Goal: Task Accomplishment & Management: Manage account settings

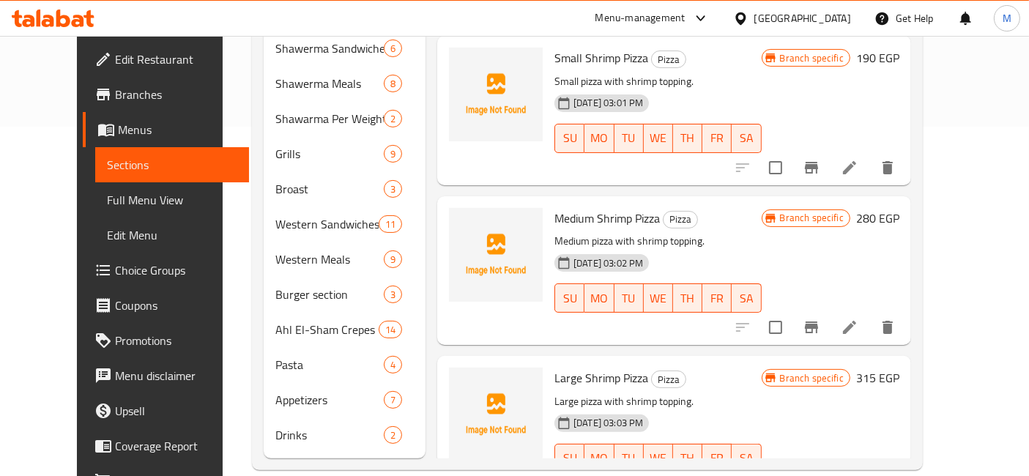
scroll to position [2407, 0]
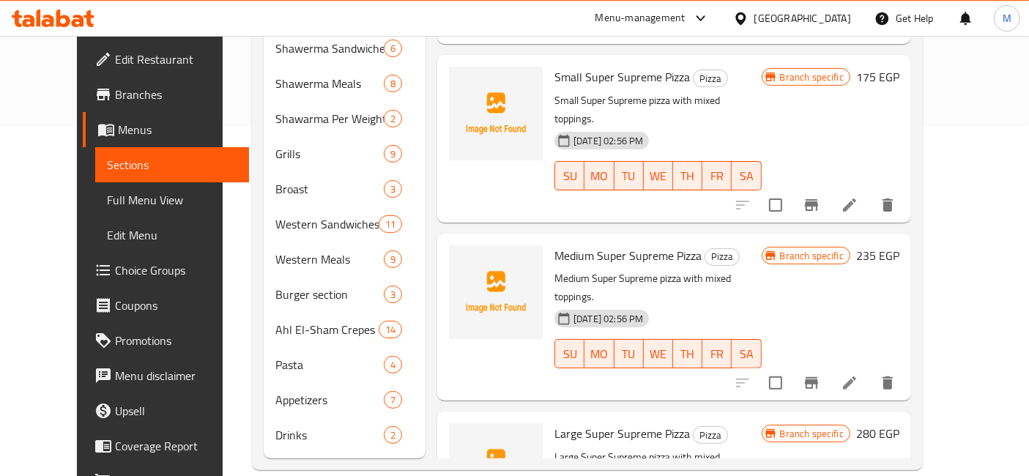
click at [144, 79] on link "Branches" at bounding box center [166, 94] width 166 height 35
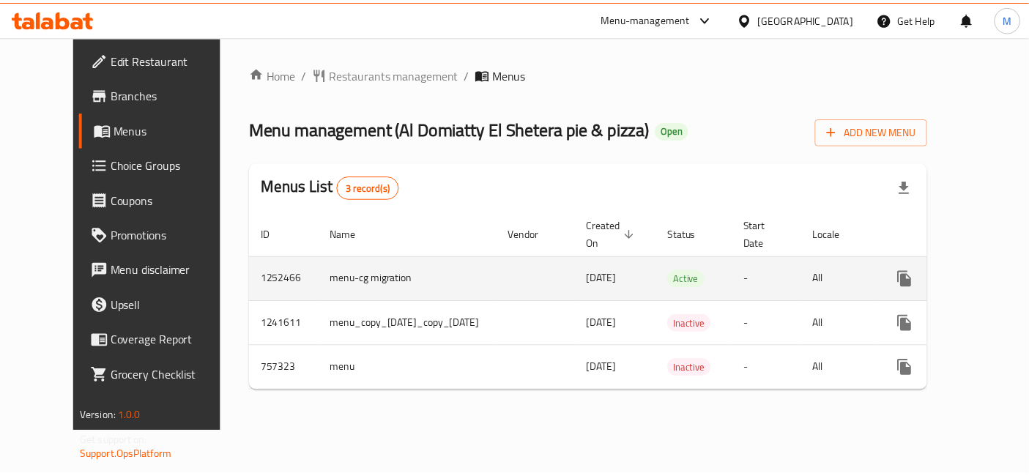
scroll to position [0, 37]
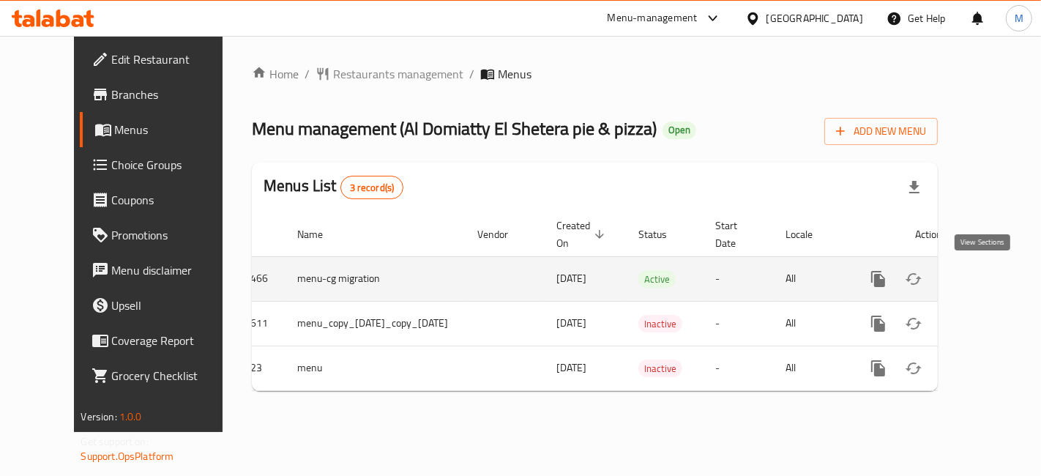
click at [998, 281] on link "enhanced table" at bounding box center [983, 278] width 35 height 35
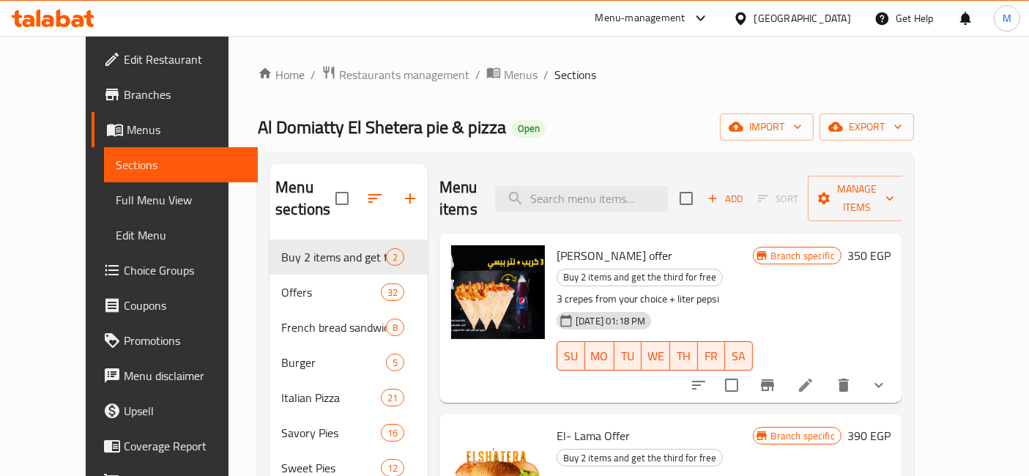
click at [713, 142] on div "Home / Restaurants management / Menus / Sections Al Domiatty El Shetera pie & p…" at bounding box center [586, 477] width 656 height 824
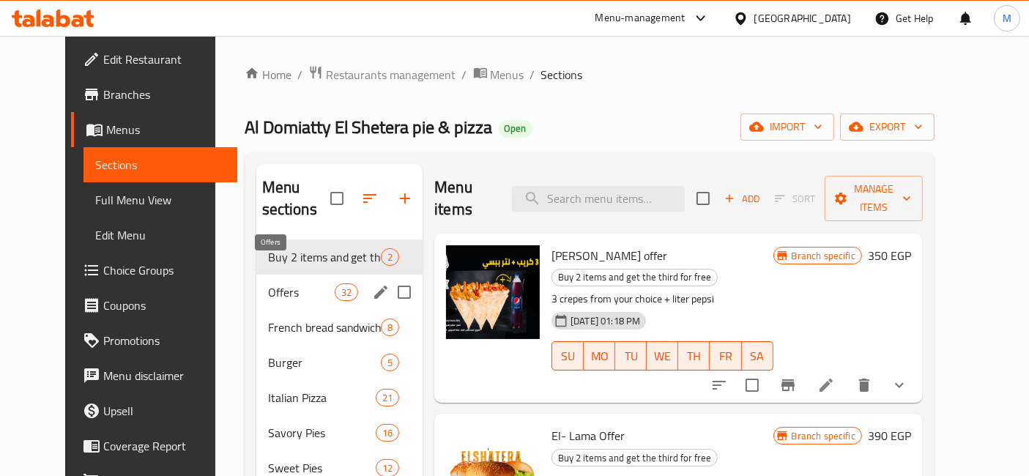
click at [268, 283] on span "Offers" at bounding box center [301, 292] width 67 height 18
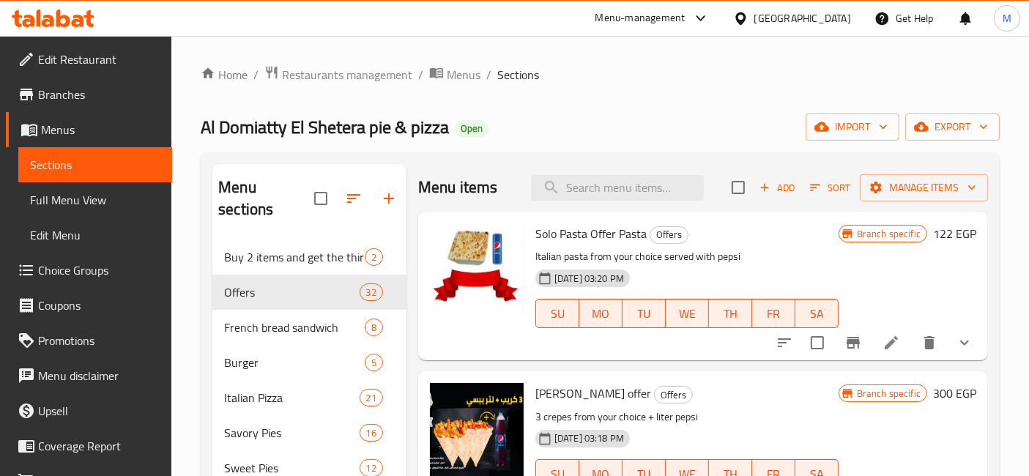
click at [750, 253] on p "Italian pasta from your choice served with pepsi" at bounding box center [686, 256] width 303 height 18
click at [283, 248] on span "Buy 2 items and get the third for free" at bounding box center [274, 257] width 100 height 18
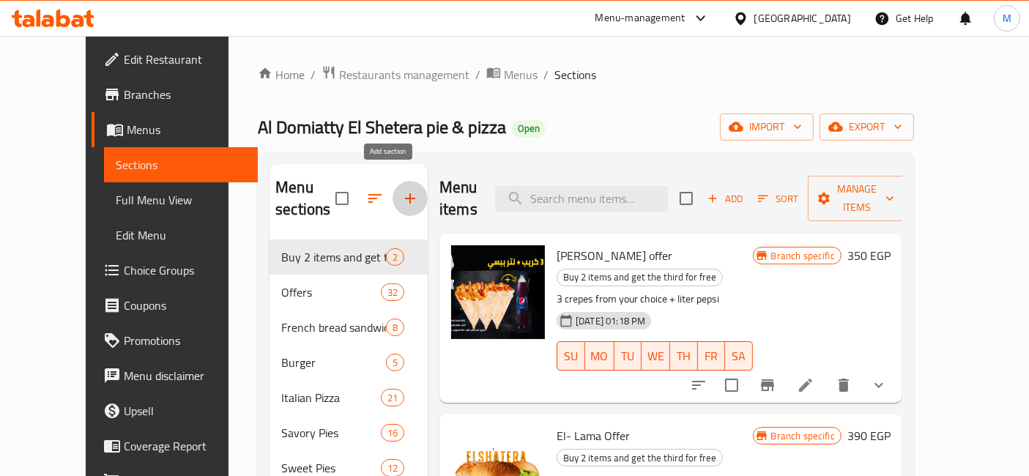
click at [392, 193] on button "button" at bounding box center [409, 198] width 35 height 35
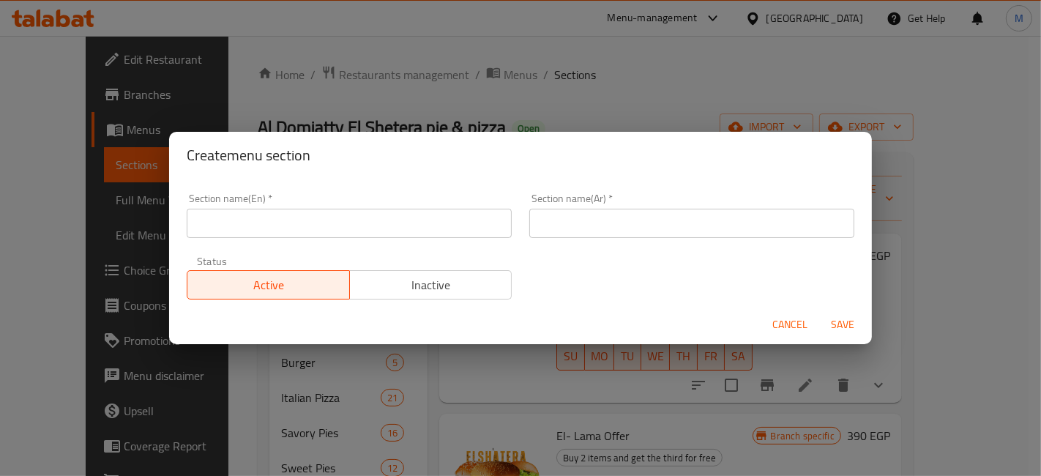
click at [362, 233] on input "text" at bounding box center [349, 223] width 325 height 29
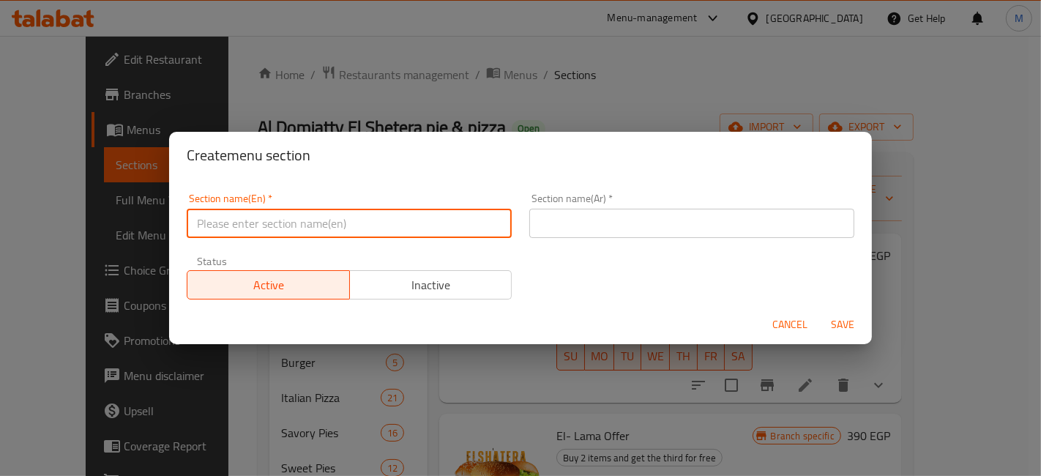
type input "س"
type input "Sharing Meals"
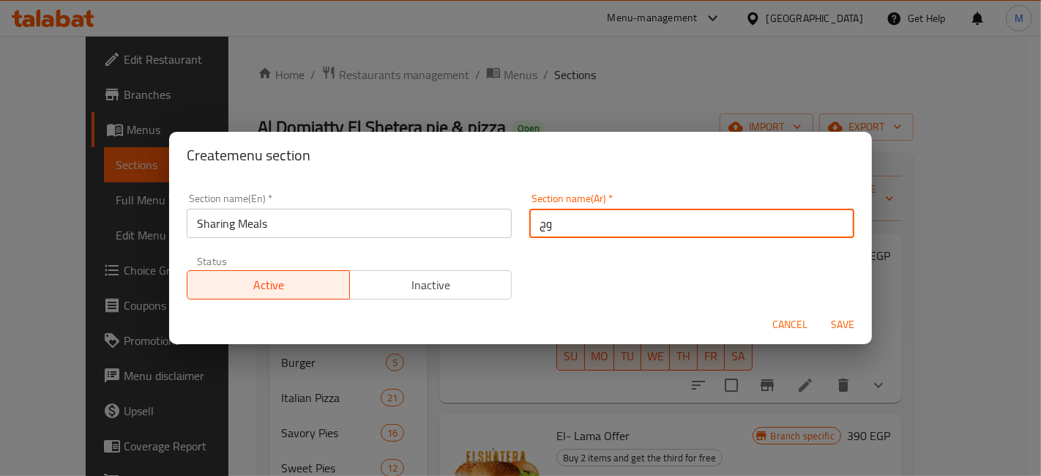
type input "وجبات للمشاركة"
click at [819, 311] on button "Save" at bounding box center [842, 324] width 47 height 27
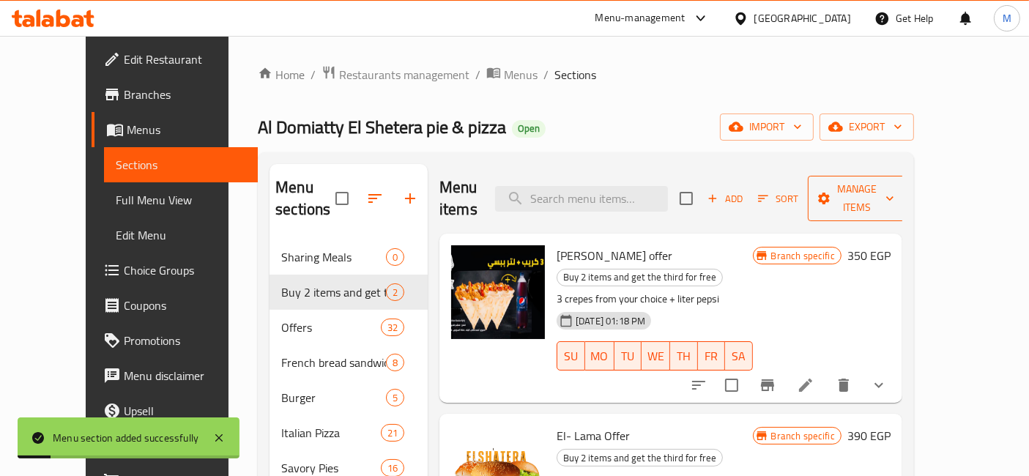
click at [906, 199] on button "Manage items" at bounding box center [857, 198] width 98 height 45
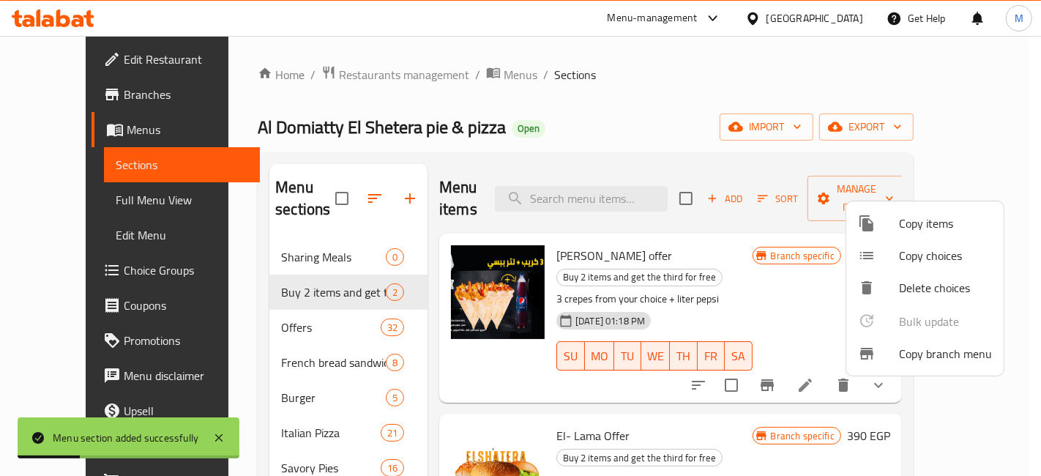
click at [938, 223] on span "Copy items" at bounding box center [945, 224] width 93 height 18
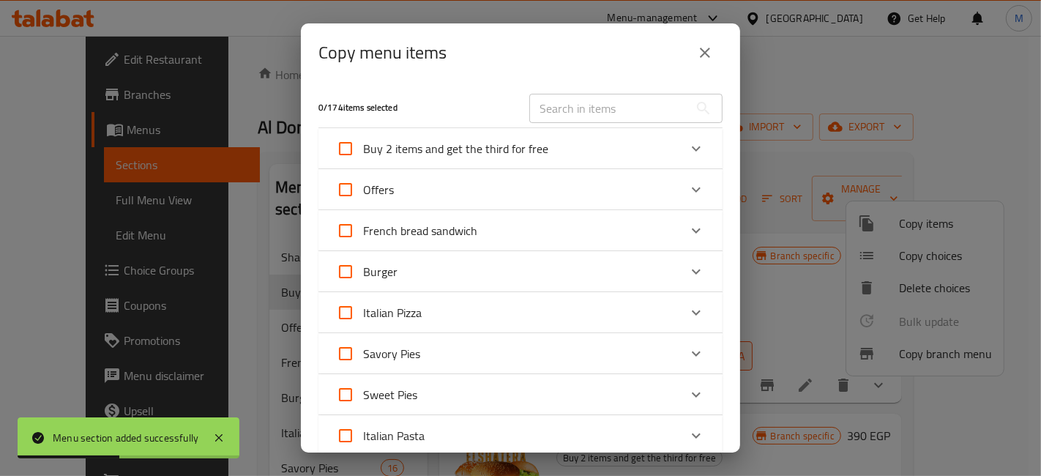
click at [510, 165] on label "Buy 2 items and get the third for free" at bounding box center [438, 148] width 220 height 35
click at [363, 165] on input "Buy 2 items and get the third for free" at bounding box center [345, 148] width 35 height 35
checkbox input "true"
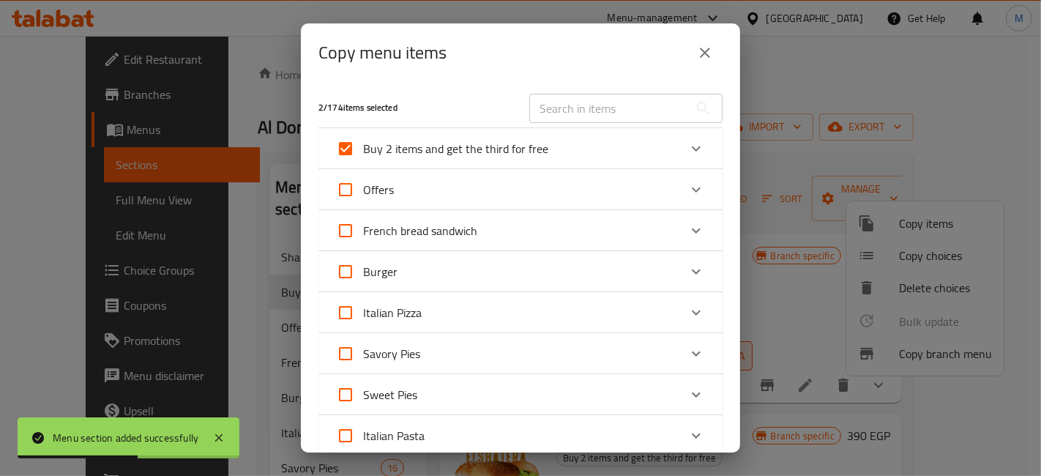
click at [402, 149] on span "Buy 2 items and get the third for free" at bounding box center [455, 149] width 185 height 22
click at [363, 149] on input "Buy 2 items and get the third for free" at bounding box center [345, 148] width 35 height 35
checkbox input "false"
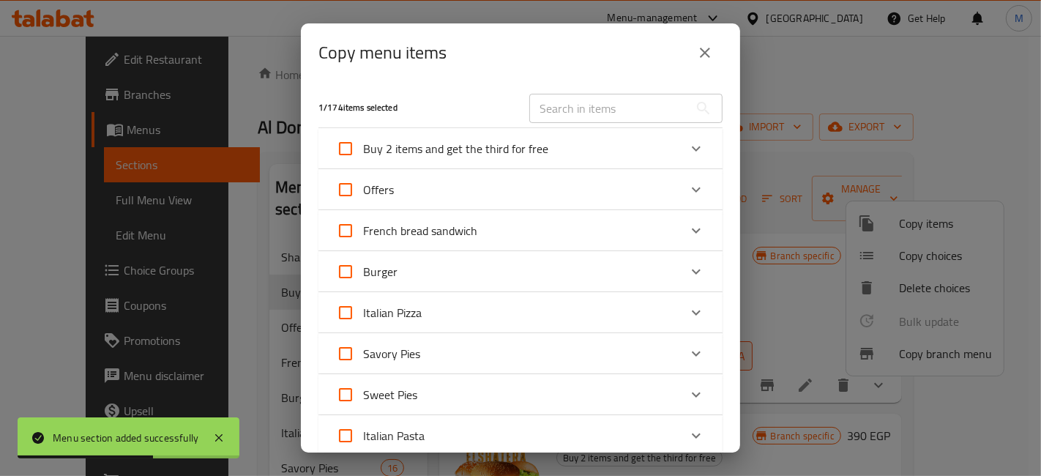
click at [693, 147] on div "Expand" at bounding box center [696, 148] width 35 height 35
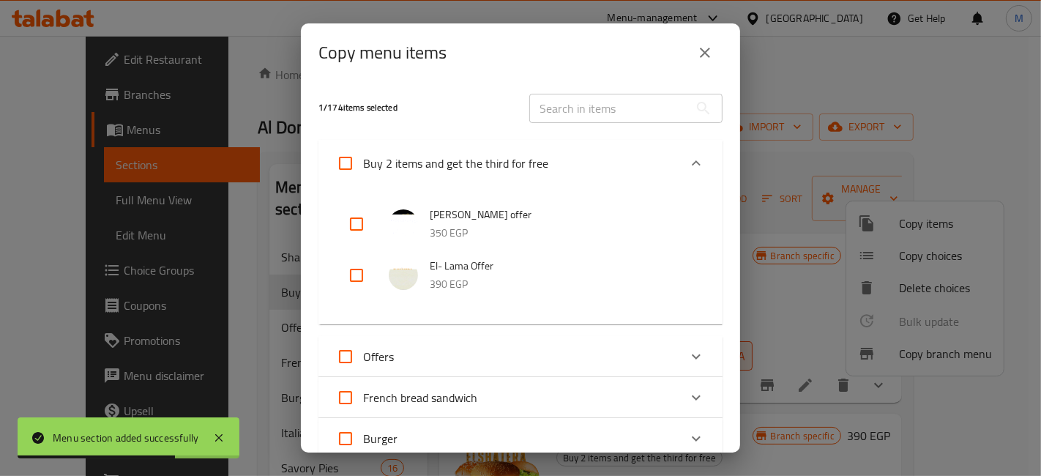
click at [363, 223] on input "checkbox" at bounding box center [356, 223] width 35 height 35
checkbox input "true"
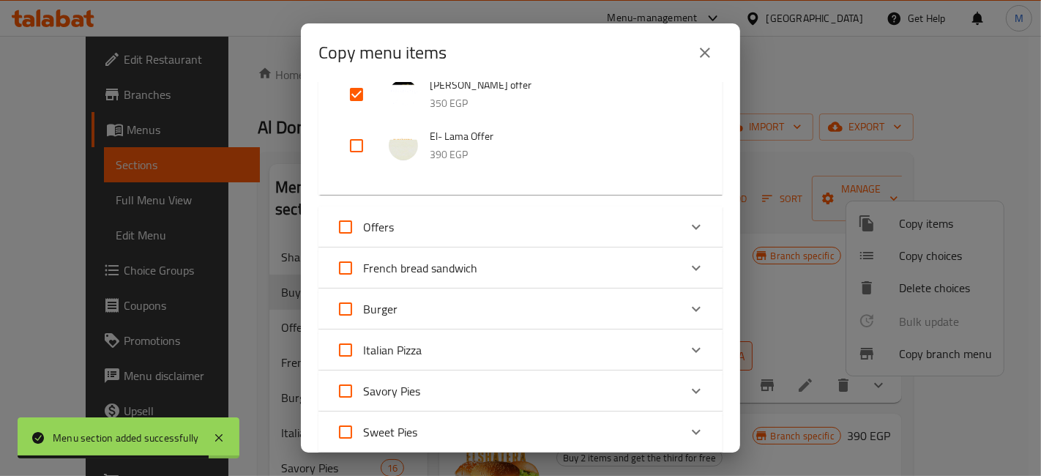
scroll to position [163, 0]
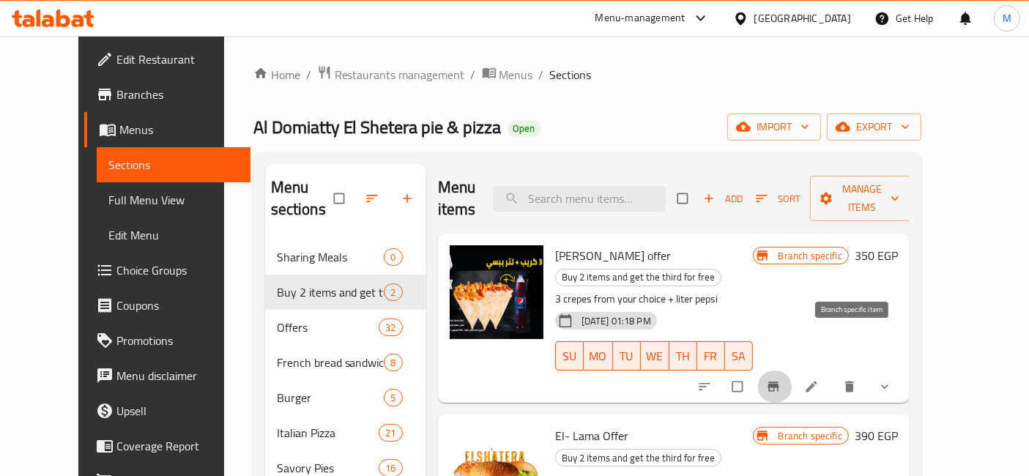
click at [778, 382] on icon "Branch-specific-item" at bounding box center [772, 387] width 11 height 10
click at [902, 187] on span "Manage items" at bounding box center [861, 198] width 81 height 37
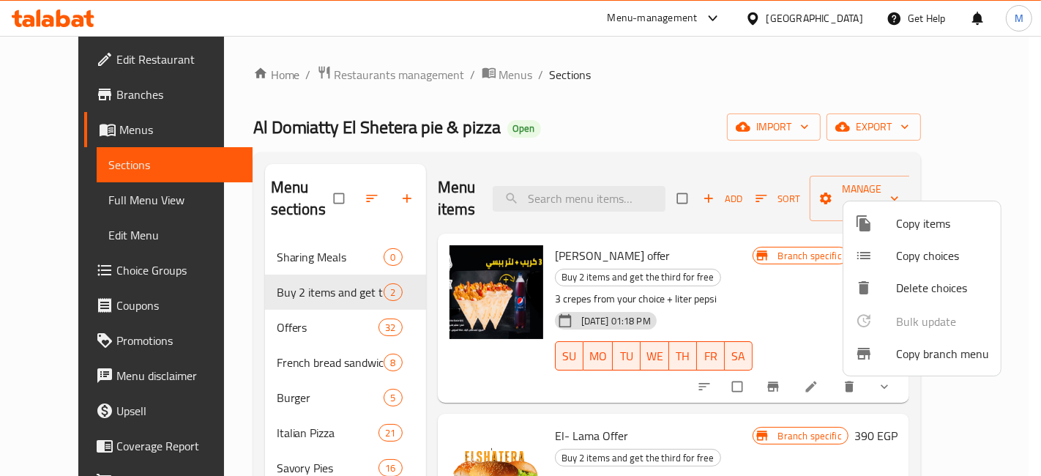
click at [921, 225] on span "Copy items" at bounding box center [942, 224] width 93 height 18
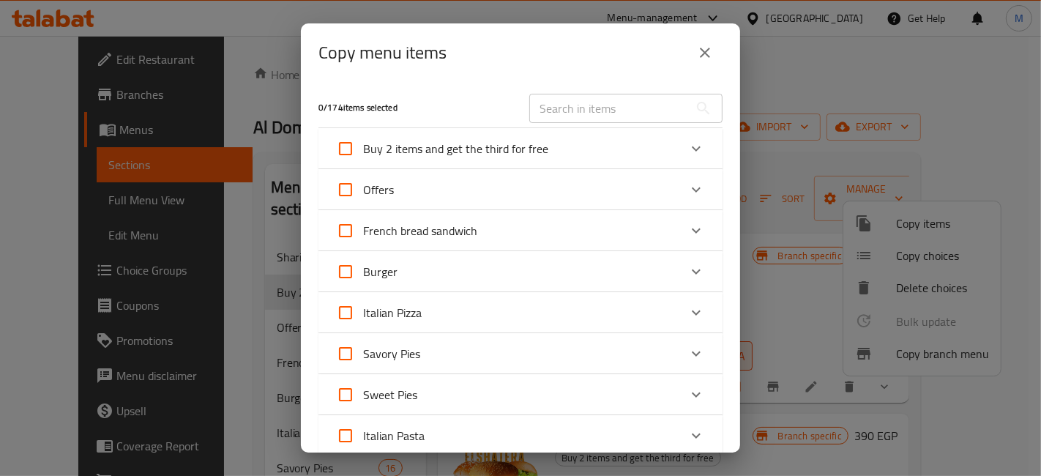
click at [507, 147] on span "Buy 2 items and get the third for free" at bounding box center [455, 149] width 185 height 22
click at [363, 147] on input "Buy 2 items and get the third for free" at bounding box center [345, 148] width 35 height 35
checkbox input "true"
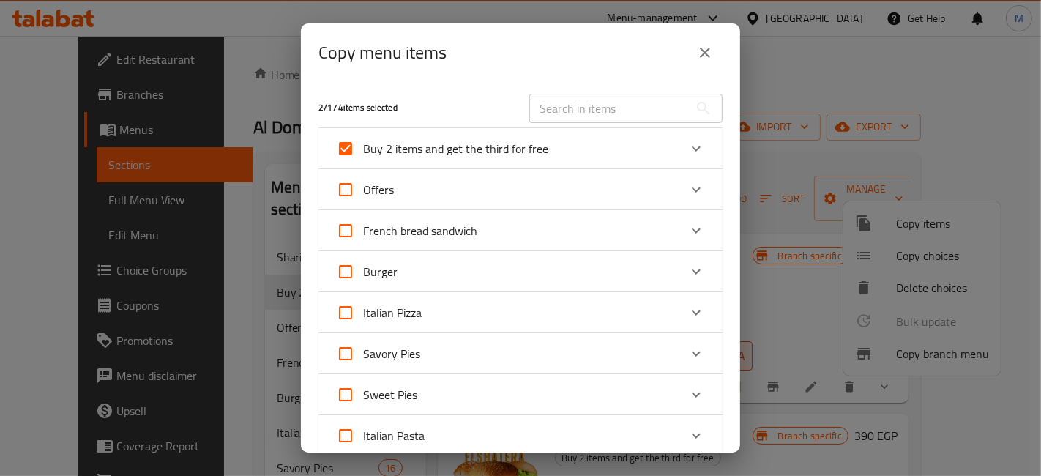
click at [507, 147] on span "Buy 2 items and get the third for free" at bounding box center [455, 149] width 185 height 22
click at [363, 147] on input "Buy 2 items and get the third for free" at bounding box center [345, 148] width 35 height 35
checkbox input "false"
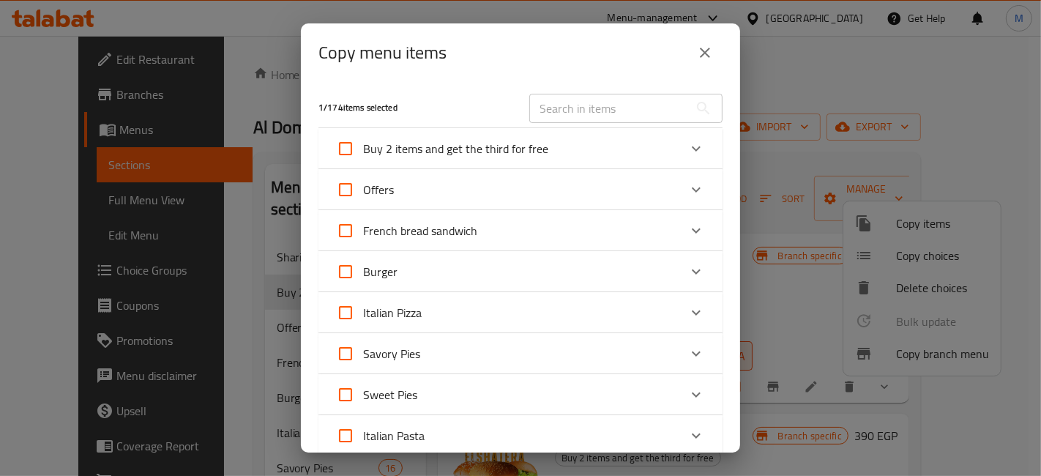
click at [701, 145] on div "Expand" at bounding box center [696, 148] width 35 height 35
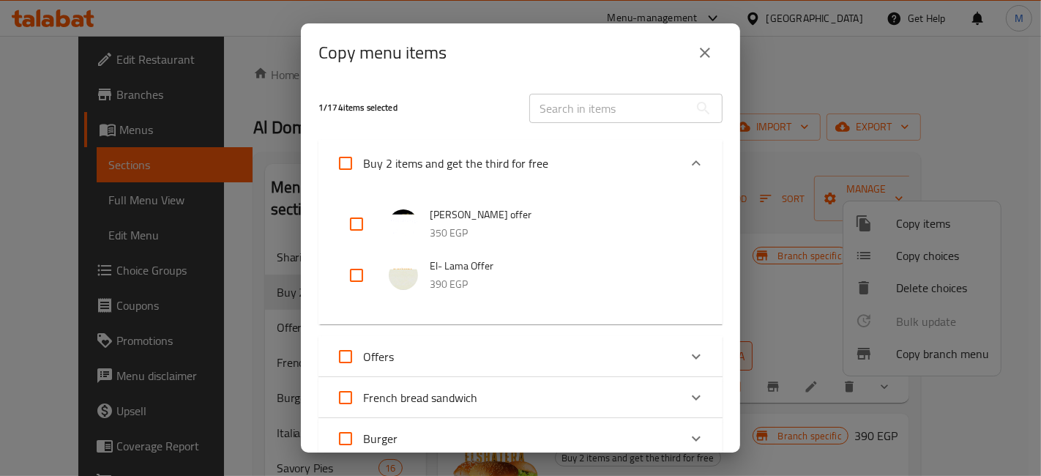
click at [358, 228] on input "checkbox" at bounding box center [356, 223] width 35 height 35
checkbox input "true"
click at [485, 144] on div "Buy 2 items and get the third for free" at bounding box center [520, 163] width 404 height 47
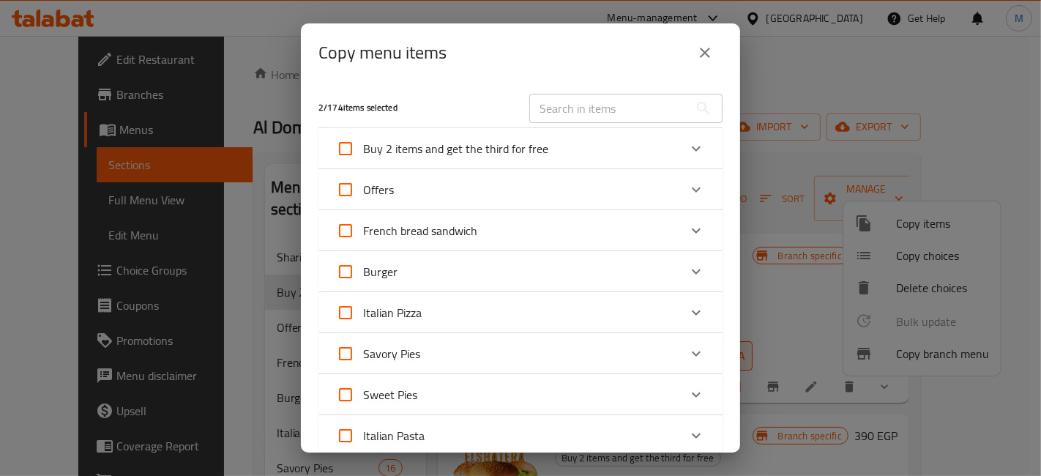
click at [602, 105] on input "text" at bounding box center [609, 108] width 160 height 29
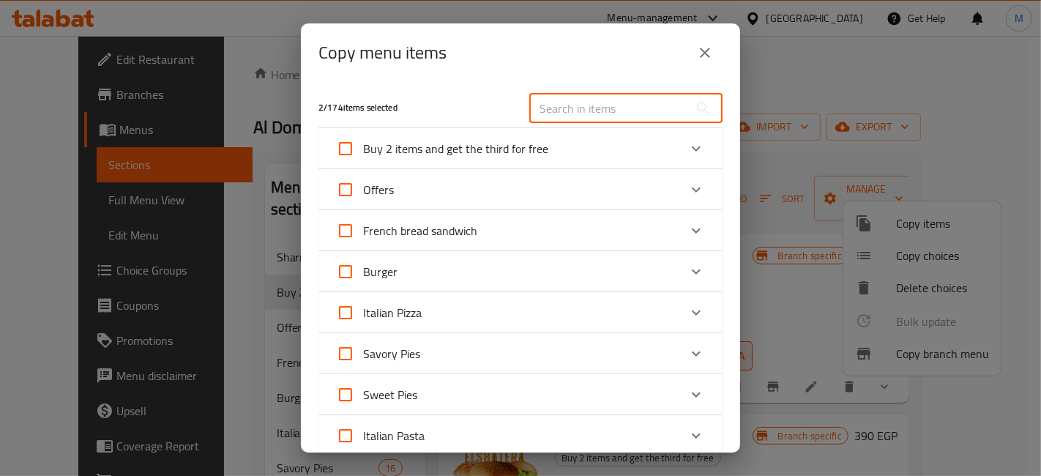
type input "ا"
type input "س"
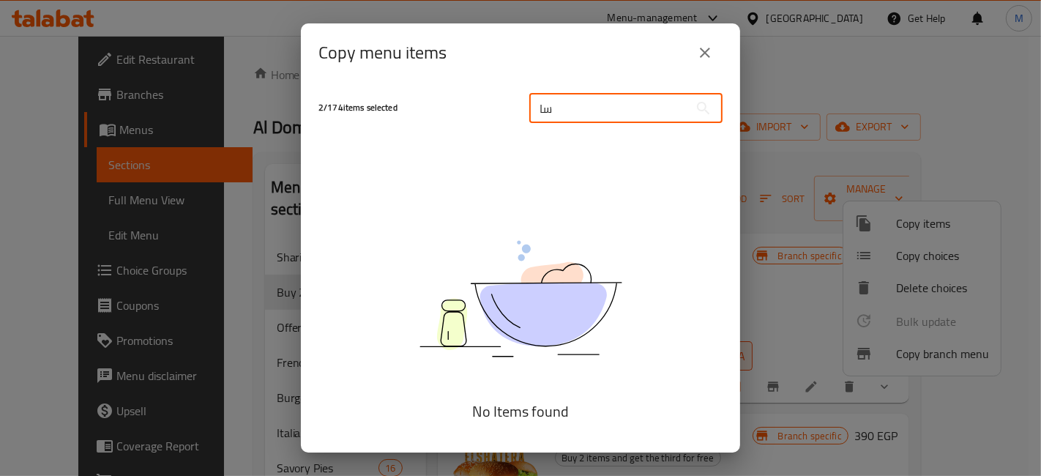
type input "س"
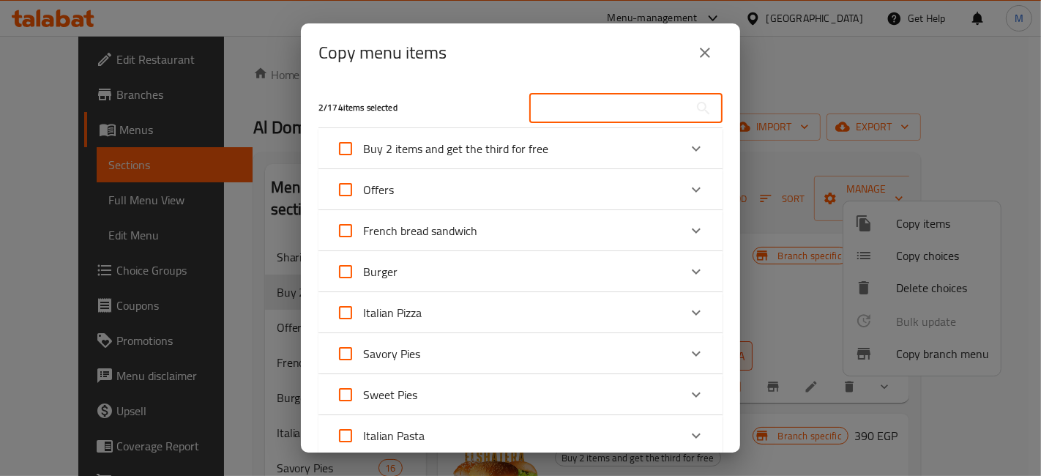
type input "س"
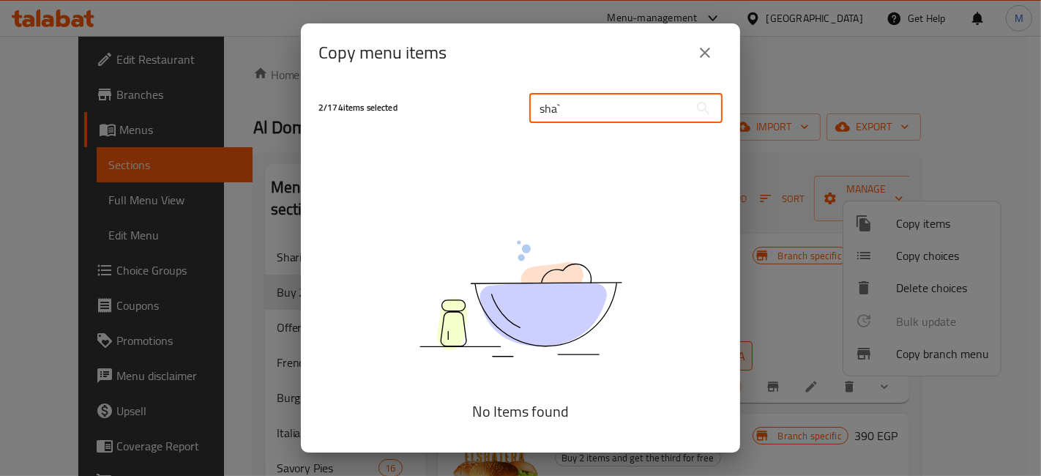
type input "sha`"
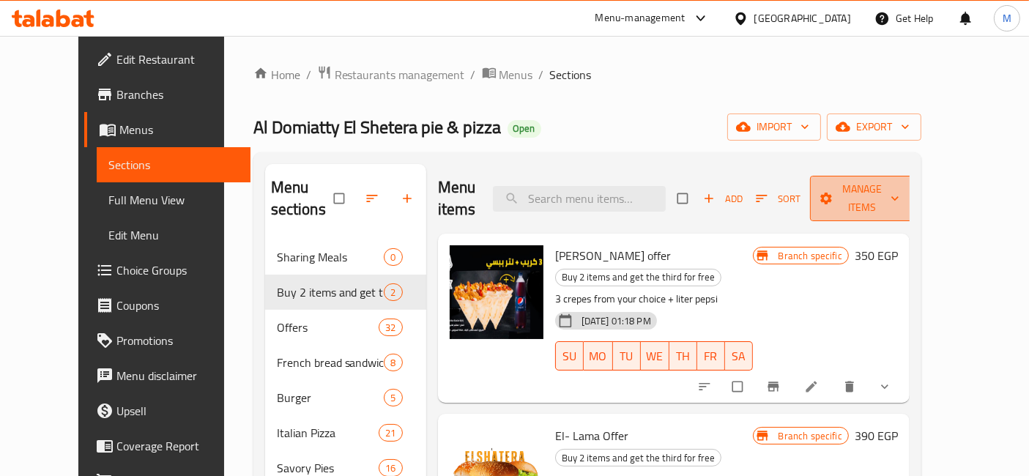
click at [896, 191] on span "Manage items" at bounding box center [861, 198] width 81 height 37
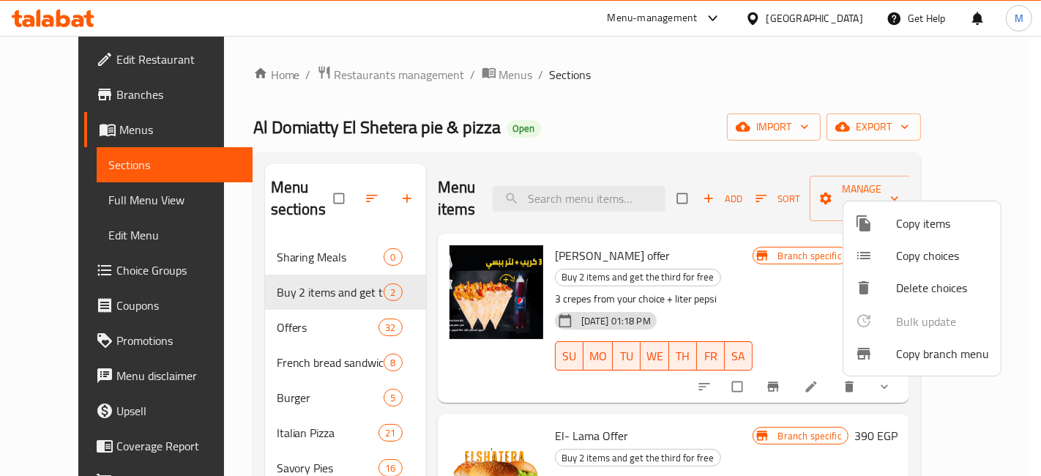
click at [898, 215] on span "Copy items" at bounding box center [942, 224] width 93 height 18
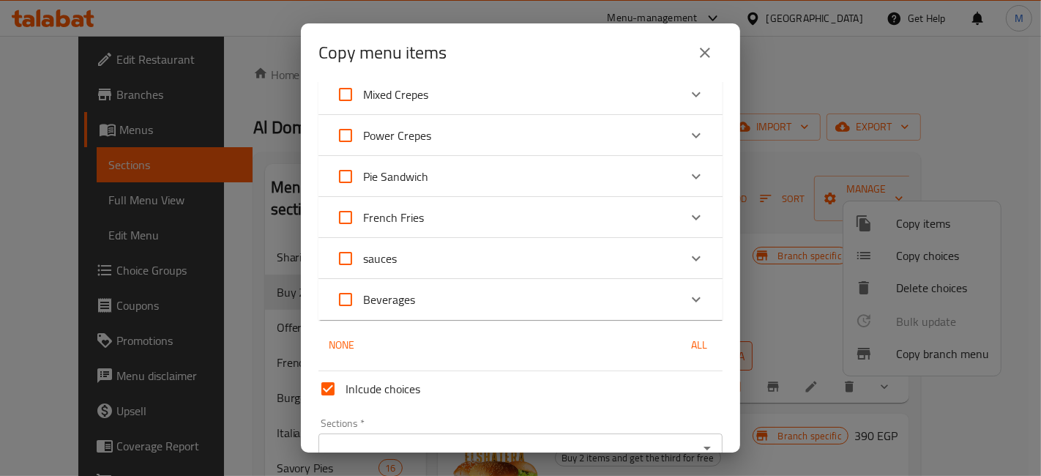
scroll to position [569, 0]
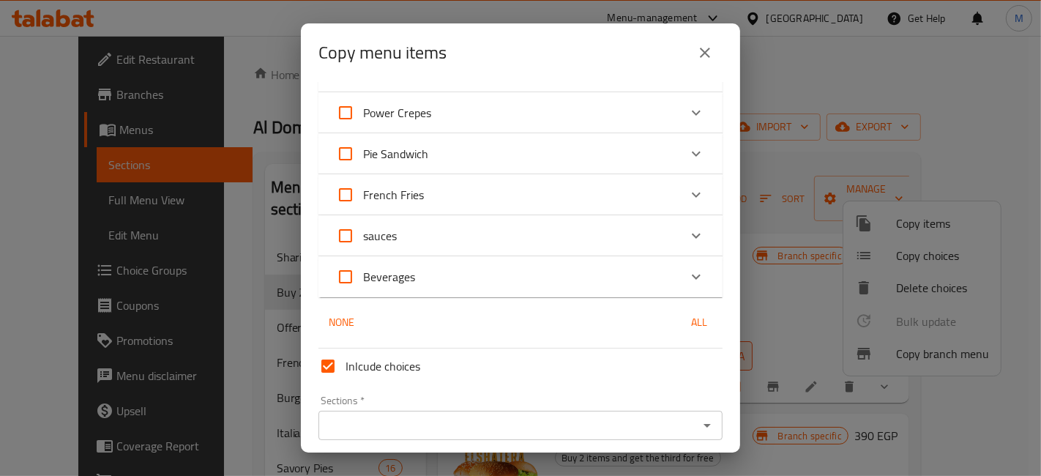
click at [253, 305] on div "Copy menu items 0 / 174 items selected ​ Buy 2 items and get the third for free…" at bounding box center [520, 238] width 1041 height 476
click at [261, 245] on div "Copy menu items 0 / 174 items selected ​ Buy 2 items and get the third for free…" at bounding box center [520, 238] width 1041 height 476
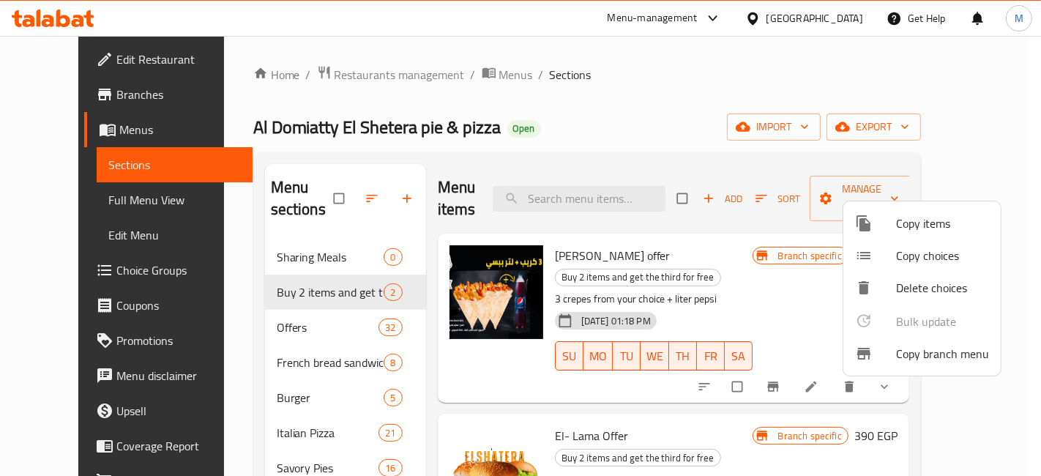
click at [261, 245] on div at bounding box center [520, 238] width 1041 height 476
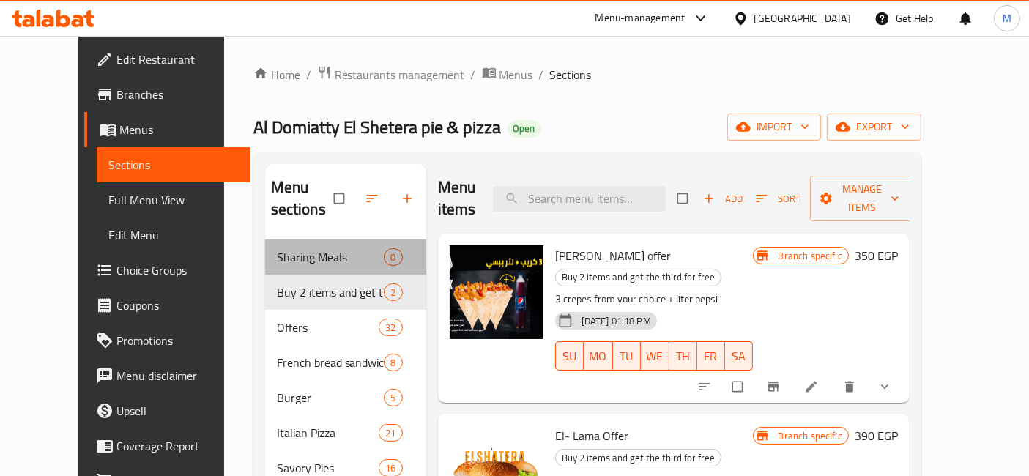
click at [265, 245] on div "Sharing Meals 0" at bounding box center [345, 256] width 161 height 35
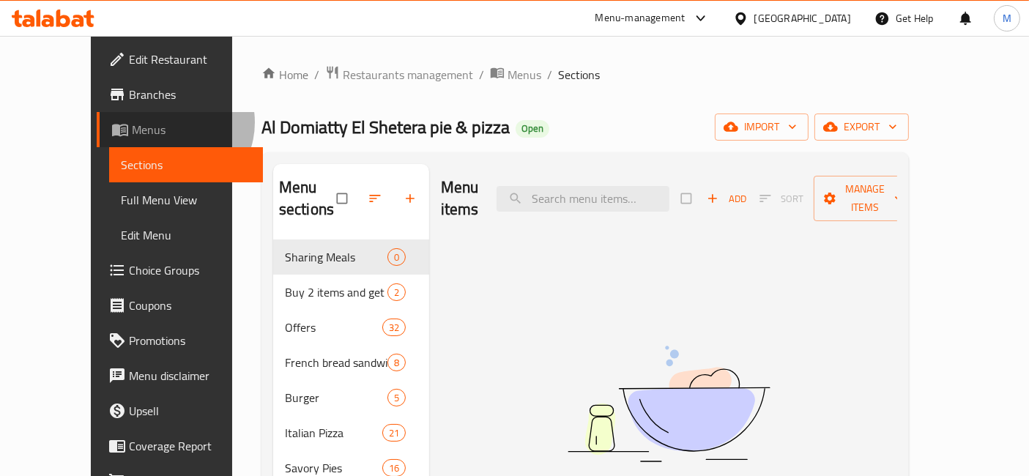
click at [132, 122] on span "Menus" at bounding box center [191, 130] width 119 height 18
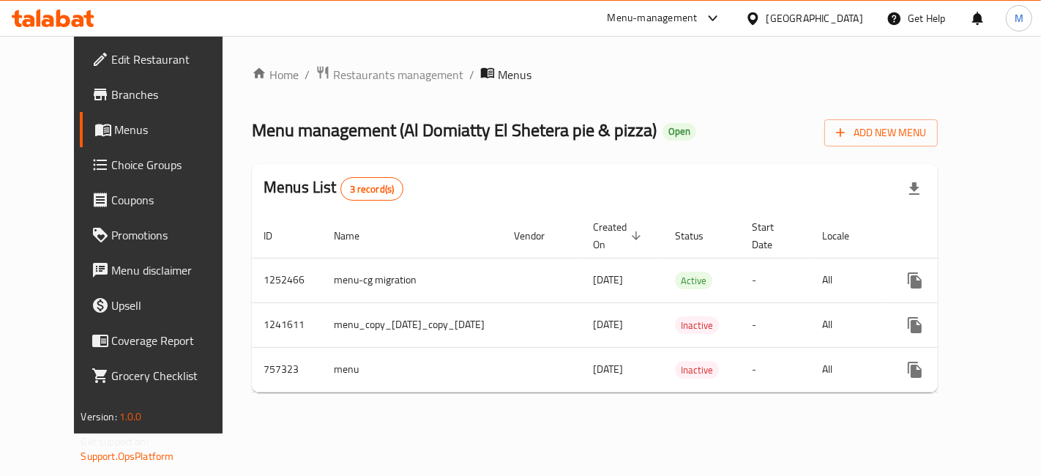
click at [938, 404] on div "Home / Restaurants management / Menus Menu management ( Al Domiatty El Shetera …" at bounding box center [595, 234] width 686 height 339
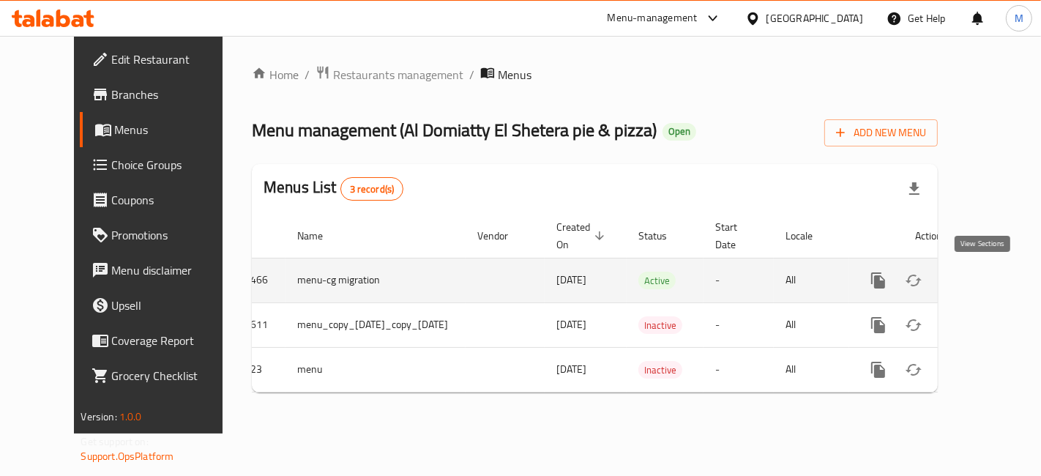
click at [993, 285] on link "enhanced table" at bounding box center [983, 280] width 35 height 35
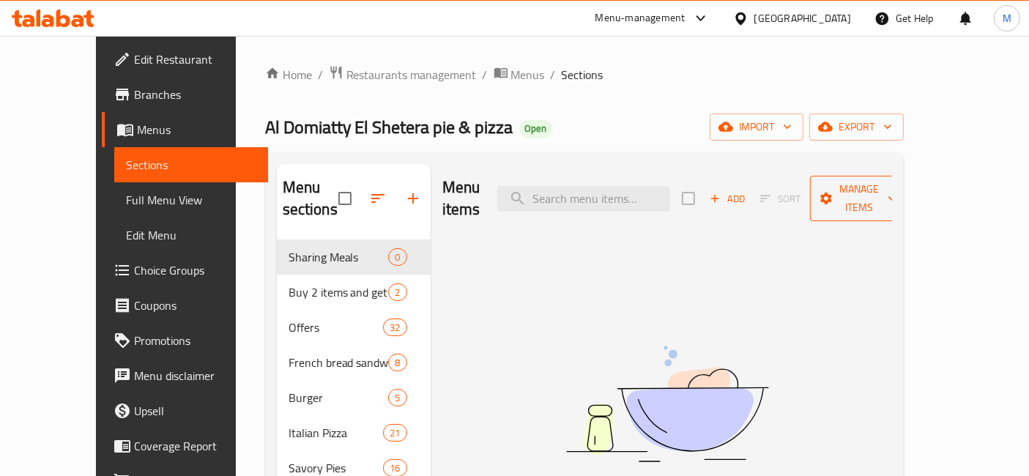
click at [901, 200] on button "Manage items" at bounding box center [859, 198] width 98 height 45
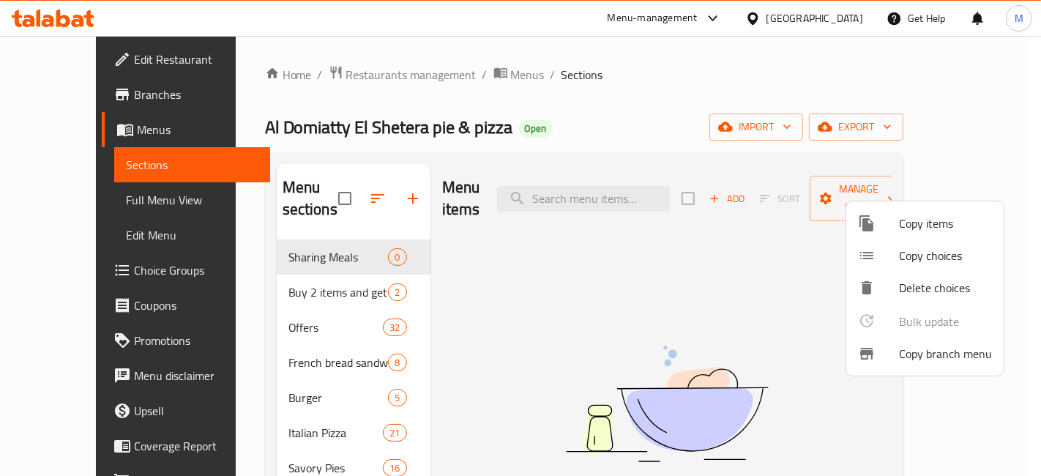
click at [901, 234] on li "Copy items" at bounding box center [924, 223] width 157 height 32
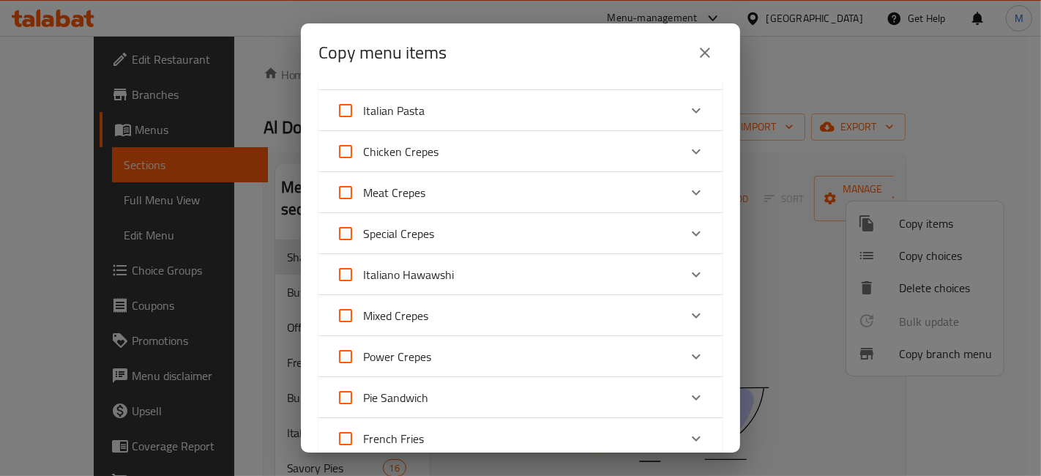
scroll to position [623, 0]
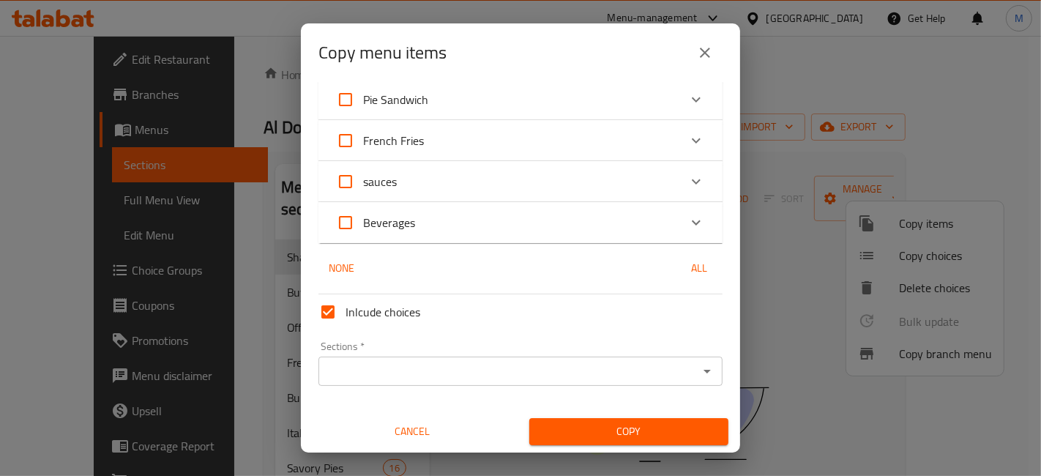
click at [89, 136] on div "Copy menu items 0 / 174 items selected ​ Buy 2 items and get the third for free…" at bounding box center [520, 238] width 1041 height 476
click at [78, 133] on div "Copy menu items 0 / 174 items selected ​ Buy 2 items and get the third for free…" at bounding box center [520, 238] width 1041 height 476
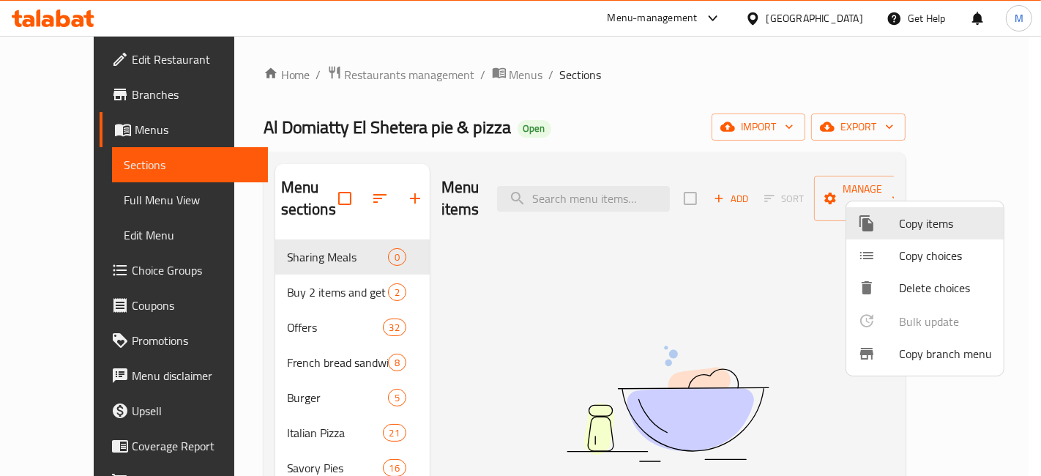
click at [78, 133] on div at bounding box center [520, 238] width 1041 height 476
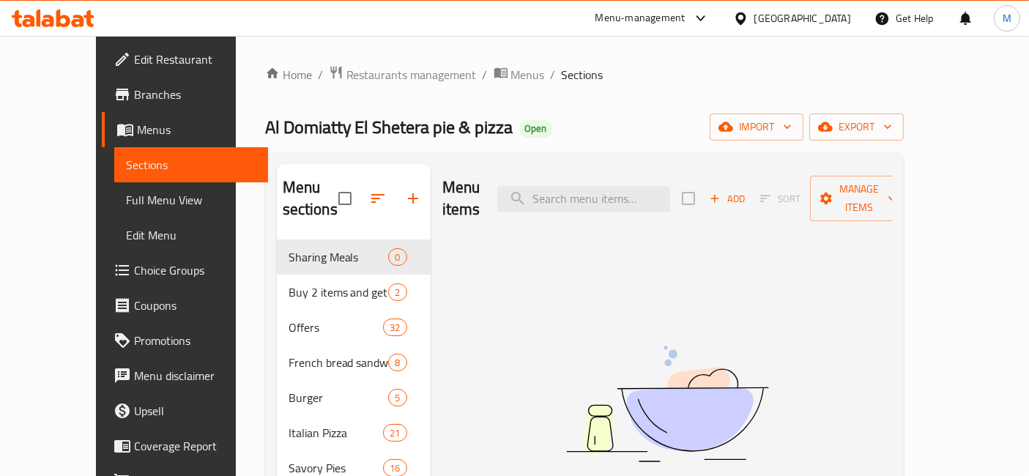
click at [137, 128] on span "Menus" at bounding box center [196, 130] width 119 height 18
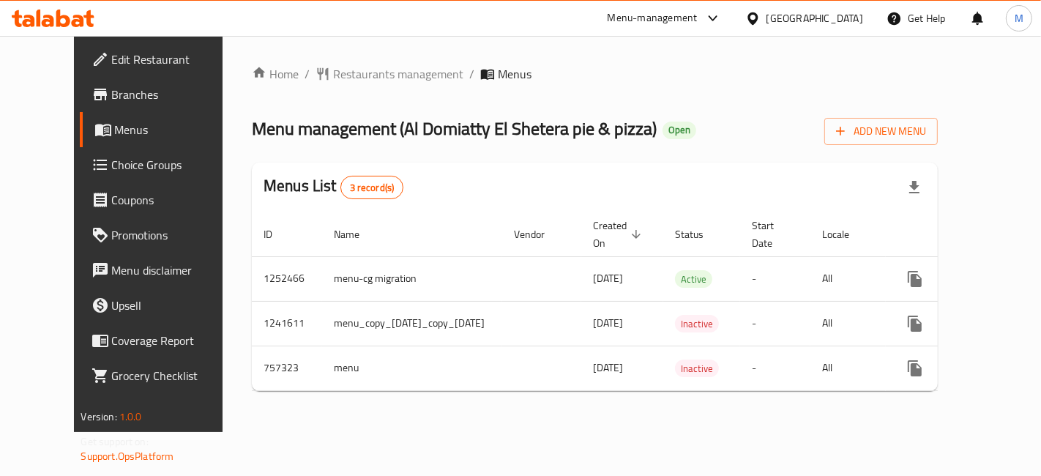
drag, startPoint x: 967, startPoint y: 387, endPoint x: 983, endPoint y: 411, distance: 28.6
click at [968, 387] on td "enhanced table" at bounding box center [968, 368] width 164 height 45
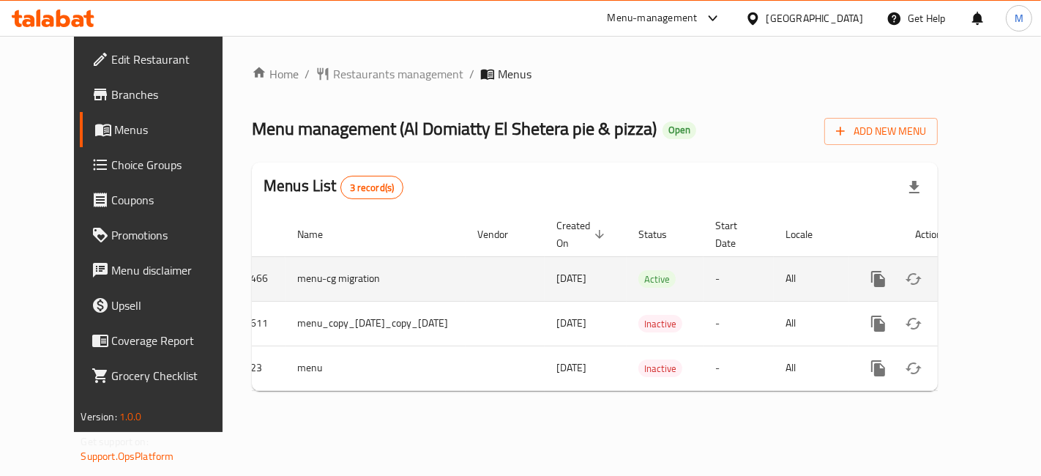
click at [999, 273] on link "enhanced table" at bounding box center [983, 278] width 35 height 35
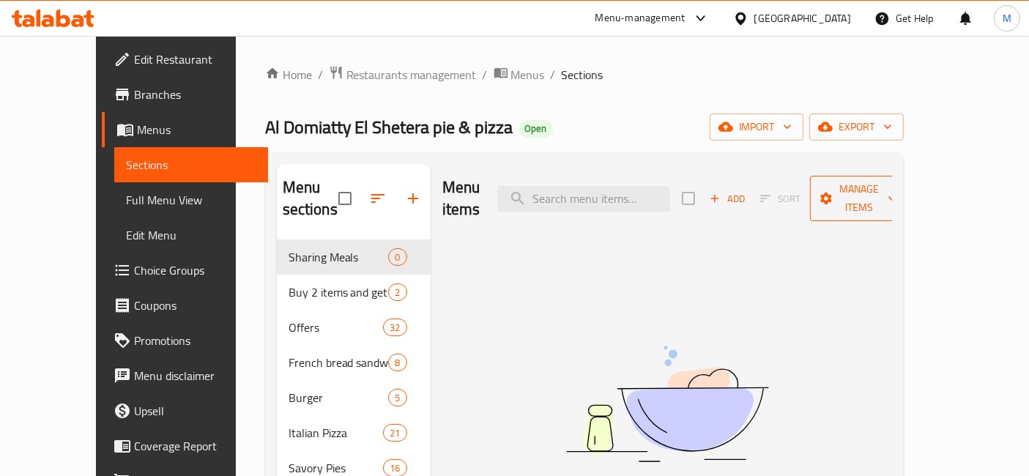
click at [896, 187] on span "Manage items" at bounding box center [858, 198] width 75 height 37
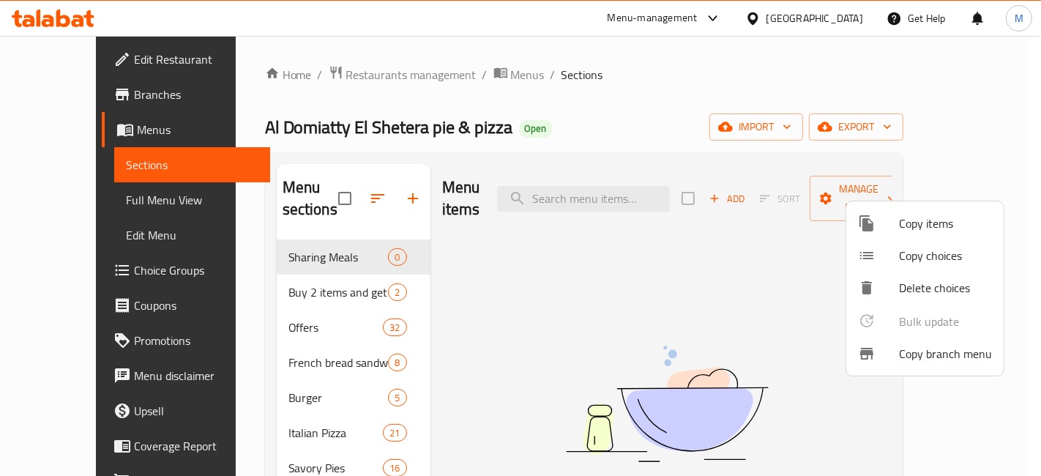
click at [909, 198] on div at bounding box center [520, 238] width 1041 height 476
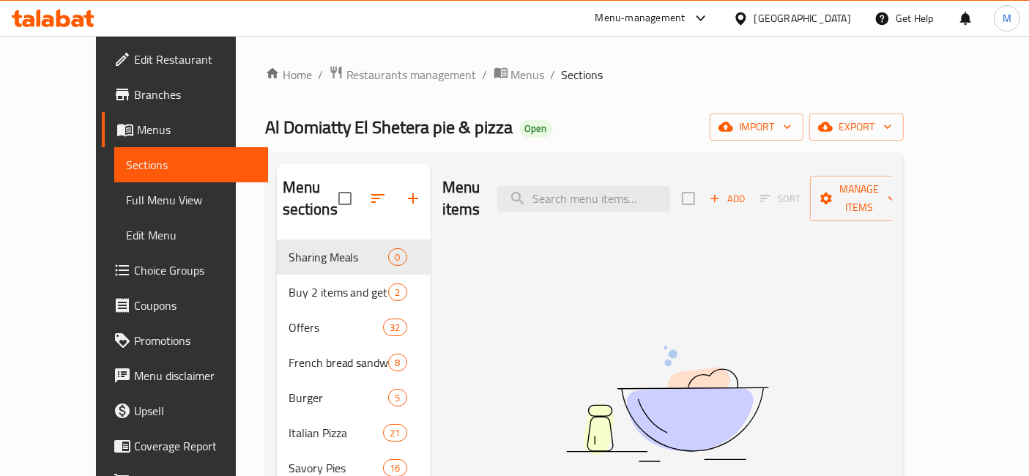
click at [896, 193] on span "Manage items" at bounding box center [858, 198] width 75 height 37
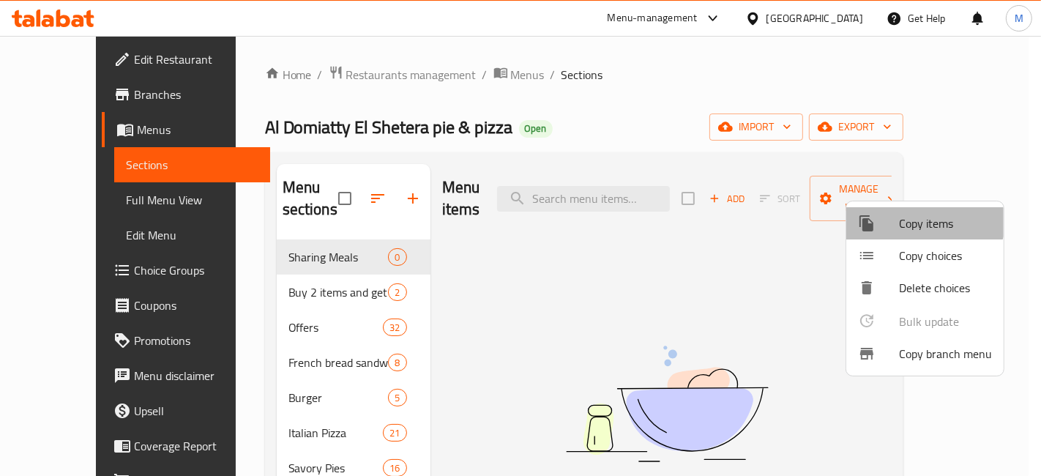
click at [923, 215] on span "Copy items" at bounding box center [945, 224] width 93 height 18
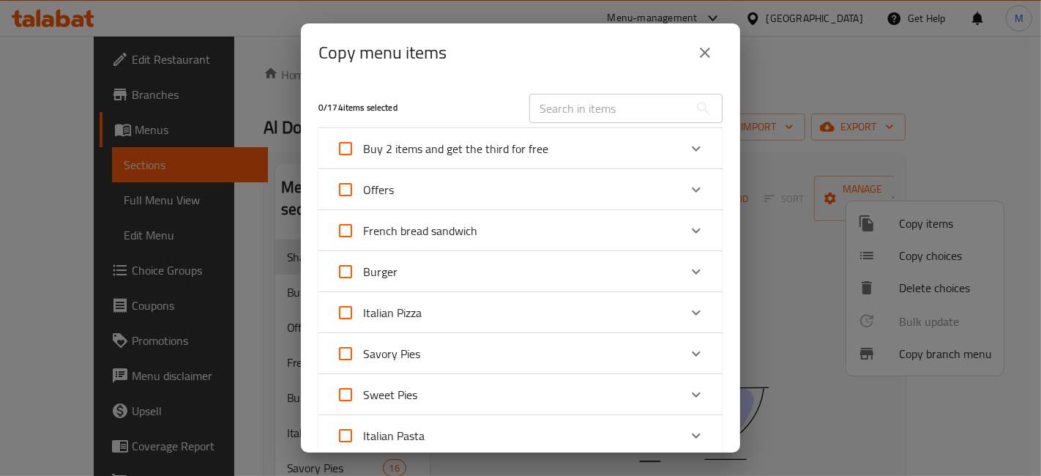
click at [484, 148] on span "Buy 2 items and get the third for free" at bounding box center [455, 149] width 185 height 22
click at [363, 148] on input "Buy 2 items and get the third for free" at bounding box center [345, 148] width 35 height 35
checkbox input "true"
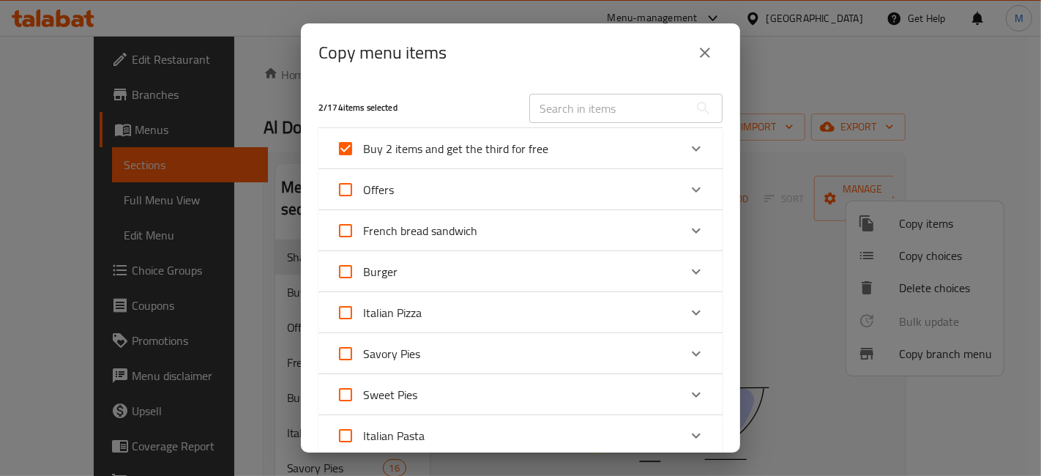
click at [434, 128] on div "Buy 2 items and get the third for free [PERSON_NAME] offer 350 EGP El- Lama Off…" at bounding box center [520, 148] width 404 height 41
click at [357, 151] on input "Buy 2 items and get the third for free" at bounding box center [345, 148] width 35 height 35
checkbox input "false"
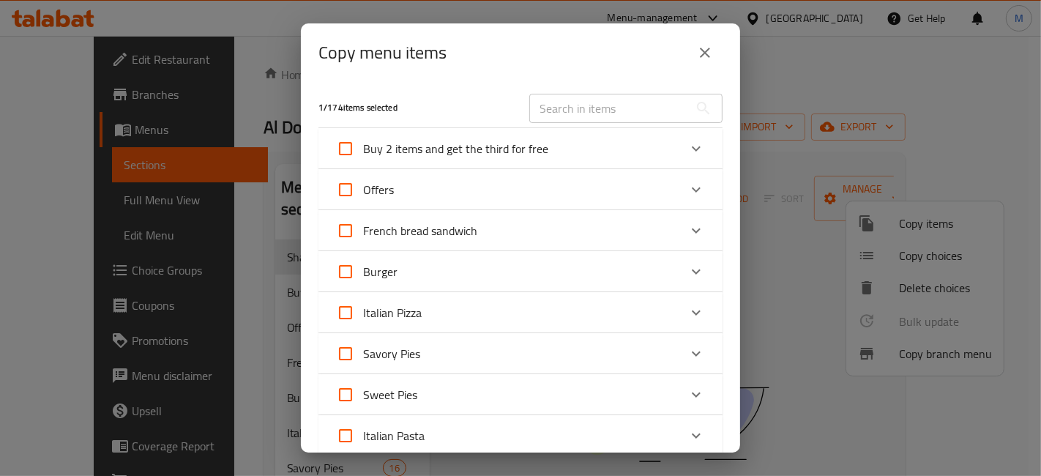
click at [688, 154] on icon "Expand" at bounding box center [697, 149] width 18 height 18
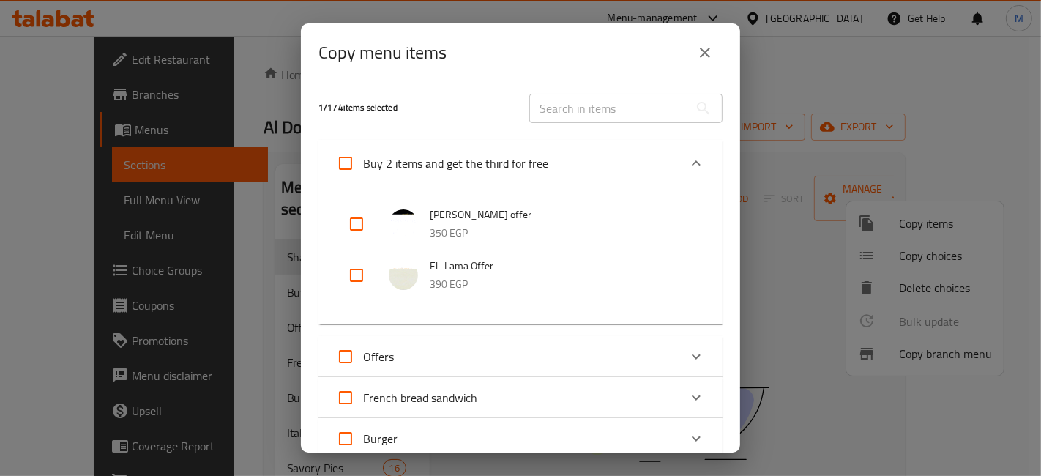
click at [368, 214] on input "checkbox" at bounding box center [356, 223] width 35 height 35
checkbox input "true"
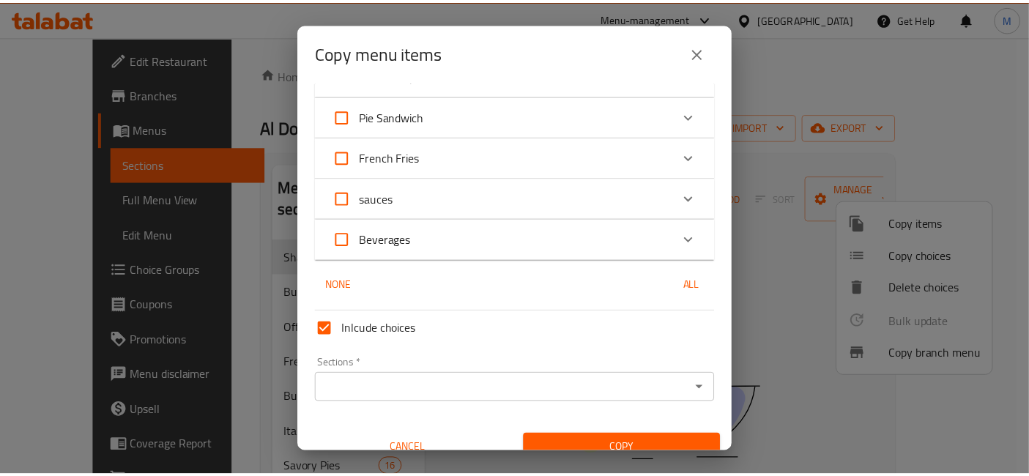
scroll to position [791, 0]
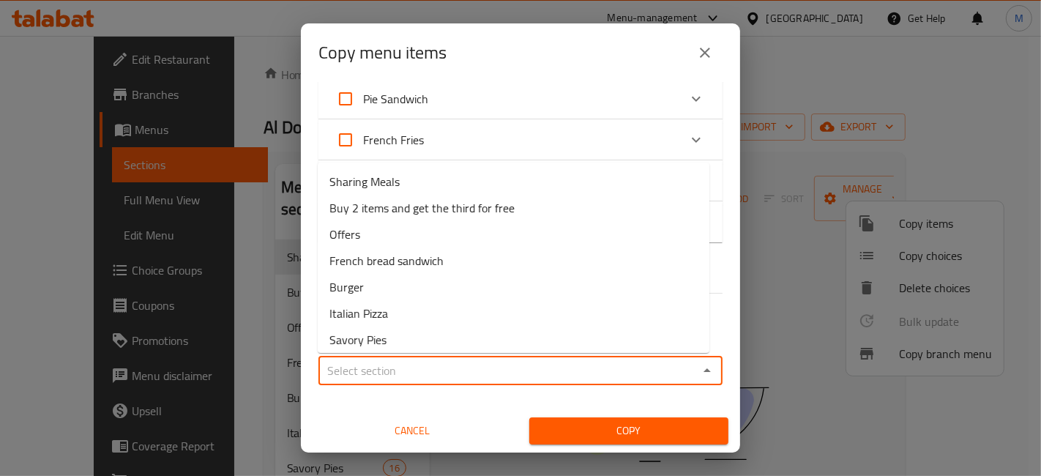
click at [360, 373] on input "Sections   *" at bounding box center [508, 370] width 371 height 21
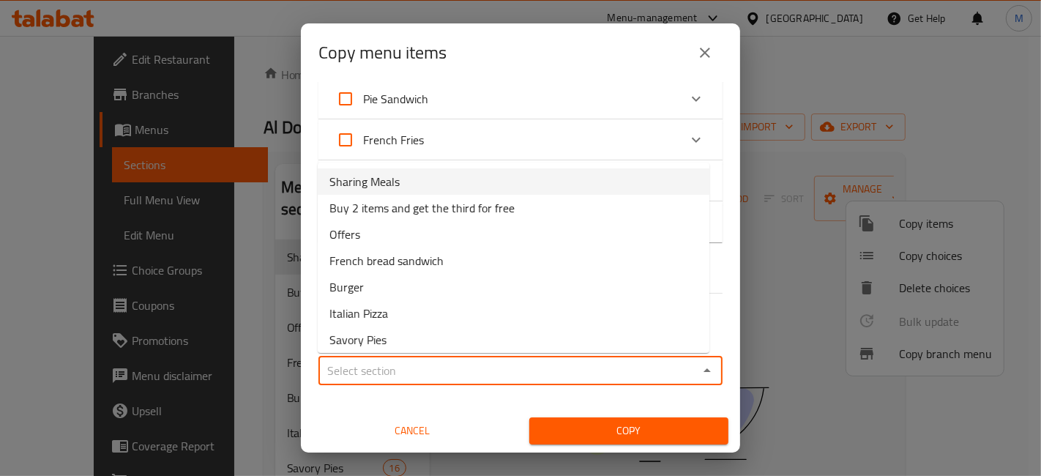
click at [412, 171] on li "Sharing Meals" at bounding box center [514, 181] width 392 height 26
type input "Sharing Meals"
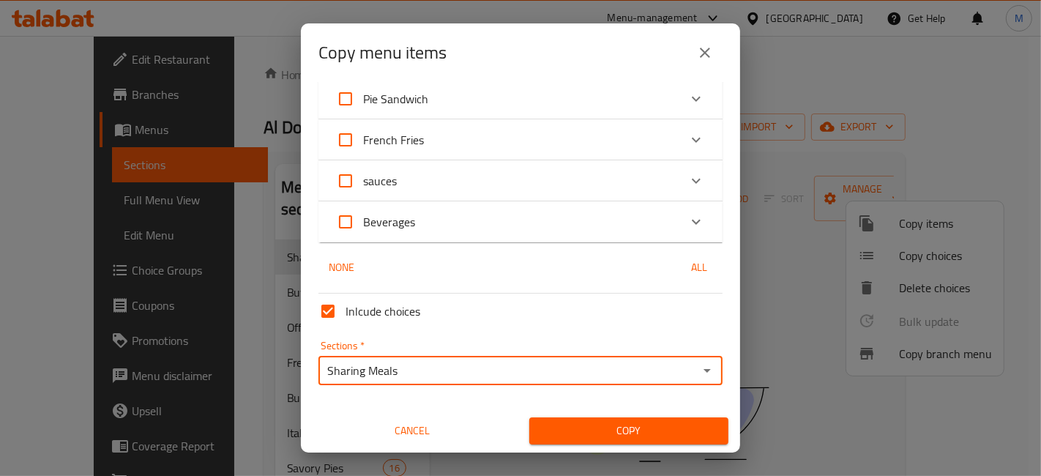
click at [587, 439] on span "Copy" at bounding box center [629, 431] width 176 height 18
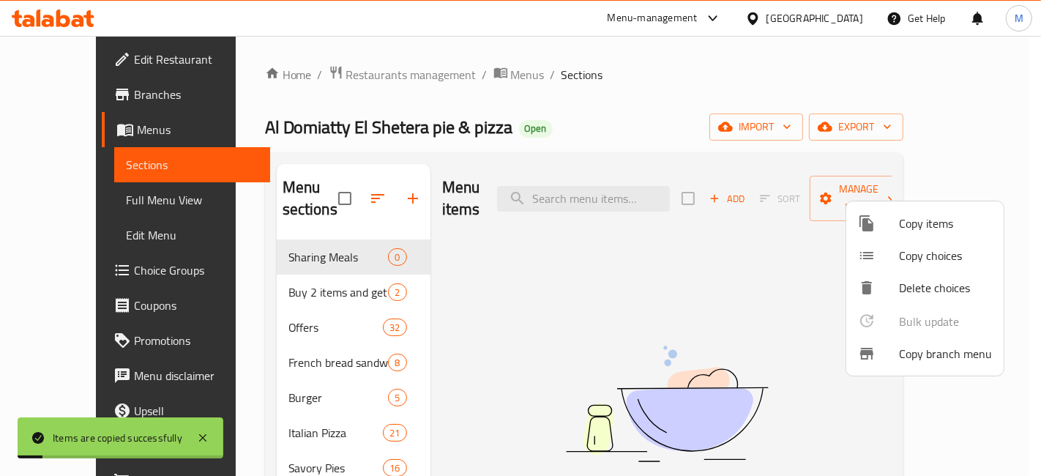
click at [584, 263] on div at bounding box center [520, 238] width 1041 height 476
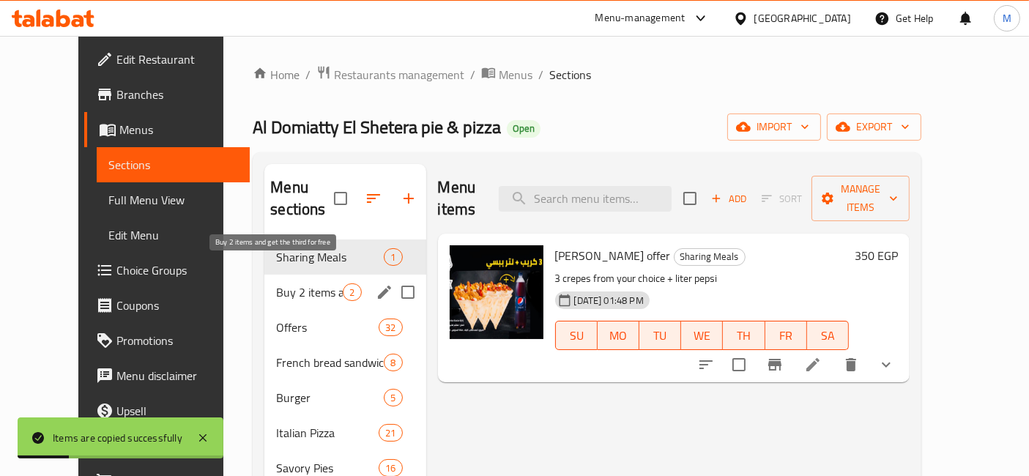
click at [276, 283] on span "Buy 2 items and get the third for free" at bounding box center [309, 292] width 67 height 18
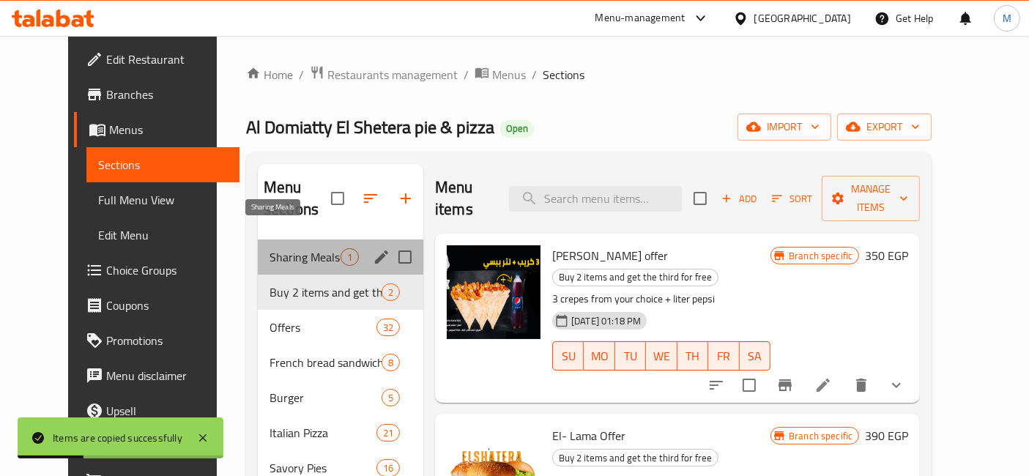
click at [269, 248] on span "Sharing Meals" at bounding box center [304, 257] width 71 height 18
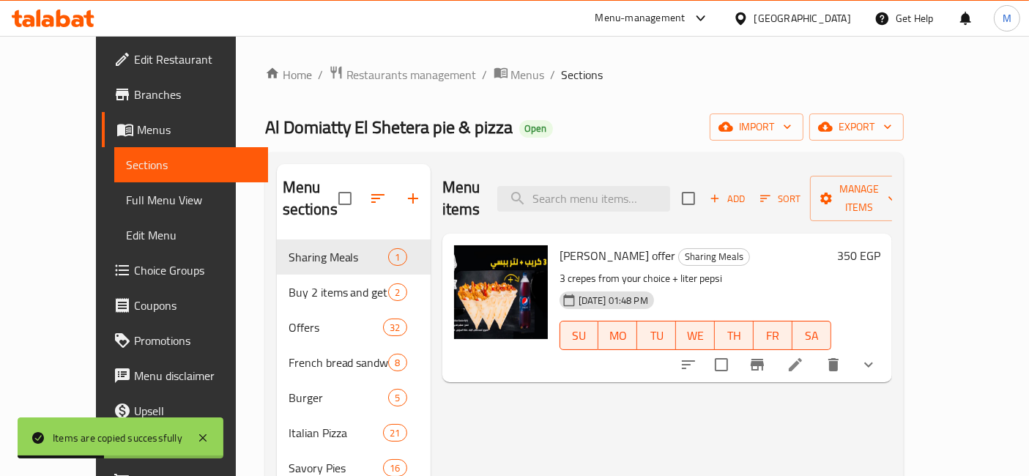
click at [880, 245] on h6 "350 EGP" at bounding box center [858, 255] width 43 height 21
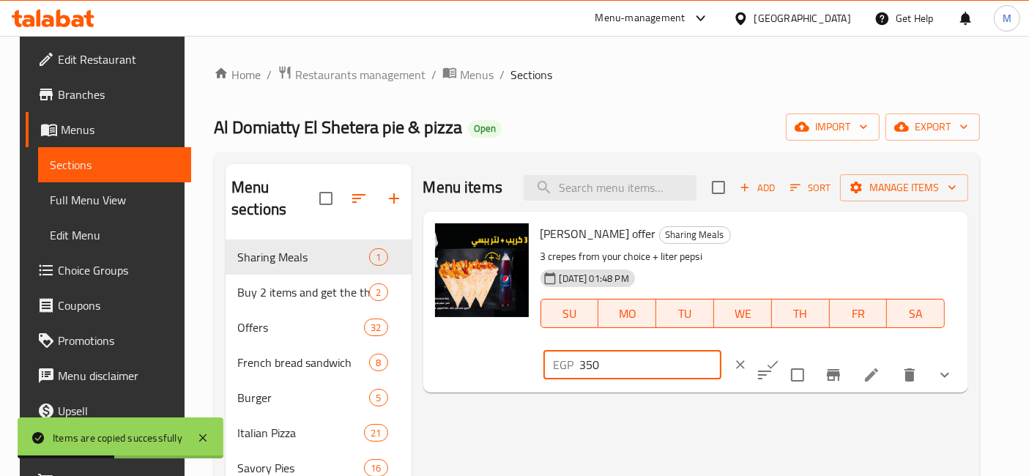
drag, startPoint x: 838, startPoint y: 235, endPoint x: 708, endPoint y: 239, distance: 130.4
click at [709, 239] on div "[PERSON_NAME] offer Sharing Meals 3 crepes from your choice + liter pepsi [DATE…" at bounding box center [748, 301] width 428 height 169
type input "3"
type input "400"
click at [780, 357] on icon "ok" at bounding box center [772, 364] width 15 height 15
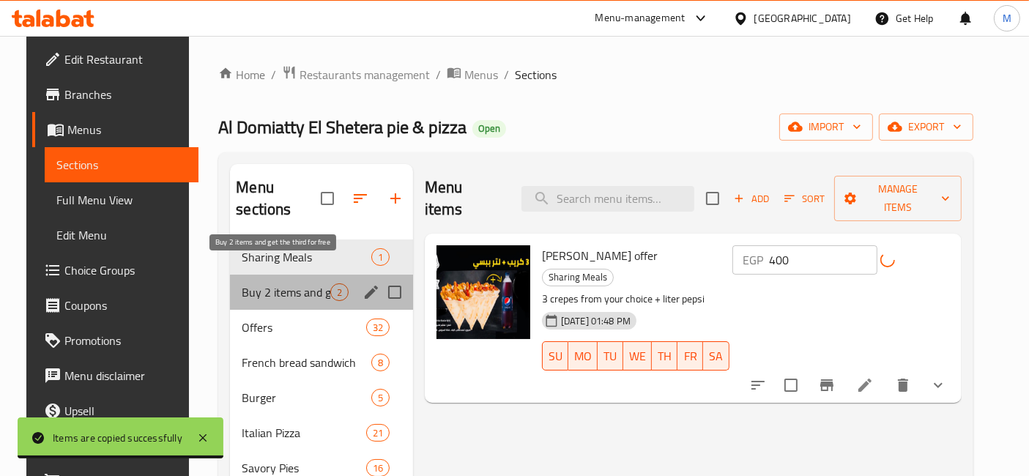
click at [242, 283] on span "Buy 2 items and get the third for free" at bounding box center [286, 292] width 88 height 18
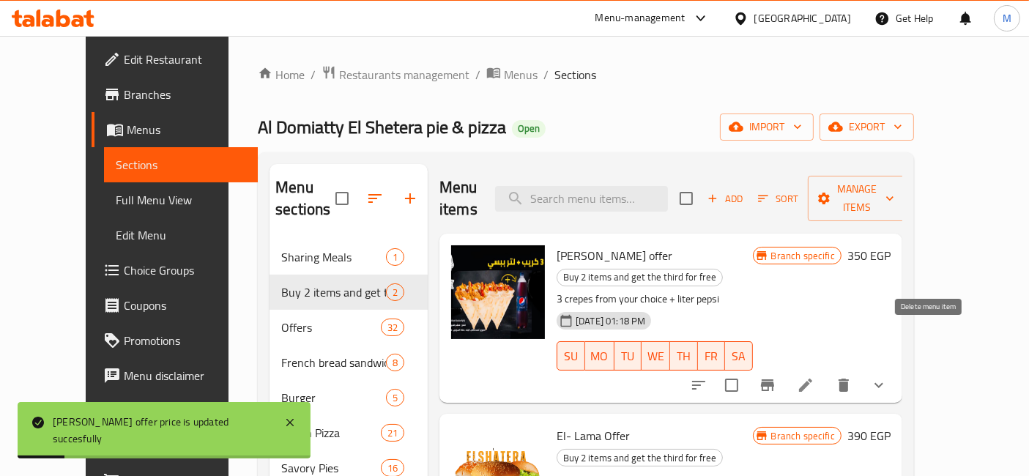
click at [861, 368] on button "delete" at bounding box center [843, 385] width 35 height 35
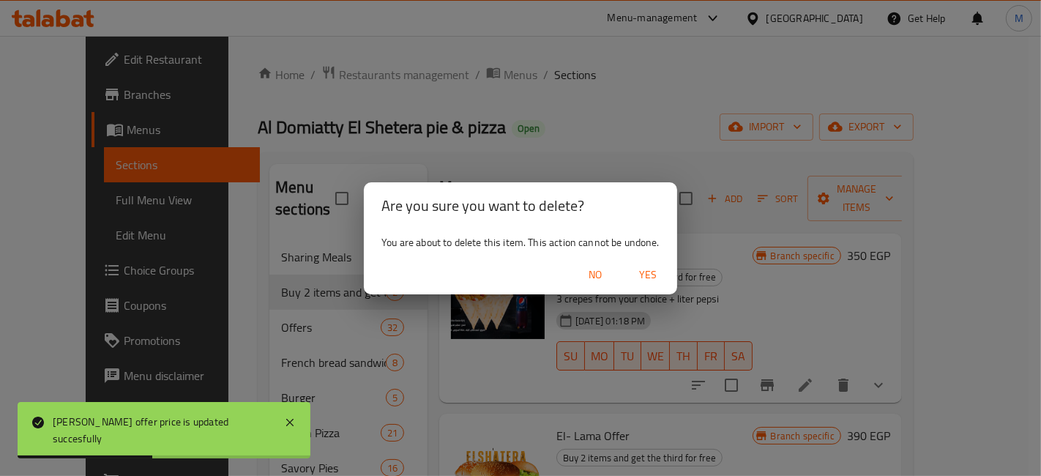
click at [642, 266] on span "Yes" at bounding box center [647, 275] width 35 height 18
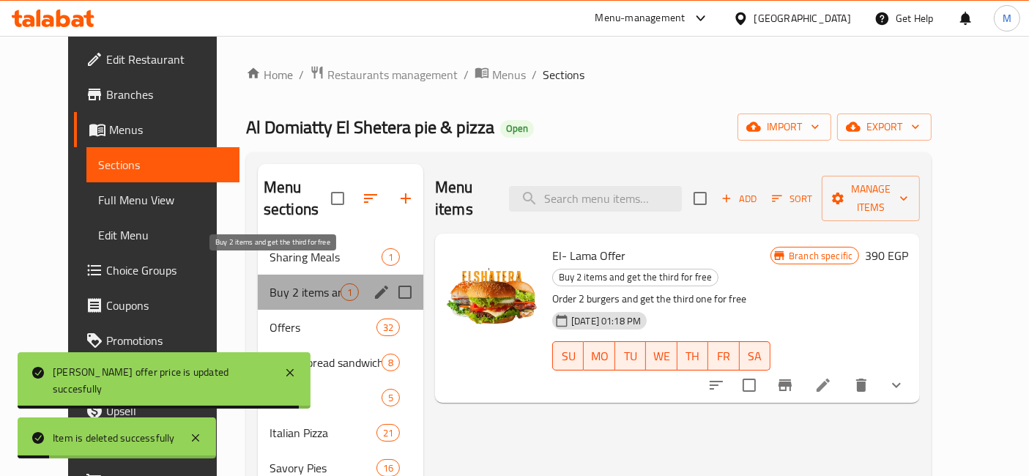
click at [305, 283] on span "Buy 2 items and get the third for free" at bounding box center [304, 292] width 71 height 18
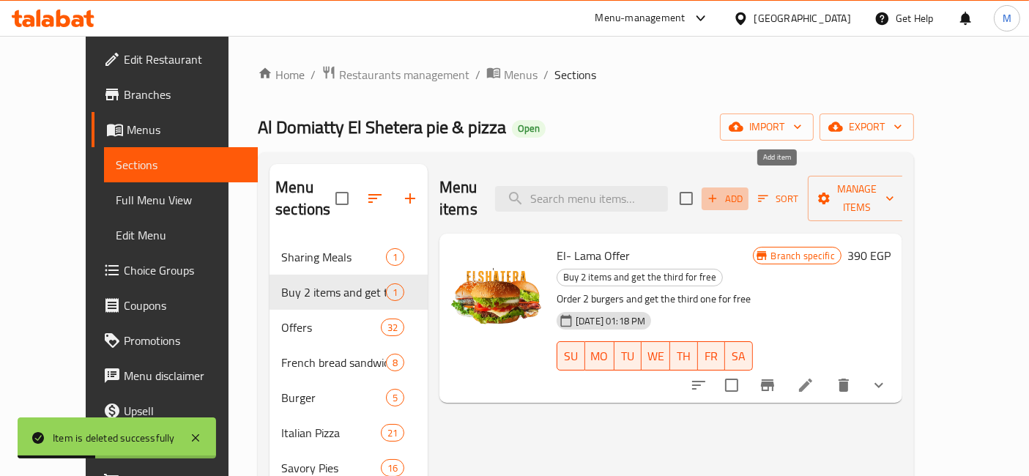
click at [745, 190] on span "Add" at bounding box center [725, 198] width 40 height 17
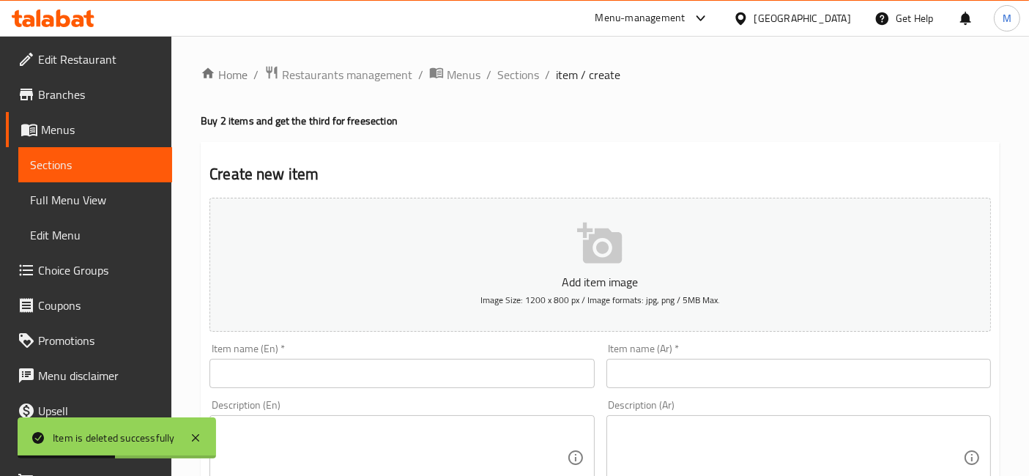
click at [730, 370] on input "text" at bounding box center [798, 373] width 384 height 29
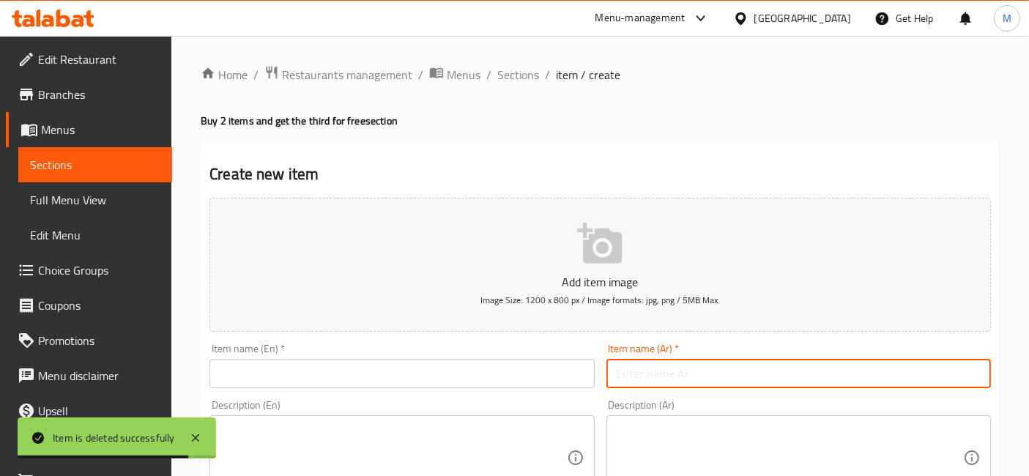
click at [728, 369] on input "text" at bounding box center [798, 373] width 384 height 29
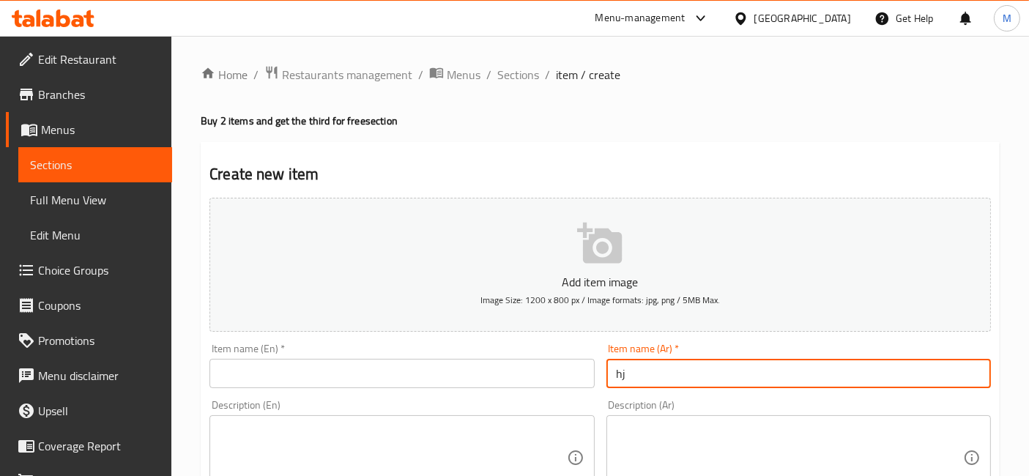
type input "h"
click at [729, 368] on input "اشتري 2 باستا من اختيارك واحصل [PERSON_NAME]" at bounding box center [798, 373] width 384 height 29
type input "اشتري 2 باستا من اختيارك واحصل [PERSON_NAME]"
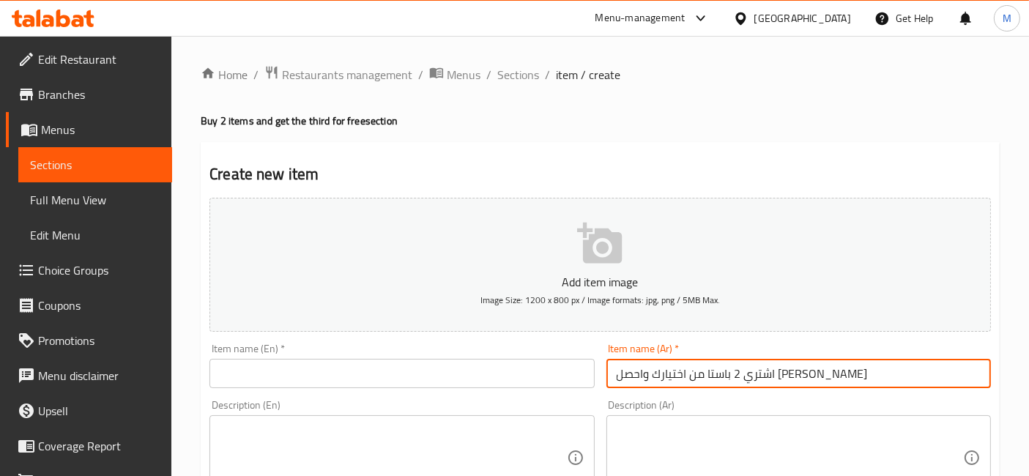
click at [277, 357] on div "Item name (En)   * Item name (En) *" at bounding box center [401, 365] width 384 height 45
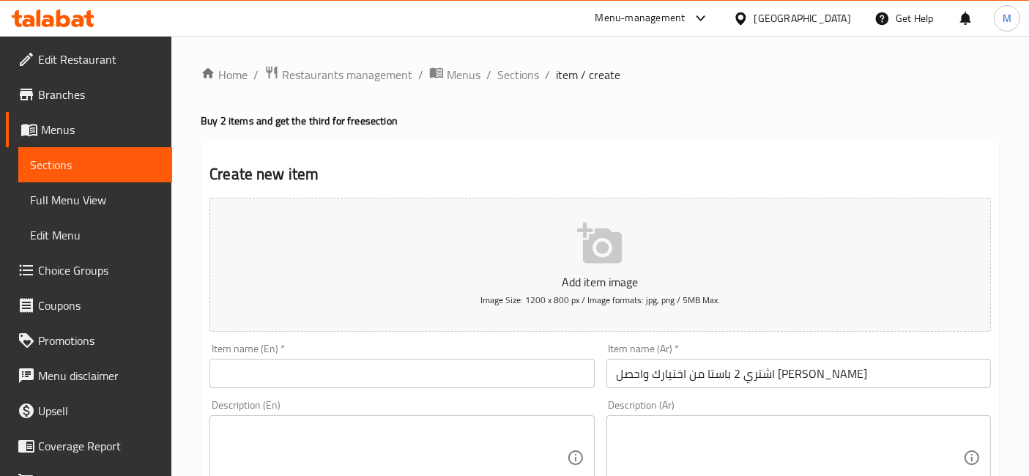
click at [290, 370] on input "text" at bounding box center [401, 373] width 384 height 29
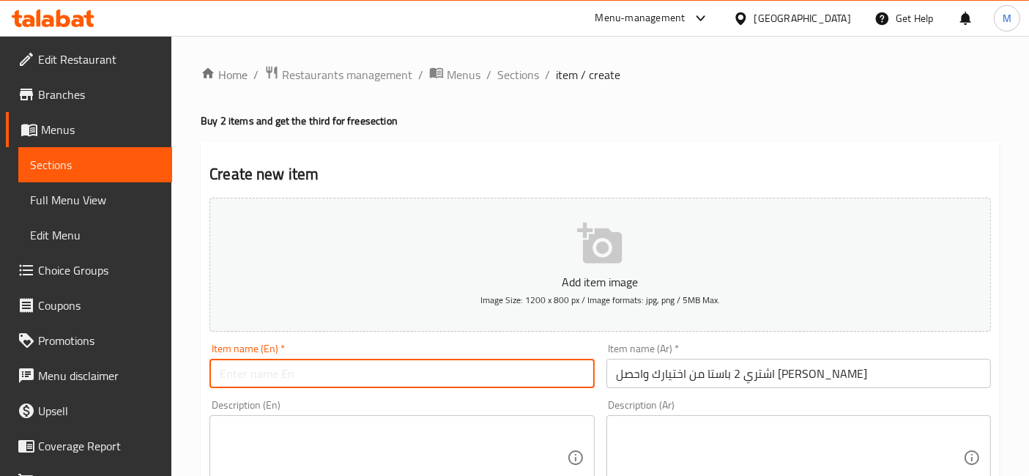
paste input "Buy 2 pastas of your choice and get the third one free"
click at [385, 373] on input "Buy 2 pastas of your choice and get the third one free" at bounding box center [401, 373] width 384 height 29
drag, startPoint x: 439, startPoint y: 375, endPoint x: 398, endPoint y: 369, distance: 41.4
click at [398, 369] on input "Buy 2 pastas of your choice and get the third one free" at bounding box center [401, 373] width 384 height 29
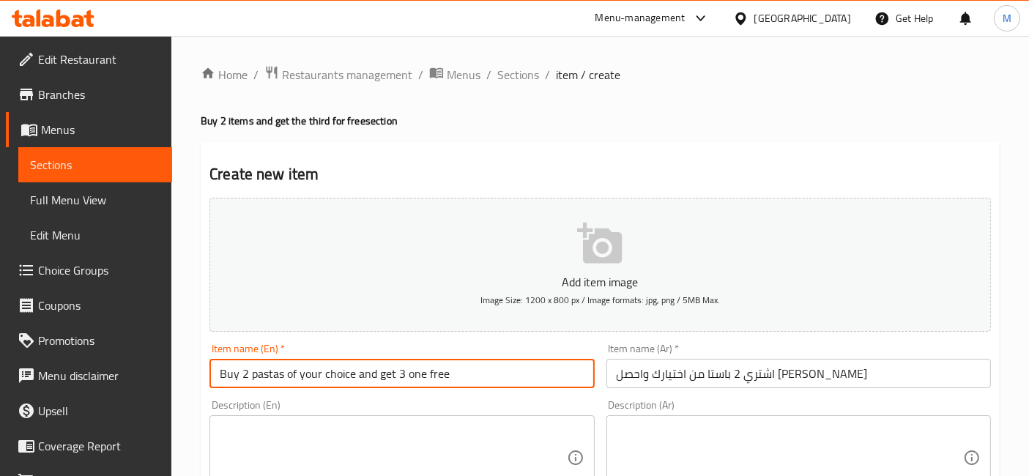
click at [414, 370] on input "Buy 2 pastas of your choice and get 3 one free" at bounding box center [401, 373] width 384 height 29
type input "Buy 2 pastas of your choice and get 3 for free"
click at [657, 416] on div "Description (Ar)" at bounding box center [798, 457] width 384 height 85
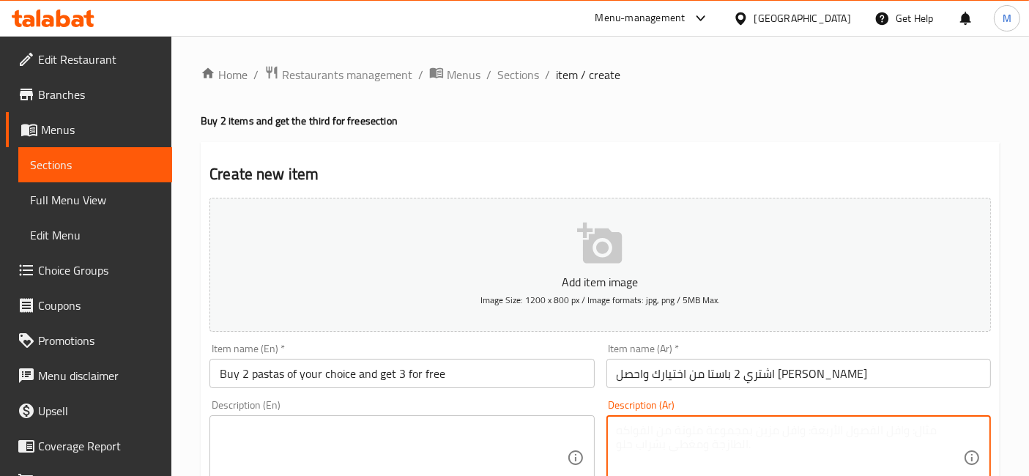
scroll to position [163, 0]
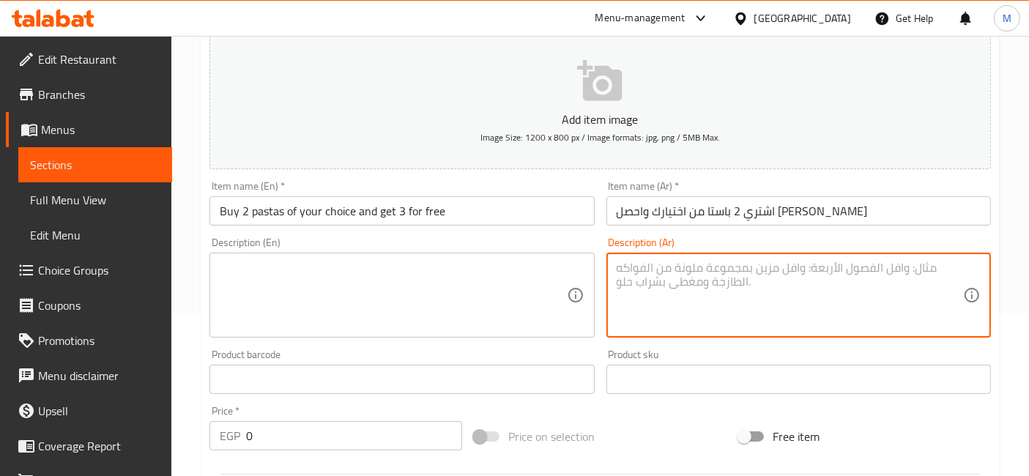
click at [721, 293] on textarea at bounding box center [789, 296] width 346 height 70
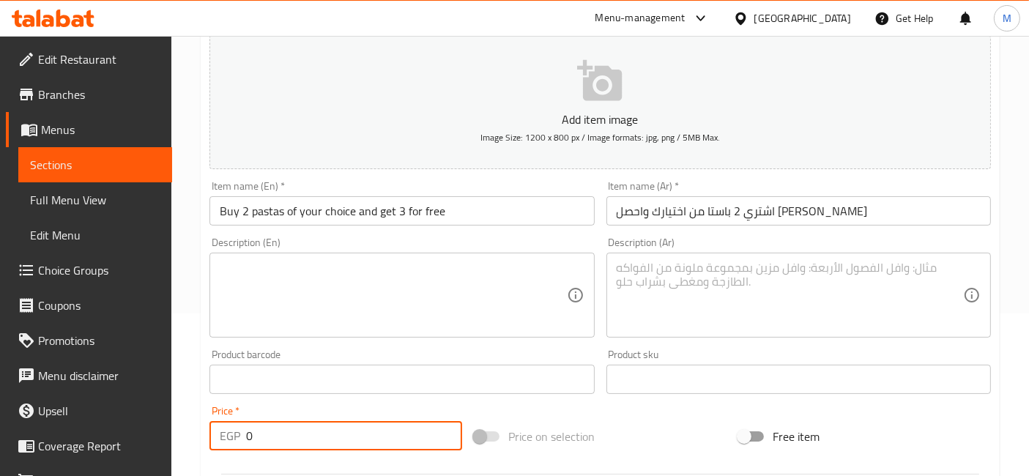
drag, startPoint x: 248, startPoint y: 442, endPoint x: 217, endPoint y: 397, distance: 55.2
click at [230, 421] on div "EGP 0 Price *" at bounding box center [335, 435] width 253 height 29
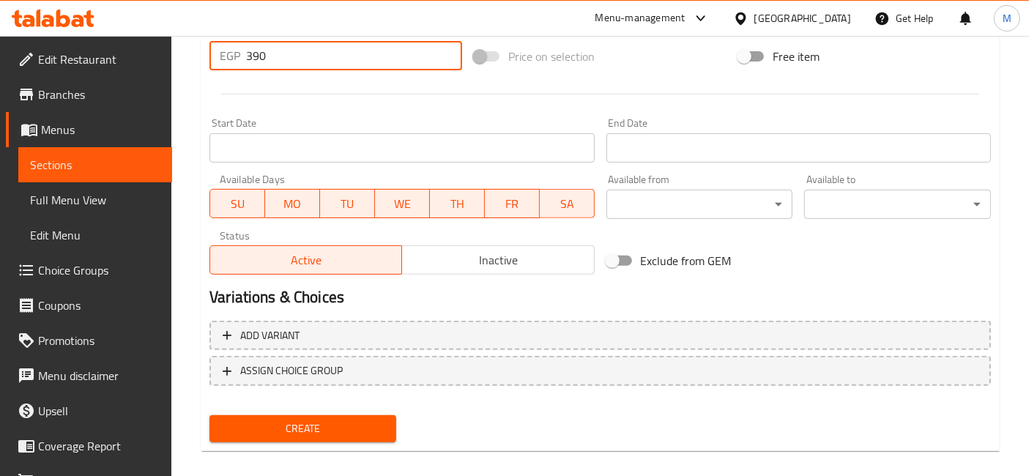
scroll to position [556, 0]
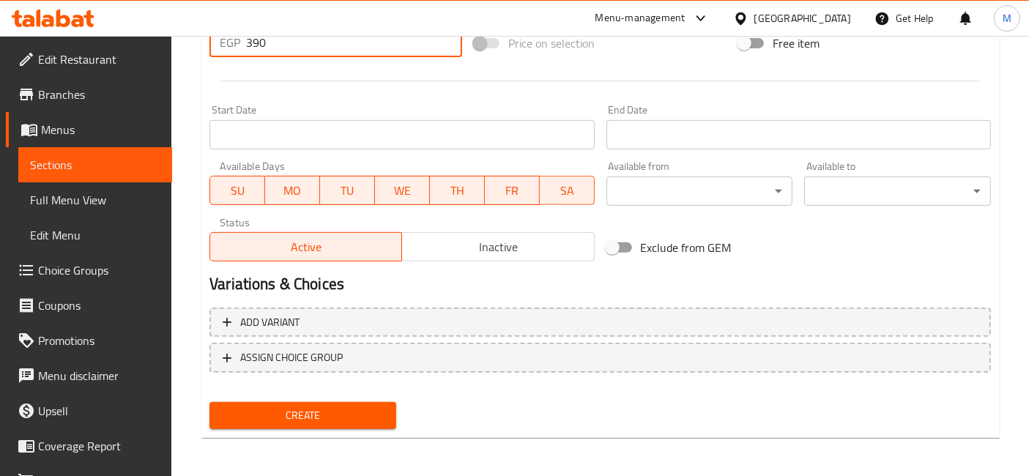
type input "390"
click at [209, 402] on button "Create" at bounding box center [302, 415] width 187 height 27
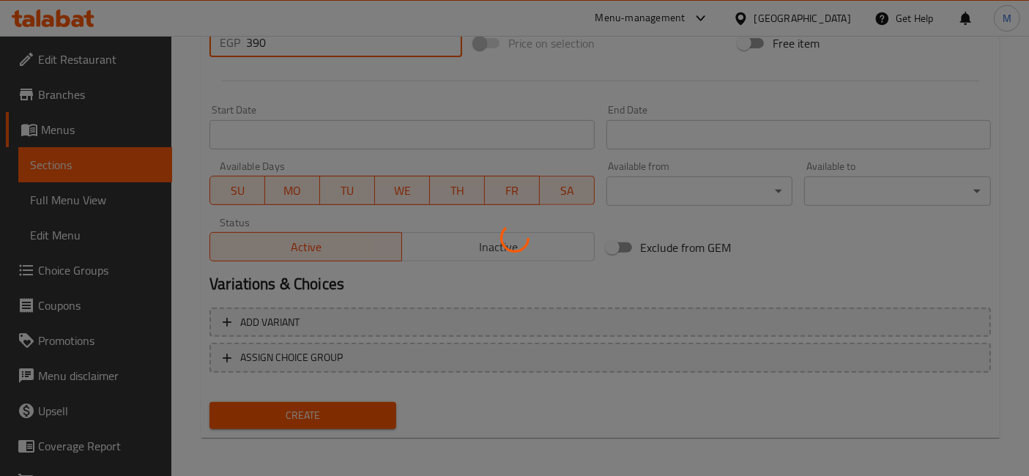
type input "0"
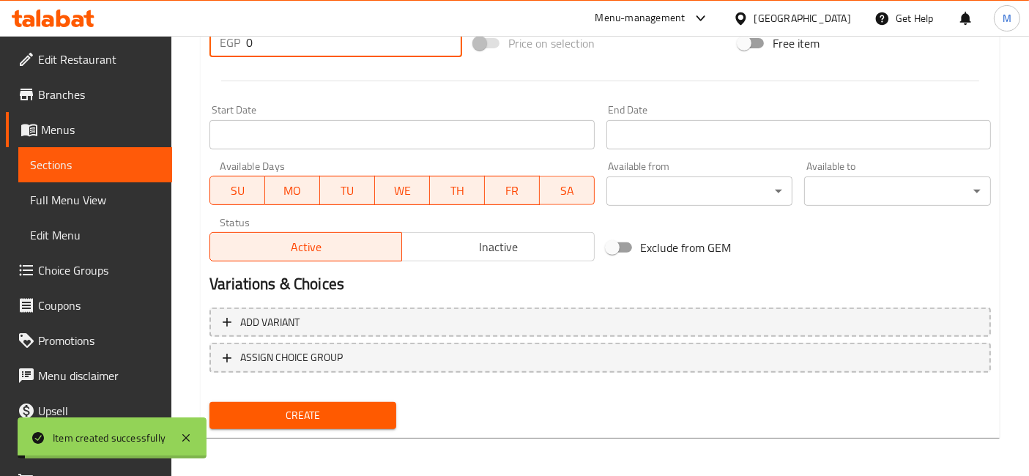
click at [71, 141] on link "Menus" at bounding box center [89, 129] width 166 height 35
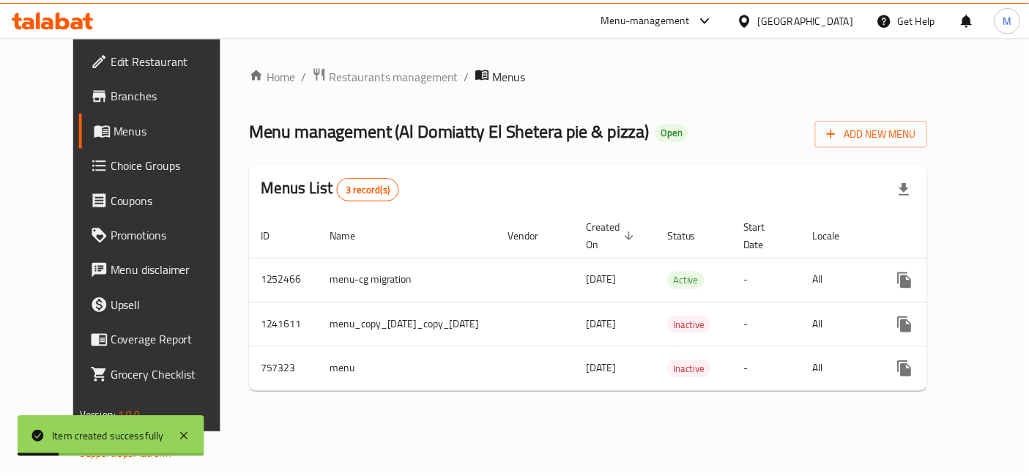
scroll to position [0, 37]
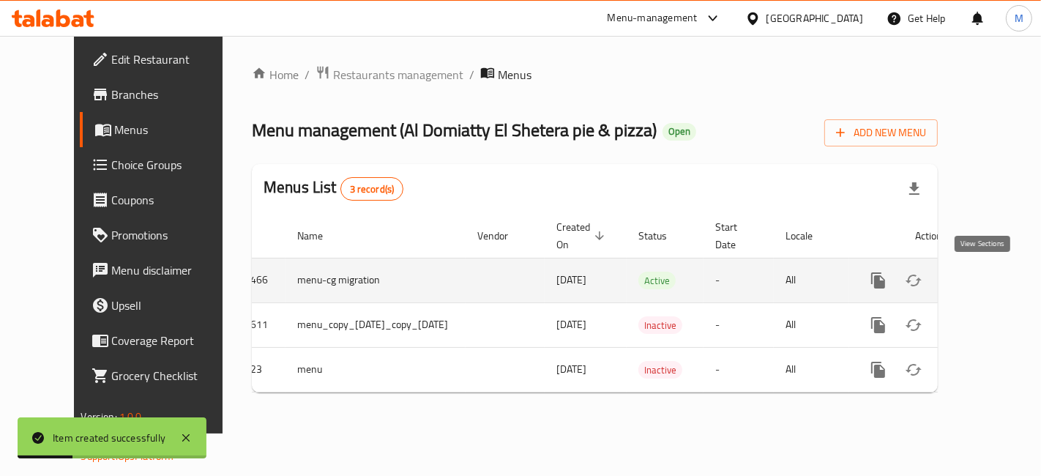
click at [988, 283] on icon "enhanced table" at bounding box center [984, 281] width 18 height 18
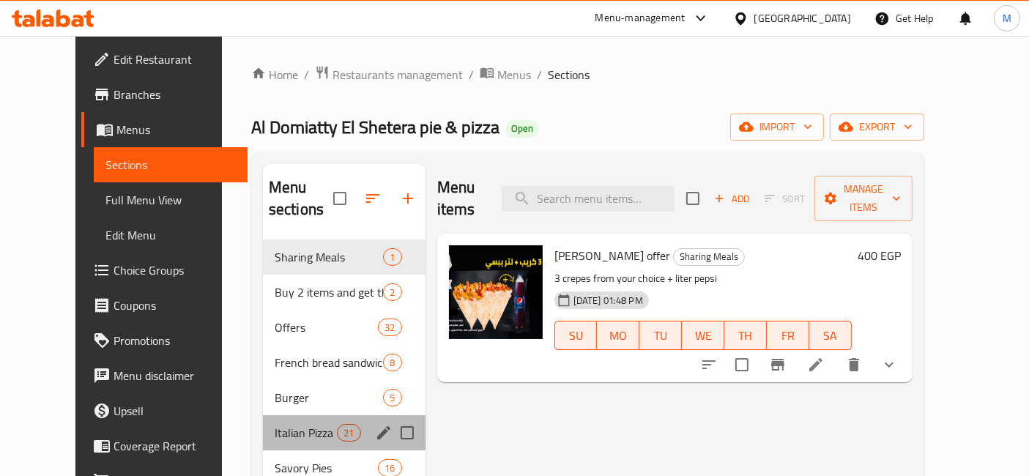
click at [276, 415] on div "Italian Pizza 21" at bounding box center [344, 432] width 163 height 35
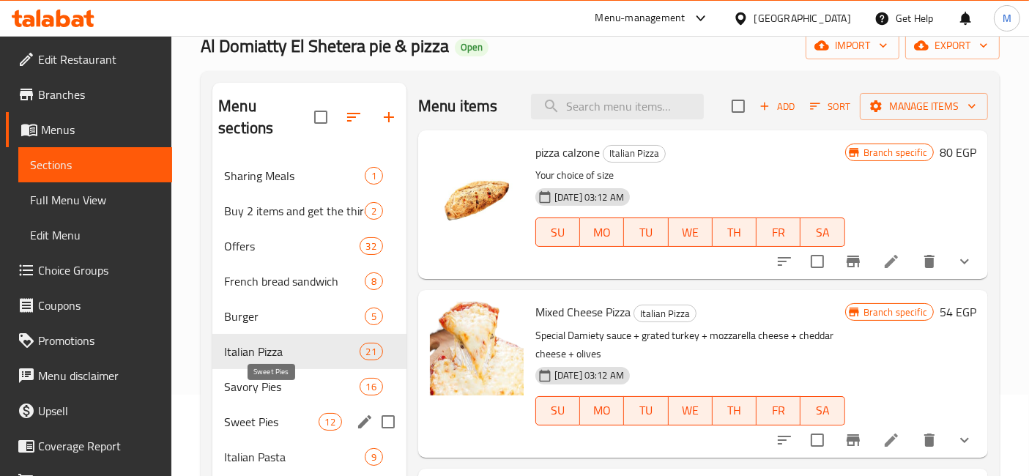
scroll to position [163, 0]
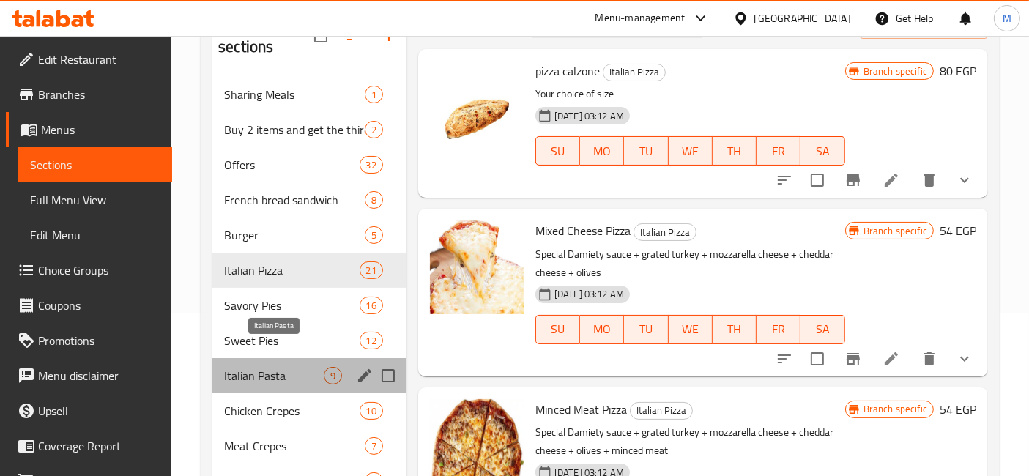
click at [285, 367] on span "Italian Pasta" at bounding box center [274, 376] width 100 height 18
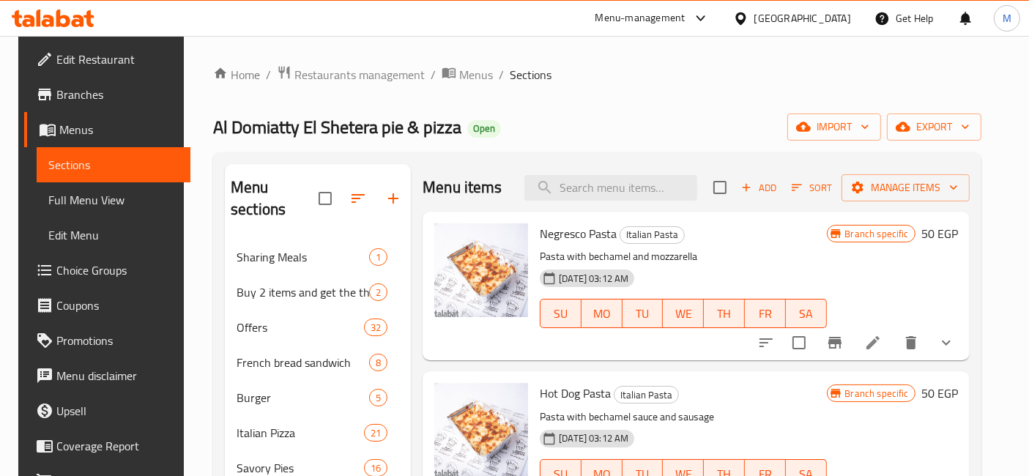
click at [120, 264] on span "Choice Groups" at bounding box center [117, 270] width 122 height 18
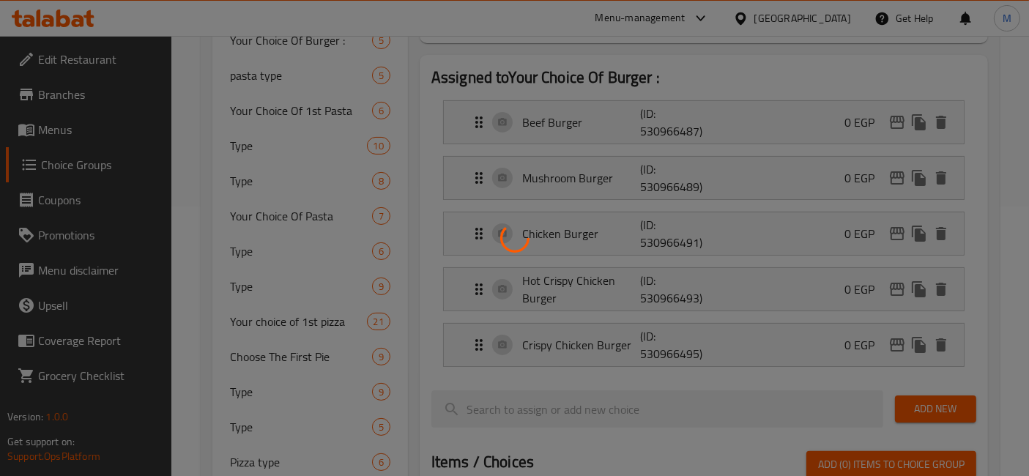
scroll to position [244, 0]
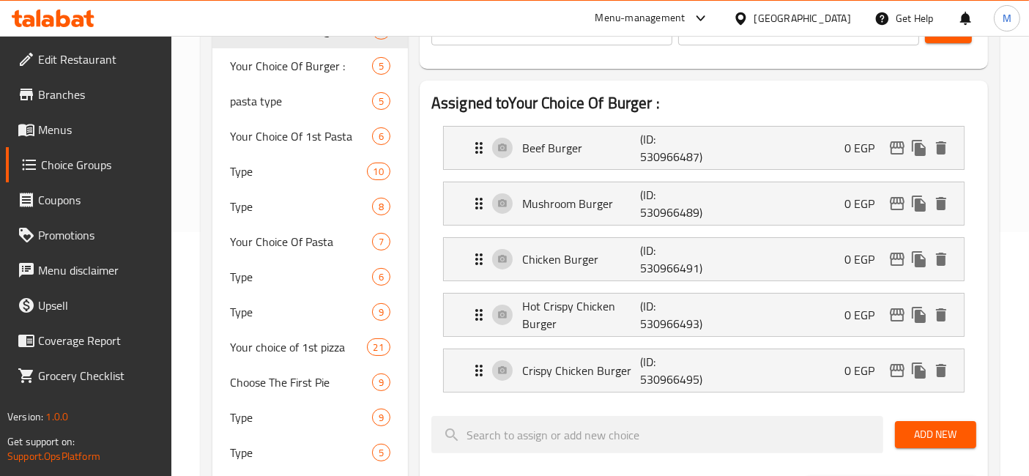
click at [308, 141] on div at bounding box center [514, 238] width 1029 height 476
click at [308, 141] on span "Your Choice Of 1st Pasta" at bounding box center [301, 136] width 142 height 18
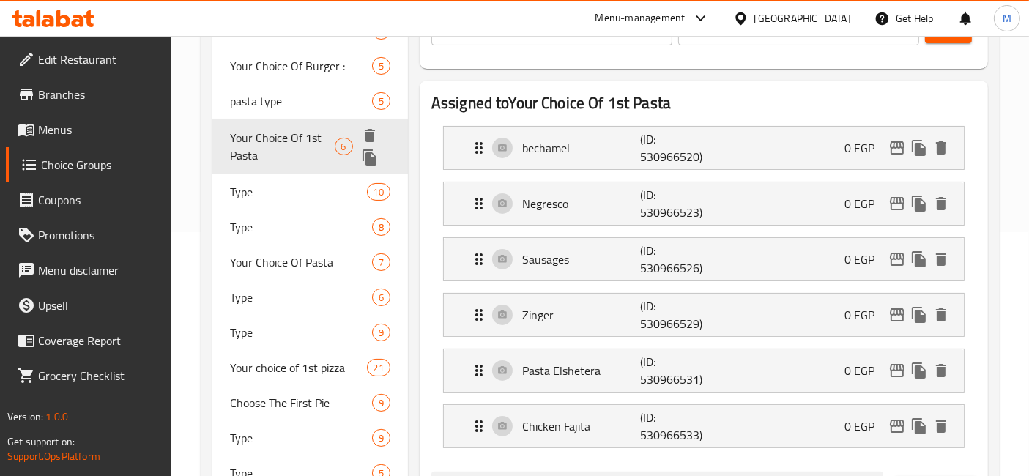
type input "Your Choice Of 1st Pasta"
type input "اختيارك من الباستا الأولى"
type input "1"
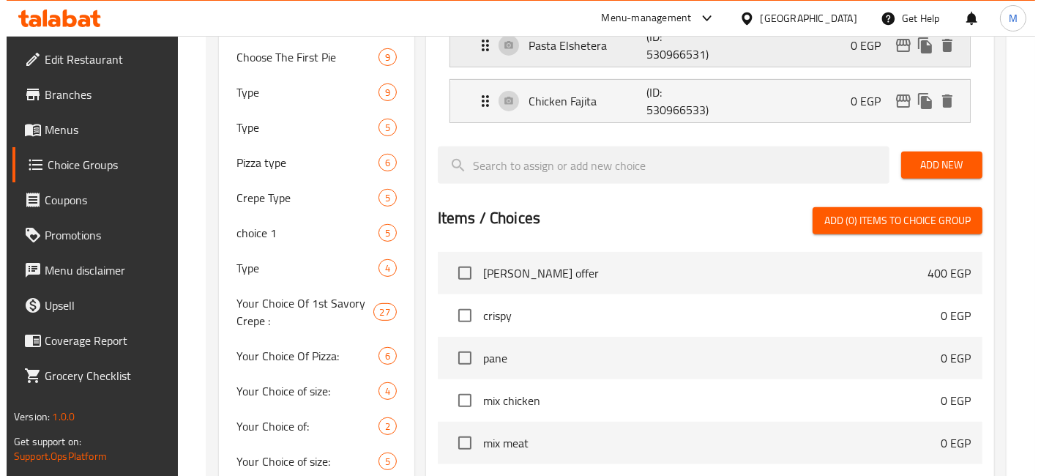
scroll to position [895, 0]
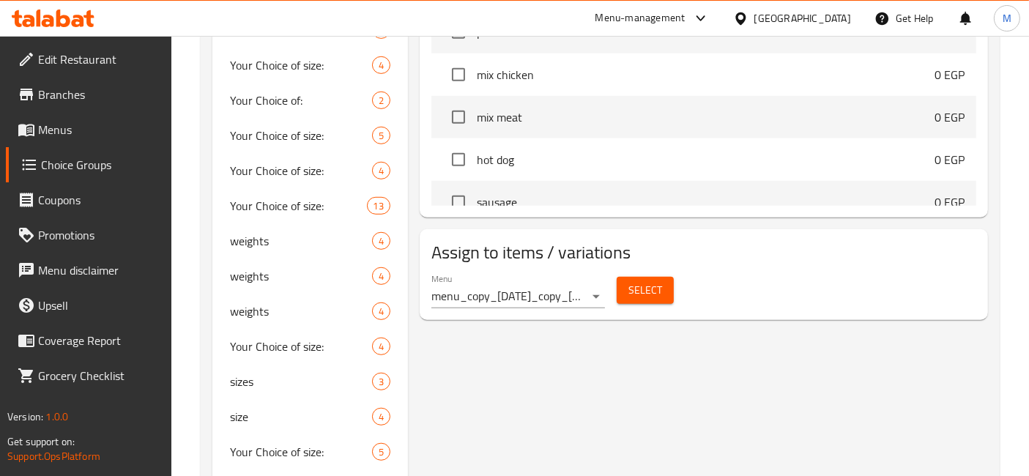
click at [679, 282] on div "Menu menu_copy_10/07/2024_copy_10/07/2024 ( Inactive ) Select" at bounding box center [703, 290] width 556 height 47
click at [667, 288] on button "Select" at bounding box center [644, 290] width 57 height 27
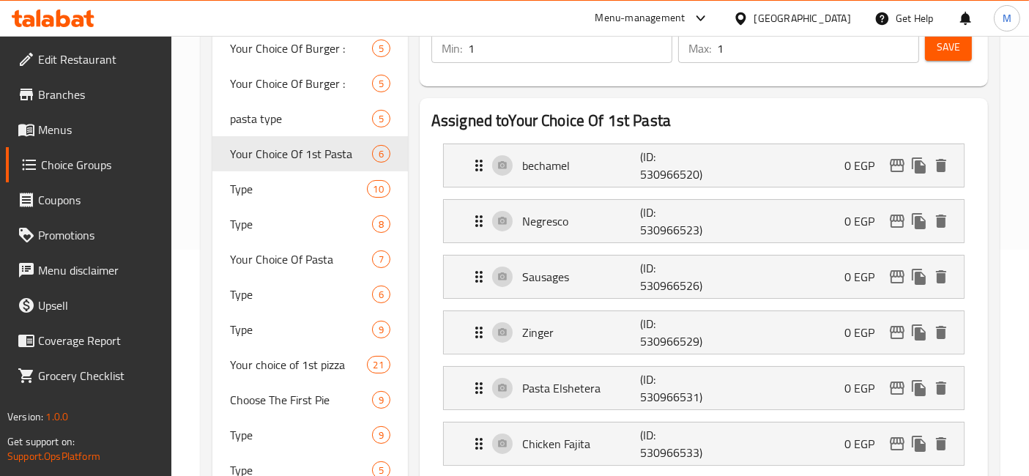
scroll to position [325, 0]
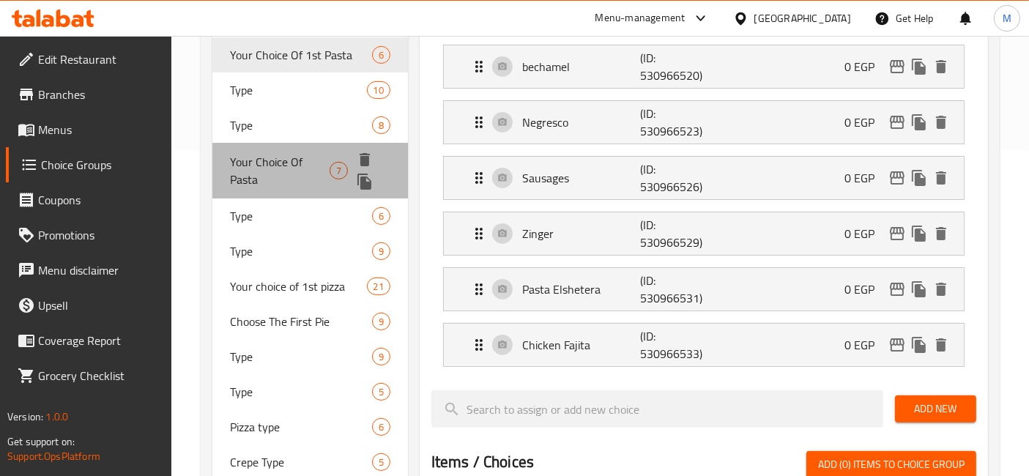
click at [310, 157] on span "Your Choice Of Pasta" at bounding box center [280, 170] width 100 height 35
type input "Your Choice Of Pasta"
type input "إختيارك من المكرونة"
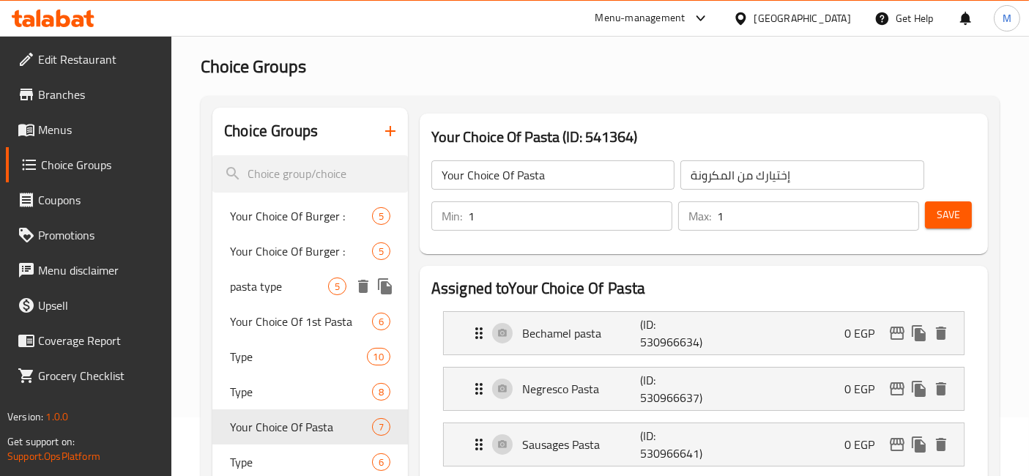
scroll to position [0, 0]
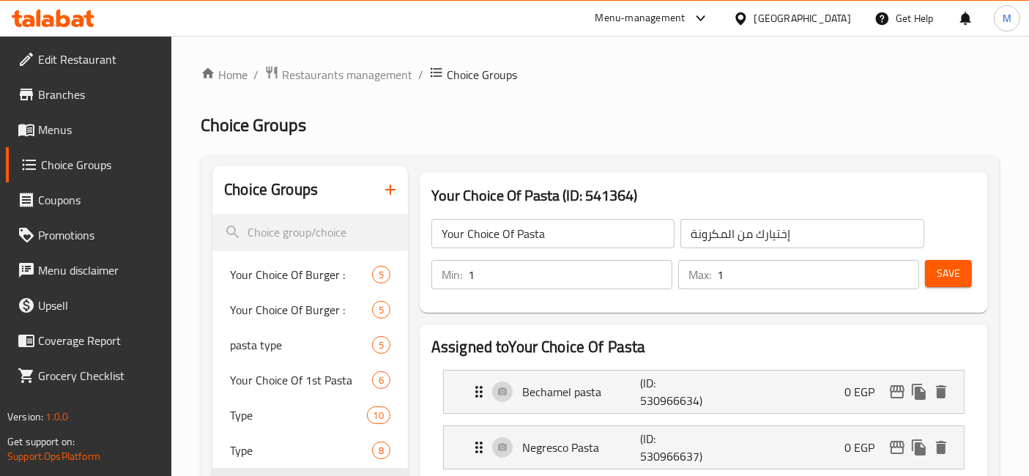
click at [389, 185] on icon "button" at bounding box center [390, 190] width 18 height 18
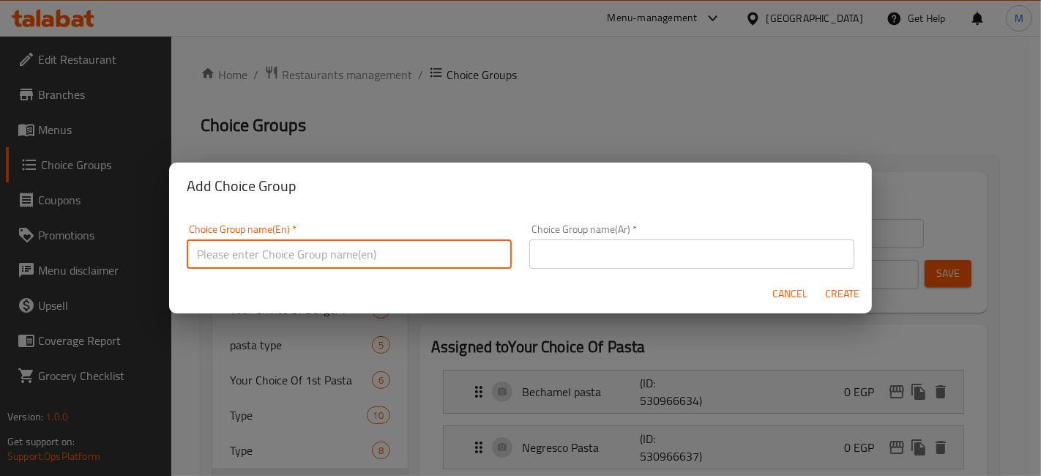
click at [396, 247] on input "text" at bounding box center [349, 253] width 325 height 29
click at [269, 258] on input "Your choice of donuts" at bounding box center [349, 253] width 325 height 29
type input "Your choice of Pasta ,"
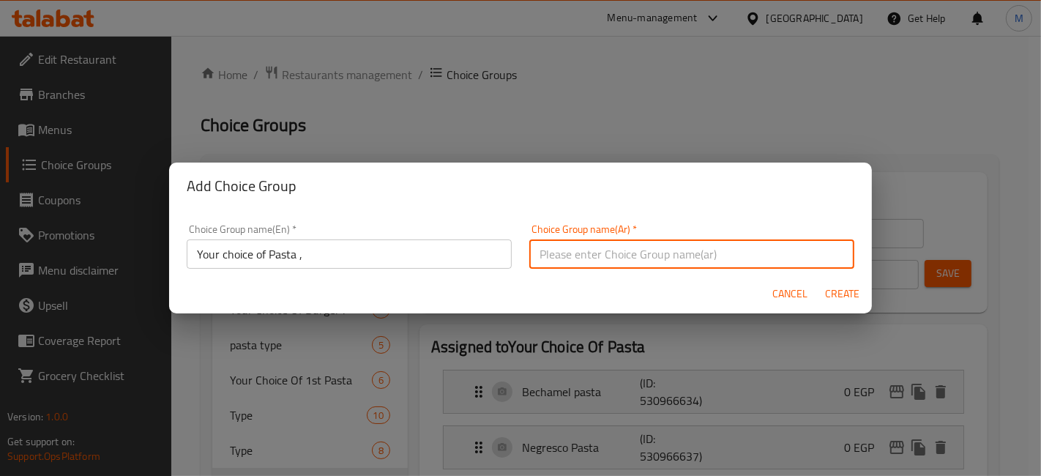
click at [606, 264] on input "text" at bounding box center [691, 253] width 325 height 29
click at [545, 254] on input "اختيارك من الدونات" at bounding box center [691, 253] width 325 height 29
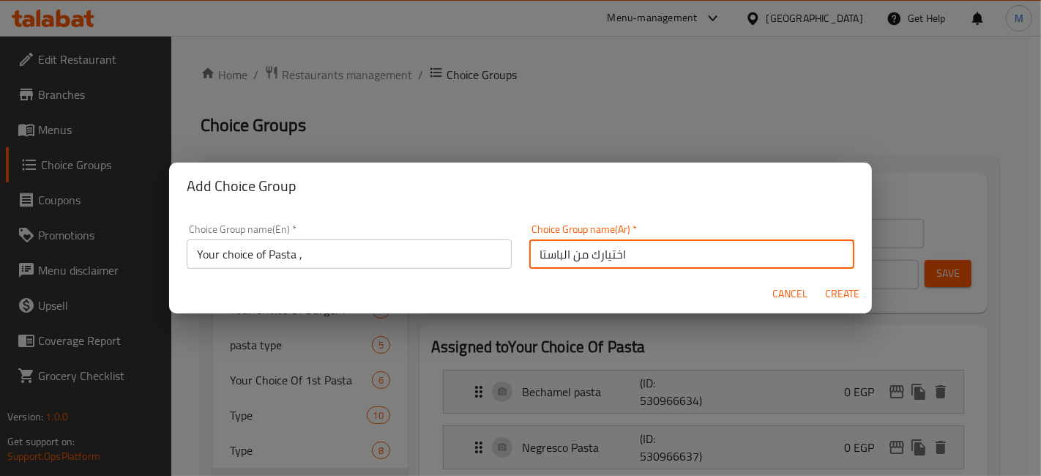
type input "اختيارك من الباستا"
click at [849, 294] on span "Create" at bounding box center [842, 294] width 35 height 18
type input "Your choice of Pasta ,"
type input "اختيارك من الباستا"
type input "0"
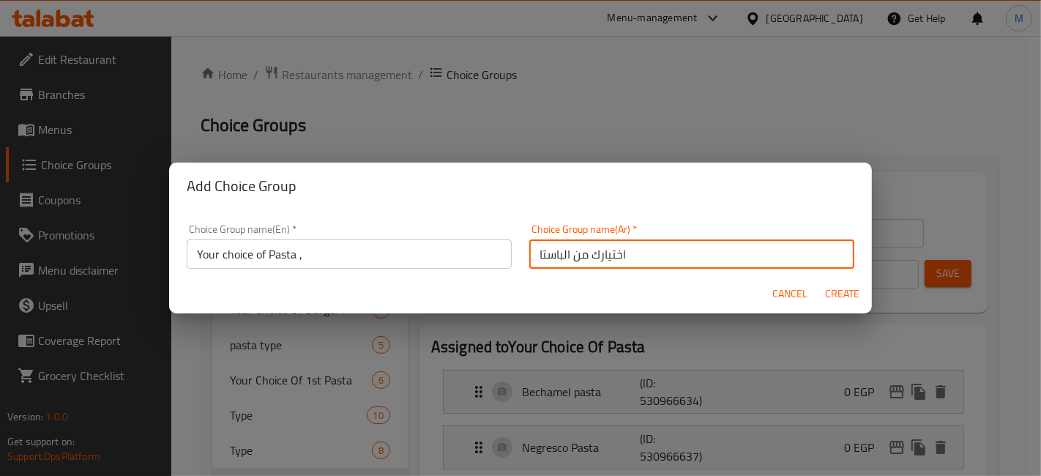
type input "0"
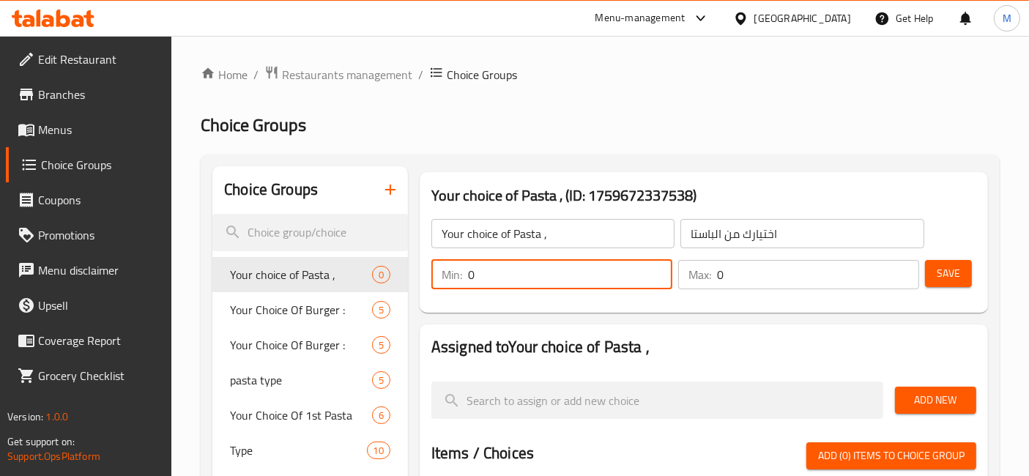
click at [650, 269] on input "0" at bounding box center [570, 274] width 204 height 29
click at [655, 267] on input "1" at bounding box center [570, 274] width 204 height 29
click at [655, 267] on input "2" at bounding box center [570, 274] width 204 height 29
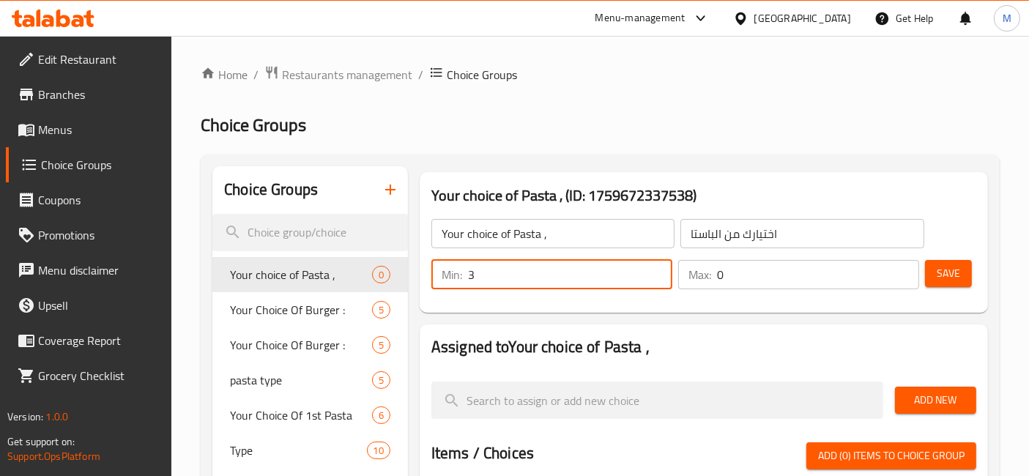
type input "3"
click at [655, 267] on input "3" at bounding box center [570, 274] width 204 height 29
click at [908, 269] on input "1" at bounding box center [818, 274] width 202 height 29
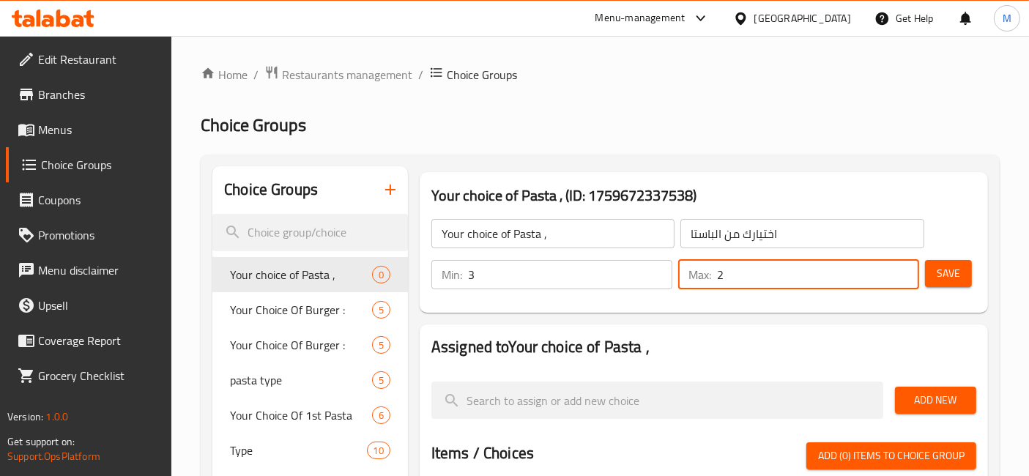
click at [908, 269] on input "2" at bounding box center [818, 274] width 202 height 29
type input "3"
click at [908, 269] on input "3" at bounding box center [818, 274] width 202 height 29
click at [941, 277] on span "Save" at bounding box center [947, 273] width 23 height 18
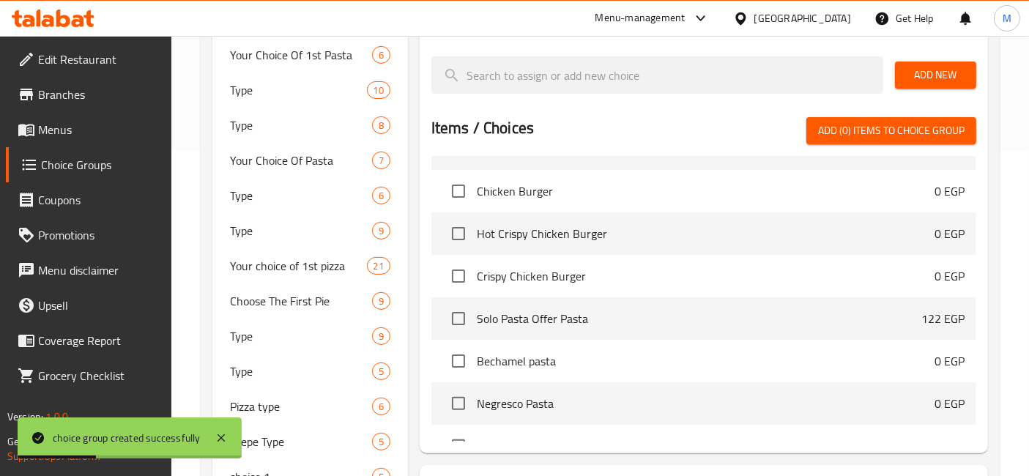
scroll to position [569, 0]
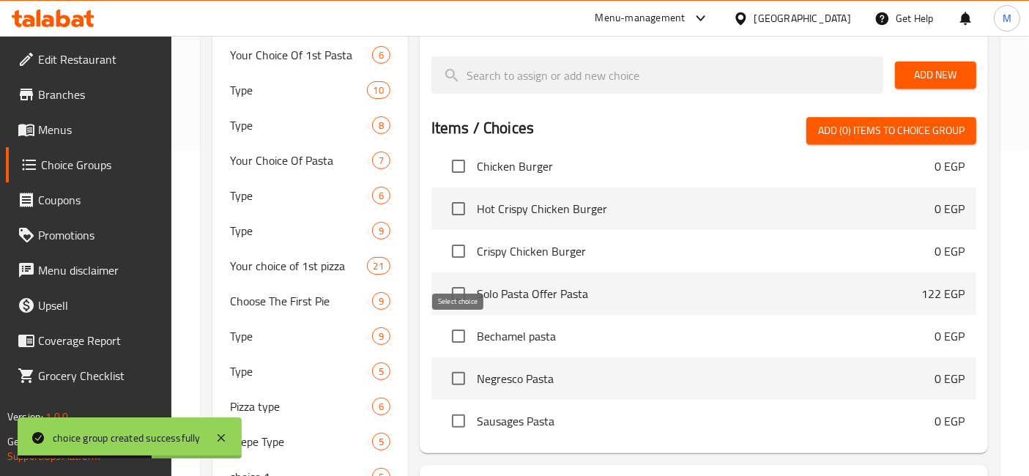
click at [447, 329] on input "checkbox" at bounding box center [458, 336] width 31 height 31
checkbox input "true"
click at [447, 363] on input "checkbox" at bounding box center [458, 378] width 31 height 31
checkbox input "true"
click at [458, 415] on input "checkbox" at bounding box center [458, 421] width 31 height 31
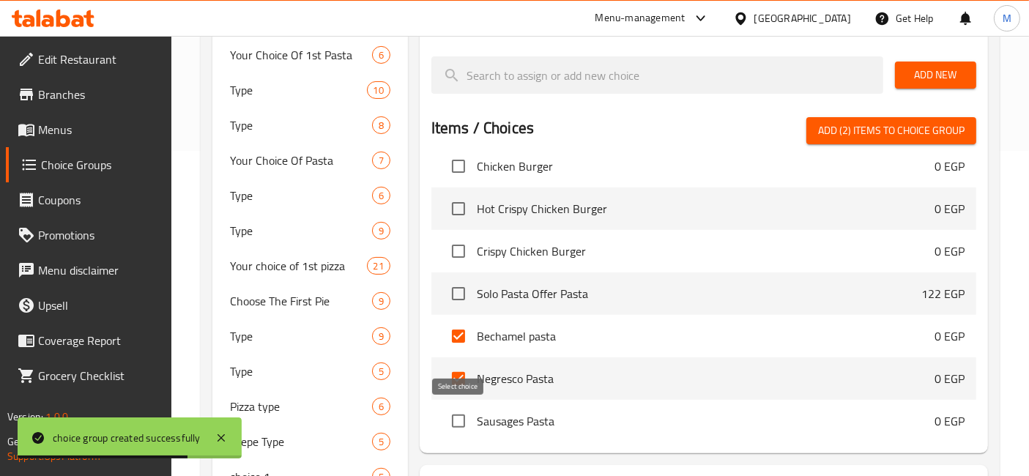
checkbox input "true"
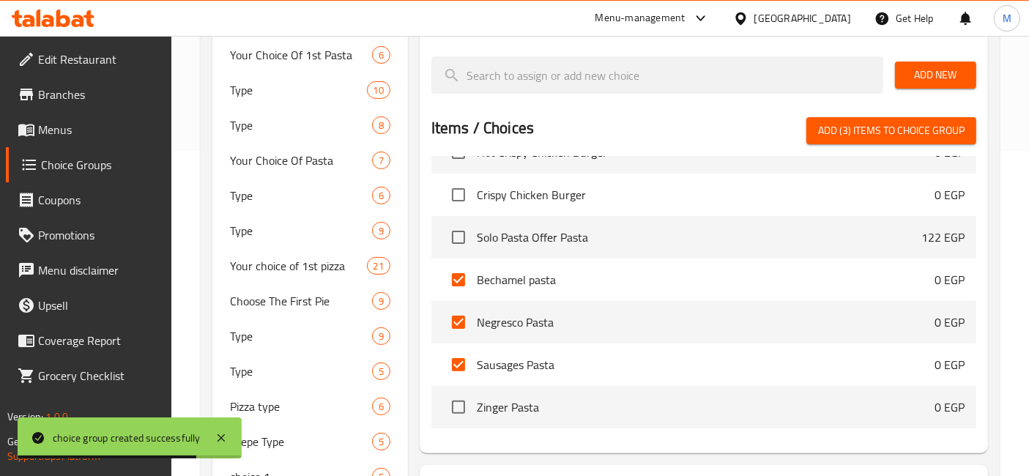
scroll to position [650, 0]
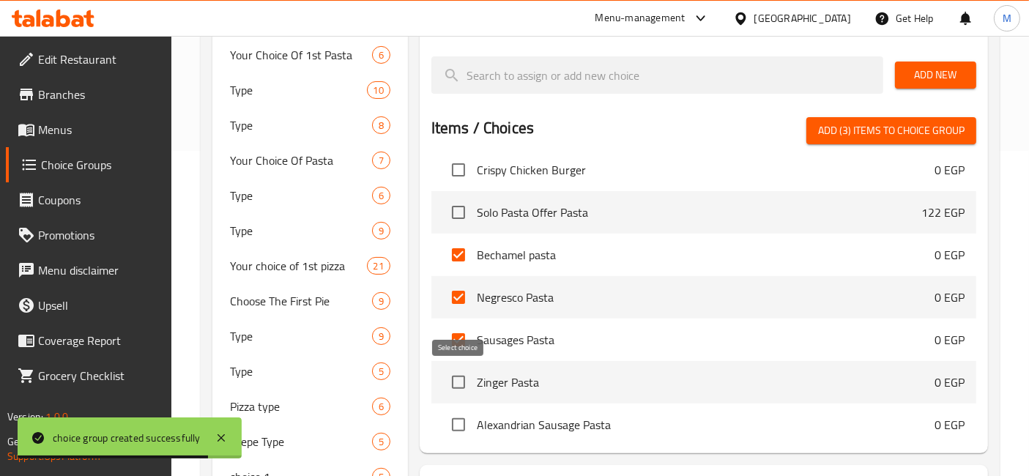
click at [460, 381] on input "checkbox" at bounding box center [458, 382] width 31 height 31
checkbox input "true"
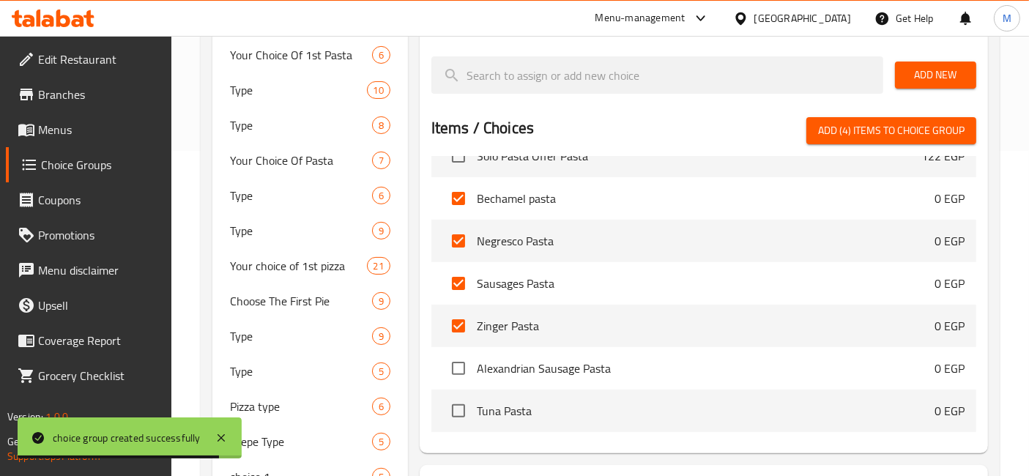
scroll to position [732, 0]
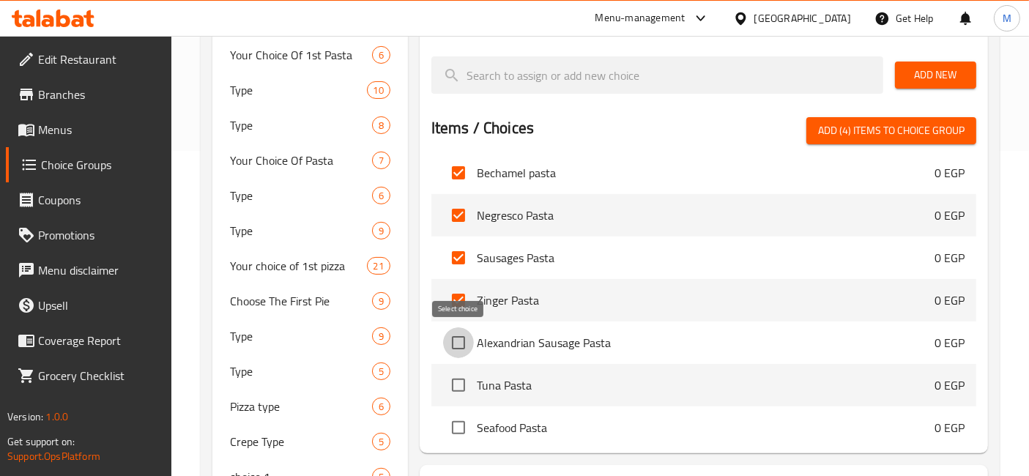
click at [454, 340] on input "checkbox" at bounding box center [458, 342] width 31 height 31
checkbox input "true"
click at [458, 373] on input "checkbox" at bounding box center [458, 385] width 31 height 31
click at [441, 417] on li "Seafood Pasta 0 EGP" at bounding box center [703, 427] width 545 height 42
click at [474, 417] on li "Seafood Pasta 0 EGP" at bounding box center [703, 427] width 545 height 42
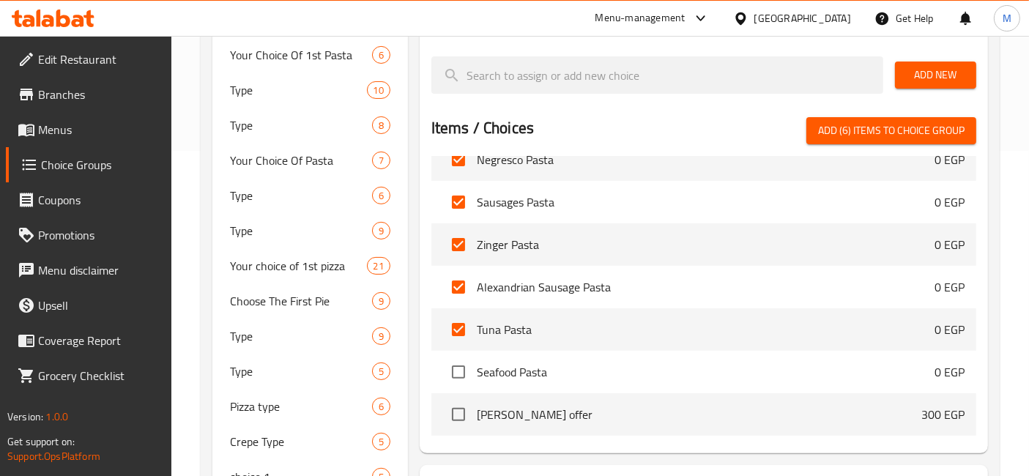
scroll to position [813, 0]
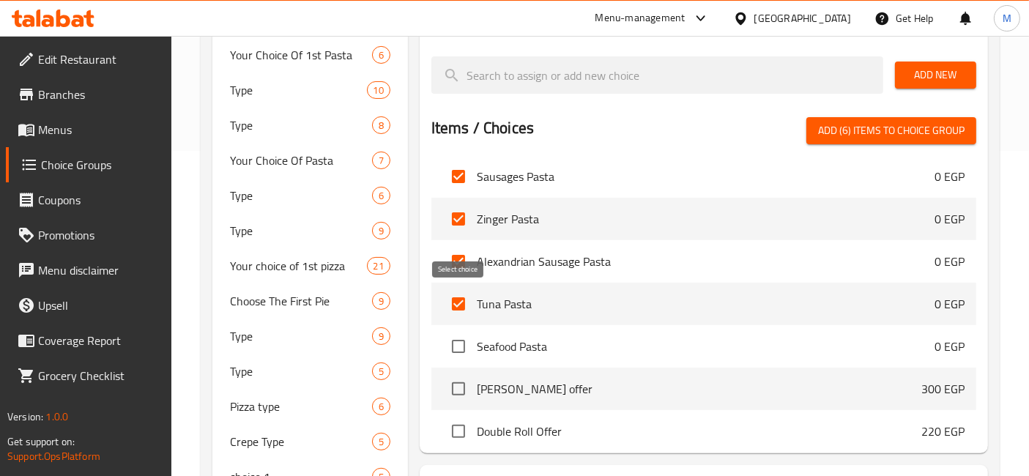
click at [462, 307] on input "checkbox" at bounding box center [458, 303] width 31 height 31
checkbox input "false"
click at [890, 133] on span "Add (5) items to choice group" at bounding box center [891, 131] width 146 height 18
checkbox input "false"
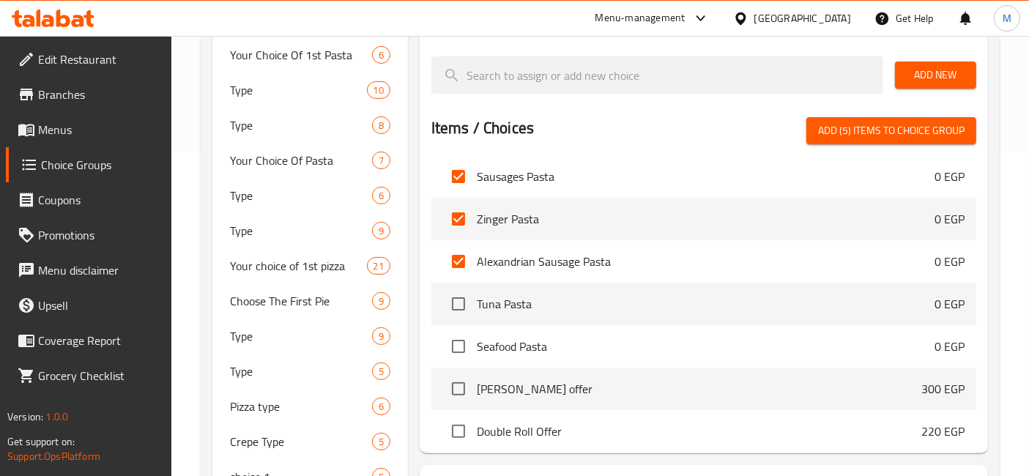
checkbox input "false"
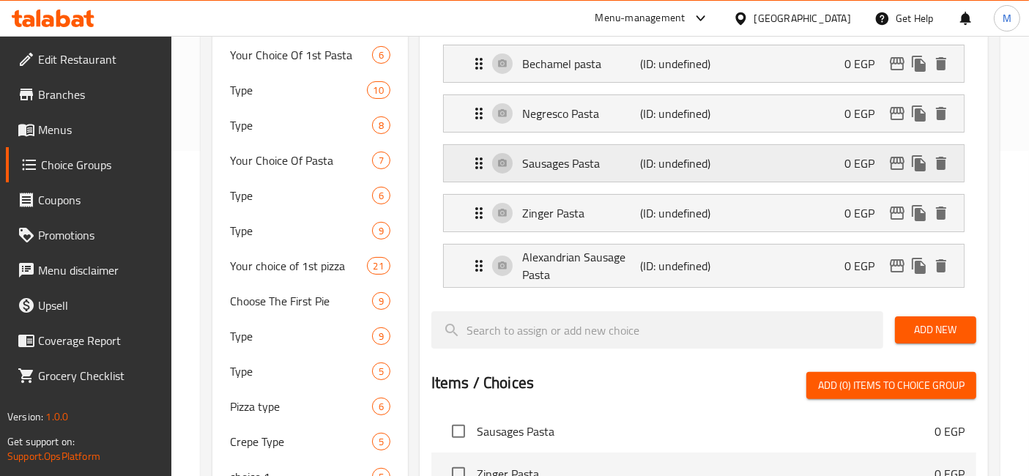
scroll to position [81, 0]
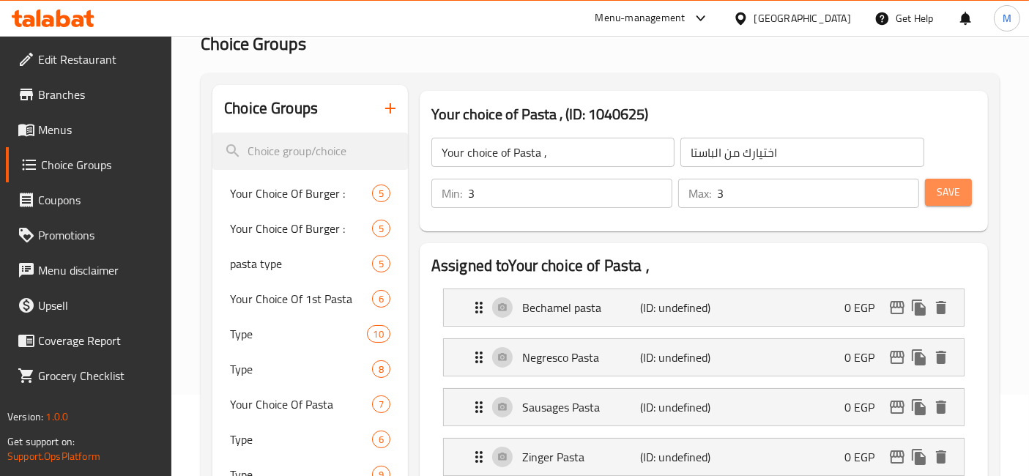
click at [953, 187] on span "Save" at bounding box center [947, 192] width 23 height 18
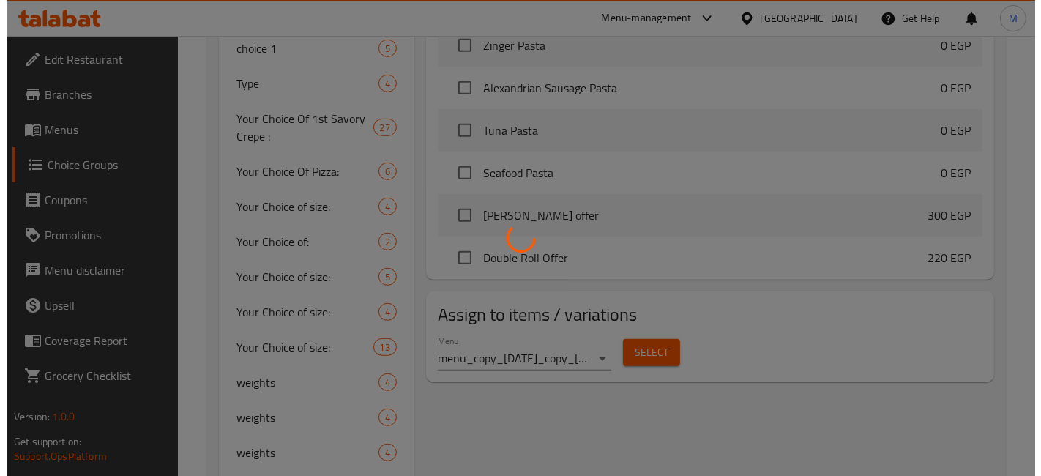
scroll to position [813, 0]
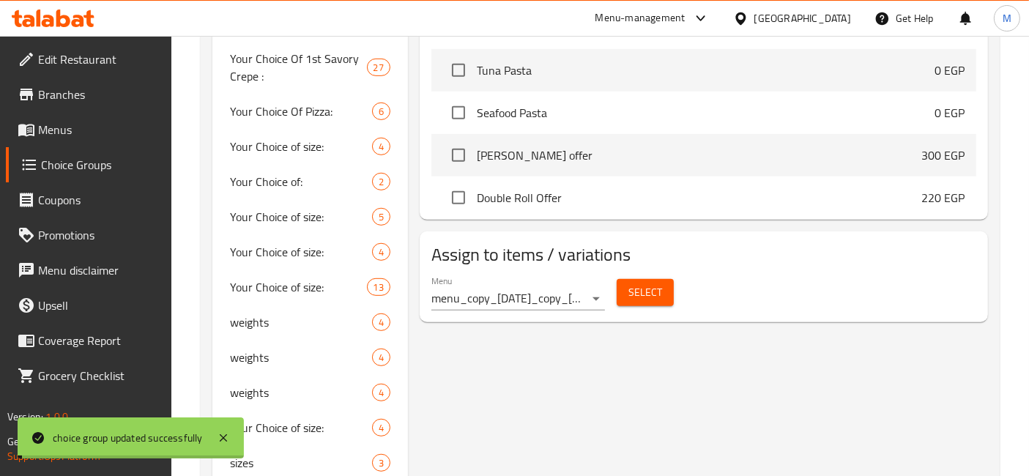
click at [540, 308] on div "Menu menu_copy_10/07/2024_copy_10/07/2024 ( Inactive )" at bounding box center [518, 292] width 174 height 35
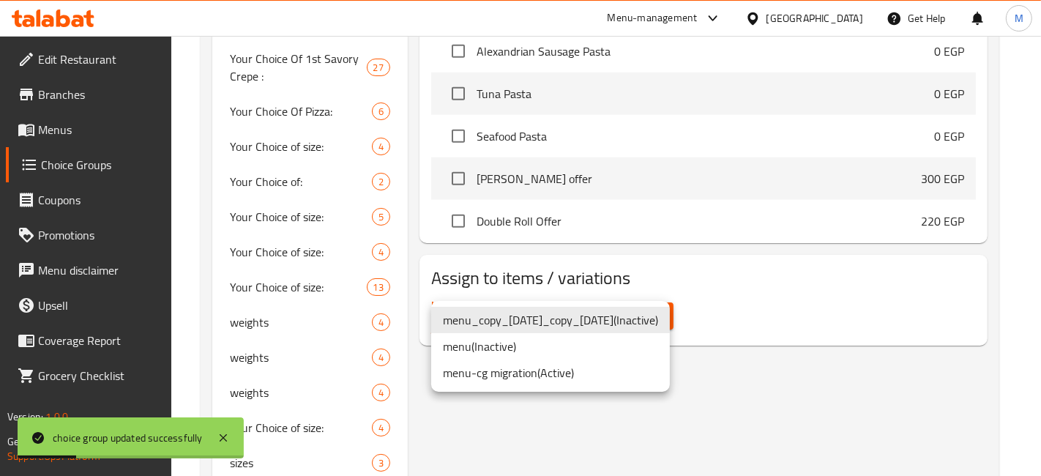
click at [566, 368] on li "menu-cg migration ( Active )" at bounding box center [550, 372] width 239 height 26
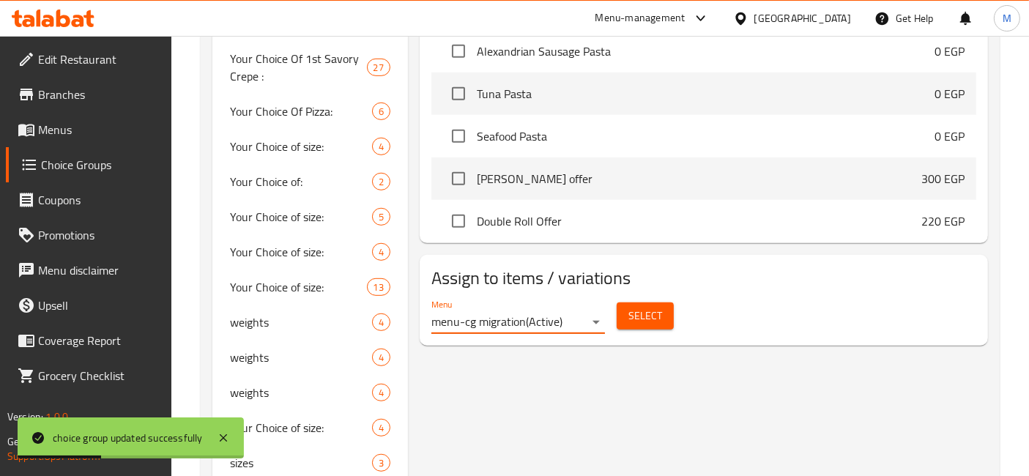
click at [658, 310] on span "Select" at bounding box center [645, 316] width 34 height 18
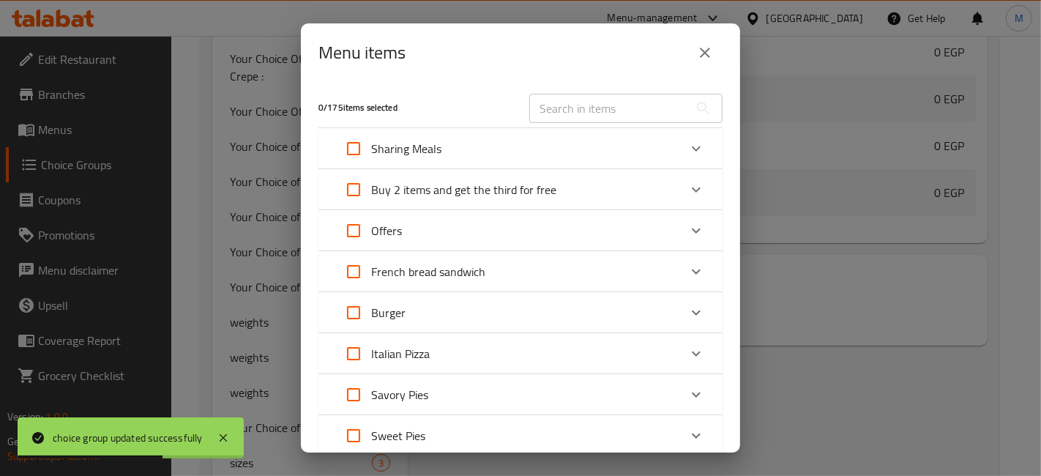
click at [496, 201] on div "Buy 2 items and get the third for free" at bounding box center [446, 189] width 220 height 35
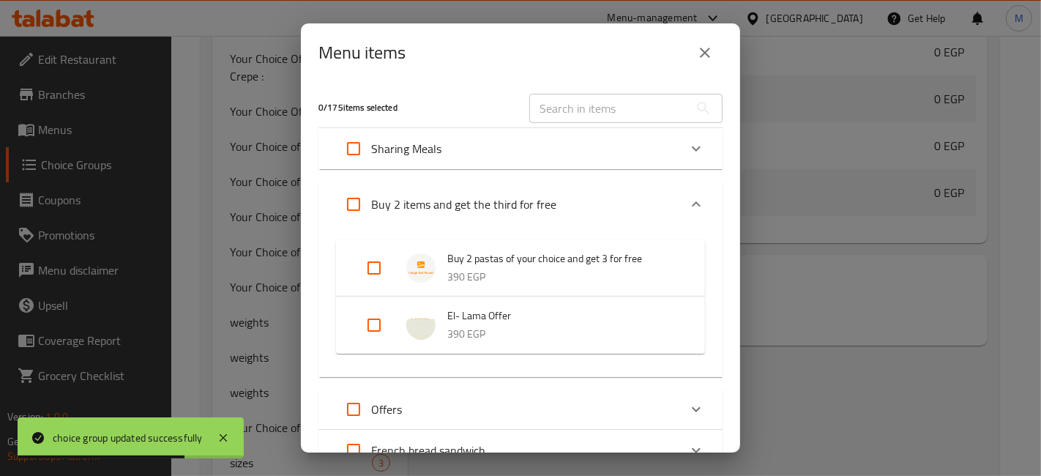
click at [379, 262] on input "Expand" at bounding box center [374, 267] width 35 height 35
checkbox input "true"
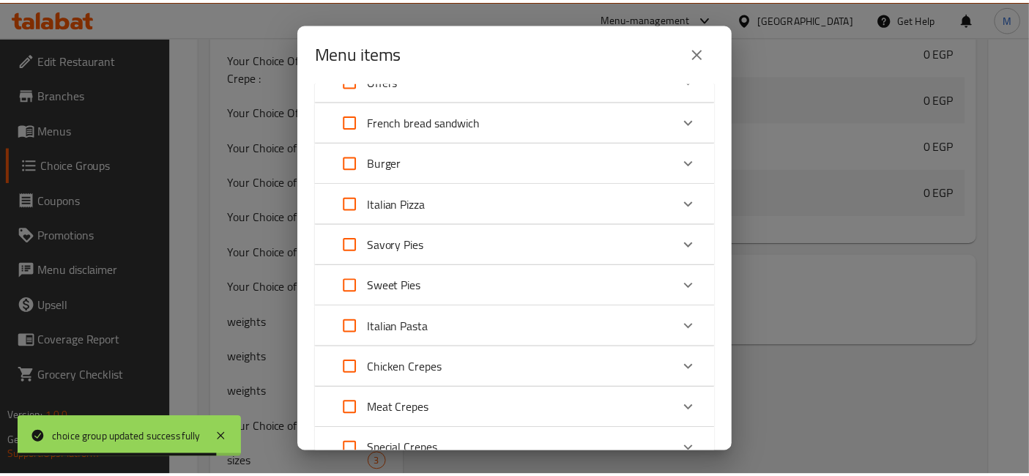
scroll to position [745, 0]
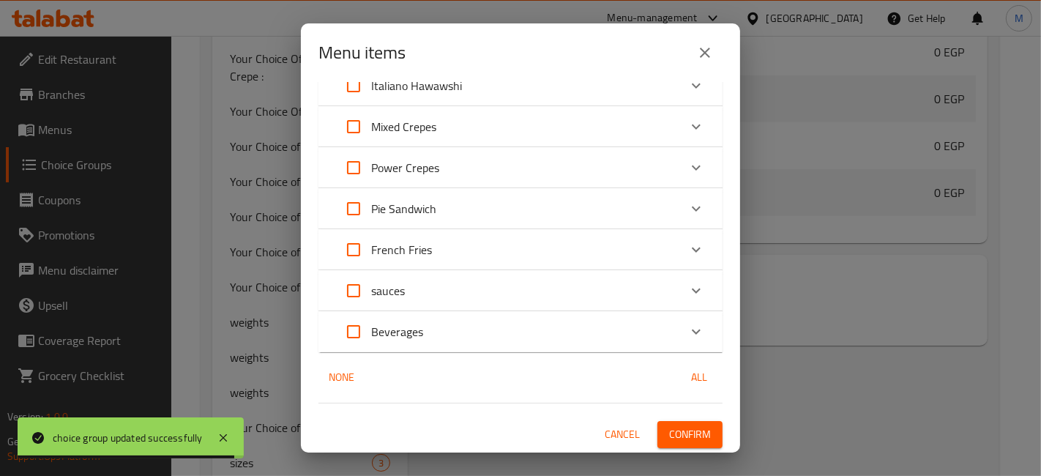
click at [688, 433] on span "Confirm" at bounding box center [690, 434] width 42 height 18
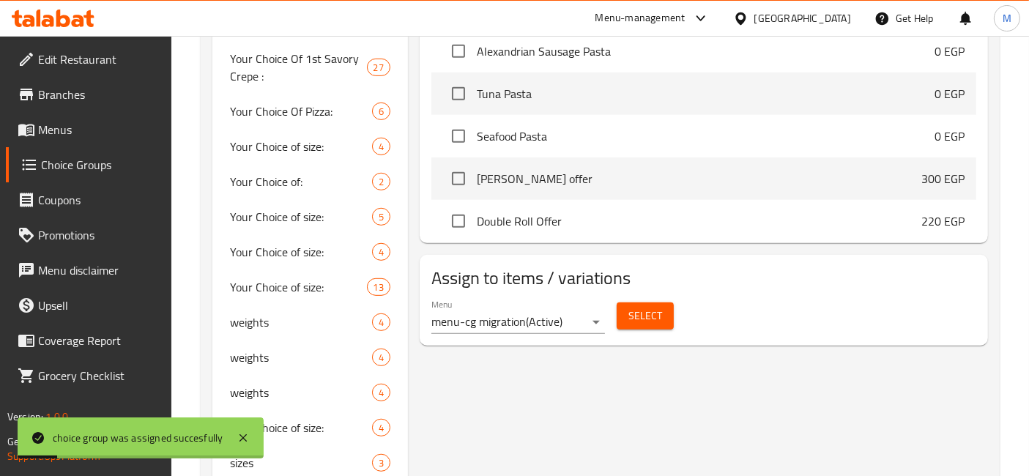
scroll to position [163, 0]
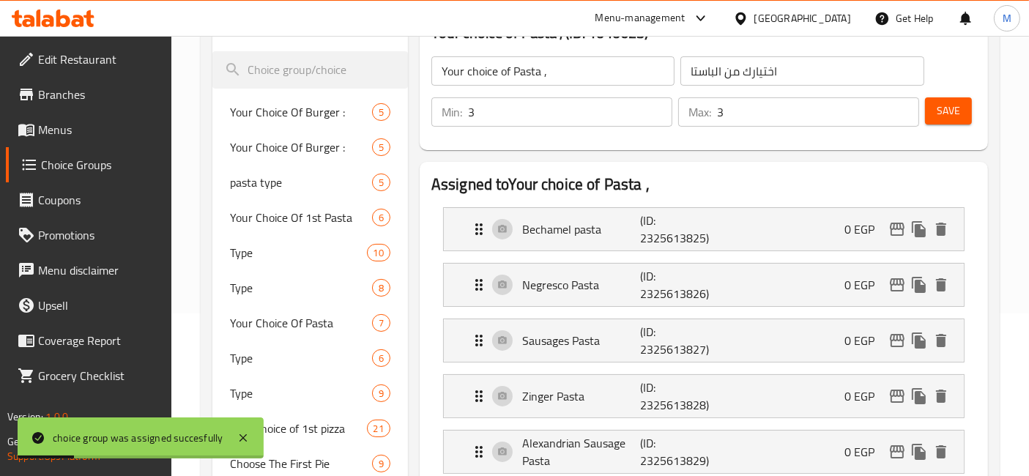
click at [939, 119] on span "Save" at bounding box center [947, 111] width 23 height 18
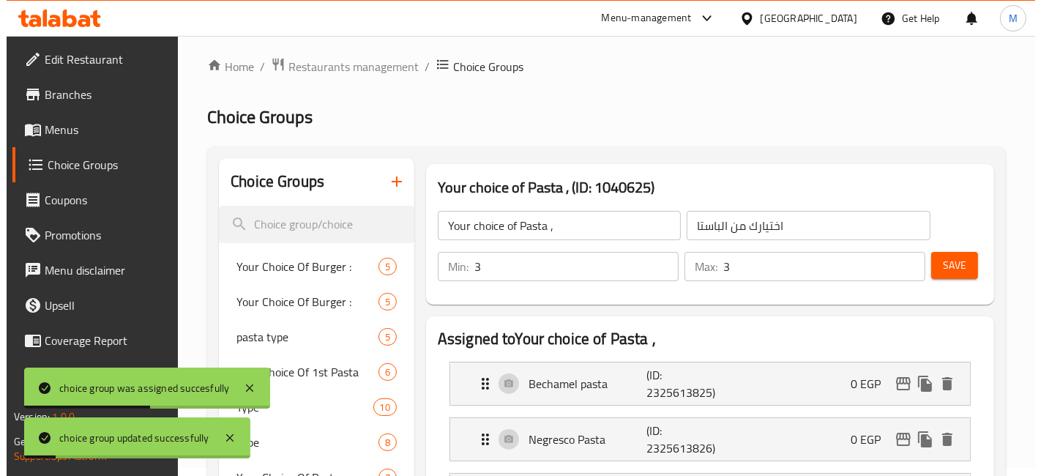
scroll to position [0, 0]
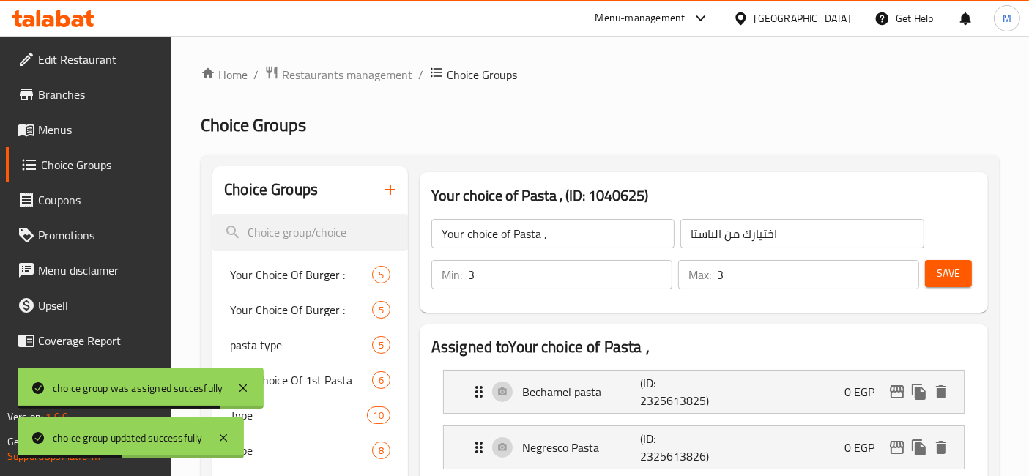
click at [83, 119] on link "Menus" at bounding box center [89, 129] width 166 height 35
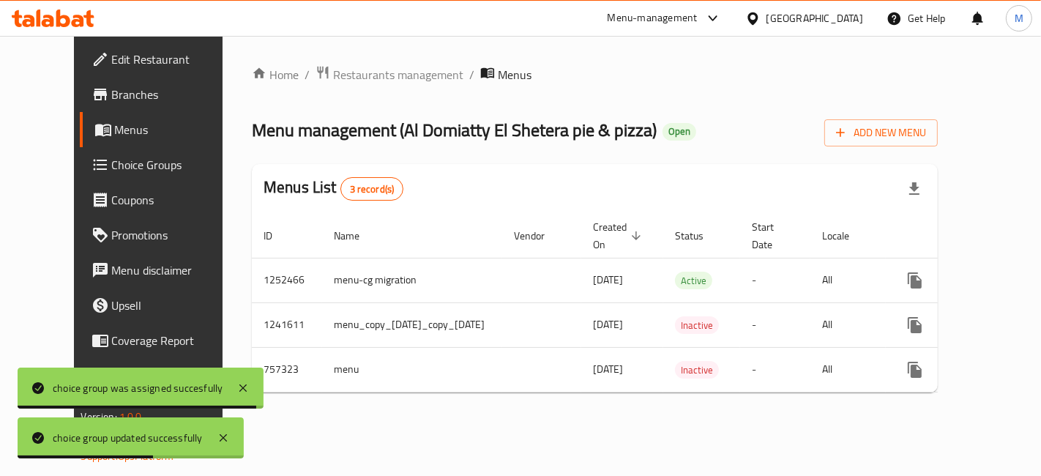
click at [938, 404] on div "Home / Restaurants management / Menus Menu management ( Al Domiatty El Shetera …" at bounding box center [595, 234] width 686 height 339
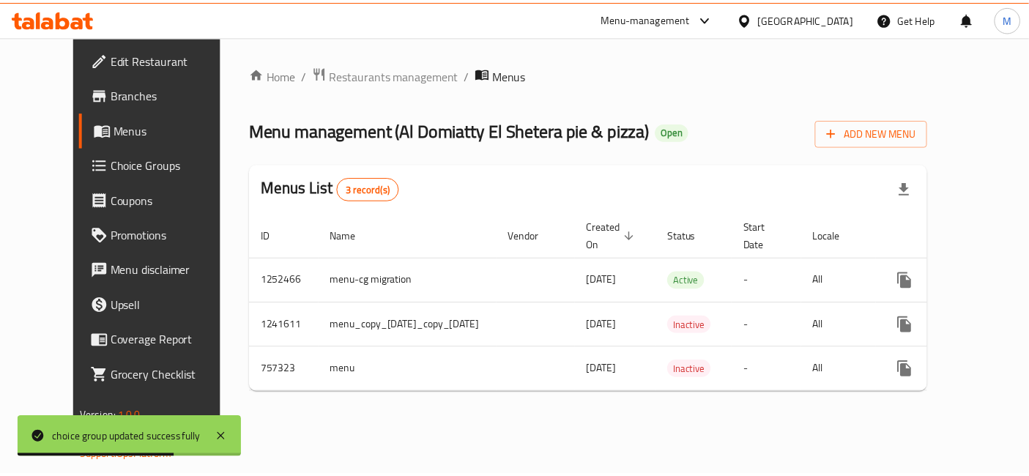
scroll to position [0, 37]
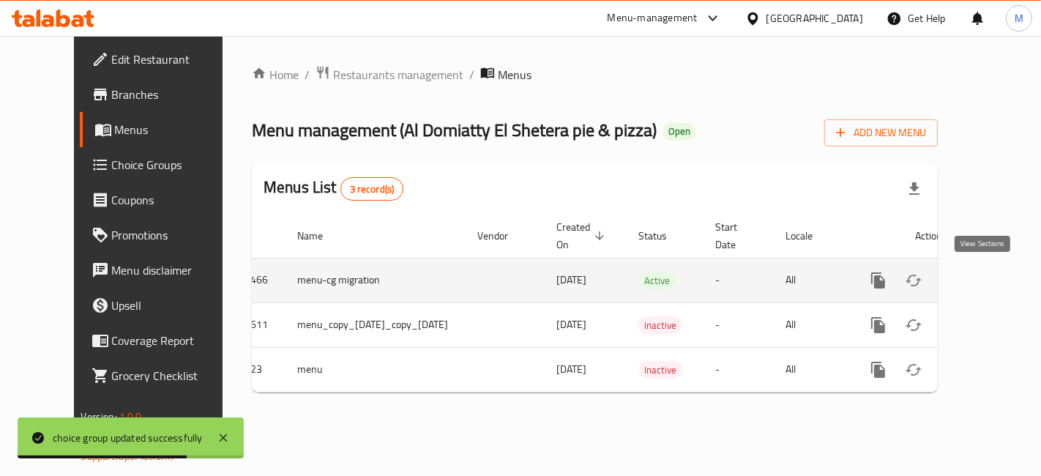
click at [996, 288] on link "enhanced table" at bounding box center [983, 280] width 35 height 35
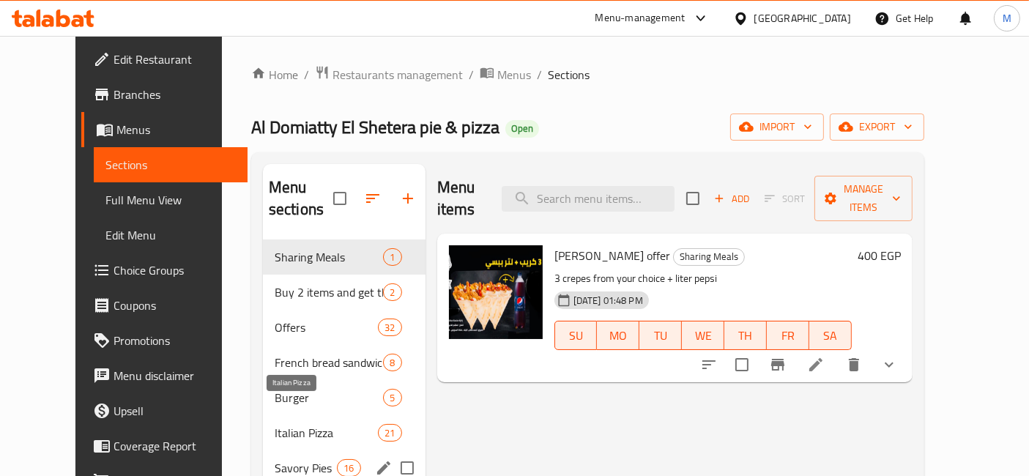
scroll to position [163, 0]
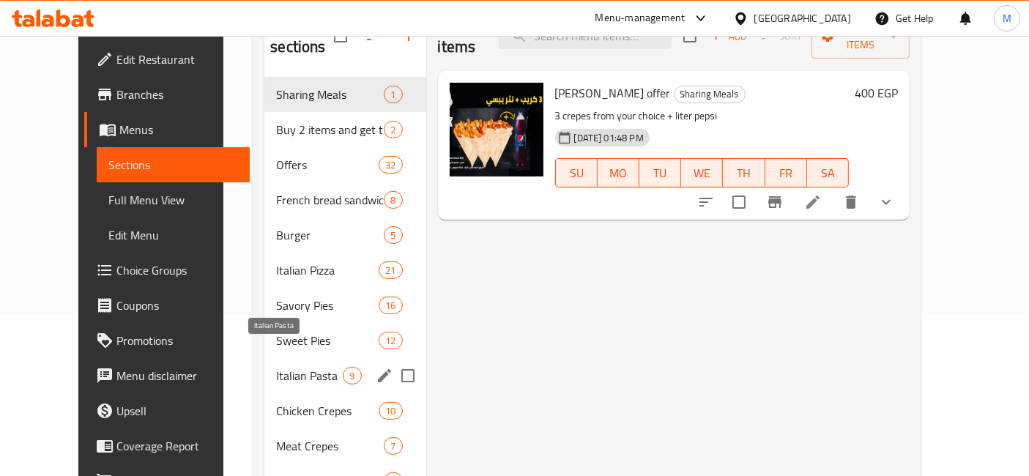
click at [282, 367] on span "Italian Pasta" at bounding box center [309, 376] width 67 height 18
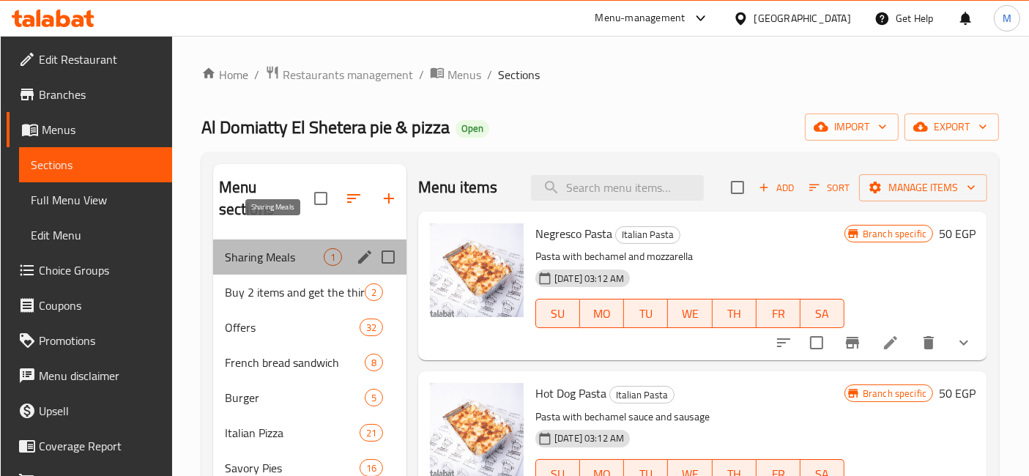
click at [279, 248] on span "Sharing Meals" at bounding box center [274, 257] width 99 height 18
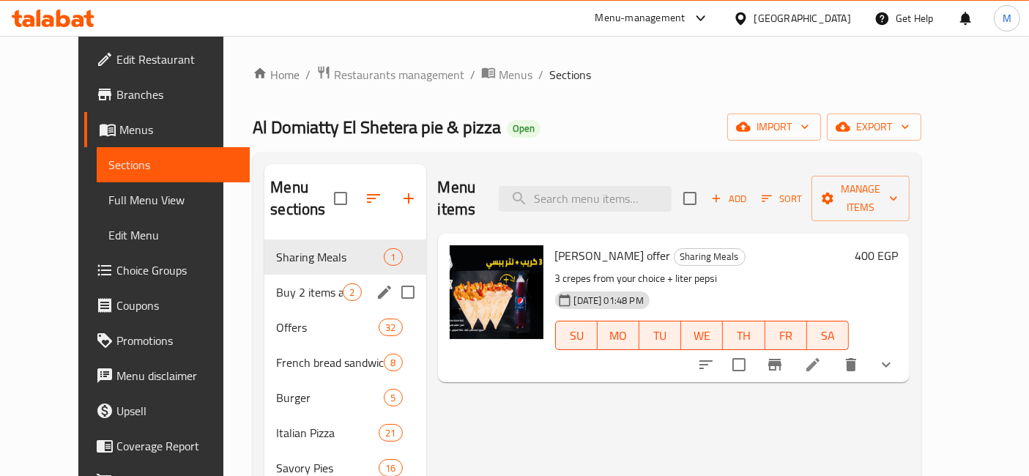
click at [276, 283] on span "Buy 2 items and get the third for free" at bounding box center [309, 292] width 67 height 18
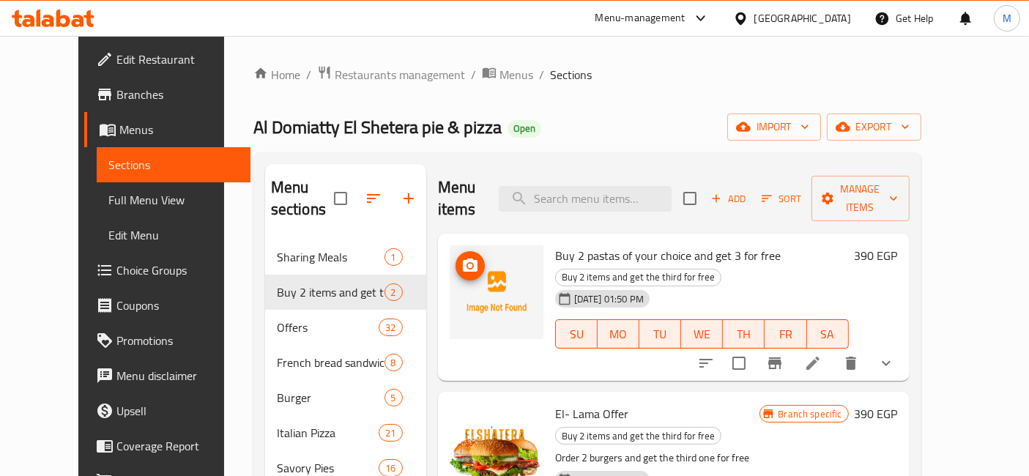
click at [455, 257] on span "upload picture" at bounding box center [469, 266] width 29 height 18
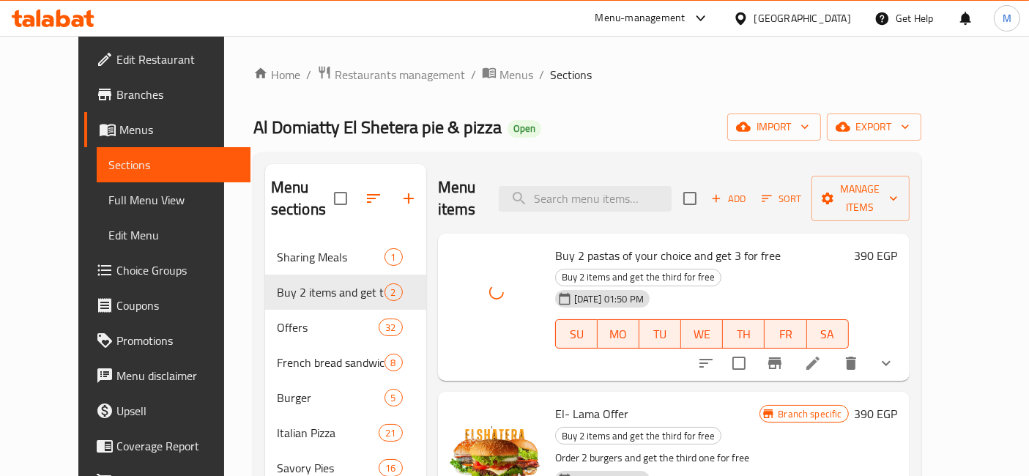
scroll to position [81, 0]
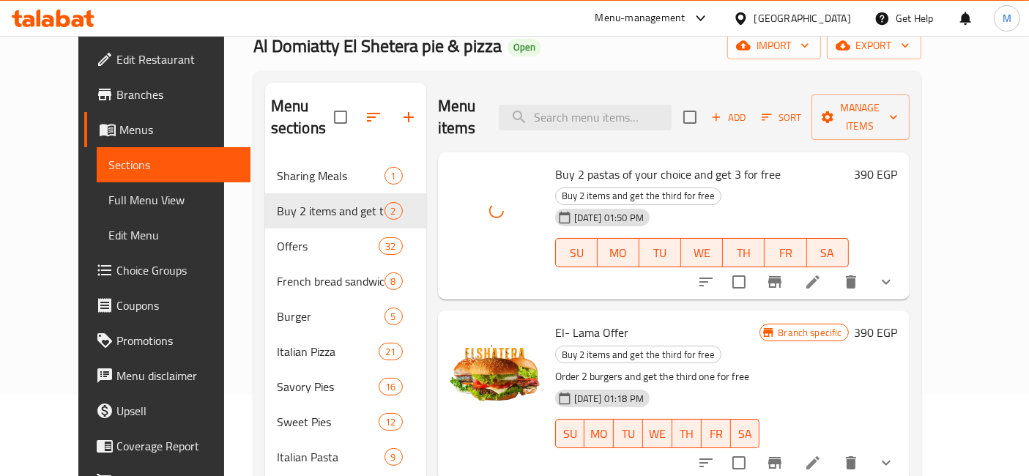
click at [903, 264] on button "show more" at bounding box center [885, 281] width 35 height 35
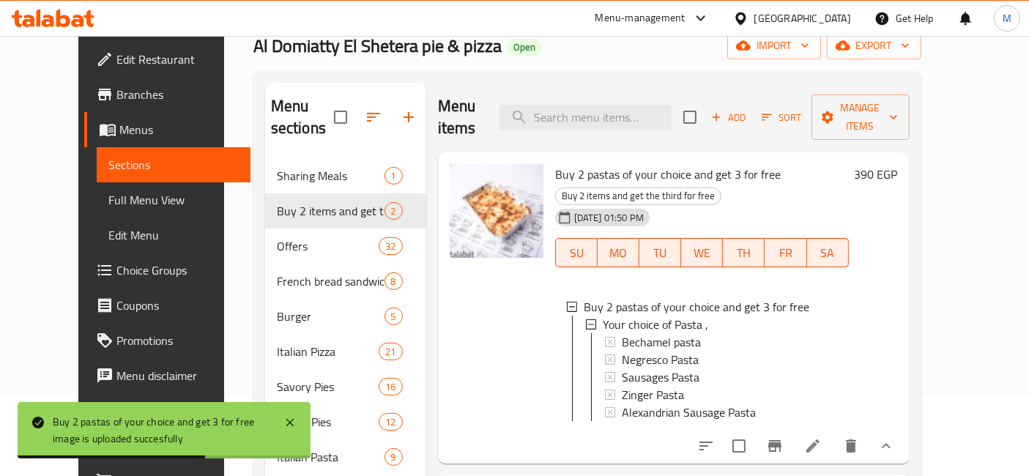
scroll to position [0, 0]
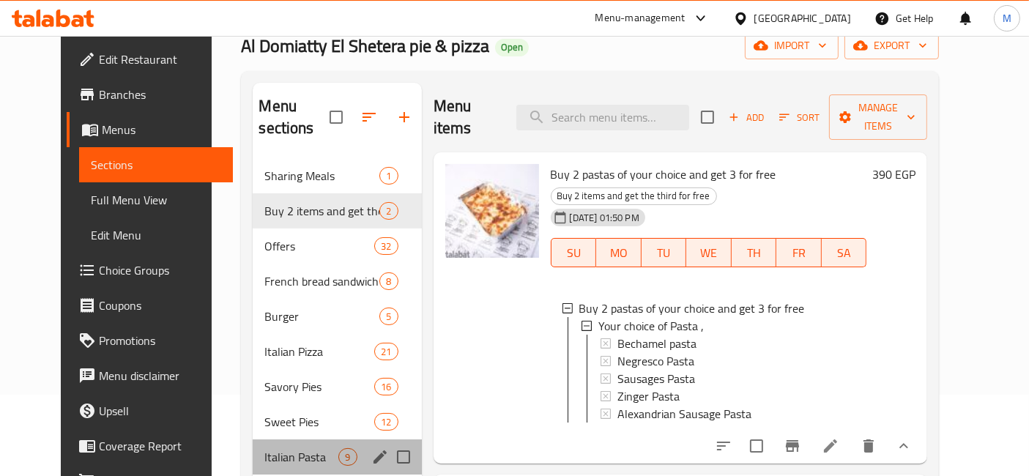
click at [267, 439] on div "Italian Pasta 9" at bounding box center [337, 456] width 168 height 35
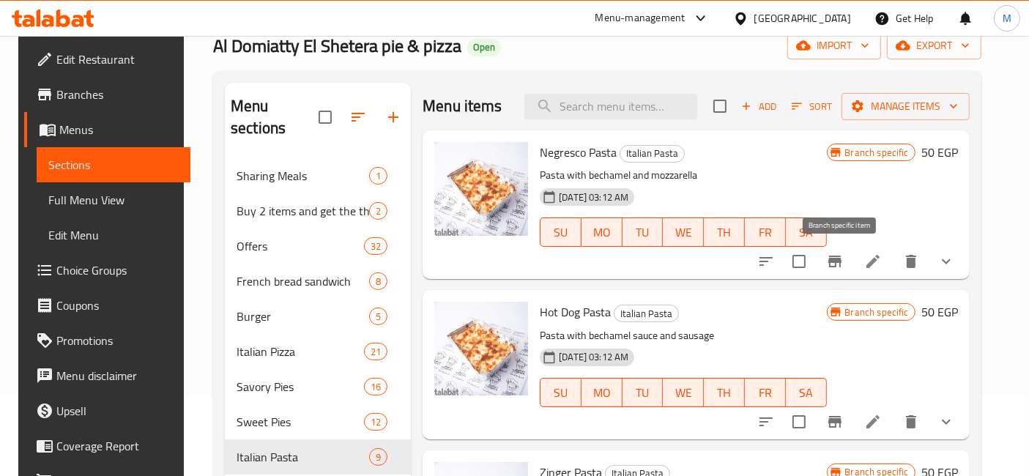
click at [843, 267] on icon "Branch-specific-item" at bounding box center [835, 262] width 18 height 18
click at [852, 431] on button "Branch-specific-item" at bounding box center [834, 421] width 35 height 35
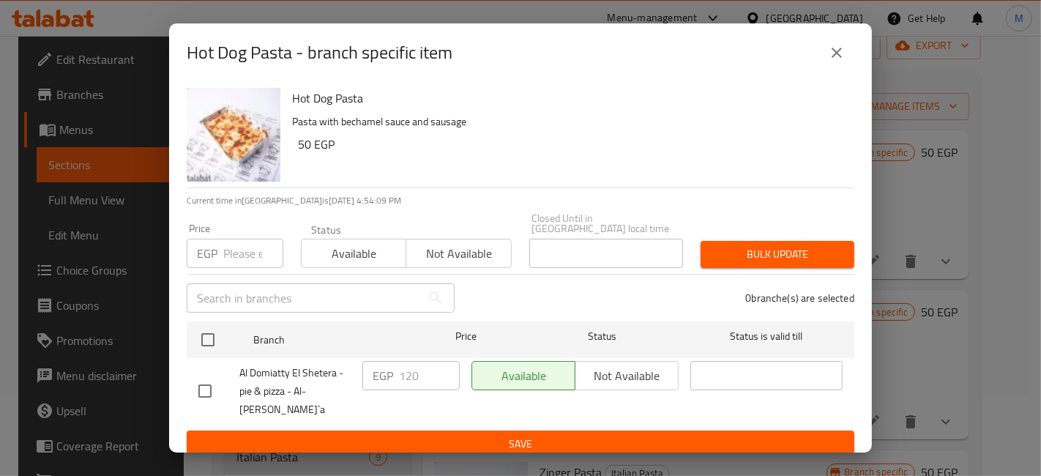
click at [185, 335] on div "Hot Dog Pasta Pasta with bechamel sauce and sausage 50 EGP Current time in Egyp…" at bounding box center [520, 267] width 703 height 370
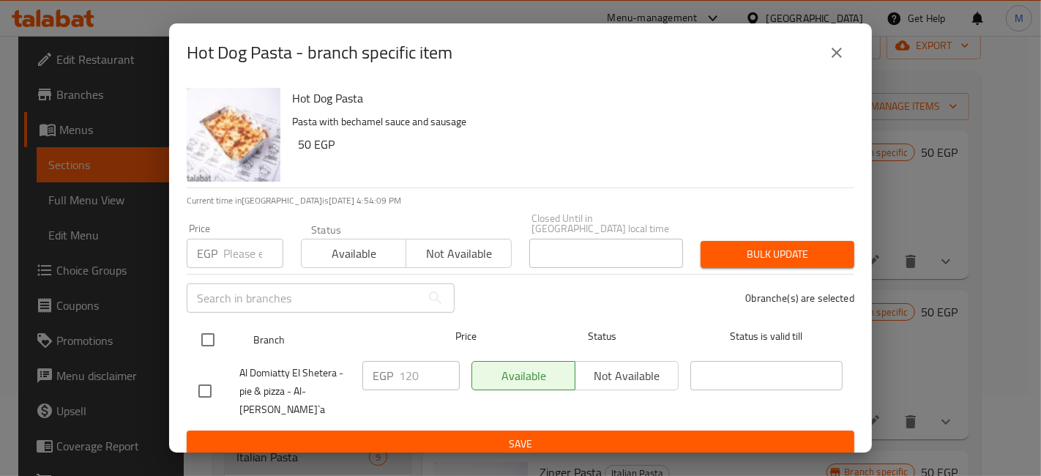
click at [201, 329] on input "checkbox" at bounding box center [208, 339] width 31 height 31
checkbox input "true"
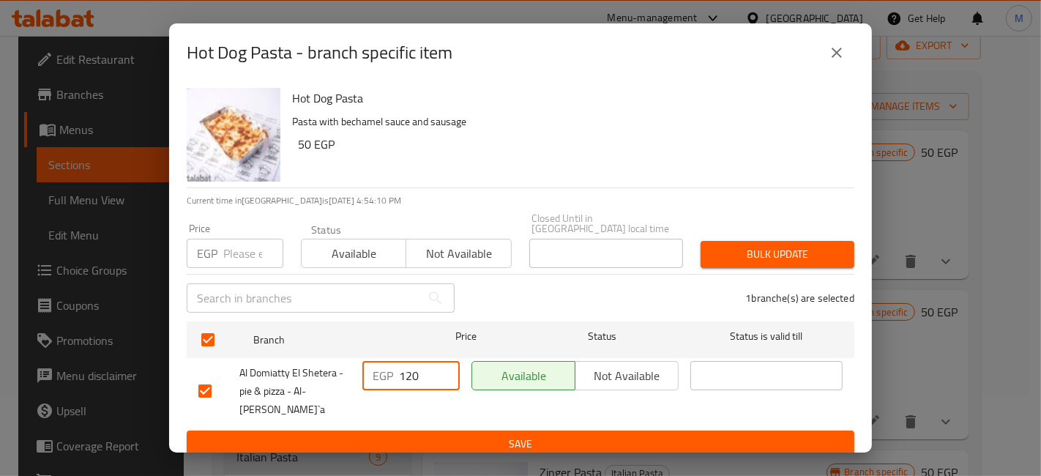
click at [409, 373] on input "120" at bounding box center [429, 375] width 61 height 29
click at [410, 379] on input "1130" at bounding box center [429, 375] width 61 height 29
type input "130"
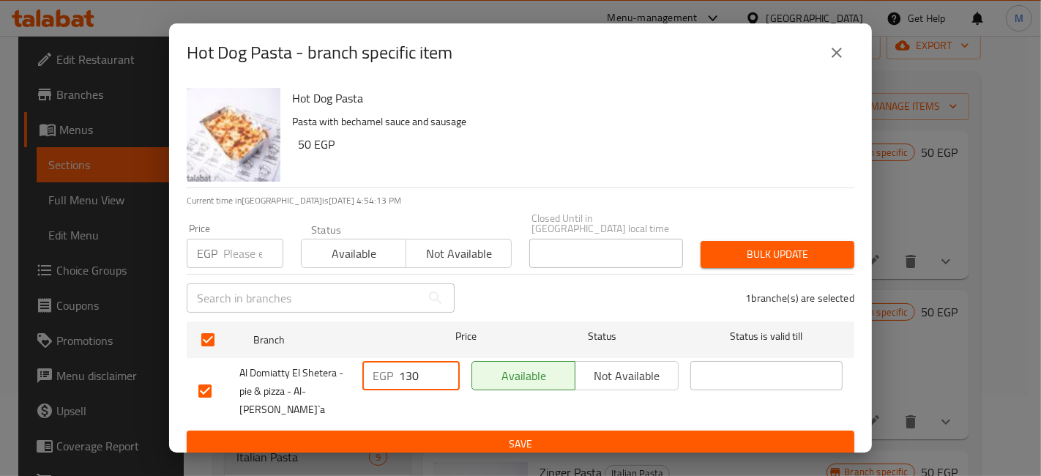
click at [428, 445] on div "Hot Dog Pasta - branch specific item Hot Dog Pasta Pasta with bechamel sauce an…" at bounding box center [520, 238] width 1041 height 476
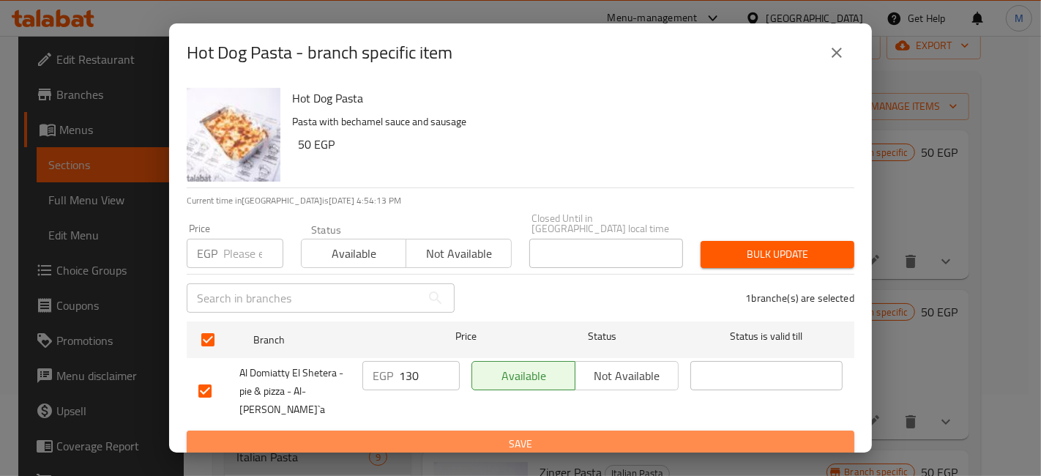
click at [442, 435] on span "Save" at bounding box center [520, 444] width 644 height 18
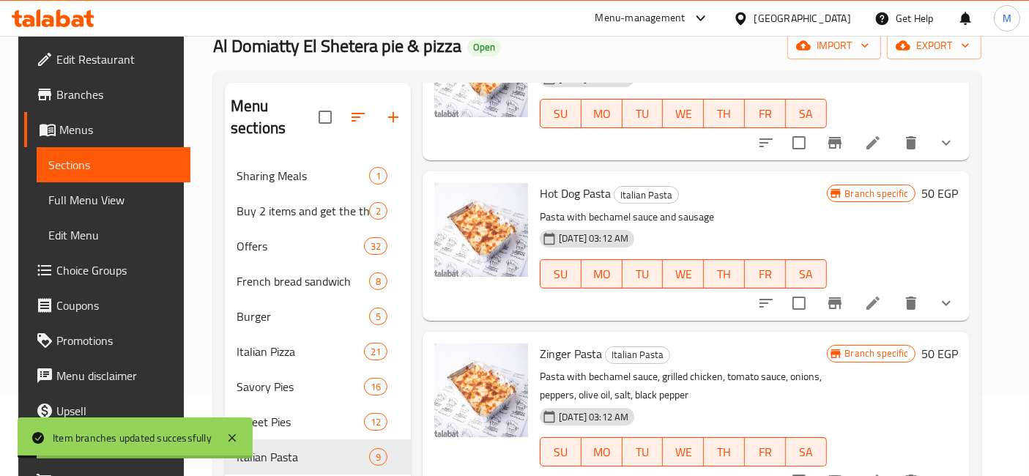
scroll to position [163, 0]
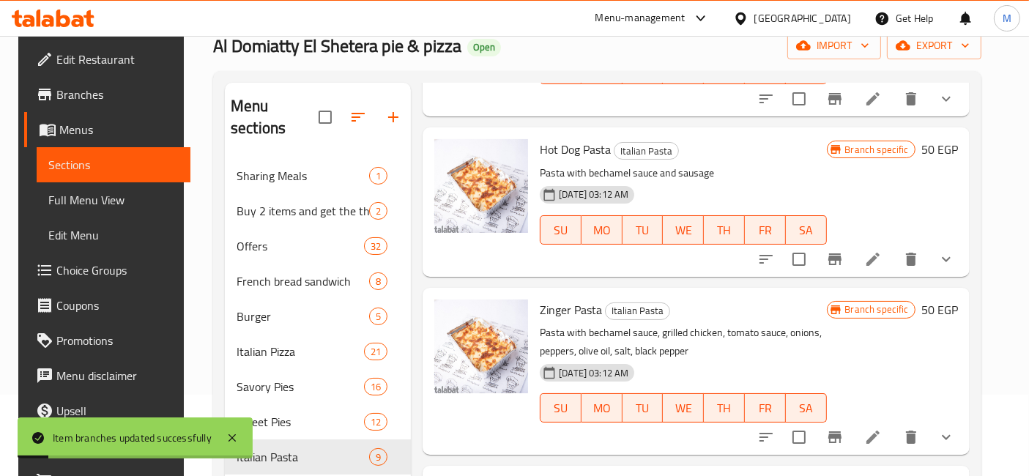
click at [849, 438] on button "Branch-specific-item" at bounding box center [834, 437] width 35 height 35
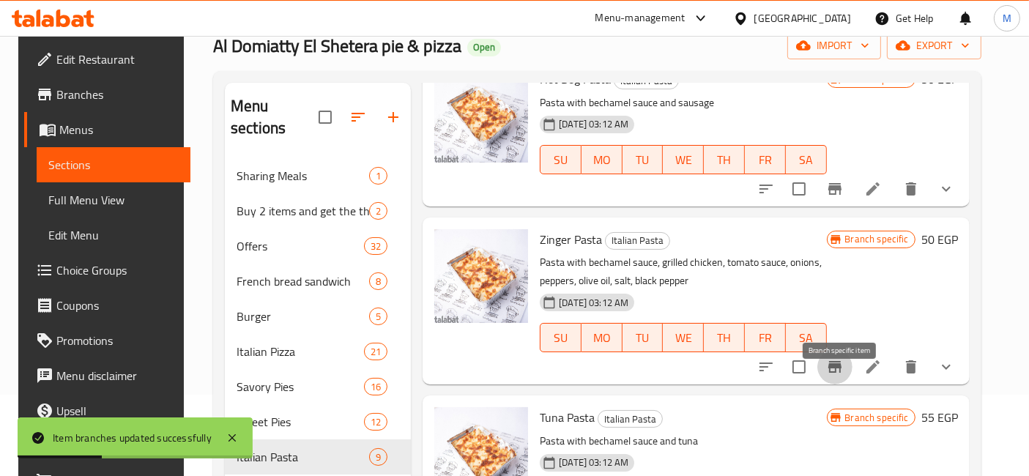
scroll to position [325, 0]
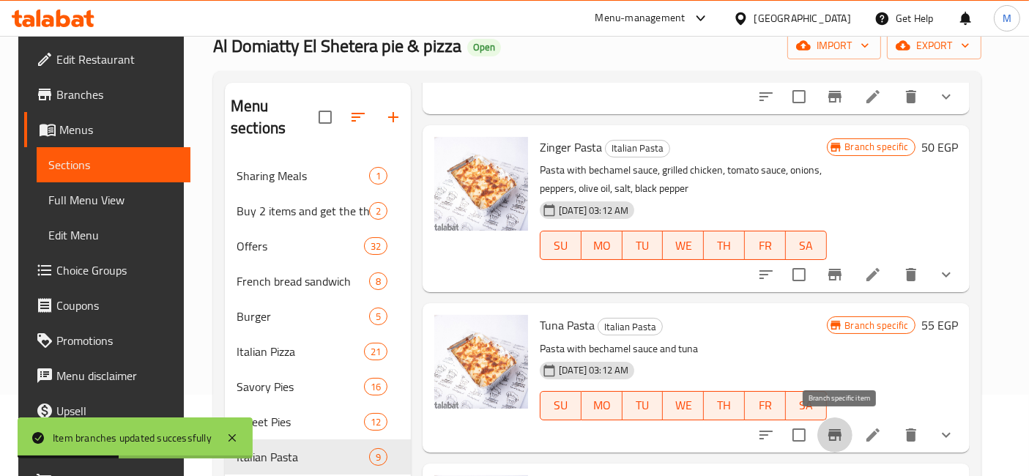
click at [843, 430] on icon "Branch-specific-item" at bounding box center [835, 435] width 18 height 18
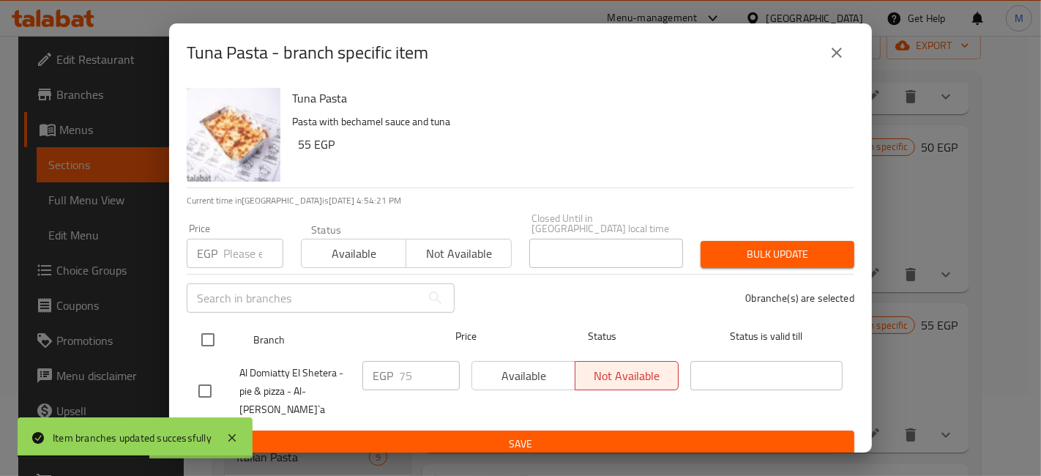
click at [201, 340] on input "checkbox" at bounding box center [208, 339] width 31 height 31
checkbox input "true"
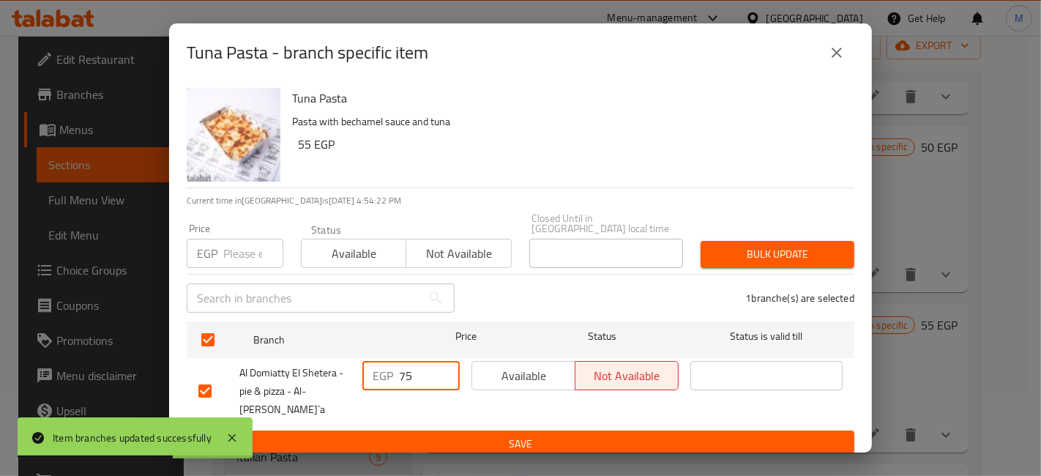
click at [415, 374] on input "75" at bounding box center [429, 375] width 61 height 29
type input "130"
click at [447, 435] on span "Save" at bounding box center [520, 444] width 644 height 18
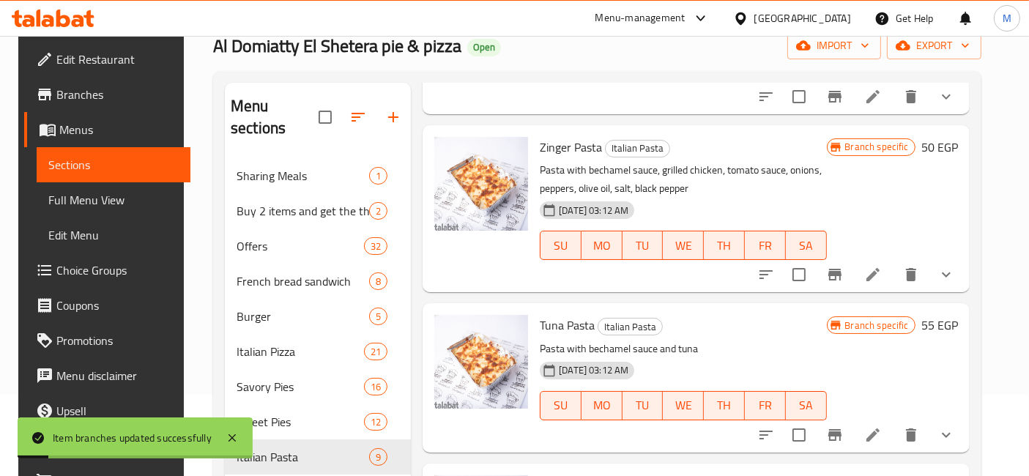
click at [841, 429] on icon "Branch-specific-item" at bounding box center [834, 435] width 13 height 12
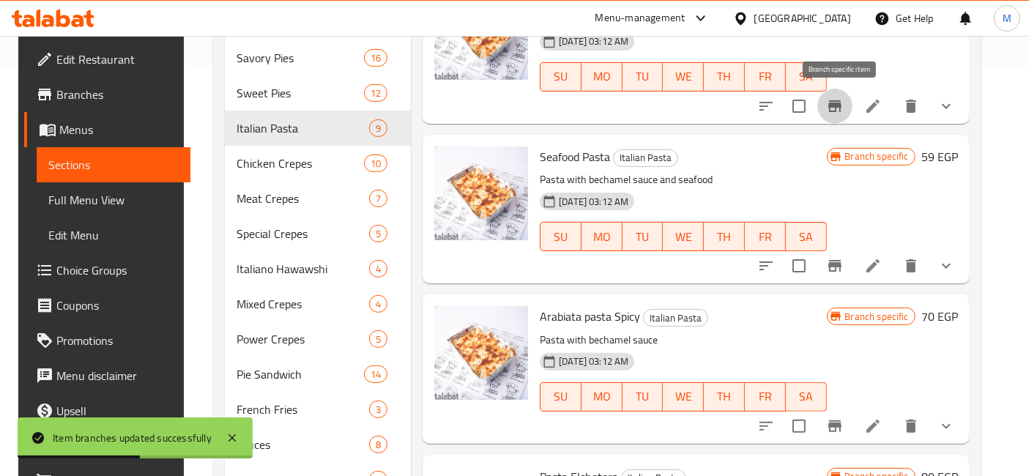
scroll to position [436, 0]
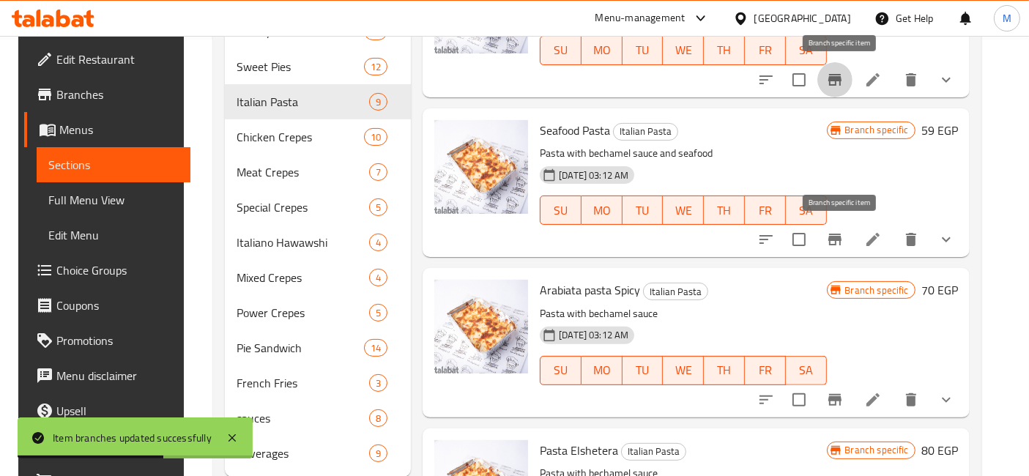
click at [830, 244] on button "Branch-specific-item" at bounding box center [834, 239] width 35 height 35
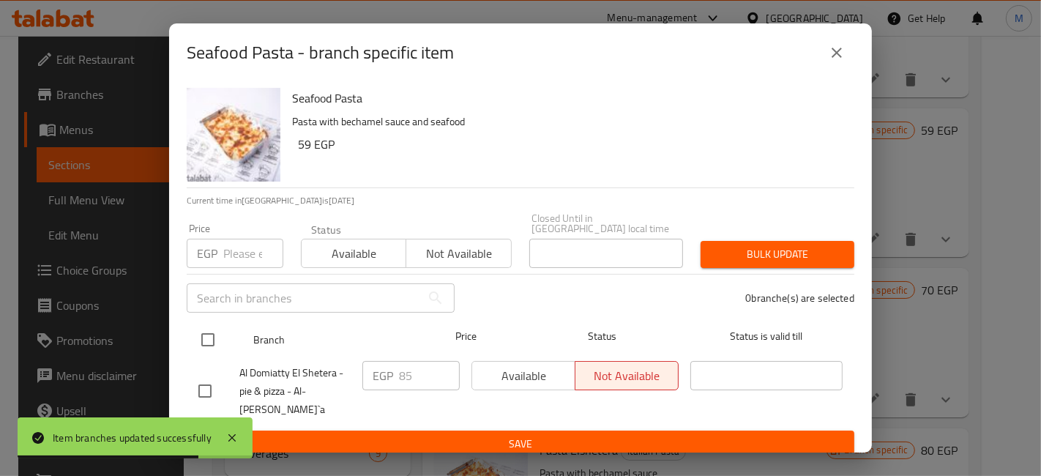
click at [209, 335] on input "checkbox" at bounding box center [208, 339] width 31 height 31
checkbox input "true"
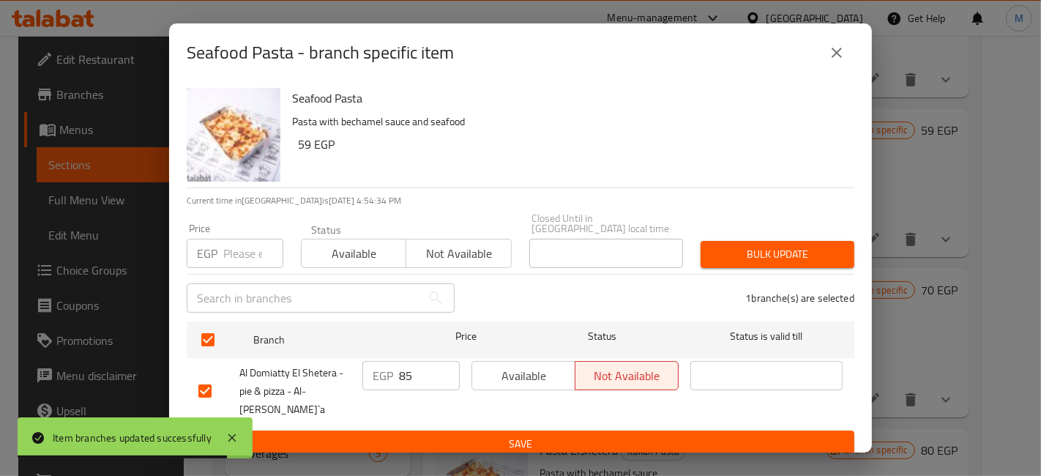
click at [408, 357] on div "EGP 85 ​" at bounding box center [411, 391] width 109 height 72
click at [408, 372] on input "85" at bounding box center [429, 375] width 61 height 29
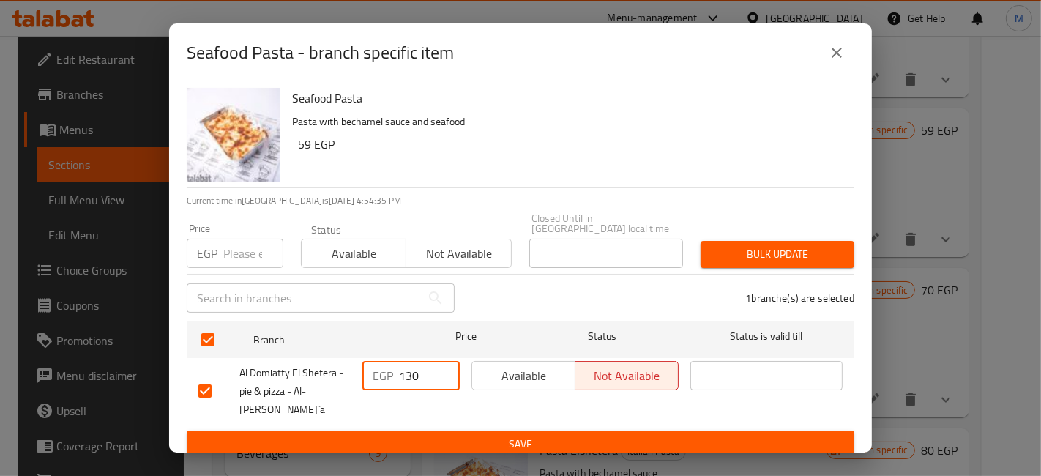
type input "130"
click at [428, 407] on div "EGP 130 ​" at bounding box center [411, 391] width 109 height 72
click at [452, 435] on span "Save" at bounding box center [520, 444] width 644 height 18
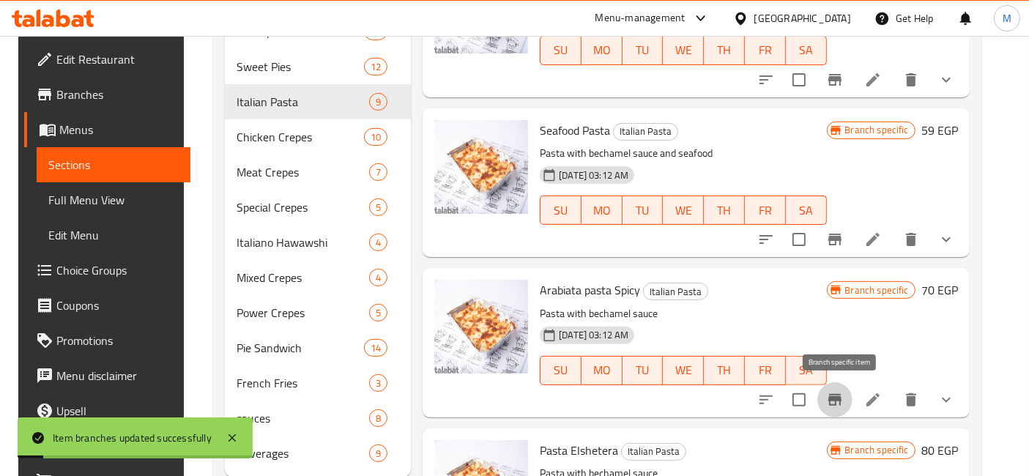
click at [835, 403] on icon "Branch-specific-item" at bounding box center [834, 400] width 13 height 12
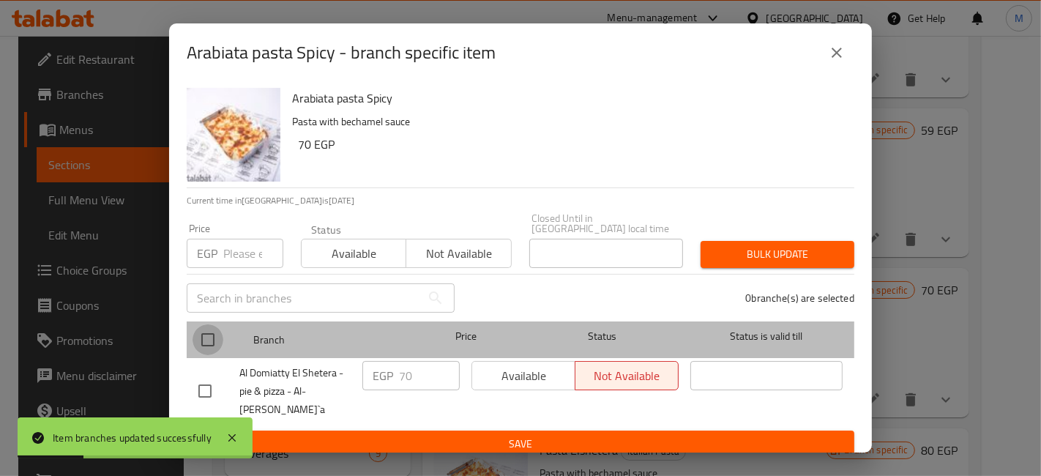
click at [198, 339] on input "checkbox" at bounding box center [208, 339] width 31 height 31
checkbox input "true"
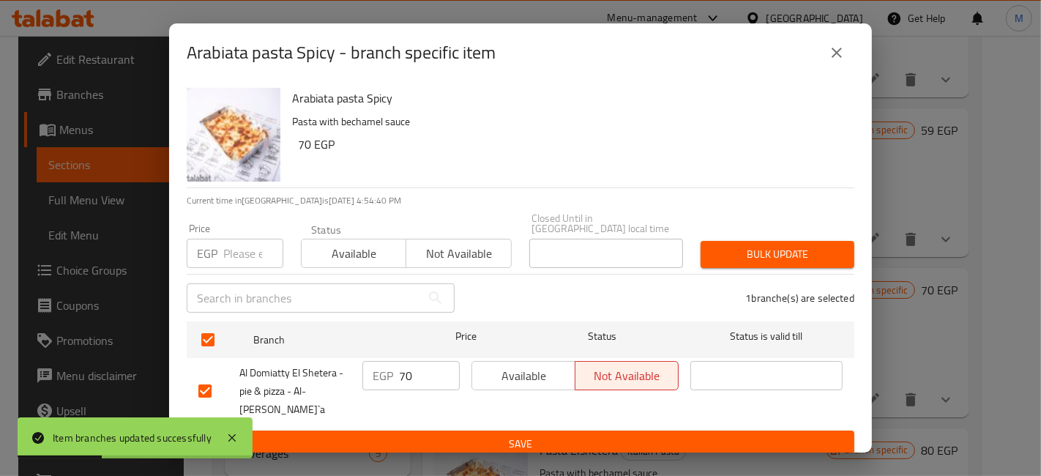
click at [406, 375] on input "70" at bounding box center [429, 375] width 61 height 29
type input "130"
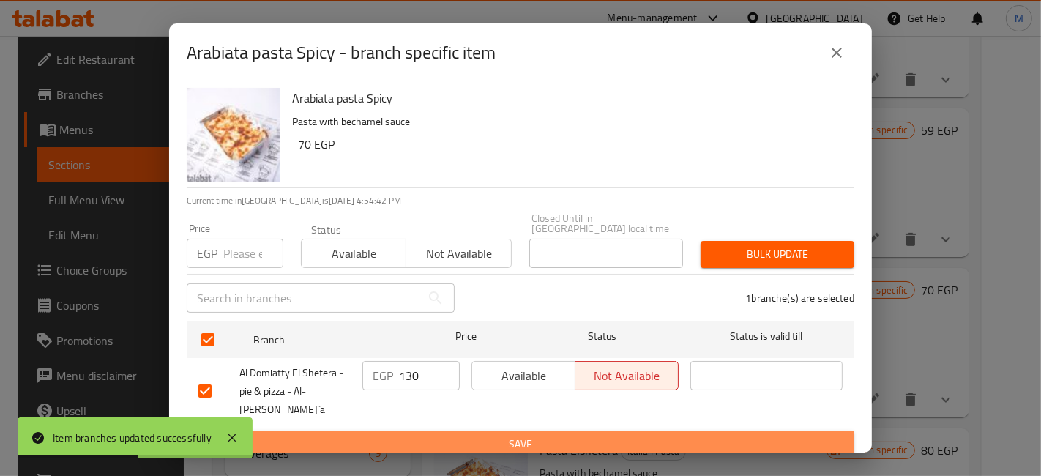
click at [406, 431] on button "Save" at bounding box center [521, 444] width 668 height 27
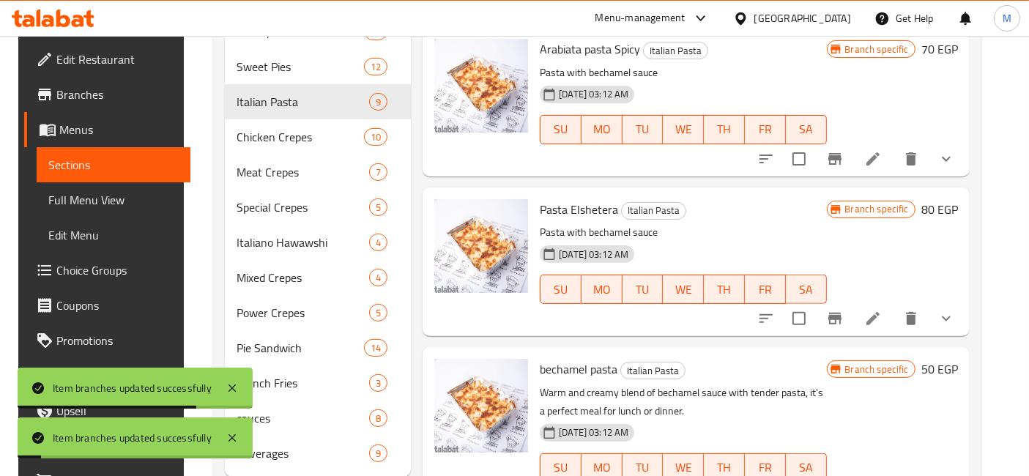
scroll to position [569, 0]
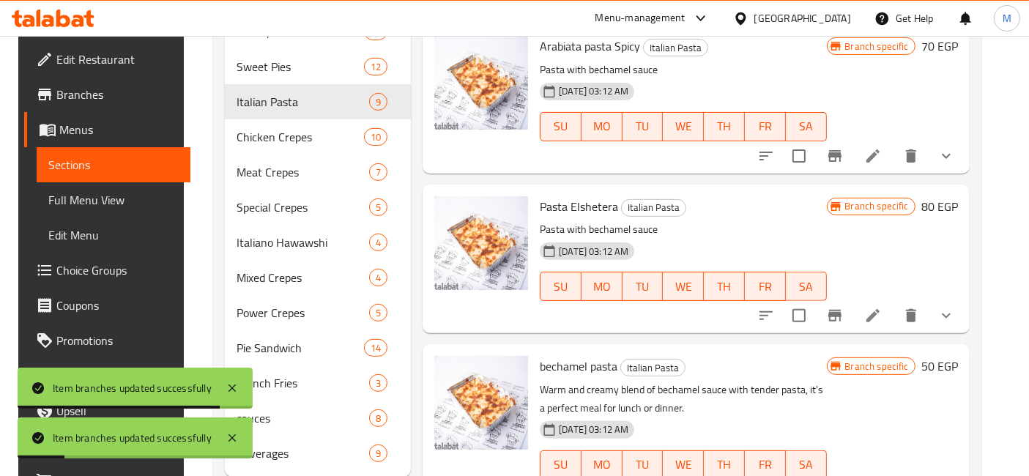
click at [843, 308] on icon "Branch-specific-item" at bounding box center [835, 316] width 18 height 18
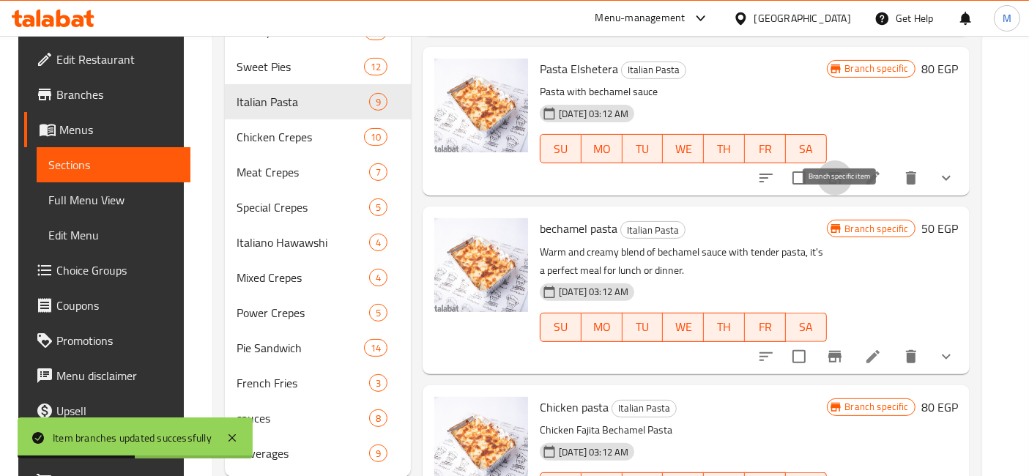
scroll to position [732, 0]
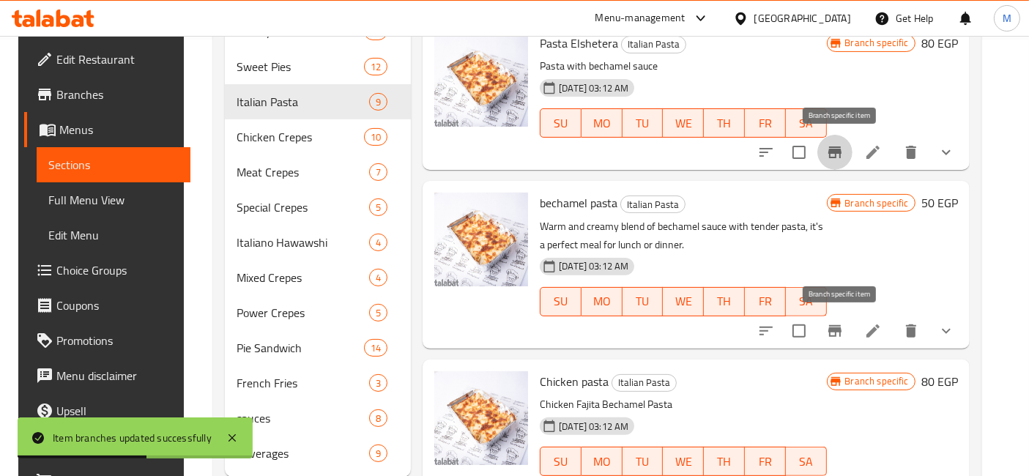
click at [830, 335] on button "Branch-specific-item" at bounding box center [834, 330] width 35 height 35
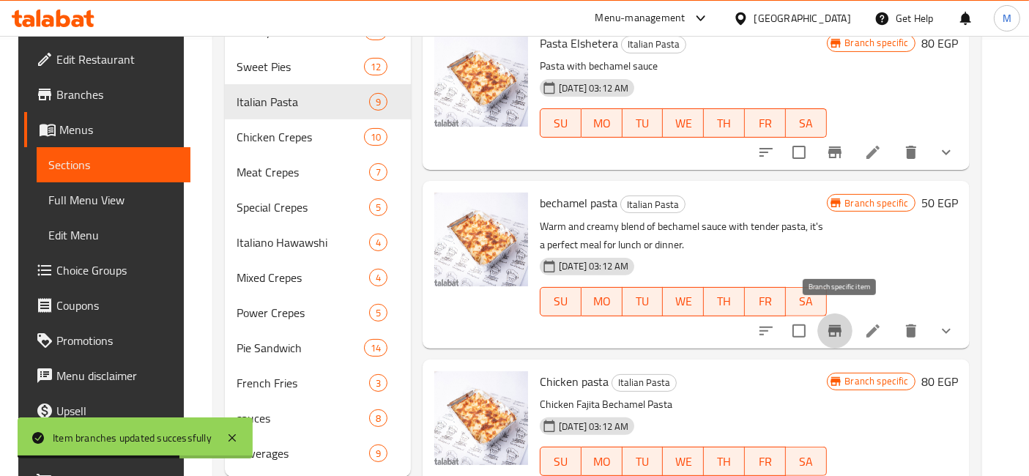
scroll to position [785, 0]
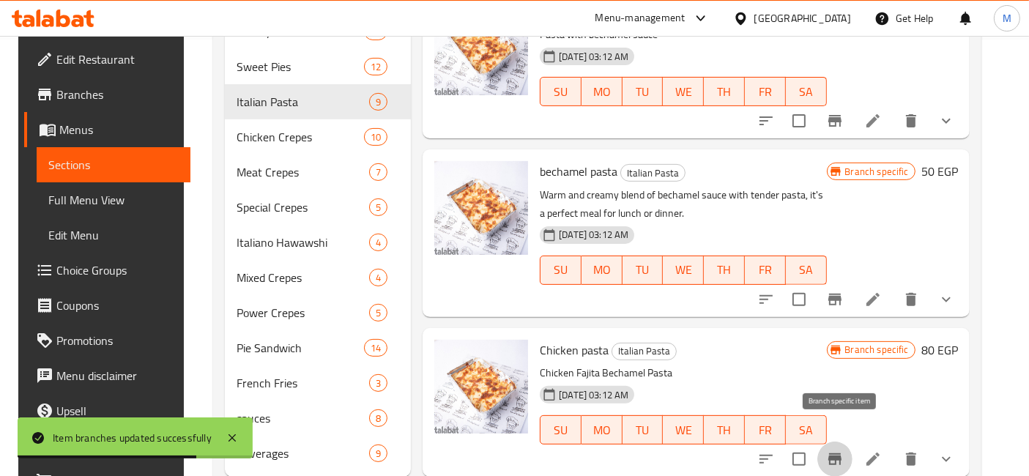
click at [843, 450] on icon "Branch-specific-item" at bounding box center [835, 459] width 18 height 18
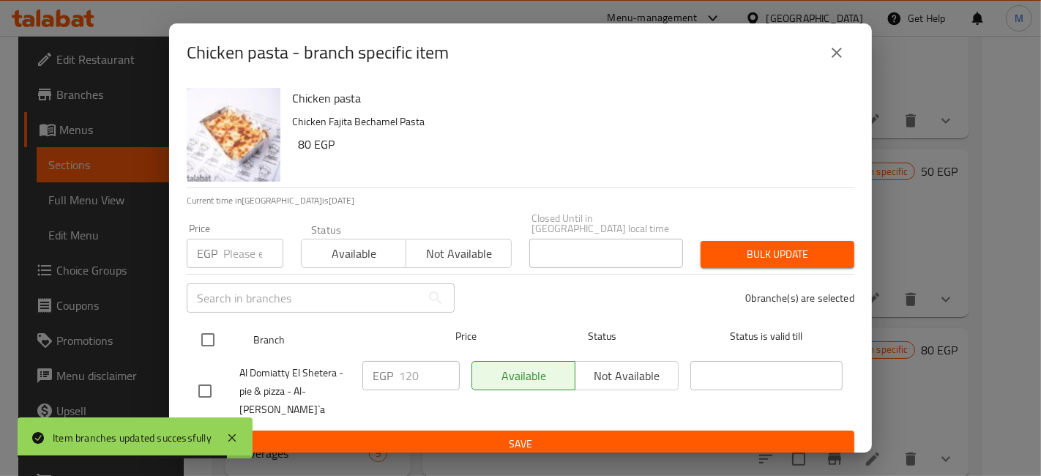
click at [201, 320] on div at bounding box center [220, 339] width 55 height 42
click at [212, 346] on input "checkbox" at bounding box center [208, 339] width 31 height 31
checkbox input "true"
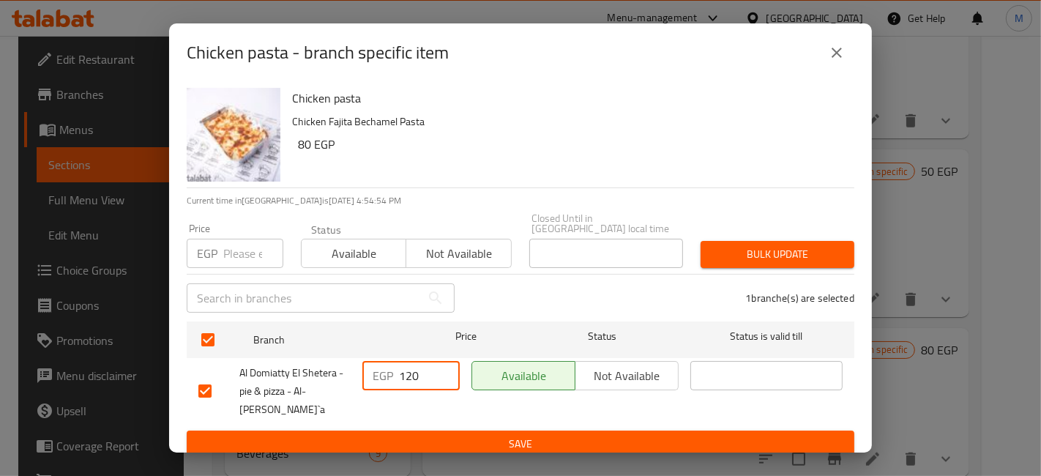
click at [410, 372] on input "120" at bounding box center [429, 375] width 61 height 29
type input "130"
click at [458, 401] on div "EGP 130 ​" at bounding box center [411, 391] width 109 height 72
click at [472, 431] on button "Save" at bounding box center [521, 444] width 668 height 27
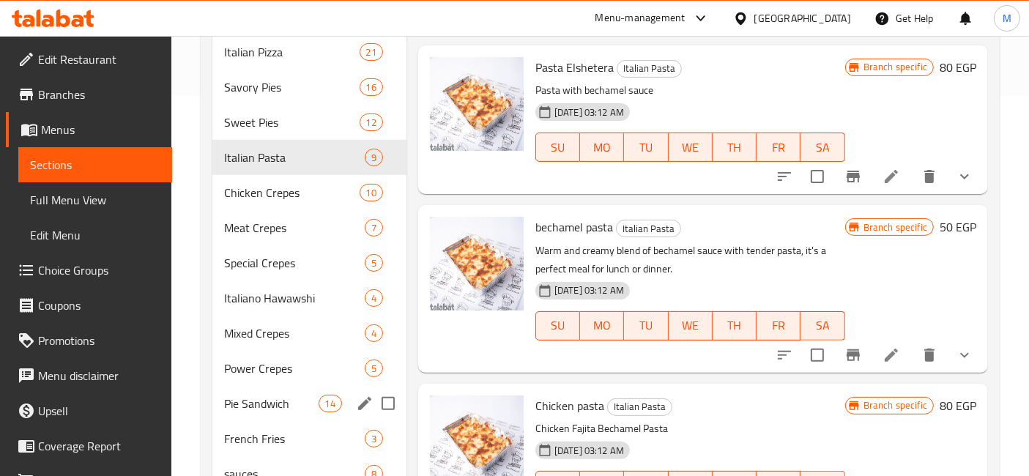
scroll to position [406, 0]
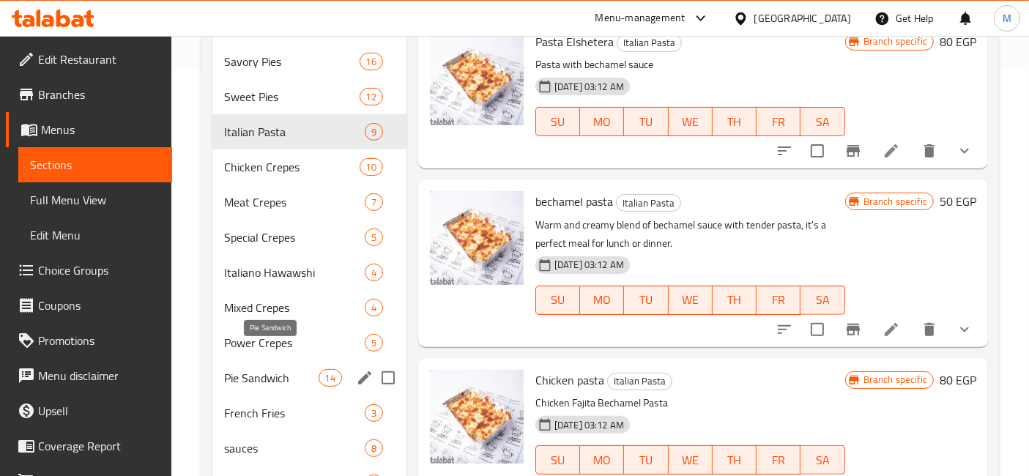
click at [270, 369] on span "Pie Sandwich" at bounding box center [271, 378] width 94 height 18
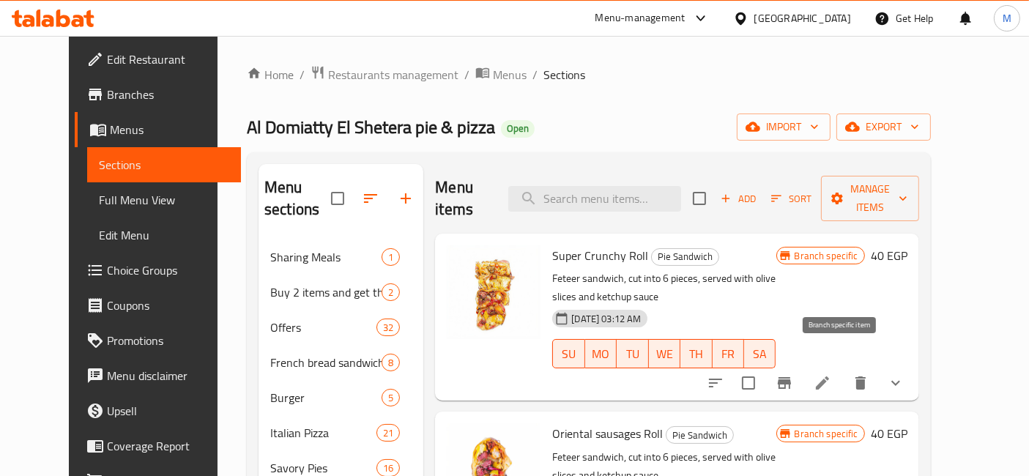
click at [802, 365] on button "Branch-specific-item" at bounding box center [784, 382] width 35 height 35
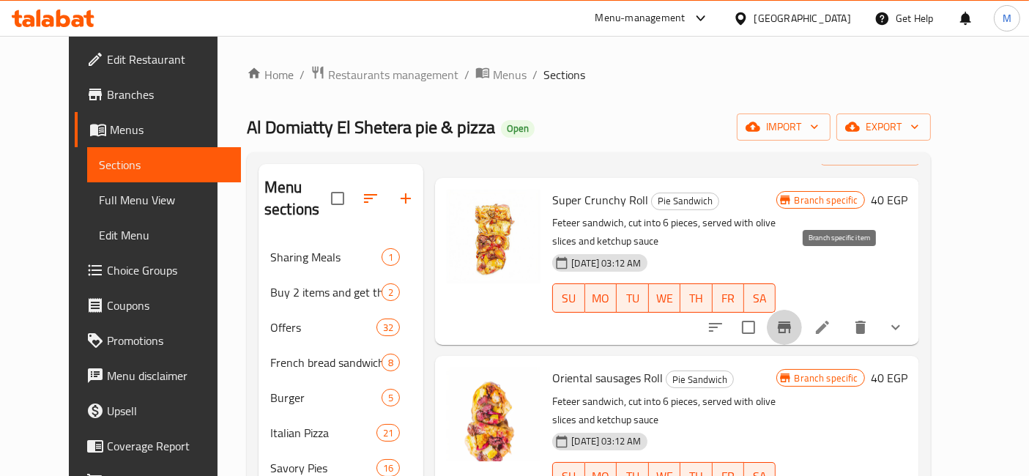
scroll to position [163, 0]
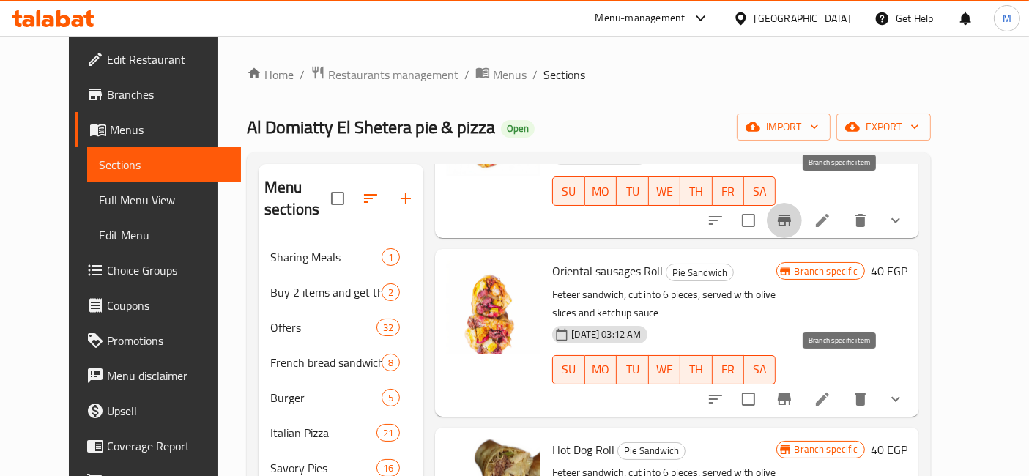
click at [791, 393] on icon "Branch-specific-item" at bounding box center [784, 399] width 13 height 12
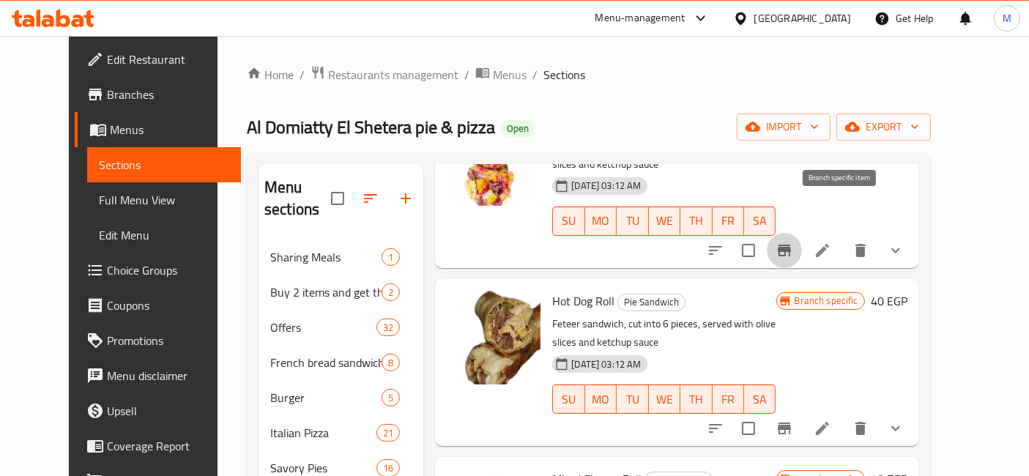
scroll to position [325, 0]
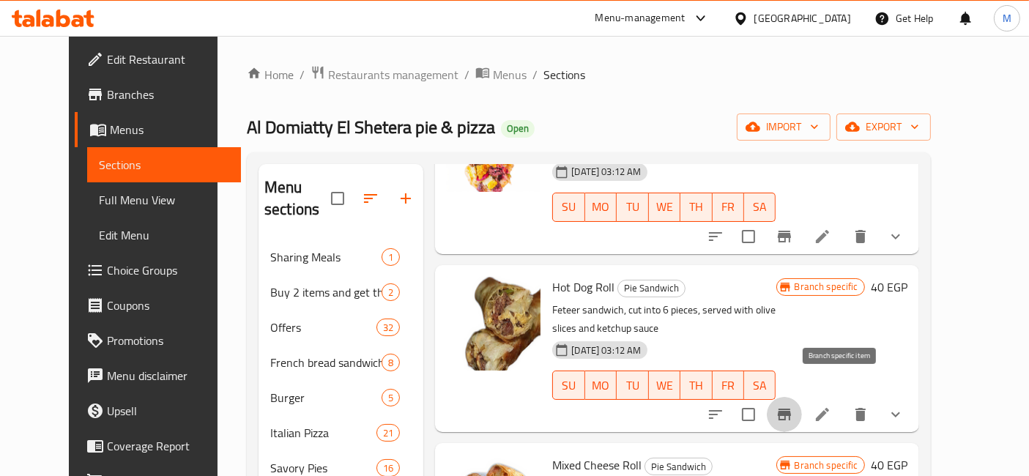
click at [793, 406] on icon "Branch-specific-item" at bounding box center [784, 415] width 18 height 18
click at [791, 409] on icon "Branch-specific-item" at bounding box center [784, 415] width 13 height 12
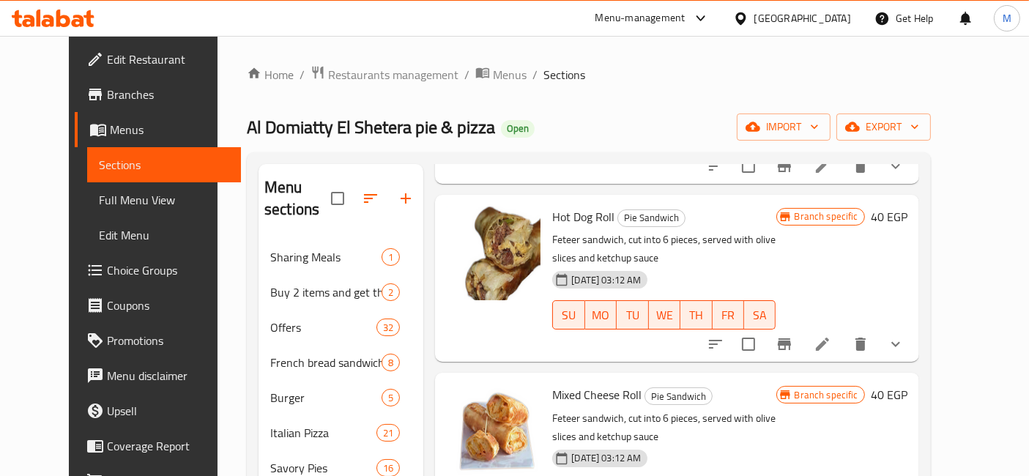
scroll to position [488, 0]
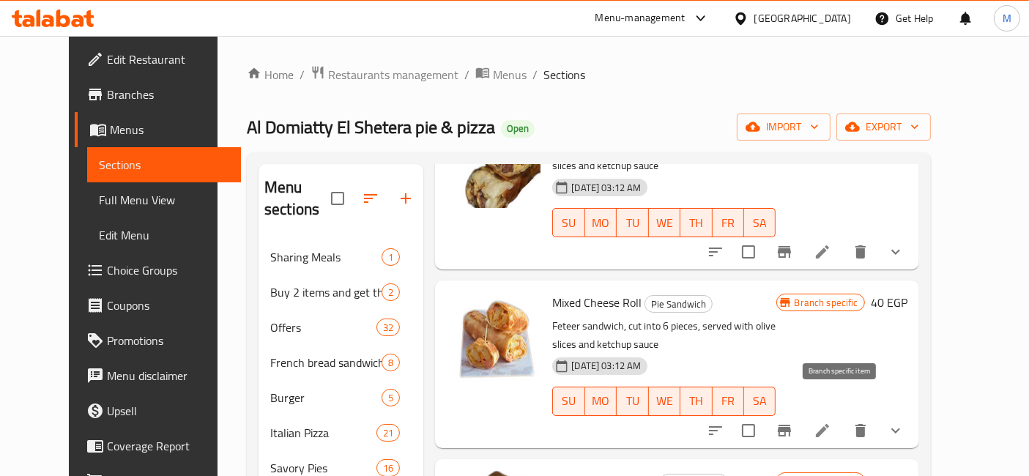
click at [791, 425] on icon "Branch-specific-item" at bounding box center [784, 431] width 13 height 12
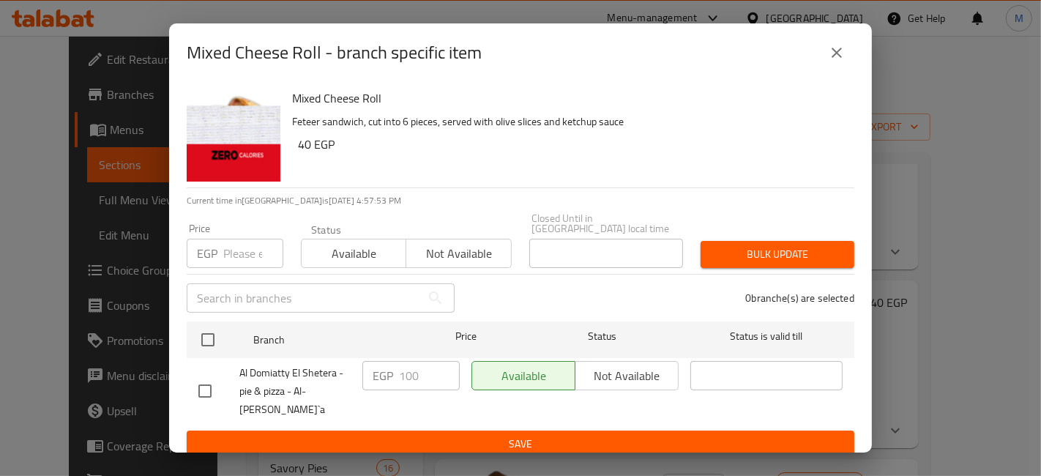
drag, startPoint x: 190, startPoint y: 365, endPoint x: 199, endPoint y: 340, distance: 27.1
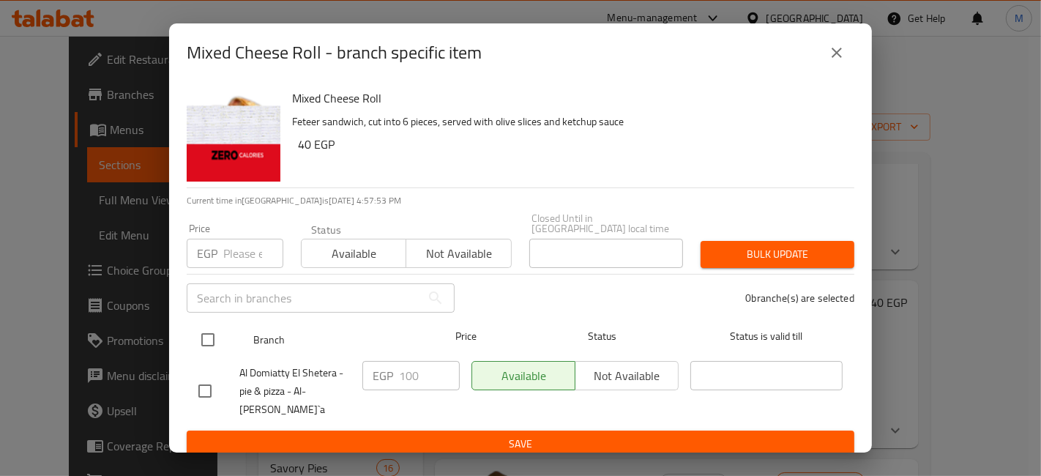
click at [190, 376] on input "checkbox" at bounding box center [205, 391] width 31 height 31
checkbox input "true"
click at [200, 340] on input "checkbox" at bounding box center [208, 339] width 31 height 31
checkbox input "false"
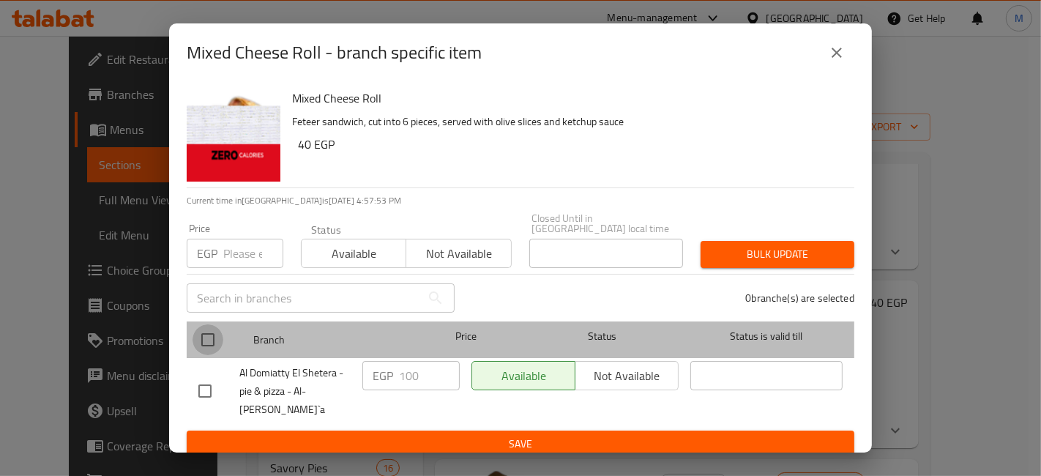
click at [203, 338] on input "checkbox" at bounding box center [208, 339] width 31 height 31
checkbox input "true"
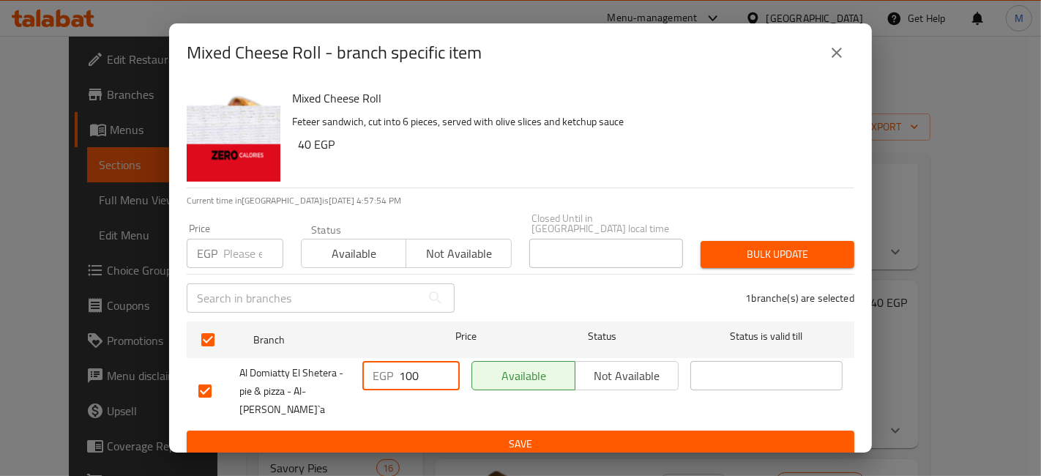
click at [411, 379] on input "100" at bounding box center [429, 375] width 61 height 29
type input "120"
click at [428, 435] on span "Save" at bounding box center [520, 444] width 644 height 18
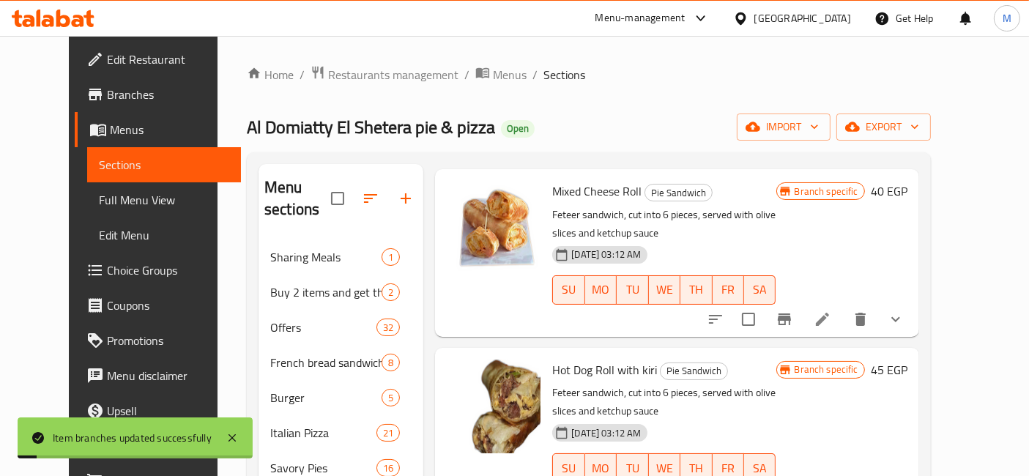
scroll to position [650, 0]
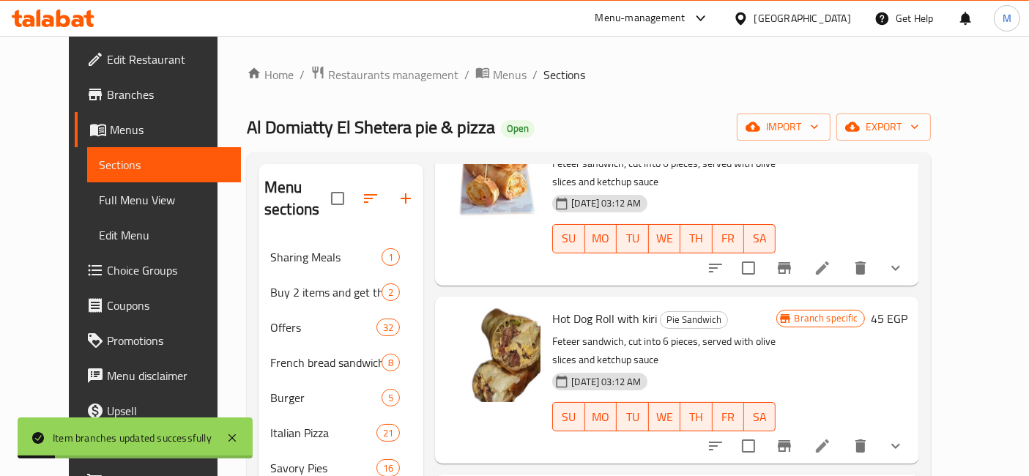
click at [802, 428] on button "Branch-specific-item" at bounding box center [784, 445] width 35 height 35
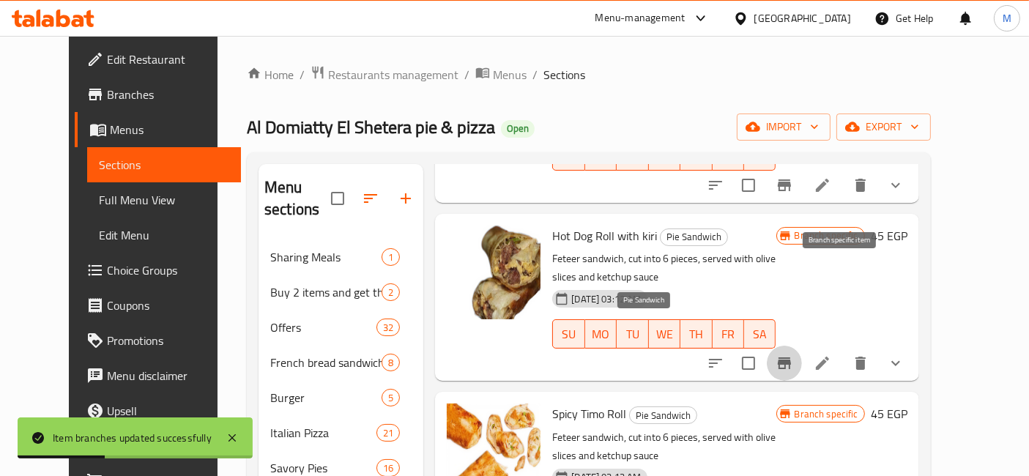
scroll to position [813, 0]
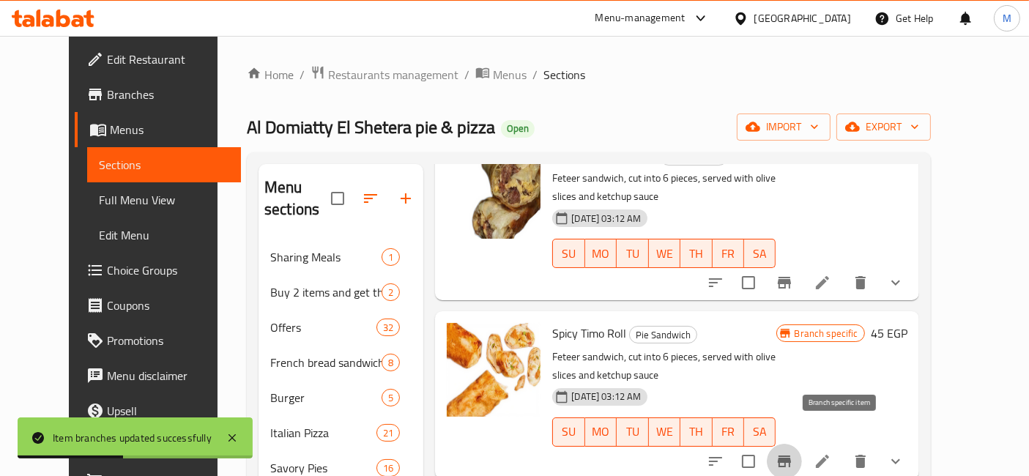
click at [802, 444] on button "Branch-specific-item" at bounding box center [784, 461] width 35 height 35
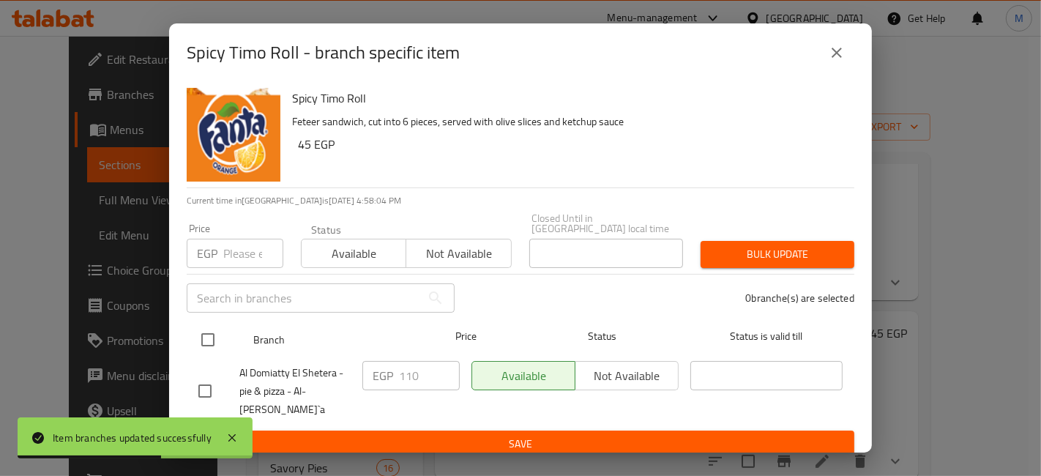
click at [197, 335] on input "checkbox" at bounding box center [208, 339] width 31 height 31
checkbox input "true"
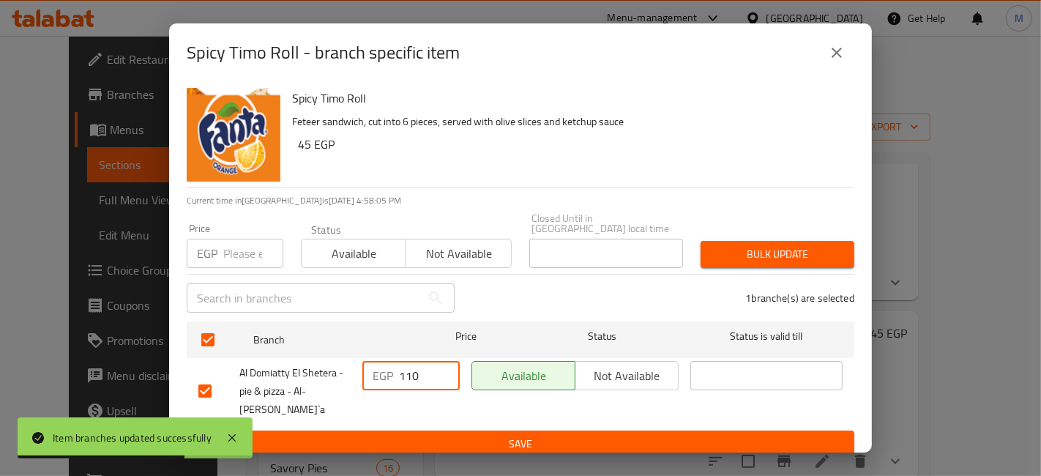
click at [418, 380] on input "110" at bounding box center [429, 375] width 61 height 29
type input "120"
click at [433, 409] on ul "Branch Price Status Status is valid till Al Domiatty El Shetera - pie & pizza -…" at bounding box center [521, 373] width 668 height 115
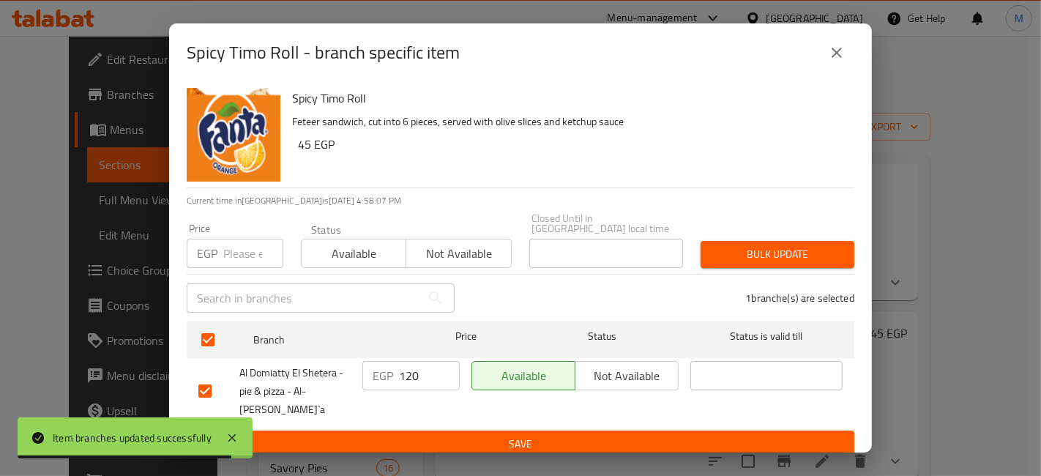
click at [426, 431] on button "Save" at bounding box center [521, 444] width 668 height 27
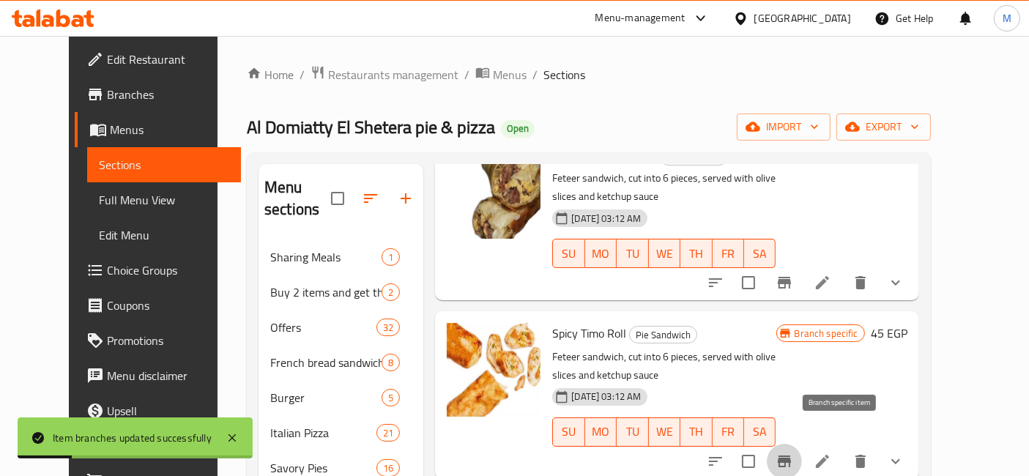
click at [791, 455] on icon "Branch-specific-item" at bounding box center [784, 461] width 13 height 12
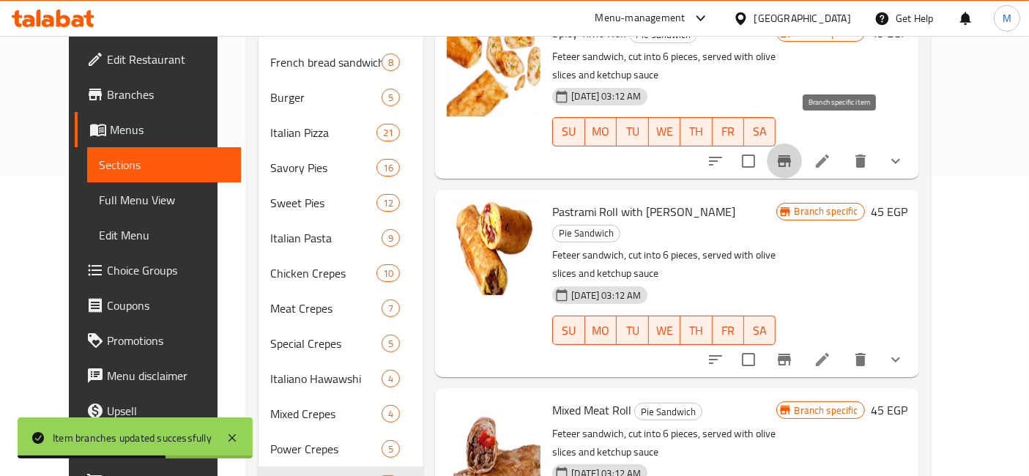
scroll to position [325, 0]
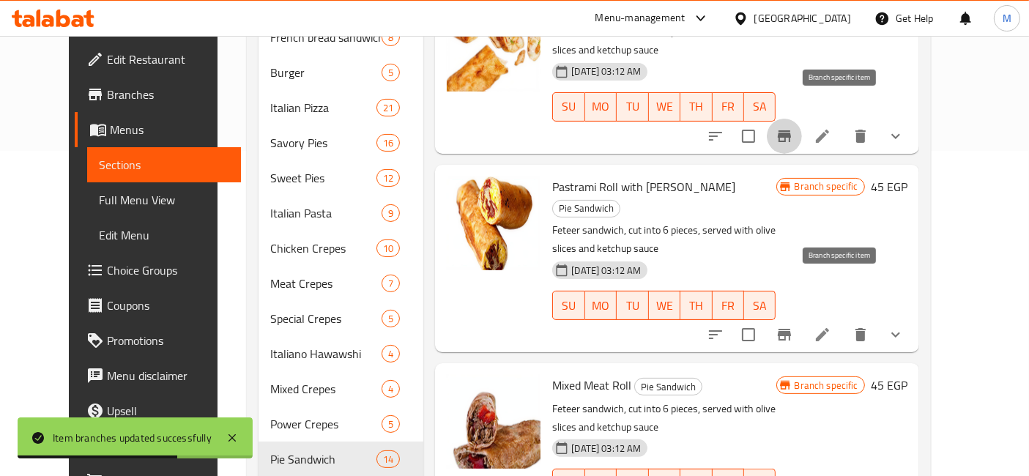
click at [791, 329] on icon "Branch-specific-item" at bounding box center [784, 335] width 13 height 12
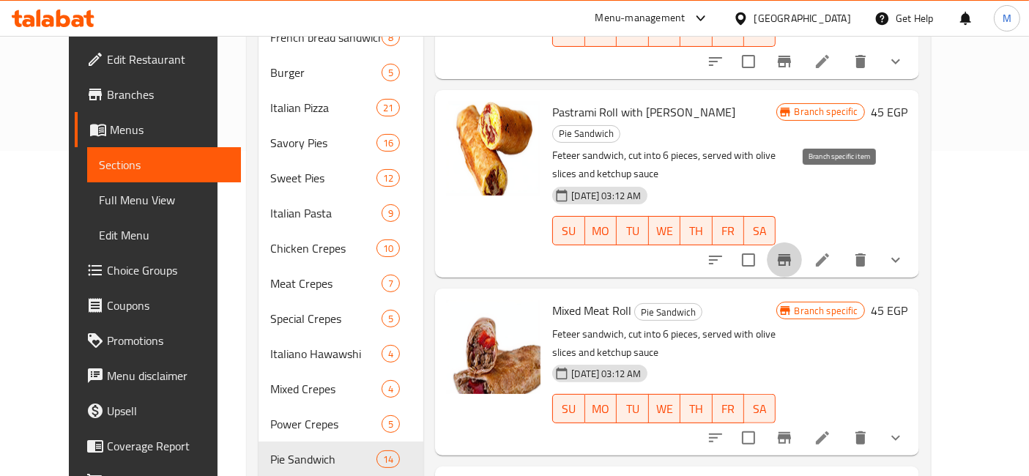
scroll to position [976, 0]
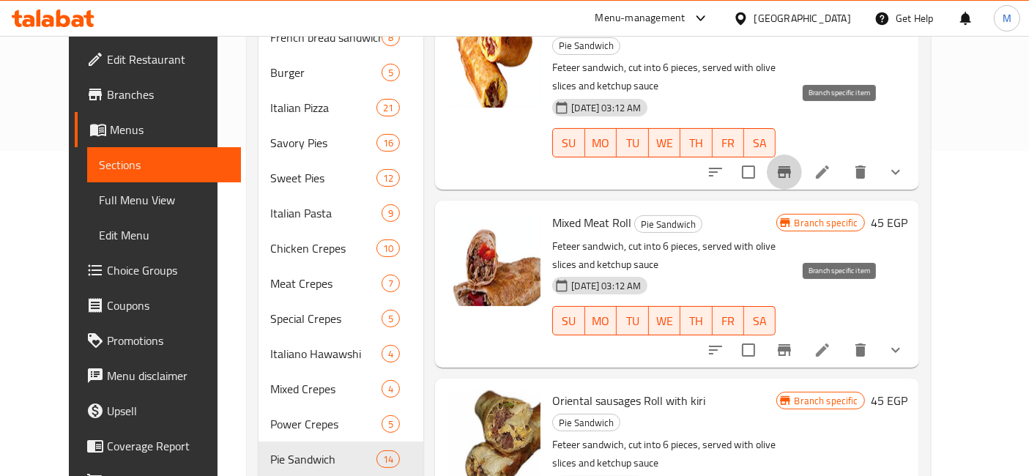
click at [793, 341] on icon "Branch-specific-item" at bounding box center [784, 350] width 18 height 18
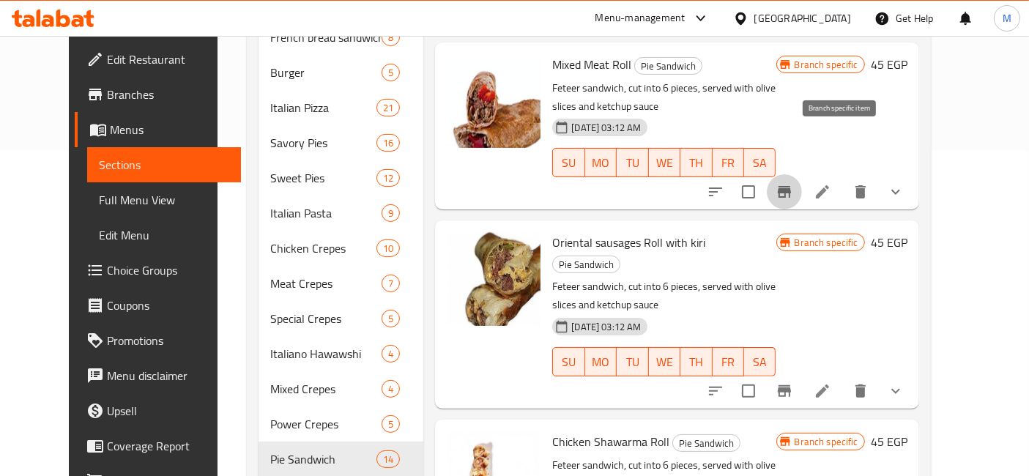
scroll to position [1139, 0]
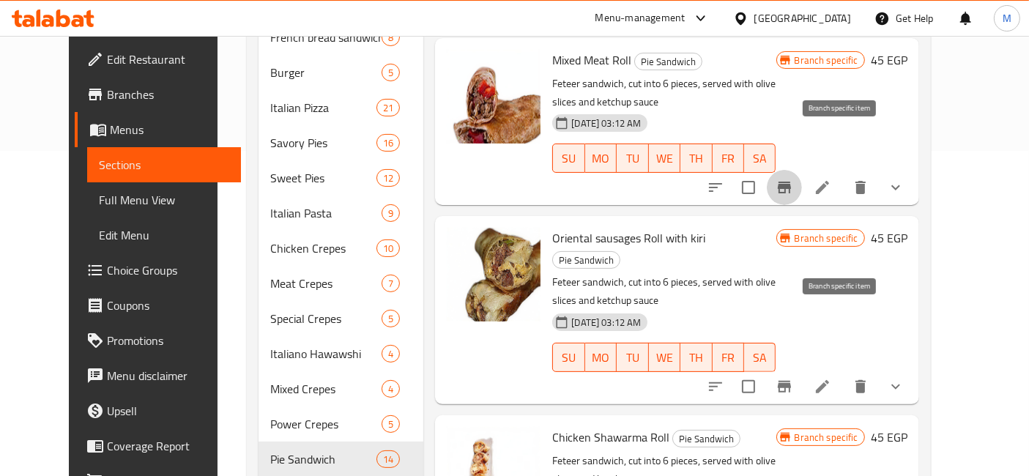
click at [793, 378] on icon "Branch-specific-item" at bounding box center [784, 387] width 18 height 18
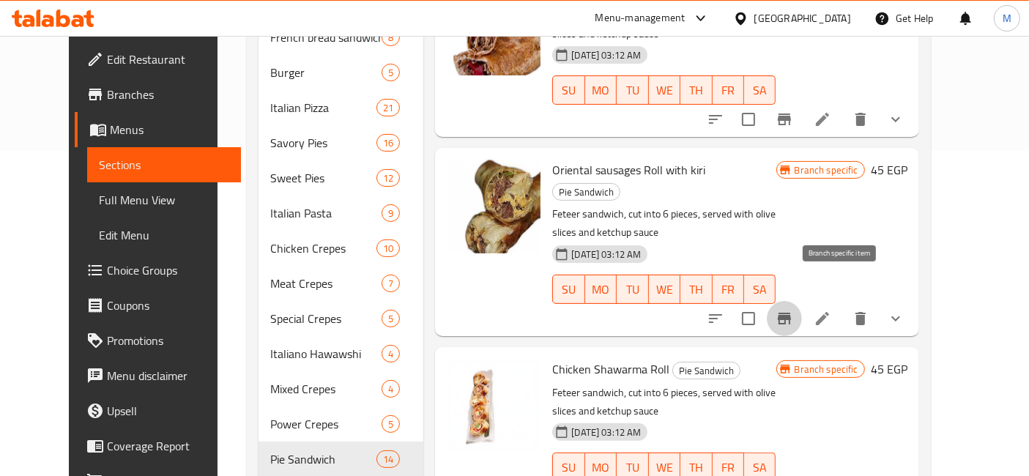
scroll to position [1301, 0]
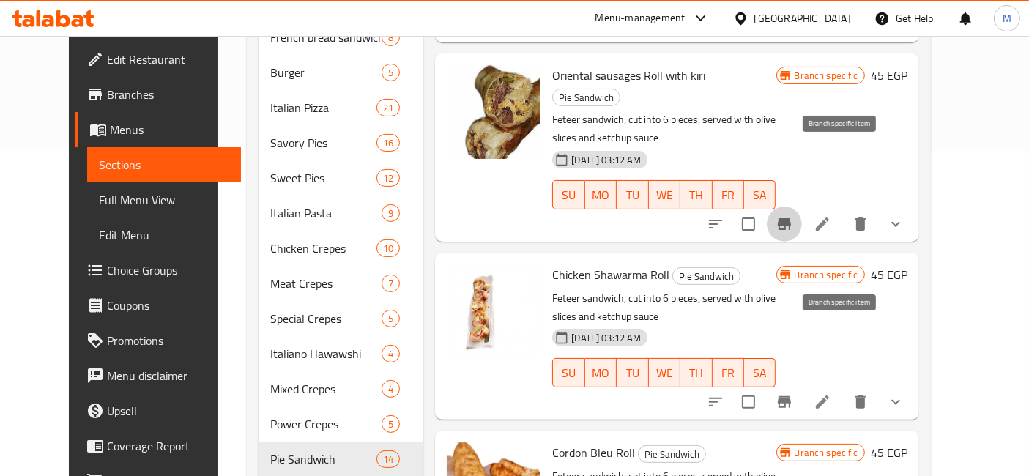
click at [802, 384] on button "Branch-specific-item" at bounding box center [784, 401] width 35 height 35
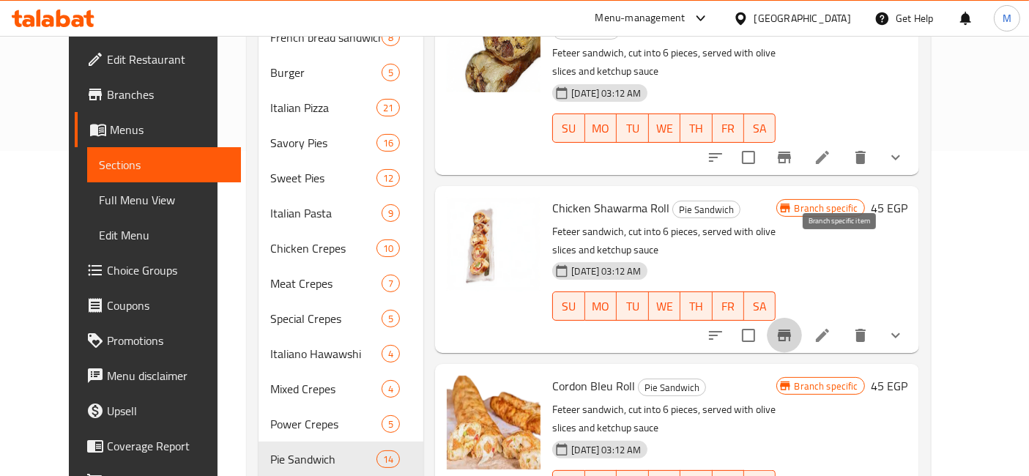
scroll to position [1382, 0]
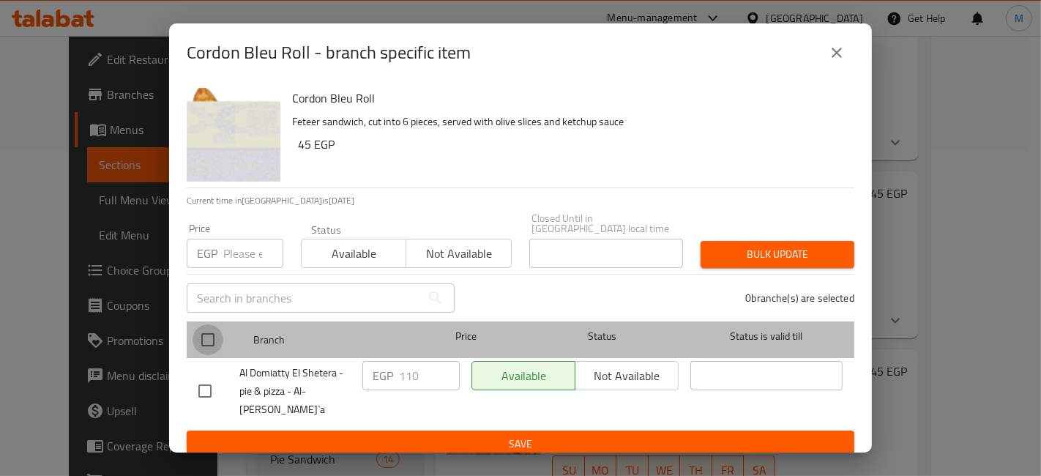
click at [197, 328] on input "checkbox" at bounding box center [208, 339] width 31 height 31
checkbox input "true"
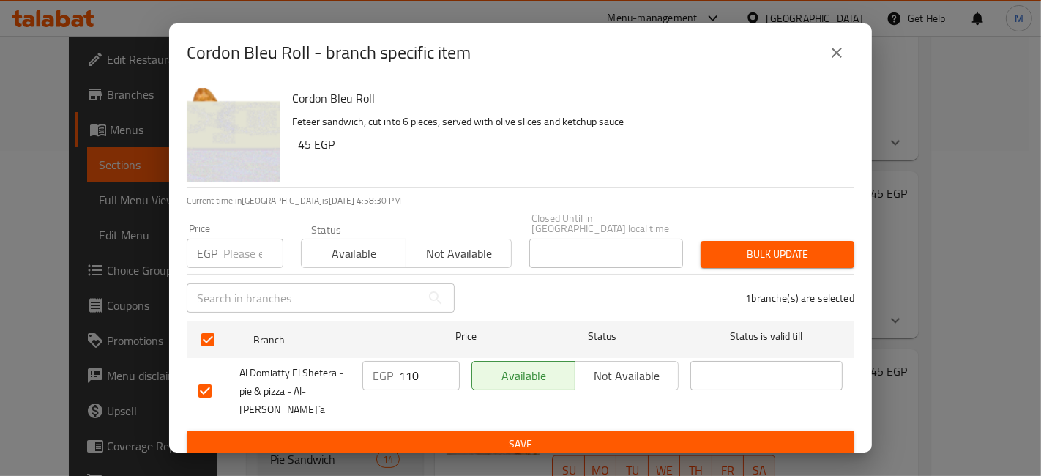
click at [409, 362] on input "110" at bounding box center [429, 375] width 61 height 29
type input "120"
click at [425, 411] on form "Branch Price Status Status is valid till Al Domiatty El Shetera - pie & pizza -…" at bounding box center [521, 387] width 668 height 142
click at [431, 435] on span "Save" at bounding box center [520, 444] width 644 height 18
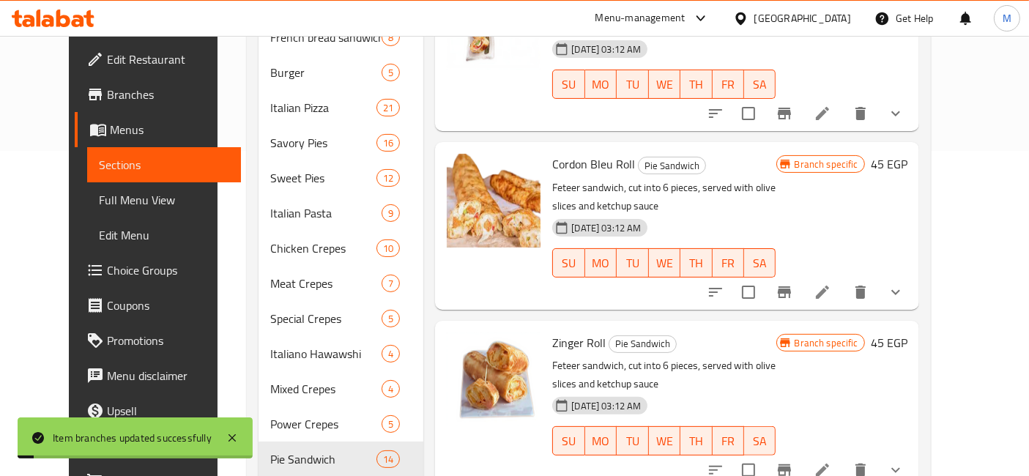
scroll to position [1627, 0]
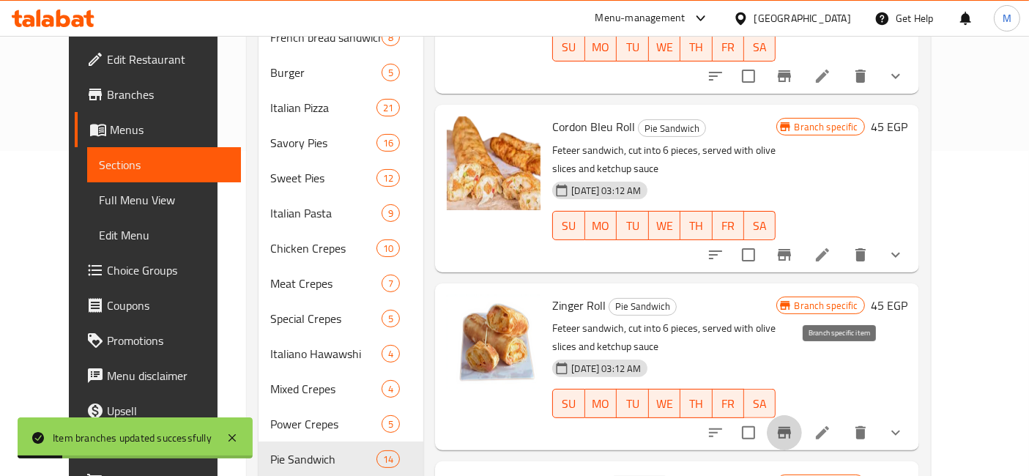
click at [791, 427] on icon "Branch-specific-item" at bounding box center [784, 433] width 13 height 12
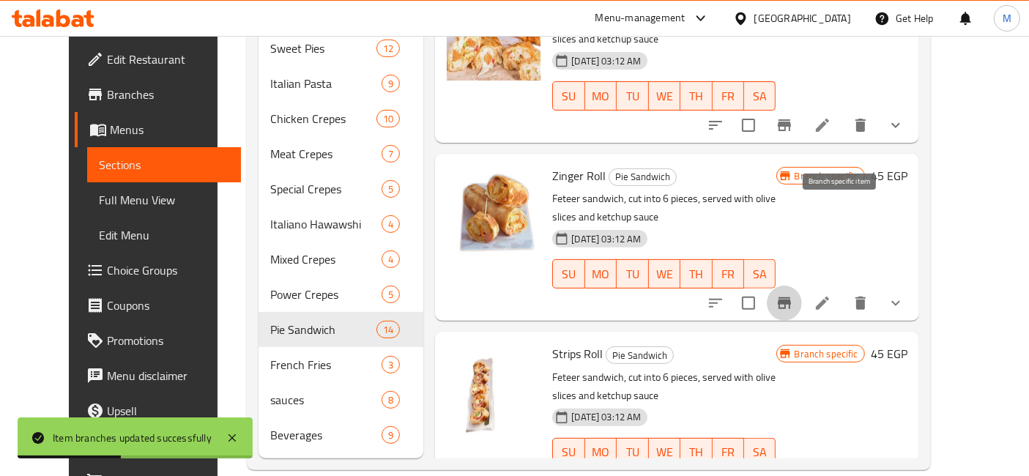
scroll to position [1786, 0]
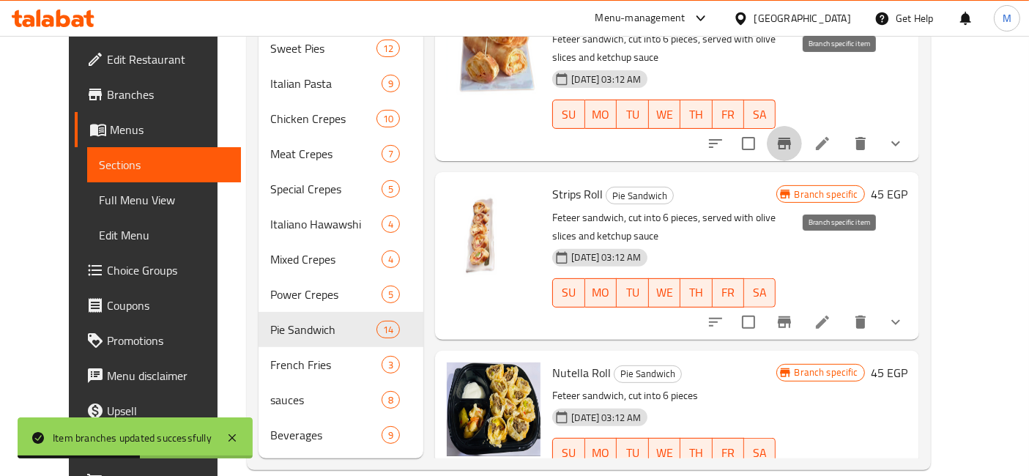
click at [793, 313] on icon "Branch-specific-item" at bounding box center [784, 322] width 18 height 18
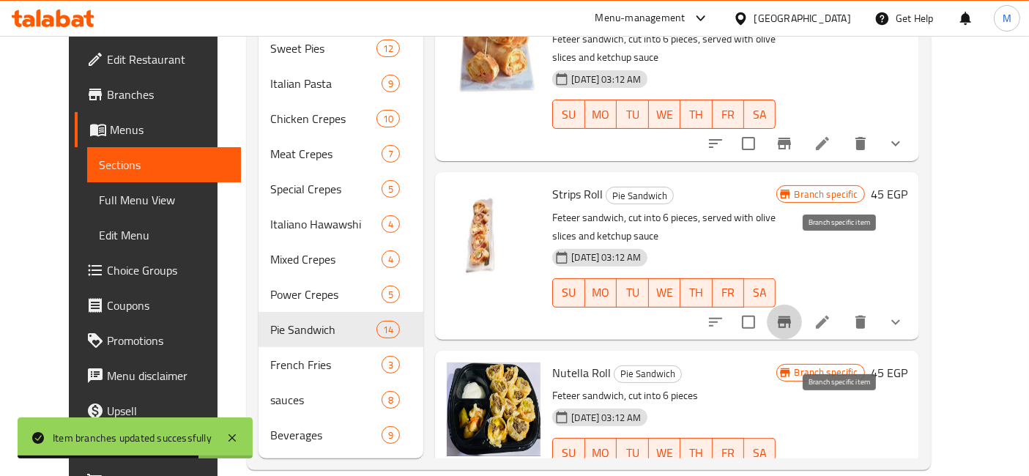
click at [802, 464] on button "Branch-specific-item" at bounding box center [784, 481] width 35 height 35
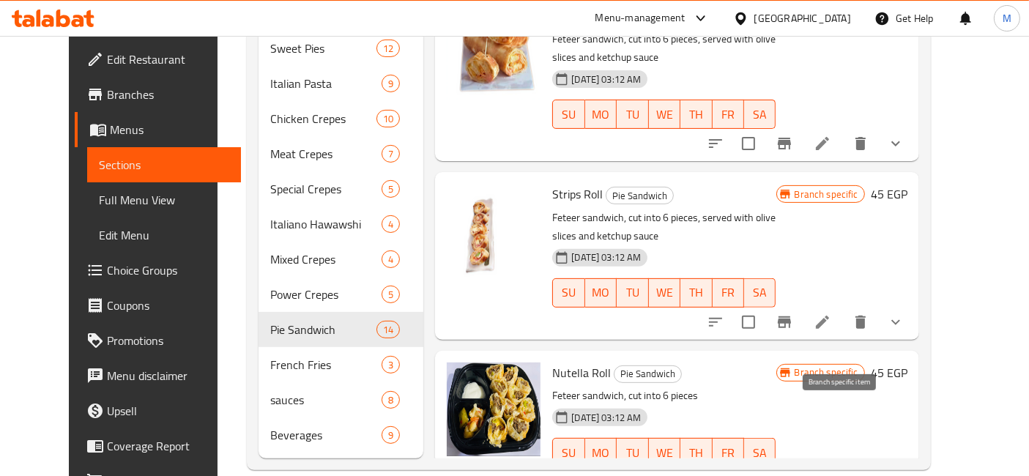
click at [577, 362] on span "Nutella Roll" at bounding box center [581, 373] width 59 height 22
copy h6 "Nutella Roll"
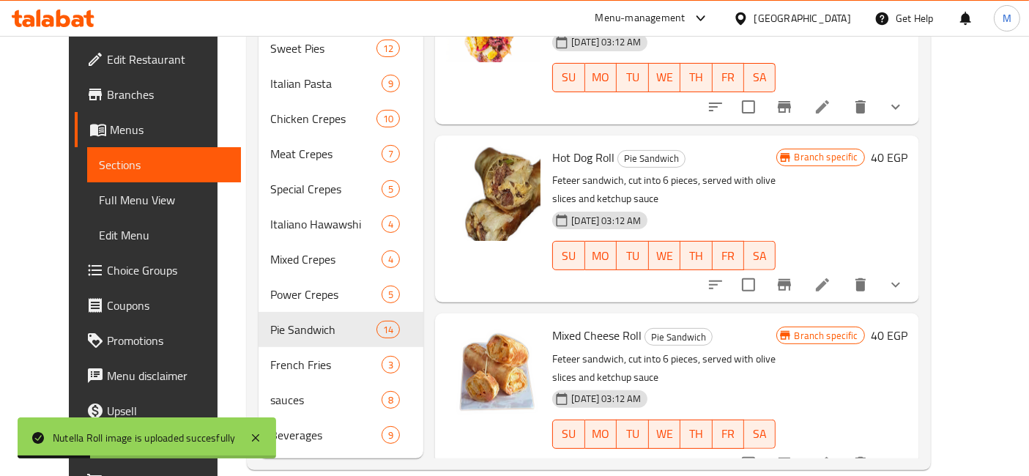
scroll to position [0, 0]
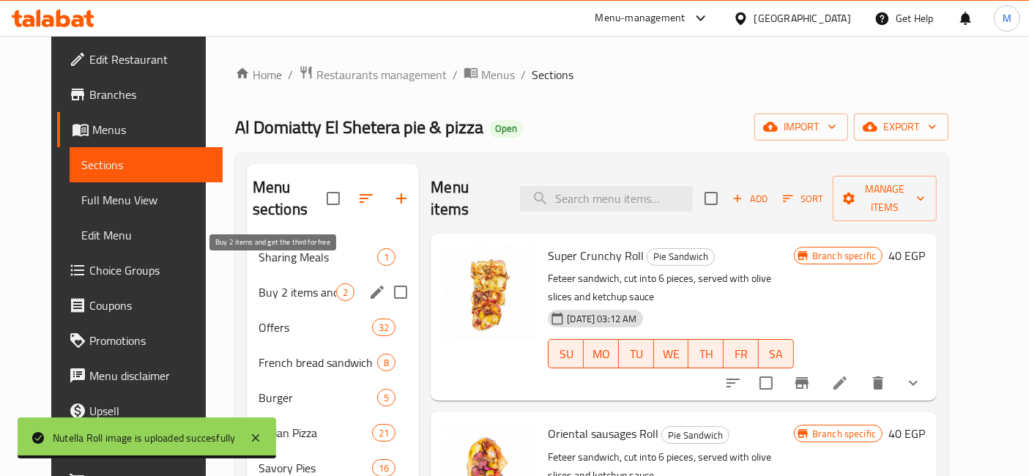
click at [272, 283] on span "Buy 2 items and get the third for free" at bounding box center [297, 292] width 78 height 18
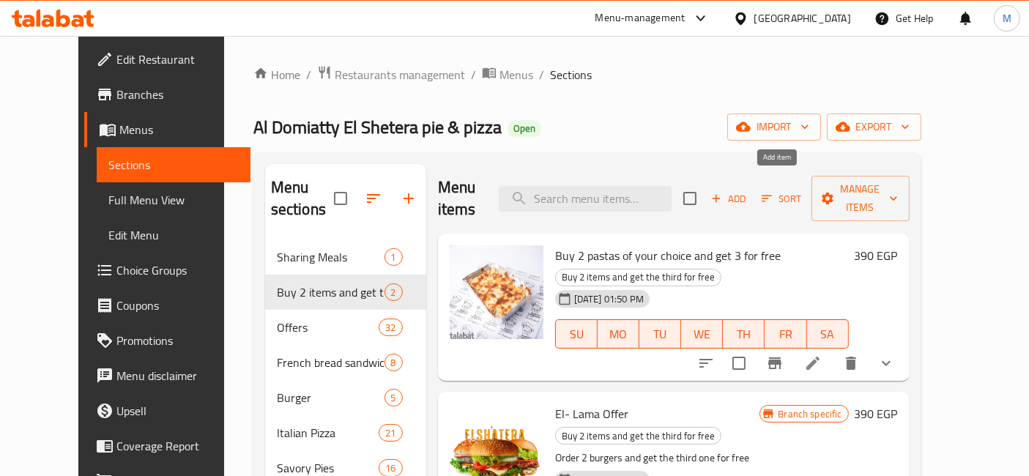
click at [748, 195] on span "Add" at bounding box center [729, 198] width 40 height 17
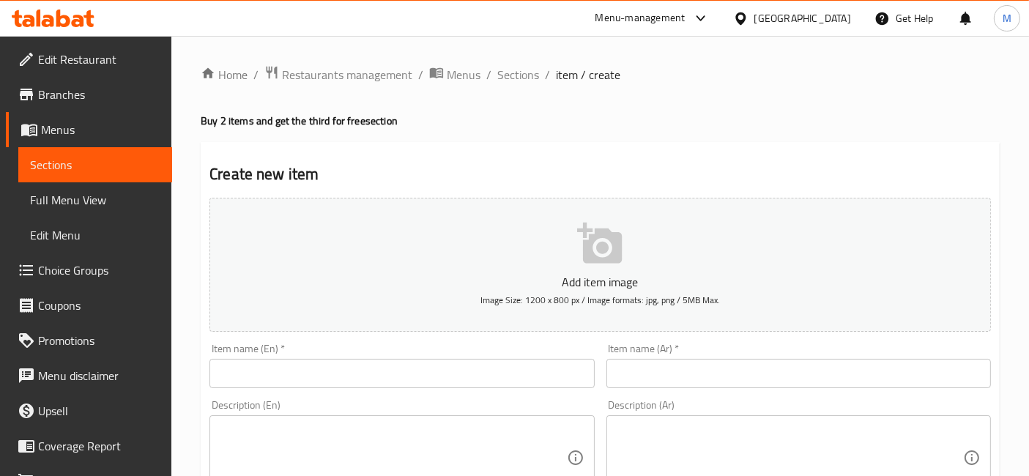
click at [685, 366] on input "text" at bounding box center [798, 373] width 384 height 29
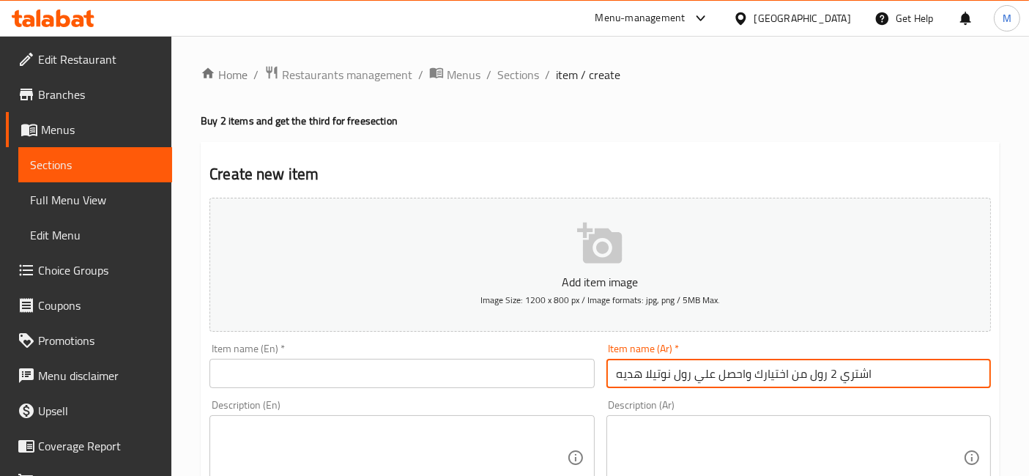
click at [685, 366] on input "اشتري 2 رول من اختيارك واحصل علي رول نوتيلا هديه" at bounding box center [798, 373] width 384 height 29
type input "اشتري 2 رول من اختيارك واحصل علي رول نوتيلا هديه"
click at [420, 388] on div "Item name (En)   * Item name (En) *" at bounding box center [402, 366] width 396 height 56
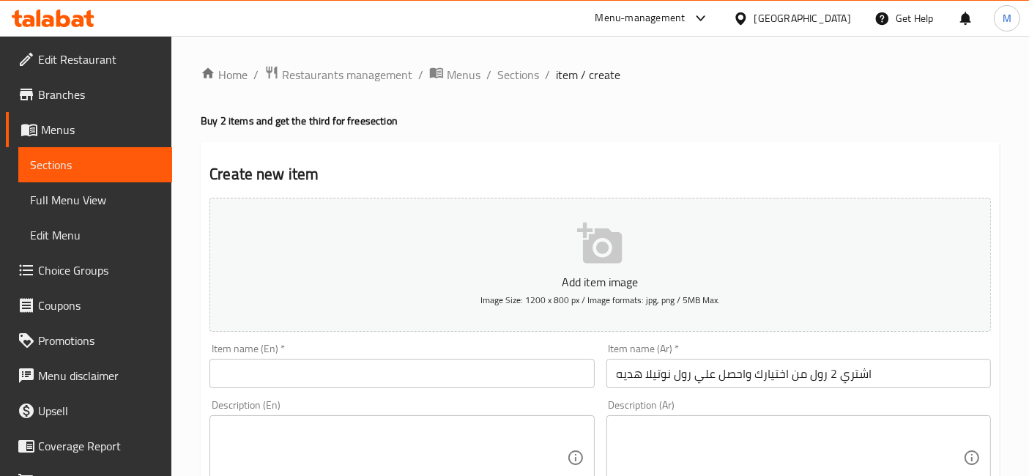
click at [420, 365] on input "text" at bounding box center [401, 373] width 384 height 29
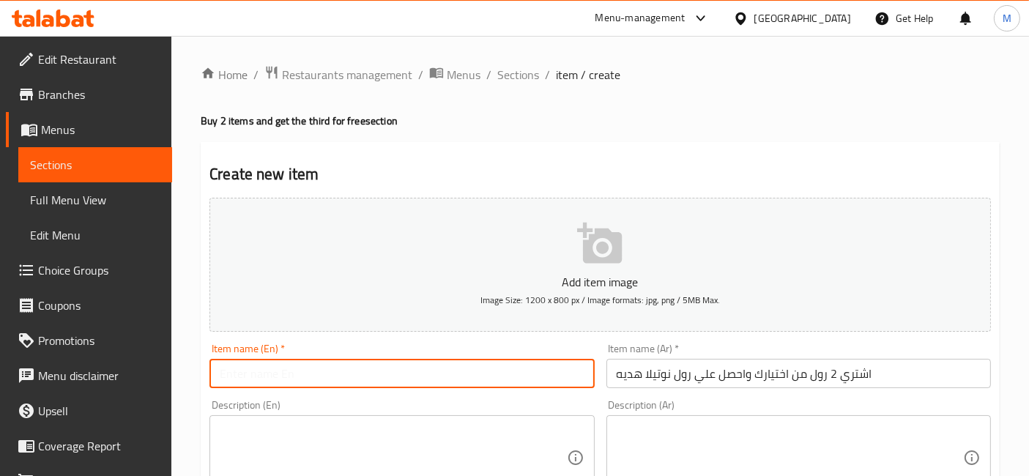
paste input "Buy 2 rolls of your choice and get a free Nutella roll."
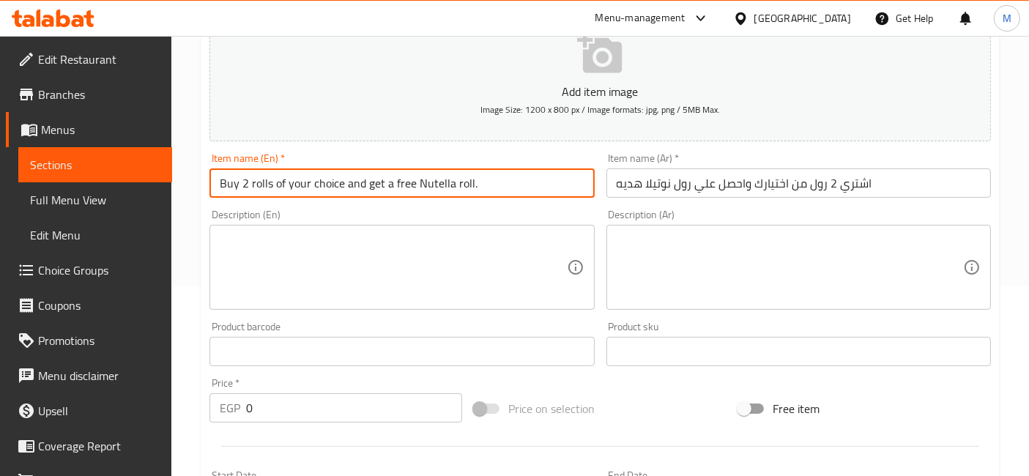
scroll to position [244, 0]
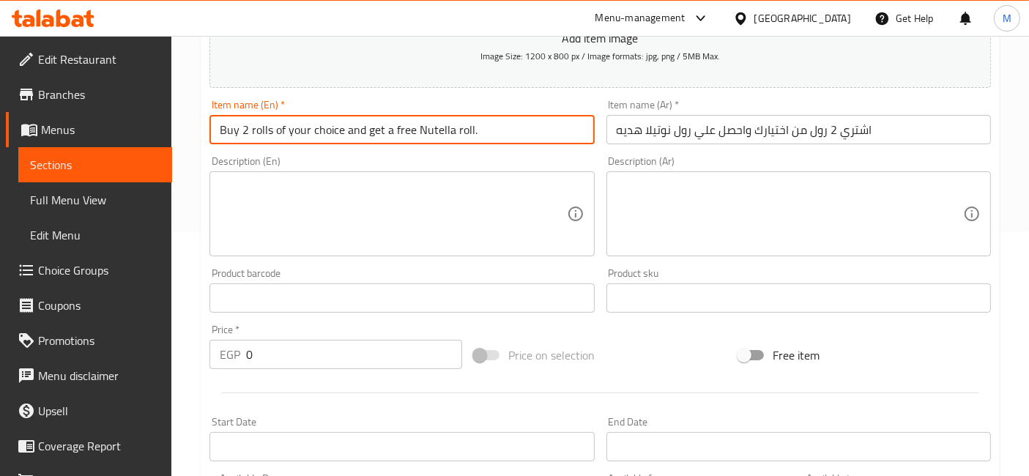
type input "Buy 2 rolls of your choice and get a free Nutella roll."
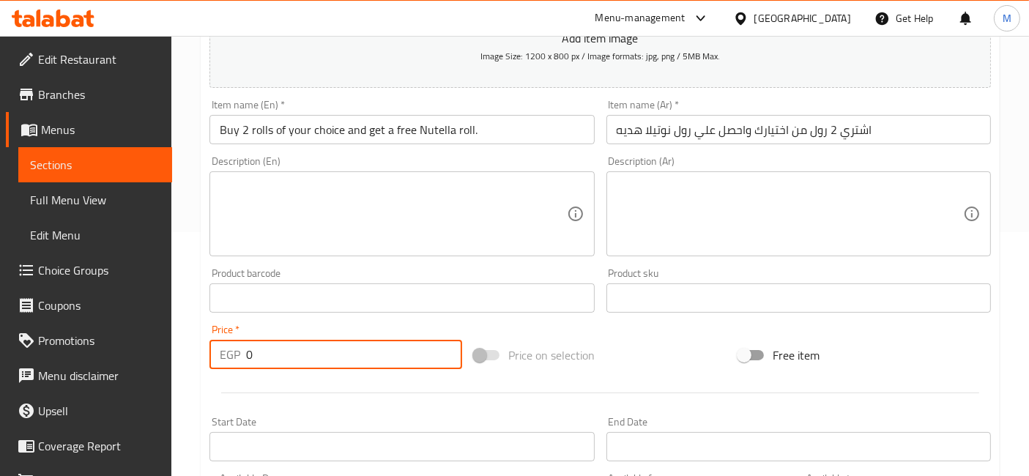
drag, startPoint x: 321, startPoint y: 349, endPoint x: 233, endPoint y: 340, distance: 89.1
click at [234, 340] on div "EGP 0 Price *" at bounding box center [335, 354] width 253 height 29
type input "320"
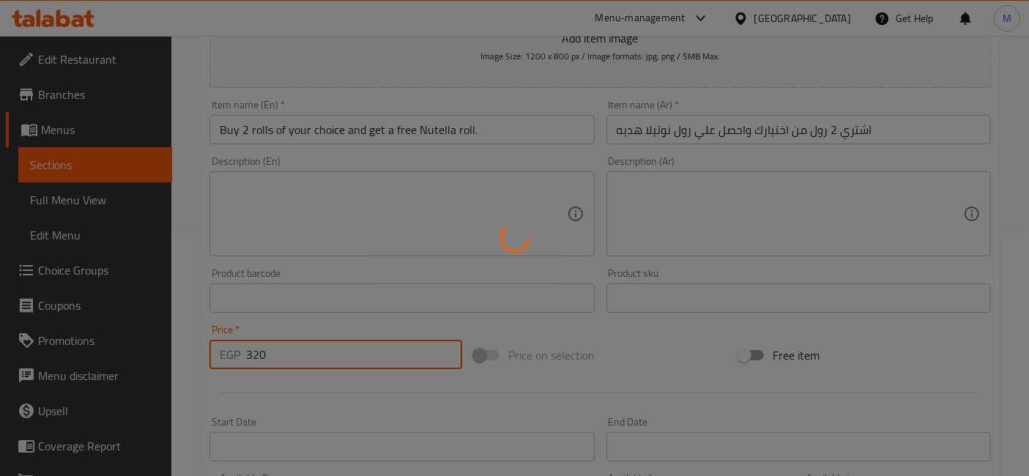
type input "0"
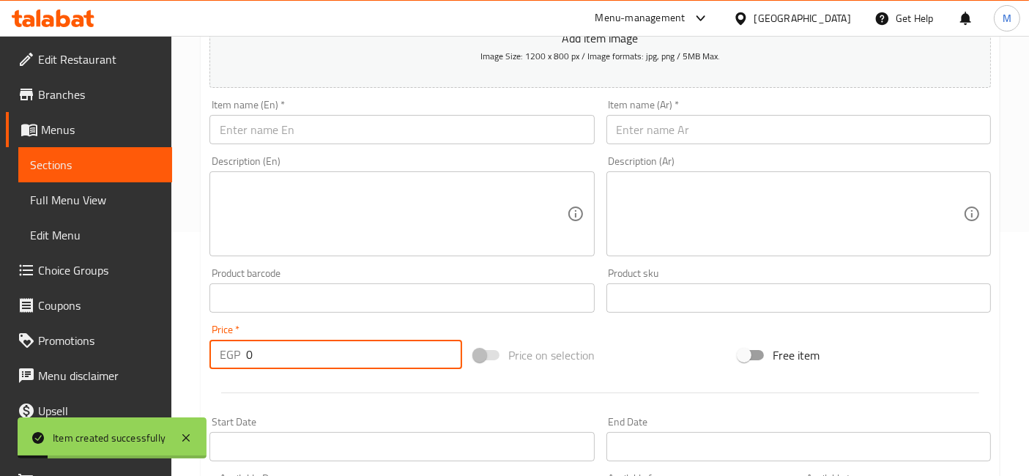
click at [79, 269] on span "Choice Groups" at bounding box center [99, 270] width 122 height 18
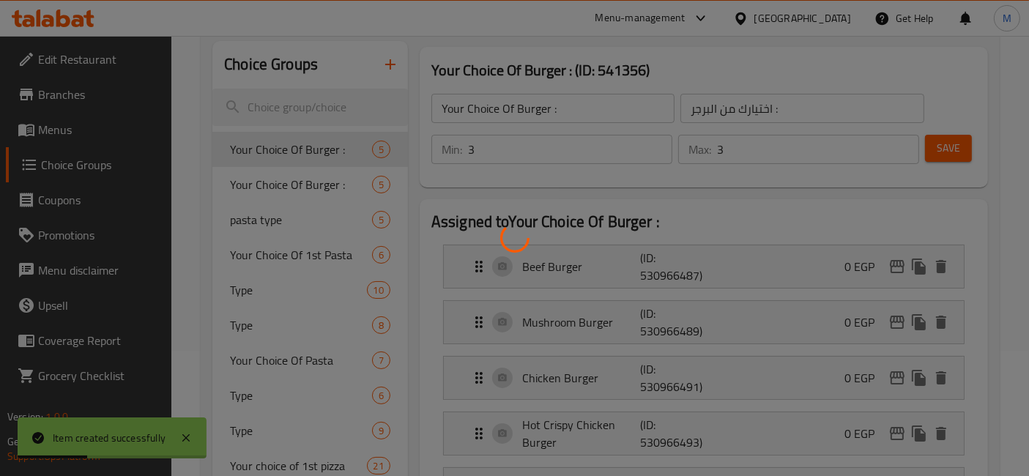
scroll to position [44, 0]
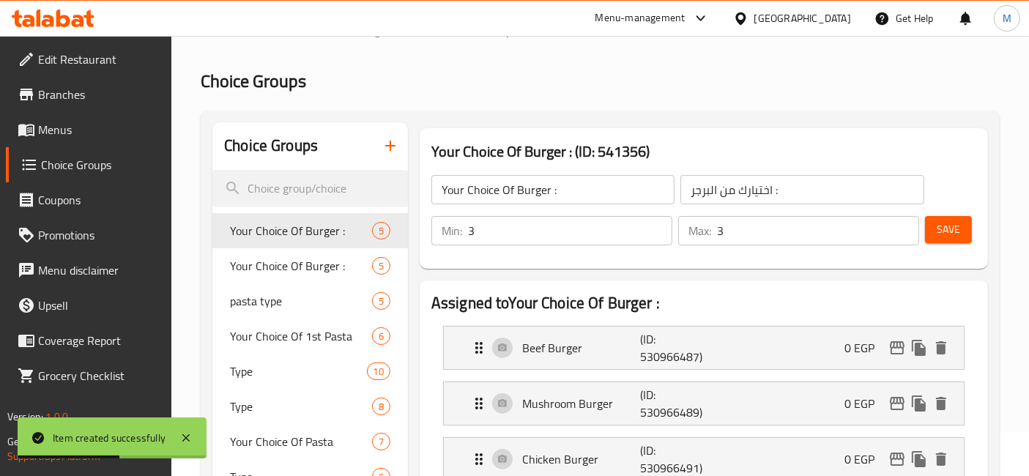
click at [399, 137] on div at bounding box center [514, 238] width 1029 height 476
click at [390, 141] on icon "button" at bounding box center [390, 146] width 10 height 10
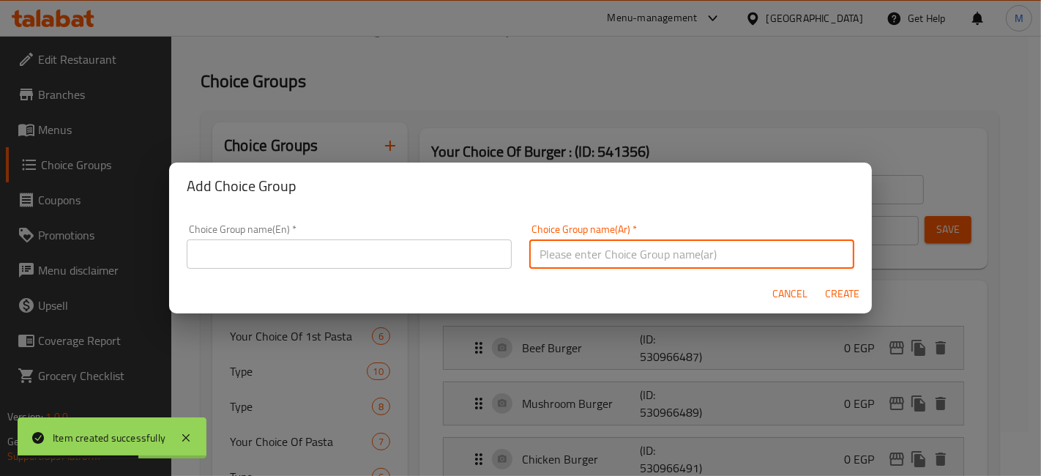
click at [638, 263] on input "text" at bounding box center [691, 253] width 325 height 29
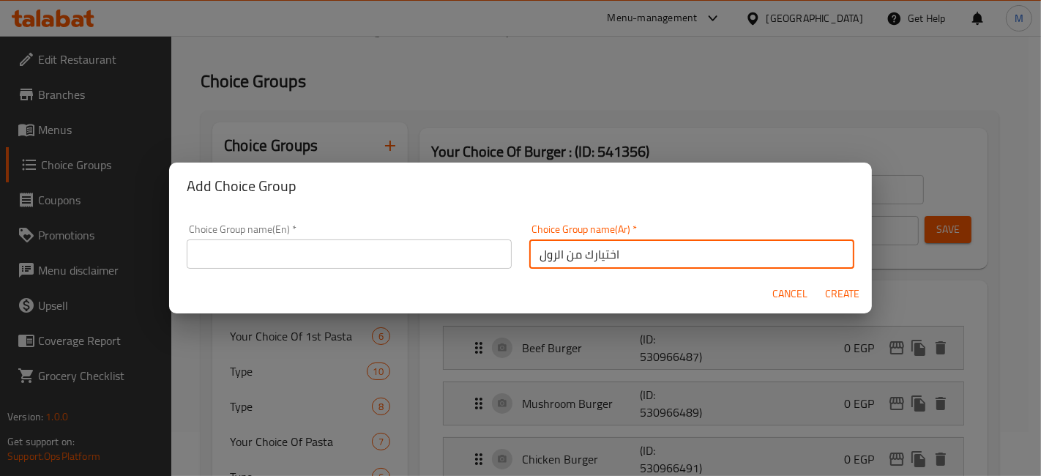
type input "اختيارك من الرول"
click at [452, 255] on input "text" at bounding box center [349, 253] width 325 height 29
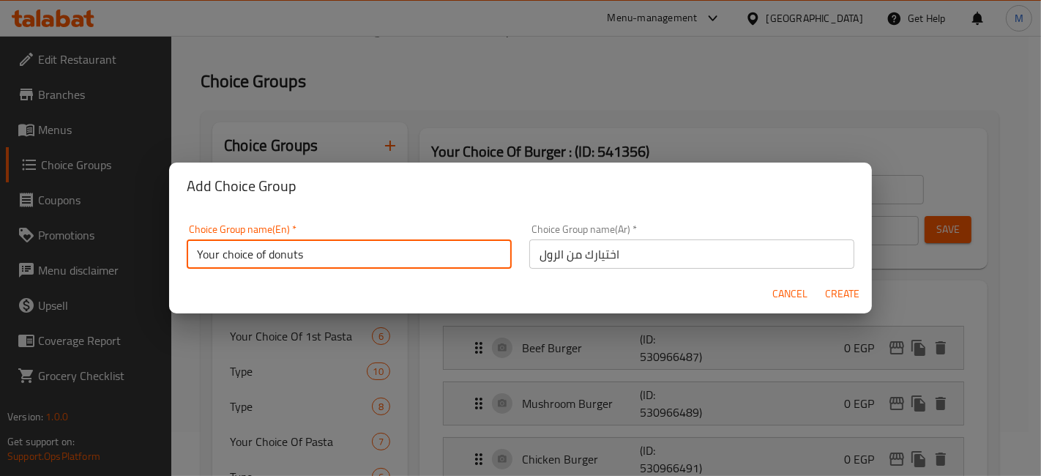
click at [290, 257] on input "Your choice of donuts" at bounding box center [349, 253] width 325 height 29
type input "Your choice of Roll"
click at [819, 280] on button "Create" at bounding box center [842, 293] width 47 height 27
type input "Your choice of Roll"
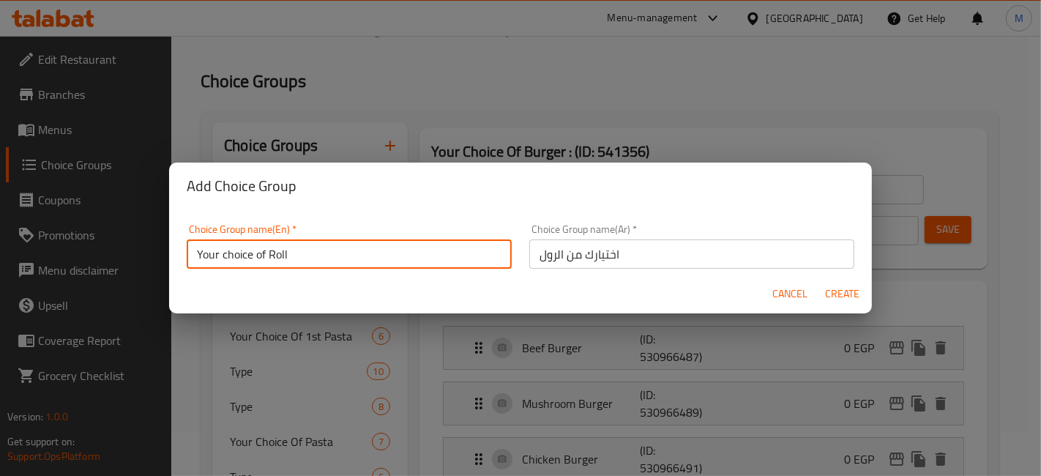
type input "اختيارك من الرول"
type input "0"
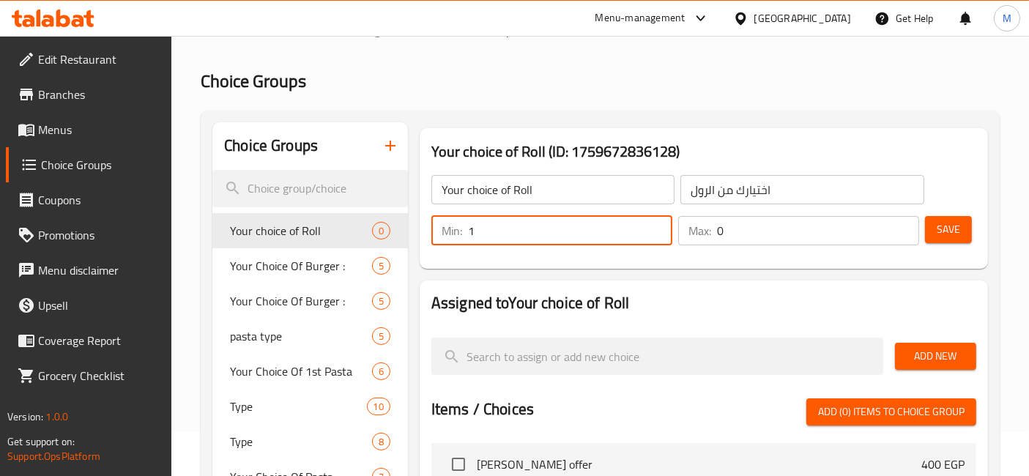
click at [655, 224] on input "1" at bounding box center [570, 230] width 204 height 29
click at [655, 224] on input "2" at bounding box center [570, 230] width 204 height 29
click at [655, 224] on input "3" at bounding box center [570, 230] width 204 height 29
click at [653, 241] on input "3" at bounding box center [570, 230] width 204 height 29
type input "2"
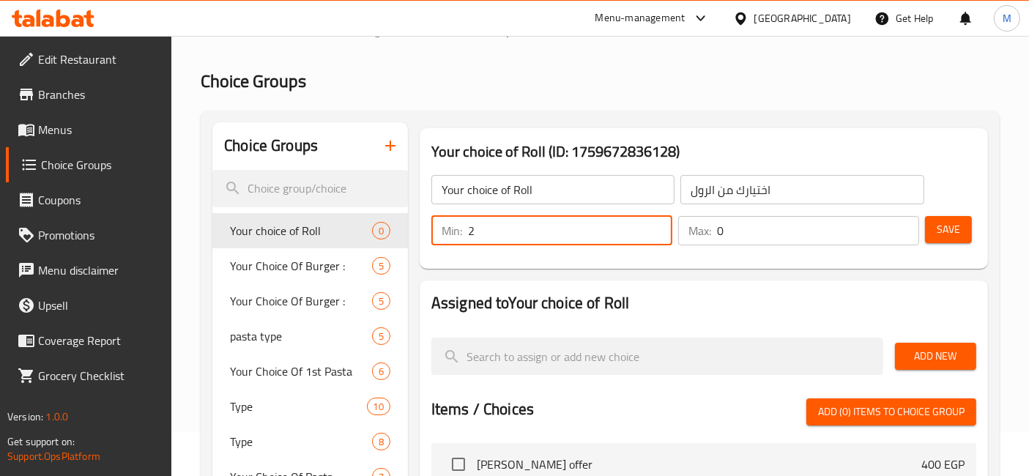
click at [657, 234] on input "2" at bounding box center [570, 230] width 204 height 29
click at [903, 234] on input "0" at bounding box center [818, 230] width 202 height 29
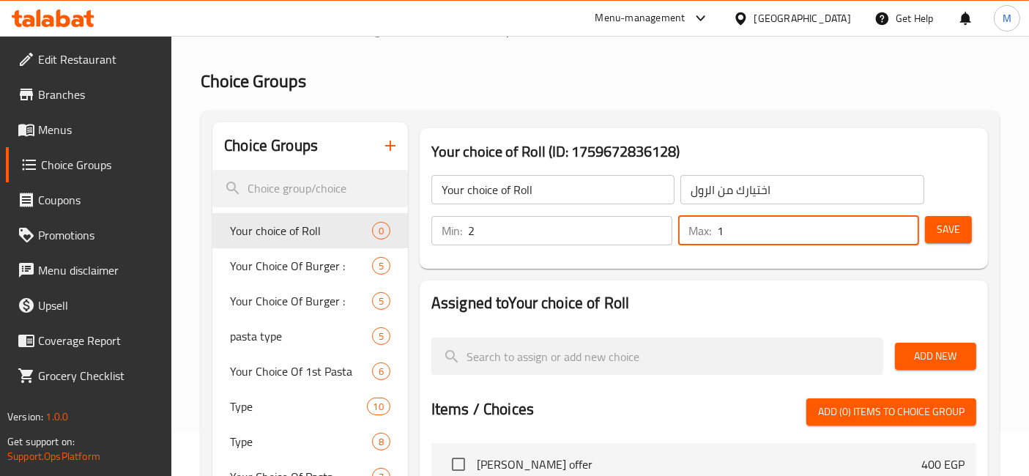
click at [900, 223] on input "1" at bounding box center [818, 230] width 202 height 29
type input "2"
click at [900, 223] on input "2" at bounding box center [818, 230] width 202 height 29
click at [953, 231] on span "Save" at bounding box center [947, 229] width 23 height 18
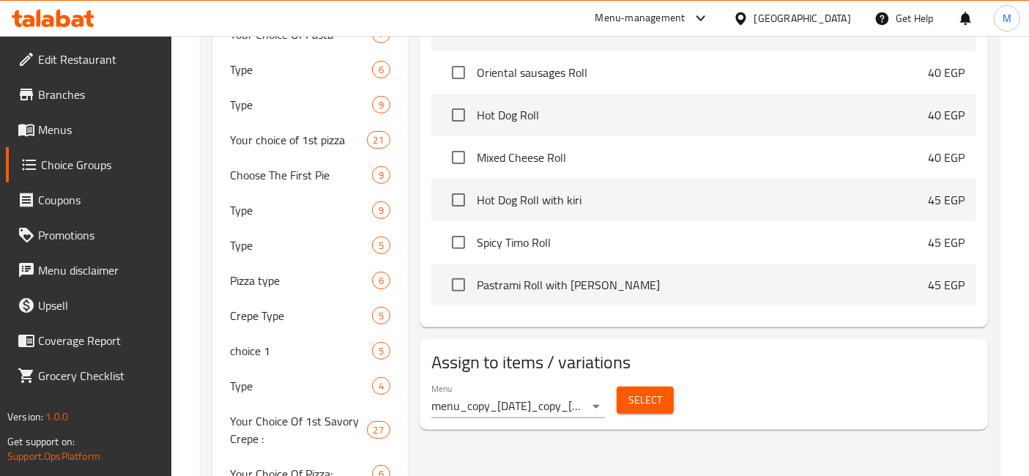
scroll to position [22453, 0]
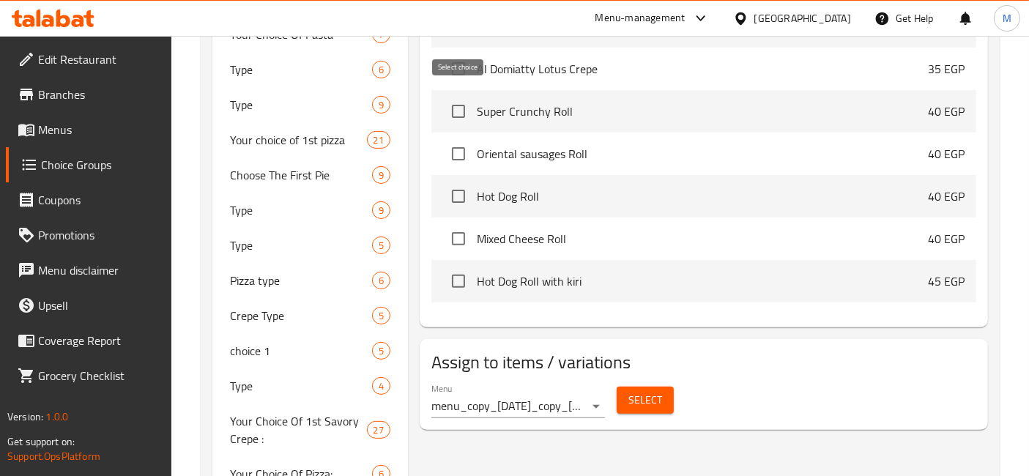
click at [452, 110] on input "checkbox" at bounding box center [458, 111] width 31 height 31
checkbox input "true"
click at [462, 149] on input "checkbox" at bounding box center [458, 153] width 31 height 31
checkbox input "true"
click at [455, 184] on input "checkbox" at bounding box center [458, 196] width 31 height 31
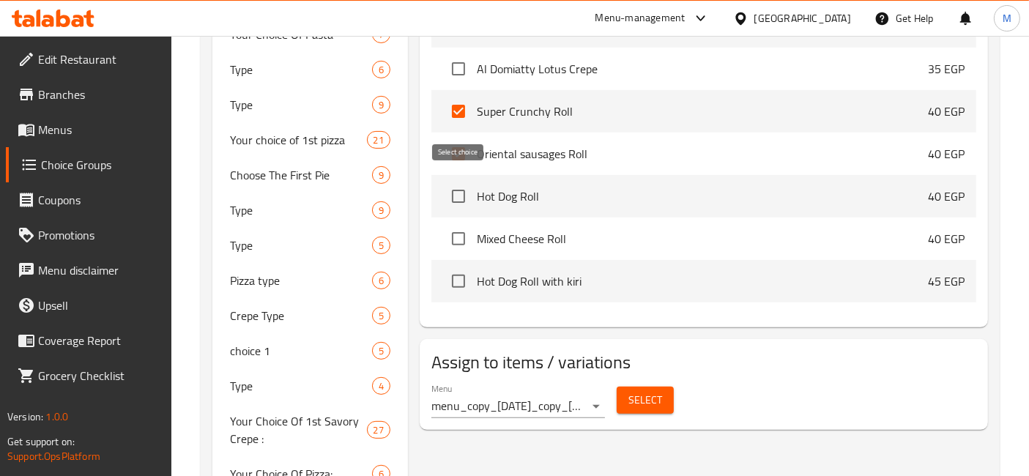
checkbox input "true"
click at [452, 223] on input "checkbox" at bounding box center [458, 238] width 31 height 31
checkbox input "true"
click at [460, 266] on input "checkbox" at bounding box center [458, 281] width 31 height 31
checkbox input "true"
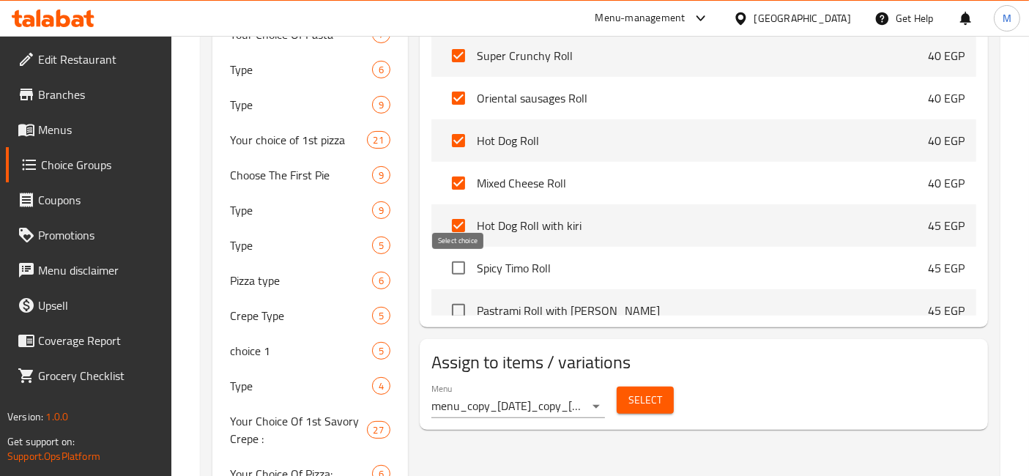
scroll to position [22534, 0]
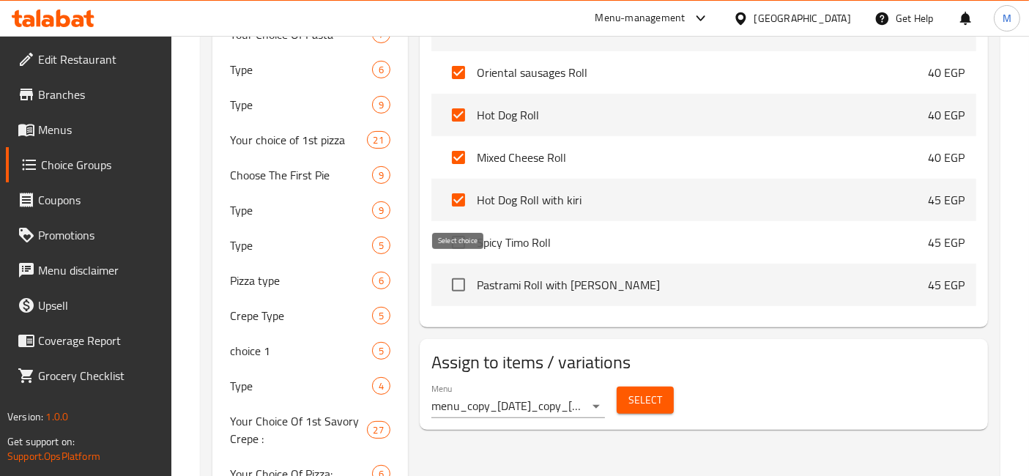
click at [451, 287] on input "checkbox" at bounding box center [458, 284] width 31 height 31
checkbox input "true"
click at [452, 227] on input "checkbox" at bounding box center [458, 242] width 31 height 31
checkbox input "true"
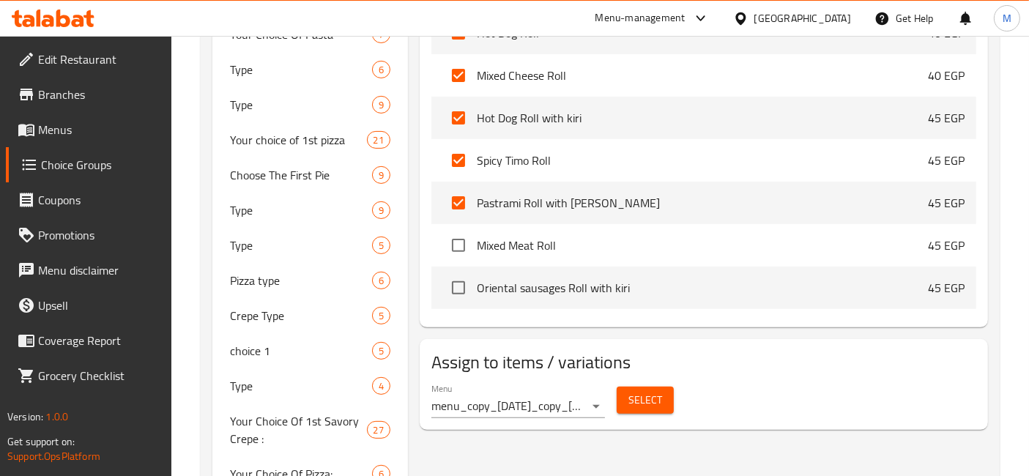
scroll to position [22697, 0]
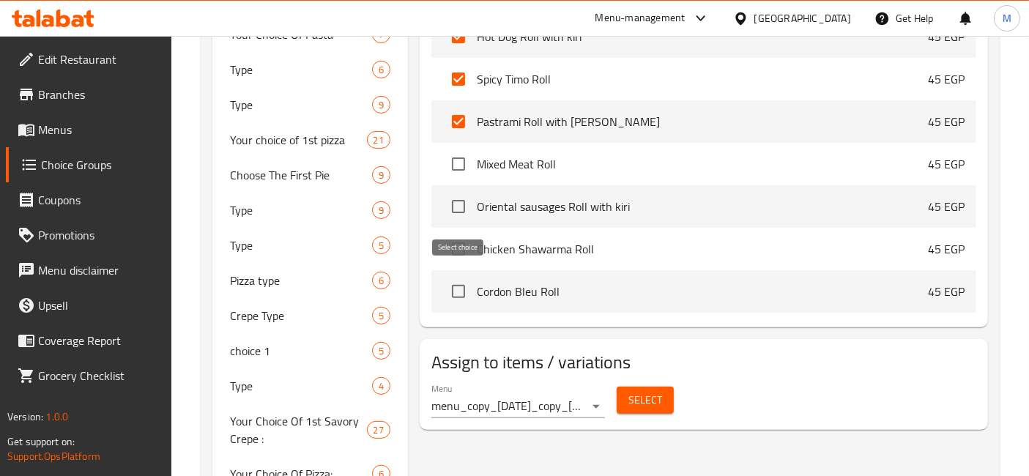
click at [458, 279] on input "checkbox" at bounding box center [458, 291] width 31 height 31
checkbox input "true"
click at [457, 236] on input "checkbox" at bounding box center [458, 249] width 31 height 31
checkbox input "true"
click at [460, 203] on input "checkbox" at bounding box center [458, 206] width 31 height 31
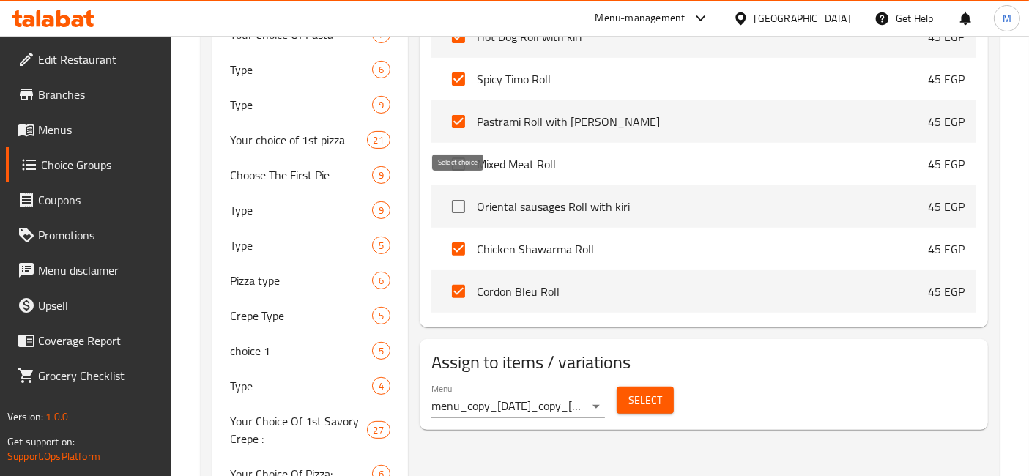
checkbox input "true"
click at [452, 149] on input "checkbox" at bounding box center [458, 164] width 31 height 31
checkbox input "true"
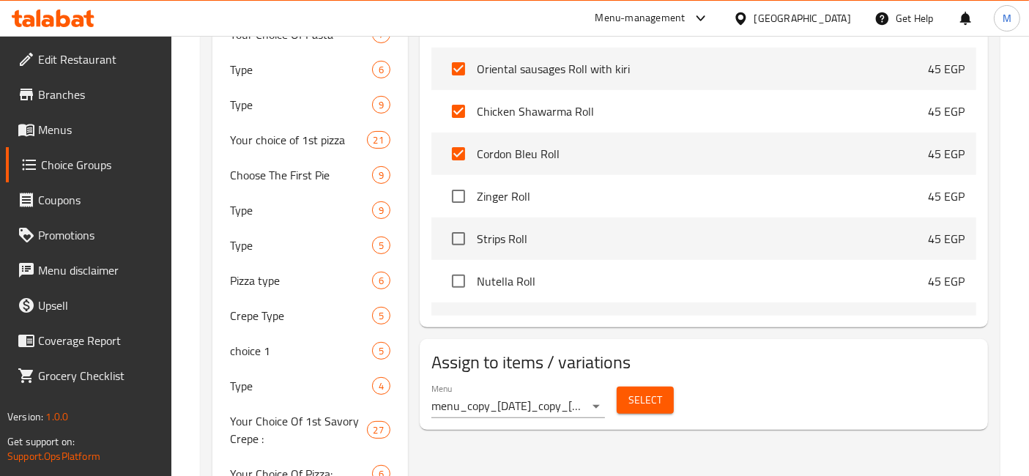
scroll to position [22860, 0]
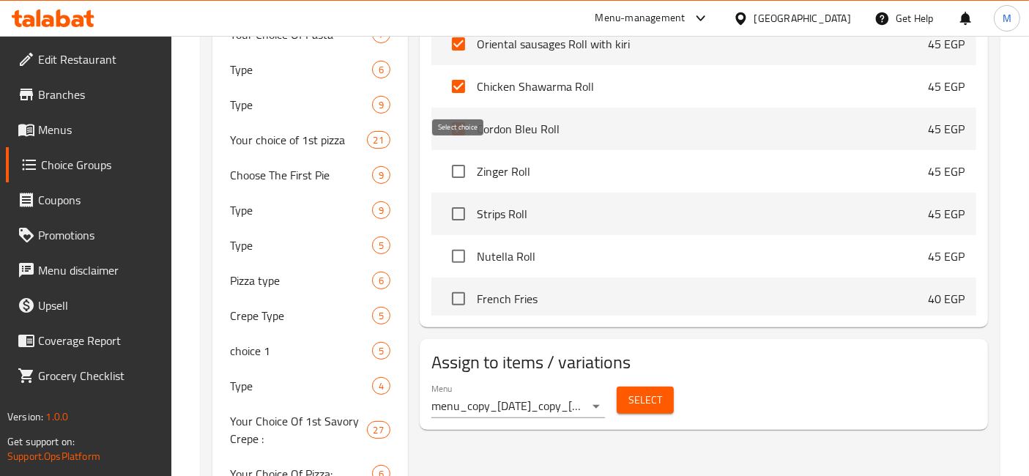
click at [460, 165] on input "checkbox" at bounding box center [458, 171] width 31 height 31
checkbox input "true"
click at [461, 198] on input "checkbox" at bounding box center [458, 213] width 31 height 31
checkbox input "true"
click at [458, 243] on input "checkbox" at bounding box center [458, 256] width 31 height 31
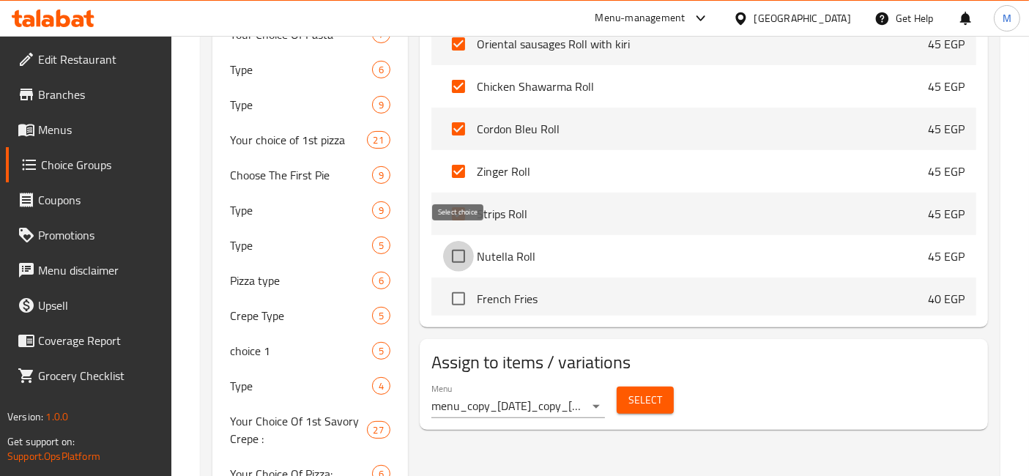
checkbox input "true"
click at [463, 283] on input "checkbox" at bounding box center [458, 298] width 31 height 31
checkbox input "true"
click at [462, 247] on input "checkbox" at bounding box center [458, 256] width 31 height 31
checkbox input "false"
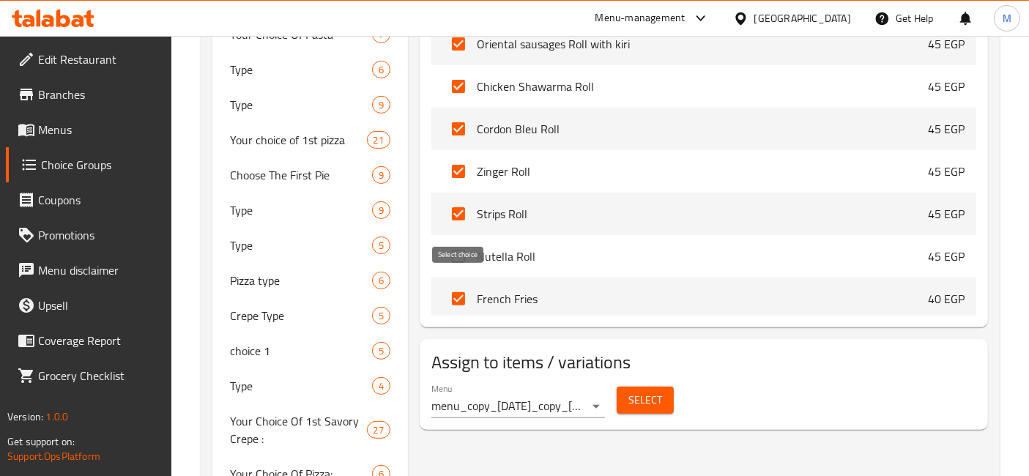
click at [466, 283] on input "checkbox" at bounding box center [458, 298] width 31 height 31
checkbox input "false"
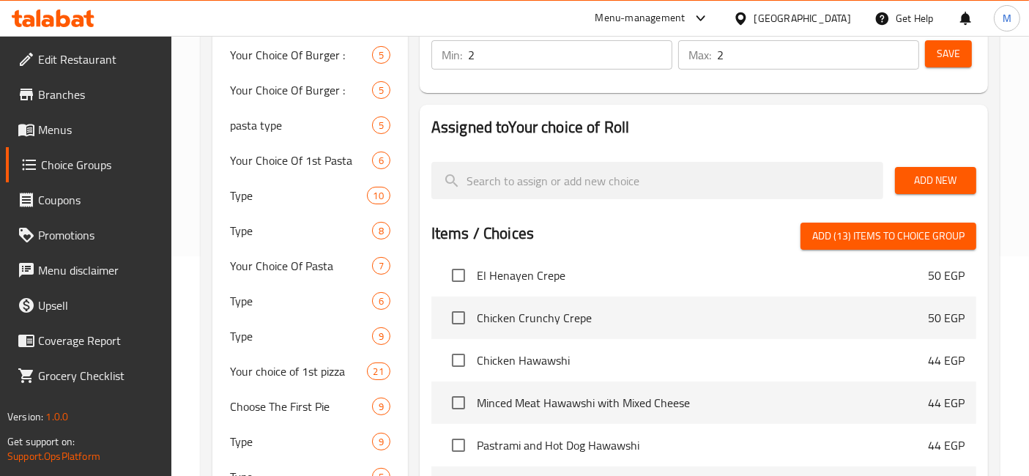
scroll to position [125, 0]
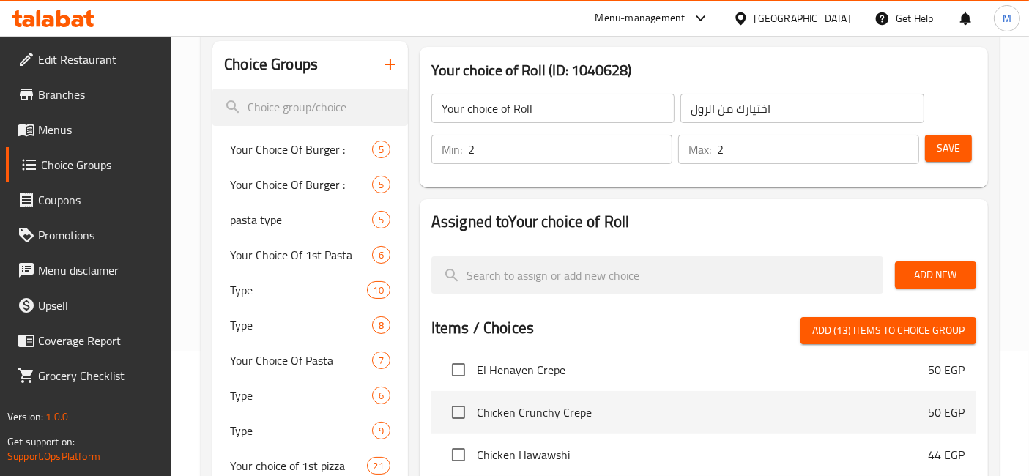
click at [925, 333] on span "Add (13) items to choice group" at bounding box center [888, 330] width 152 height 18
checkbox input "false"
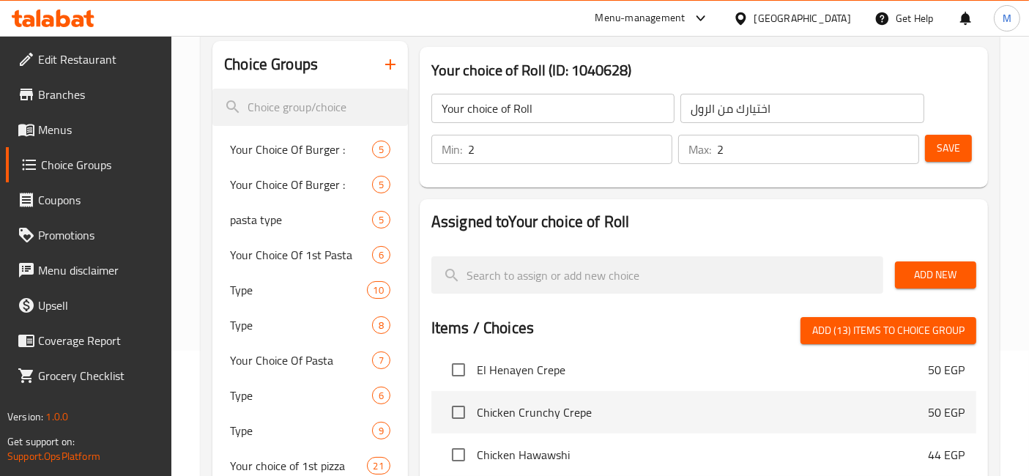
checkbox input "false"
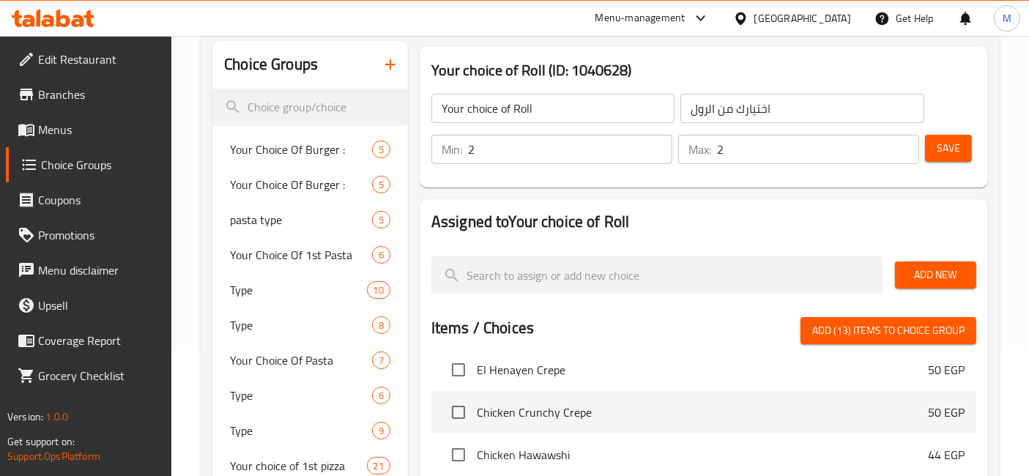
checkbox input "false"
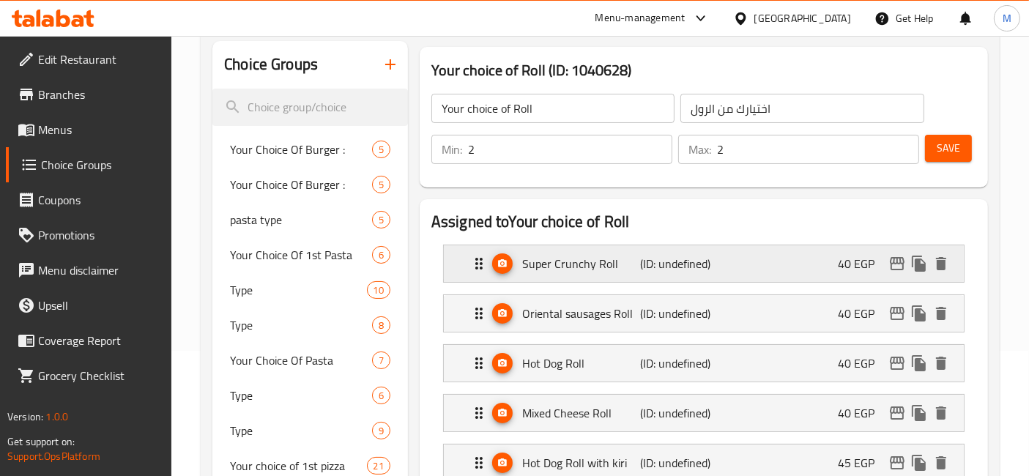
click at [812, 258] on div "Super Crunchy Roll (ID: undefined) 40 EGP" at bounding box center [708, 263] width 476 height 37
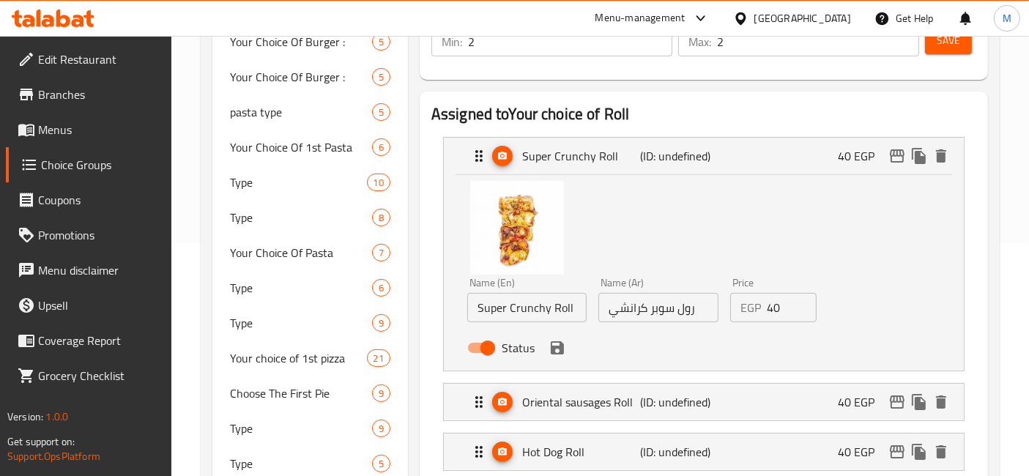
scroll to position [288, 0]
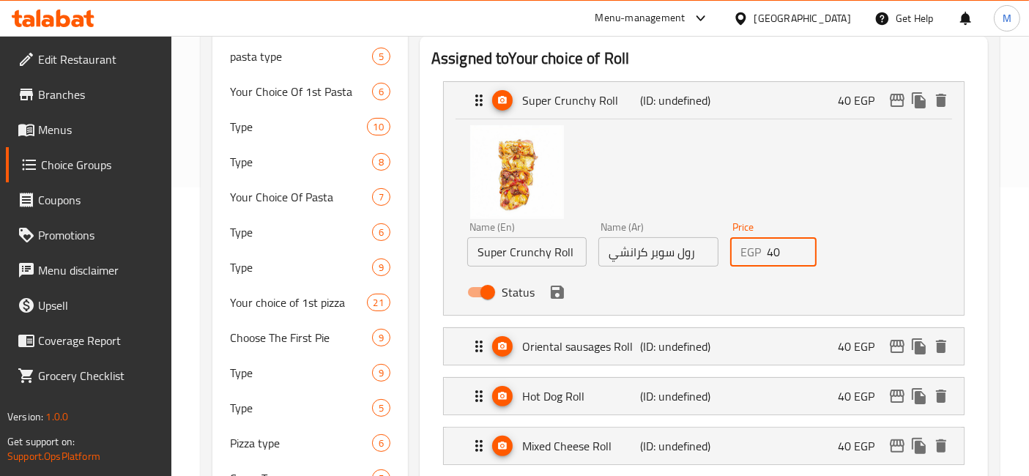
click at [777, 251] on input "40" at bounding box center [792, 251] width 51 height 29
click at [551, 291] on icon "save" at bounding box center [557, 292] width 13 height 13
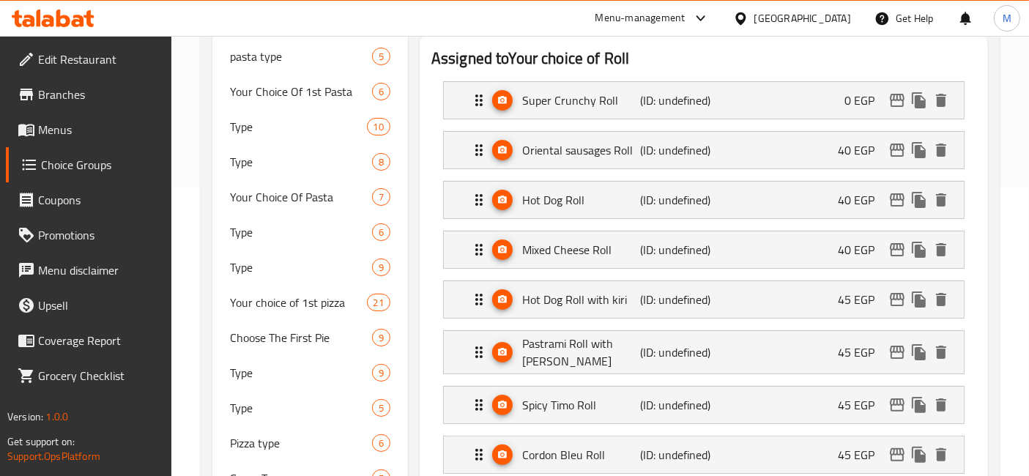
type input "0"
click at [832, 150] on div "Oriental sausages Roll (ID: undefined) 40 EGP" at bounding box center [708, 150] width 476 height 37
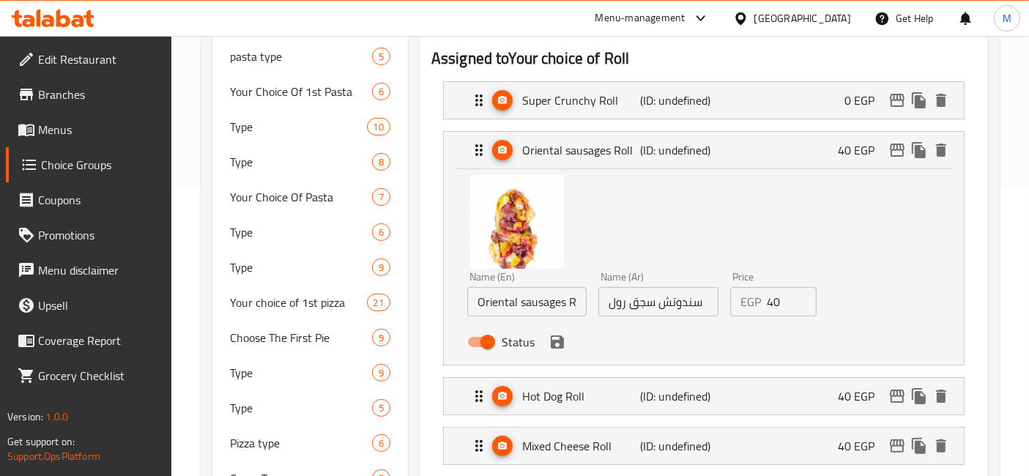
click at [774, 294] on input "40" at bounding box center [792, 301] width 51 height 29
click at [558, 343] on icon "save" at bounding box center [557, 341] width 13 height 13
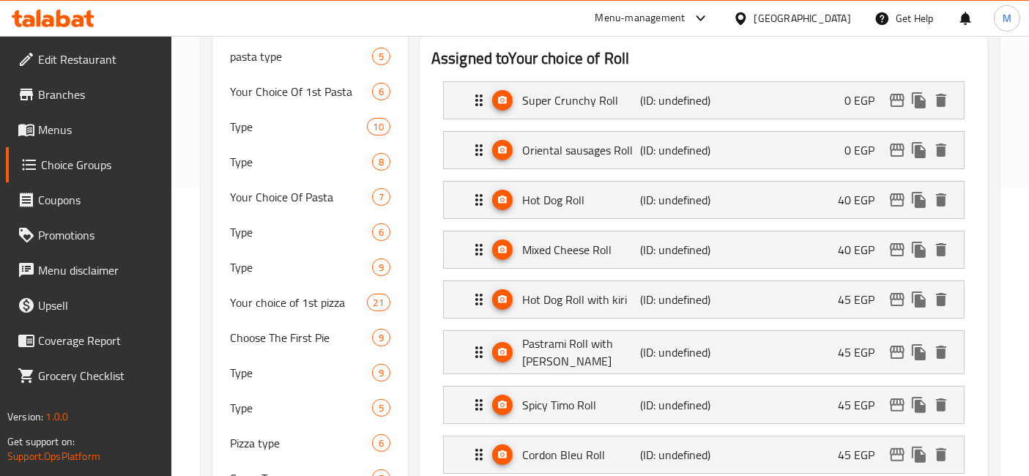
type input "0"
click at [843, 225] on li "Mixed Cheese Roll (ID: undefined) 40 EGP Name (En) Mixed Cheese Roll Name (En) …" at bounding box center [703, 250] width 545 height 50
click at [843, 199] on p "40 EGP" at bounding box center [862, 200] width 48 height 18
click at [852, 191] on p "40 EGP" at bounding box center [862, 200] width 48 height 18
click at [740, 210] on div "Hot Dog Roll (ID: undefined) 40 EGP" at bounding box center [708, 200] width 476 height 37
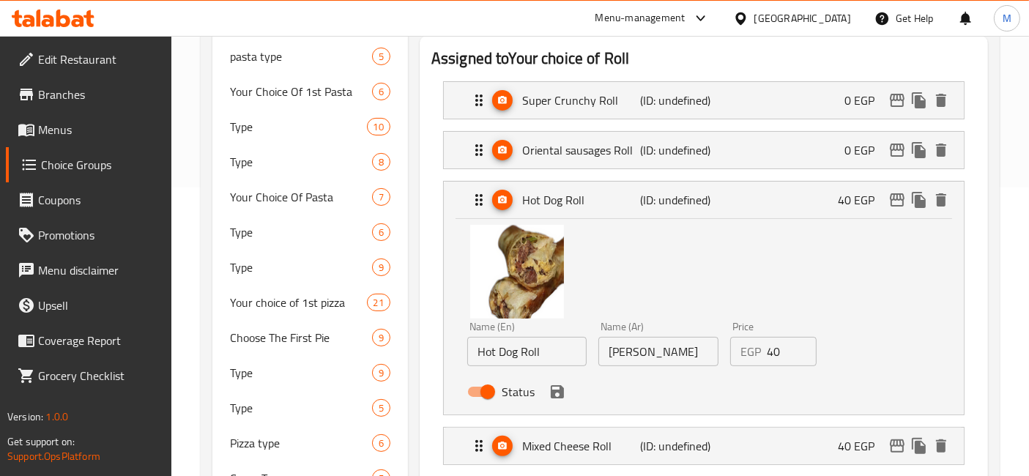
click at [780, 341] on input "40" at bounding box center [792, 351] width 51 height 29
drag, startPoint x: 548, startPoint y: 394, endPoint x: 604, endPoint y: 334, distance: 81.9
click at [548, 394] on icon "save" at bounding box center [557, 392] width 18 height 18
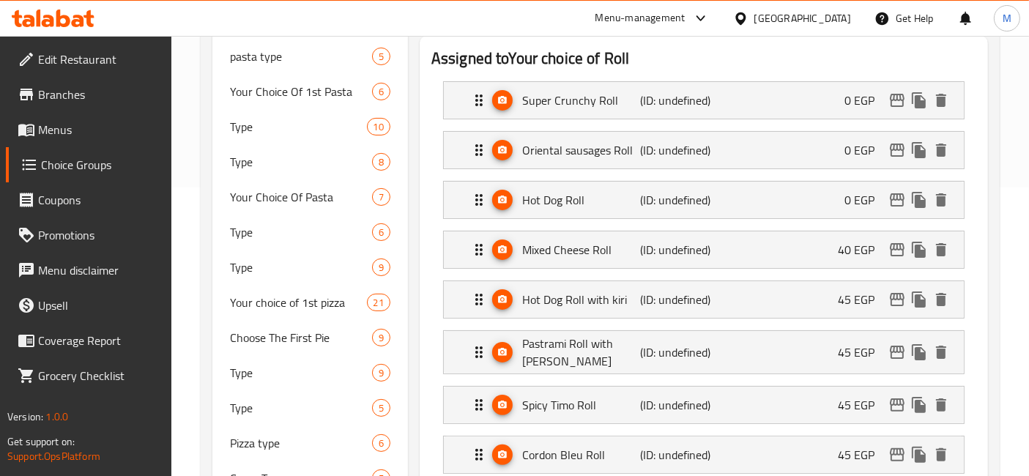
type input "0"
click at [759, 254] on div "Mixed Cheese Roll (ID: undefined) 40 EGP" at bounding box center [708, 249] width 476 height 37
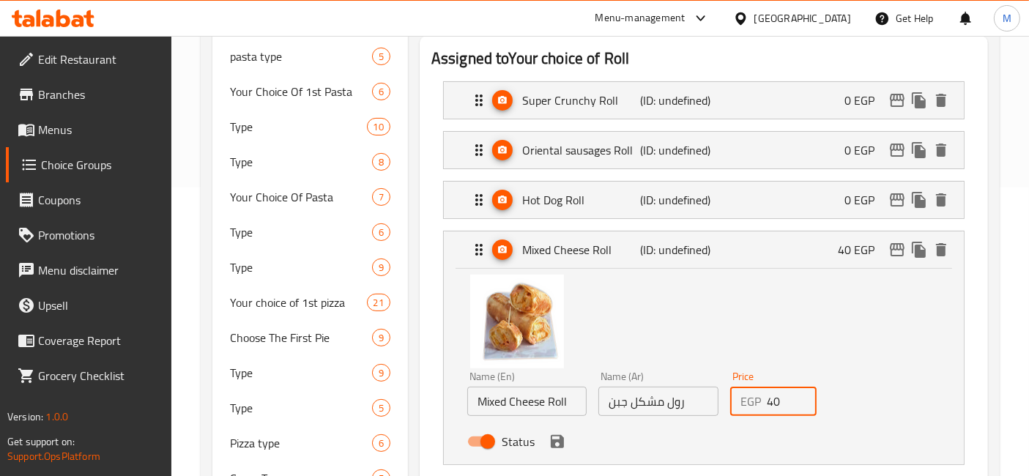
drag, startPoint x: 776, startPoint y: 396, endPoint x: 592, endPoint y: 399, distance: 184.5
click at [736, 396] on div "EGP 40 Price" at bounding box center [773, 401] width 87 height 29
click at [550, 433] on icon "save" at bounding box center [557, 442] width 18 height 18
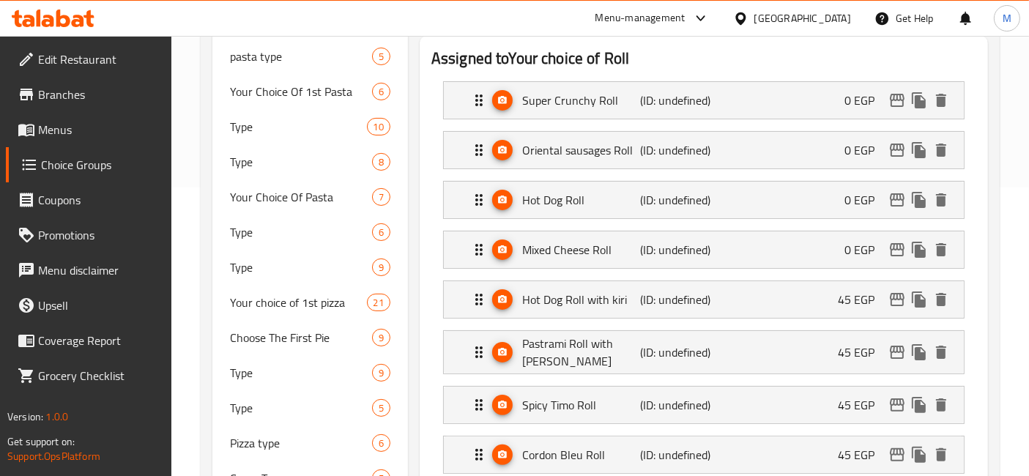
type input "0"
click at [752, 286] on div "Hot Dog Roll with kiri (ID: undefined) 45 EGP" at bounding box center [708, 299] width 476 height 37
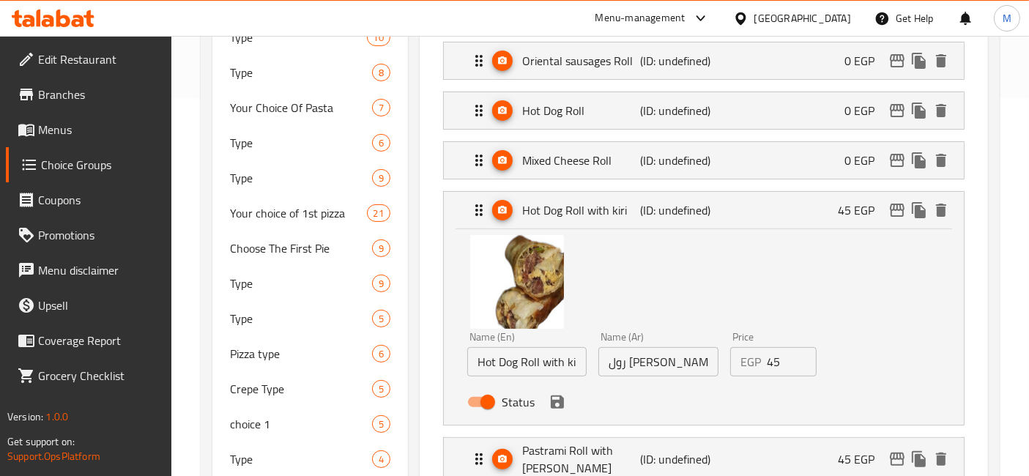
scroll to position [451, 0]
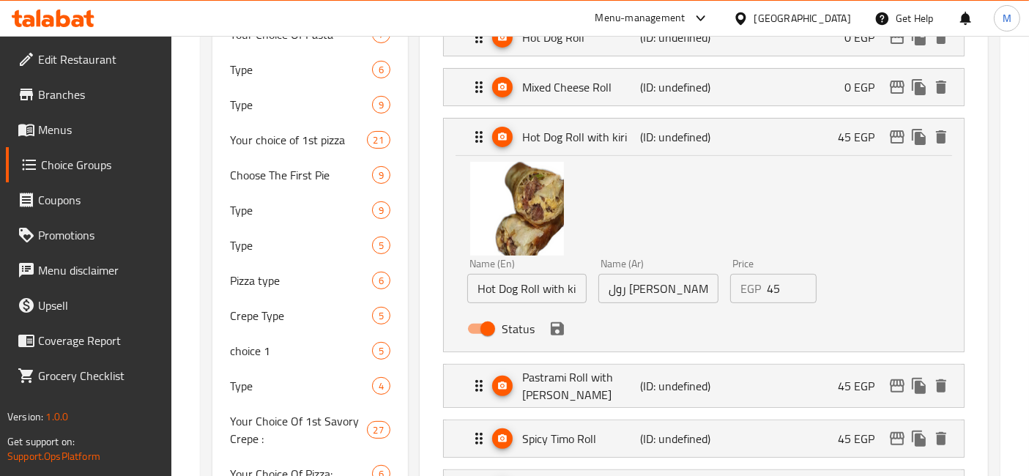
click at [777, 276] on input "45" at bounding box center [792, 288] width 51 height 29
drag, startPoint x: 553, startPoint y: 327, endPoint x: 649, endPoint y: 247, distance: 124.3
click at [553, 326] on icon "save" at bounding box center [557, 328] width 13 height 13
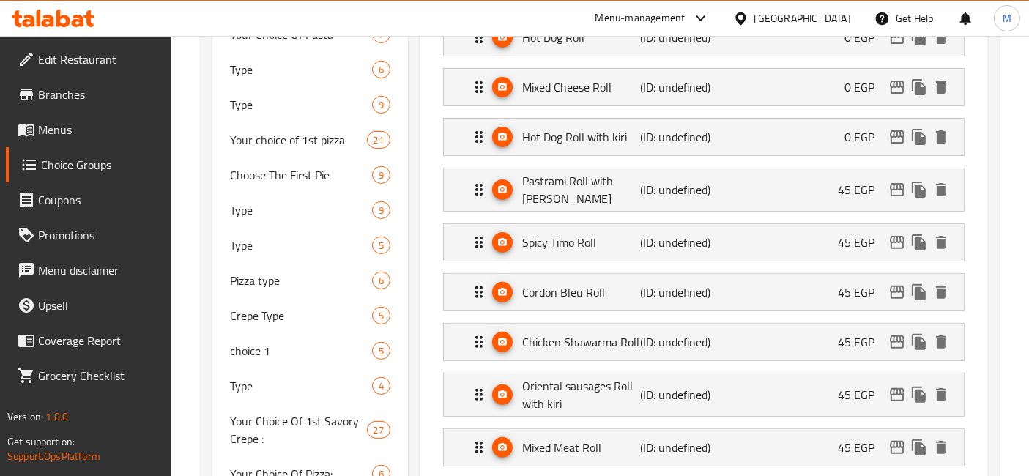
type input "0"
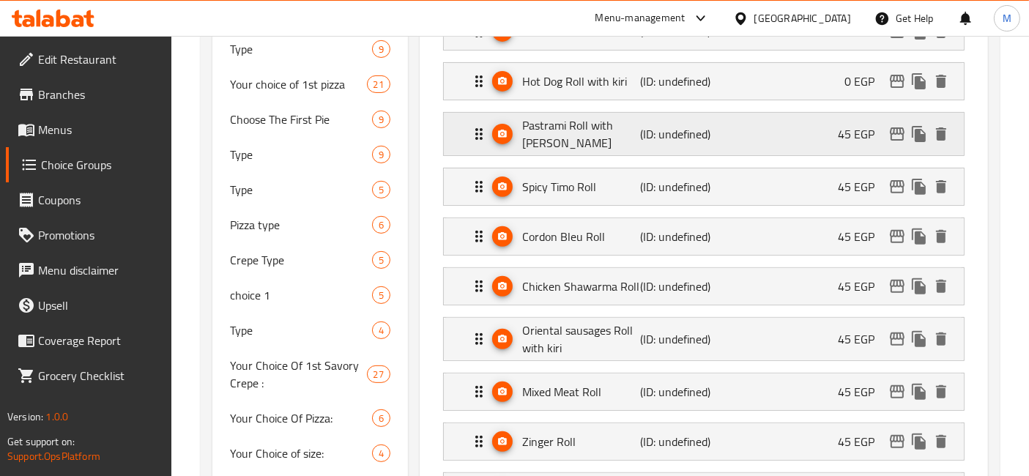
scroll to position [532, 0]
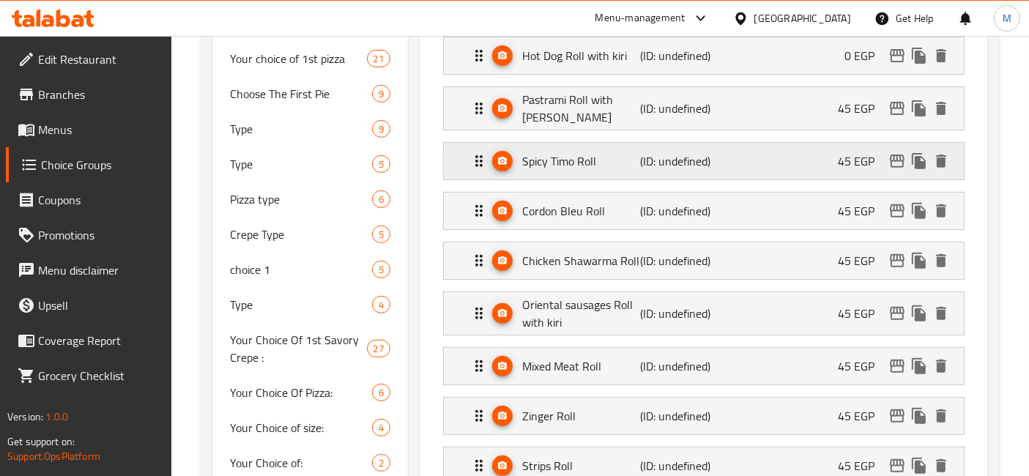
click at [734, 152] on div "Spicy Timo Roll (ID: undefined) 45 EGP" at bounding box center [708, 161] width 476 height 37
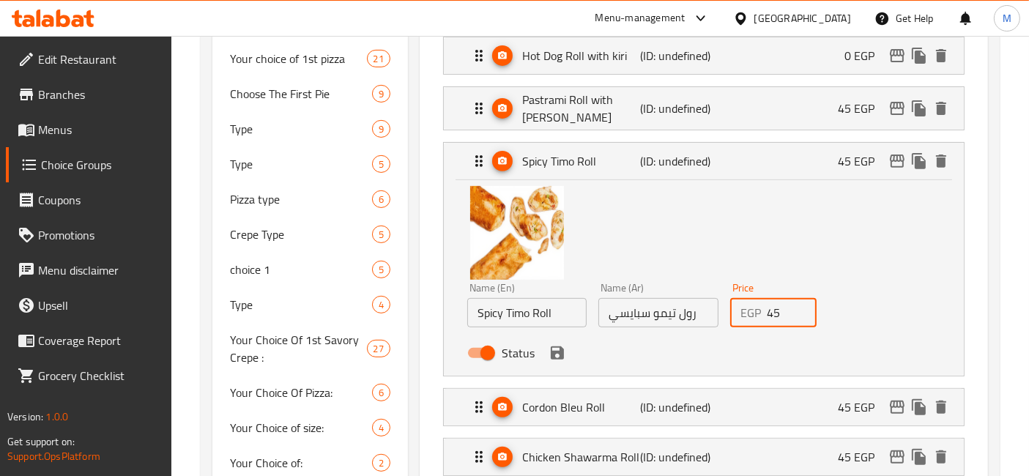
drag, startPoint x: 778, startPoint y: 308, endPoint x: 764, endPoint y: 308, distance: 13.9
click at [767, 310] on input "45" at bounding box center [792, 312] width 51 height 29
click at [556, 350] on icon "save" at bounding box center [557, 352] width 13 height 13
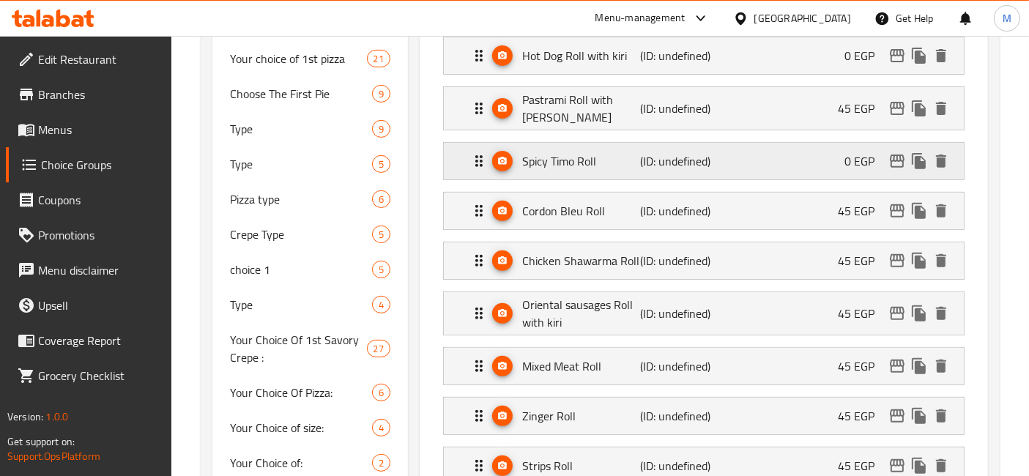
type input "0"
click at [790, 99] on div "Pastrami Roll with Kiri (ID: undefined) 45 EGP" at bounding box center [708, 108] width 476 height 42
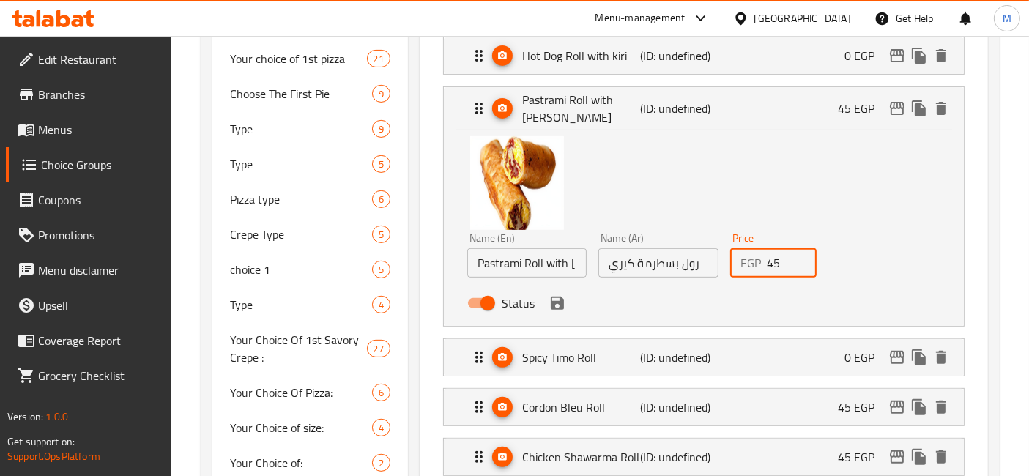
drag, startPoint x: 784, startPoint y: 258, endPoint x: 668, endPoint y: 252, distance: 116.6
click at [709, 261] on div "Name (En) Pastrami Roll with Kiri Name (En) Name (Ar) رول بسطرمة كيري Name (Ar)…" at bounding box center [658, 275] width 394 height 96
click at [560, 298] on icon "save" at bounding box center [557, 303] width 13 height 13
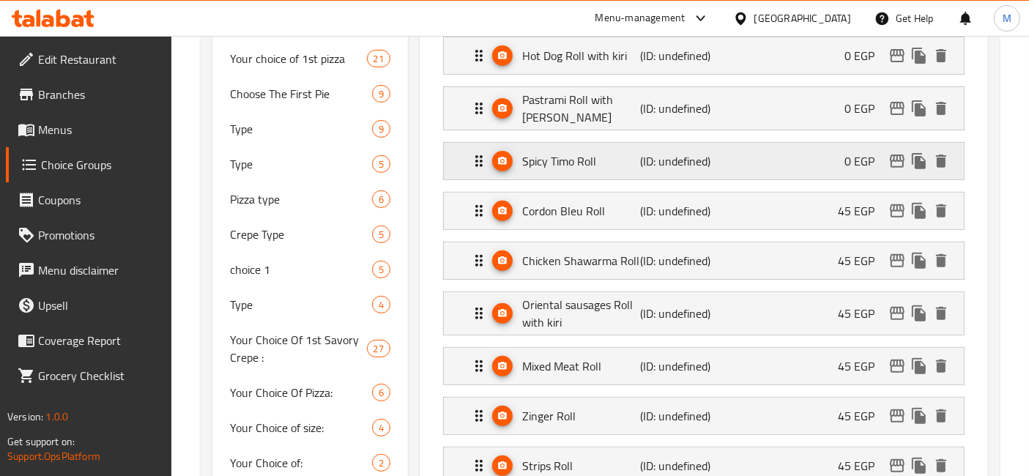
type input "0"
click at [834, 193] on div "Cordon Bleu Roll (ID: undefined) 45 EGP" at bounding box center [708, 211] width 476 height 37
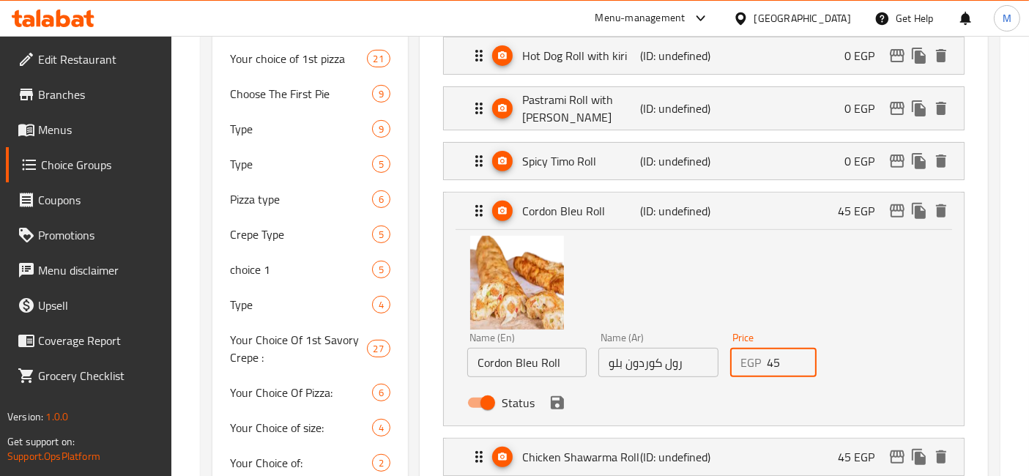
click at [767, 348] on input "45" at bounding box center [792, 362] width 51 height 29
click at [555, 396] on icon "save" at bounding box center [557, 402] width 13 height 13
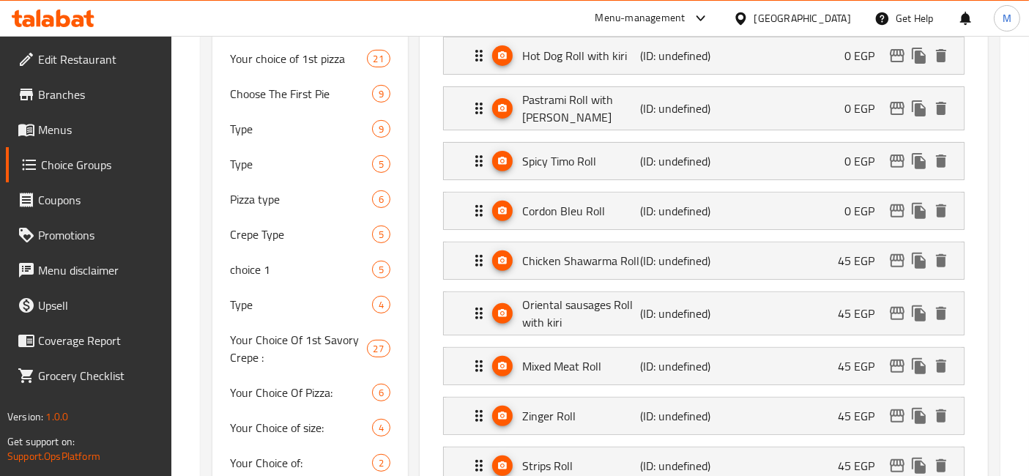
type input "0"
click at [816, 292] on div "Oriental sausages Roll with kiri (ID: undefined) 45 EGP" at bounding box center [708, 313] width 476 height 42
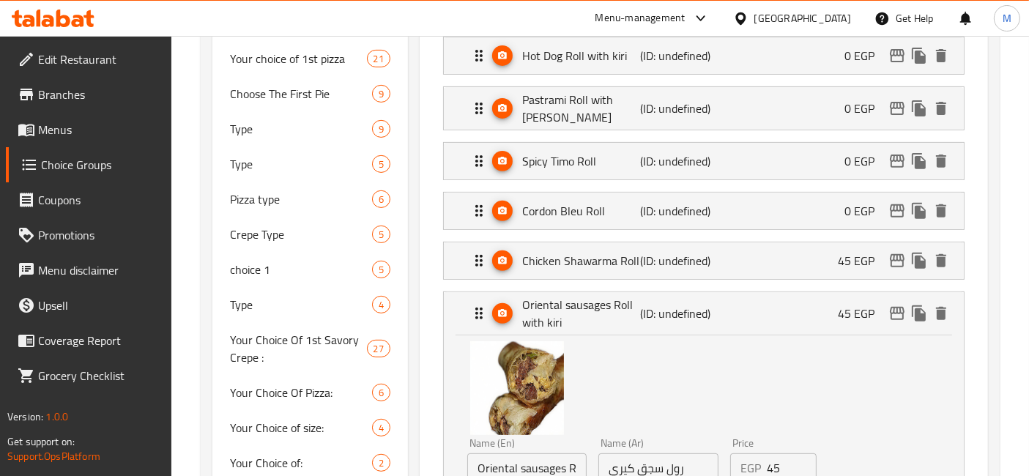
click at [782, 453] on input "45" at bounding box center [792, 467] width 51 height 29
click at [780, 453] on input "45" at bounding box center [792, 467] width 51 height 29
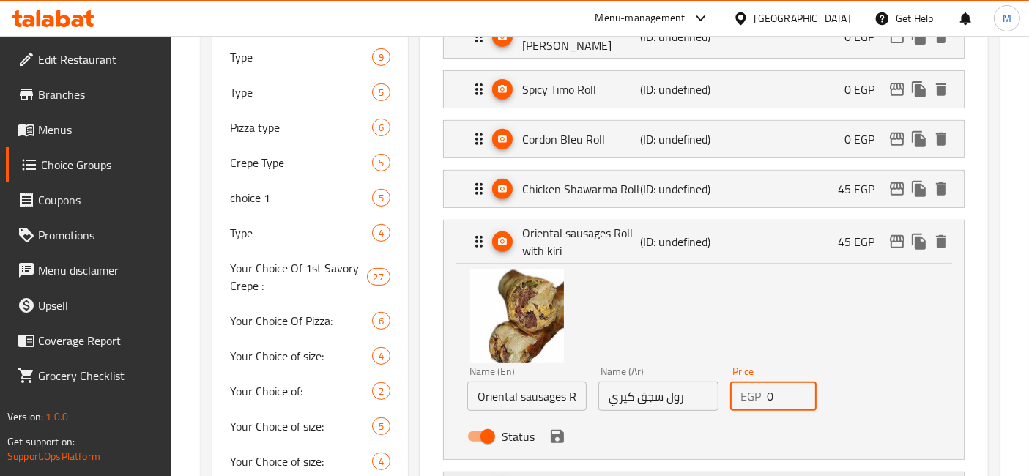
scroll to position [695, 0]
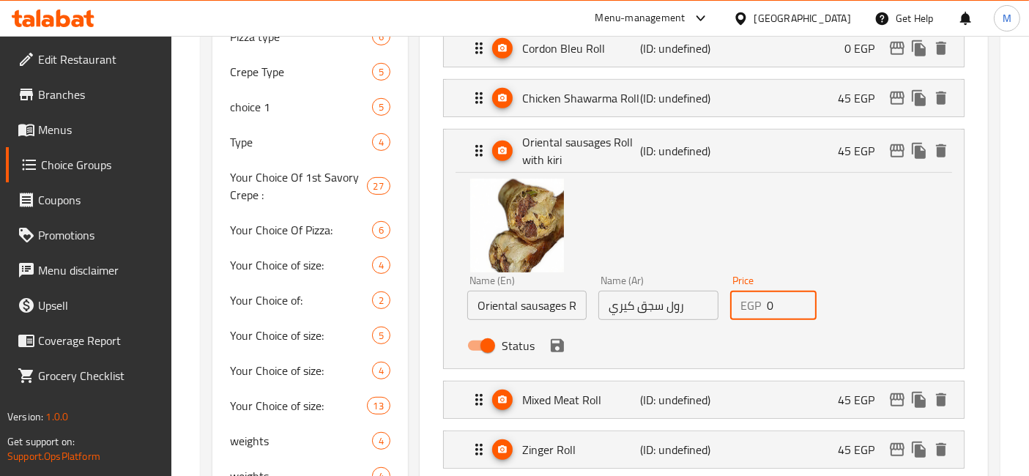
click at [561, 339] on icon "save" at bounding box center [557, 345] width 13 height 13
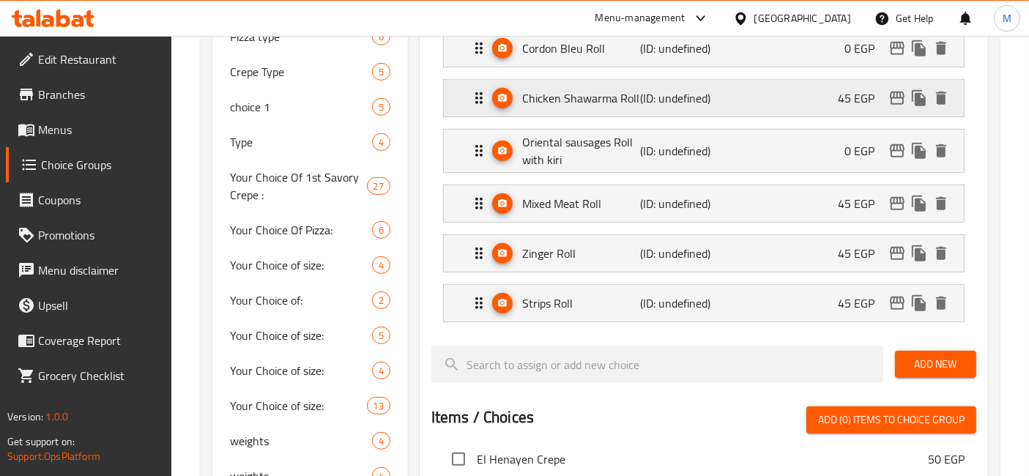
type input "0"
click at [789, 95] on div "Chicken Shawarma Roll (ID: undefined) 45 EGP" at bounding box center [708, 98] width 476 height 37
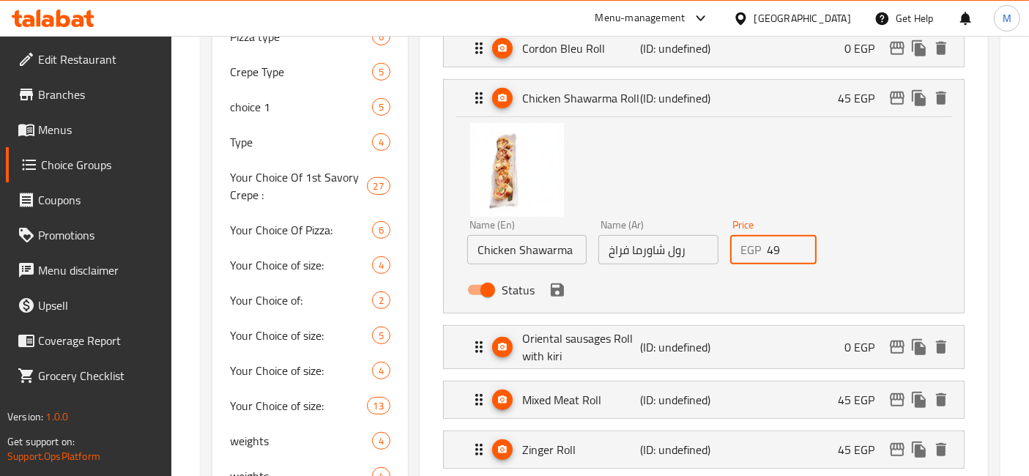
drag, startPoint x: 795, startPoint y: 239, endPoint x: 752, endPoint y: 237, distance: 43.3
click at [767, 237] on input "49" at bounding box center [792, 249] width 51 height 29
click at [772, 236] on input "49" at bounding box center [792, 249] width 51 height 29
click at [558, 283] on icon "save" at bounding box center [557, 289] width 13 height 13
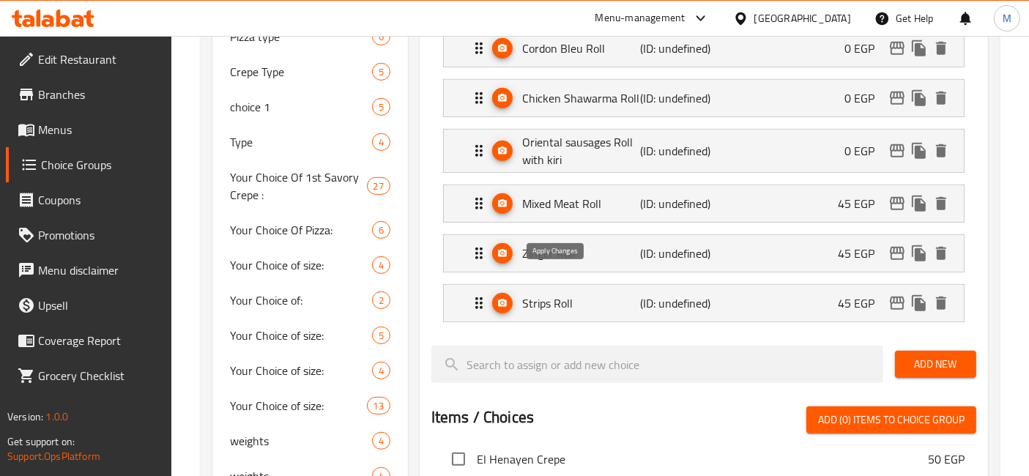
type input "0"
click at [843, 195] on p "45 EGP" at bounding box center [862, 204] width 48 height 18
click at [829, 193] on div "Mixed Meat Roll (ID: undefined) 45 EGP" at bounding box center [708, 203] width 476 height 37
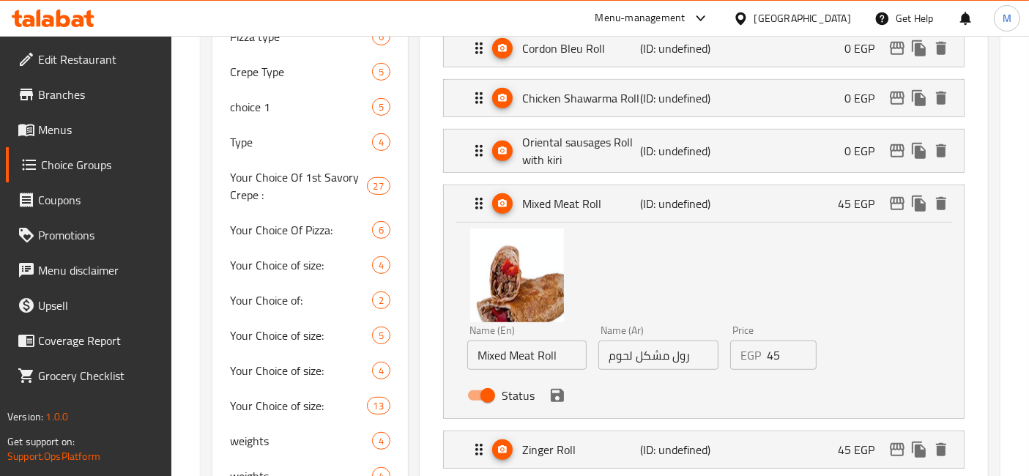
click at [778, 340] on input "45" at bounding box center [792, 354] width 51 height 29
click at [558, 400] on div "Status" at bounding box center [658, 396] width 394 height 40
click at [558, 389] on icon "save" at bounding box center [557, 395] width 13 height 13
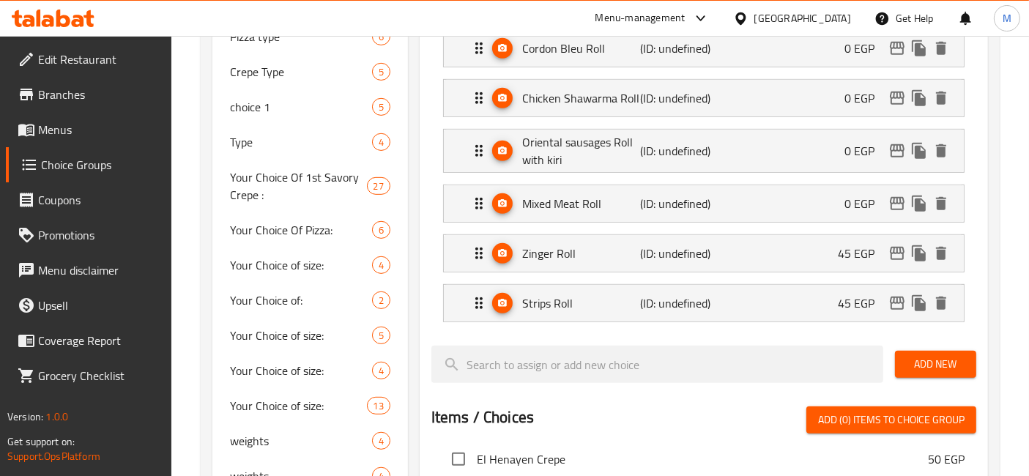
type input "0"
click at [818, 265] on li "Zinger Roll (ID: undefined) 45 EGP Name (En) Zinger Roll Name (En) Name (Ar) رو…" at bounding box center [703, 253] width 545 height 50
click at [827, 256] on div "Zinger Roll (ID: undefined) 45 EGP" at bounding box center [708, 253] width 476 height 37
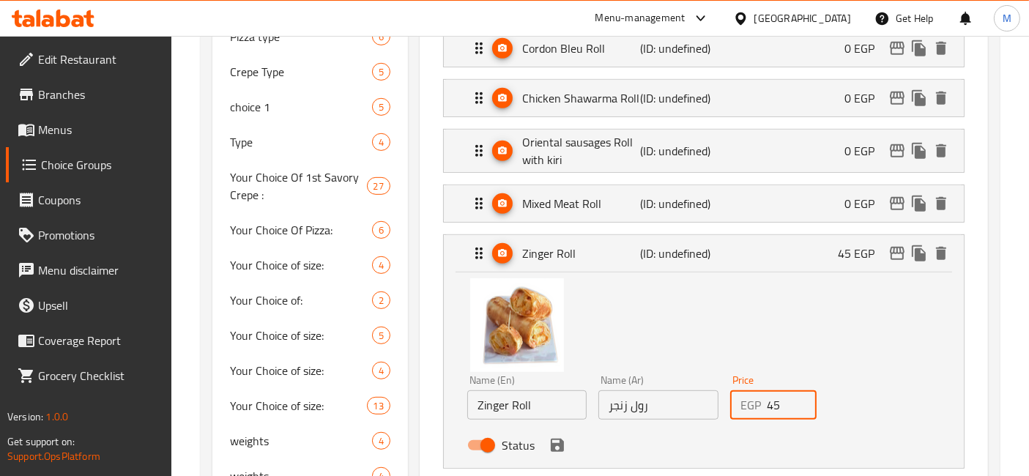
click at [777, 390] on input "45" at bounding box center [792, 404] width 51 height 29
click at [776, 390] on input "45" at bounding box center [792, 404] width 51 height 29
click at [559, 439] on icon "save" at bounding box center [557, 445] width 13 height 13
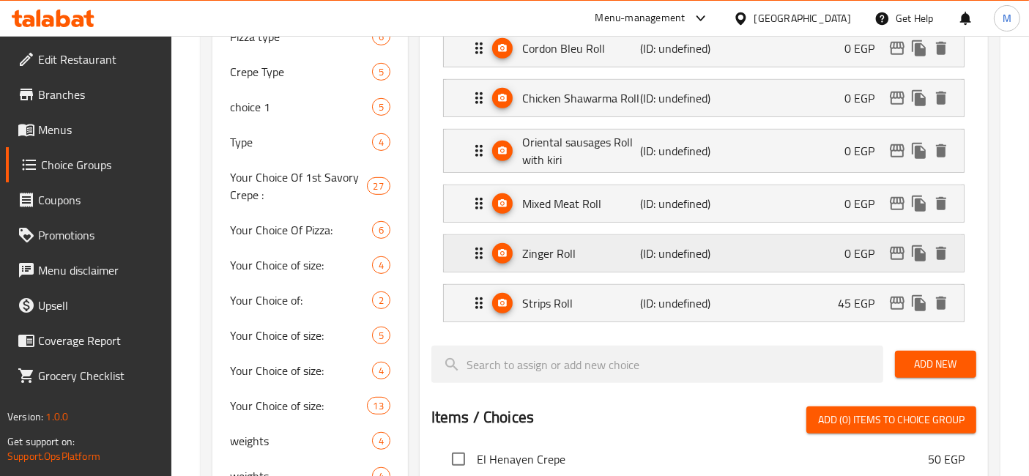
type input "0"
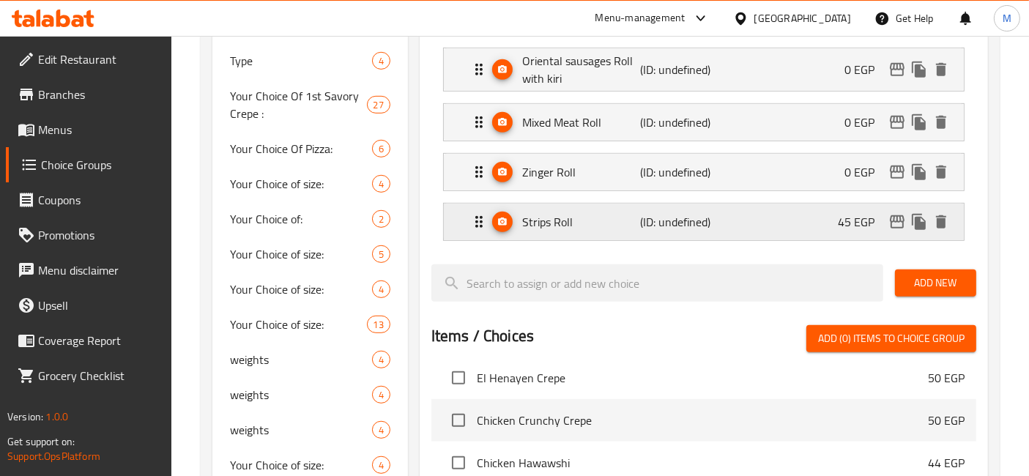
click at [818, 223] on div "Strips Roll (ID: undefined) 45 EGP" at bounding box center [708, 222] width 476 height 37
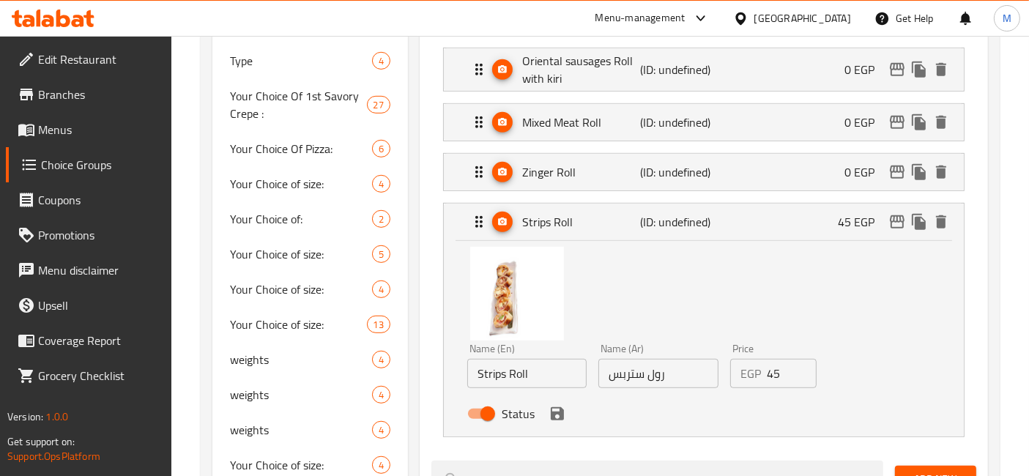
click at [778, 359] on input "45" at bounding box center [792, 373] width 51 height 29
click at [776, 359] on input "45" at bounding box center [792, 373] width 51 height 29
click at [559, 408] on icon "save" at bounding box center [557, 413] width 13 height 13
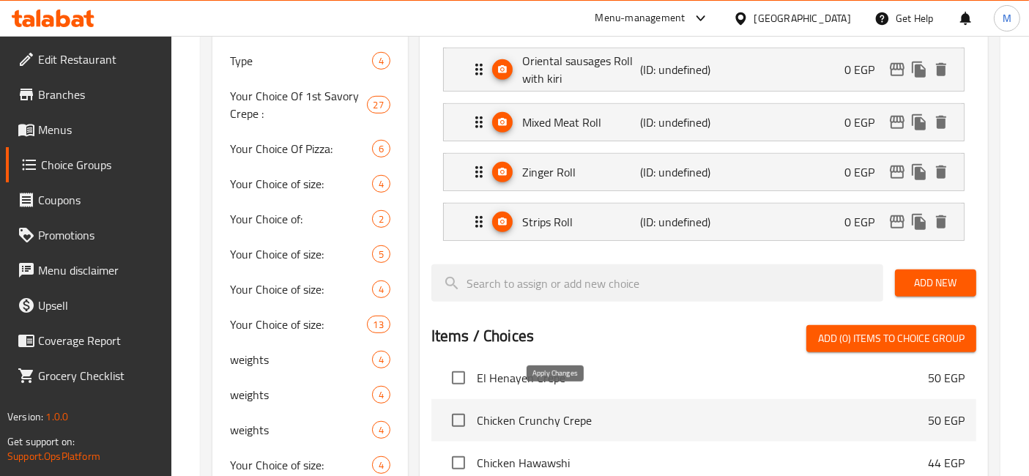
type input "0"
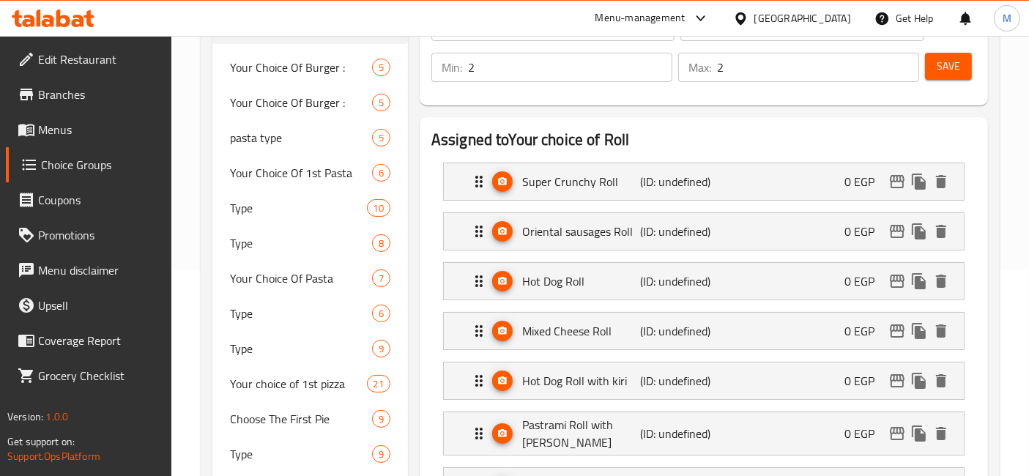
scroll to position [206, 0]
click at [948, 24] on div at bounding box center [965, 18] width 40 height 35
click at [950, 67] on span "Save" at bounding box center [947, 67] width 23 height 18
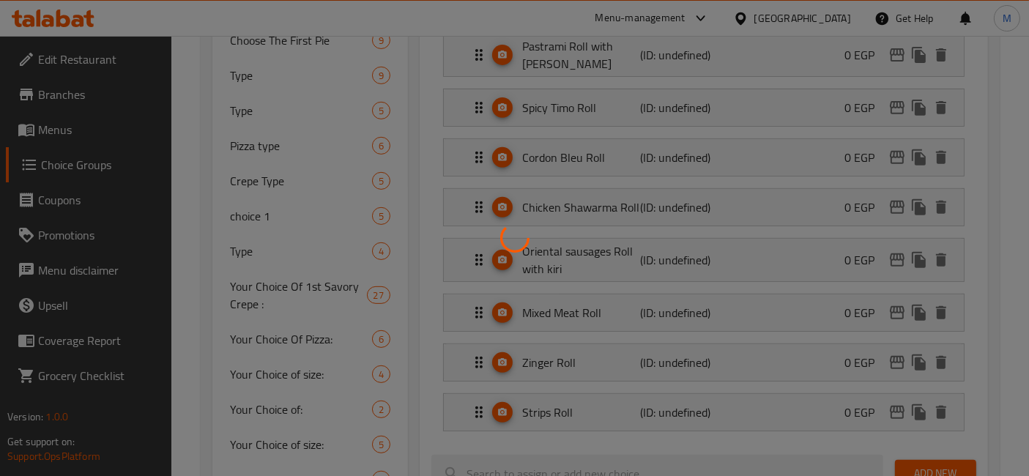
scroll to position [614, 0]
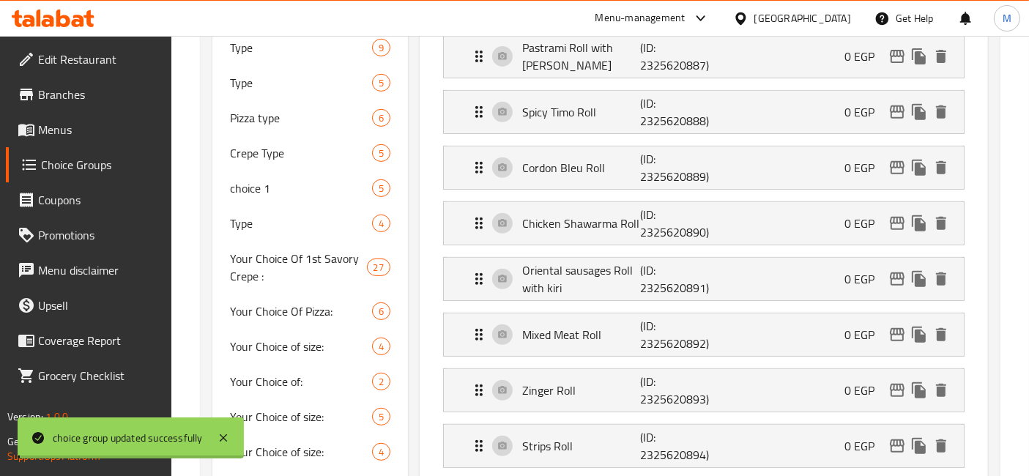
click at [513, 324] on div at bounding box center [514, 238] width 1029 height 476
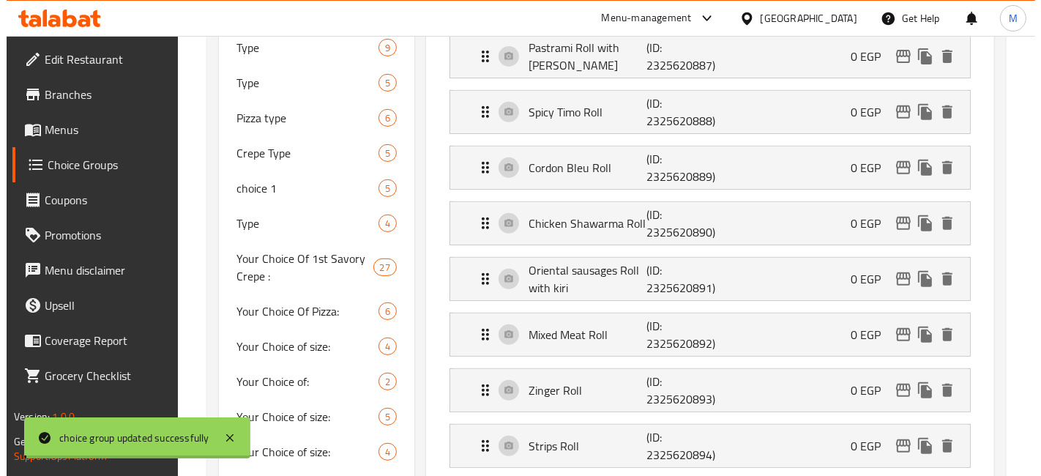
scroll to position [1183, 0]
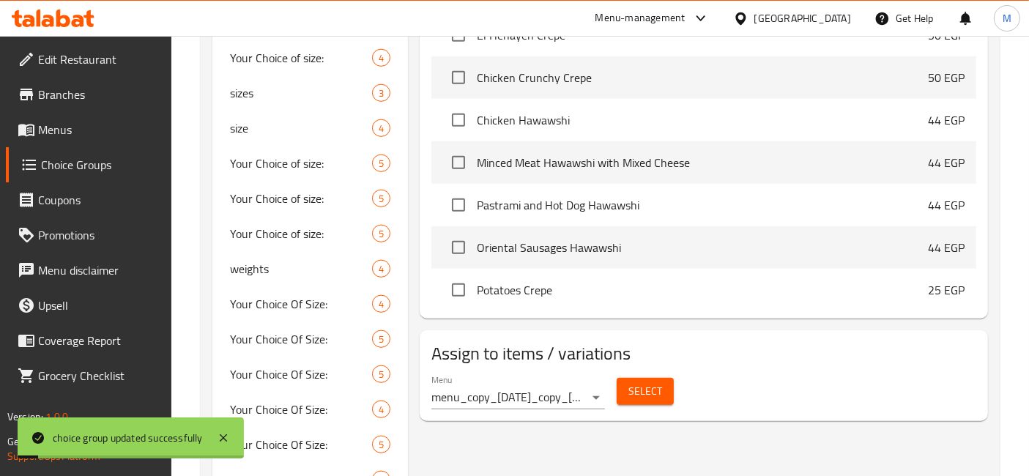
click at [518, 380] on div "Menu menu_copy_10/07/2024_copy_10/07/2024 ( Inactive )" at bounding box center [518, 391] width 174 height 35
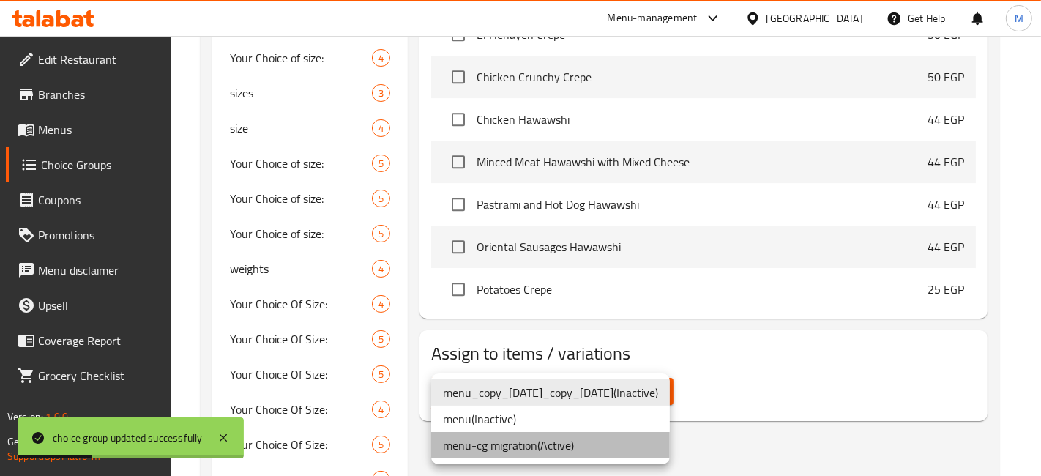
click at [556, 444] on li "menu-cg migration ( Active )" at bounding box center [550, 445] width 239 height 26
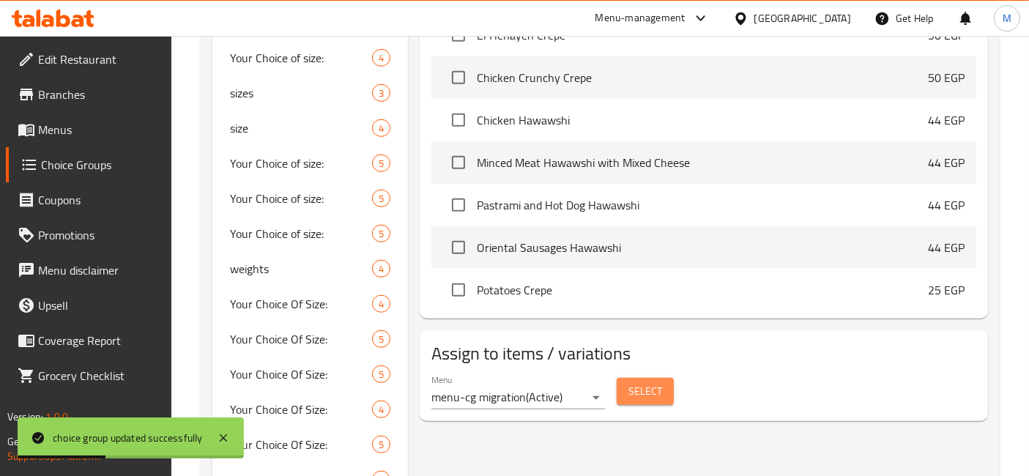
click at [644, 382] on span "Select" at bounding box center [645, 391] width 34 height 18
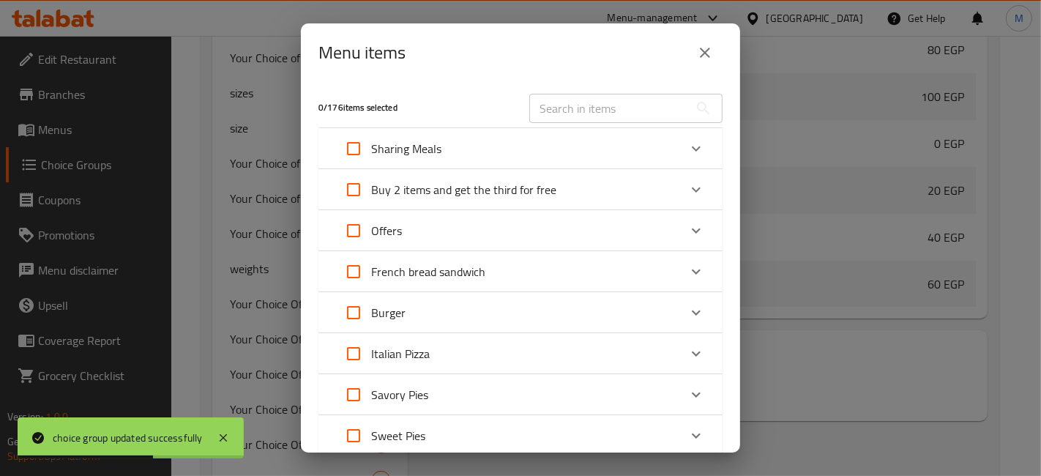
click at [465, 193] on p "Buy 2 items and get the third for free" at bounding box center [463, 190] width 185 height 18
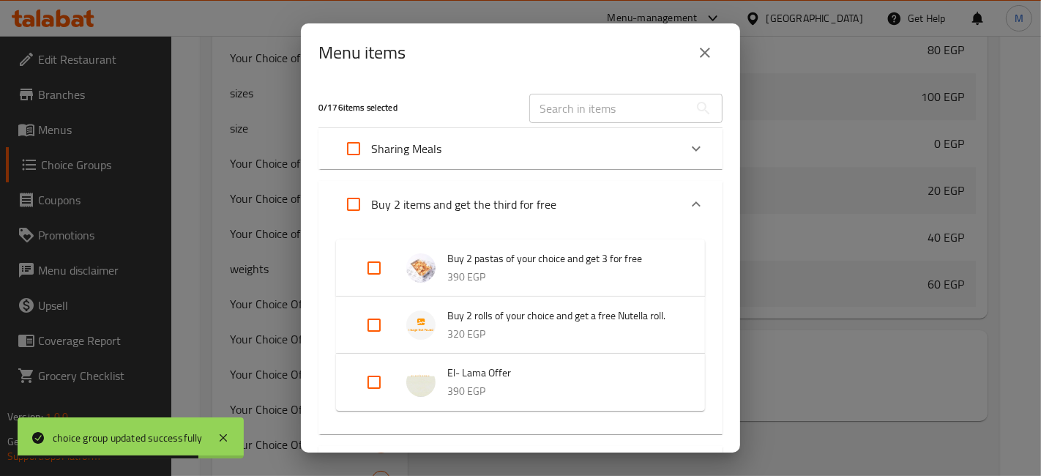
click at [362, 327] on input "Expand" at bounding box center [374, 325] width 35 height 35
checkbox input "true"
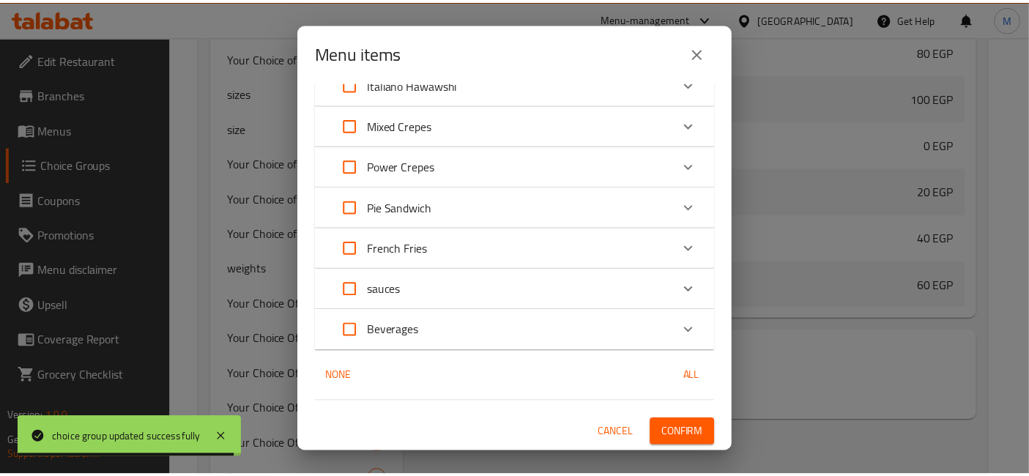
scroll to position [832, 0]
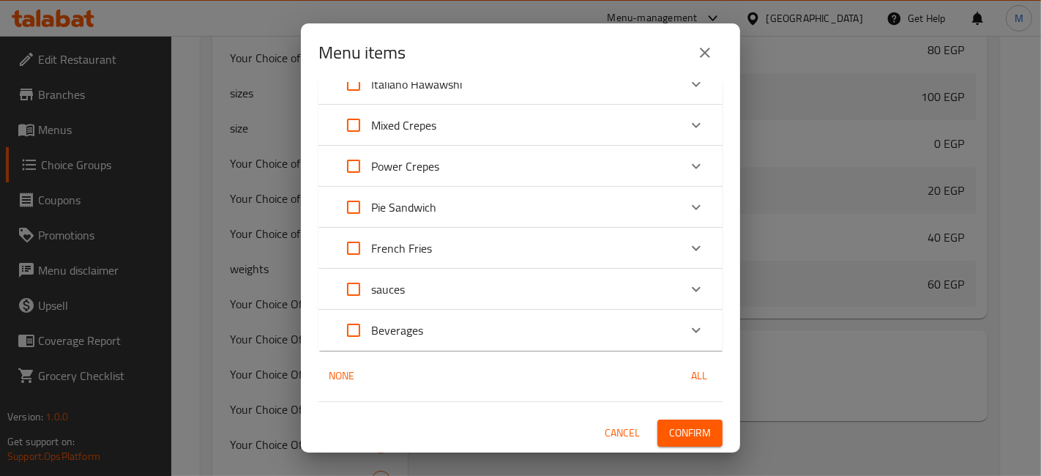
click at [670, 430] on span "Confirm" at bounding box center [690, 433] width 42 height 18
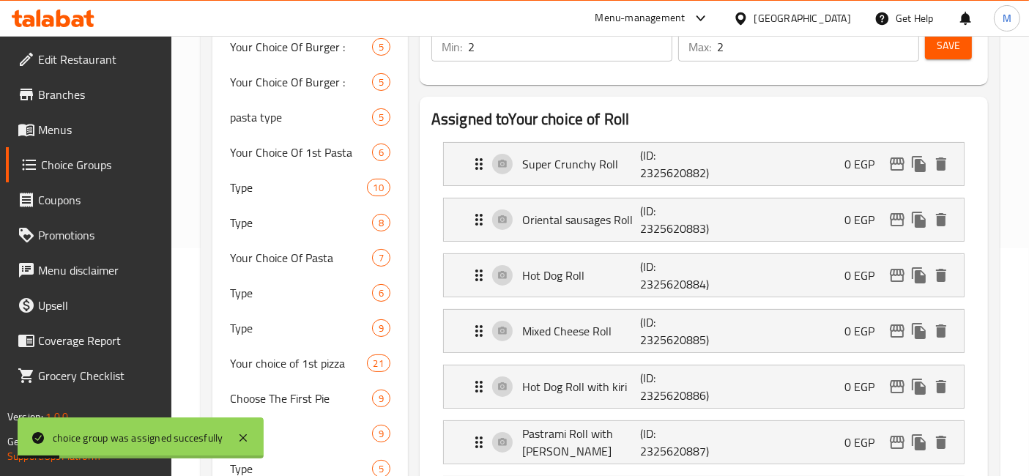
scroll to position [44, 0]
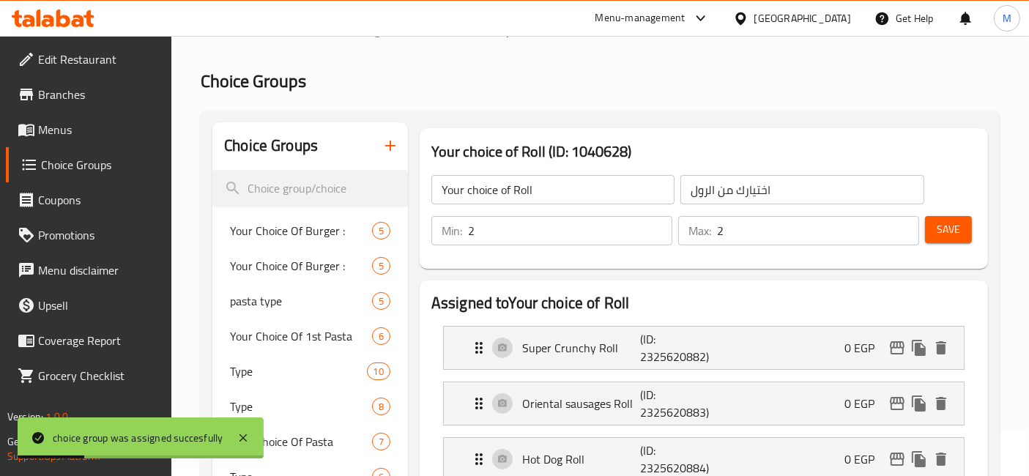
click at [965, 220] on button "Save" at bounding box center [948, 229] width 47 height 27
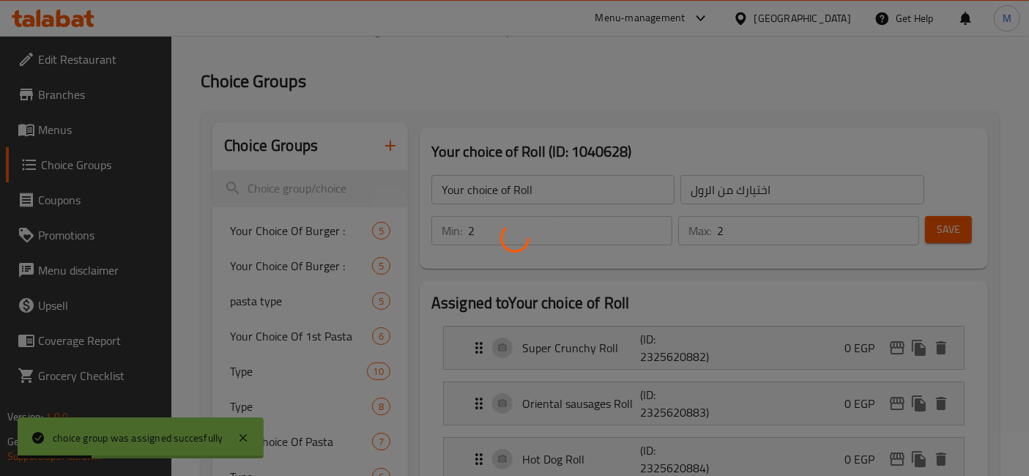
click at [965, 220] on div at bounding box center [514, 238] width 1029 height 476
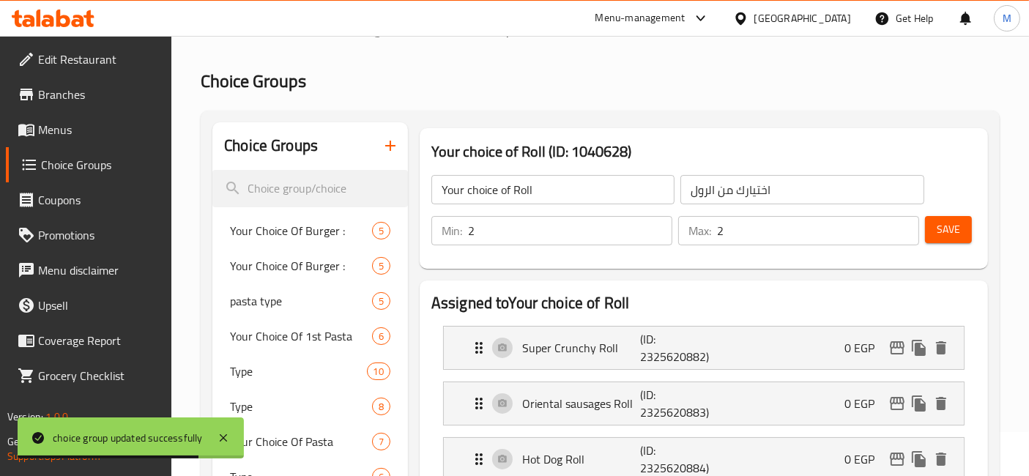
click at [93, 130] on span "Menus" at bounding box center [99, 130] width 122 height 18
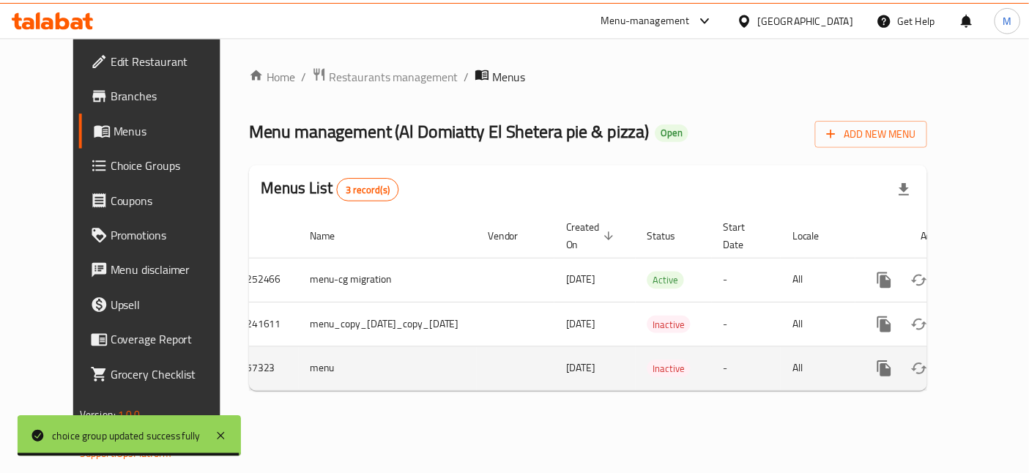
scroll to position [0, 37]
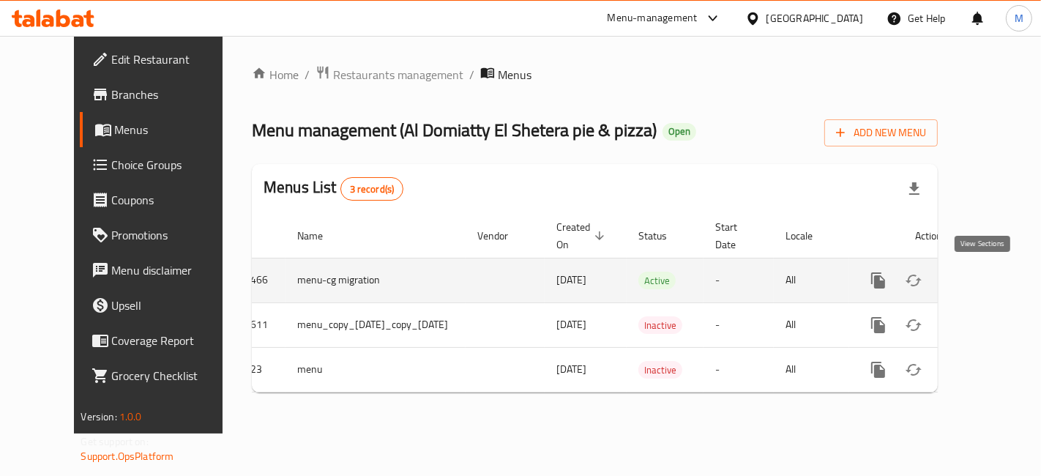
click at [994, 277] on link "enhanced table" at bounding box center [983, 280] width 35 height 35
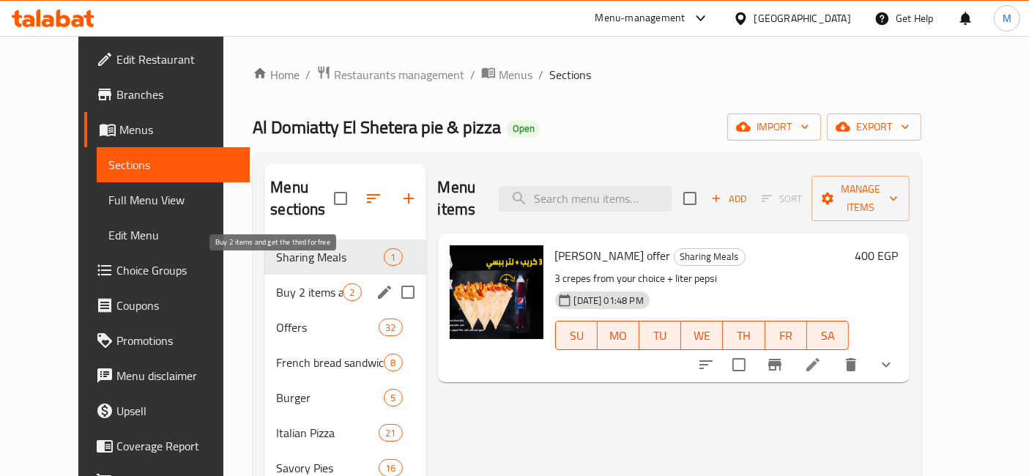
click at [309, 283] on span "Buy 2 items and get the third for free" at bounding box center [309, 292] width 67 height 18
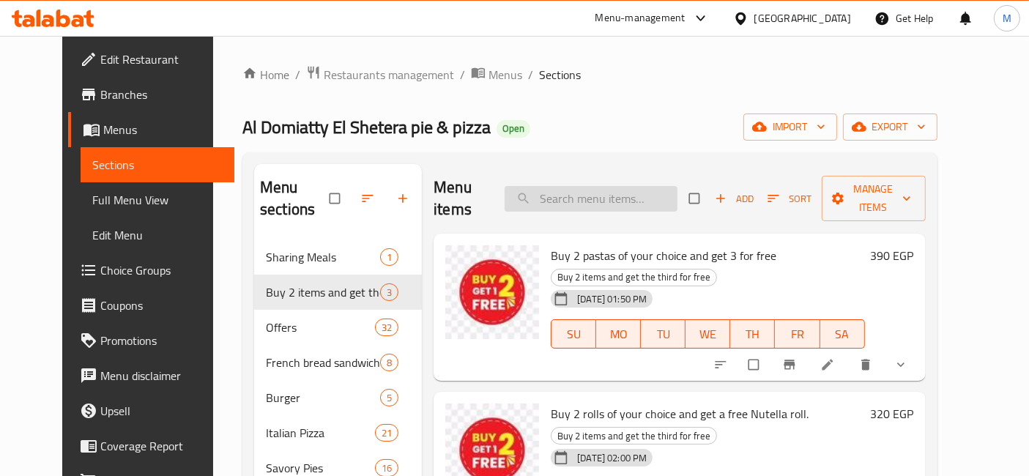
click at [584, 193] on input "search" at bounding box center [590, 199] width 173 height 26
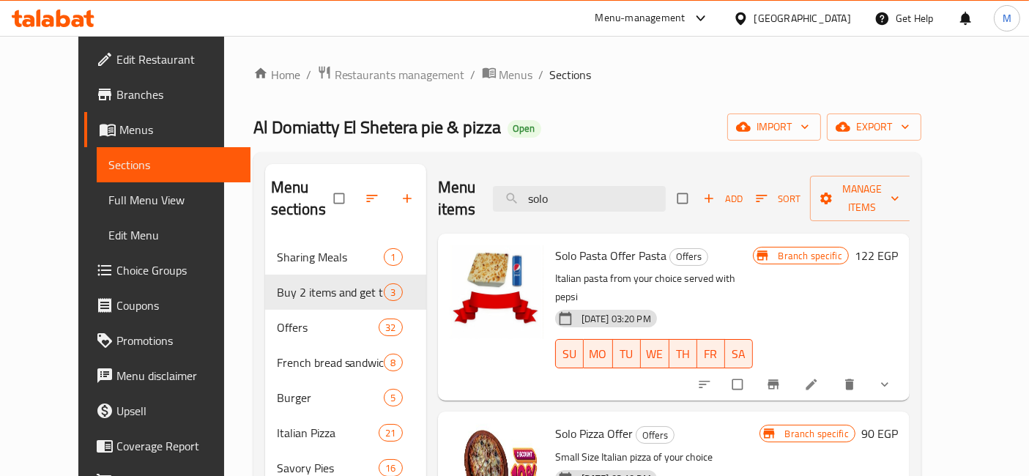
click at [642, 186] on input "solo" at bounding box center [579, 199] width 173 height 26
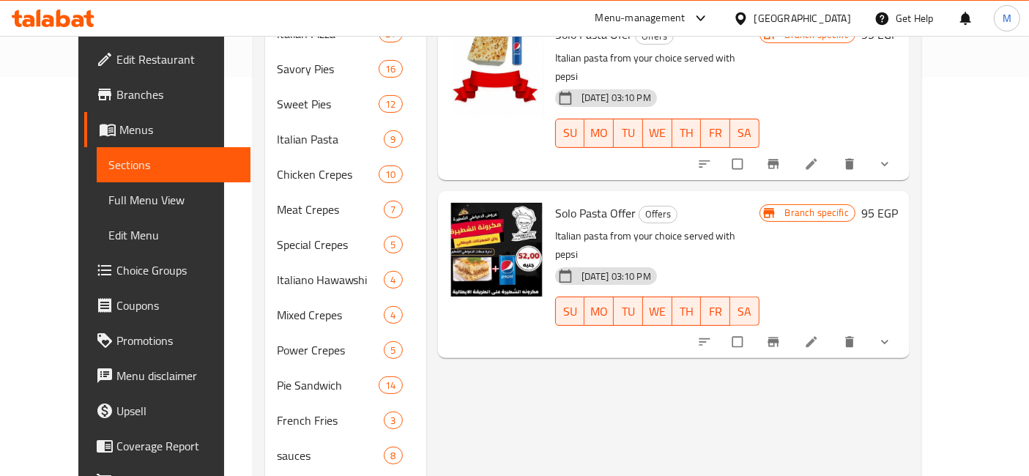
scroll to position [373, 0]
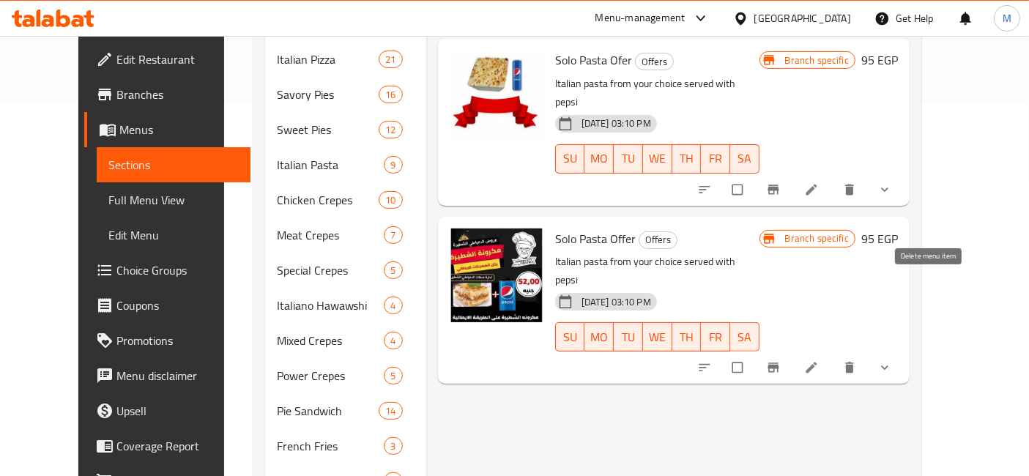
type input "solo pas"
click at [854, 362] on icon "delete" at bounding box center [849, 367] width 9 height 11
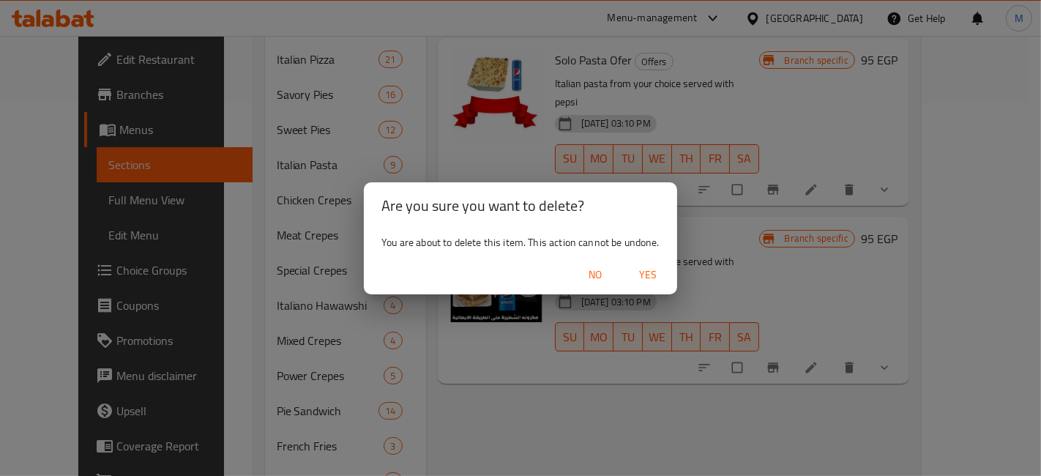
click at [659, 279] on span "Yes" at bounding box center [647, 275] width 35 height 18
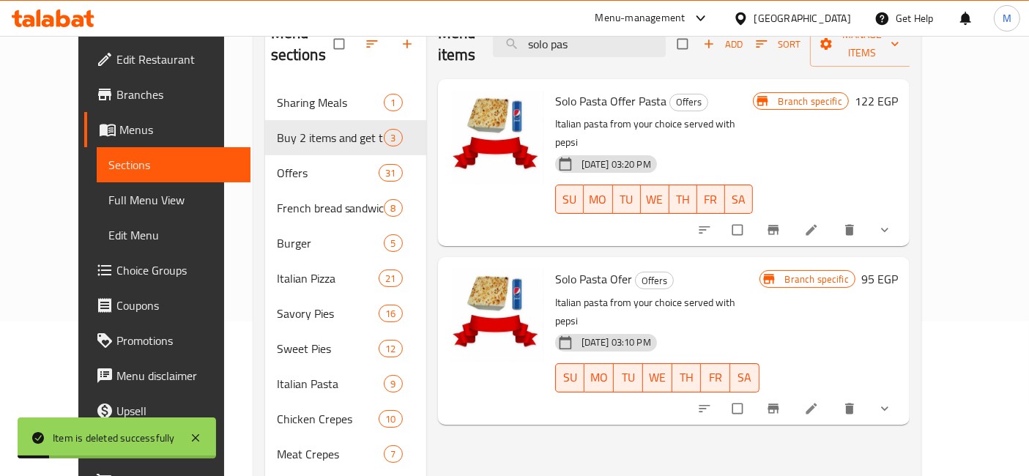
scroll to position [130, 0]
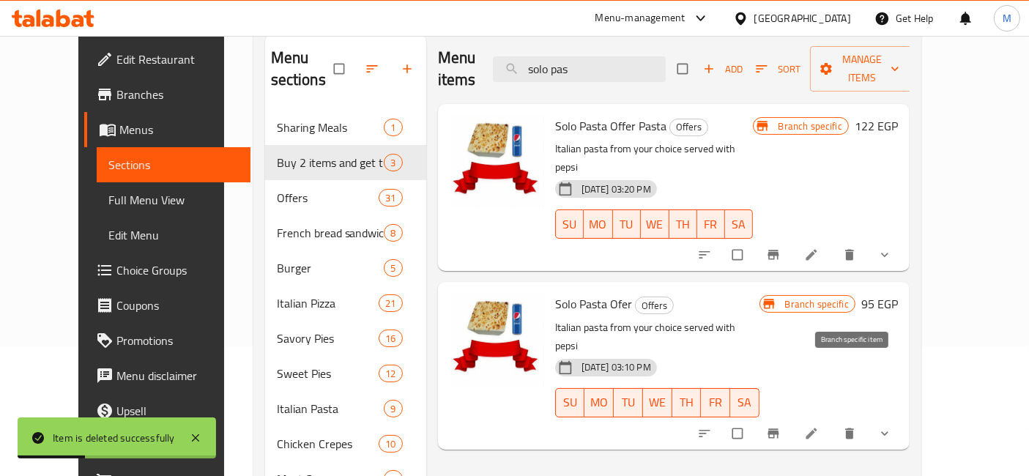
click at [780, 426] on icon "Branch-specific-item" at bounding box center [773, 433] width 15 height 15
click at [792, 239] on button "Branch-specific-item" at bounding box center [774, 255] width 35 height 32
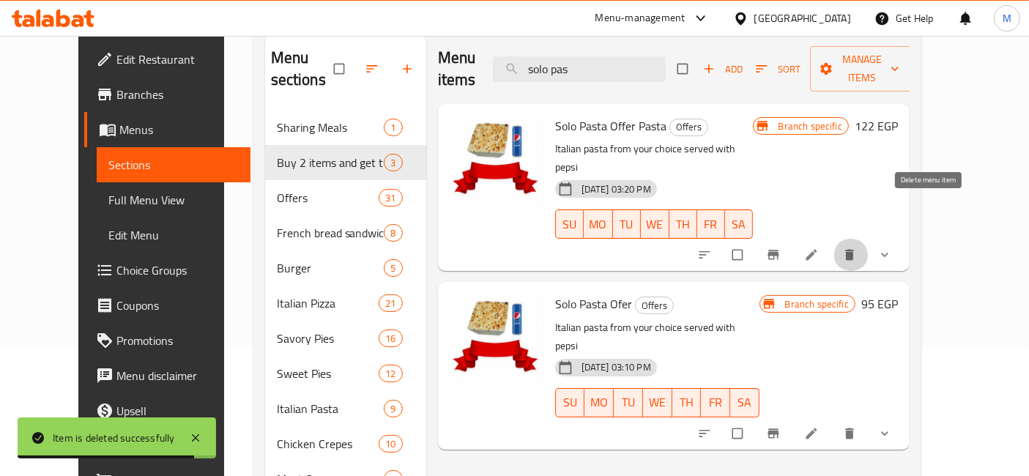
click at [857, 247] on icon "delete" at bounding box center [849, 254] width 15 height 15
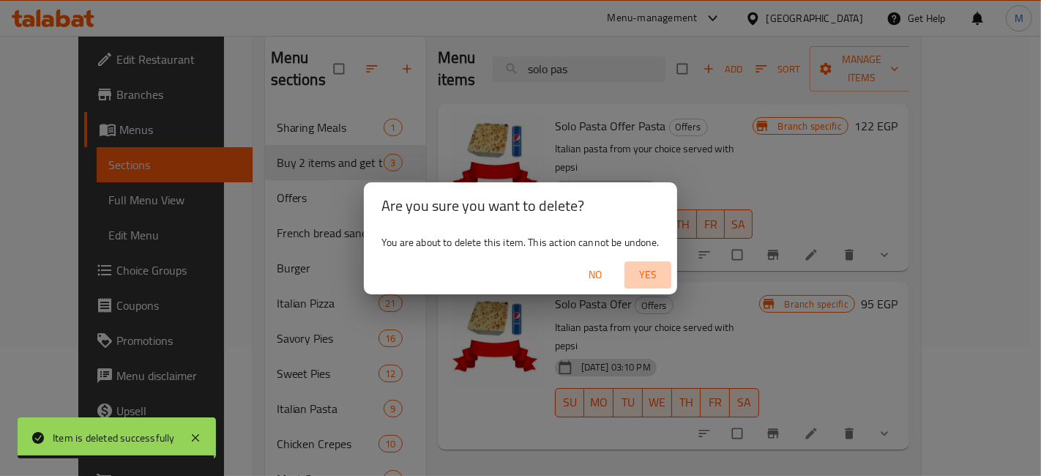
click at [642, 267] on span "Yes" at bounding box center [647, 275] width 35 height 18
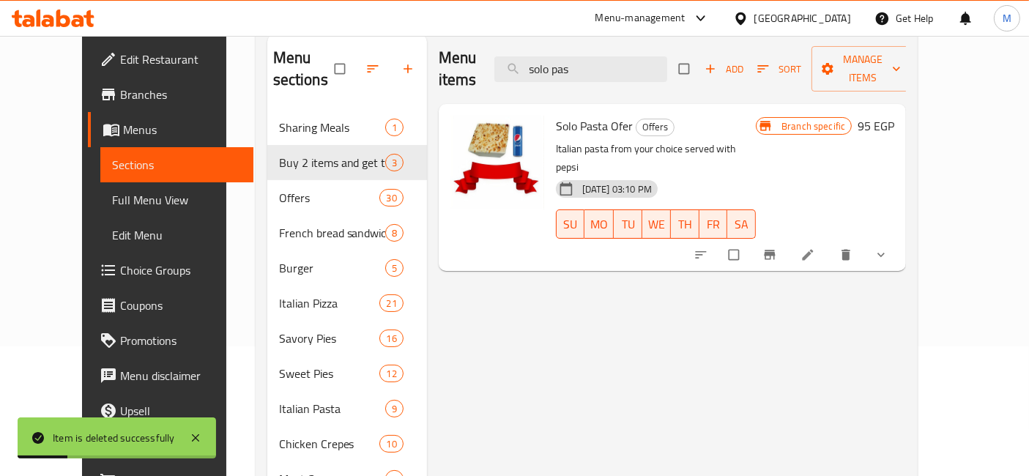
click at [575, 72] on div "Menu items solo pas Add Sort Manage items" at bounding box center [673, 69] width 468 height 70
click at [587, 64] on input "solo pas" at bounding box center [580, 69] width 173 height 26
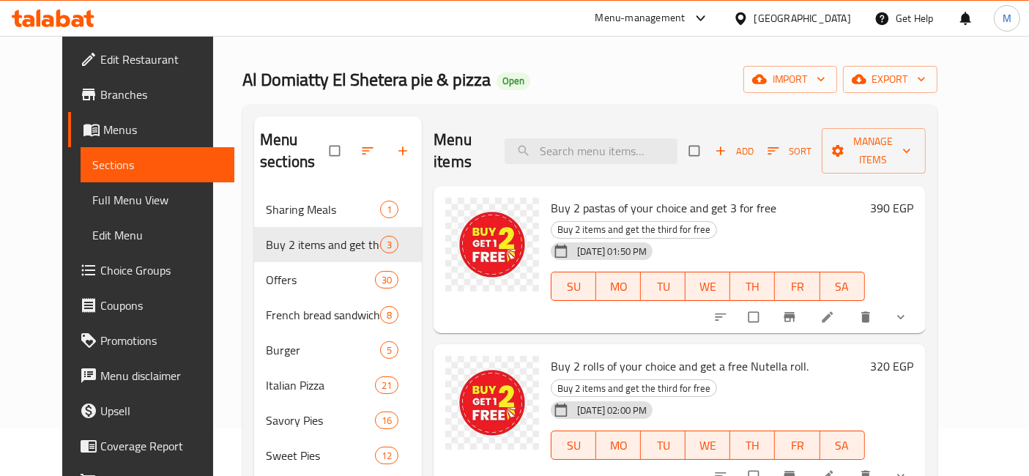
scroll to position [0, 0]
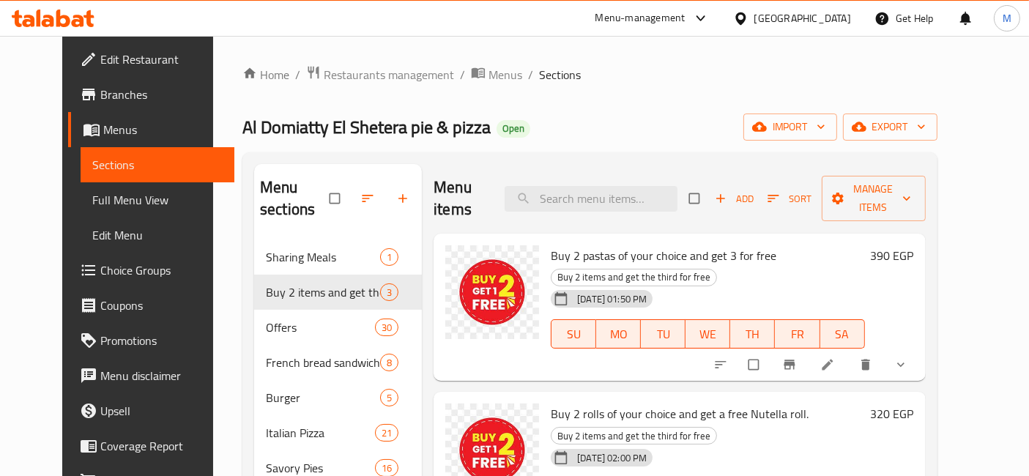
click at [57, 17] on icon at bounding box center [63, 19] width 14 height 18
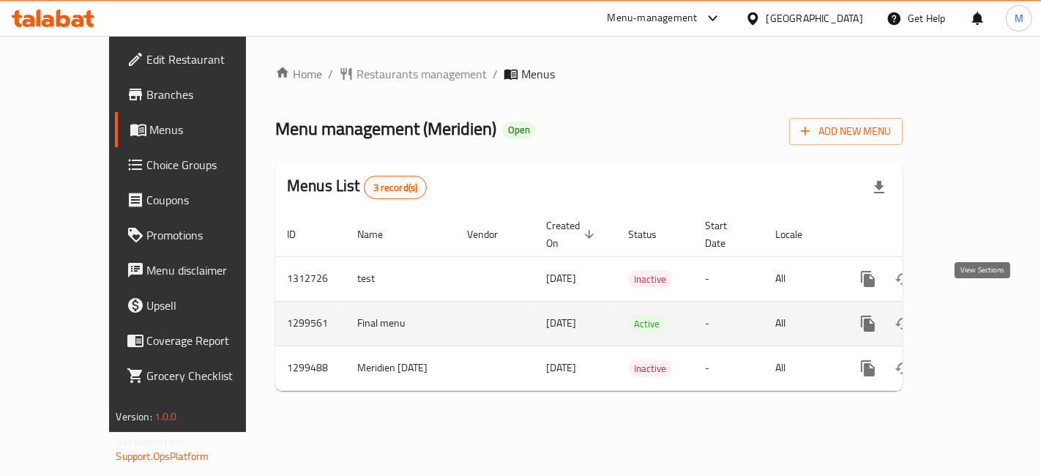
click at [991, 306] on link "enhanced table" at bounding box center [973, 323] width 35 height 35
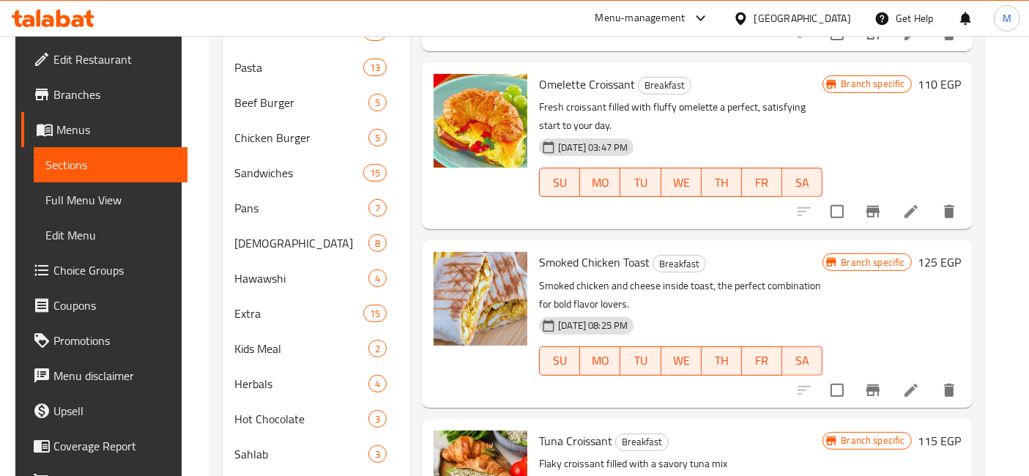
scroll to position [100, 0]
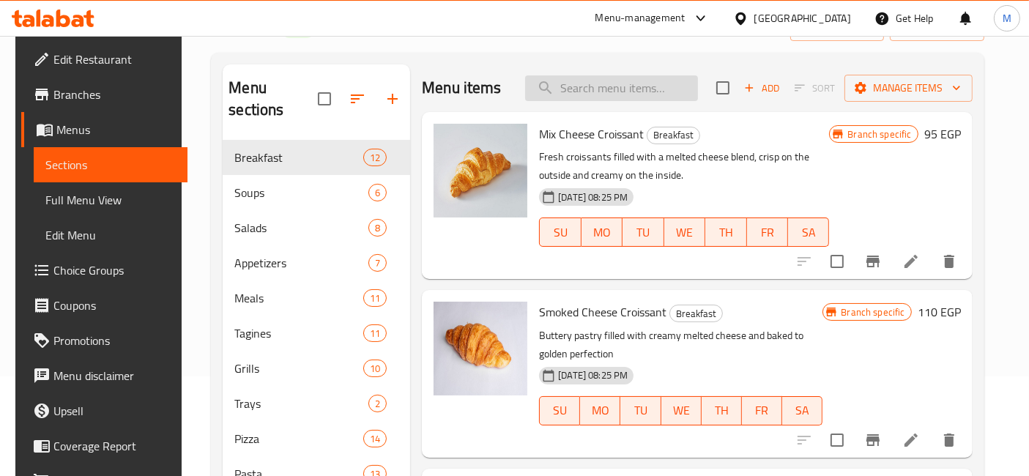
click at [600, 89] on input "search" at bounding box center [611, 88] width 173 height 26
type input "s"
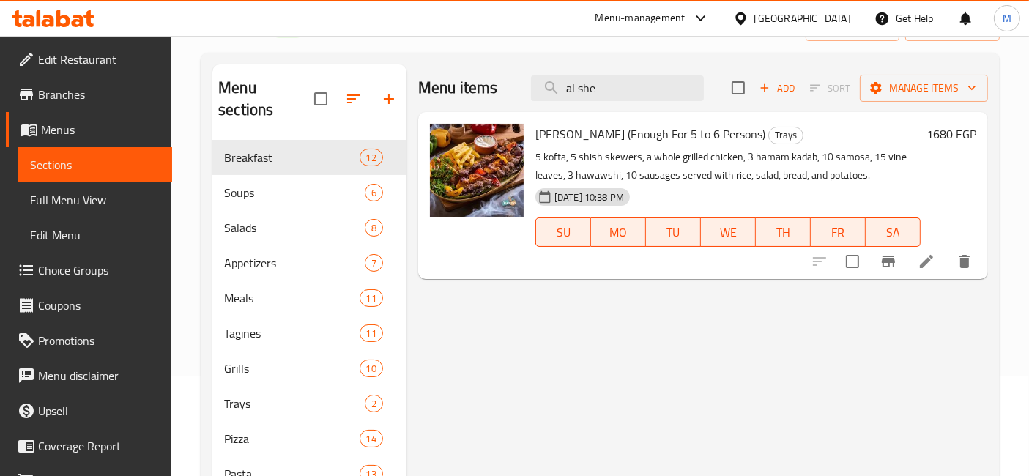
type input "al she"
click at [591, 133] on span "[PERSON_NAME] (Enough For 5 to 6 Persons)" at bounding box center [650, 134] width 230 height 22
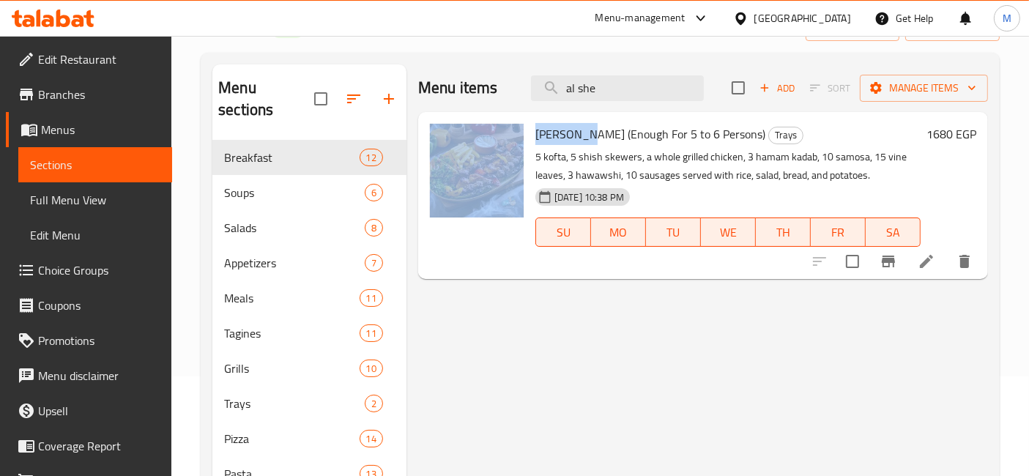
drag, startPoint x: 577, startPoint y: 139, endPoint x: 528, endPoint y: 130, distance: 49.8
click at [528, 130] on div "Al Shella (Enough For 5 to 6 Persons) Trays 5 kofta, 5 shish skewers, a whole g…" at bounding box center [703, 195] width 558 height 155
copy div "Al Shella"
click at [384, 92] on icon "button" at bounding box center [389, 99] width 18 height 18
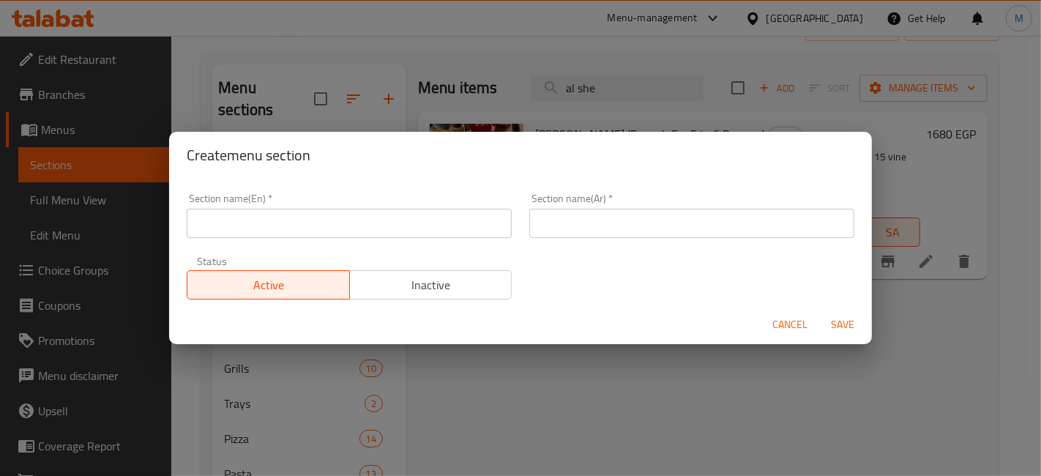
click at [360, 228] on input "text" at bounding box center [349, 223] width 325 height 29
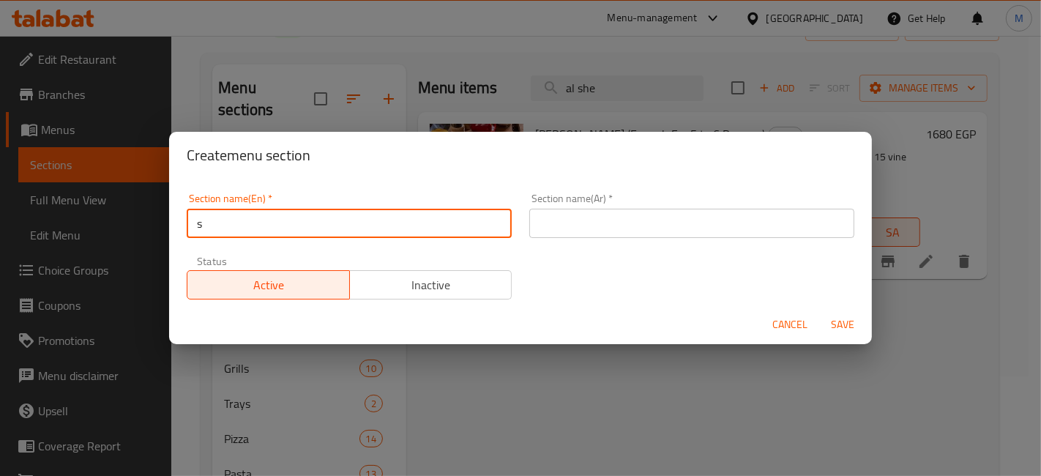
type input "Sharing Meals"
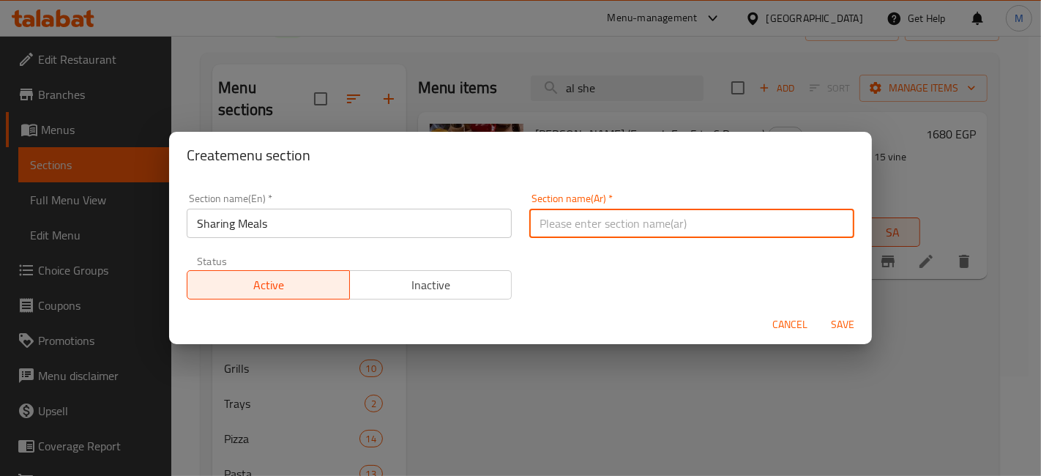
click at [643, 231] on input "text" at bounding box center [691, 223] width 325 height 29
type input "وجبات للمشاركة"
click at [819, 311] on button "Save" at bounding box center [842, 324] width 47 height 27
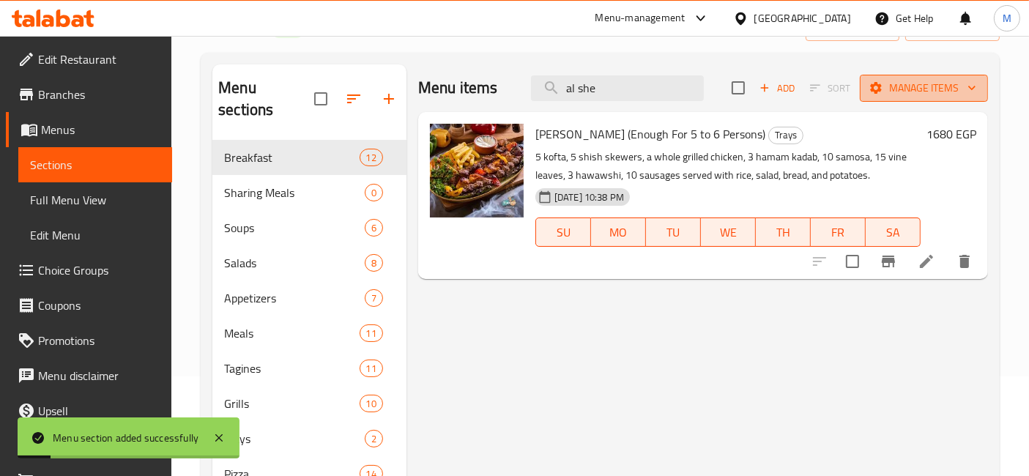
click at [913, 86] on span "Manage items" at bounding box center [923, 88] width 105 height 18
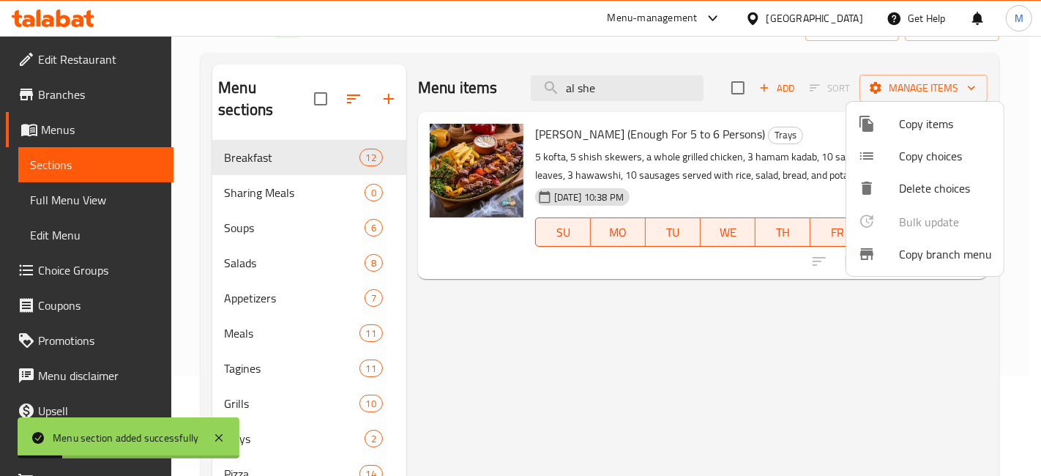
click at [911, 116] on span "Copy items" at bounding box center [945, 124] width 93 height 18
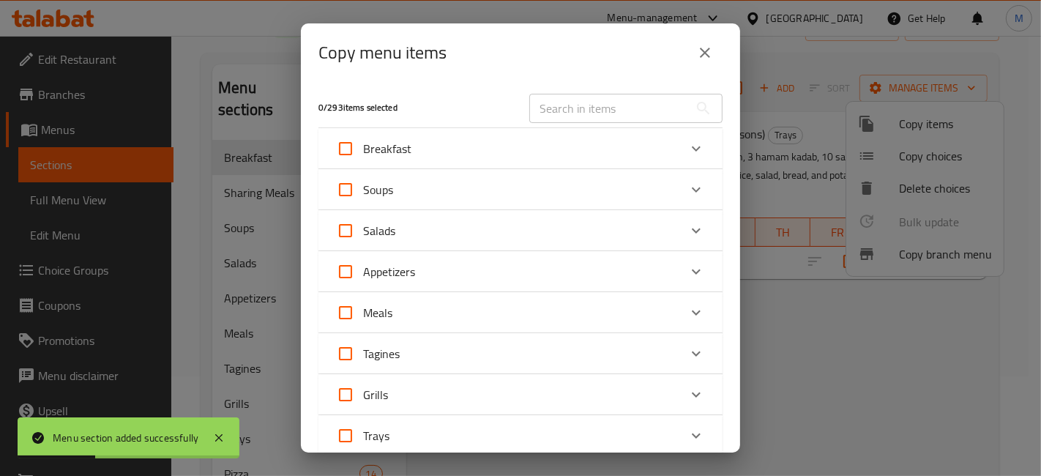
click at [617, 113] on input "text" at bounding box center [609, 108] width 160 height 29
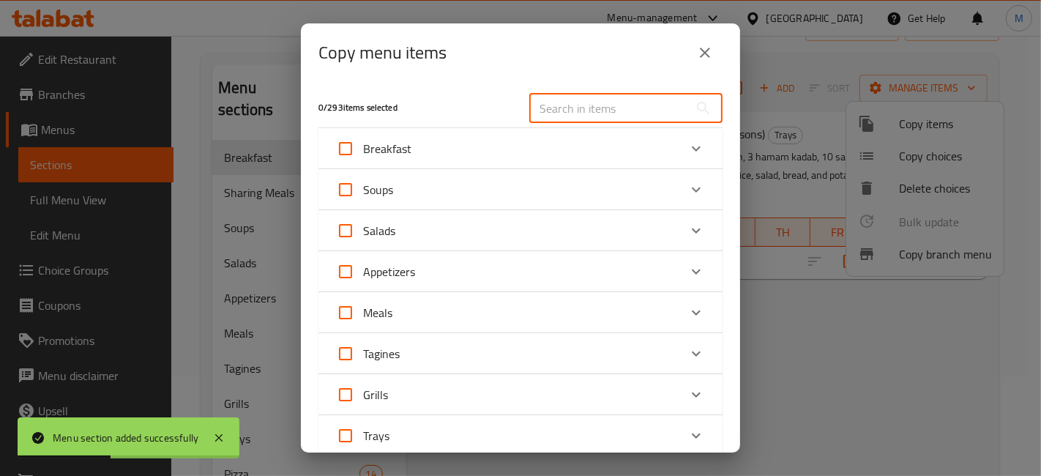
paste input "Al Shella"
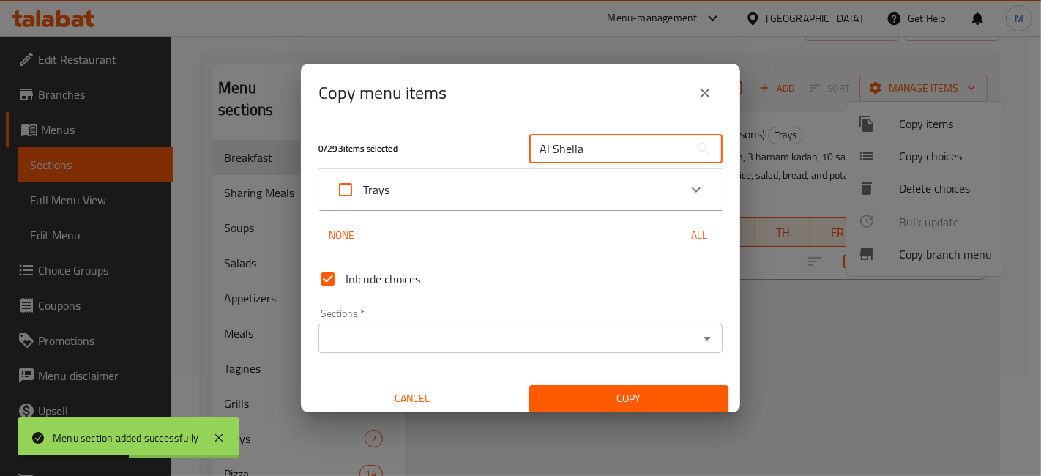
type input "Al Shella"
click at [491, 199] on div "Trays" at bounding box center [507, 189] width 343 height 35
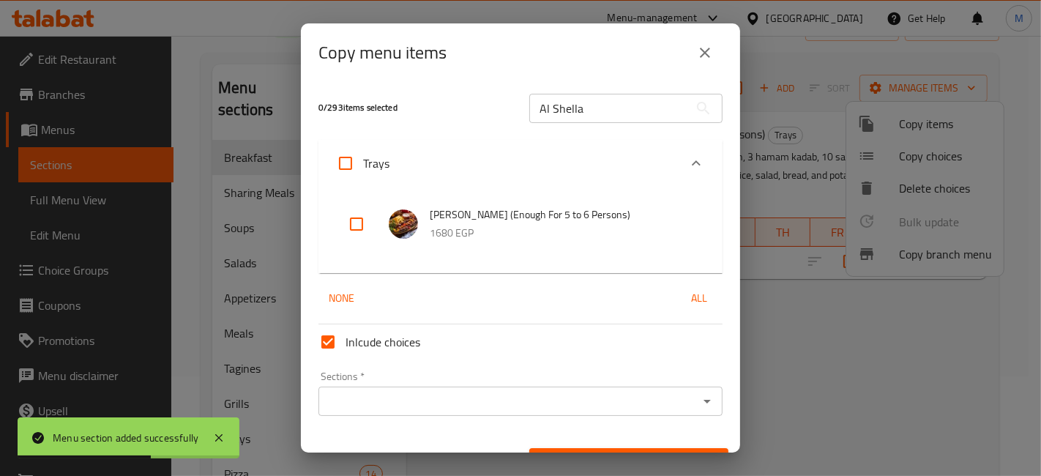
drag, startPoint x: 368, startPoint y: 226, endPoint x: 372, endPoint y: 271, distance: 45.6
click at [368, 226] on input "checkbox" at bounding box center [356, 223] width 35 height 35
checkbox input "true"
click at [386, 404] on input "Sections   *" at bounding box center [508, 401] width 371 height 21
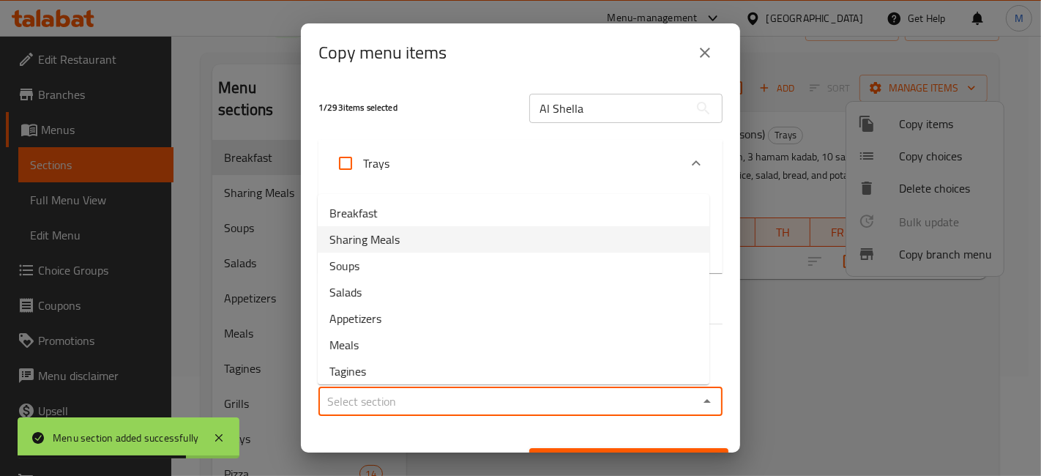
click at [373, 239] on span "Sharing Meals" at bounding box center [364, 240] width 70 height 18
type input "Sharing Meals"
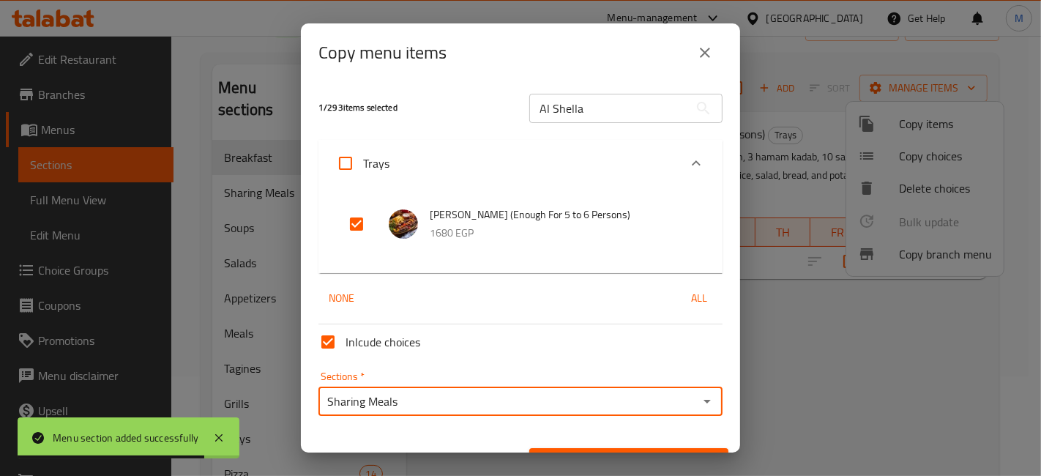
click at [574, 442] on div "Copy" at bounding box center [629, 461] width 217 height 45
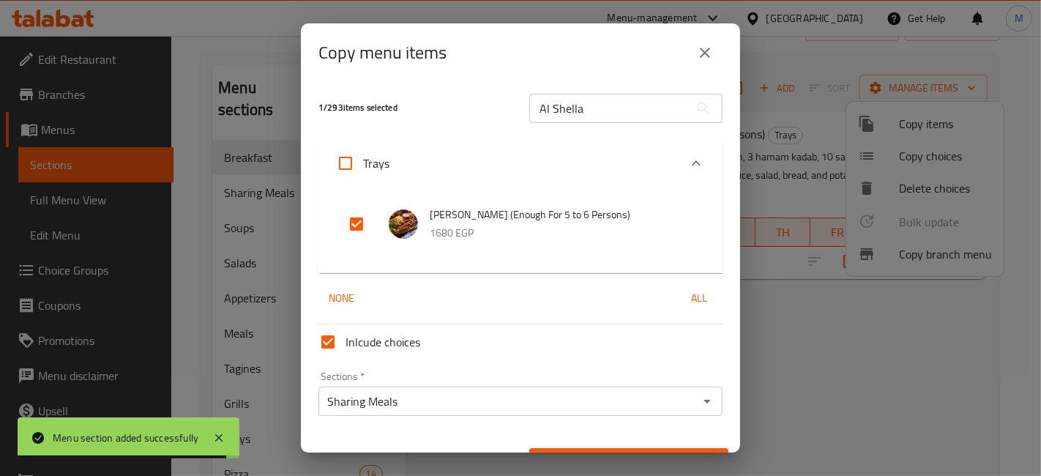
click at [584, 451] on button "Copy" at bounding box center [628, 461] width 199 height 27
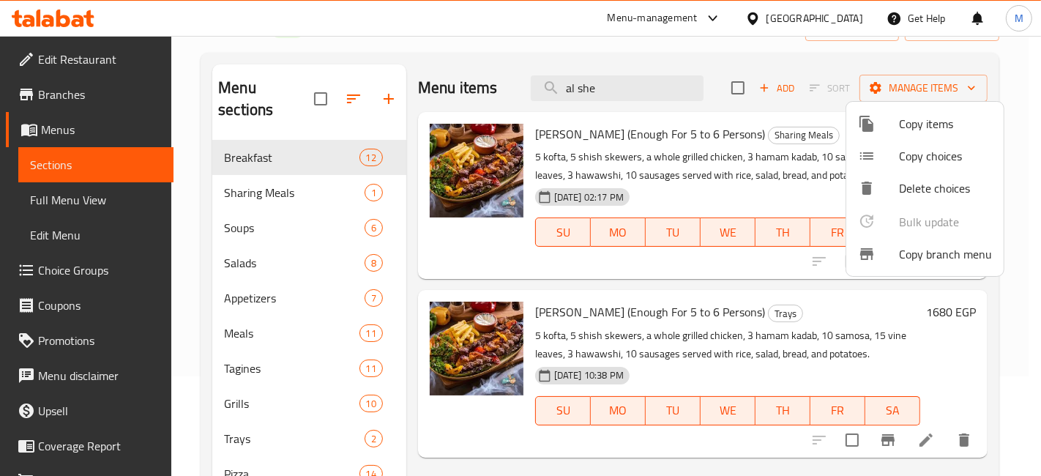
click at [63, 17] on div at bounding box center [520, 238] width 1041 height 476
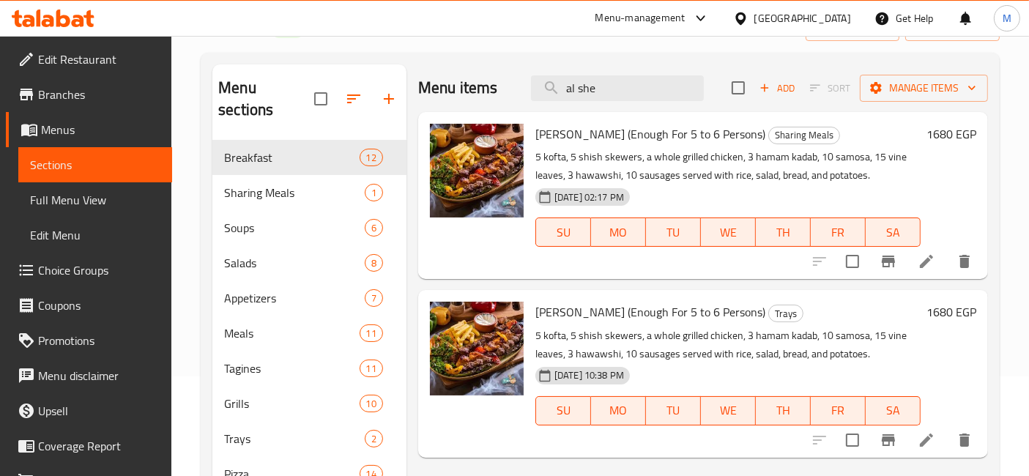
click at [62, 17] on icon at bounding box center [63, 19] width 14 height 18
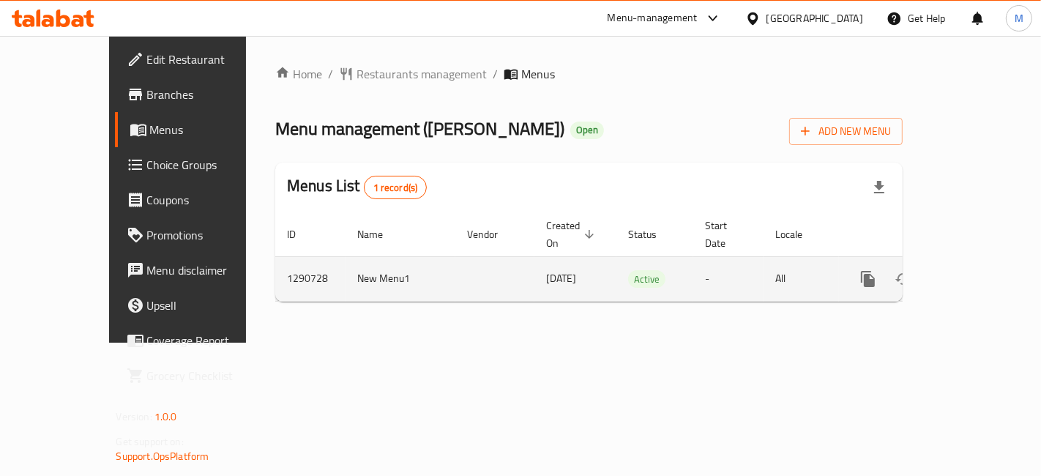
click at [991, 274] on link "enhanced table" at bounding box center [973, 278] width 35 height 35
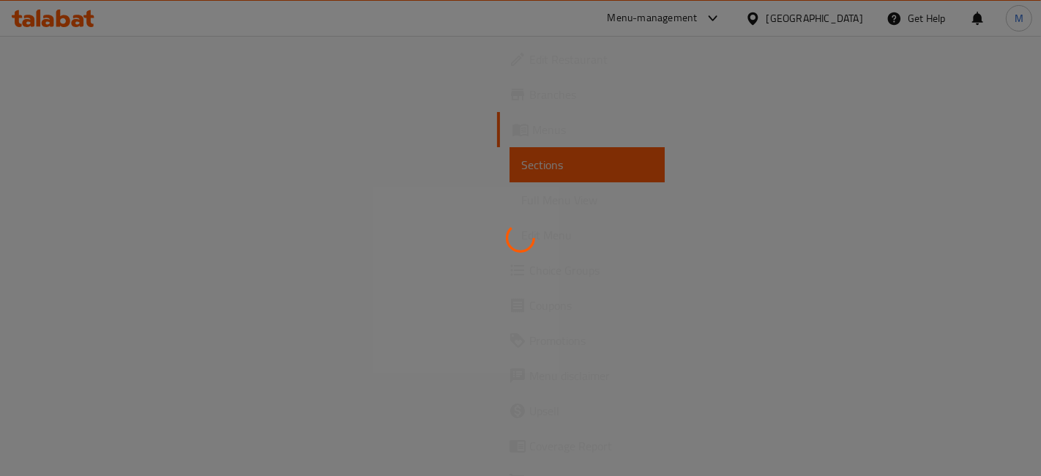
click at [994, 264] on div at bounding box center [520, 238] width 1041 height 476
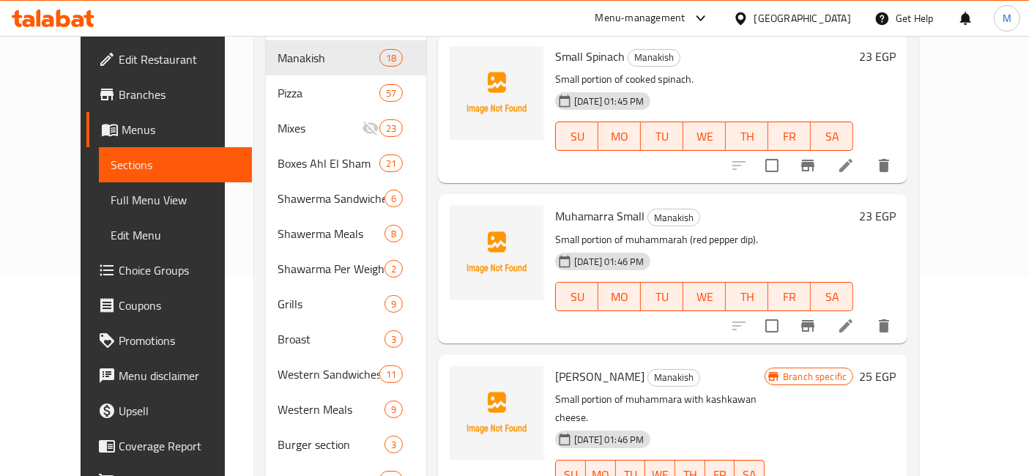
scroll to position [244, 0]
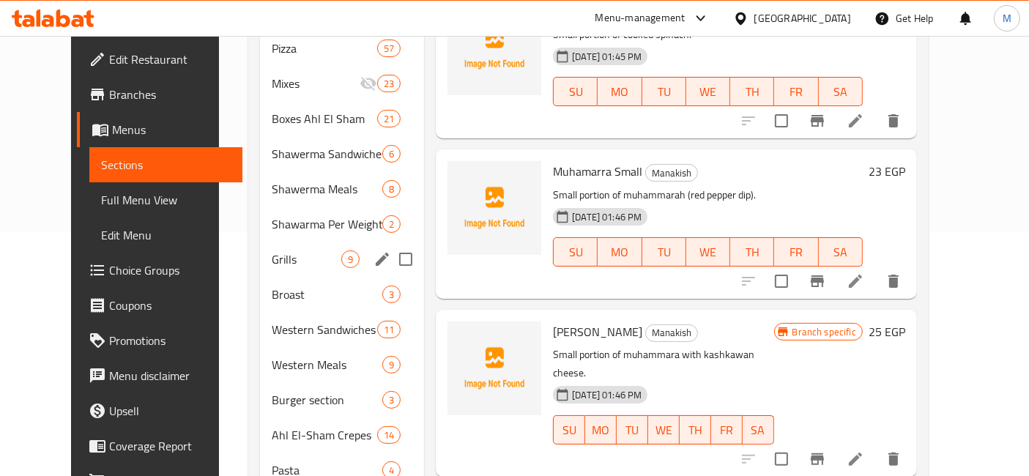
click at [297, 245] on div "Grills 9" at bounding box center [342, 259] width 164 height 35
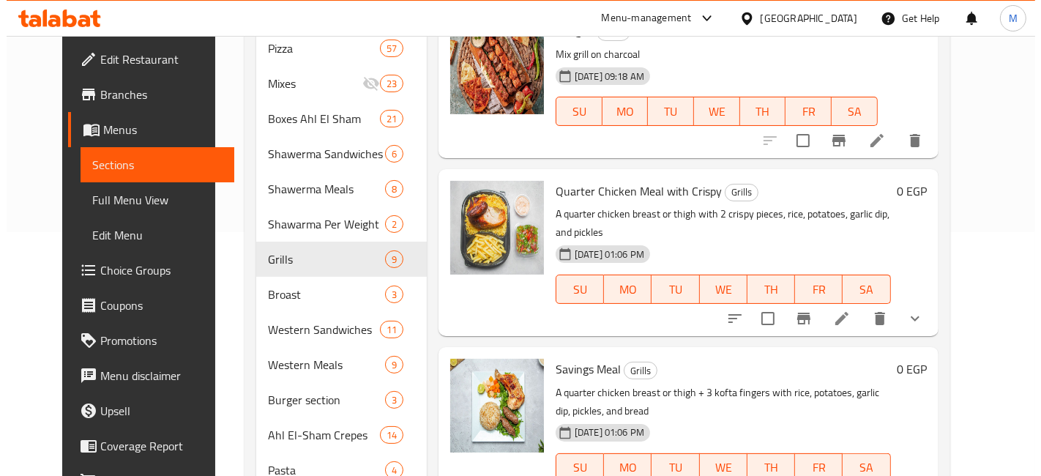
scroll to position [163, 0]
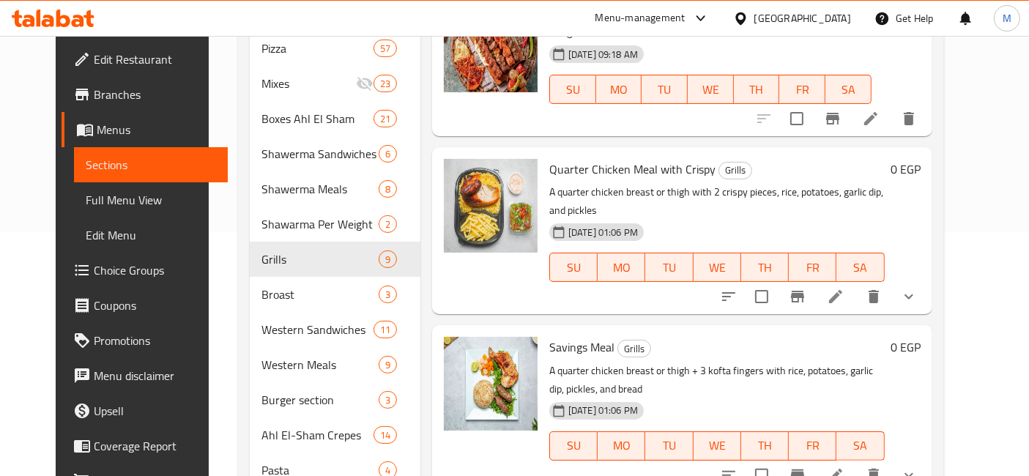
click at [926, 279] on button "show more" at bounding box center [908, 296] width 35 height 35
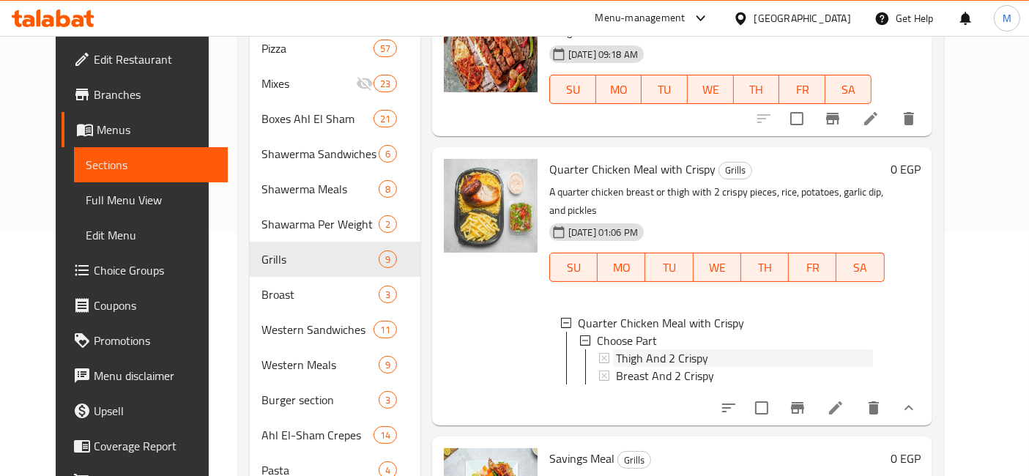
click at [625, 349] on span "Thigh And 2 Crispy" at bounding box center [662, 358] width 92 height 18
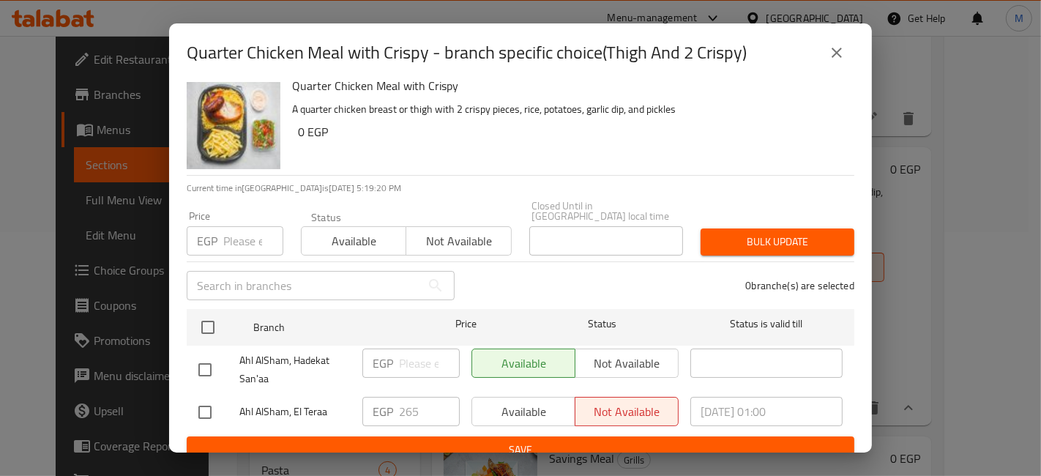
scroll to position [18, 0]
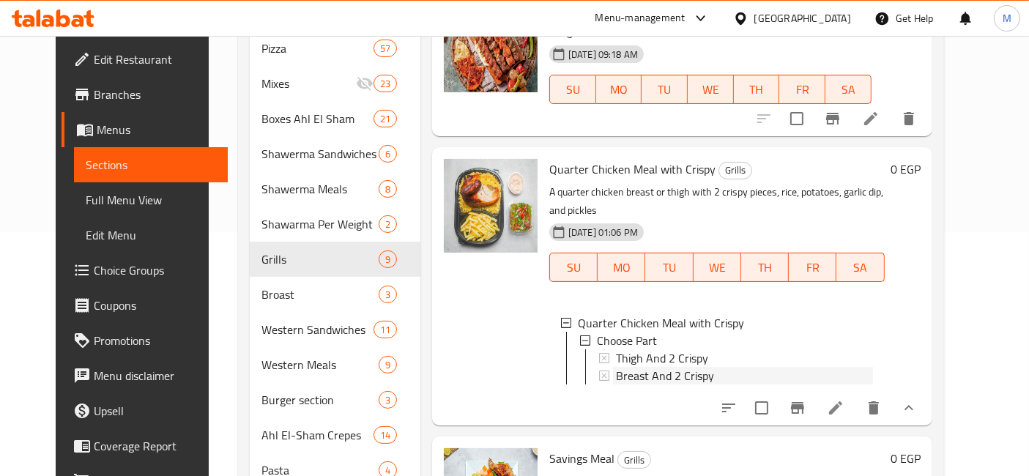
click at [645, 367] on span "Breast And 2 Crispy" at bounding box center [665, 376] width 98 height 18
click at [917, 399] on icon "show more" at bounding box center [909, 408] width 18 height 18
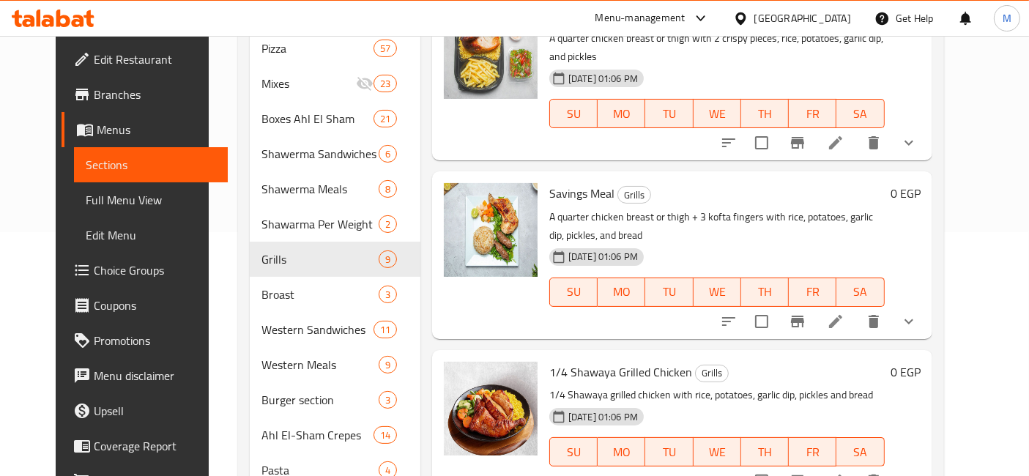
scroll to position [325, 0]
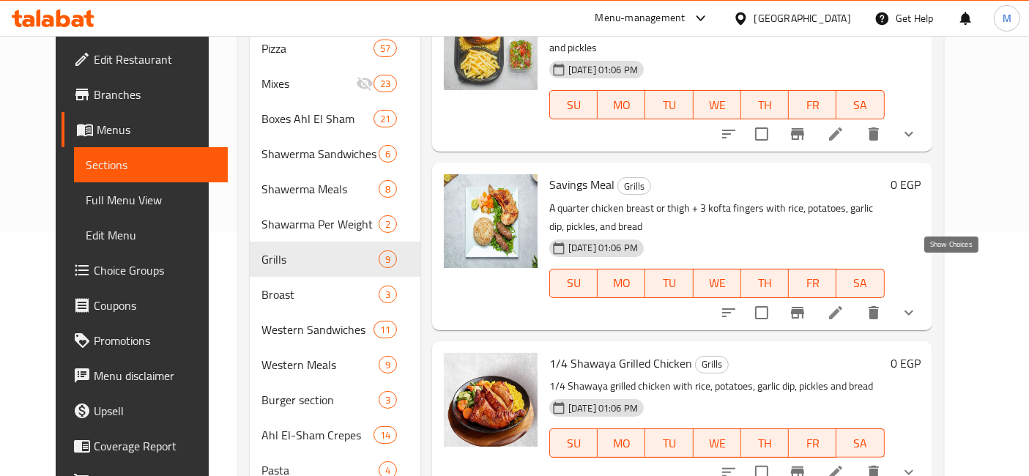
click at [917, 304] on icon "show more" at bounding box center [909, 313] width 18 height 18
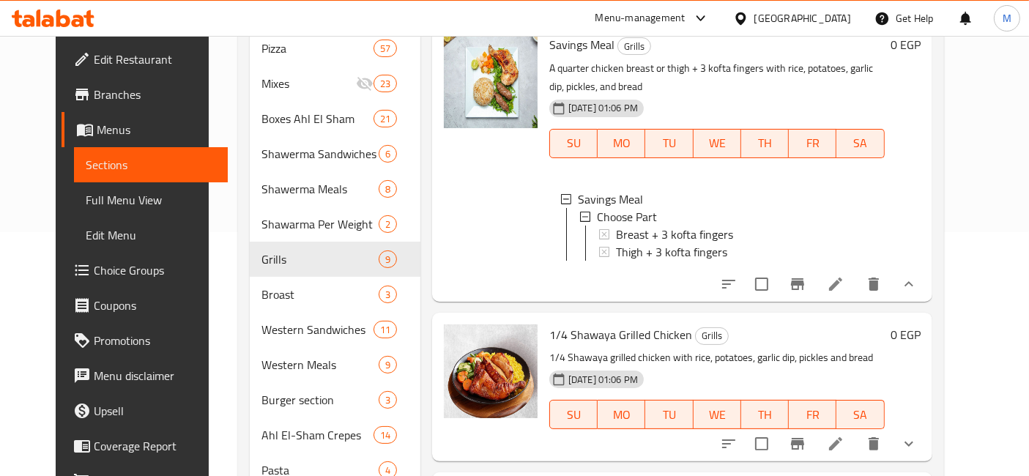
scroll to position [488, 0]
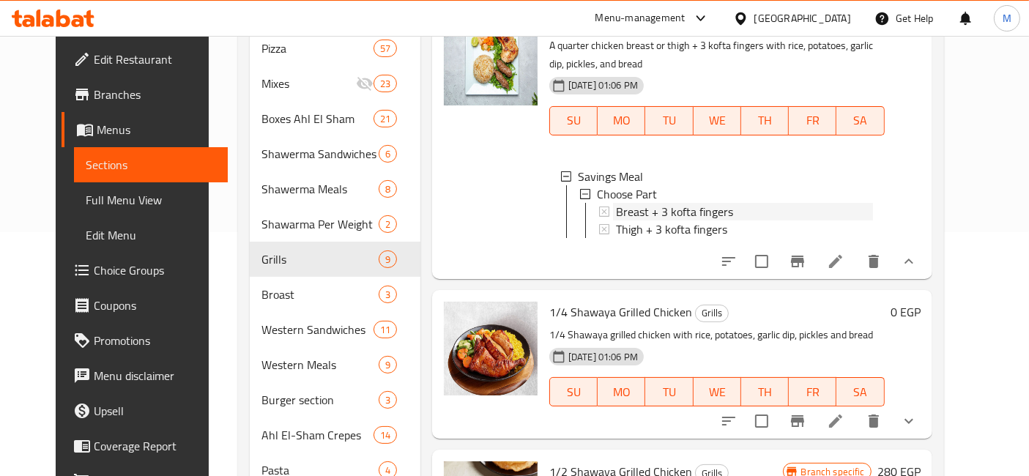
click at [659, 203] on span "Breast + 3 kofta fingers" at bounding box center [674, 212] width 117 height 18
click at [664, 220] on span "Thigh + 3 kofta fingers" at bounding box center [671, 229] width 111 height 18
click at [917, 253] on icon "show more" at bounding box center [909, 262] width 18 height 18
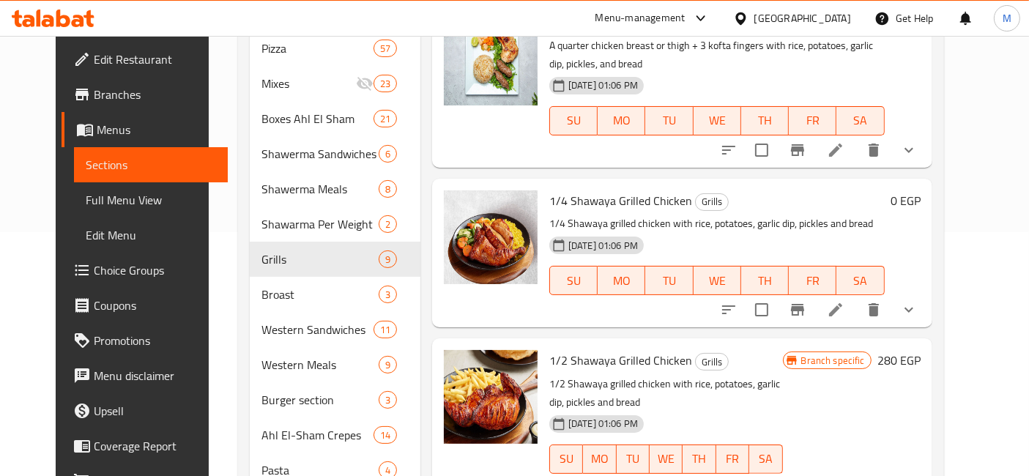
click at [926, 292] on button "show more" at bounding box center [908, 309] width 35 height 35
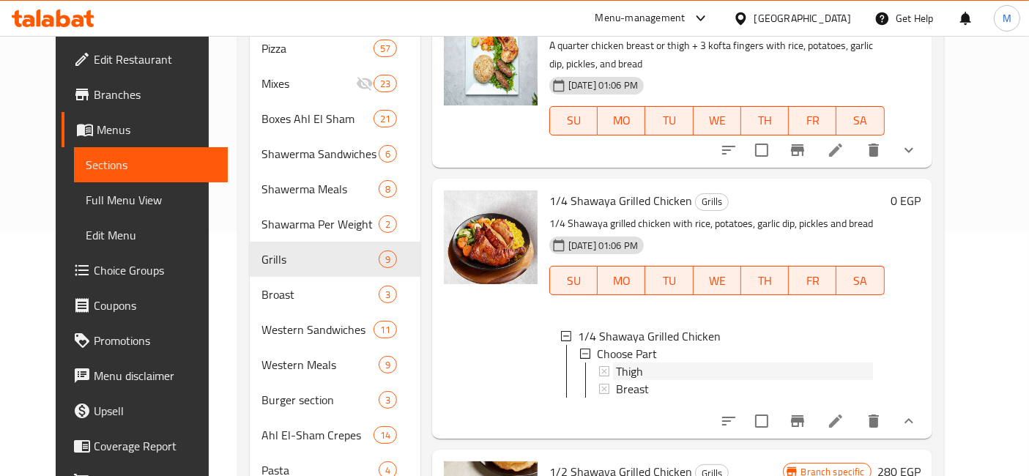
click at [619, 362] on span "Thigh" at bounding box center [629, 371] width 27 height 18
click at [620, 380] on span "Breast" at bounding box center [632, 389] width 33 height 18
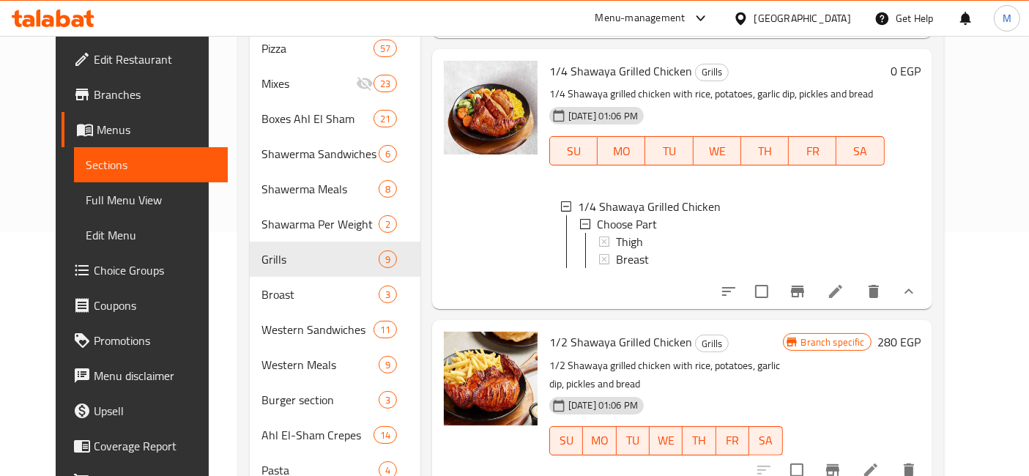
scroll to position [650, 0]
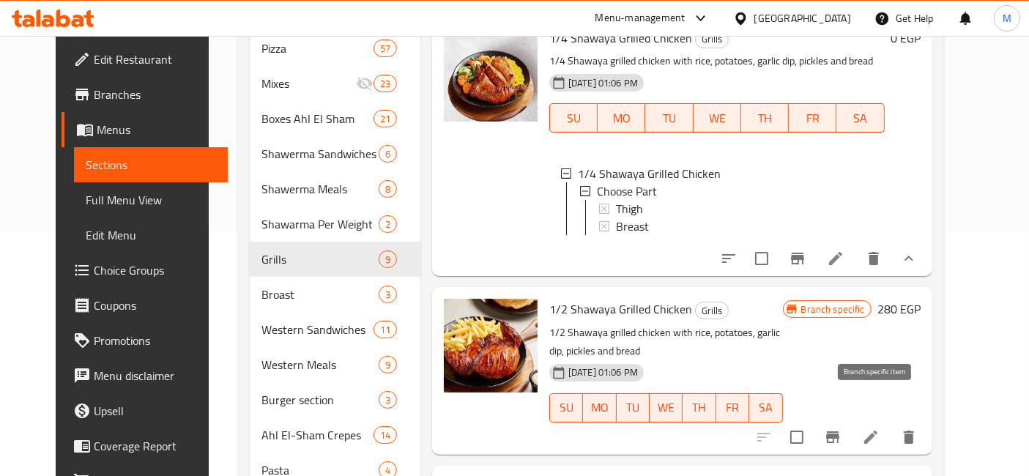
click at [839, 431] on icon "Branch-specific-item" at bounding box center [832, 437] width 13 height 12
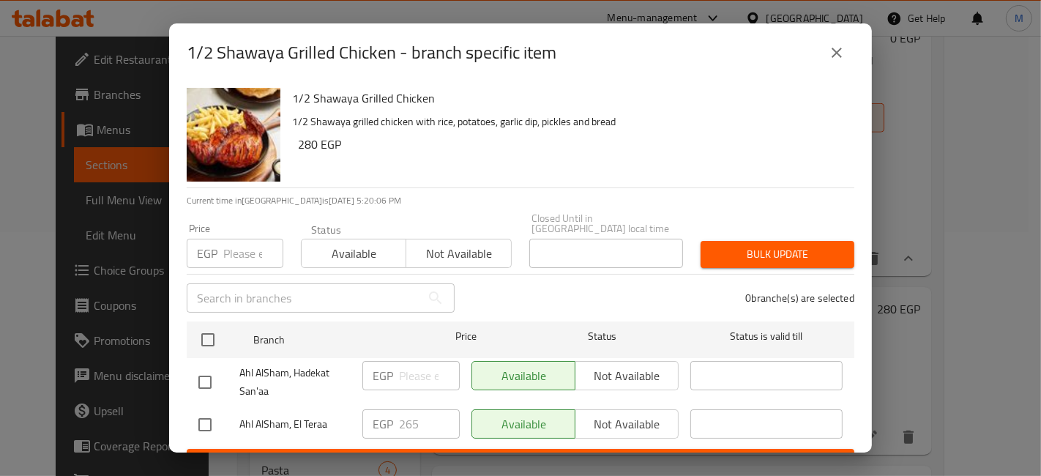
drag, startPoint x: 209, startPoint y: 404, endPoint x: 250, endPoint y: 416, distance: 43.3
click at [208, 409] on input "checkbox" at bounding box center [205, 424] width 31 height 31
checkbox input "true"
click at [403, 411] on input "265" at bounding box center [429, 423] width 61 height 29
click at [401, 409] on input "265" at bounding box center [429, 423] width 61 height 29
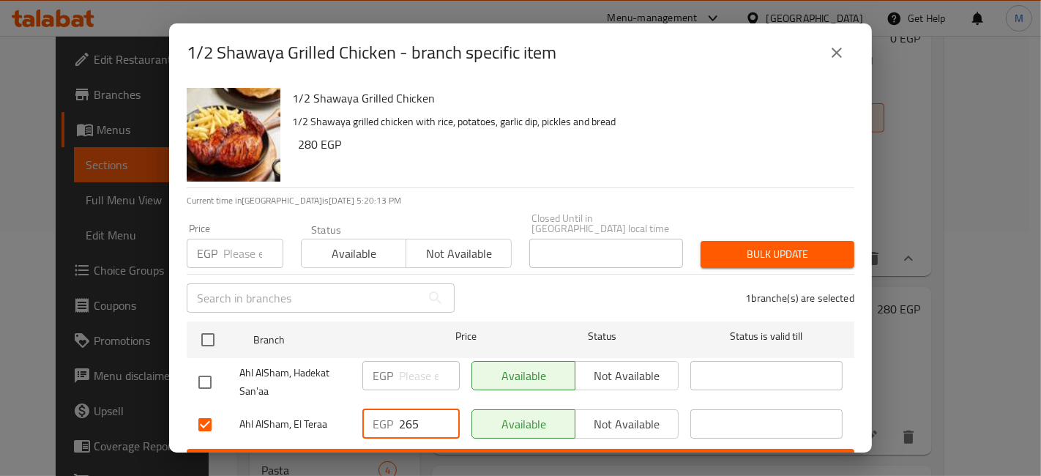
click at [386, 417] on p "EGP" at bounding box center [383, 424] width 21 height 18
click at [403, 417] on input "265" at bounding box center [429, 423] width 61 height 29
type input "300"
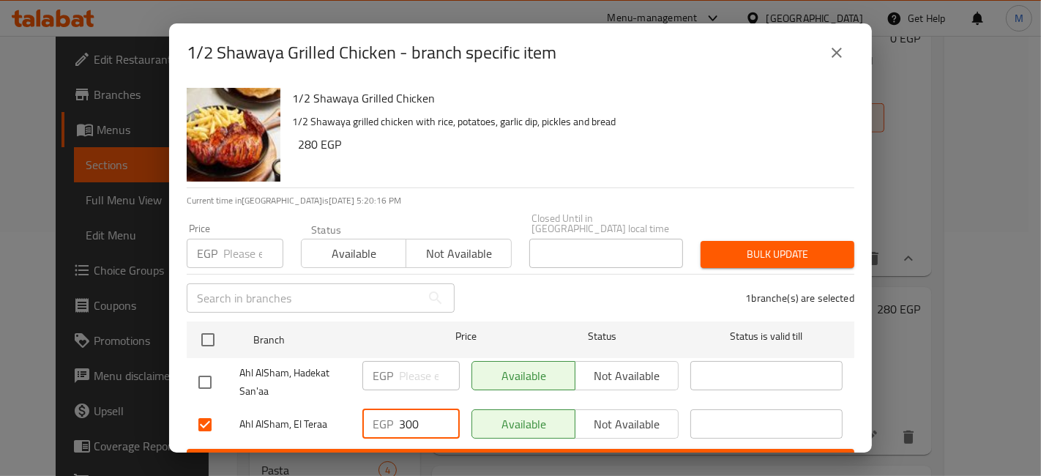
click at [420, 449] on button "Save" at bounding box center [521, 462] width 668 height 27
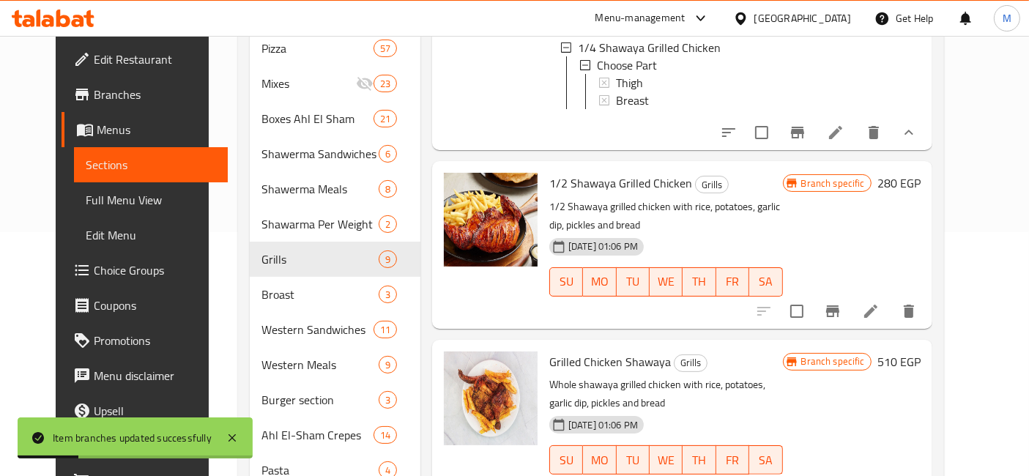
scroll to position [813, 0]
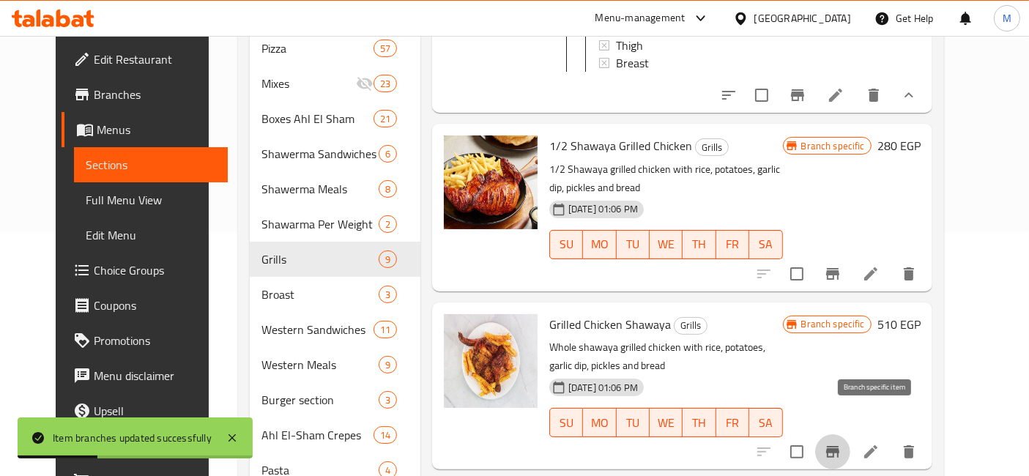
click at [841, 443] on icon "Branch-specific-item" at bounding box center [833, 452] width 18 height 18
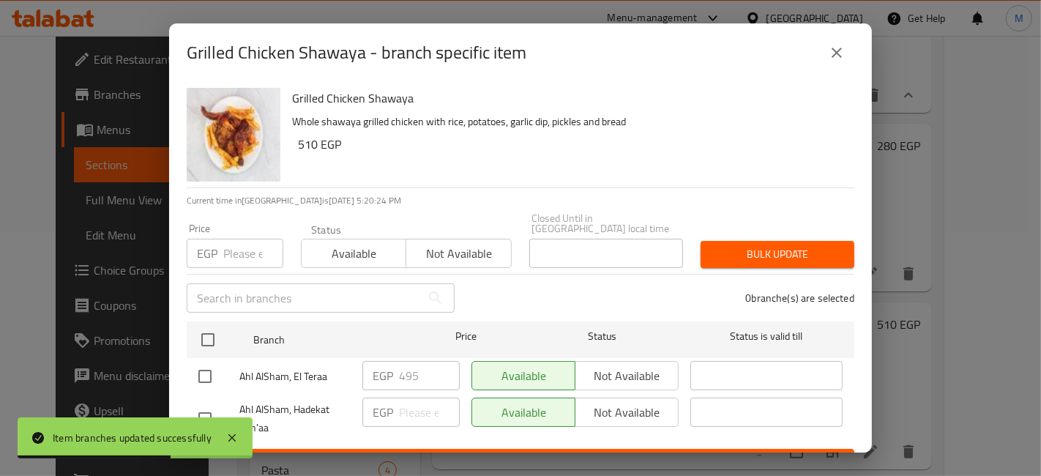
click at [206, 377] on input "checkbox" at bounding box center [205, 376] width 31 height 31
checkbox input "true"
click at [401, 365] on input "495" at bounding box center [429, 375] width 61 height 29
type input "570"
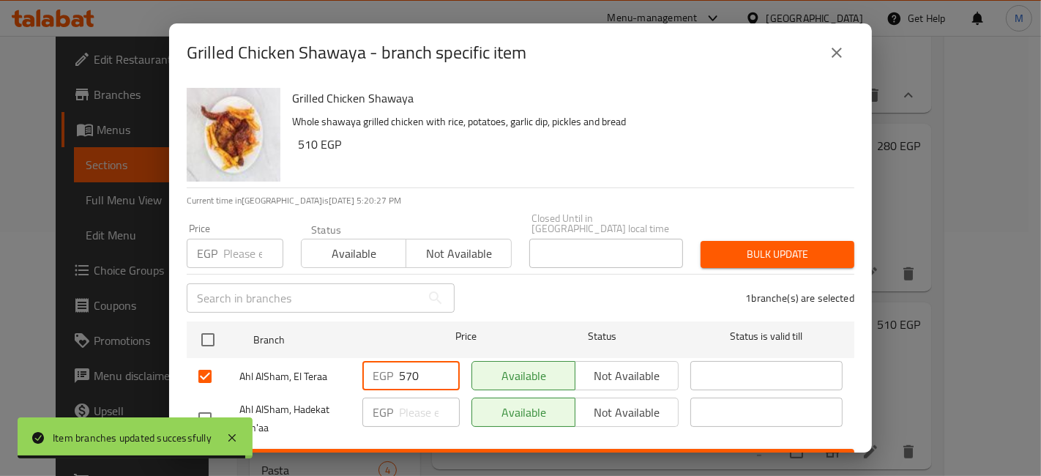
click at [498, 453] on span "Save" at bounding box center [520, 462] width 644 height 18
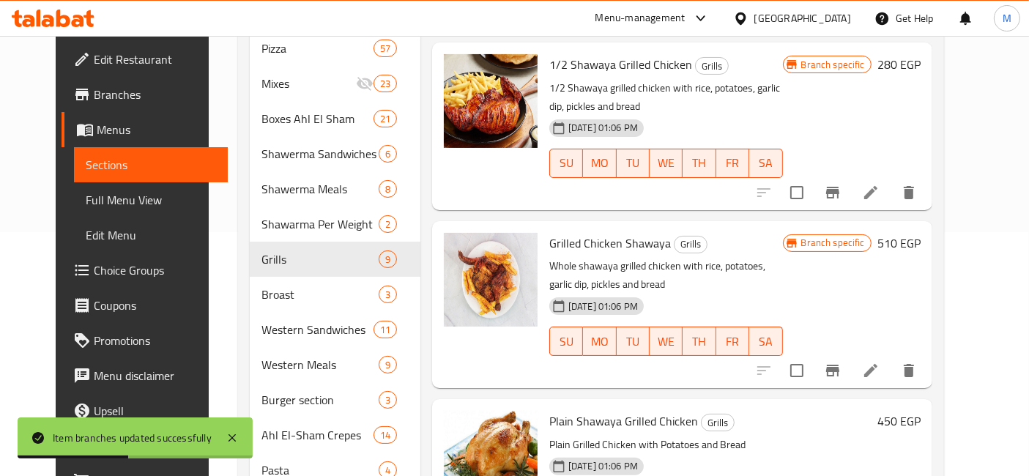
scroll to position [976, 0]
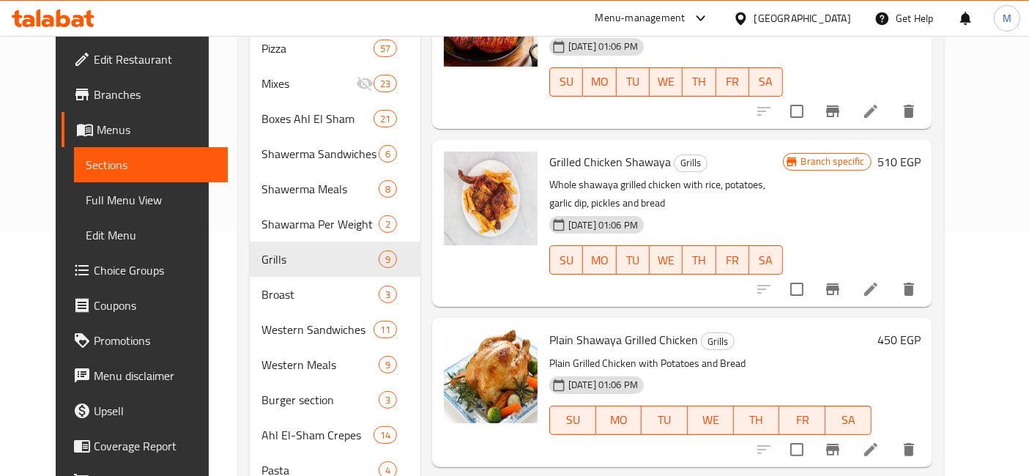
click at [920, 329] on h6 "450 EGP" at bounding box center [898, 339] width 43 height 21
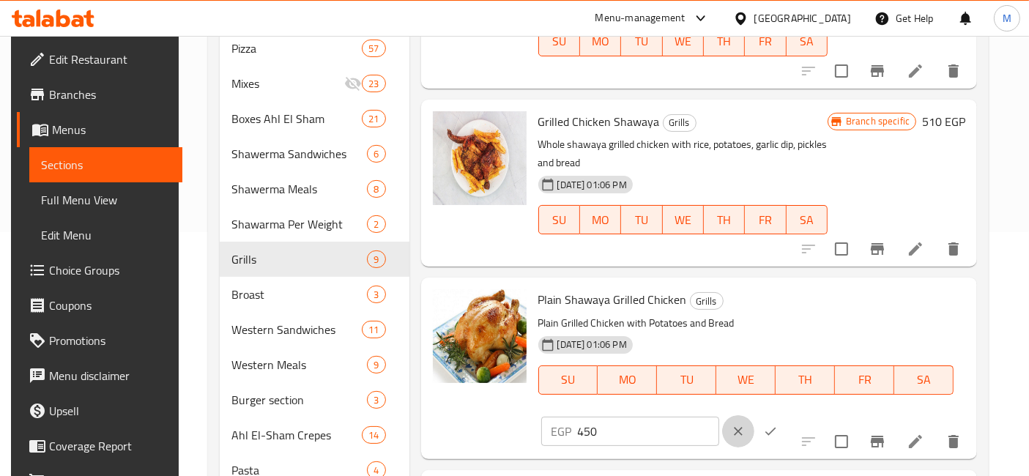
click at [742, 427] on icon "clear" at bounding box center [738, 431] width 9 height 9
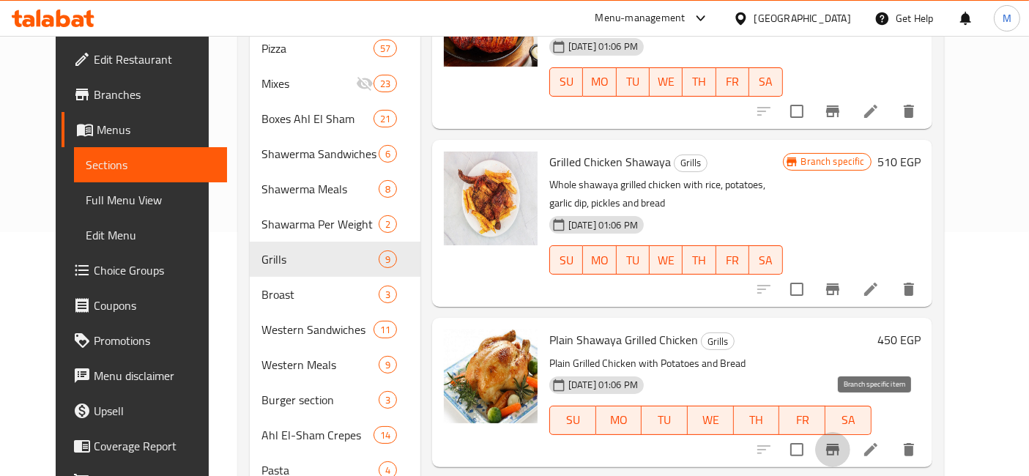
click at [841, 441] on icon "Branch-specific-item" at bounding box center [833, 450] width 18 height 18
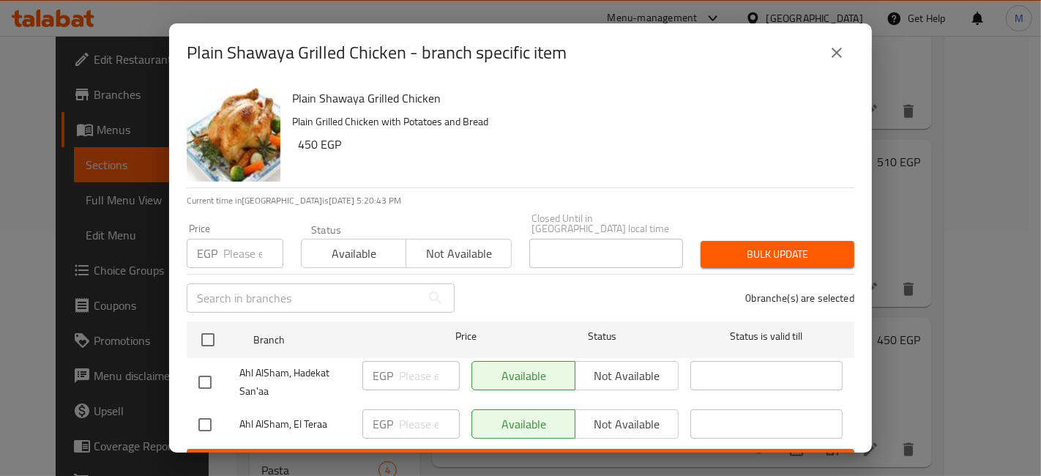
click at [220, 416] on input "checkbox" at bounding box center [205, 424] width 31 height 31
checkbox input "true"
click at [392, 409] on div "EGP ​" at bounding box center [410, 423] width 97 height 29
type input "495"
click at [405, 437] on ul "Branch Price Status Status is valid till Ahl AlSham, Hadekat San'aa EGP ​ Avail…" at bounding box center [521, 382] width 668 height 133
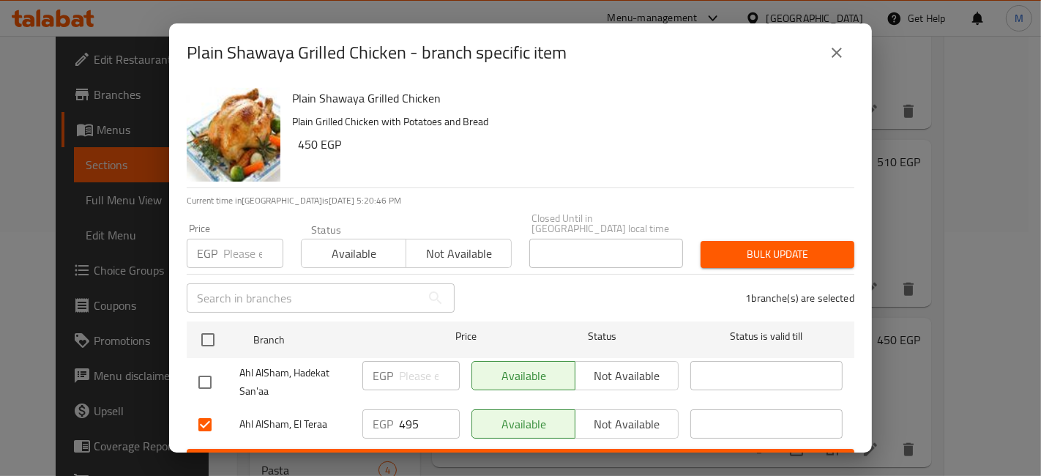
click at [421, 449] on button "Save" at bounding box center [521, 462] width 668 height 27
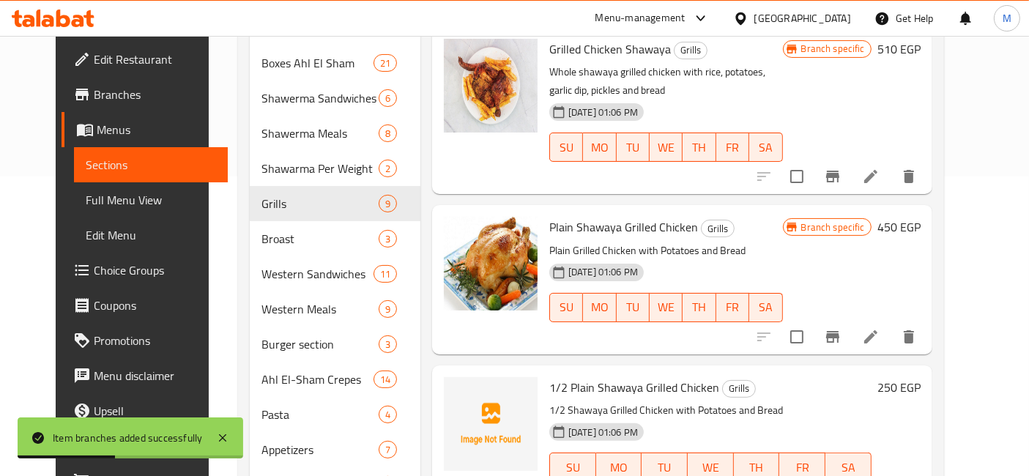
scroll to position [325, 0]
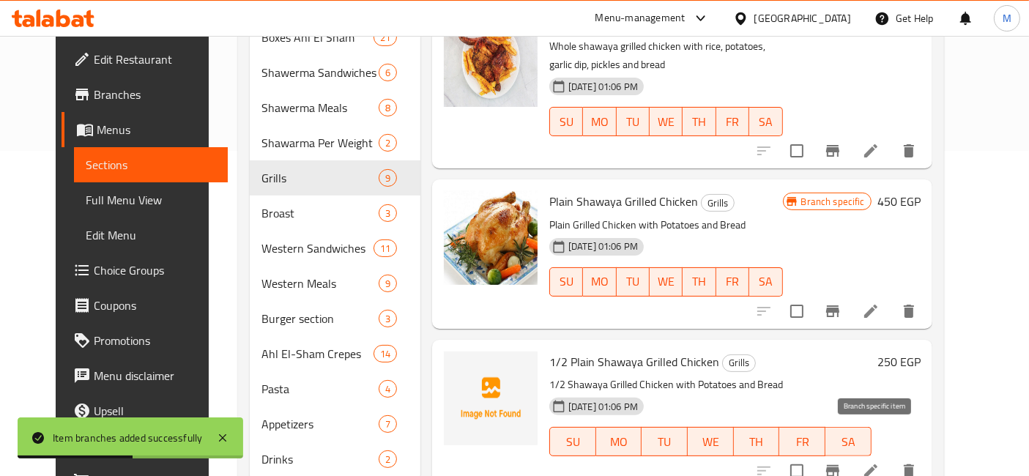
click at [839, 465] on icon "Branch-specific-item" at bounding box center [832, 471] width 13 height 12
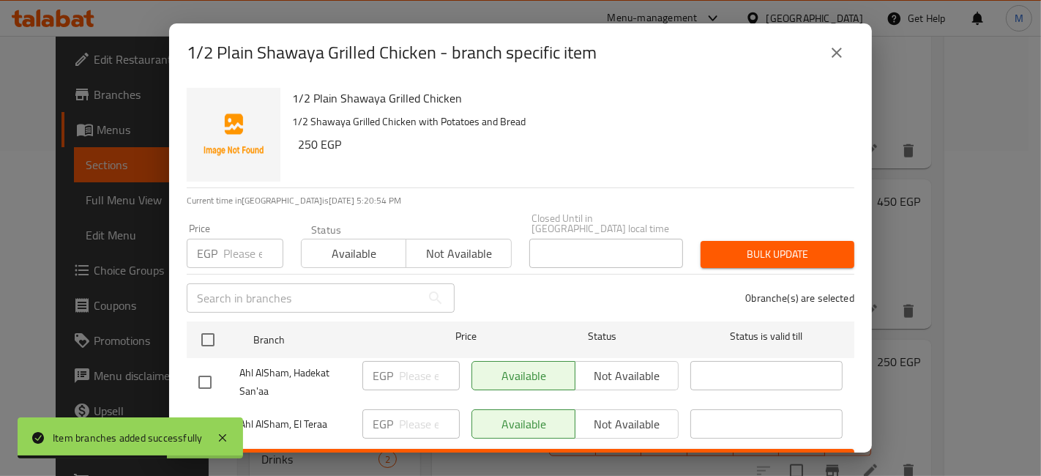
click at [211, 411] on input "checkbox" at bounding box center [205, 424] width 31 height 31
checkbox input "true"
click at [399, 409] on input "number" at bounding box center [429, 423] width 61 height 29
type input "265"
click at [409, 436] on ul "Branch Price Status Status is valid till Ahl AlSham, Hadekat San'aa EGP ​ Avail…" at bounding box center [521, 382] width 668 height 133
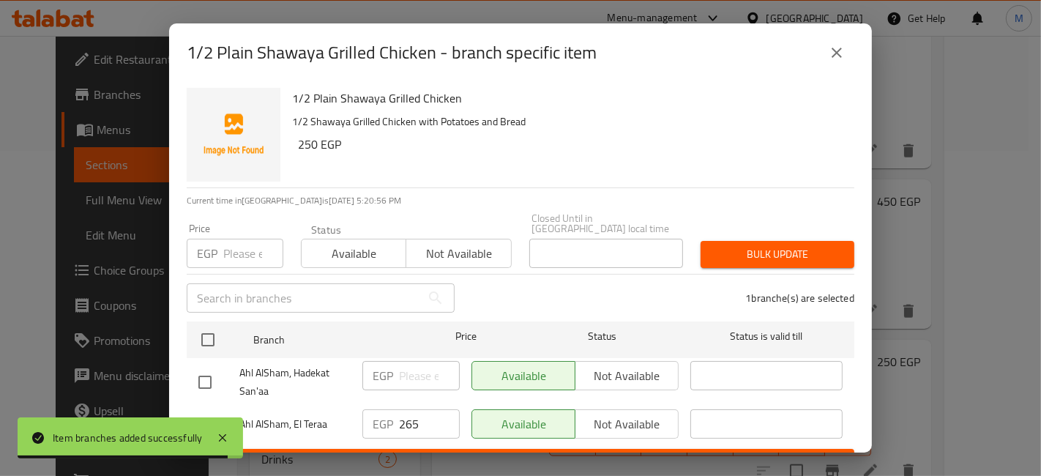
click at [417, 435] on div "EGP 265 ​" at bounding box center [411, 424] width 109 height 42
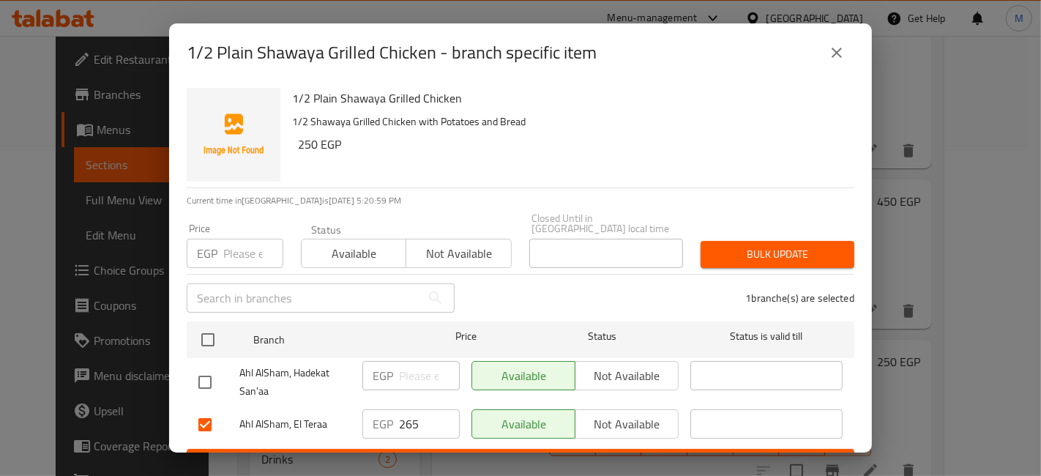
click at [441, 449] on button "Save" at bounding box center [521, 462] width 668 height 27
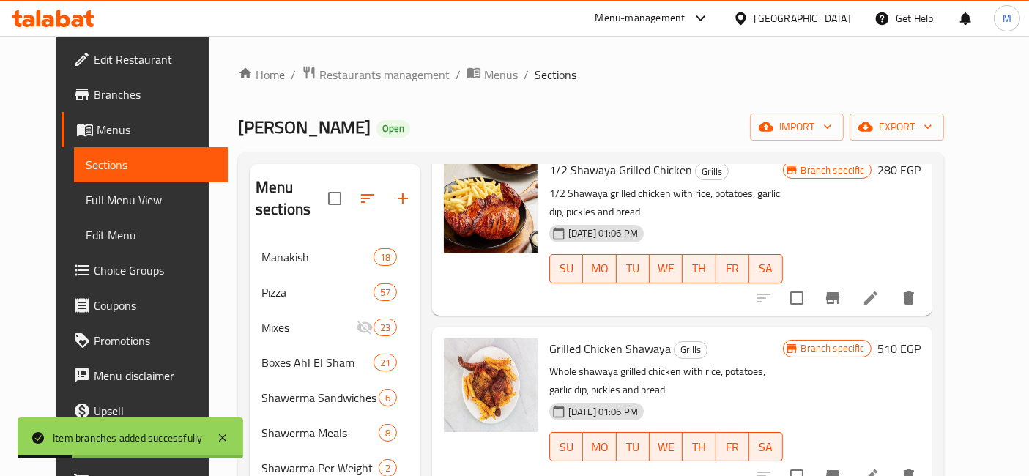
scroll to position [952, 0]
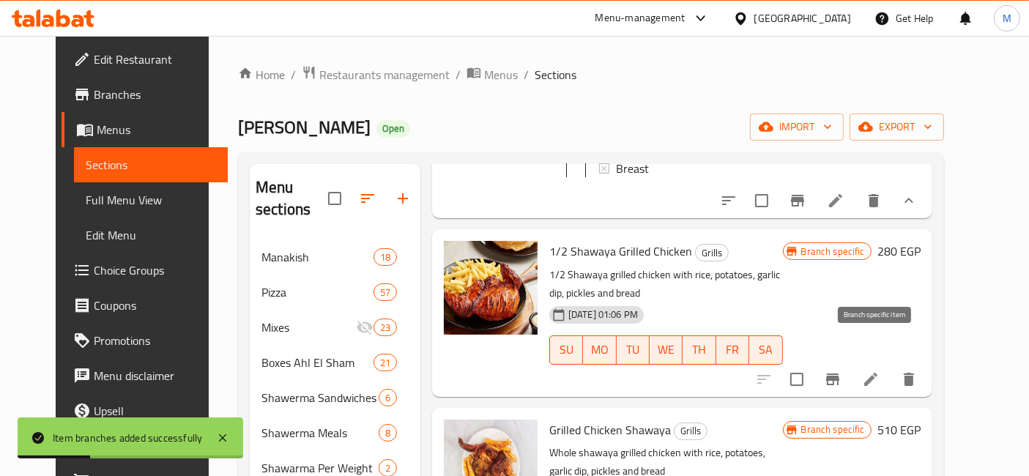
click at [841, 370] on icon "Branch-specific-item" at bounding box center [833, 379] width 18 height 18
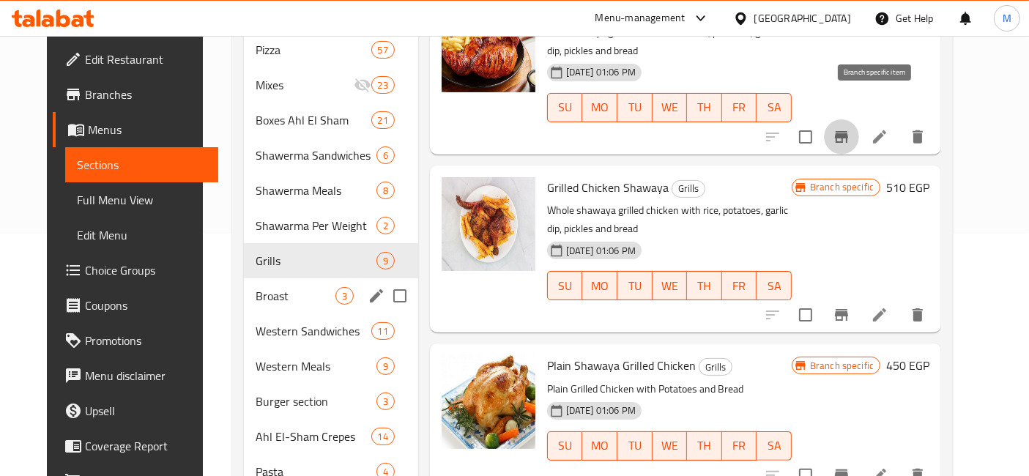
scroll to position [268, 0]
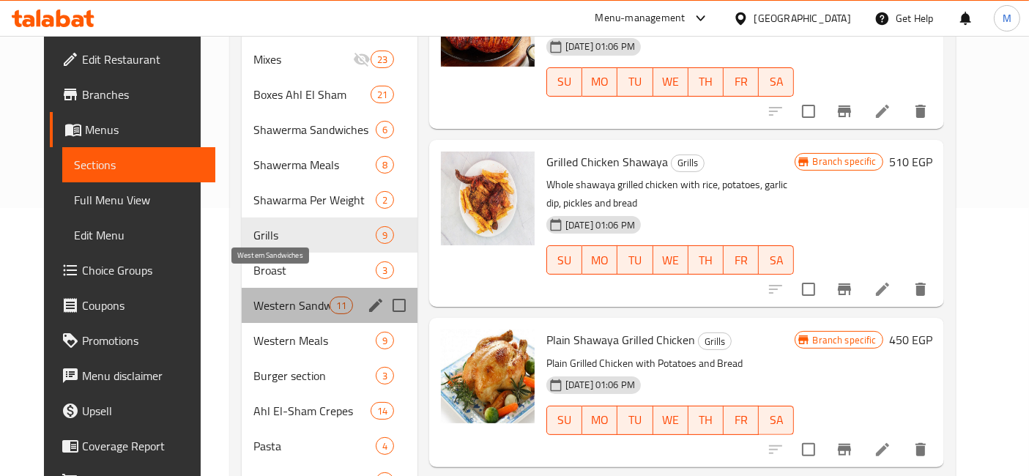
click at [313, 297] on span "Western Sandwiches" at bounding box center [290, 306] width 75 height 18
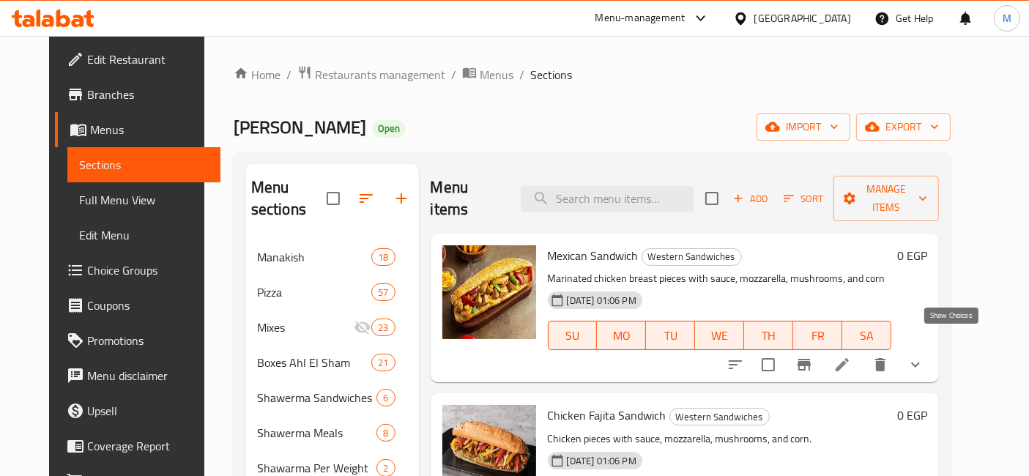
click at [924, 356] on icon "show more" at bounding box center [915, 365] width 18 height 18
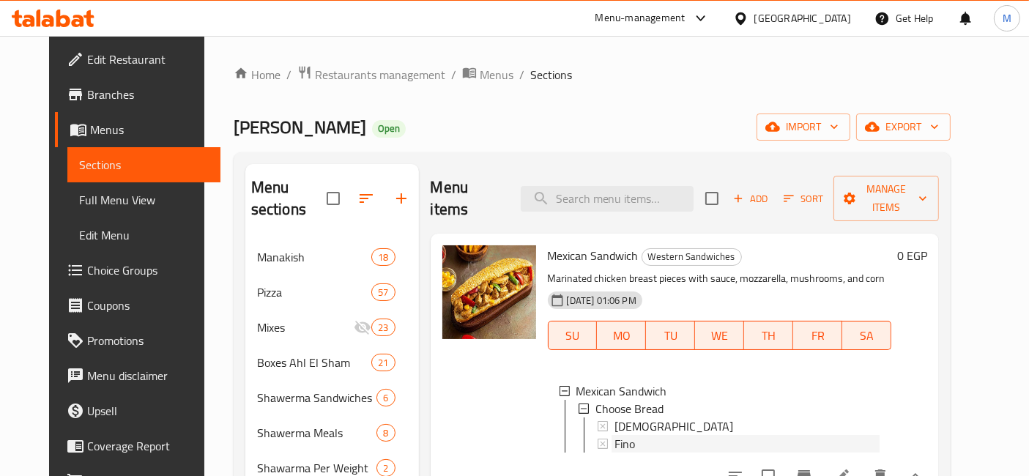
click at [622, 435] on div "Fino" at bounding box center [747, 444] width 266 height 18
click at [640, 400] on span "Choose Bread" at bounding box center [629, 409] width 68 height 18
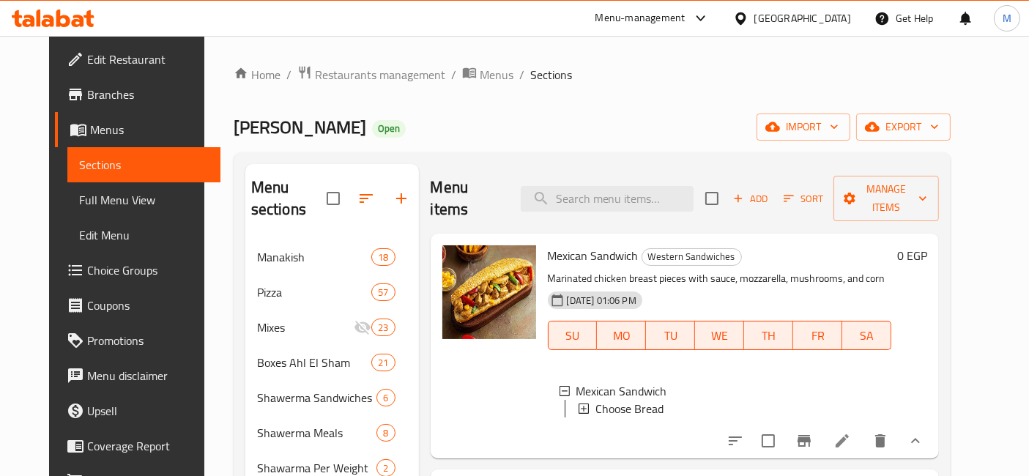
click at [638, 400] on span "Choose Bread" at bounding box center [629, 409] width 68 height 18
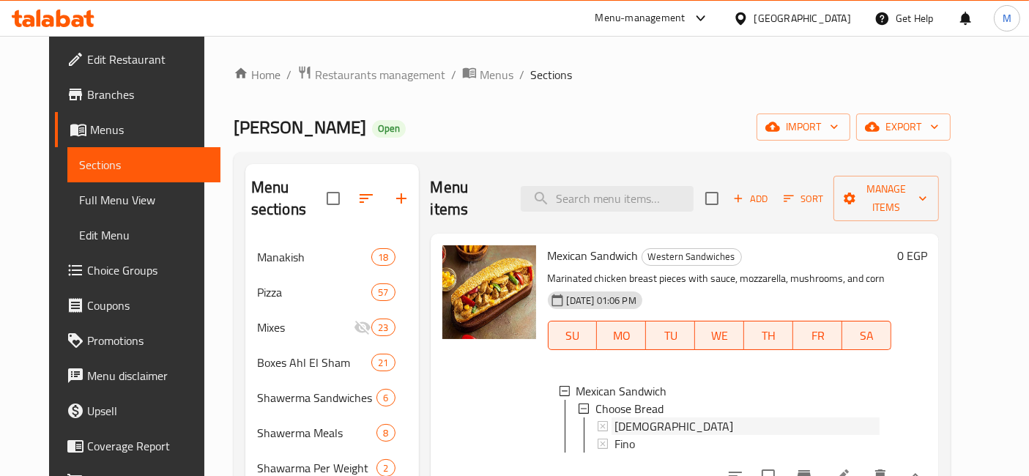
click at [611, 417] on div "[DEMOGRAPHIC_DATA]" at bounding box center [745, 426] width 269 height 18
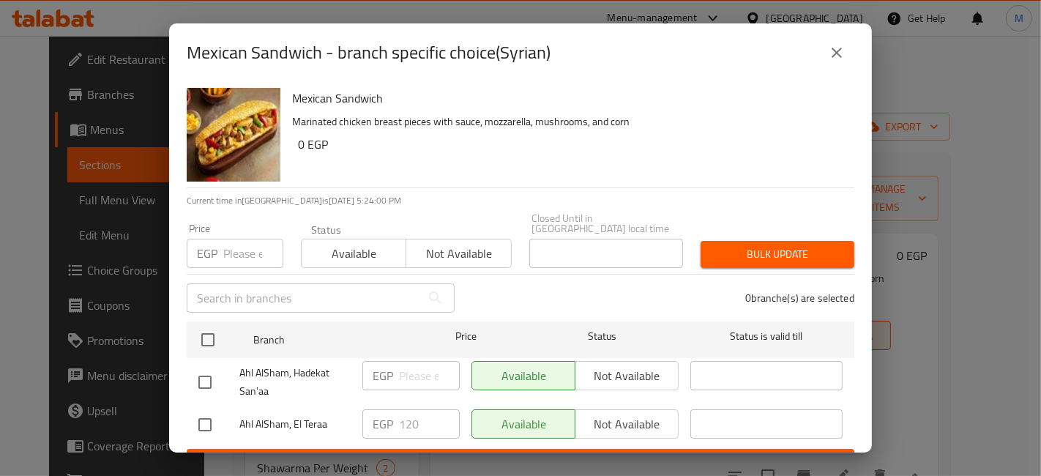
click at [835, 50] on icon "close" at bounding box center [837, 53] width 10 height 10
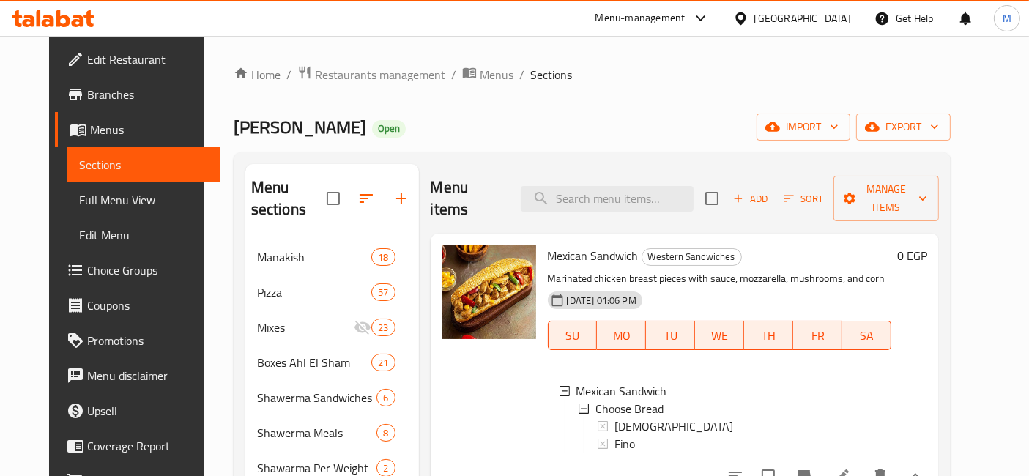
click at [625, 417] on span "[DEMOGRAPHIC_DATA]" at bounding box center [673, 426] width 119 height 18
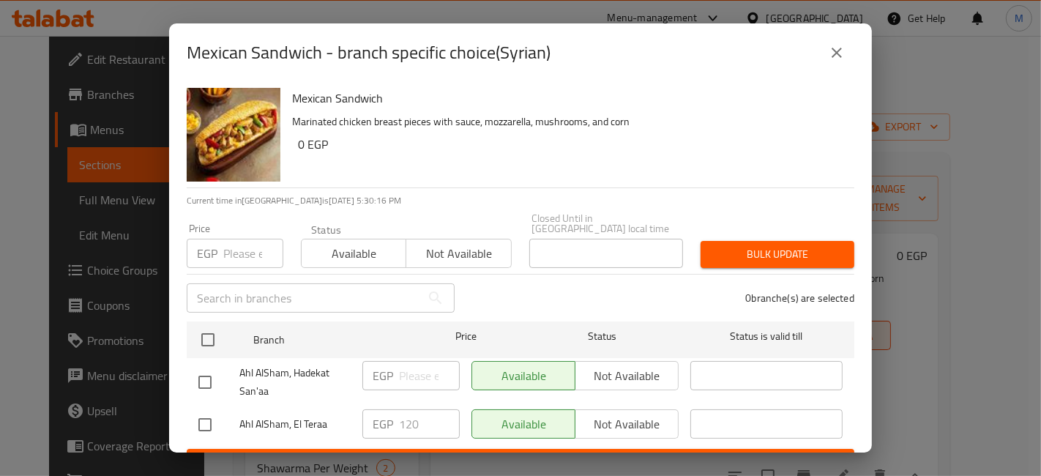
click at [209, 409] on input "checkbox" at bounding box center [205, 424] width 31 height 31
checkbox input "true"
click at [411, 421] on input "120" at bounding box center [429, 423] width 61 height 29
type input "145"
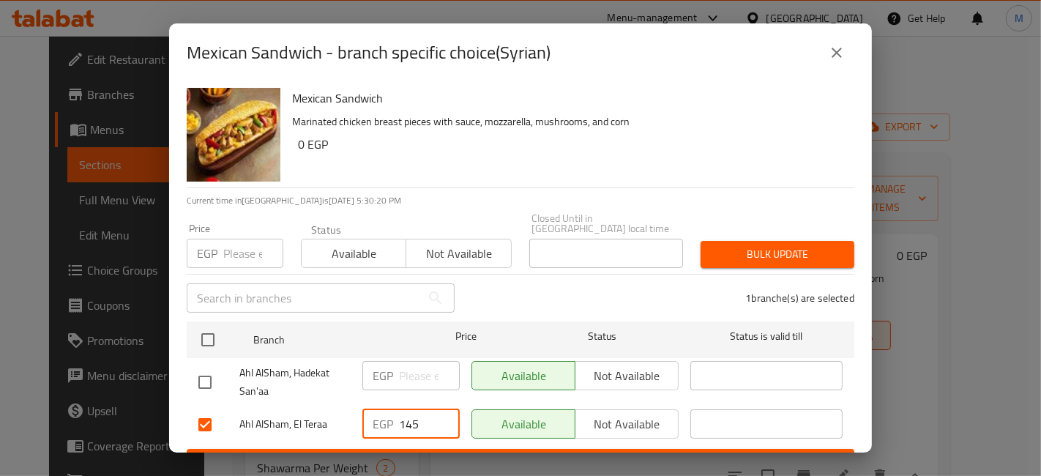
click at [474, 453] on span "Save" at bounding box center [520, 462] width 644 height 18
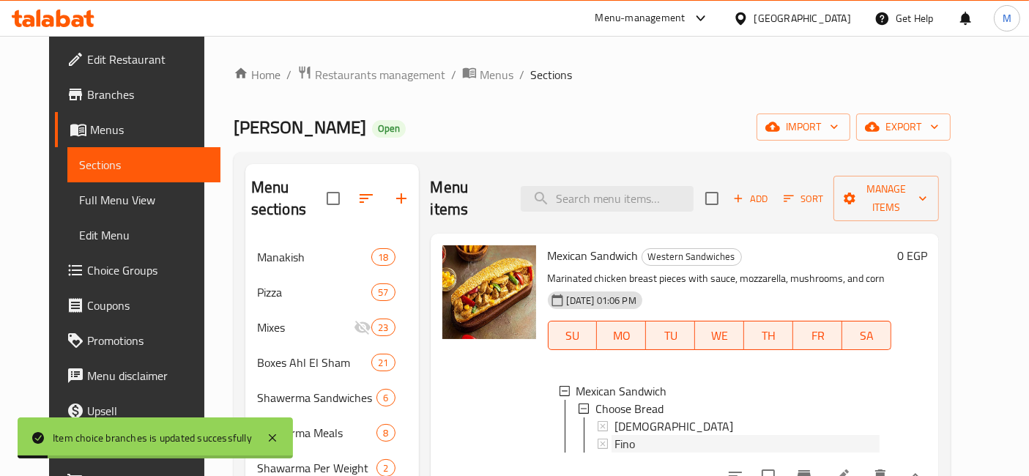
click at [614, 435] on span "Fino" at bounding box center [624, 444] width 21 height 18
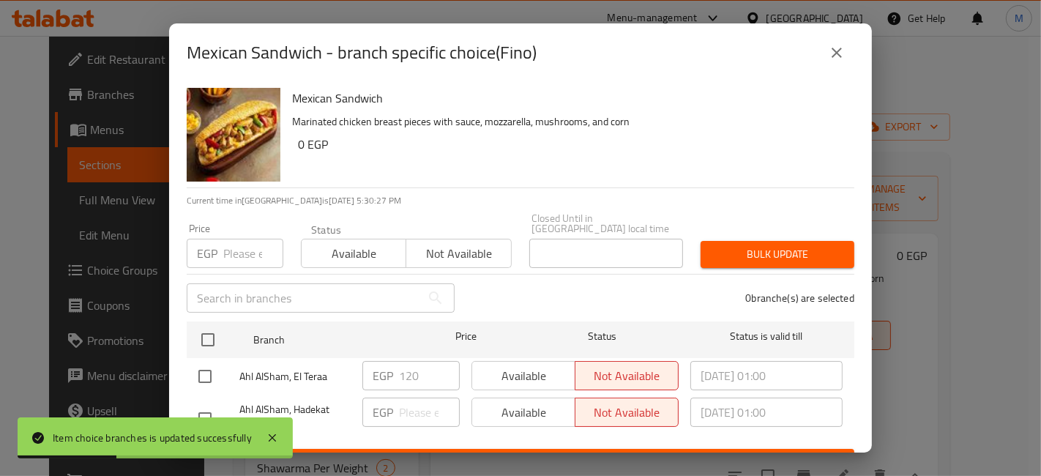
drag, startPoint x: 198, startPoint y: 371, endPoint x: 212, endPoint y: 369, distance: 13.4
click at [199, 370] on input "checkbox" at bounding box center [205, 376] width 31 height 31
checkbox input "true"
click at [420, 365] on input "120" at bounding box center [429, 375] width 61 height 29
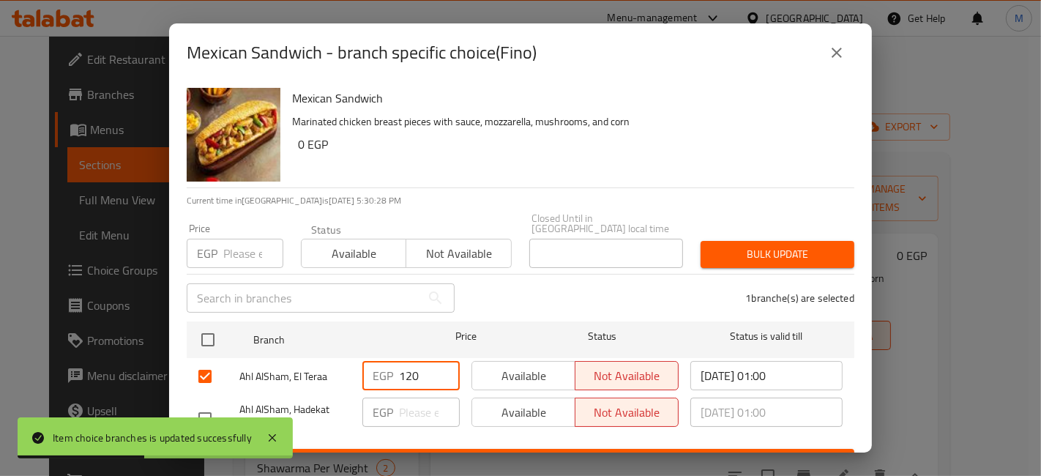
click at [420, 365] on input "120" at bounding box center [429, 375] width 61 height 29
type input "145"
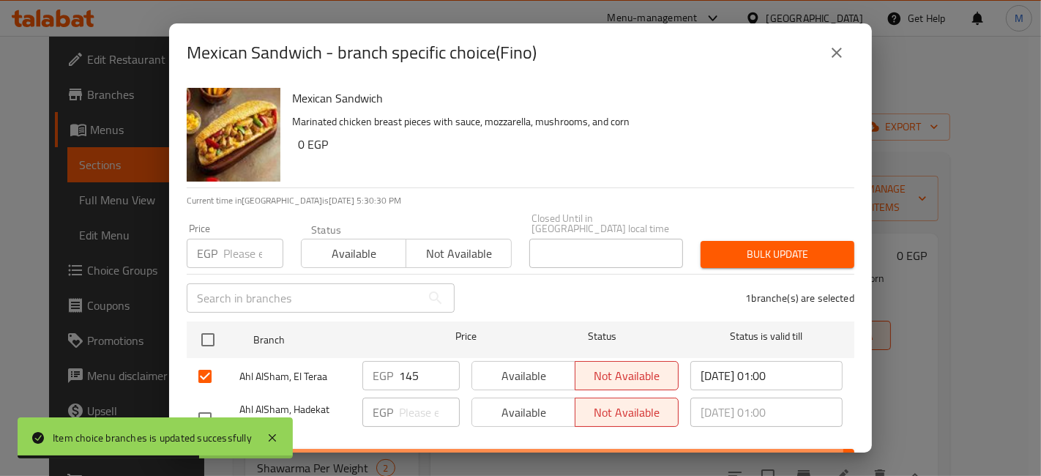
click at [422, 453] on span "Save" at bounding box center [520, 462] width 644 height 18
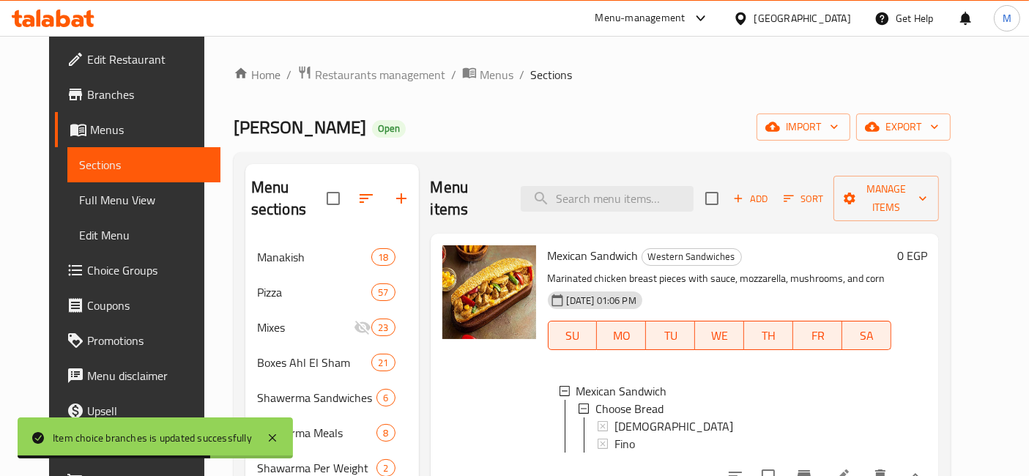
scroll to position [81, 0]
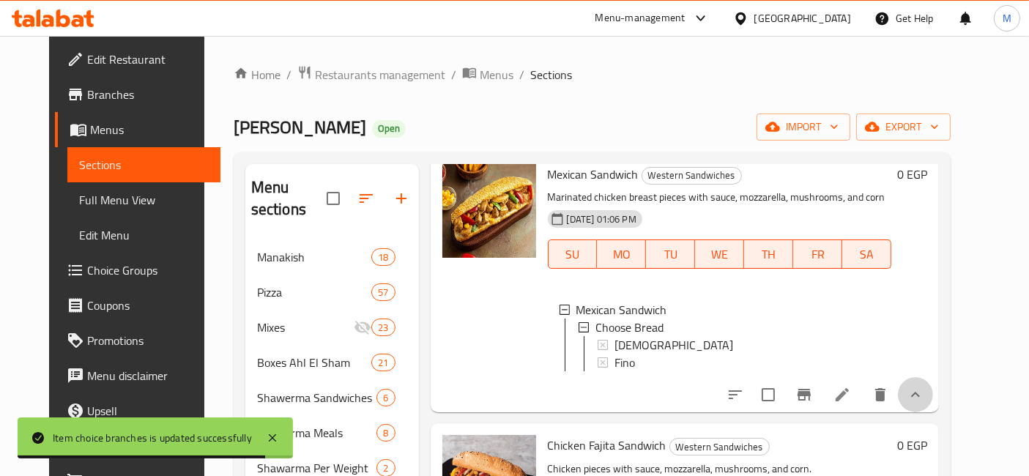
click at [933, 391] on button "show more" at bounding box center [915, 394] width 35 height 35
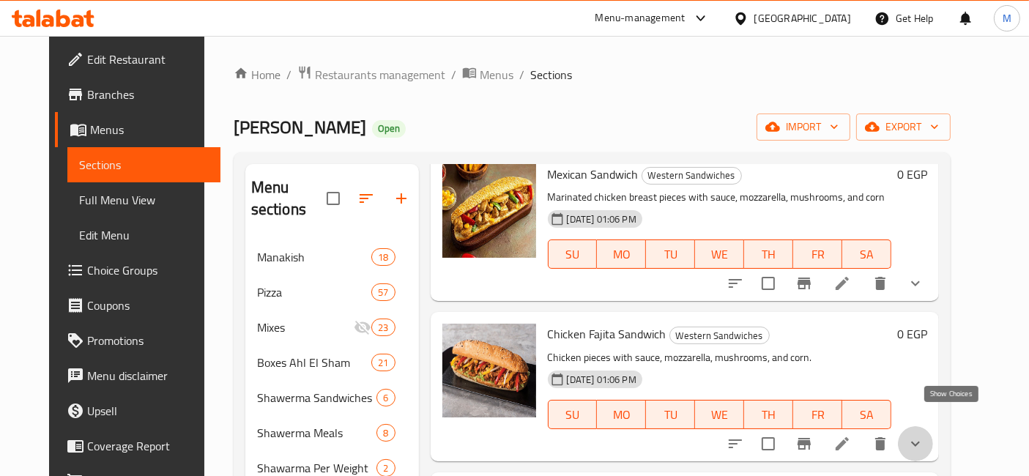
click at [924, 435] on icon "show more" at bounding box center [915, 444] width 18 height 18
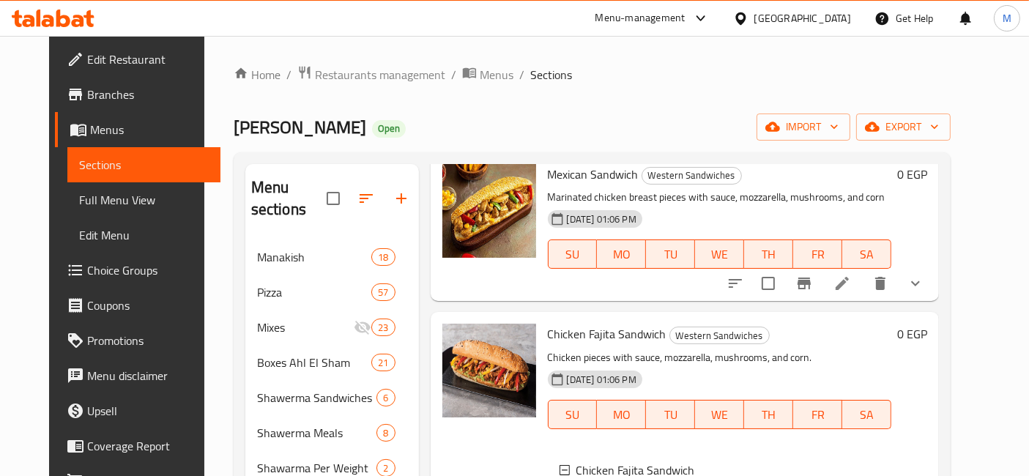
scroll to position [163, 0]
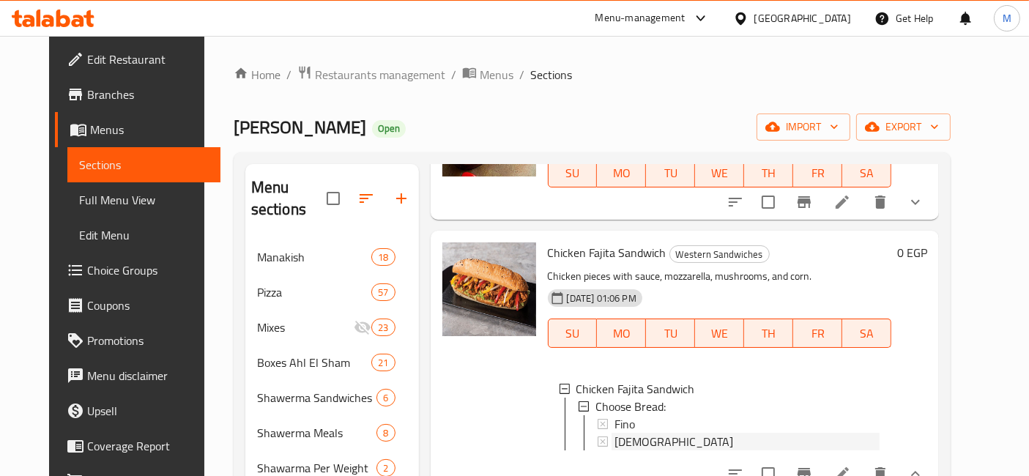
click at [616, 433] on span "[DEMOGRAPHIC_DATA]" at bounding box center [673, 442] width 119 height 18
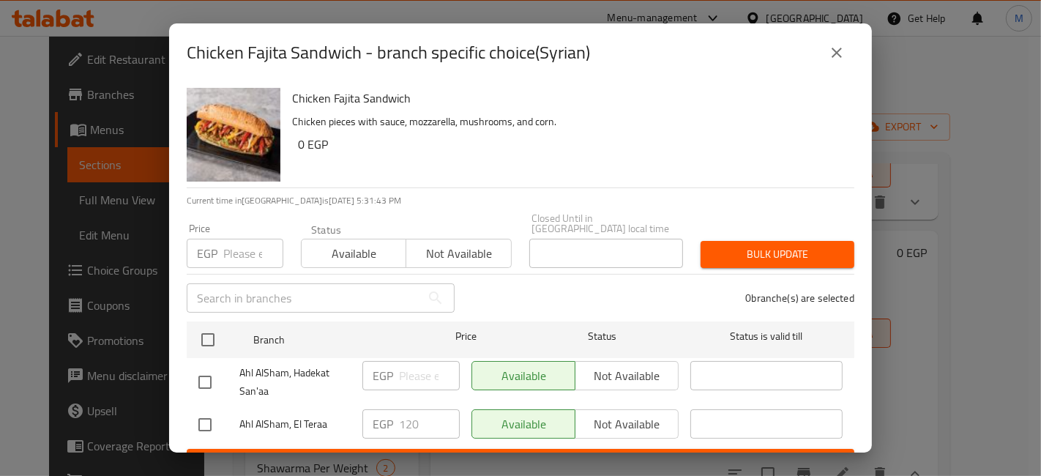
click at [210, 413] on input "checkbox" at bounding box center [205, 424] width 31 height 31
checkbox input "true"
click at [403, 409] on input "120" at bounding box center [429, 423] width 61 height 29
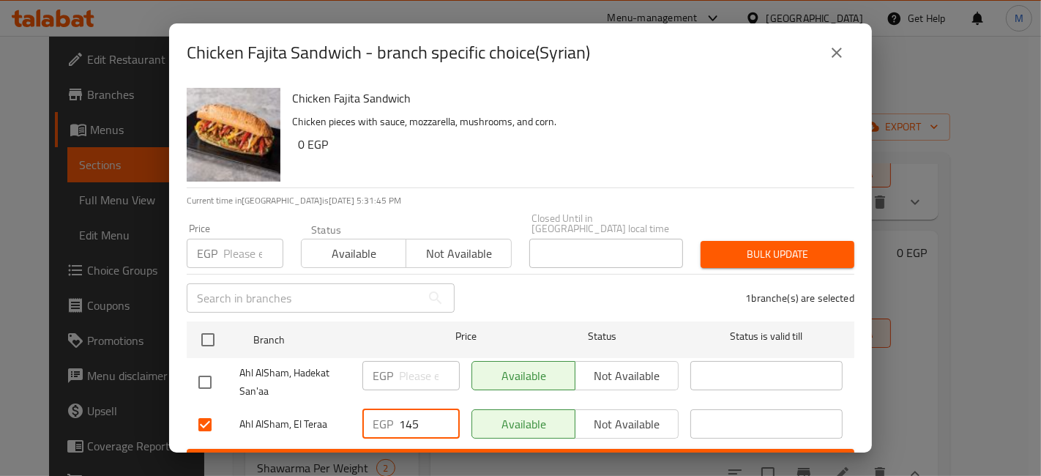
type input "145"
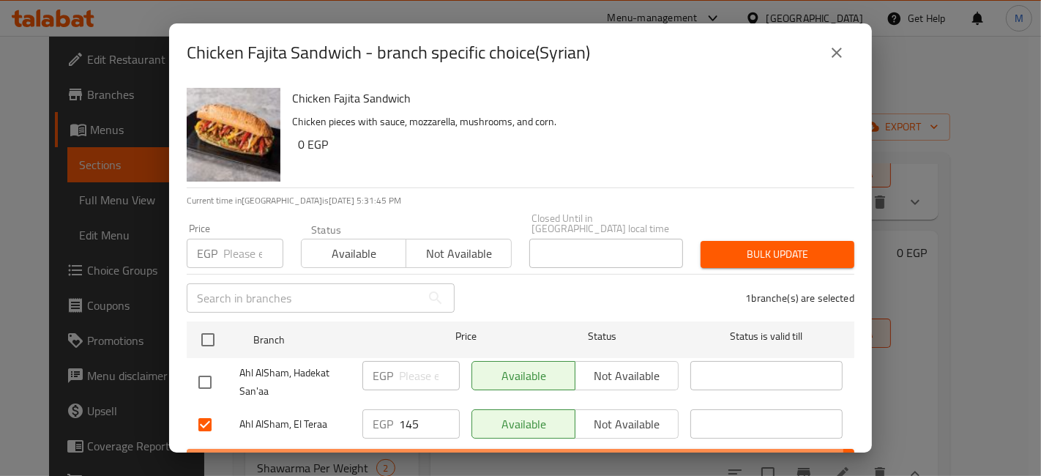
click at [441, 453] on span "Save" at bounding box center [520, 462] width 644 height 18
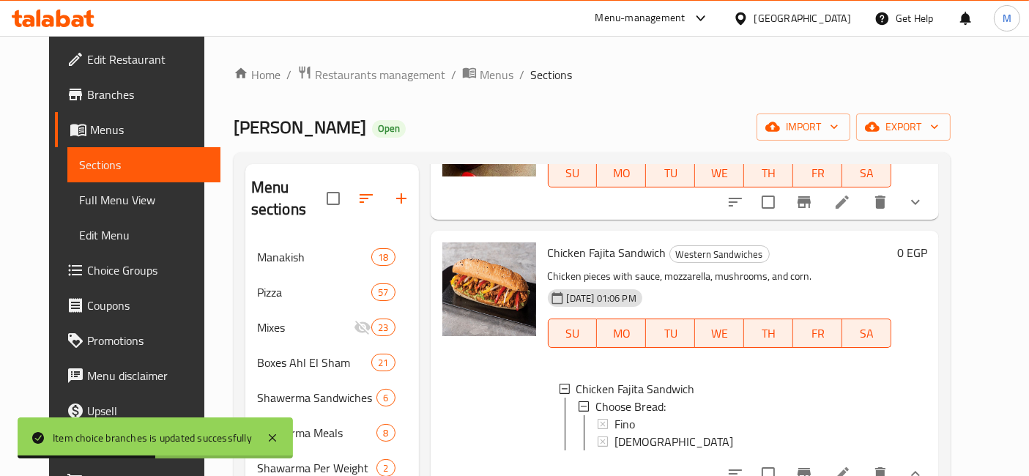
click at [81, 116] on link "Menus" at bounding box center [138, 129] width 166 height 35
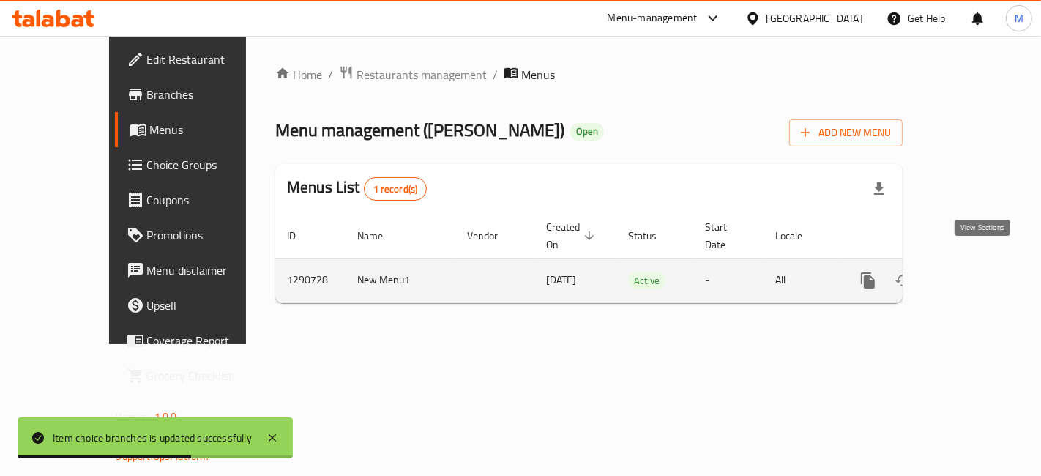
click at [991, 263] on link "enhanced table" at bounding box center [973, 280] width 35 height 35
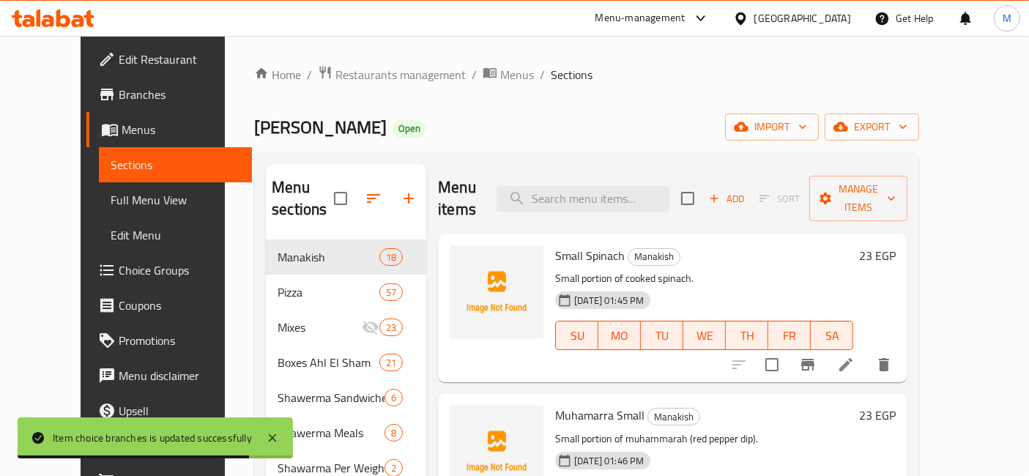
click at [119, 92] on span "Branches" at bounding box center [180, 95] width 122 height 18
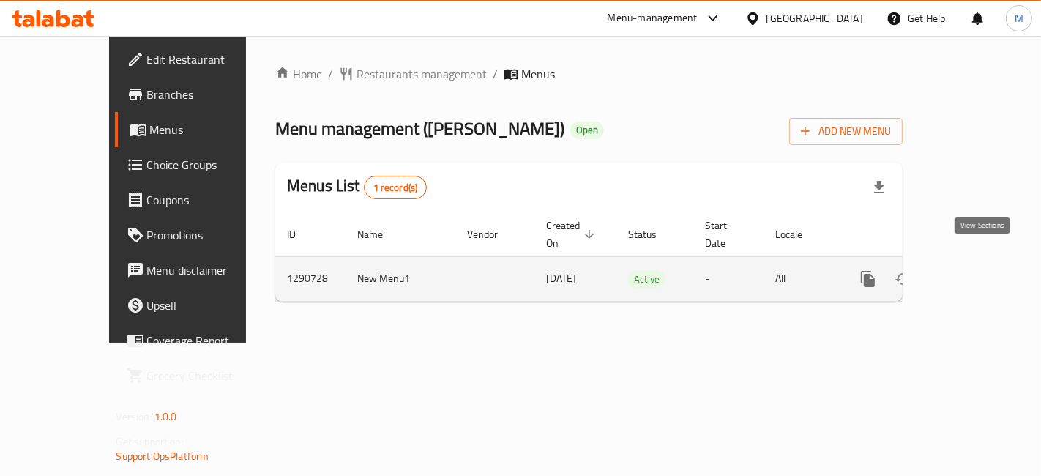
click at [972, 261] on link "enhanced table" at bounding box center [973, 278] width 35 height 35
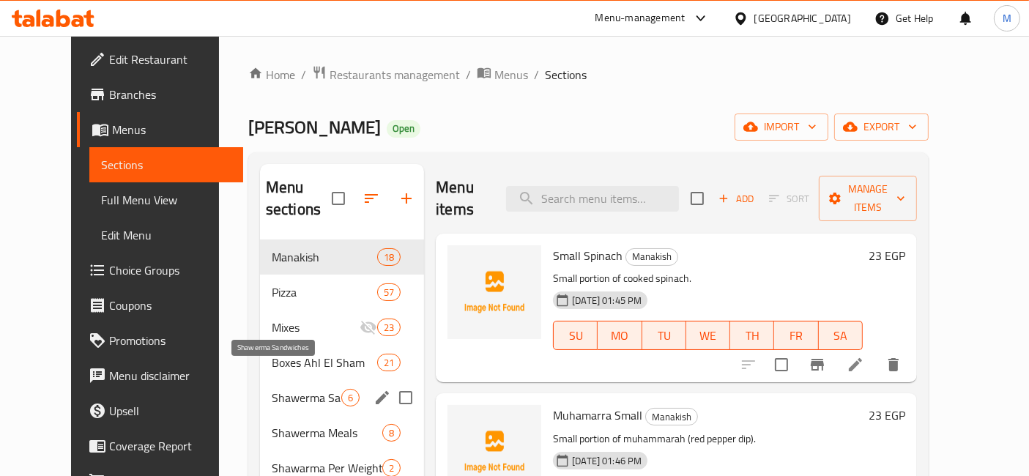
scroll to position [163, 0]
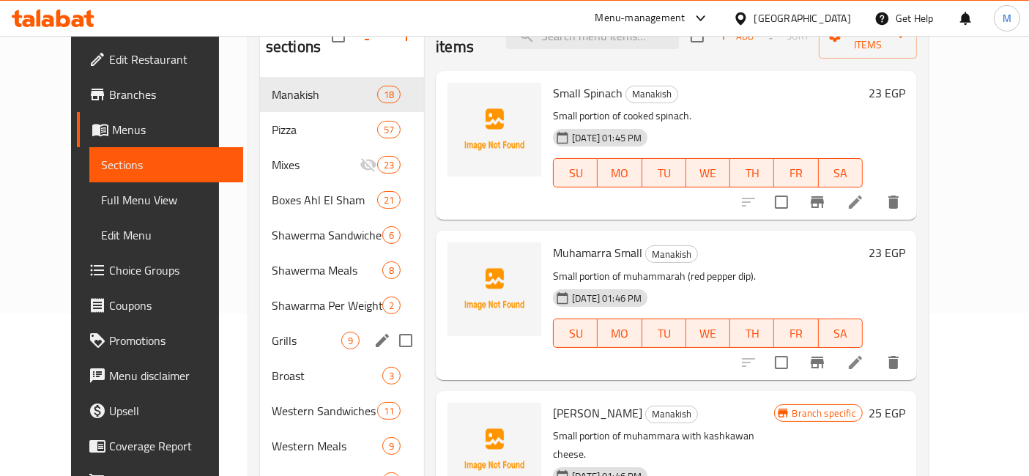
click at [297, 332] on span "Grills" at bounding box center [307, 341] width 70 height 18
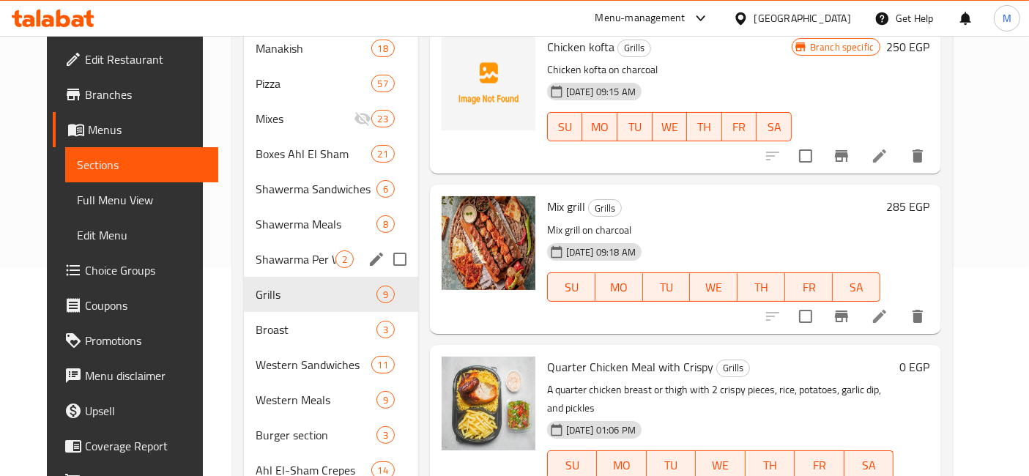
scroll to position [244, 0]
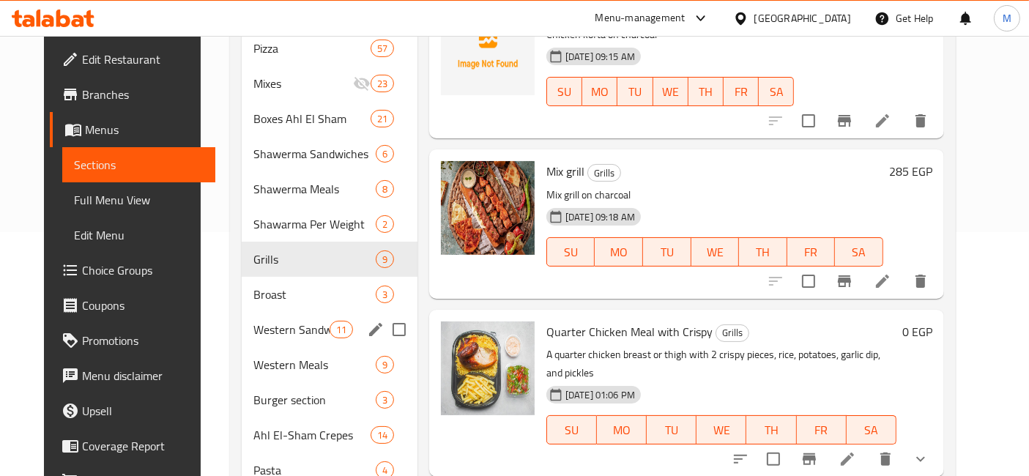
click at [281, 312] on div "Western Sandwiches 11" at bounding box center [330, 329] width 176 height 35
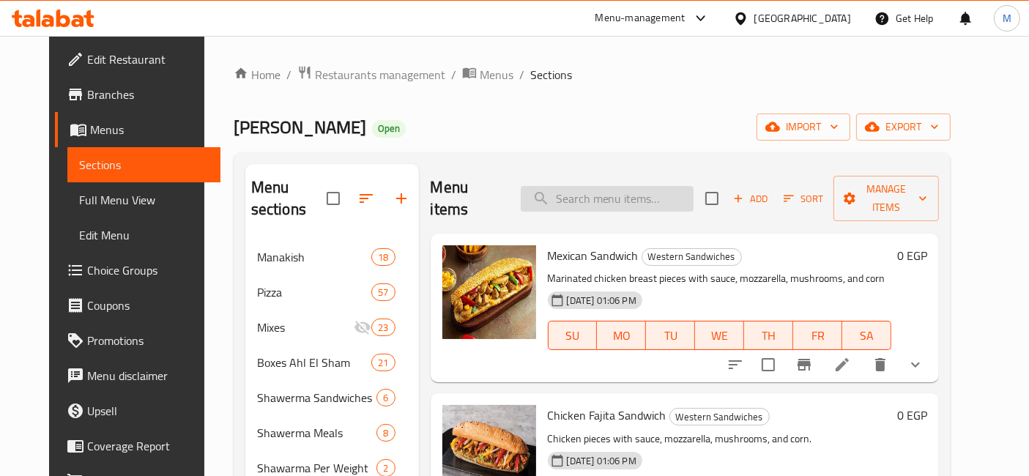
scroll to position [81, 0]
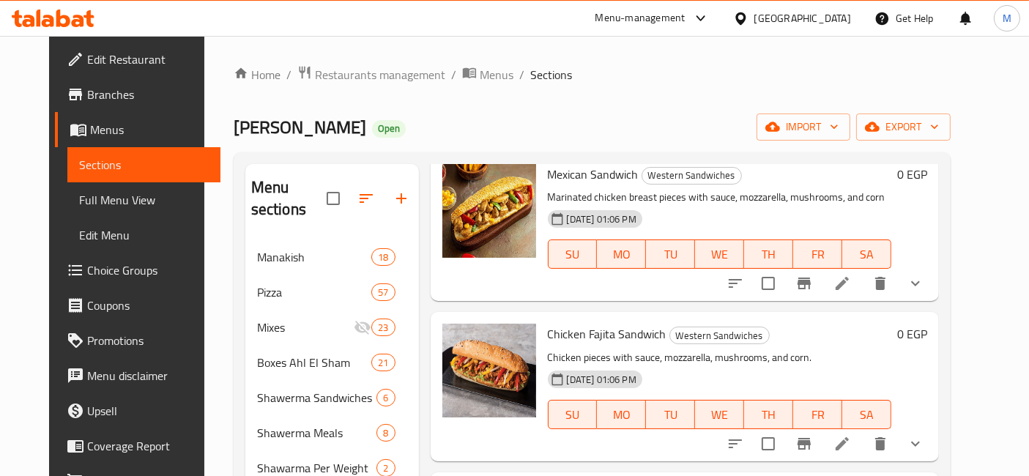
click at [933, 426] on button "show more" at bounding box center [915, 443] width 35 height 35
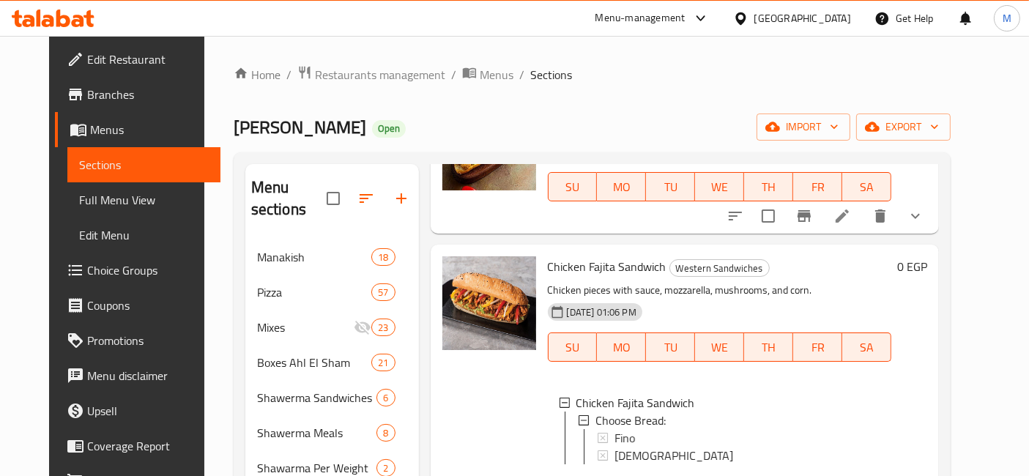
scroll to position [244, 0]
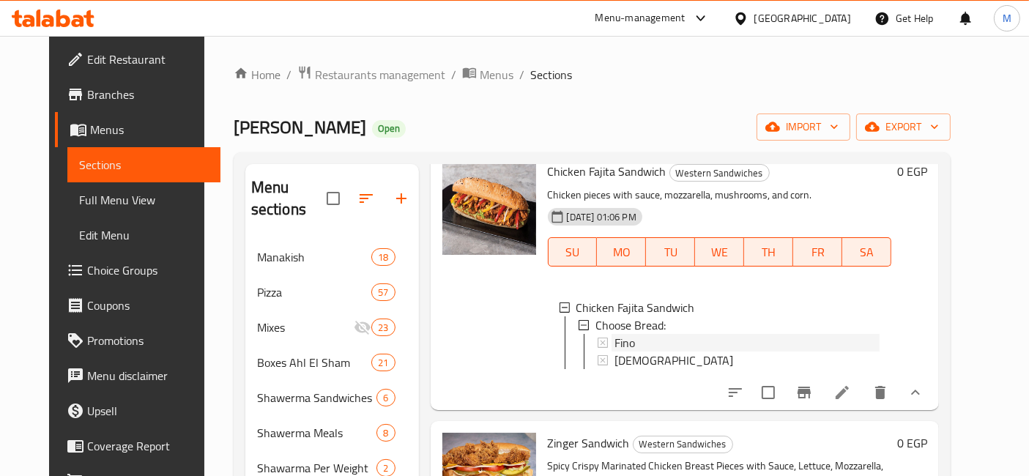
click at [623, 334] on div "Fino" at bounding box center [747, 343] width 266 height 18
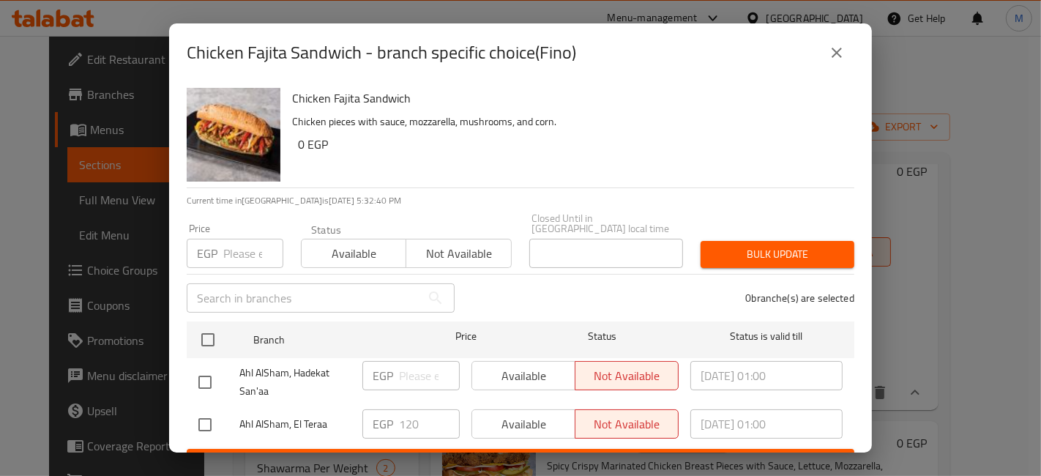
click at [196, 424] on input "checkbox" at bounding box center [205, 424] width 31 height 31
checkbox input "true"
click at [404, 411] on input "120" at bounding box center [429, 423] width 61 height 29
type input "145"
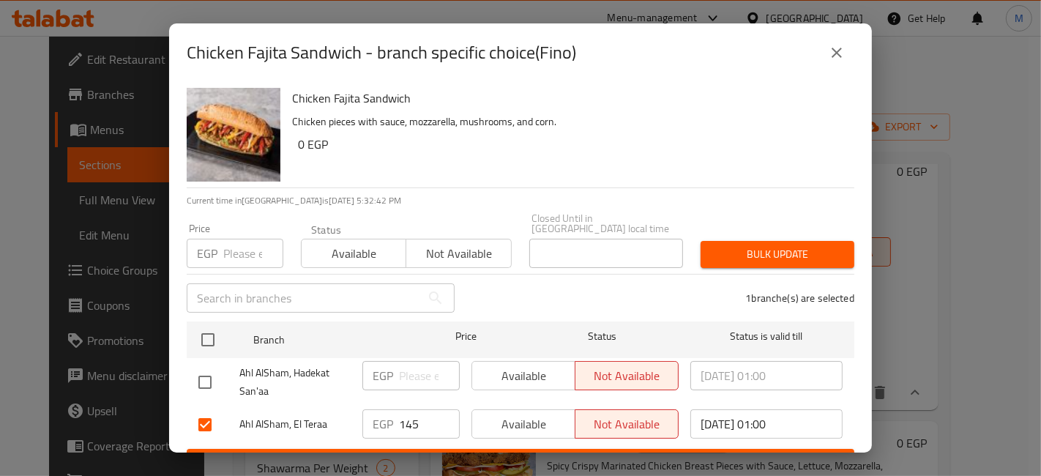
drag, startPoint x: 403, startPoint y: 435, endPoint x: 411, endPoint y: 451, distance: 18.0
click at [402, 436] on ul "Branch Price Status Status is valid till Ahl AlSham, Hadekat San'aa EGP ​ Avail…" at bounding box center [521, 382] width 668 height 133
click at [411, 453] on span "Save" at bounding box center [520, 462] width 644 height 18
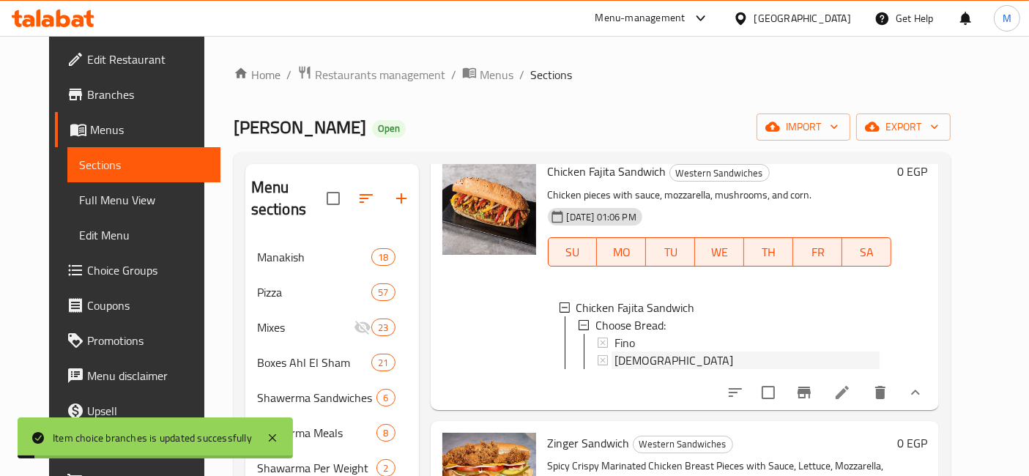
click at [616, 351] on span "[DEMOGRAPHIC_DATA]" at bounding box center [673, 360] width 119 height 18
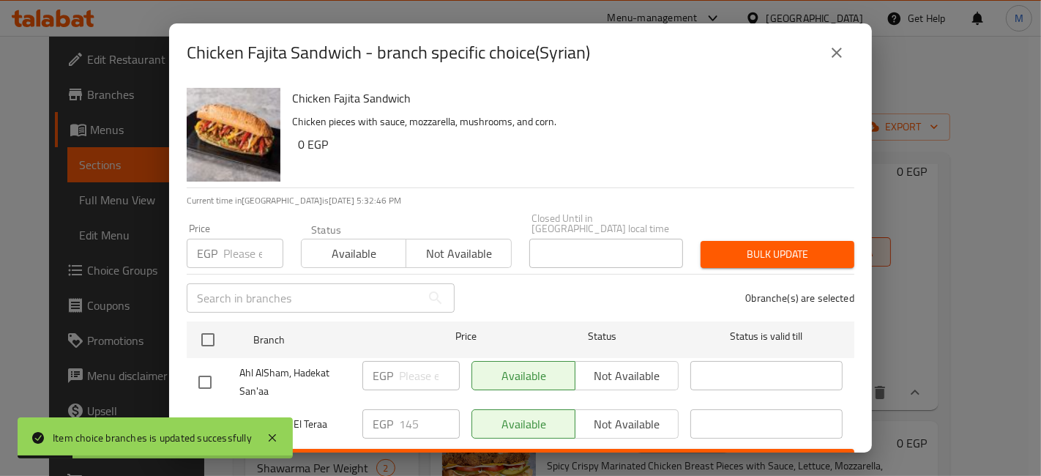
click at [211, 409] on input "checkbox" at bounding box center [205, 424] width 31 height 31
checkbox input "true"
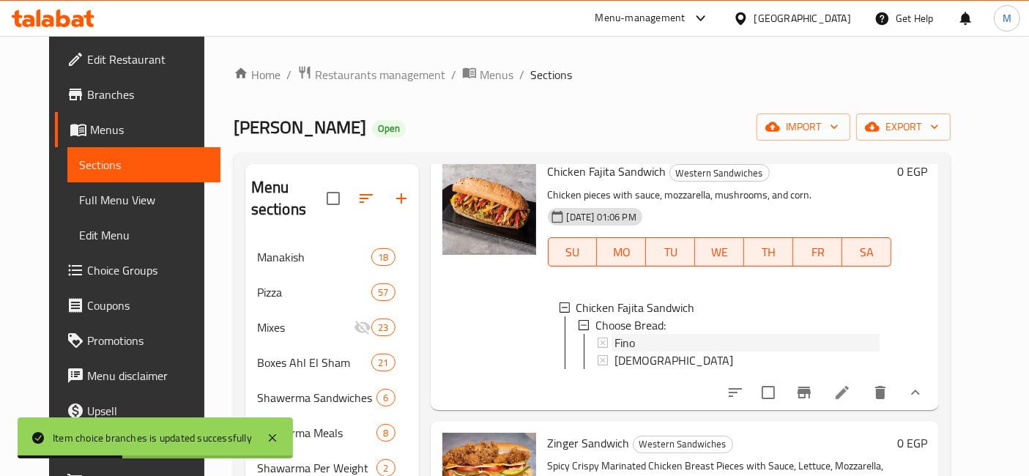
click at [630, 334] on div "Fino" at bounding box center [747, 343] width 266 height 18
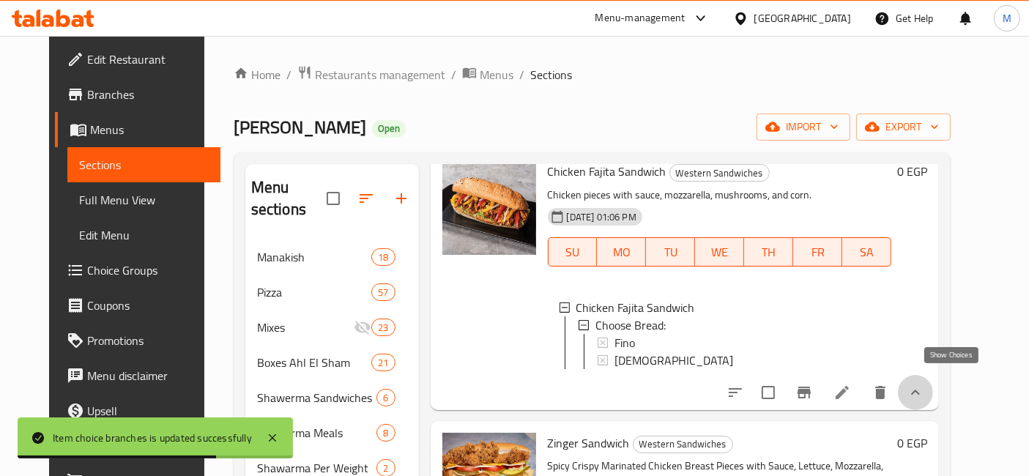
click at [924, 384] on icon "show more" at bounding box center [915, 393] width 18 height 18
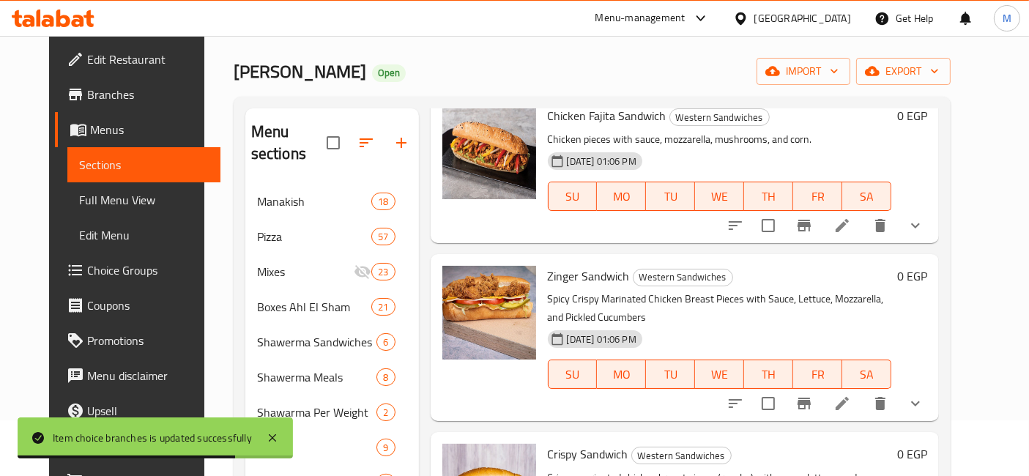
scroll to position [81, 0]
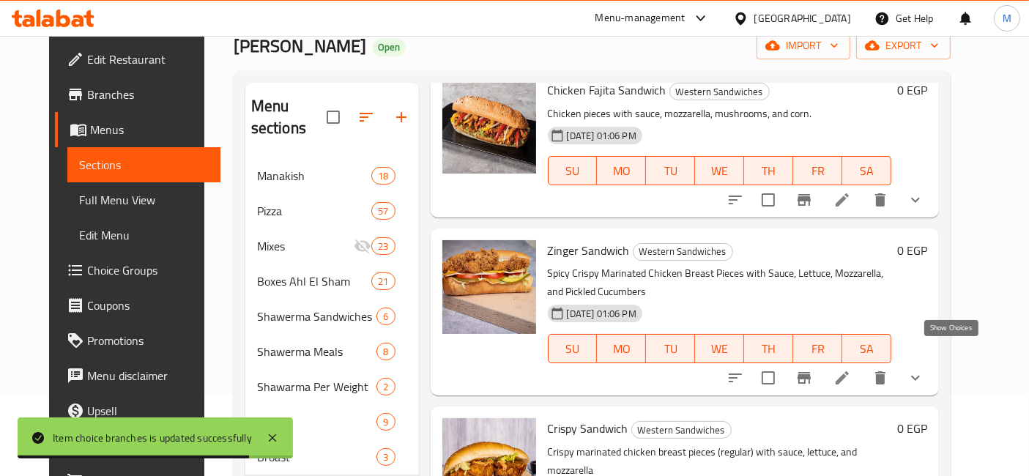
click at [924, 369] on icon "show more" at bounding box center [915, 378] width 18 height 18
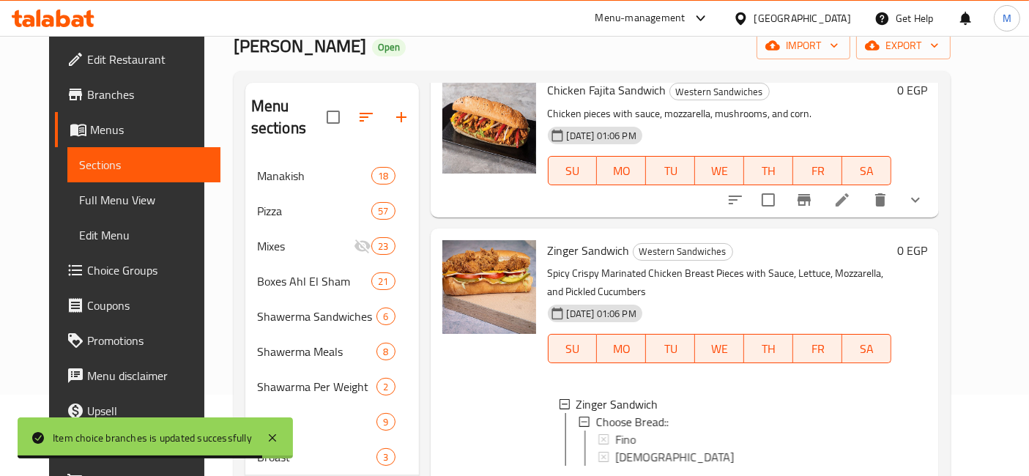
scroll to position [325, 0]
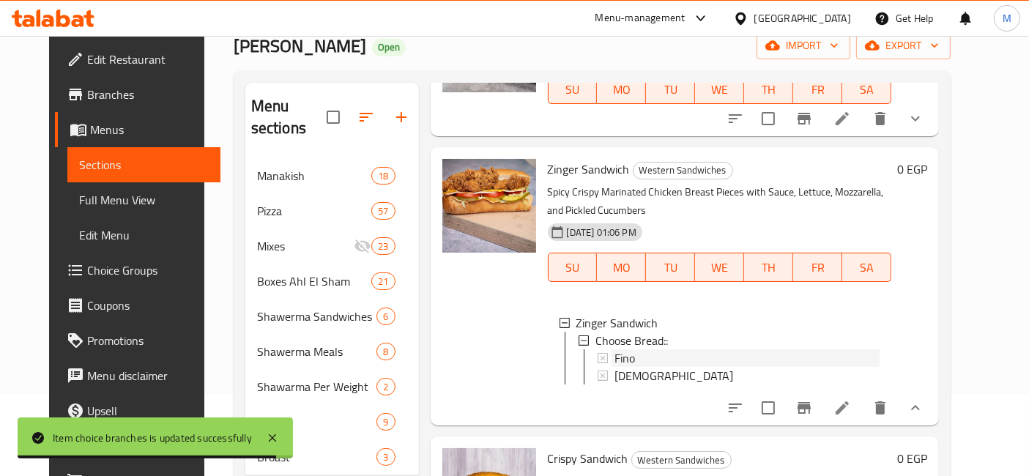
click at [631, 349] on div "Fino" at bounding box center [747, 358] width 266 height 18
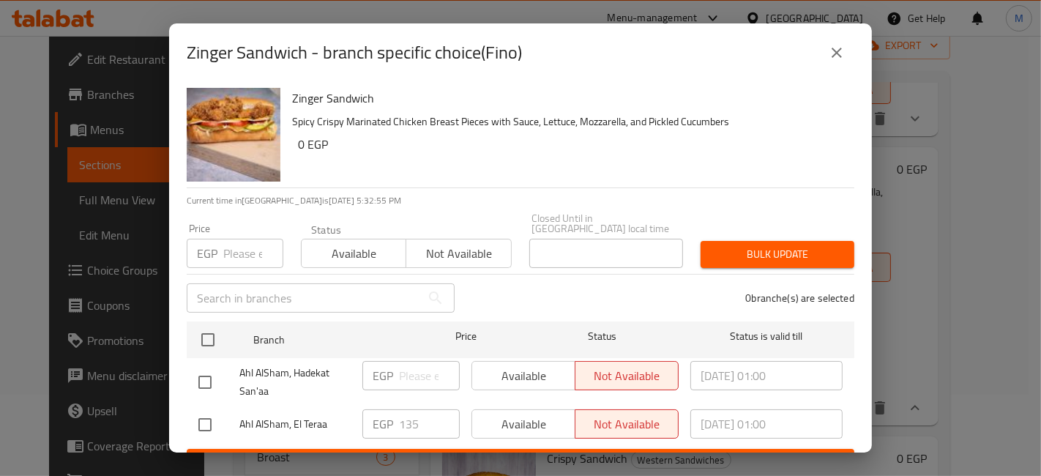
click at [211, 419] on input "checkbox" at bounding box center [205, 424] width 31 height 31
checkbox input "true"
click at [410, 414] on input "135" at bounding box center [429, 423] width 61 height 29
type input "150"
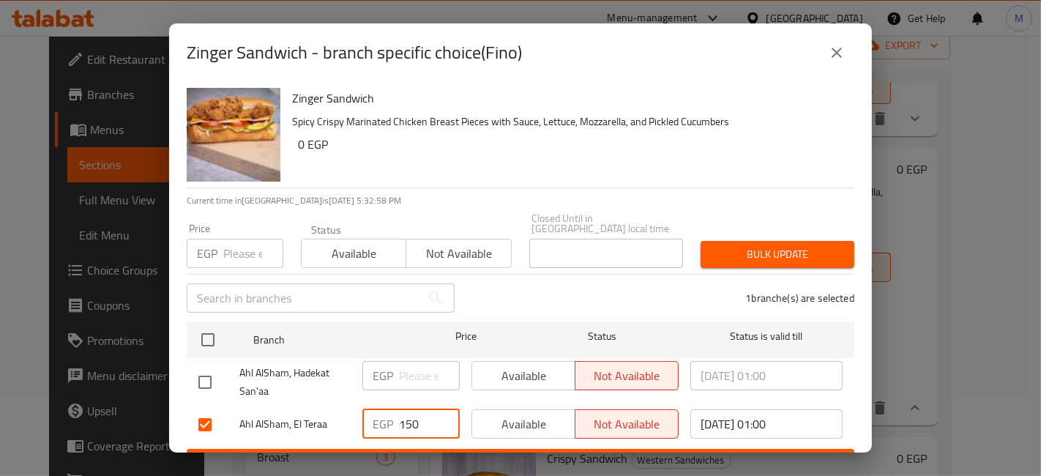
click at [424, 449] on button "Save" at bounding box center [521, 462] width 668 height 27
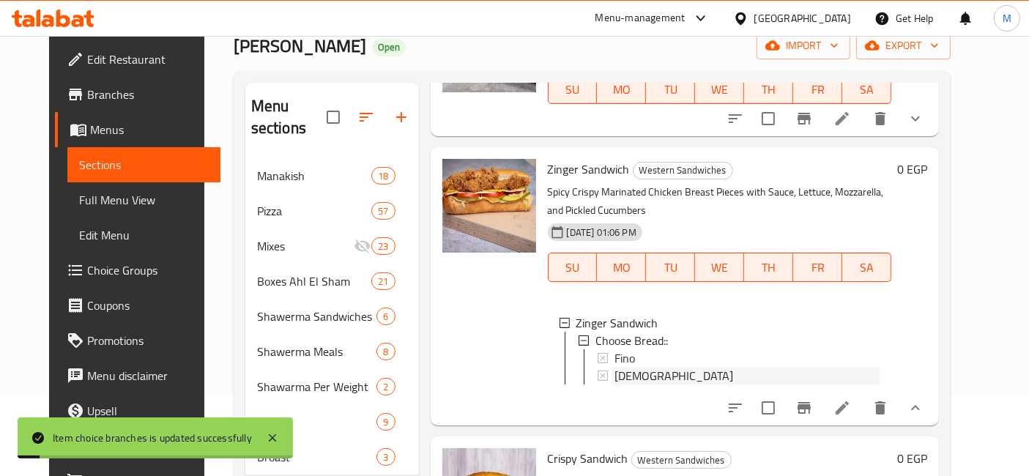
click at [625, 367] on span "[DEMOGRAPHIC_DATA]" at bounding box center [673, 376] width 119 height 18
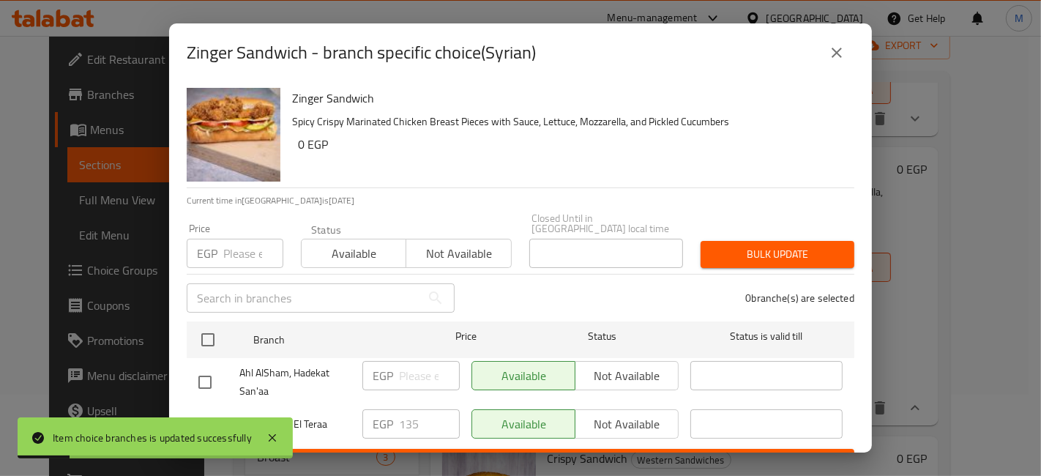
click at [217, 409] on input "checkbox" at bounding box center [205, 424] width 31 height 31
checkbox input "true"
click at [400, 409] on input "135" at bounding box center [429, 423] width 61 height 29
type input "150"
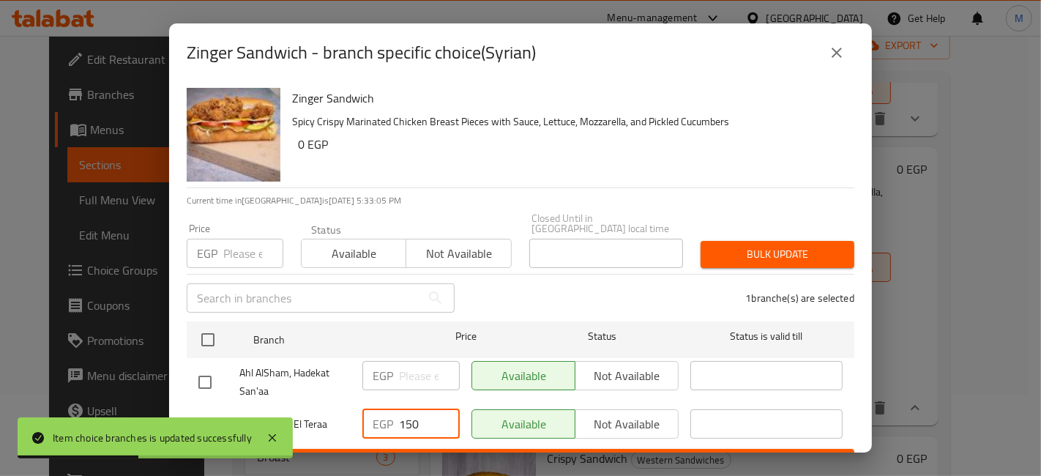
click at [420, 474] on div "Zinger Sandwich - branch specific choice(Syrian) Zinger Sandwich Spicy Crispy M…" at bounding box center [520, 238] width 1041 height 476
click at [428, 433] on div "EGP 150 ​" at bounding box center [411, 424] width 109 height 42
click at [451, 453] on span "Save" at bounding box center [520, 462] width 644 height 18
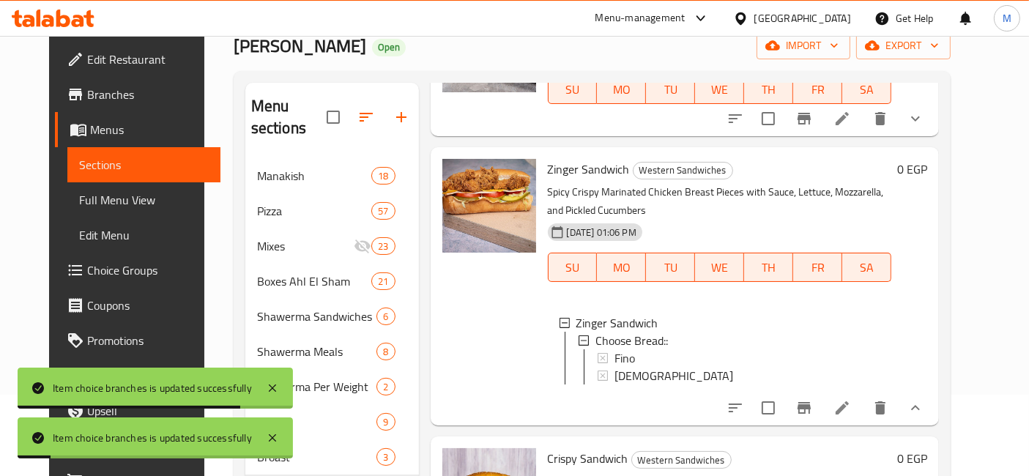
click at [924, 400] on icon "show more" at bounding box center [915, 408] width 18 height 18
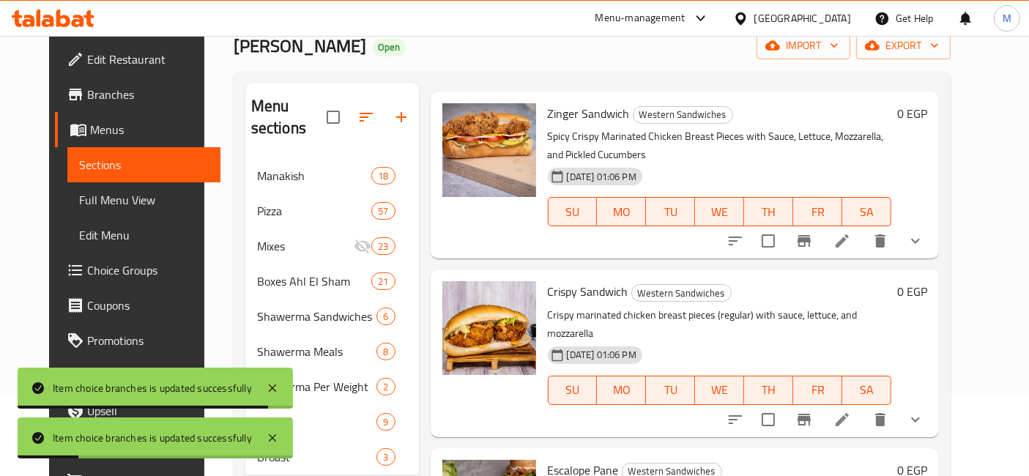
scroll to position [406, 0]
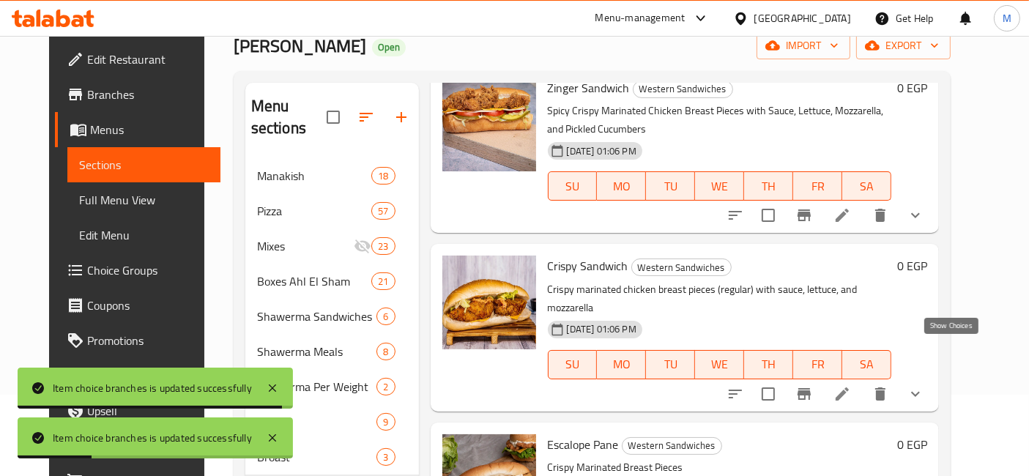
click at [924, 385] on icon "show more" at bounding box center [915, 394] width 18 height 18
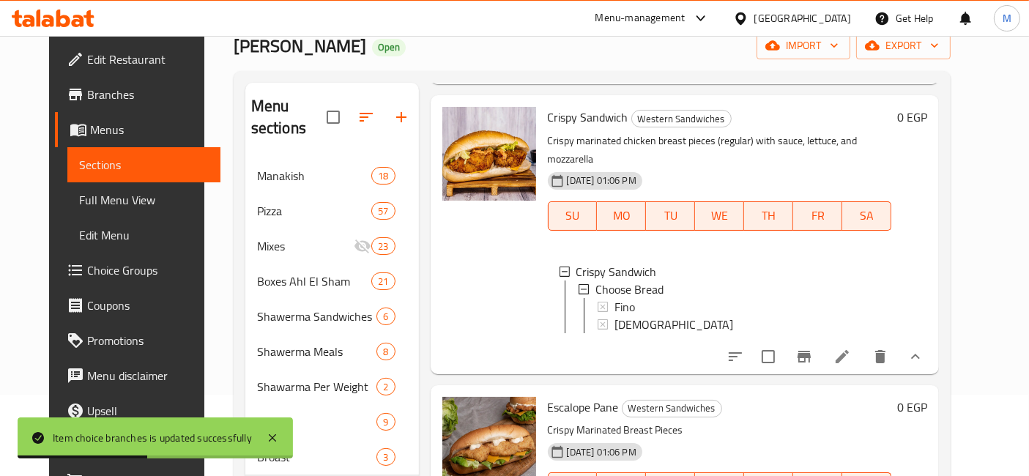
scroll to position [569, 0]
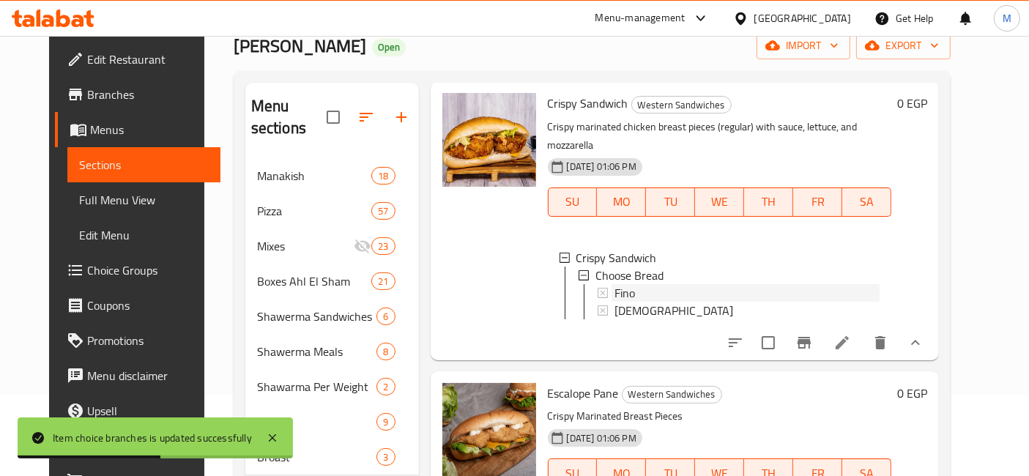
click at [631, 284] on div "Fino" at bounding box center [747, 293] width 266 height 18
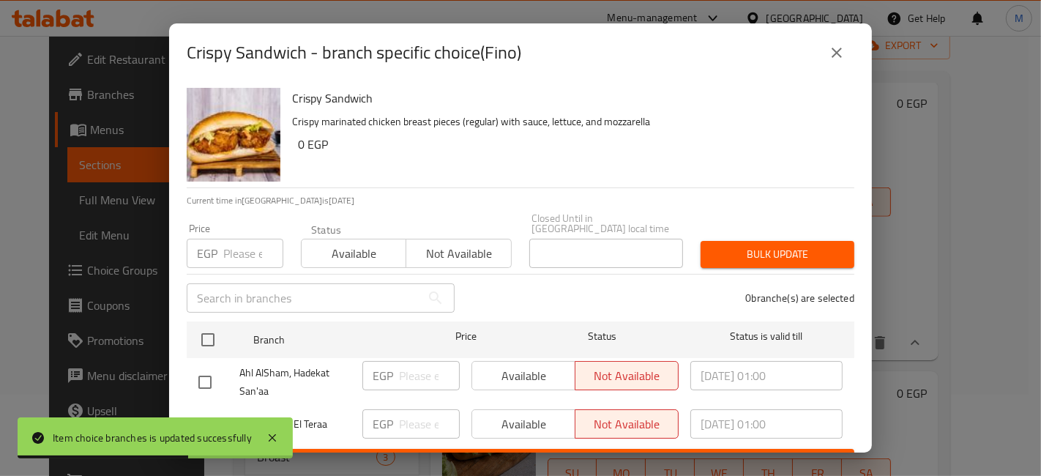
click at [188, 409] on li "Ahl AlSham, El Teraa EGP ​ Available Not available [DATE] 01:00 ​" at bounding box center [521, 424] width 668 height 37
click at [209, 411] on input "checkbox" at bounding box center [205, 424] width 31 height 31
checkbox input "true"
click at [413, 420] on input "number" at bounding box center [429, 423] width 61 height 29
type input "150"
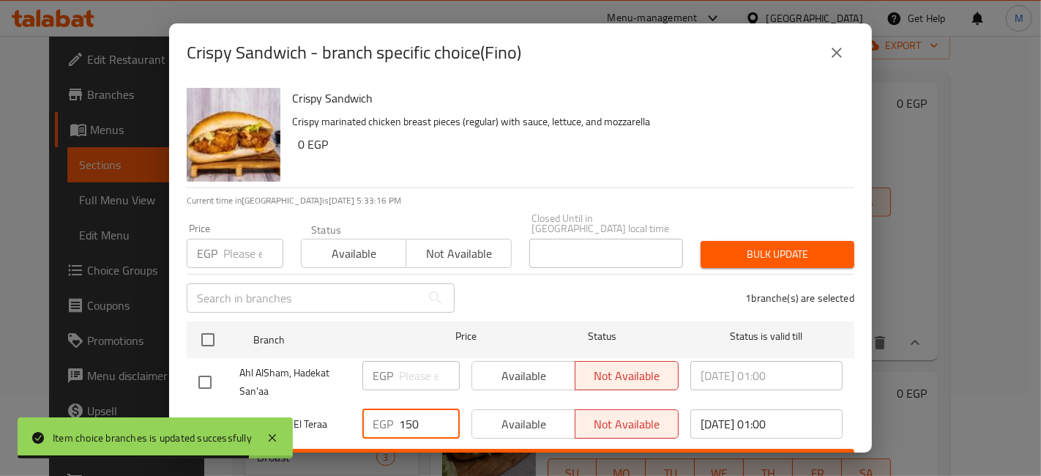
click at [432, 435] on div "EGP 150 ​" at bounding box center [411, 424] width 109 height 42
click at [445, 449] on button "Save" at bounding box center [521, 462] width 668 height 27
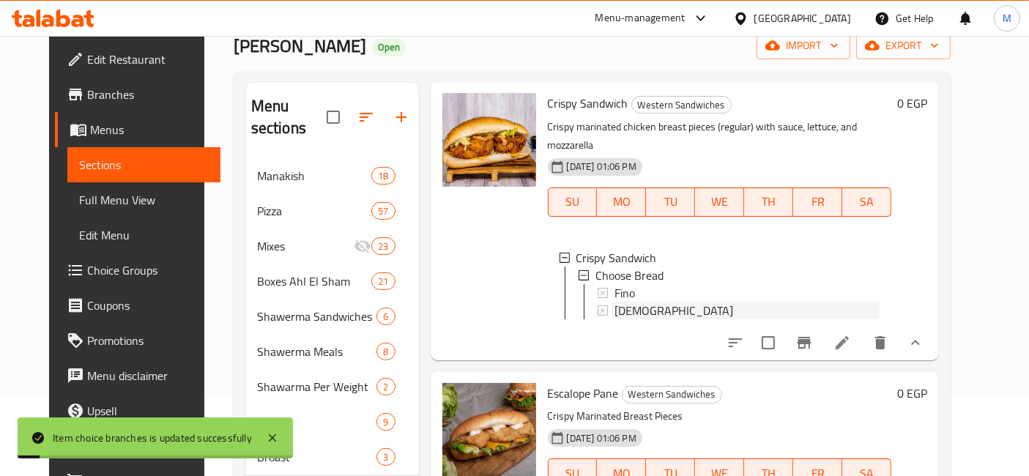
click at [623, 302] on span "[DEMOGRAPHIC_DATA]" at bounding box center [673, 311] width 119 height 18
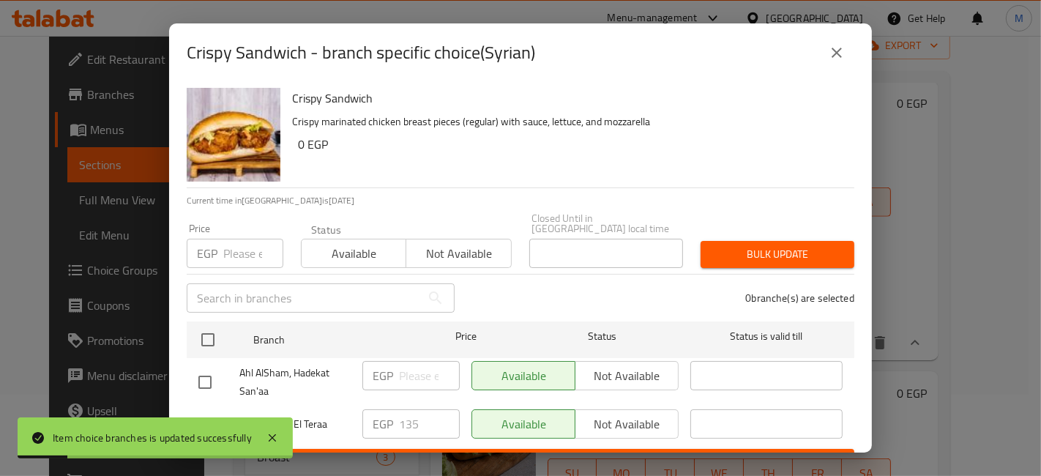
click at [204, 410] on input "checkbox" at bounding box center [205, 424] width 31 height 31
checkbox input "true"
click at [407, 410] on input "135" at bounding box center [429, 423] width 61 height 29
type input "150"
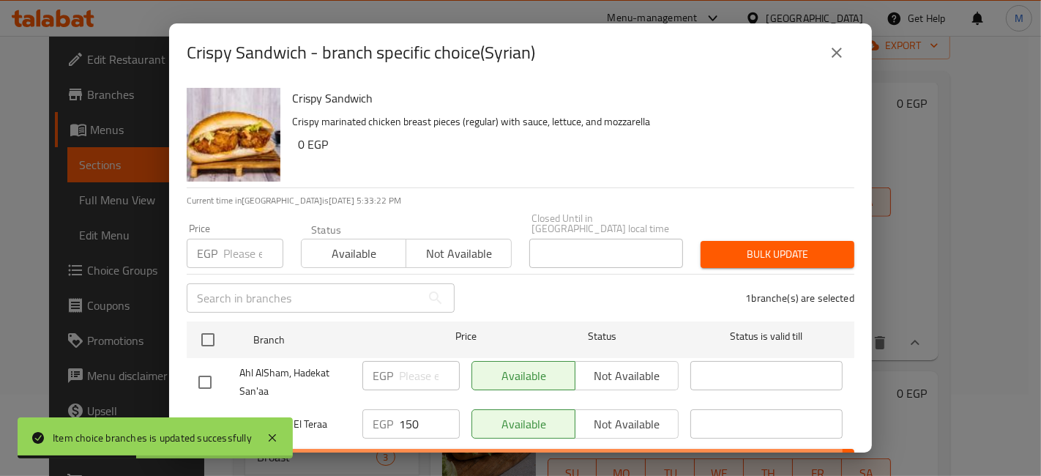
click at [431, 453] on span "Save" at bounding box center [520, 462] width 644 height 18
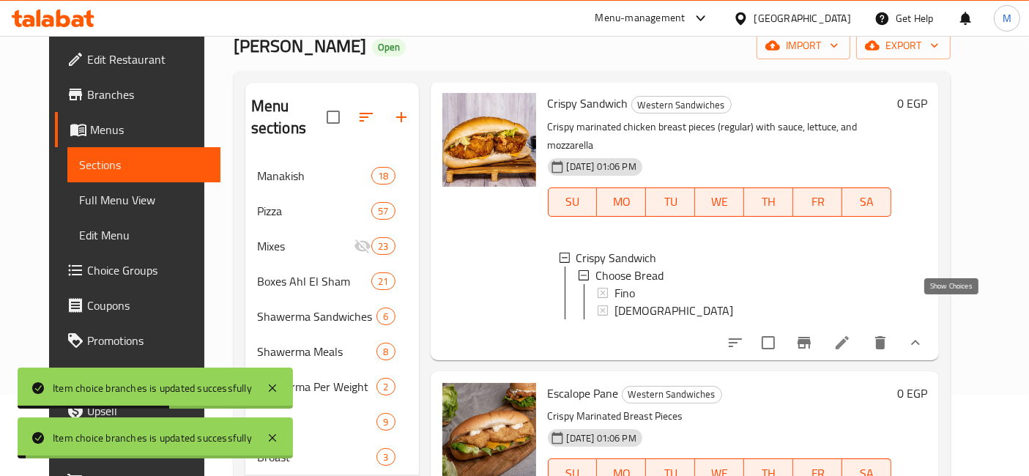
click at [924, 334] on icon "show more" at bounding box center [915, 343] width 18 height 18
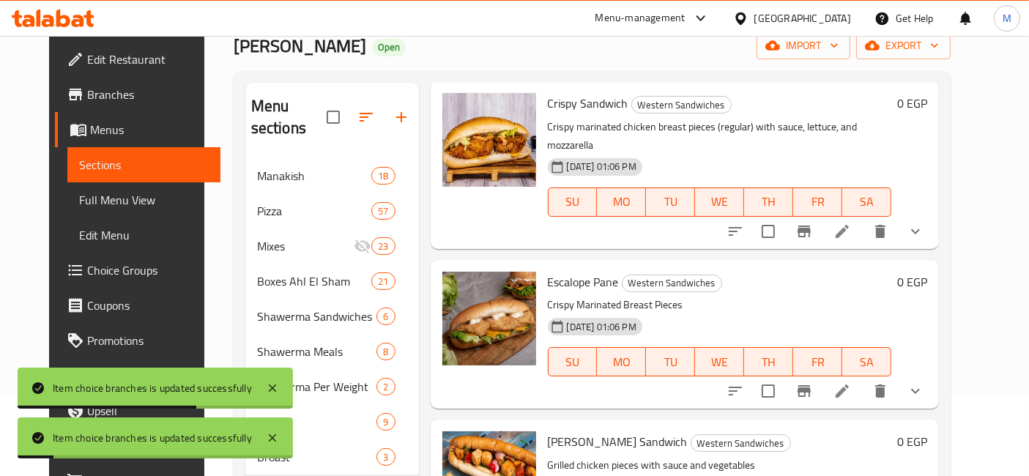
click at [939, 369] on div "Menu items Add Sort Manage items Mexican Sandwich Western Sandwiches Marinated …" at bounding box center [679, 405] width 521 height 644
click at [933, 373] on button "show more" at bounding box center [915, 390] width 35 height 35
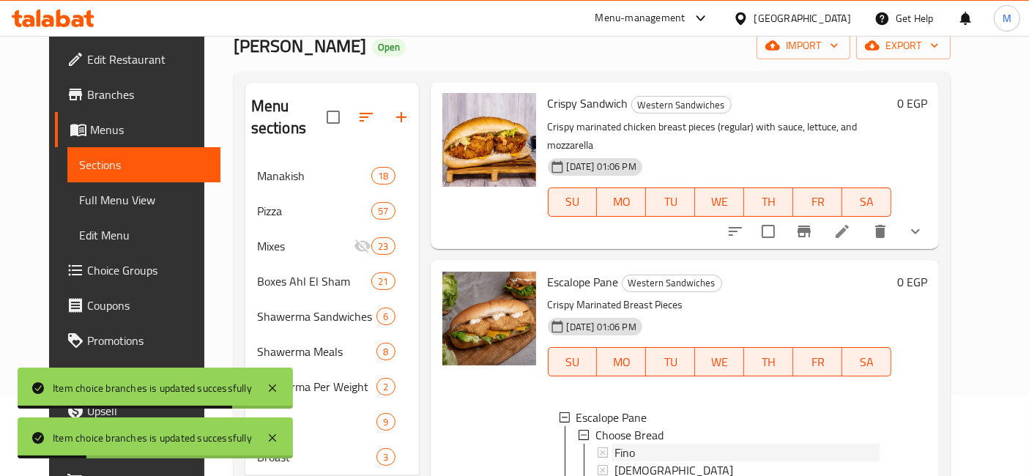
click at [614, 444] on span "Fino" at bounding box center [624, 453] width 21 height 18
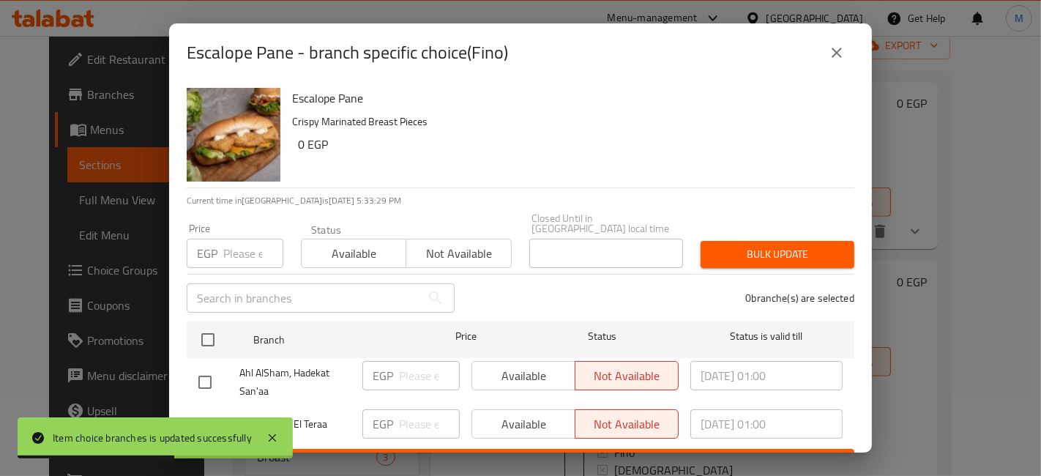
click at [199, 403] on div "Ahl AlSham, El Teraa" at bounding box center [275, 424] width 164 height 42
click at [205, 409] on input "checkbox" at bounding box center [205, 424] width 31 height 31
checkbox input "true"
click at [420, 420] on input "number" at bounding box center [429, 423] width 61 height 29
type input "150"
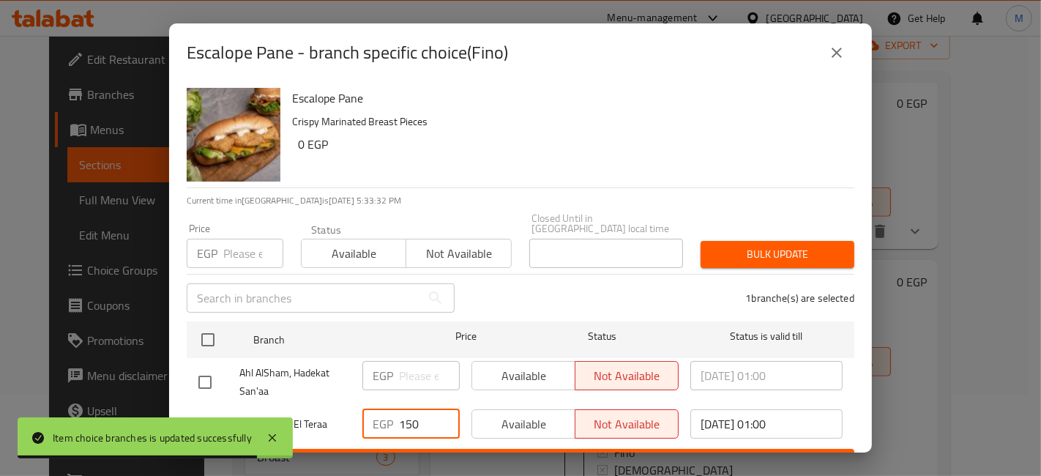
click at [450, 453] on span "Save" at bounding box center [520, 462] width 644 height 18
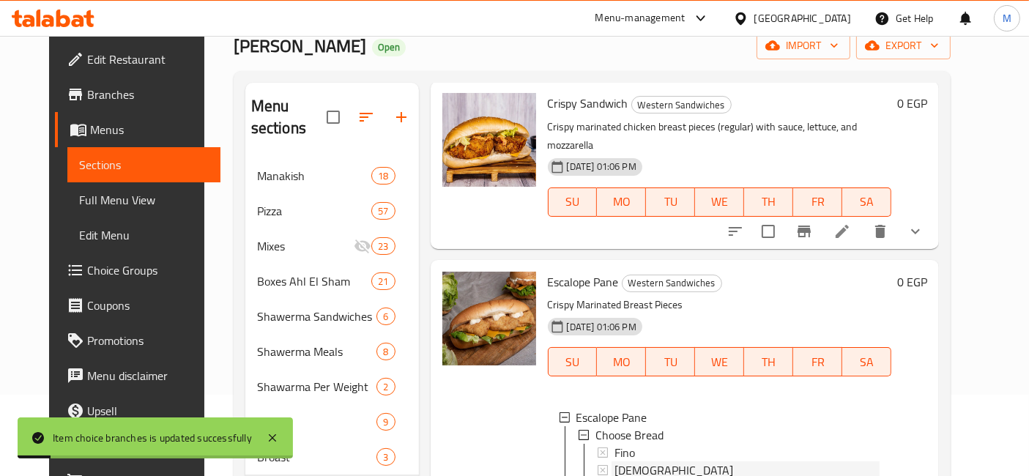
click at [633, 461] on div "[DEMOGRAPHIC_DATA]" at bounding box center [747, 470] width 266 height 18
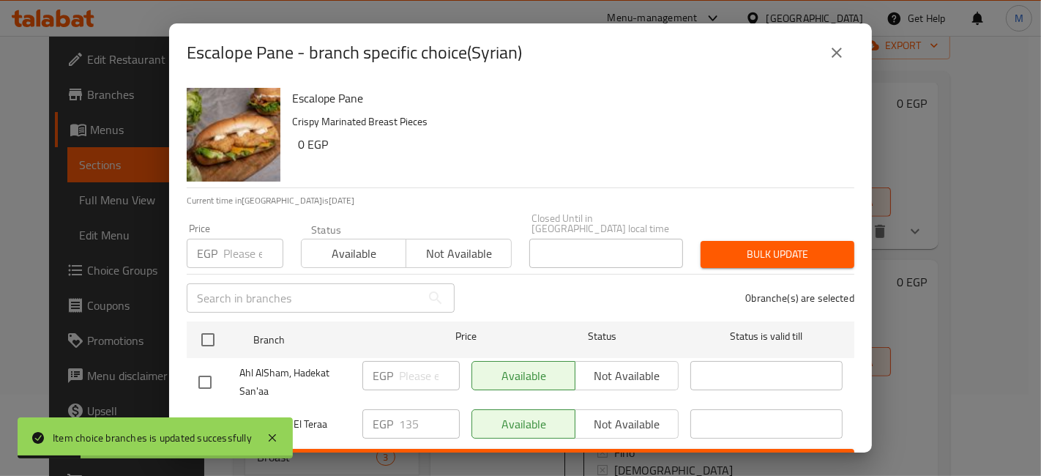
click at [214, 409] on input "checkbox" at bounding box center [205, 424] width 31 height 31
checkbox input "true"
click at [403, 411] on input "135" at bounding box center [429, 423] width 61 height 29
type input "150"
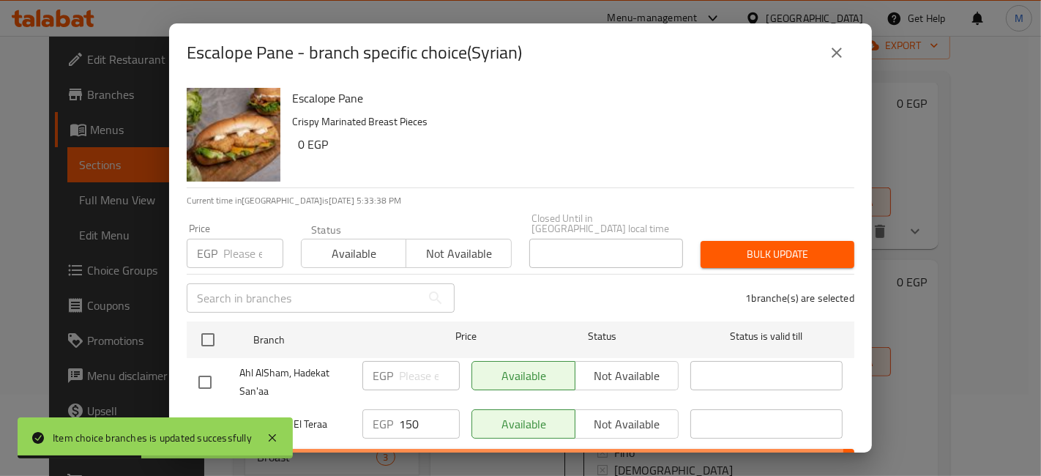
click at [425, 453] on span "Save" at bounding box center [520, 462] width 644 height 18
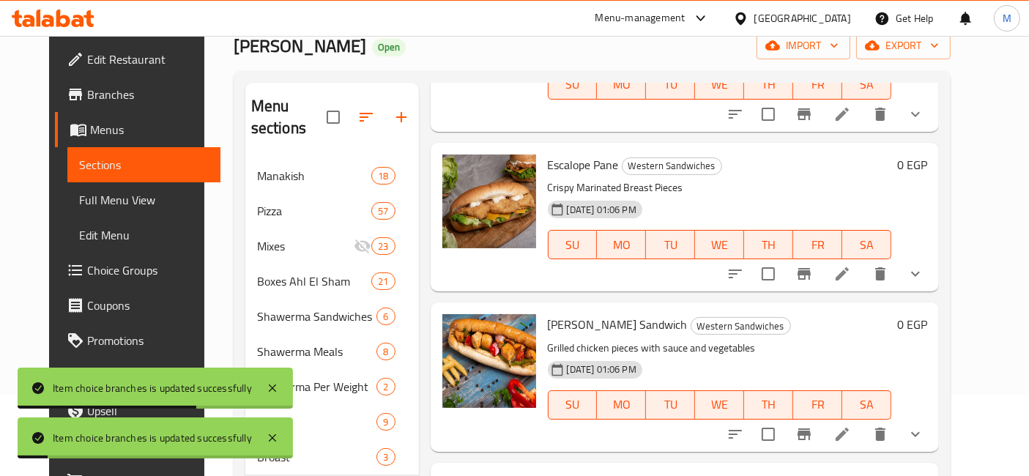
scroll to position [732, 0]
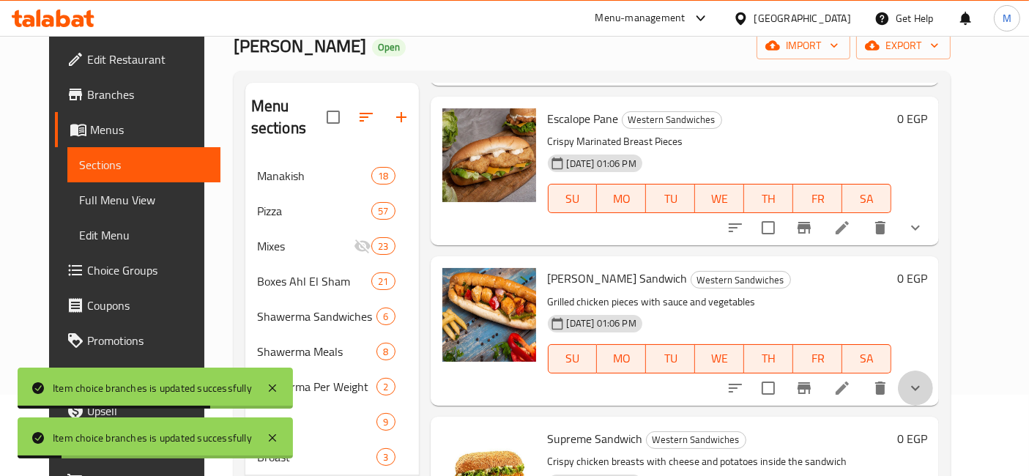
click at [933, 370] on button "show more" at bounding box center [915, 387] width 35 height 35
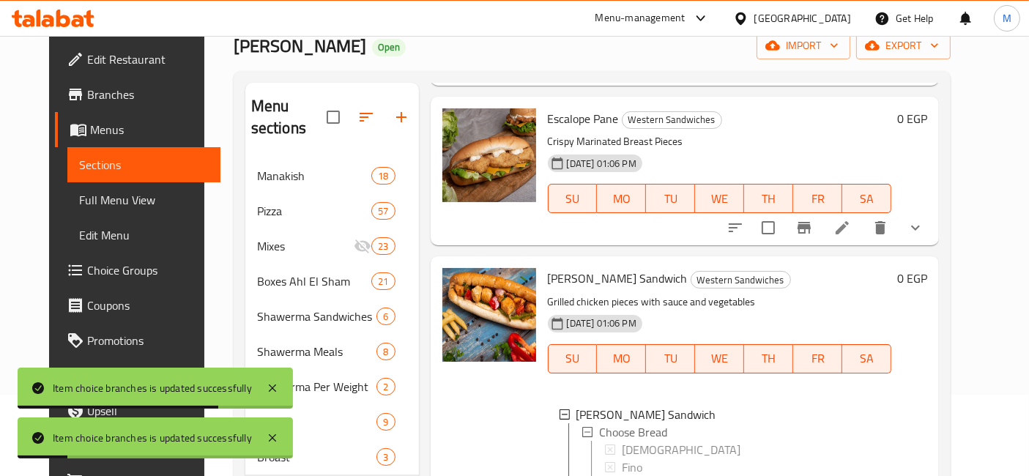
scroll to position [1, 0]
click at [636, 439] on div "[DEMOGRAPHIC_DATA]" at bounding box center [747, 448] width 266 height 18
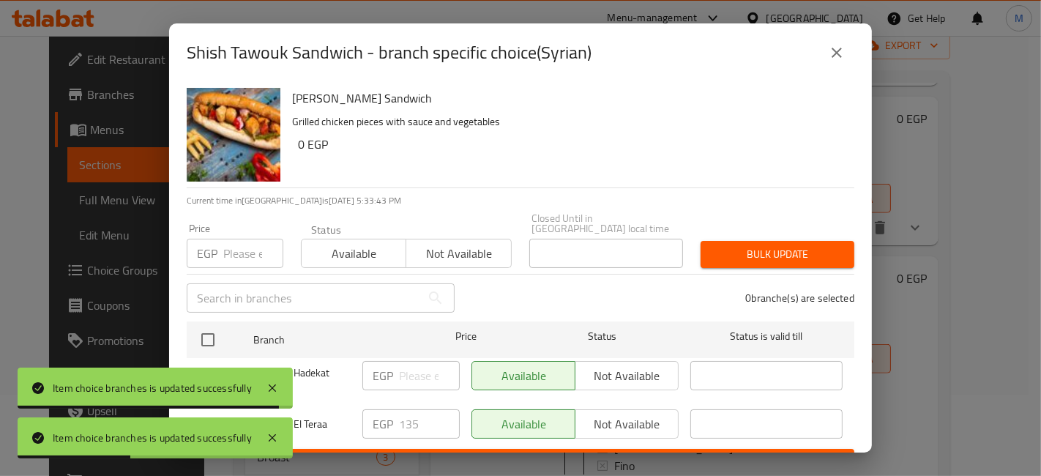
click at [194, 413] on input "checkbox" at bounding box center [205, 424] width 31 height 31
checkbox input "true"
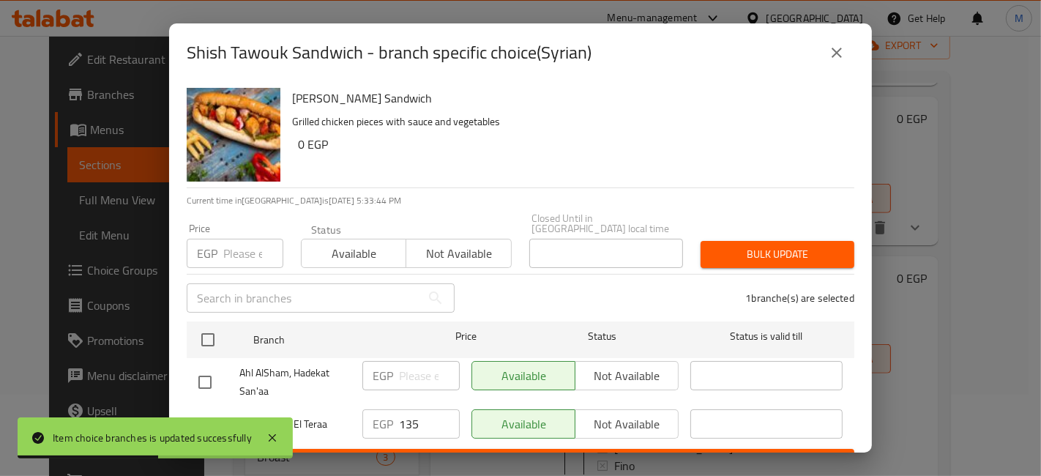
click at [410, 414] on input "135" at bounding box center [429, 423] width 61 height 29
type input "150"
click at [426, 449] on button "Save" at bounding box center [521, 462] width 668 height 27
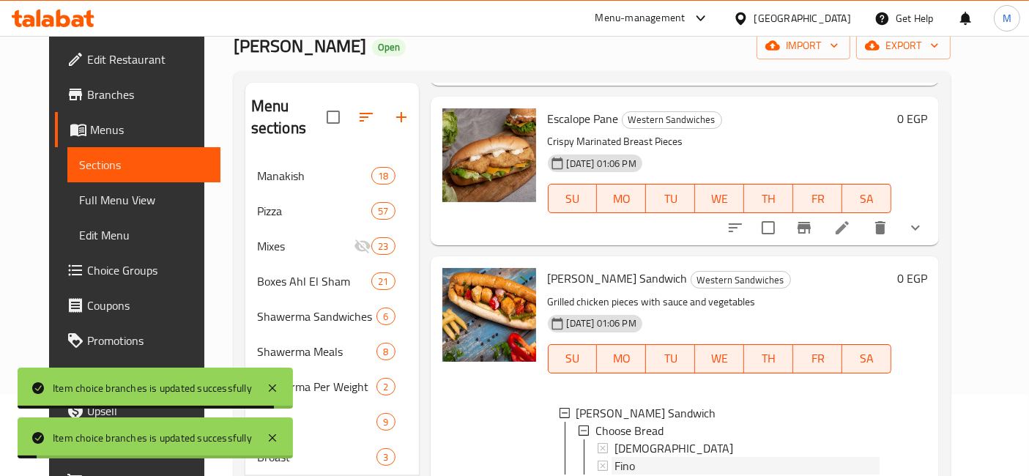
click at [623, 457] on div "Fino" at bounding box center [747, 466] width 266 height 18
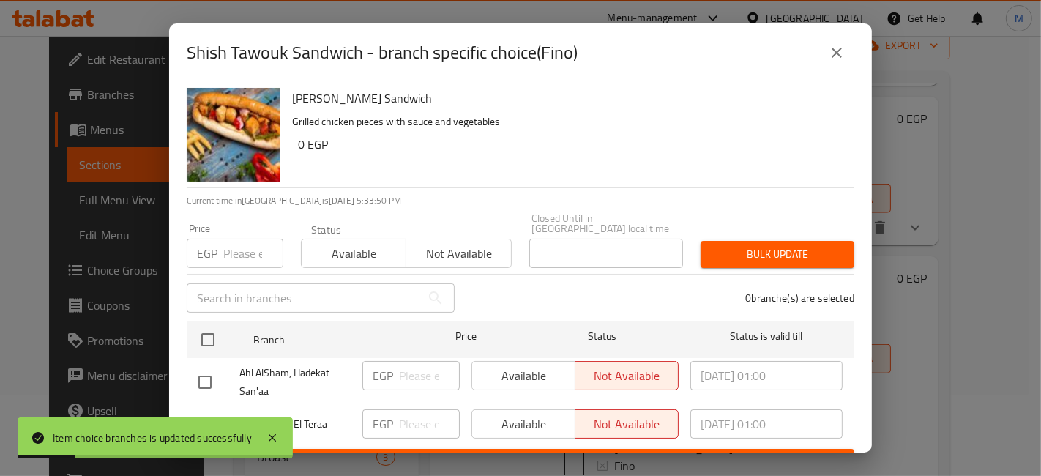
click at [206, 412] on input "checkbox" at bounding box center [205, 424] width 31 height 31
checkbox input "true"
click at [422, 409] on input "number" at bounding box center [429, 423] width 61 height 29
type input "150"
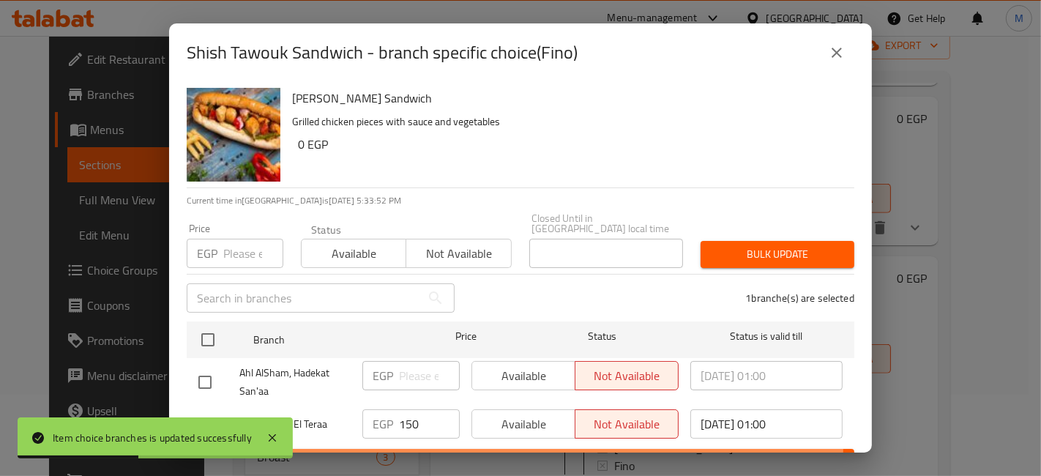
click at [415, 449] on button "Save" at bounding box center [521, 462] width 668 height 27
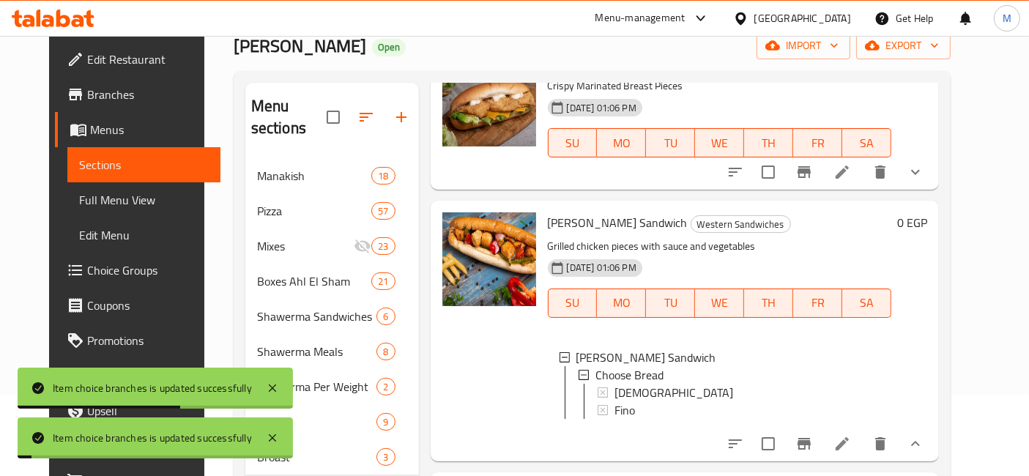
scroll to position [813, 0]
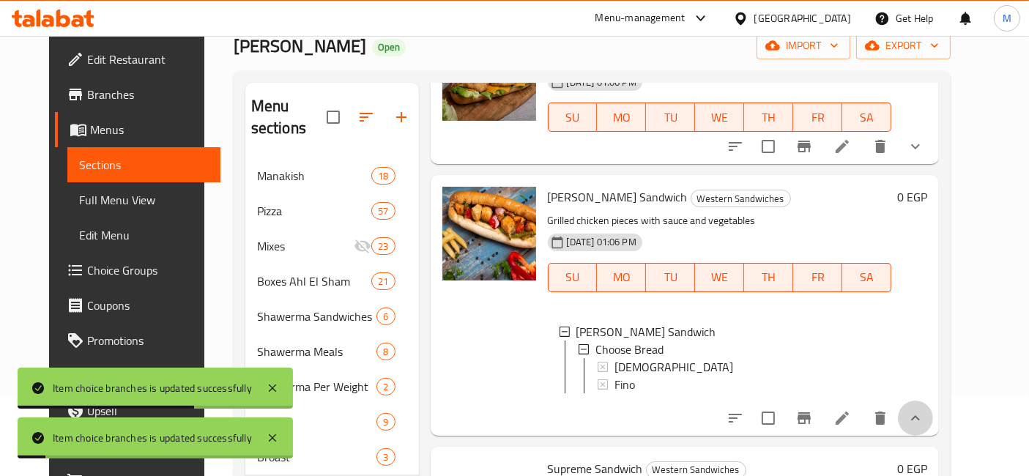
click at [933, 400] on button "show more" at bounding box center [915, 417] width 35 height 35
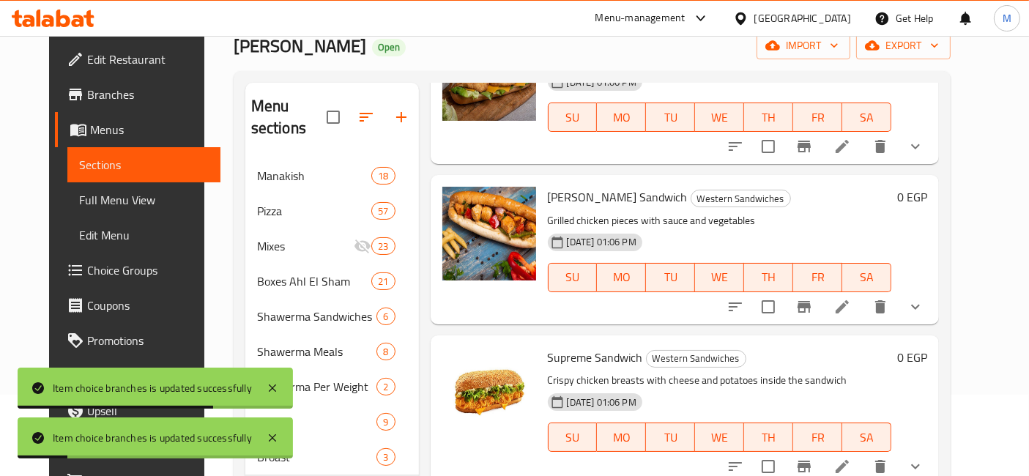
scroll to position [895, 0]
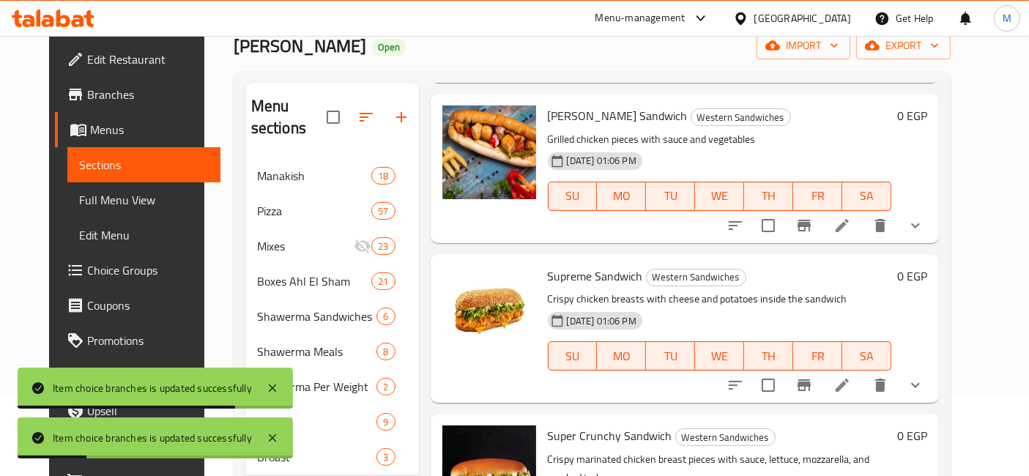
click at [924, 376] on icon "show more" at bounding box center [915, 385] width 18 height 18
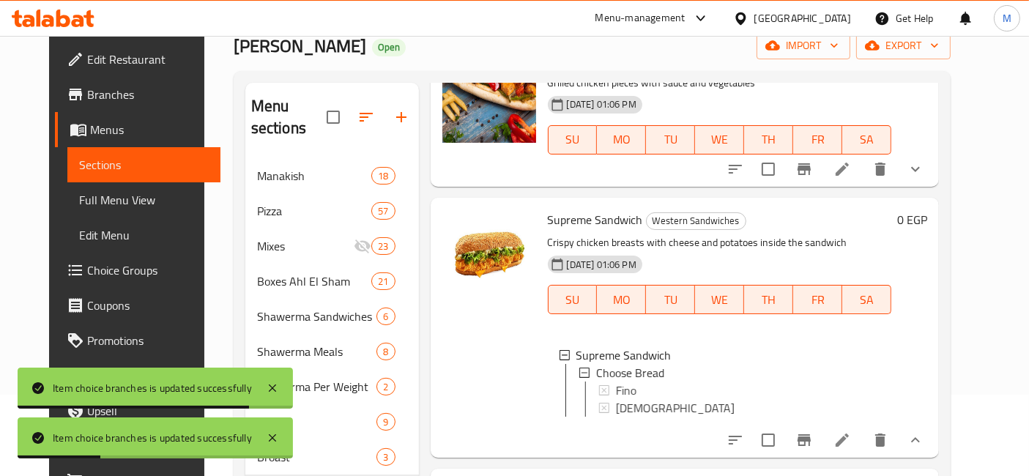
scroll to position [976, 0]
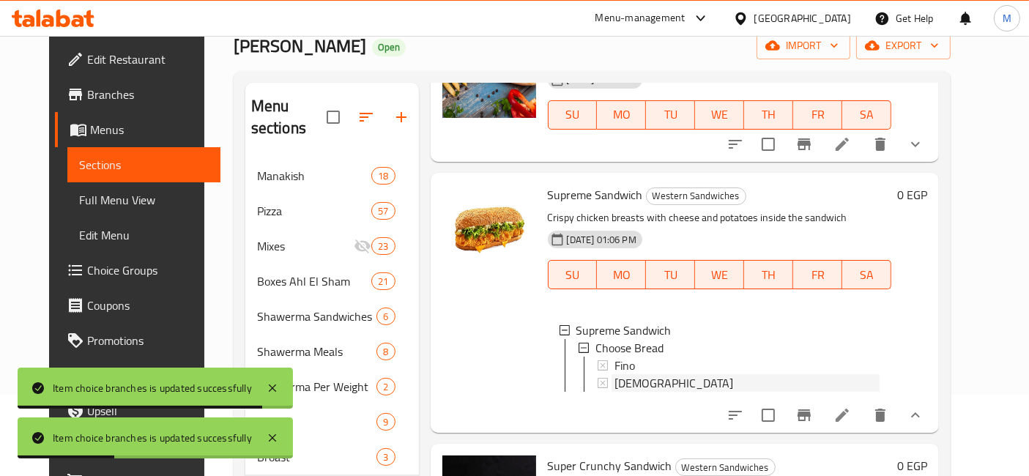
click at [625, 374] on span "[DEMOGRAPHIC_DATA]" at bounding box center [673, 383] width 119 height 18
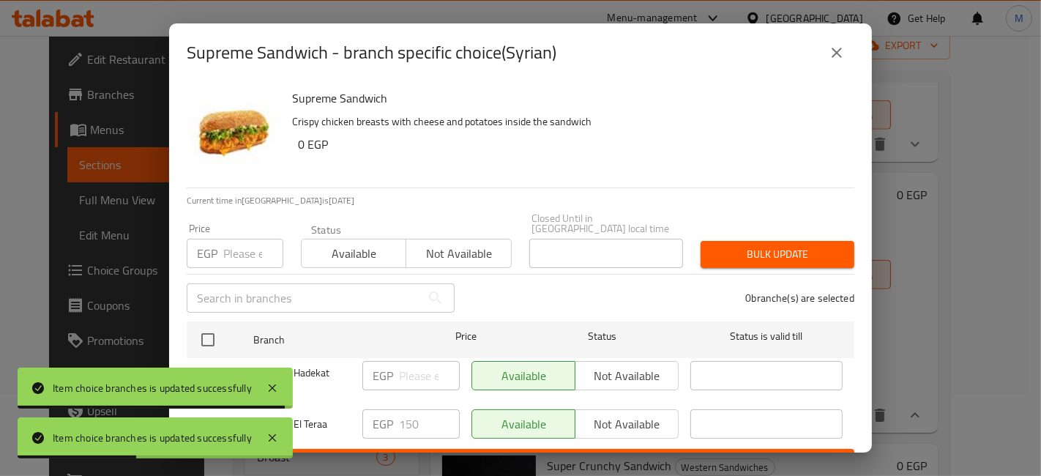
click at [212, 421] on div "Item choice branches is updated successfully" at bounding box center [155, 437] width 275 height 41
click at [198, 401] on div "Item choice branches is updated successfully" at bounding box center [155, 388] width 275 height 41
click at [211, 413] on input "checkbox" at bounding box center [205, 424] width 31 height 31
checkbox input "true"
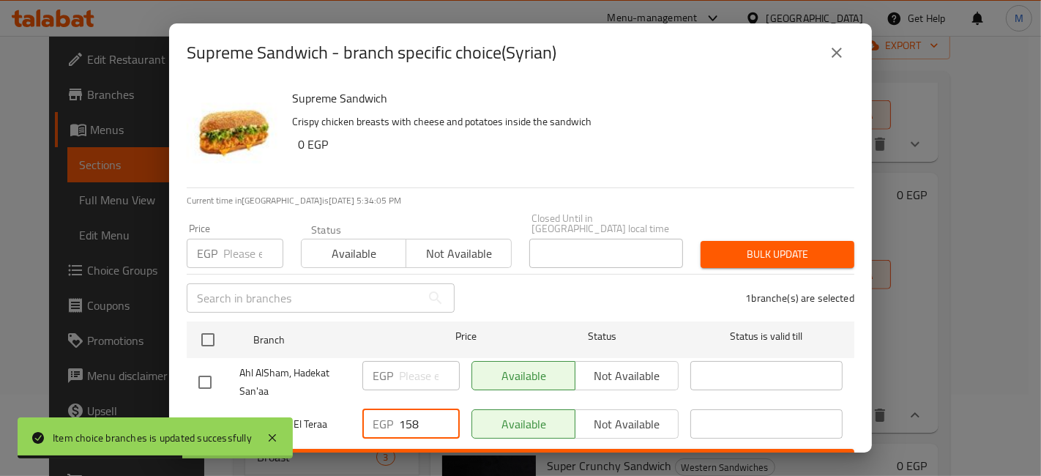
click at [439, 409] on input "158" at bounding box center [429, 423] width 61 height 29
click at [439, 409] on input "159" at bounding box center [429, 423] width 61 height 29
type input "160"
click at [439, 409] on input "160" at bounding box center [429, 423] width 61 height 29
click at [458, 453] on span "Save" at bounding box center [520, 462] width 644 height 18
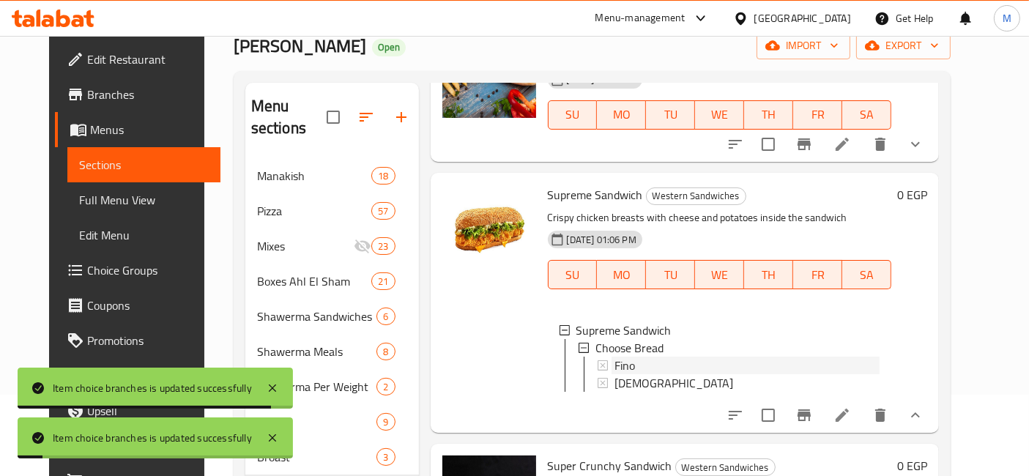
click at [646, 357] on div "Fino" at bounding box center [747, 366] width 266 height 18
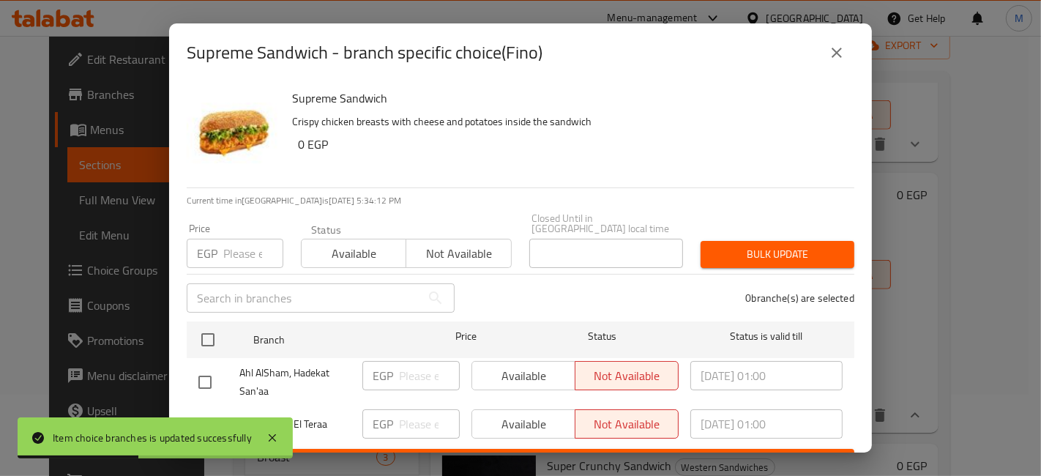
click at [215, 417] on div "Item choice branches is updated successfully" at bounding box center [155, 437] width 275 height 41
click at [203, 414] on input "checkbox" at bounding box center [205, 424] width 31 height 31
checkbox input "true"
click at [399, 415] on input "number" at bounding box center [429, 423] width 61 height 29
type input "160"
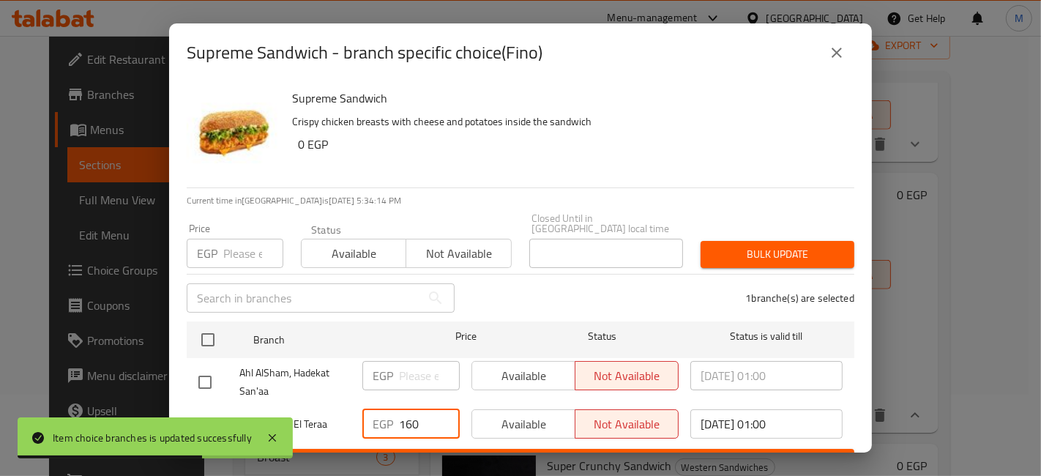
click at [411, 436] on ul "Branch Price Status Status is valid till Ahl AlSham, Hadekat San'aa EGP ​ Avail…" at bounding box center [521, 382] width 668 height 133
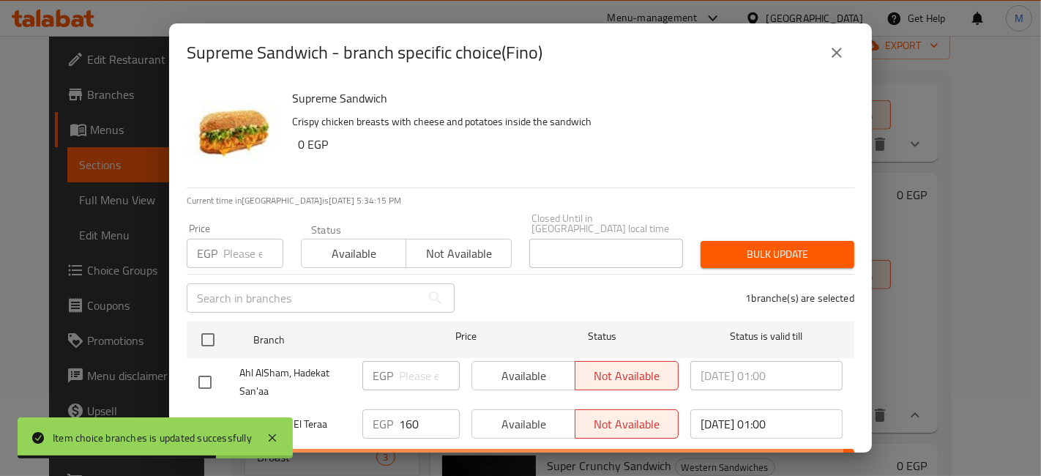
click at [428, 453] on span "Save" at bounding box center [520, 462] width 644 height 18
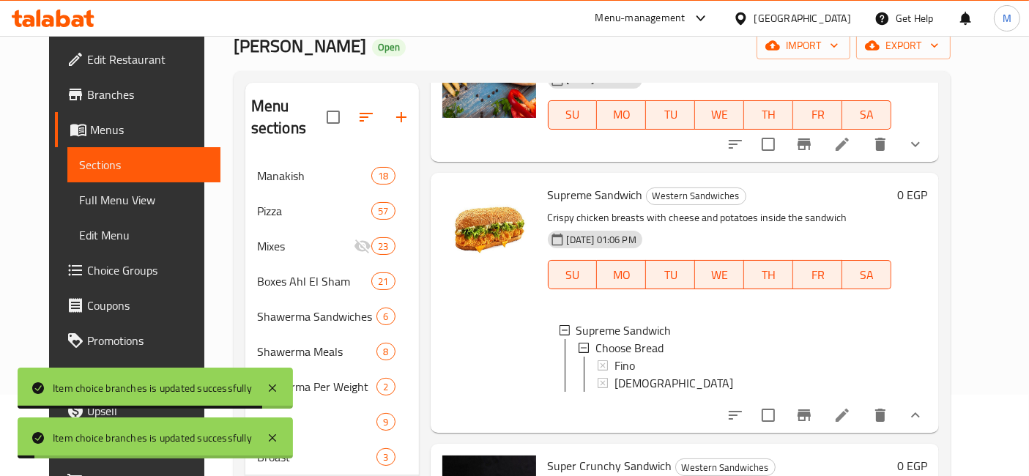
click at [933, 398] on div at bounding box center [825, 415] width 215 height 35
click at [933, 398] on button "show more" at bounding box center [915, 415] width 35 height 35
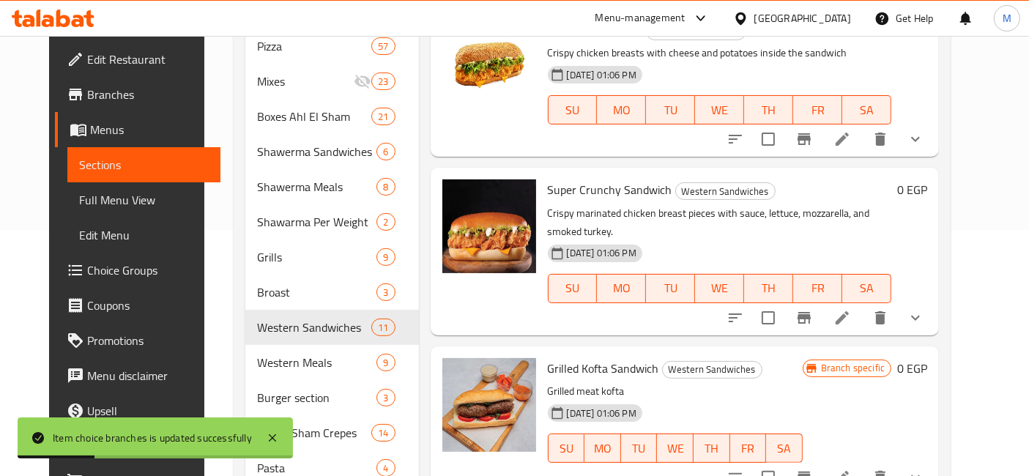
scroll to position [280, 0]
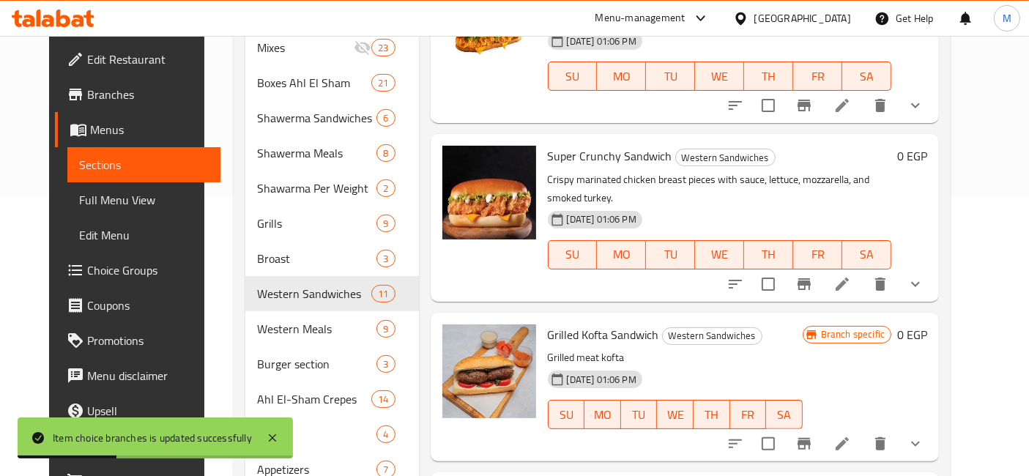
click at [924, 275] on icon "show more" at bounding box center [915, 284] width 18 height 18
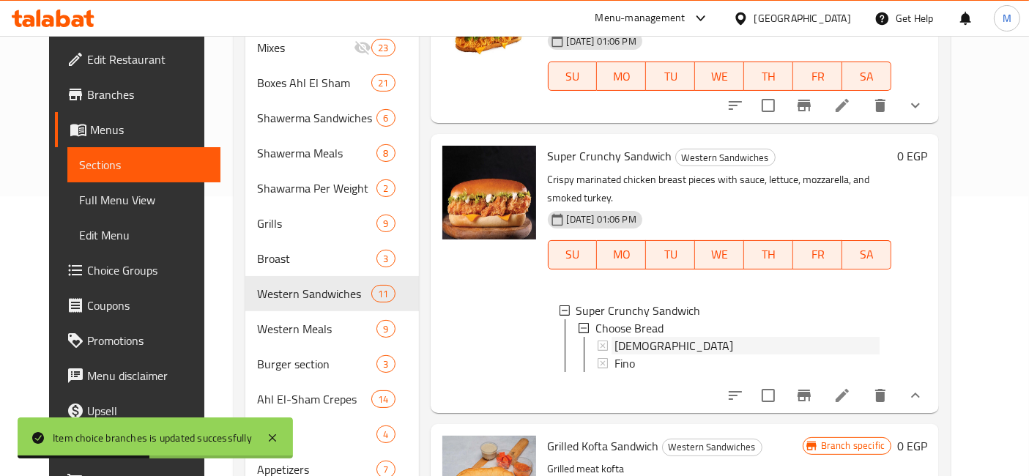
click at [616, 337] on span "[DEMOGRAPHIC_DATA]" at bounding box center [673, 346] width 119 height 18
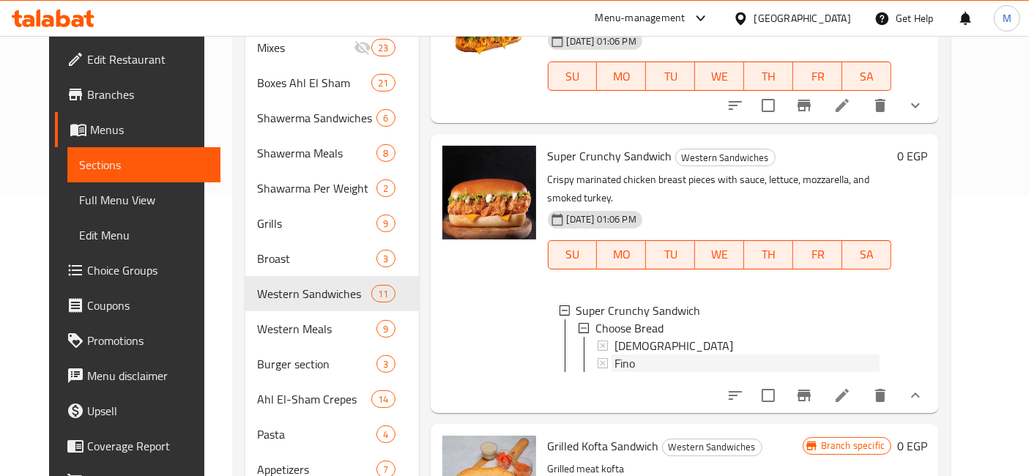
click at [627, 354] on div "Fino" at bounding box center [747, 363] width 266 height 18
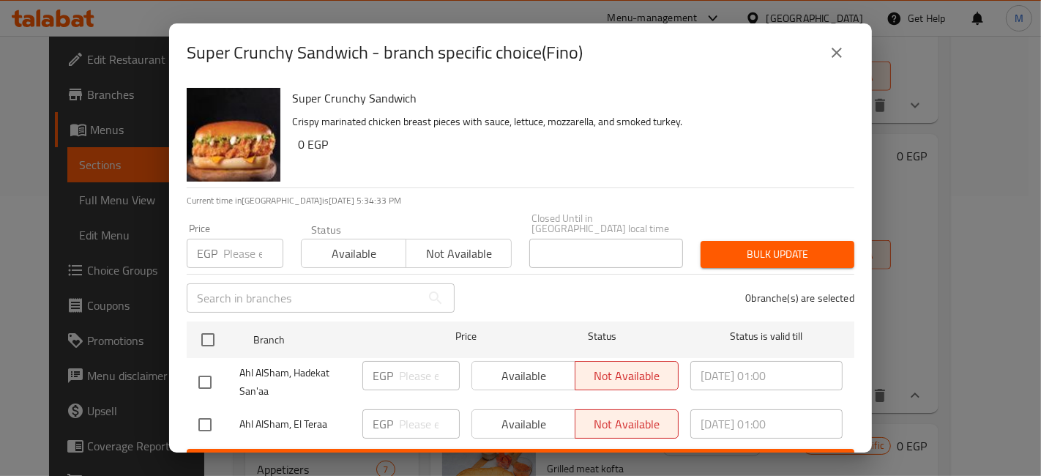
click at [184, 406] on div "Super Crunchy Sandwich Crispy marinated chicken breast pieces with sauce, lettu…" at bounding box center [520, 267] width 703 height 370
click at [211, 417] on input "checkbox" at bounding box center [205, 424] width 31 height 31
checkbox input "true"
click at [416, 412] on input "number" at bounding box center [429, 423] width 61 height 29
type input "150"
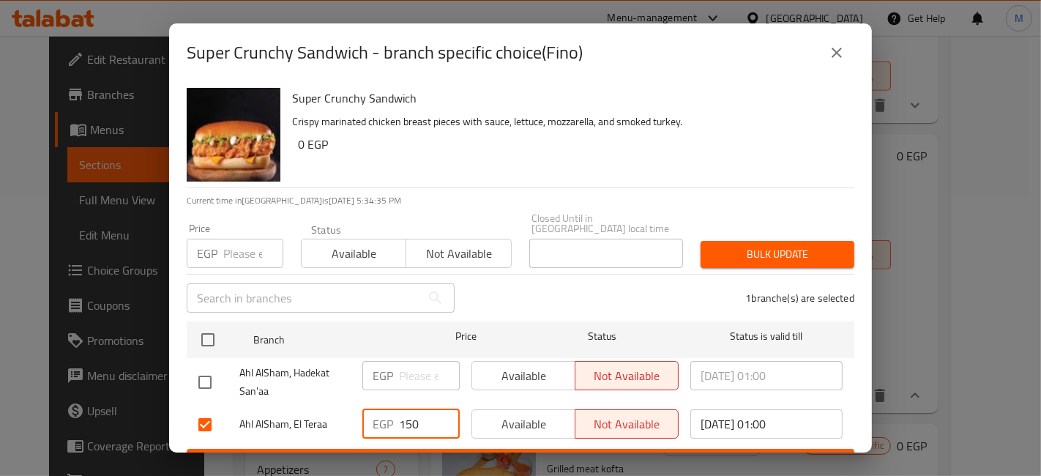
click at [424, 453] on span "Save" at bounding box center [520, 462] width 644 height 18
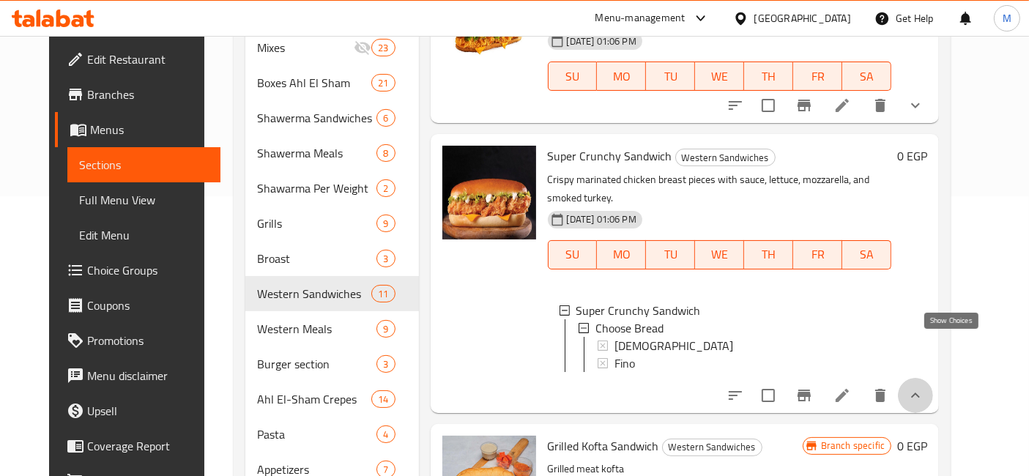
click at [924, 387] on icon "show more" at bounding box center [915, 396] width 18 height 18
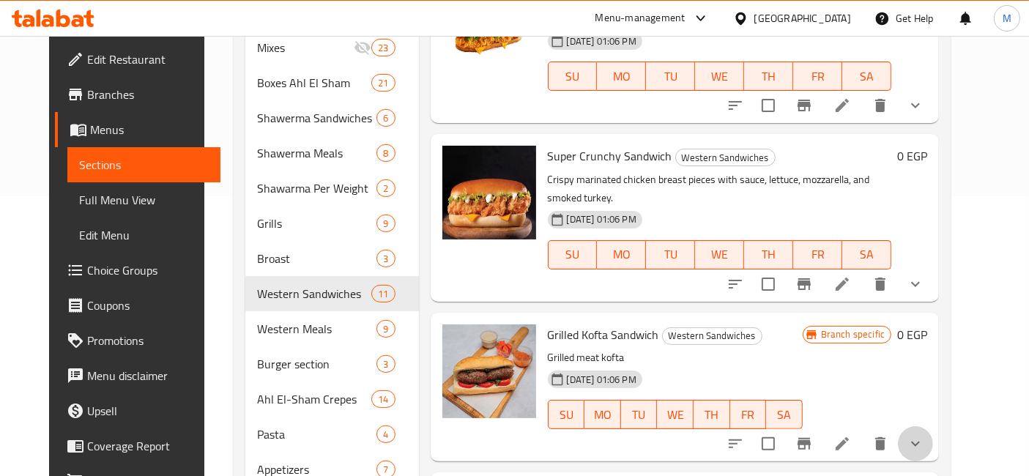
click at [933, 426] on button "show more" at bounding box center [915, 443] width 35 height 35
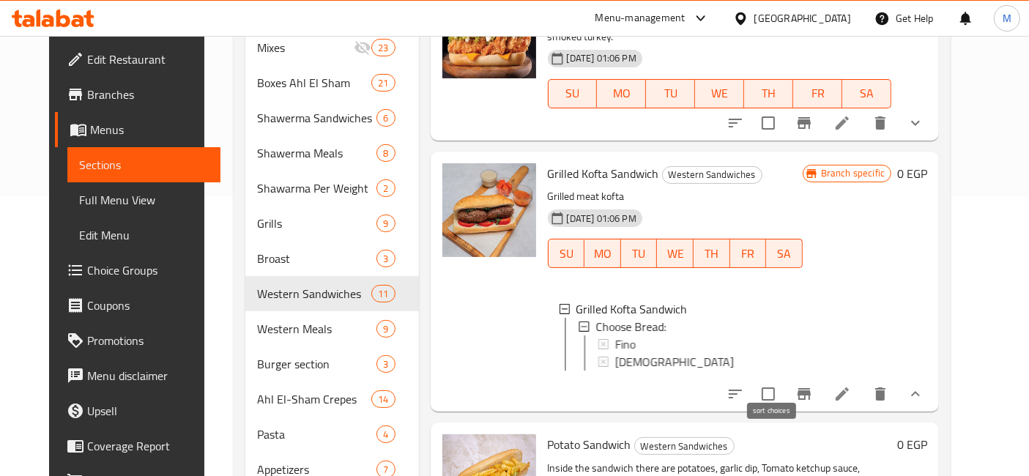
scroll to position [1139, 0]
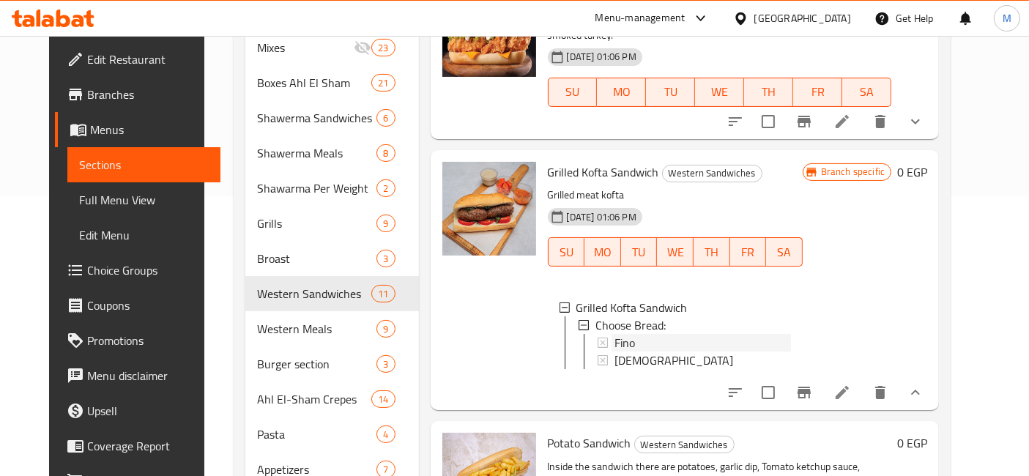
click at [614, 334] on span "Fino" at bounding box center [624, 343] width 21 height 18
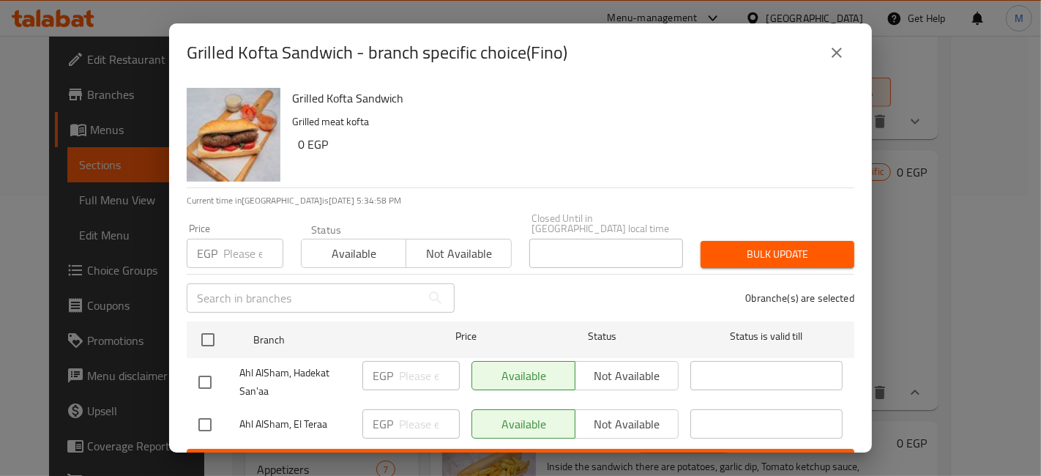
click at [191, 409] on input "checkbox" at bounding box center [205, 424] width 31 height 31
click at [198, 409] on input "checkbox" at bounding box center [205, 424] width 31 height 31
click at [202, 416] on input "checkbox" at bounding box center [205, 424] width 31 height 31
checkbox input "true"
click at [411, 422] on input "number" at bounding box center [429, 423] width 61 height 29
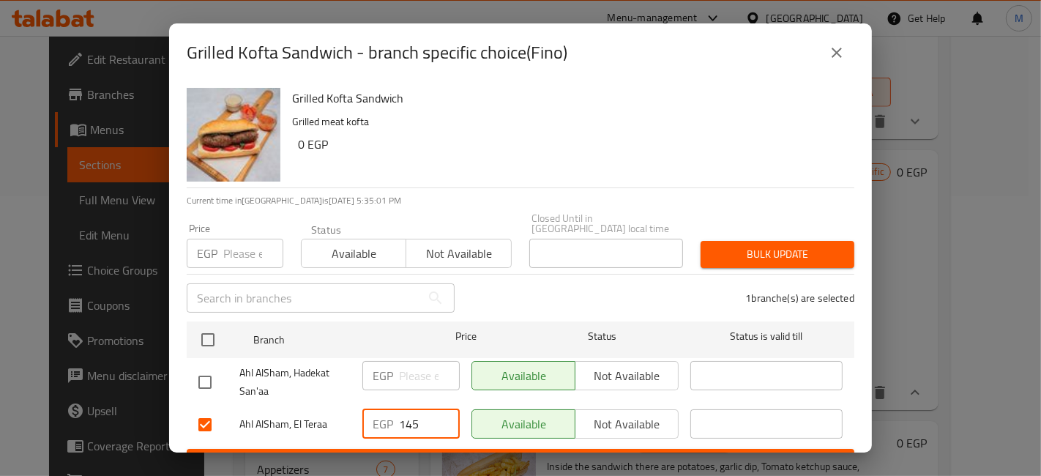
type input "145"
click at [428, 453] on span "Save" at bounding box center [520, 462] width 644 height 18
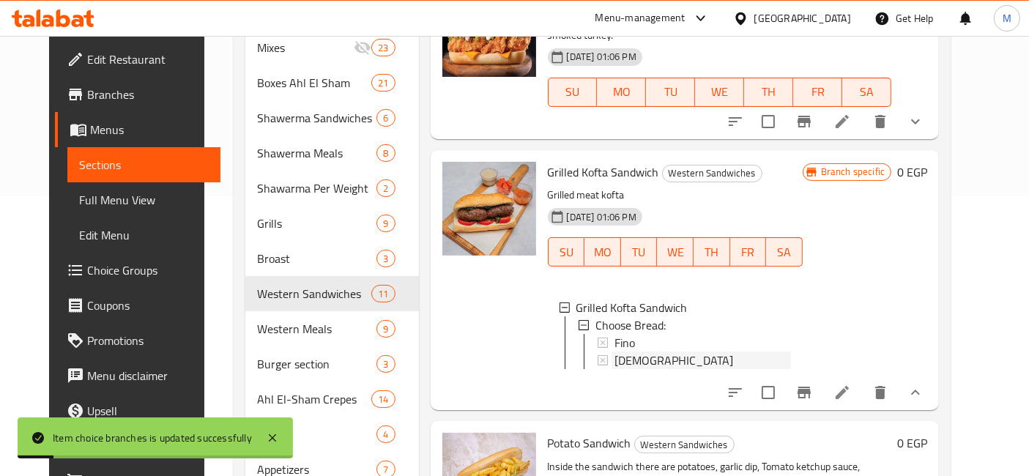
click at [627, 351] on span "[DEMOGRAPHIC_DATA]" at bounding box center [673, 360] width 119 height 18
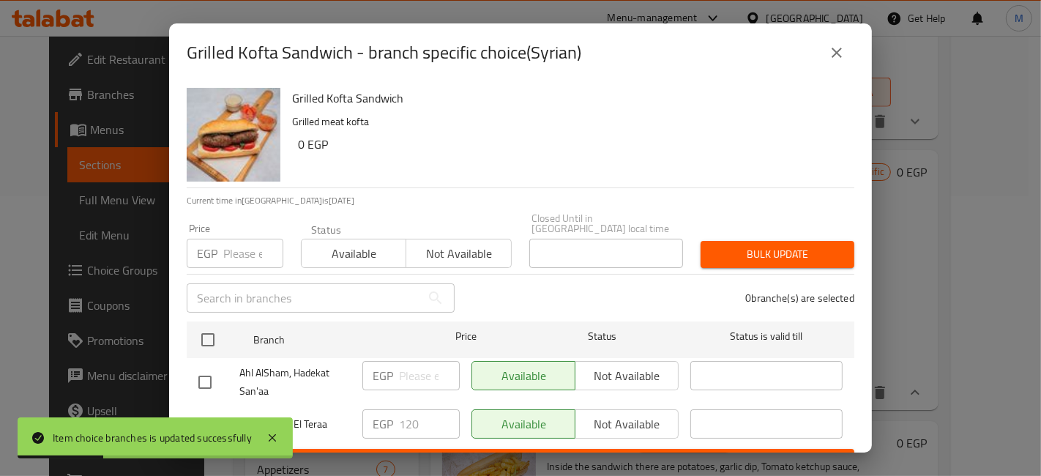
click at [192, 412] on input "checkbox" at bounding box center [205, 424] width 31 height 31
checkbox input "true"
click at [414, 414] on input "120" at bounding box center [429, 423] width 61 height 29
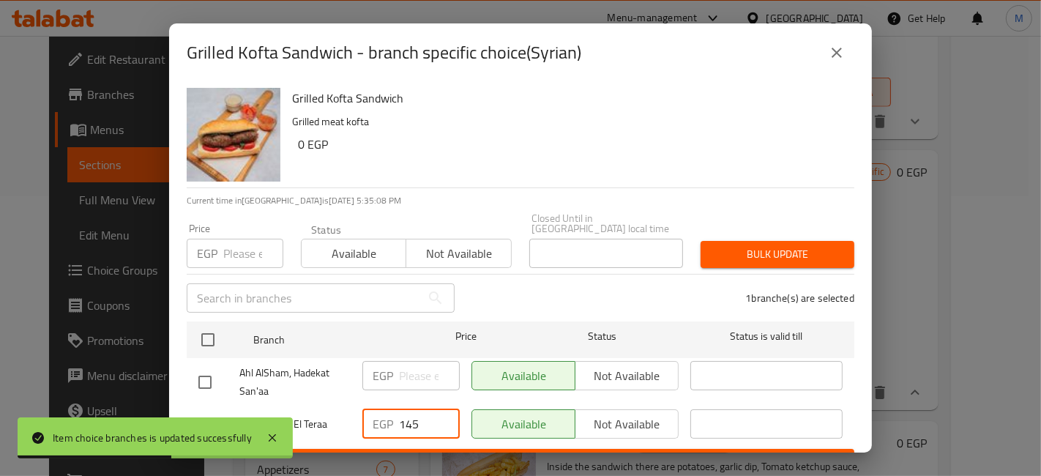
type input "145"
click at [418, 453] on span "Save" at bounding box center [520, 462] width 644 height 18
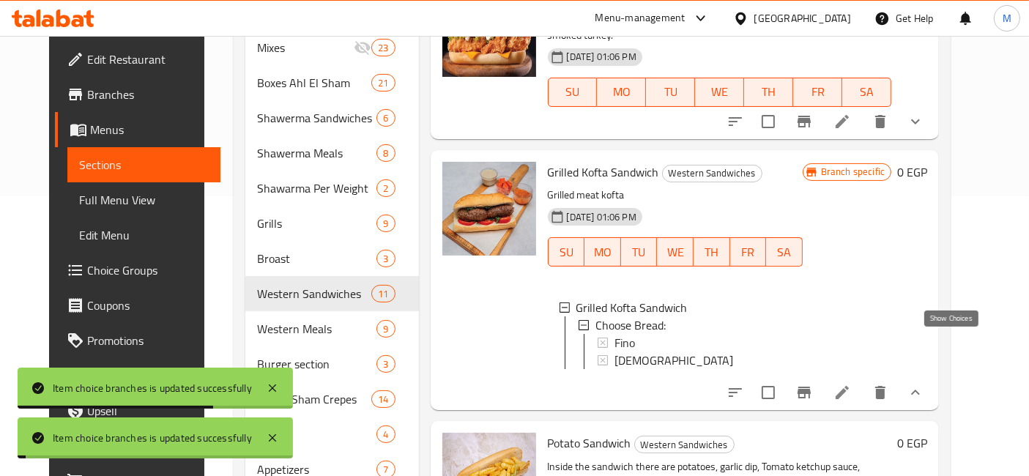
click at [920, 390] on icon "show more" at bounding box center [915, 392] width 9 height 5
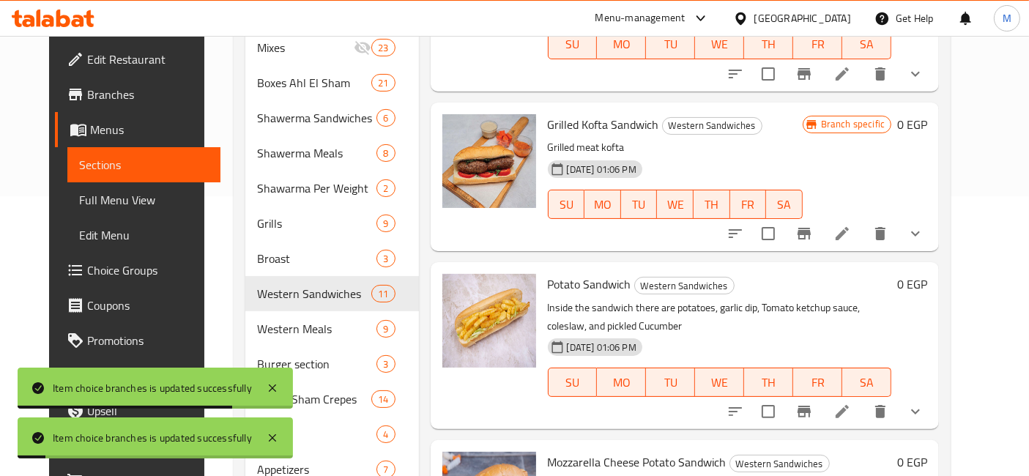
scroll to position [1211, 0]
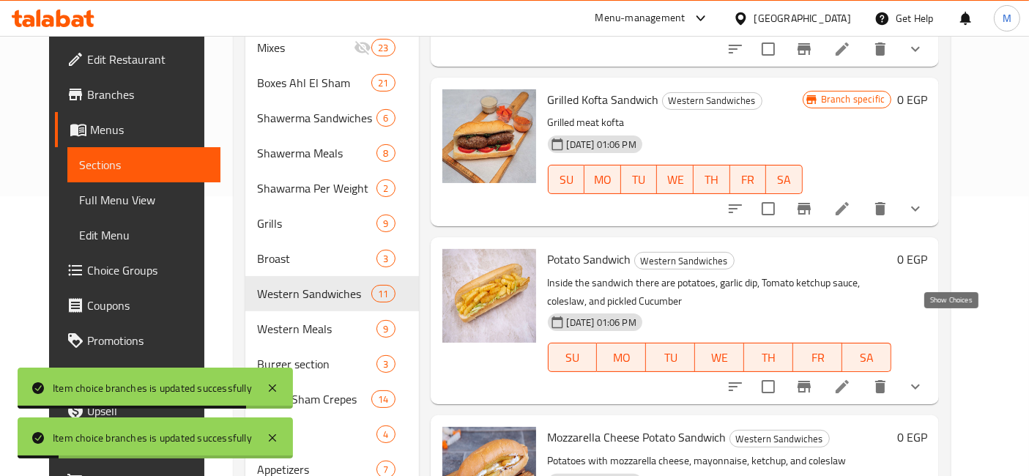
click at [924, 378] on icon "show more" at bounding box center [915, 387] width 18 height 18
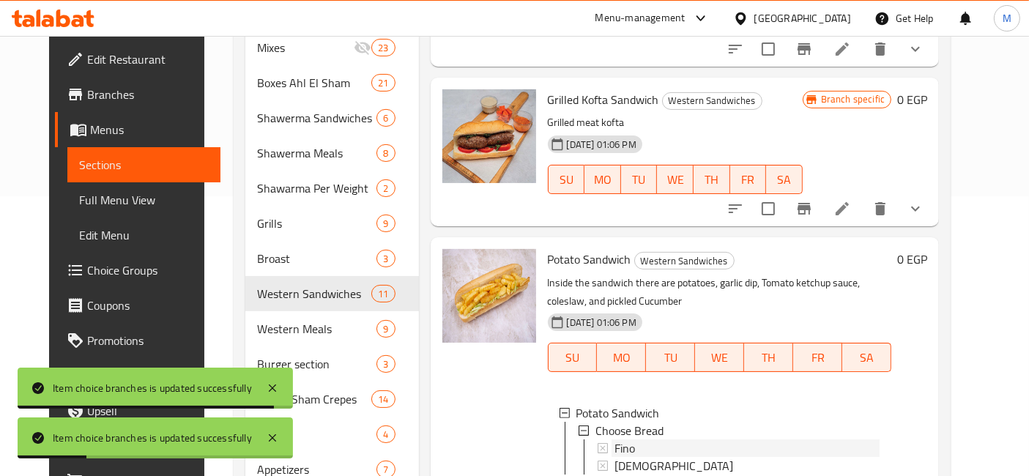
click at [644, 439] on div "Fino" at bounding box center [747, 448] width 266 height 18
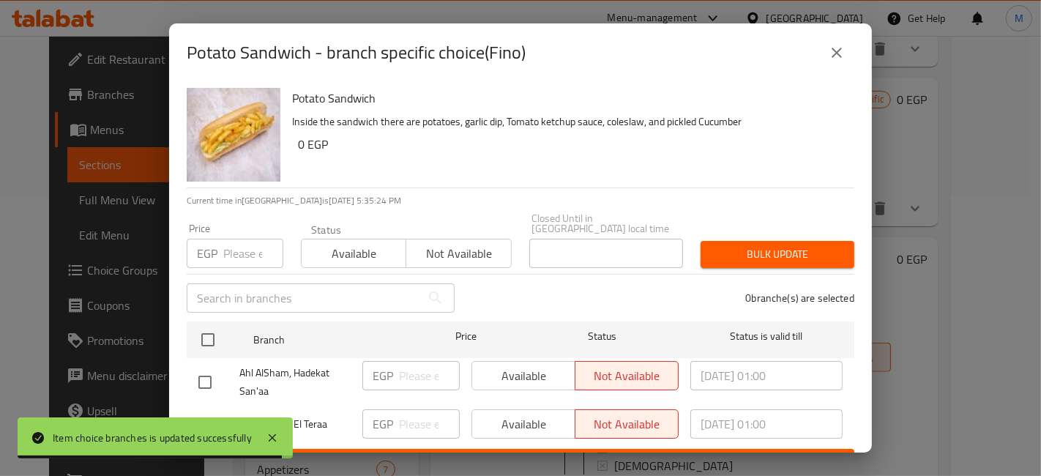
click at [203, 409] on input "checkbox" at bounding box center [205, 424] width 31 height 31
checkbox input "true"
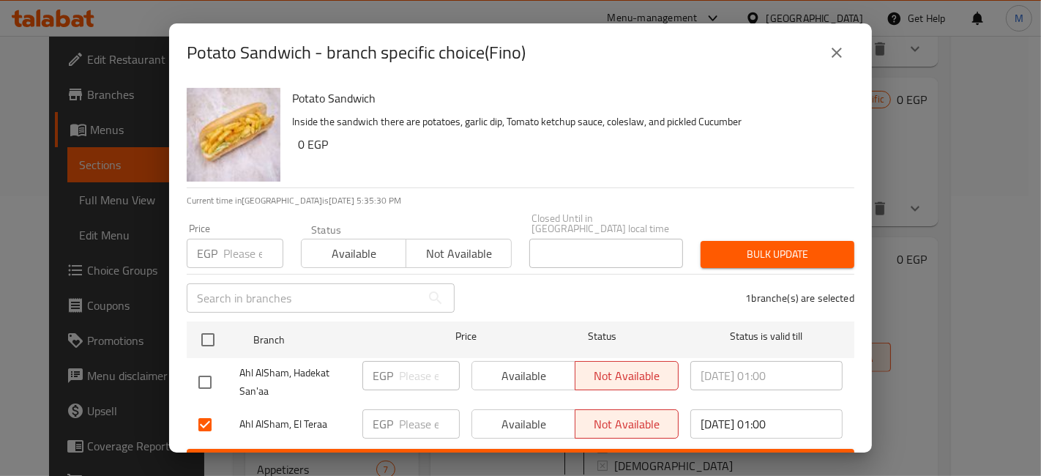
click at [403, 409] on input "number" at bounding box center [429, 423] width 61 height 29
type input "60"
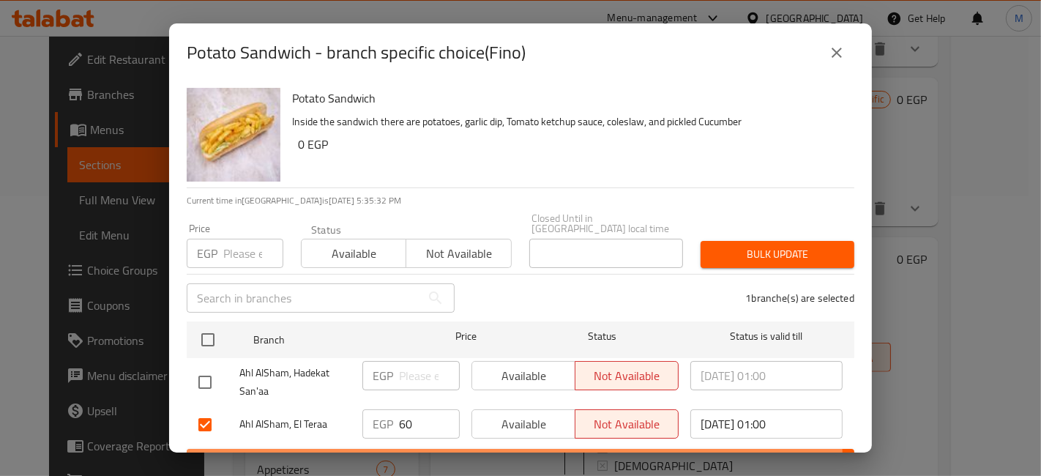
click at [428, 453] on span "Save" at bounding box center [520, 462] width 644 height 18
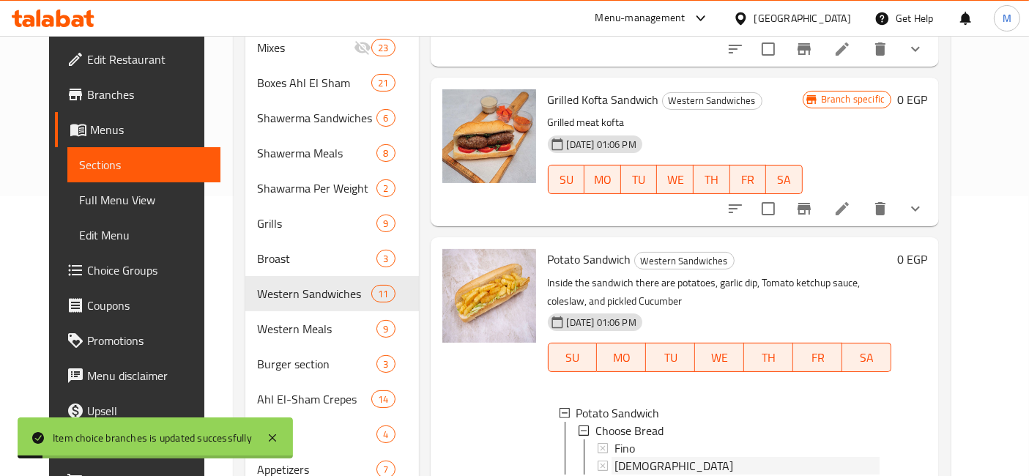
click at [614, 457] on span "[DEMOGRAPHIC_DATA]" at bounding box center [673, 466] width 119 height 18
click at [616, 457] on span "[DEMOGRAPHIC_DATA]" at bounding box center [673, 466] width 119 height 18
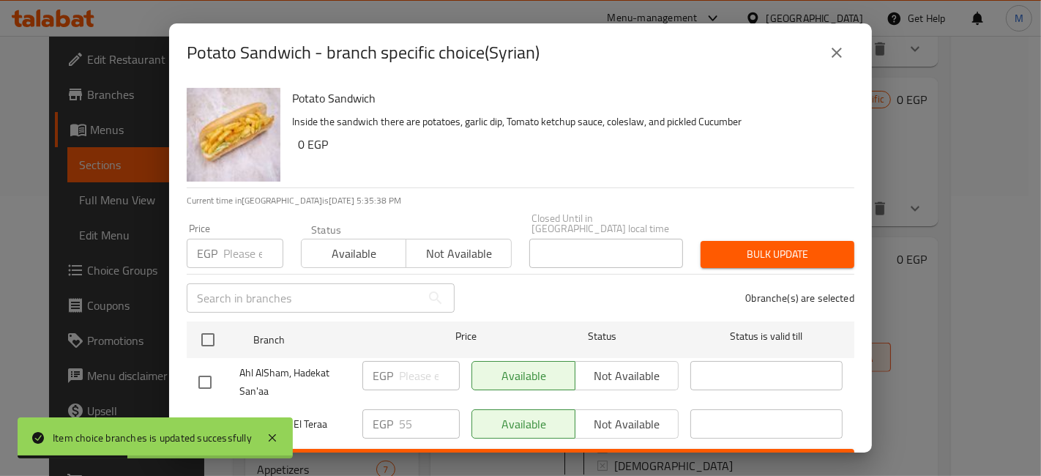
click at [206, 415] on input "checkbox" at bounding box center [205, 424] width 31 height 31
checkbox input "true"
click at [444, 411] on input "55" at bounding box center [429, 423] width 61 height 29
click at [444, 411] on input "56" at bounding box center [429, 423] width 61 height 29
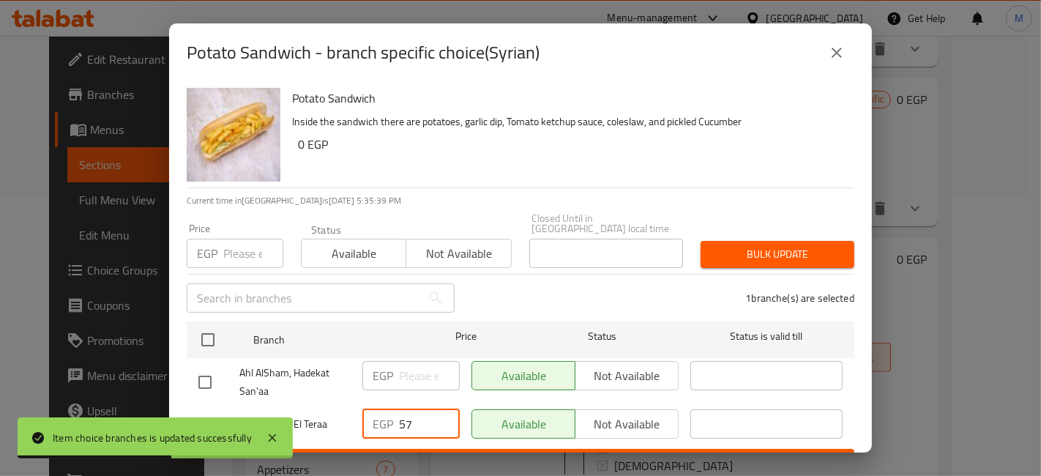
click at [436, 409] on input "57" at bounding box center [429, 423] width 61 height 29
click at [436, 409] on input "58" at bounding box center [429, 423] width 61 height 29
click at [436, 409] on input "59" at bounding box center [429, 423] width 61 height 29
drag, startPoint x: 436, startPoint y: 409, endPoint x: 439, endPoint y: 423, distance: 14.2
type input "60"
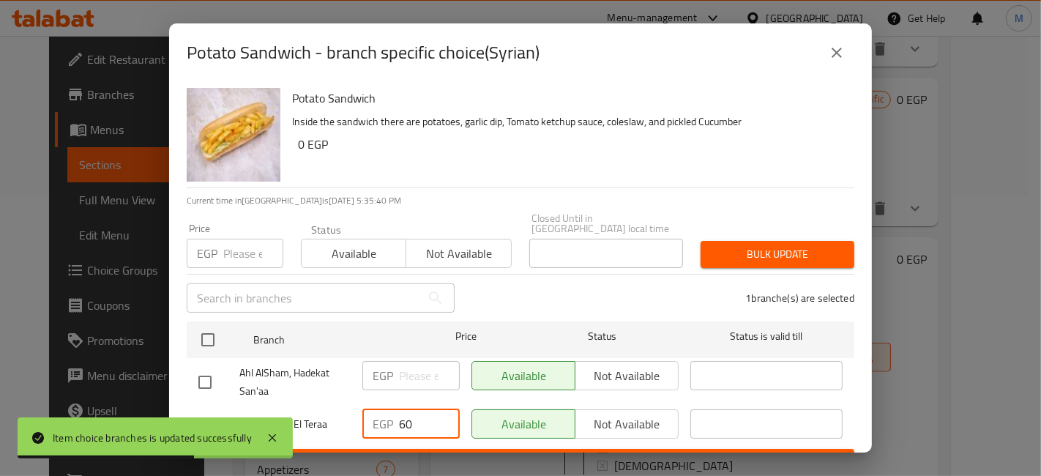
click at [436, 409] on input "60" at bounding box center [429, 423] width 61 height 29
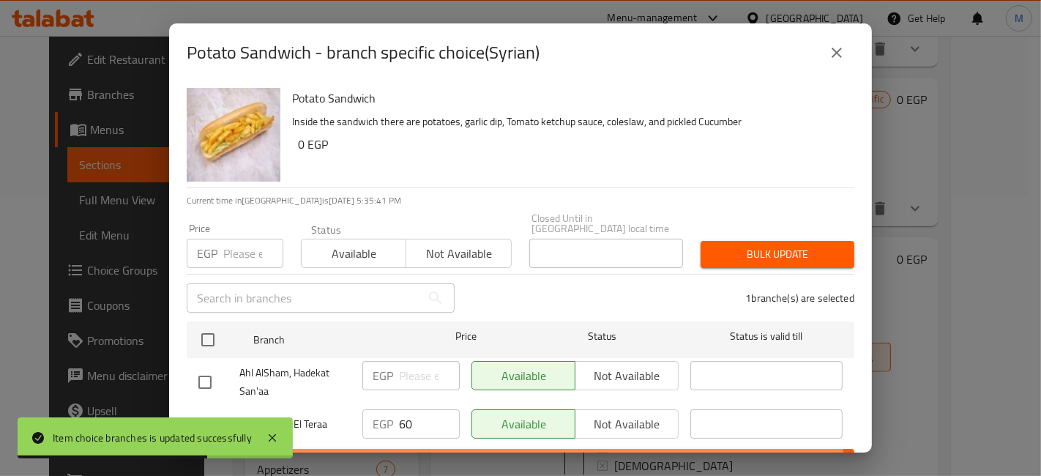
click at [444, 449] on button "Save" at bounding box center [521, 462] width 668 height 27
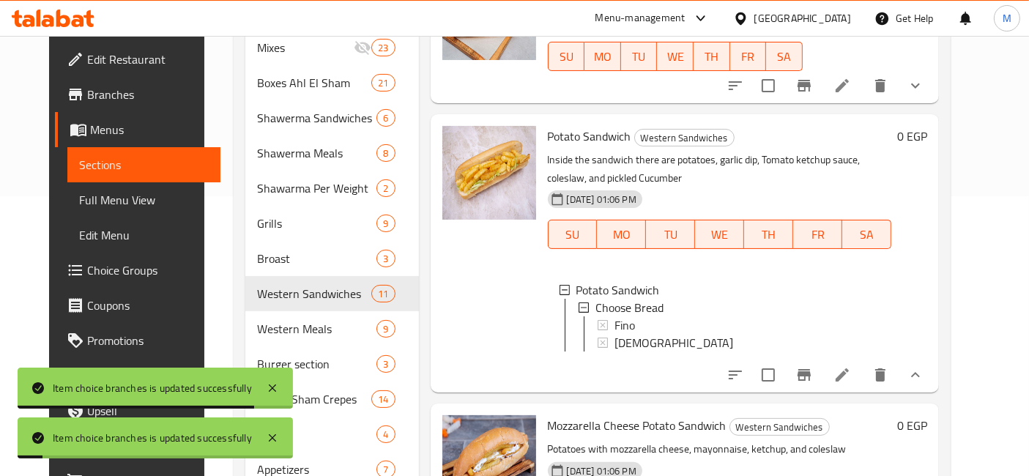
scroll to position [349, 0]
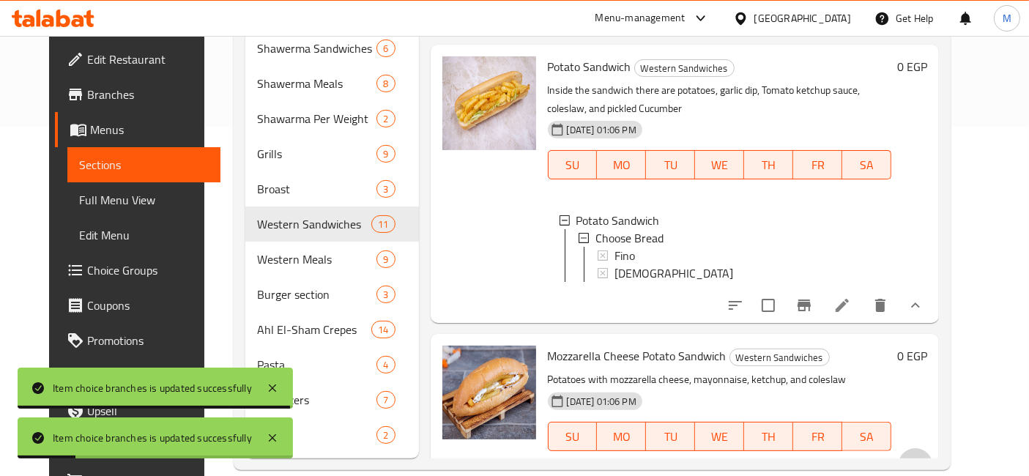
drag, startPoint x: 956, startPoint y: 407, endPoint x: 799, endPoint y: 379, distance: 159.9
click at [933, 448] on button "show more" at bounding box center [915, 465] width 35 height 35
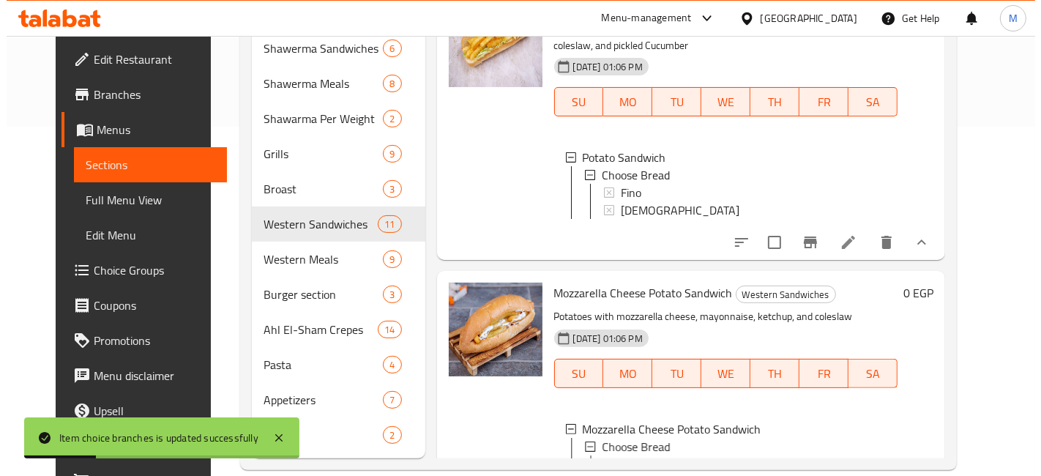
scroll to position [1458, 0]
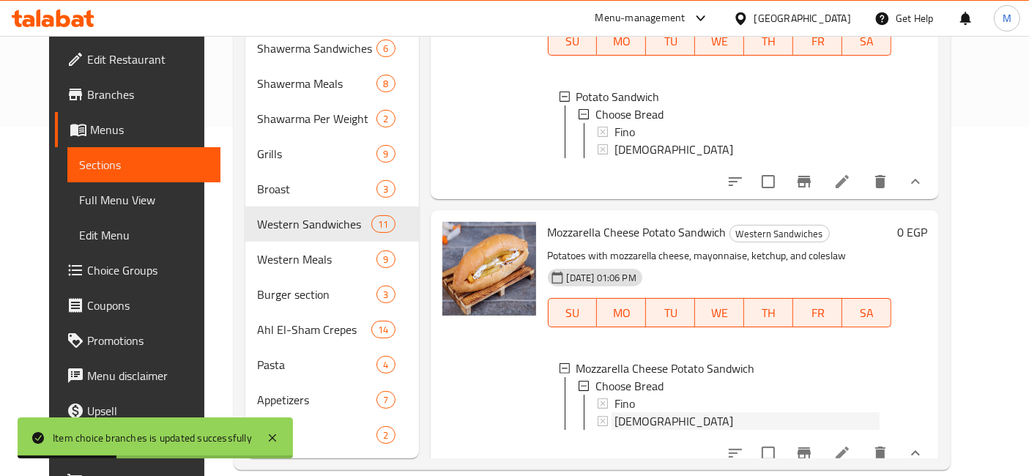
click at [634, 412] on div "[DEMOGRAPHIC_DATA]" at bounding box center [747, 421] width 266 height 18
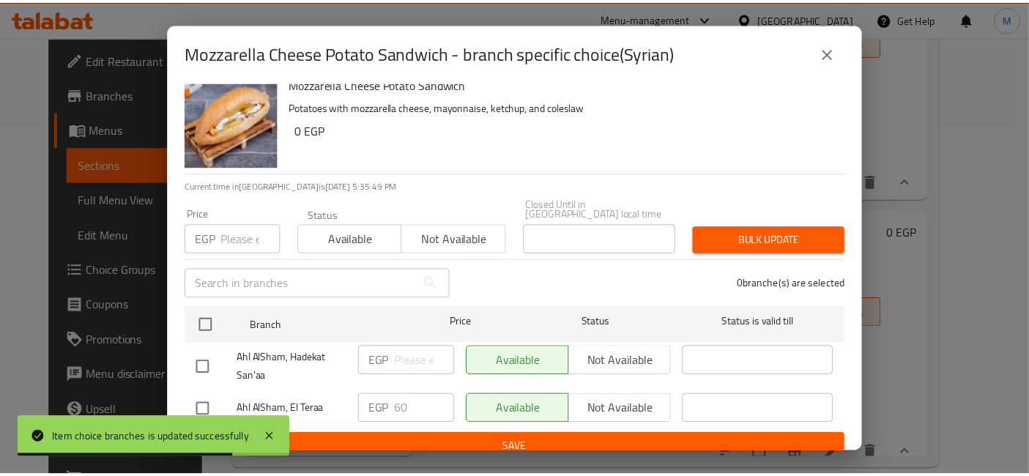
scroll to position [18, 0]
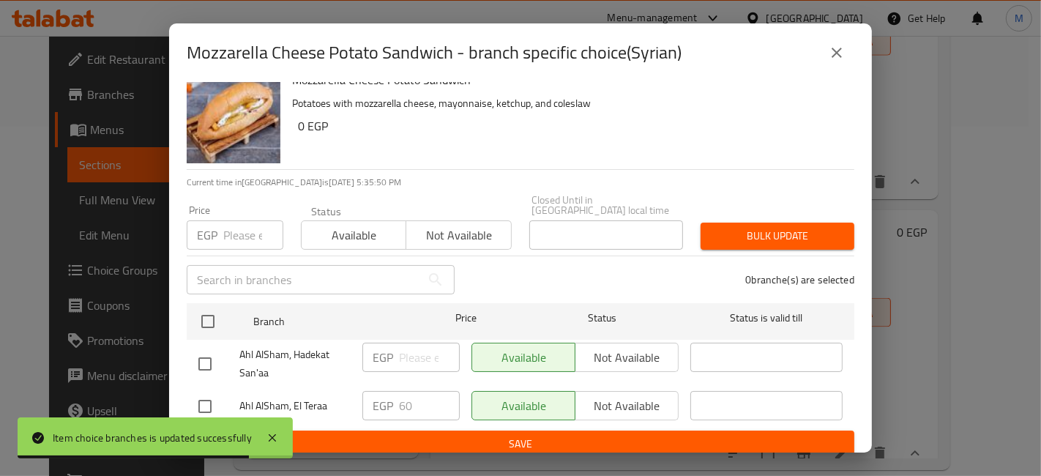
click at [221, 394] on div at bounding box center [218, 406] width 41 height 31
click at [211, 398] on input "checkbox" at bounding box center [205, 406] width 31 height 31
checkbox input "true"
click at [435, 391] on input "66" at bounding box center [429, 405] width 61 height 29
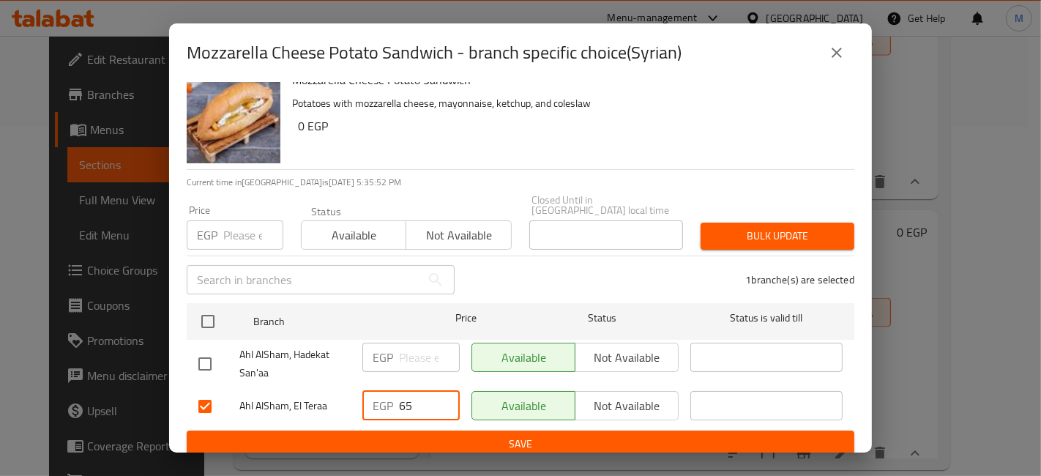
type input "65"
click at [443, 399] on input "65" at bounding box center [429, 405] width 61 height 29
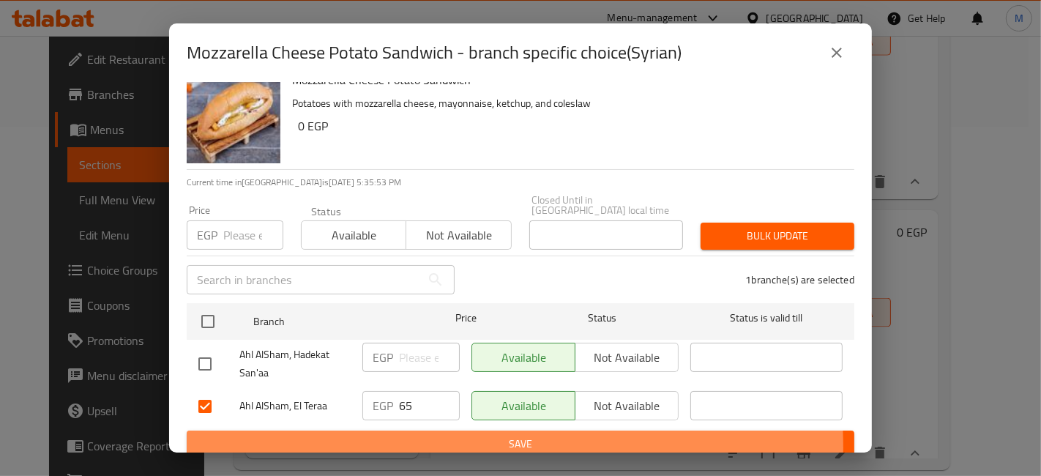
click at [433, 438] on span "Save" at bounding box center [520, 444] width 644 height 18
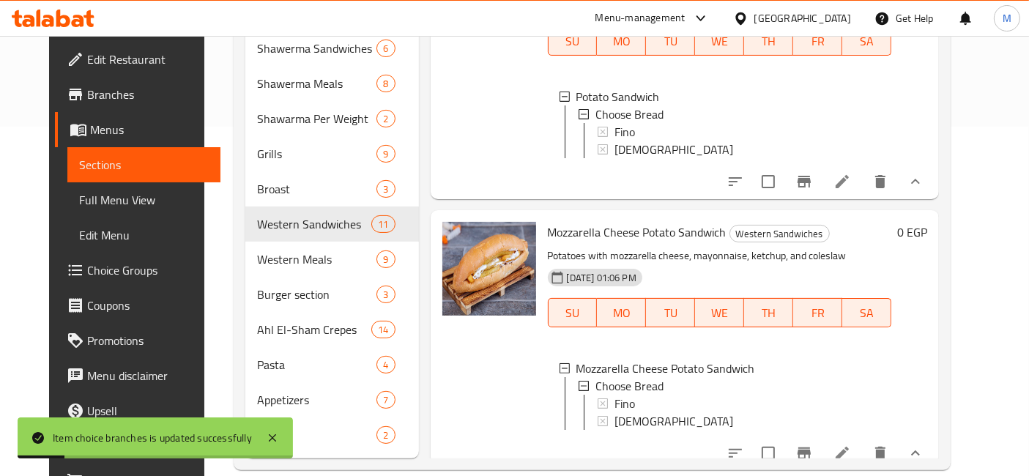
click at [649, 412] on div "[DEMOGRAPHIC_DATA]" at bounding box center [747, 421] width 266 height 18
click at [633, 395] on div "Fino" at bounding box center [747, 404] width 266 height 18
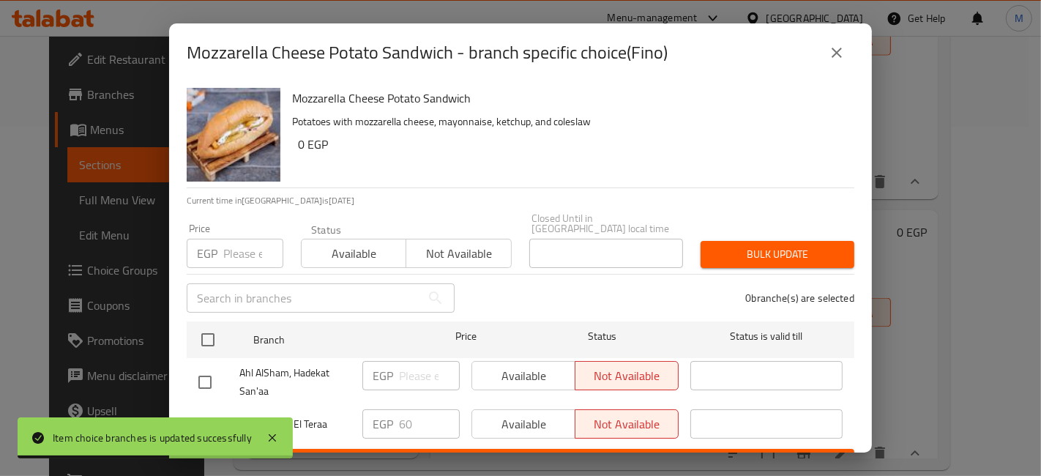
click at [206, 426] on div "Item choice branches is updated successfully" at bounding box center [155, 437] width 275 height 41
click at [204, 411] on input "checkbox" at bounding box center [205, 424] width 31 height 31
checkbox input "true"
drag, startPoint x: 422, startPoint y: 406, endPoint x: 395, endPoint y: 419, distance: 30.8
click at [395, 419] on div "EGP 60 ​" at bounding box center [410, 423] width 97 height 29
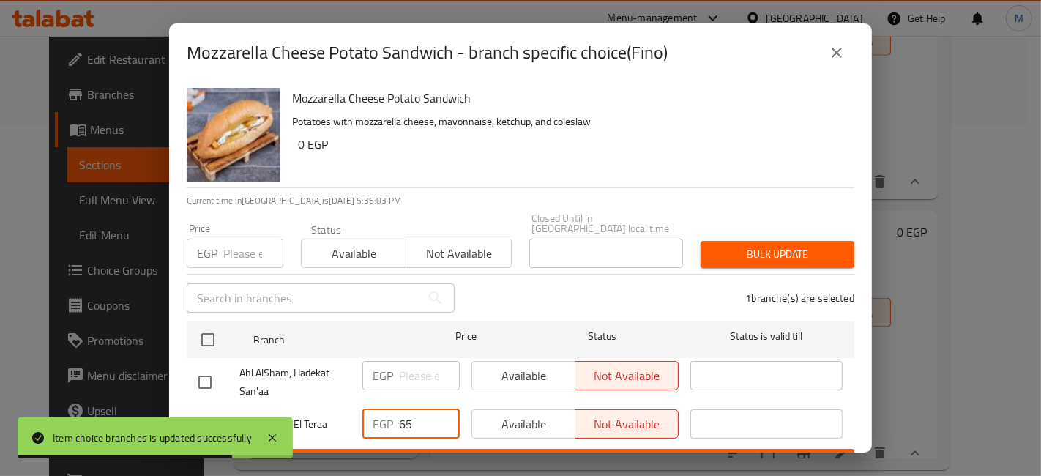
type input "65"
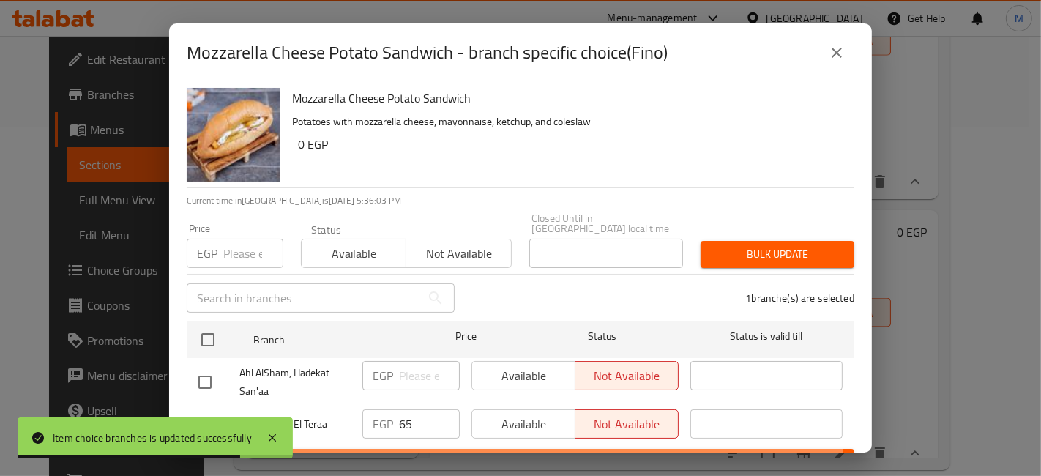
click at [431, 453] on span "Save" at bounding box center [520, 462] width 644 height 18
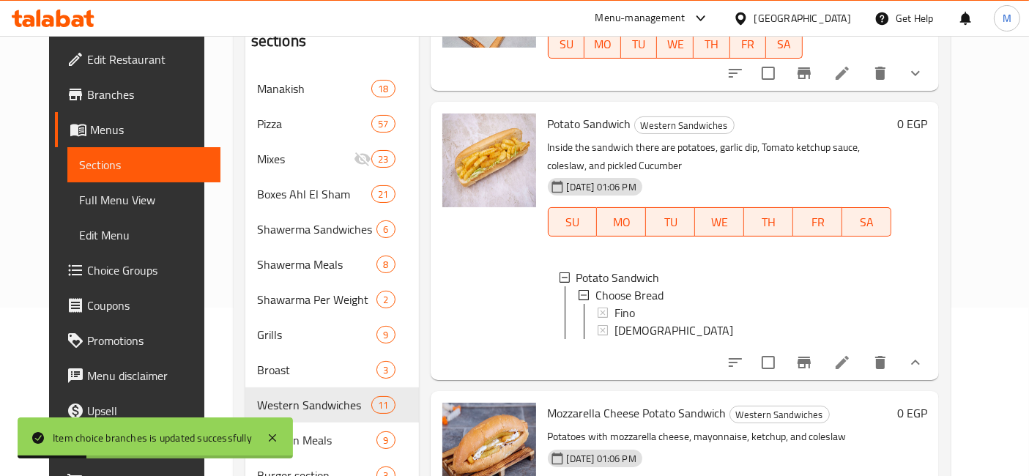
scroll to position [0, 0]
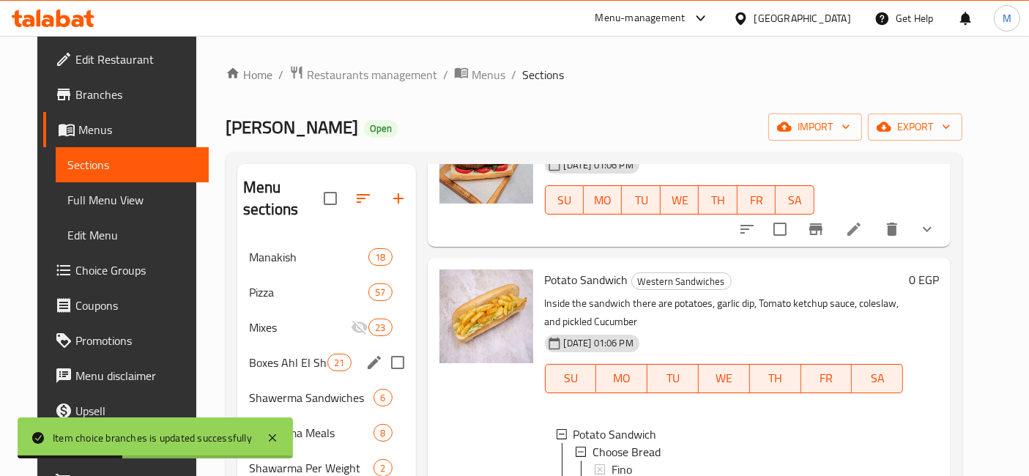
click at [287, 354] on div "Boxes Ahl El Sham 21" at bounding box center [326, 362] width 179 height 35
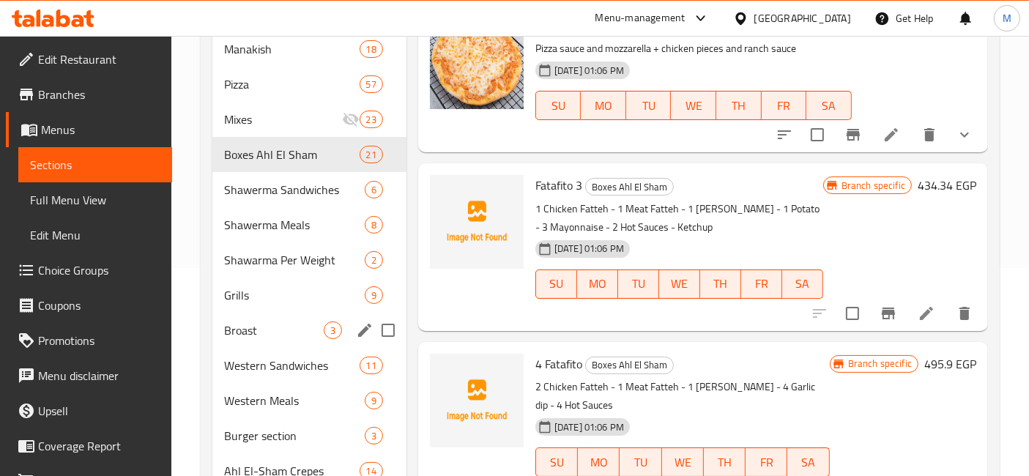
scroll to position [244, 0]
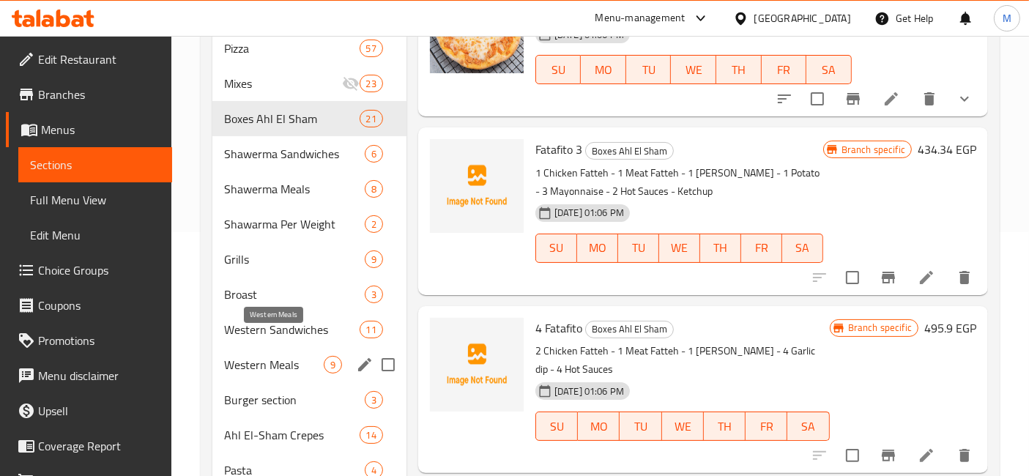
click at [299, 356] on span "Western Meals" at bounding box center [274, 365] width 100 height 18
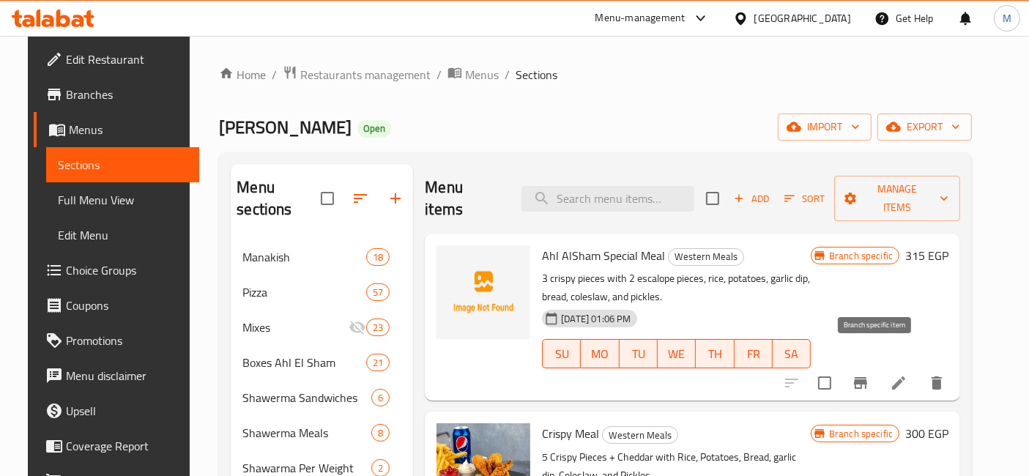
click at [866, 365] on button "Branch-specific-item" at bounding box center [860, 382] width 35 height 35
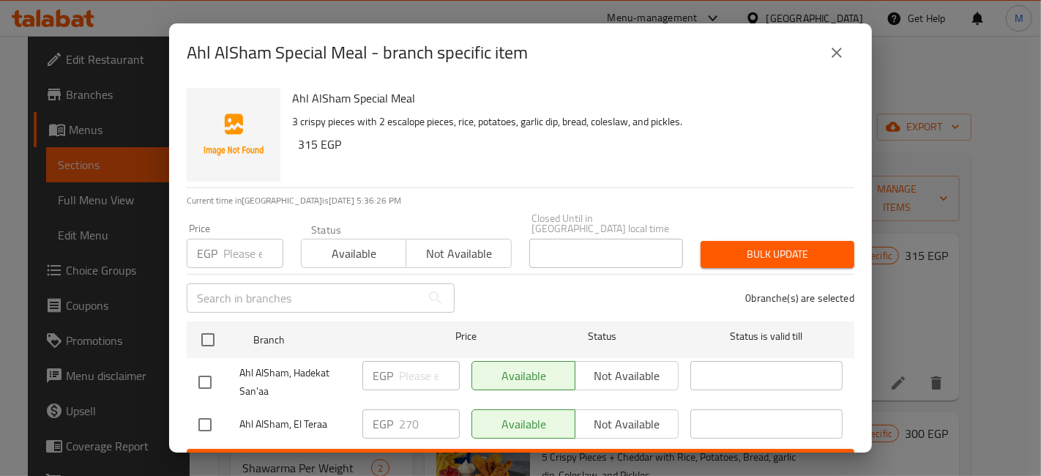
click at [187, 413] on li "Ahl AlSham, El Teraa EGP 270 ​ Available Not available ​" at bounding box center [521, 424] width 668 height 37
click at [199, 409] on input "checkbox" at bounding box center [205, 424] width 31 height 31
checkbox input "true"
click at [400, 409] on input "270" at bounding box center [429, 423] width 61 height 29
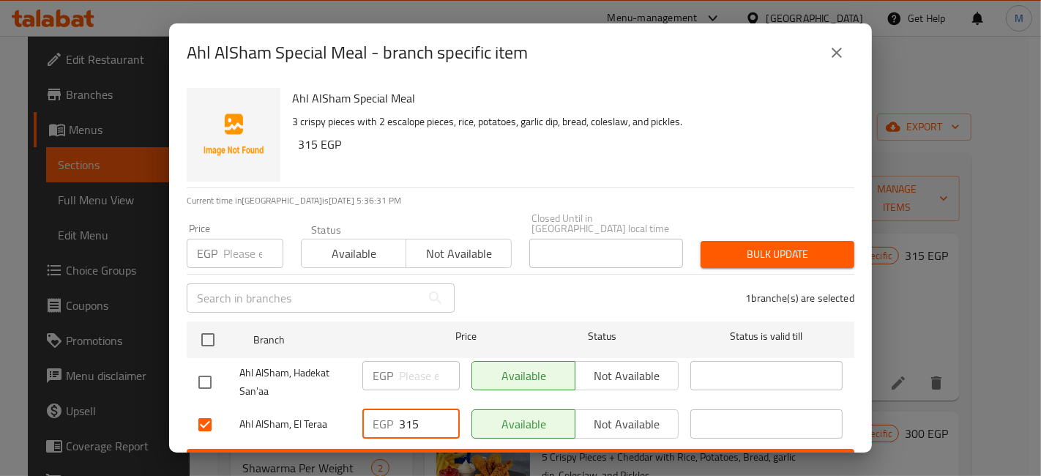
type input "315"
click at [398, 436] on ul "Branch Price Status Status is valid till Ahl AlSham, Hadekat San'aa EGP ​ Avail…" at bounding box center [521, 382] width 668 height 133
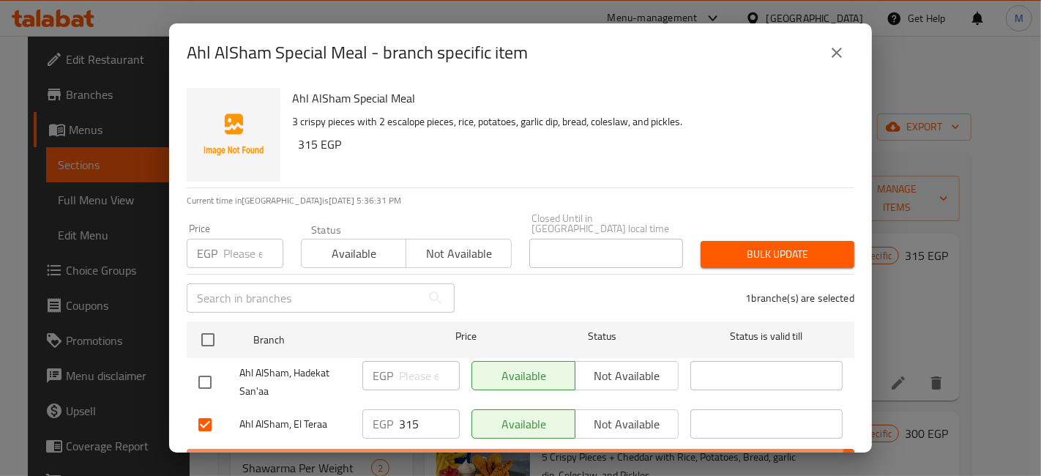
click at [404, 449] on button "Save" at bounding box center [521, 462] width 668 height 27
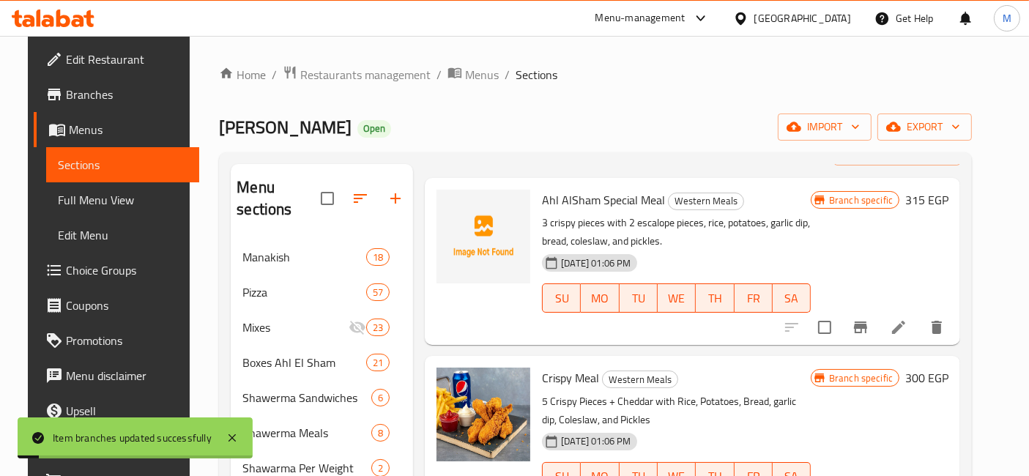
scroll to position [81, 0]
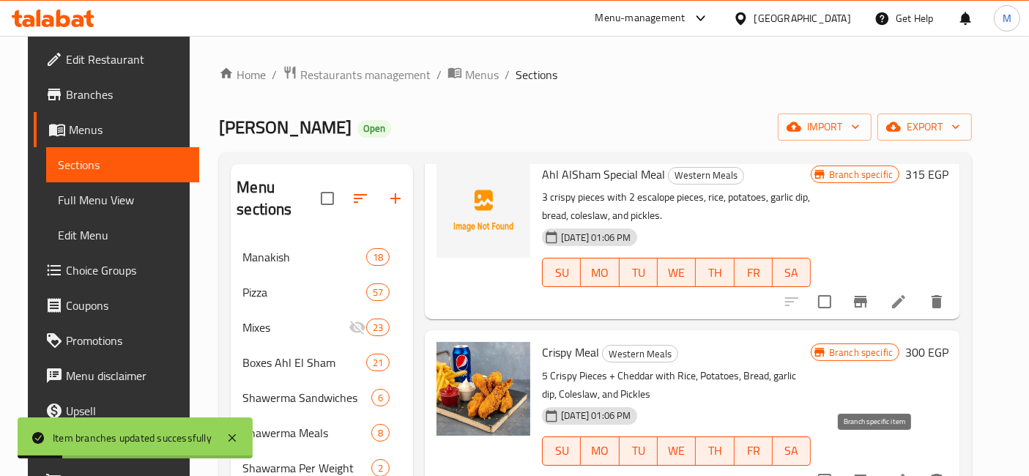
click at [869, 472] on icon "Branch-specific-item" at bounding box center [861, 481] width 18 height 18
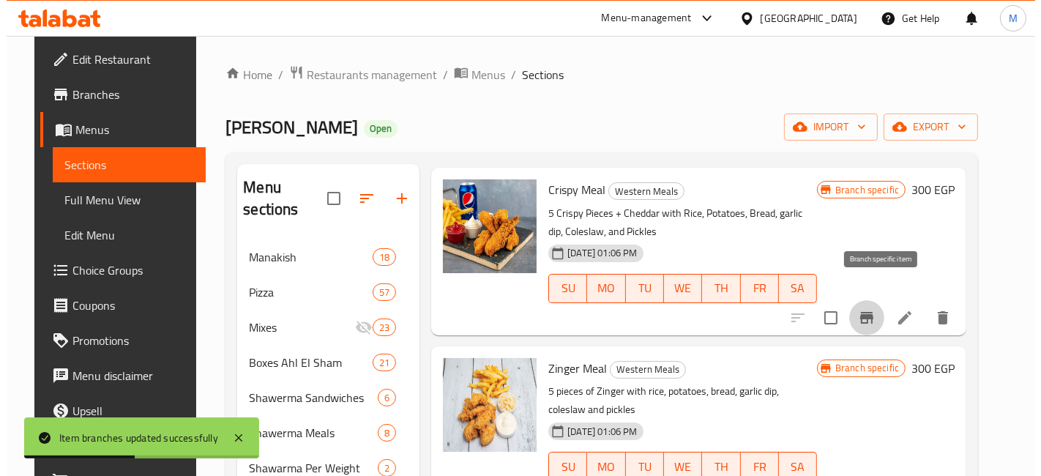
scroll to position [325, 0]
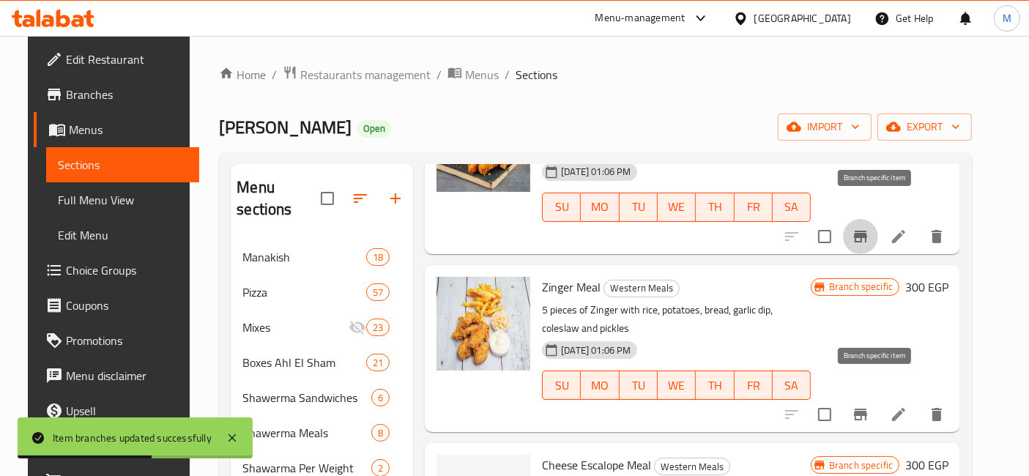
click at [869, 406] on icon "Branch-specific-item" at bounding box center [861, 415] width 18 height 18
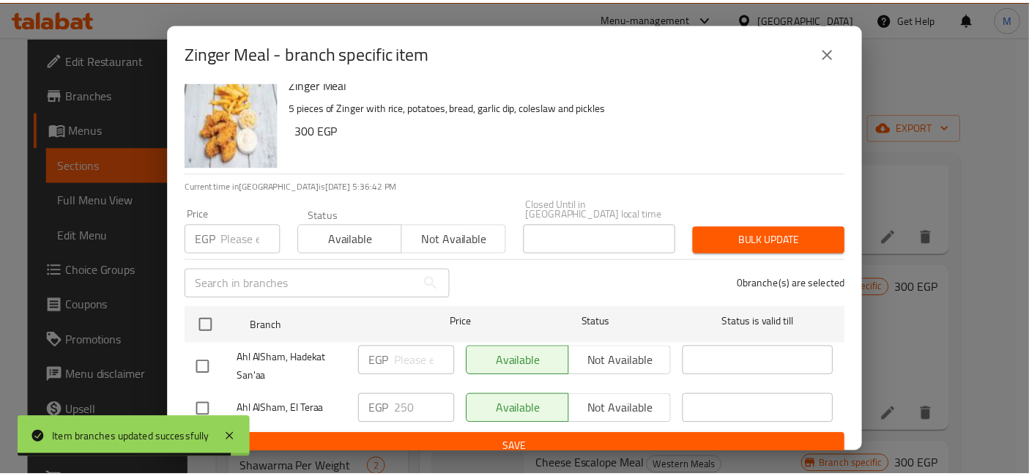
scroll to position [18, 0]
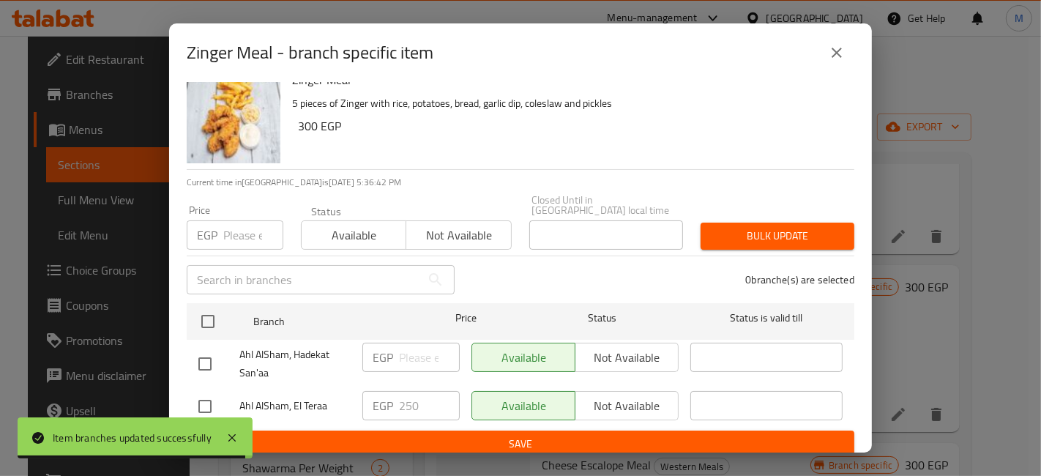
click at [177, 384] on div "Zinger Meal 5 pieces of Zinger with rice, potatoes, bread, garlic dip, coleslaw…" at bounding box center [520, 267] width 703 height 370
click at [207, 398] on input "checkbox" at bounding box center [205, 406] width 31 height 31
checkbox input "true"
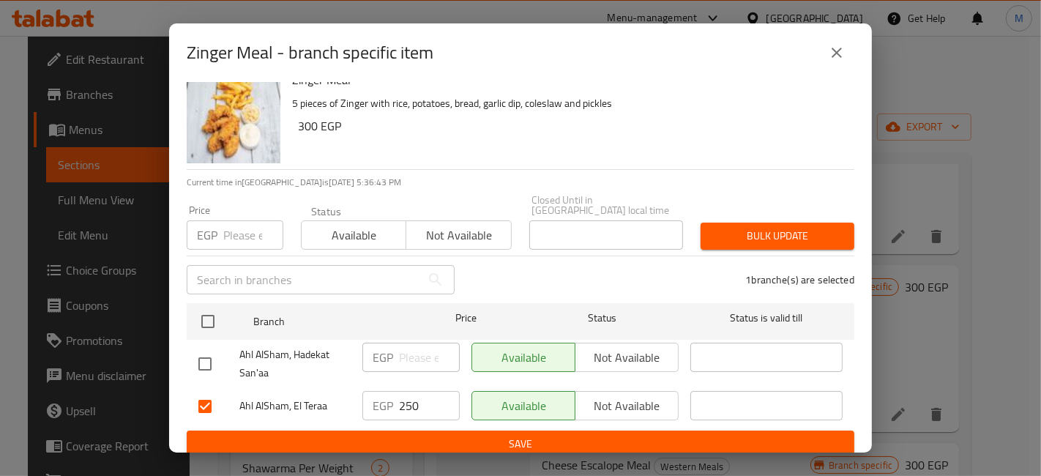
click at [410, 395] on input "250" at bounding box center [429, 405] width 61 height 29
type input "285"
click at [428, 417] on ul "Branch Price Status Status is valid till Ahl AlSham, Hadekat San'aa EGP ​ Avail…" at bounding box center [521, 363] width 668 height 133
click at [433, 431] on button "Save" at bounding box center [521, 444] width 668 height 27
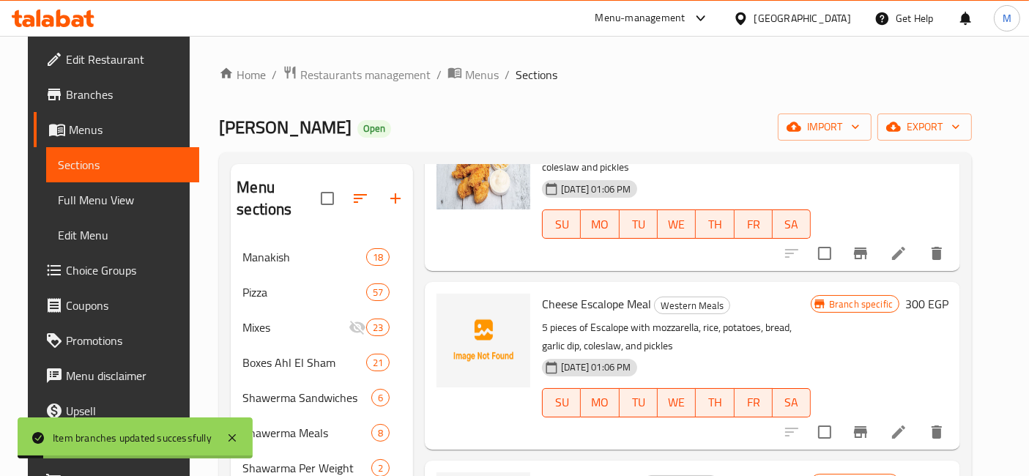
scroll to position [488, 0]
click at [868, 422] on icon "Branch-specific-item" at bounding box center [861, 431] width 18 height 18
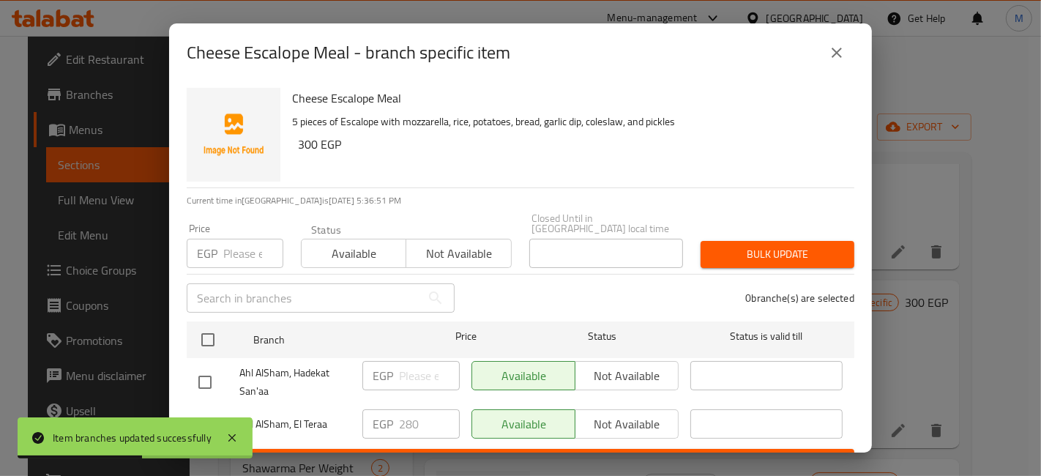
click at [223, 409] on div at bounding box center [218, 424] width 41 height 31
click at [198, 416] on input "checkbox" at bounding box center [205, 424] width 31 height 31
checkbox input "true"
click at [420, 409] on input "280" at bounding box center [429, 423] width 61 height 29
click at [410, 409] on input "280" at bounding box center [429, 423] width 61 height 29
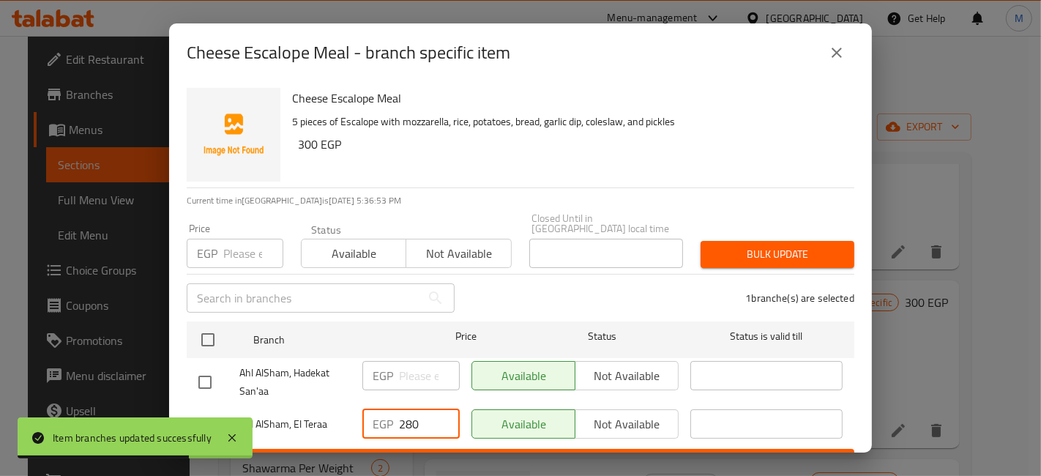
click at [409, 409] on input "280" at bounding box center [429, 423] width 61 height 29
type input "315"
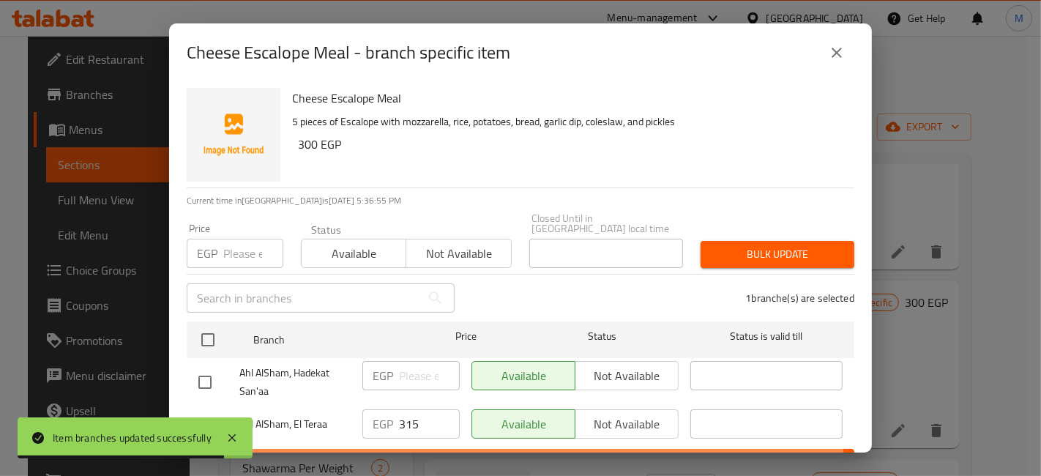
click at [425, 449] on button "Save" at bounding box center [521, 462] width 668 height 27
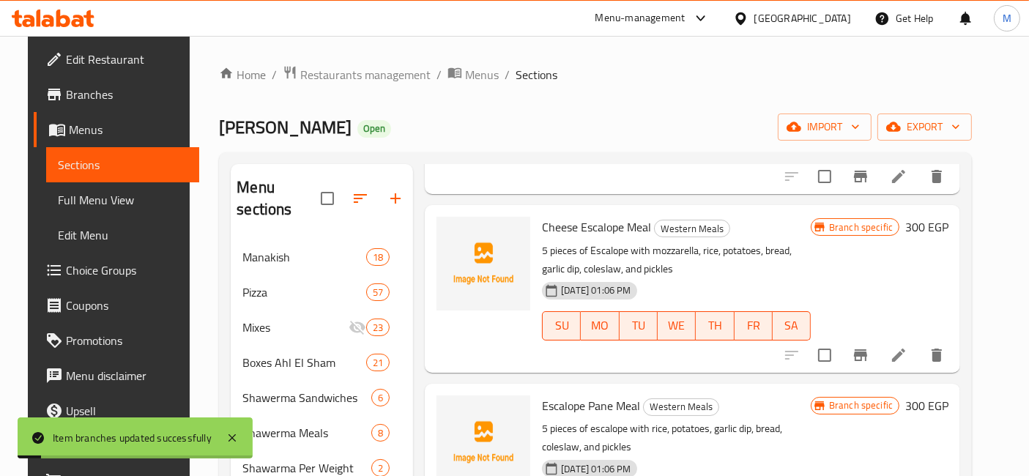
scroll to position [650, 0]
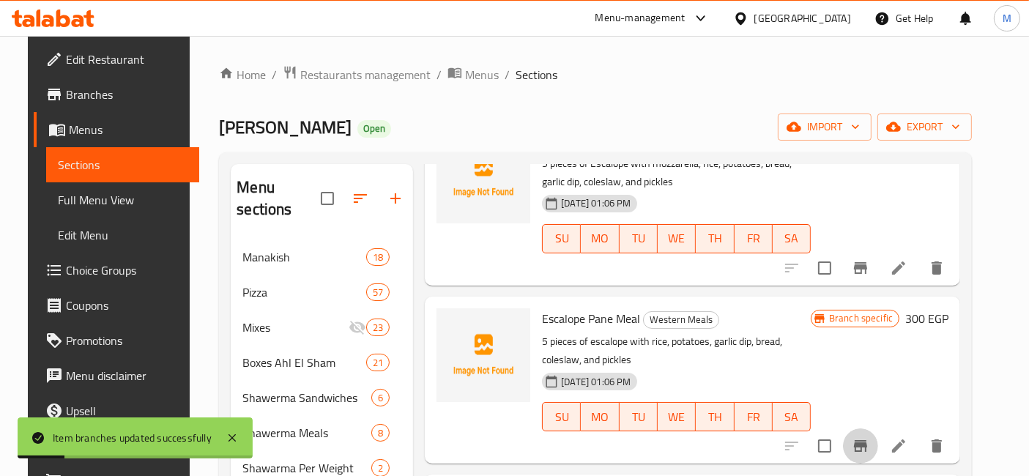
click at [867, 440] on icon "Branch-specific-item" at bounding box center [860, 446] width 13 height 12
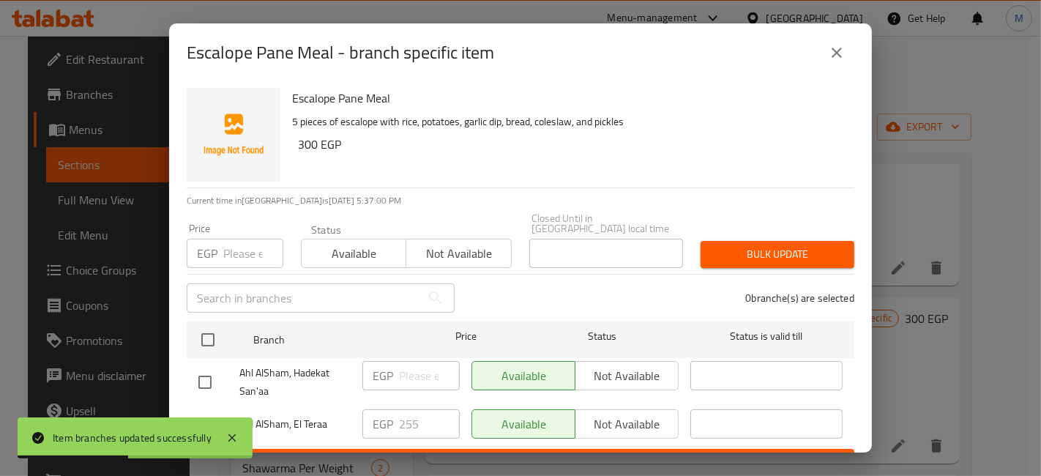
click at [209, 409] on input "checkbox" at bounding box center [205, 424] width 31 height 31
checkbox input "true"
click at [395, 409] on div "EGP 255 ​" at bounding box center [410, 423] width 97 height 29
click at [403, 409] on input "255" at bounding box center [429, 423] width 61 height 29
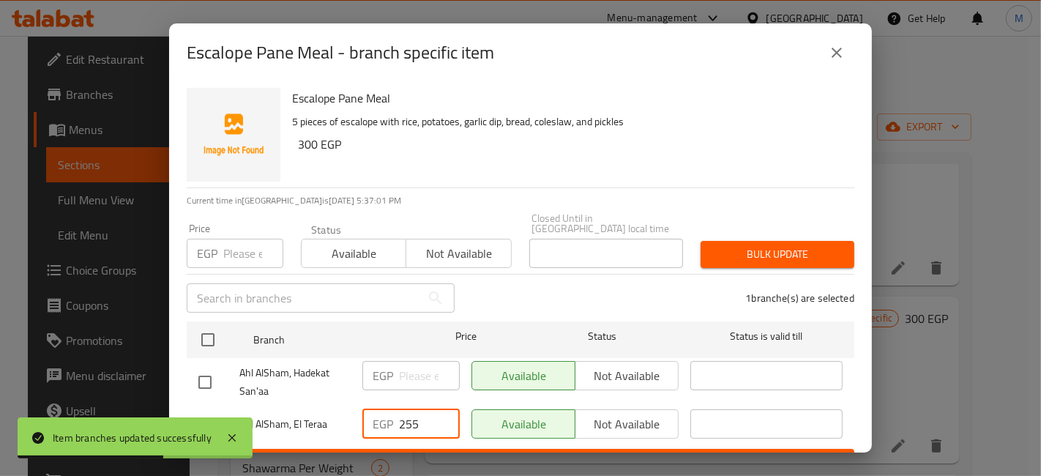
click at [401, 409] on input "255" at bounding box center [429, 423] width 61 height 29
type input "300"
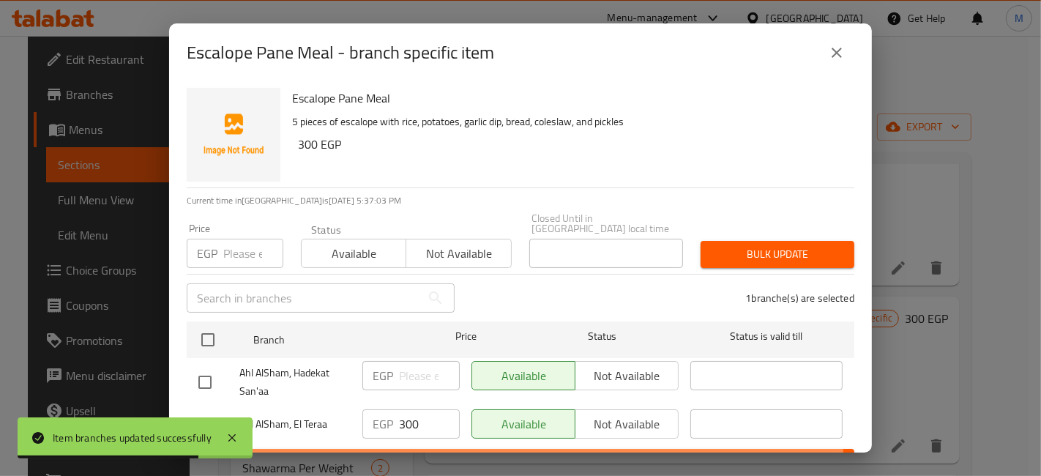
click at [397, 453] on span "Save" at bounding box center [520, 462] width 644 height 18
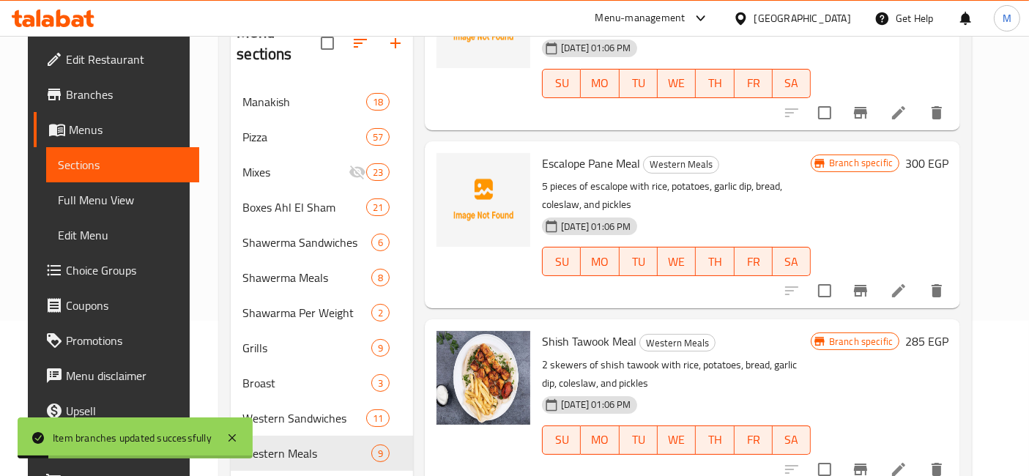
scroll to position [163, 0]
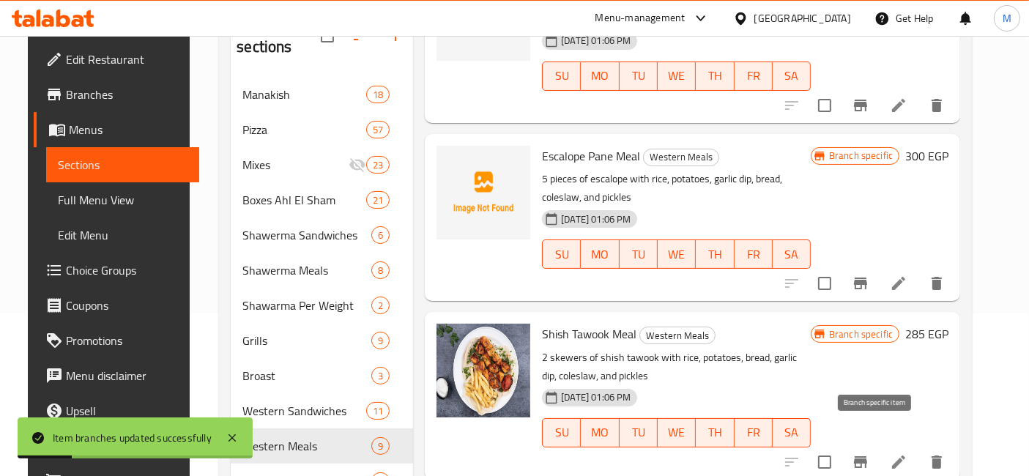
click at [867, 456] on icon "Branch-specific-item" at bounding box center [860, 462] width 13 height 12
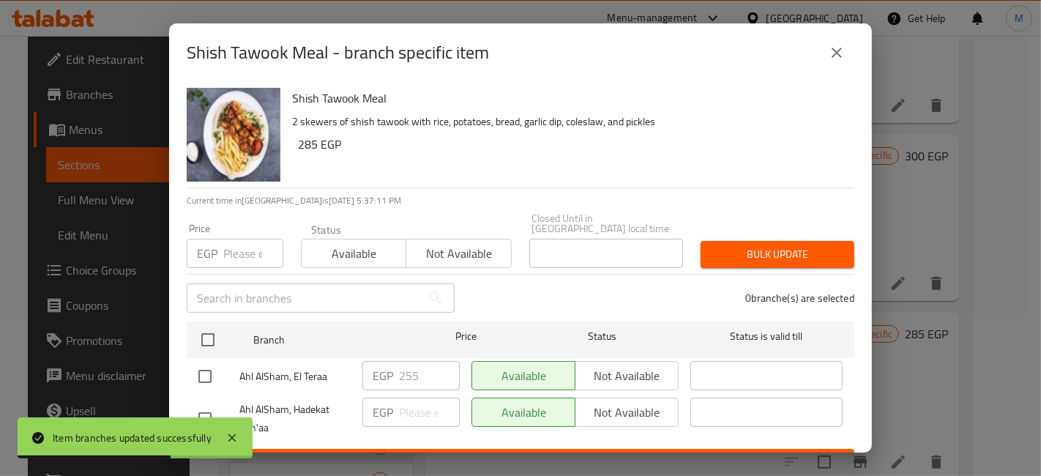
click at [213, 369] on input "checkbox" at bounding box center [205, 376] width 31 height 31
checkbox input "true"
click at [399, 361] on input "255" at bounding box center [429, 375] width 61 height 29
type input "285"
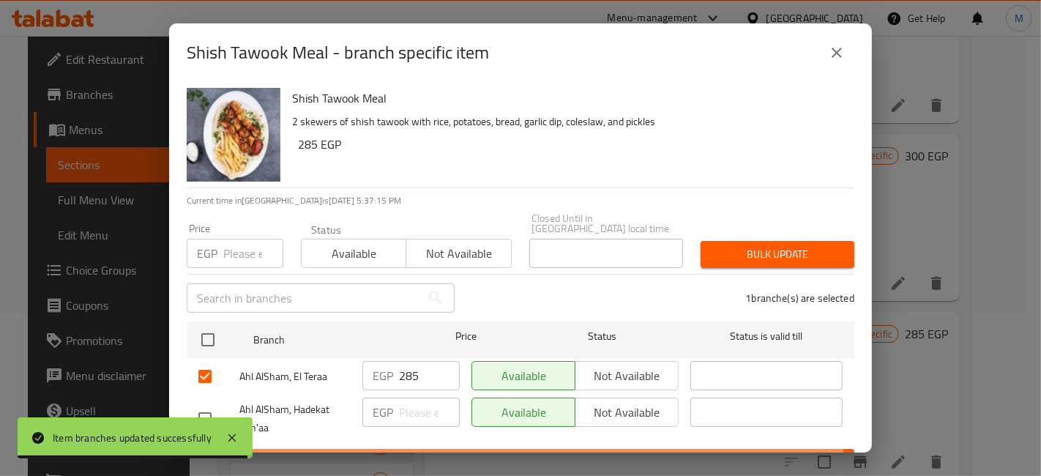
drag, startPoint x: 461, startPoint y: 447, endPoint x: 597, endPoint y: 319, distance: 186.5
click at [460, 453] on span "Save" at bounding box center [520, 462] width 644 height 18
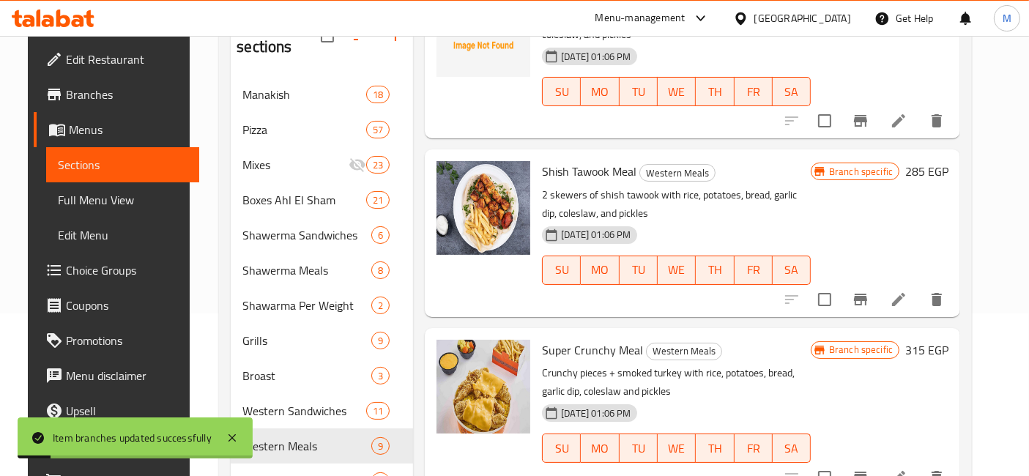
scroll to position [813, 0]
click at [873, 459] on button "Branch-specific-item" at bounding box center [860, 476] width 35 height 35
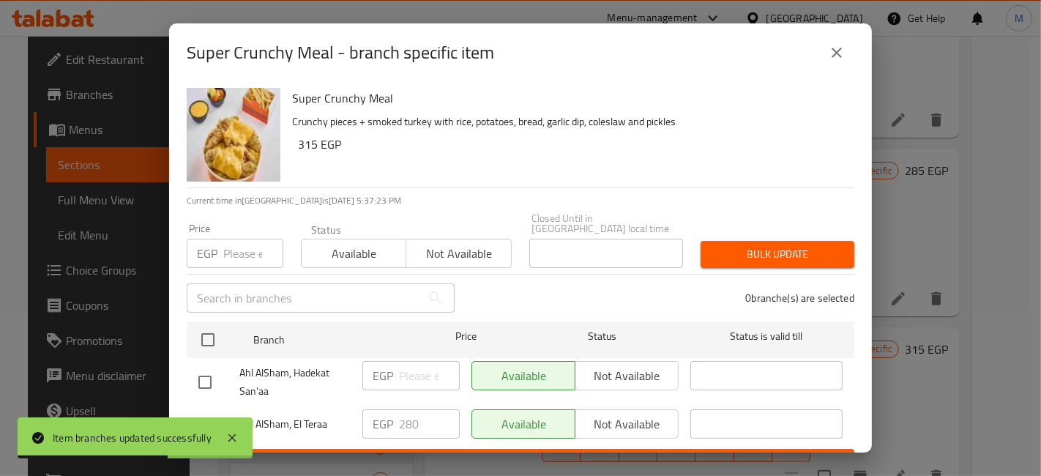
click at [211, 409] on input "checkbox" at bounding box center [205, 424] width 31 height 31
checkbox input "true"
click at [403, 409] on input "280" at bounding box center [429, 423] width 61 height 29
type input "315"
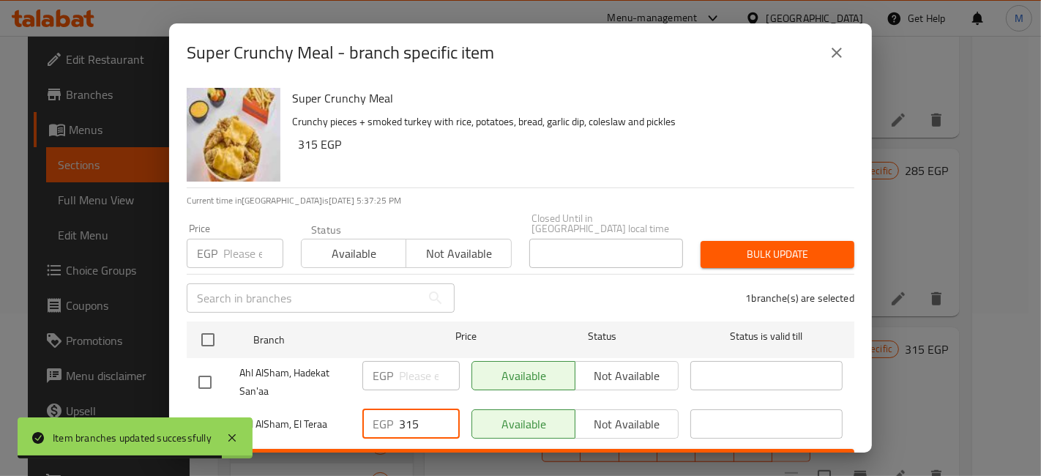
drag, startPoint x: 425, startPoint y: 428, endPoint x: 431, endPoint y: 437, distance: 10.6
click at [426, 431] on div "EGP 315 ​" at bounding box center [411, 424] width 109 height 42
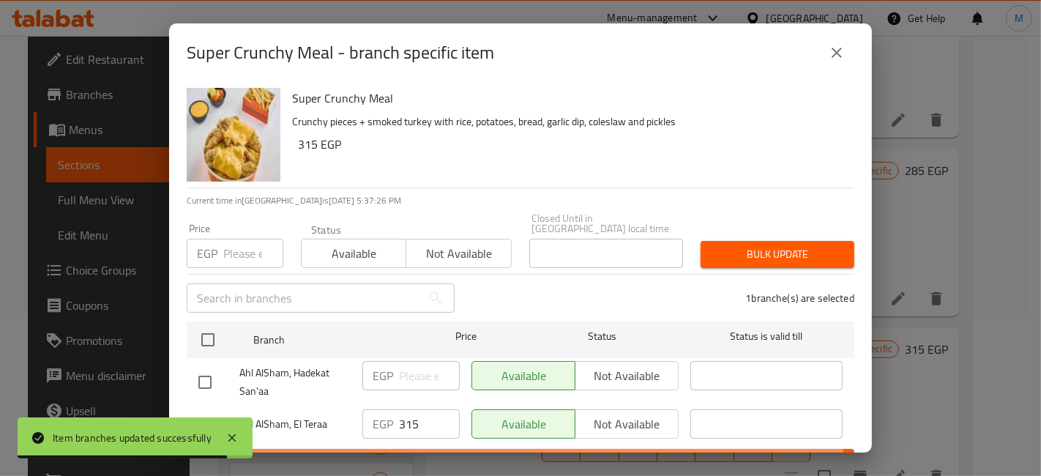
click at [431, 449] on button "Save" at bounding box center [521, 462] width 668 height 27
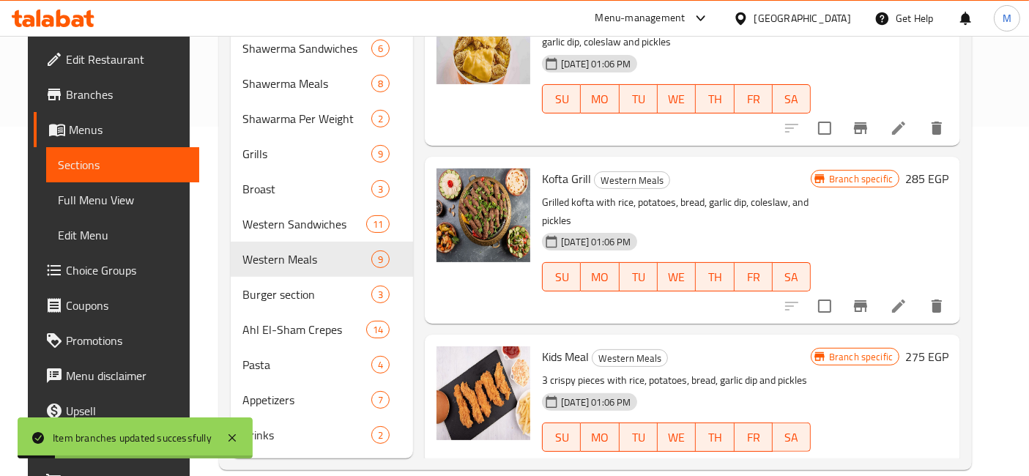
scroll to position [976, 0]
click at [869, 297] on icon "Branch-specific-item" at bounding box center [861, 306] width 18 height 18
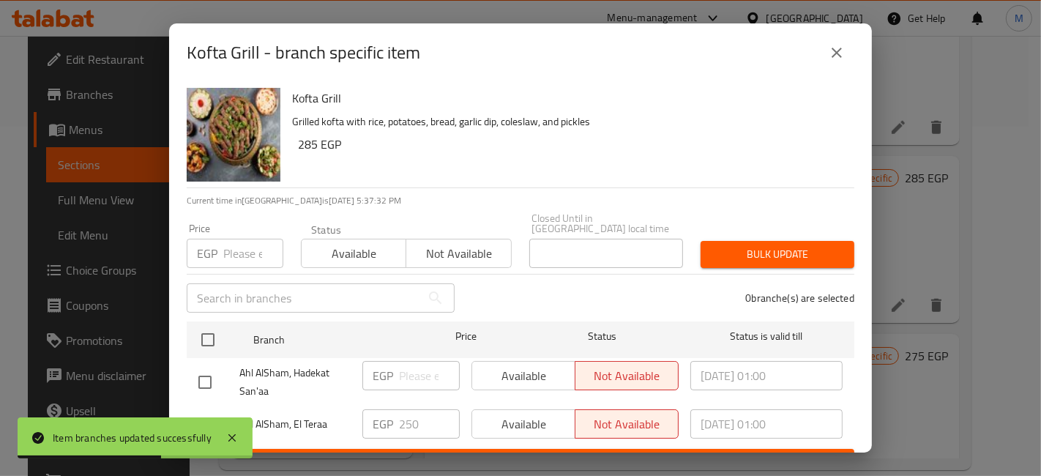
click at [211, 411] on input "checkbox" at bounding box center [205, 424] width 31 height 31
checkbox input "true"
click at [406, 413] on input "250" at bounding box center [429, 423] width 61 height 29
type input "300"
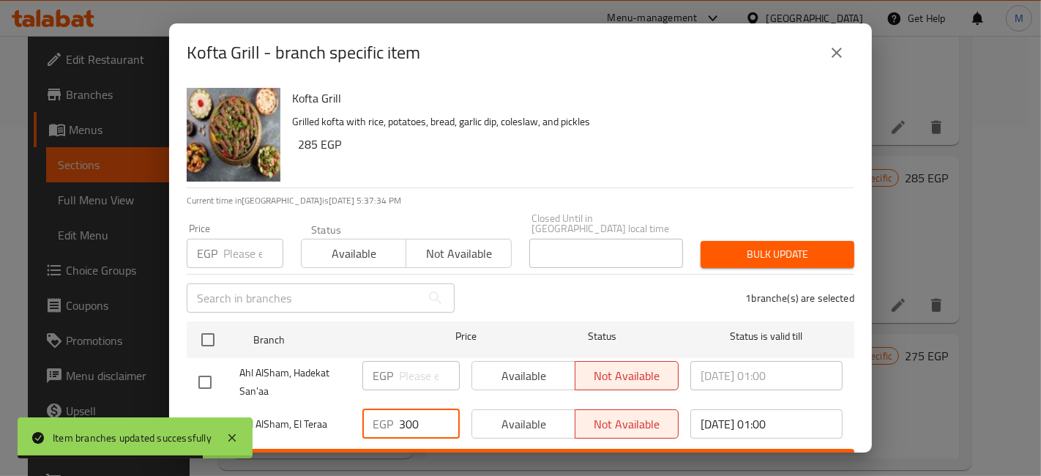
click at [452, 449] on button "Save" at bounding box center [521, 462] width 668 height 27
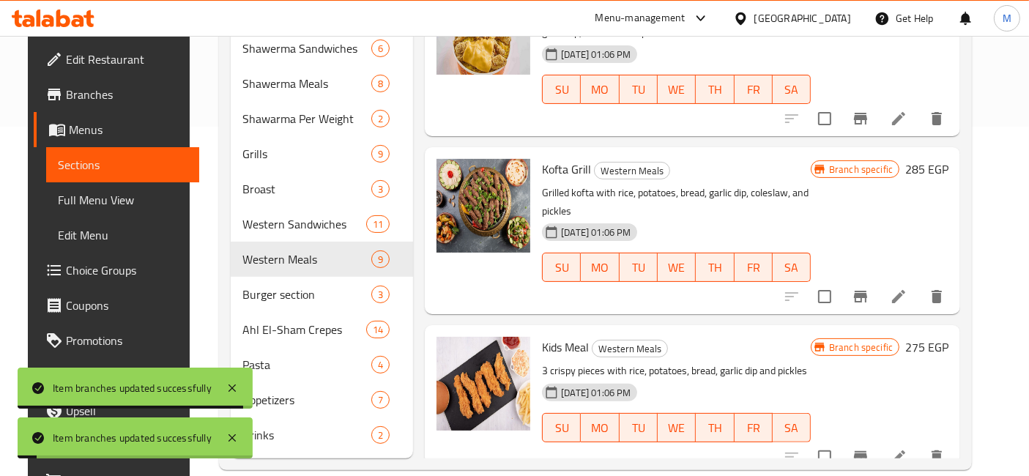
scroll to position [1001, 0]
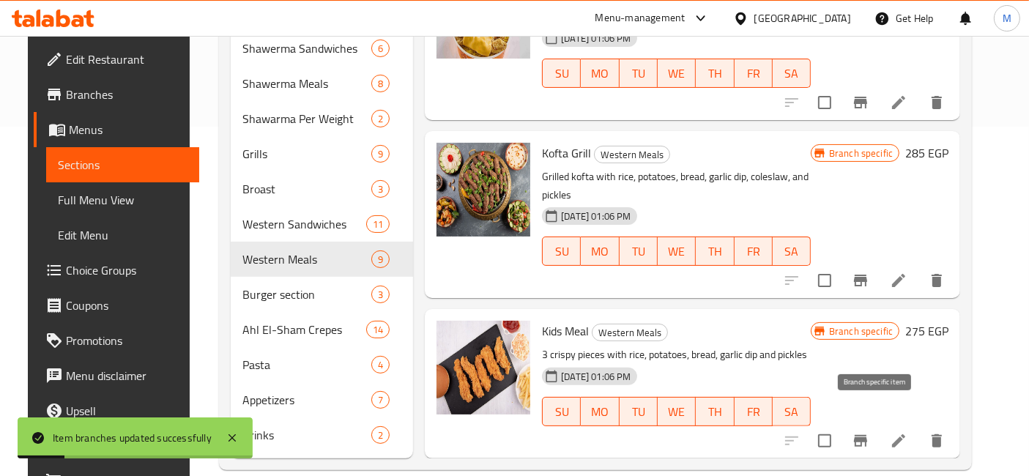
click at [878, 423] on button "Branch-specific-item" at bounding box center [860, 440] width 35 height 35
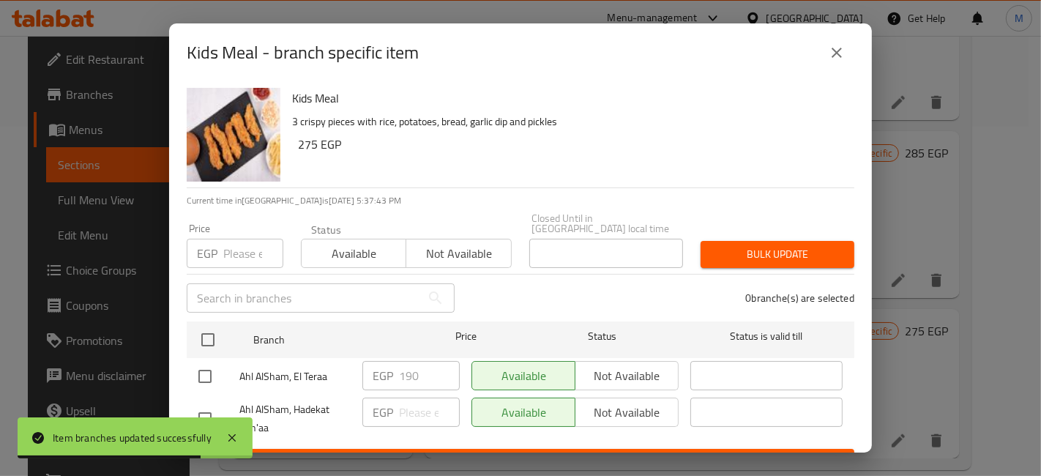
click at [214, 369] on input "checkbox" at bounding box center [205, 376] width 31 height 31
checkbox input "true"
click at [409, 373] on input "190" at bounding box center [429, 375] width 61 height 29
type input "225"
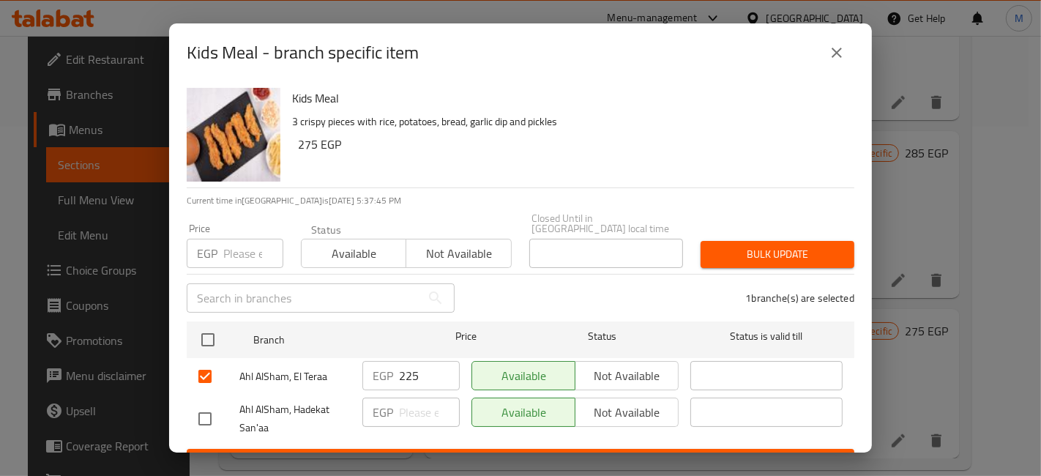
click at [448, 428] on div "EGP ​" at bounding box center [411, 419] width 109 height 54
click at [454, 436] on ul "Branch Price Status Status is valid till Ahl AlSham, [GEOGRAPHIC_DATA] EGP 225 …" at bounding box center [521, 382] width 668 height 133
click at [469, 455] on div "Kids Meal - branch specific item Kids Meal 3 crispy pieces with rice, potatoes,…" at bounding box center [520, 238] width 1041 height 476
click at [540, 449] on button "Save" at bounding box center [521, 462] width 668 height 27
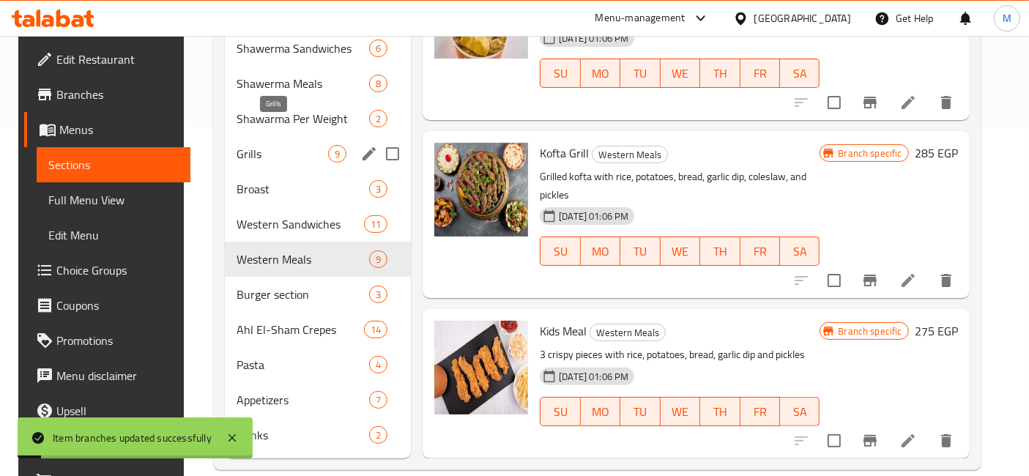
click at [259, 145] on span "Grills" at bounding box center [282, 154] width 92 height 18
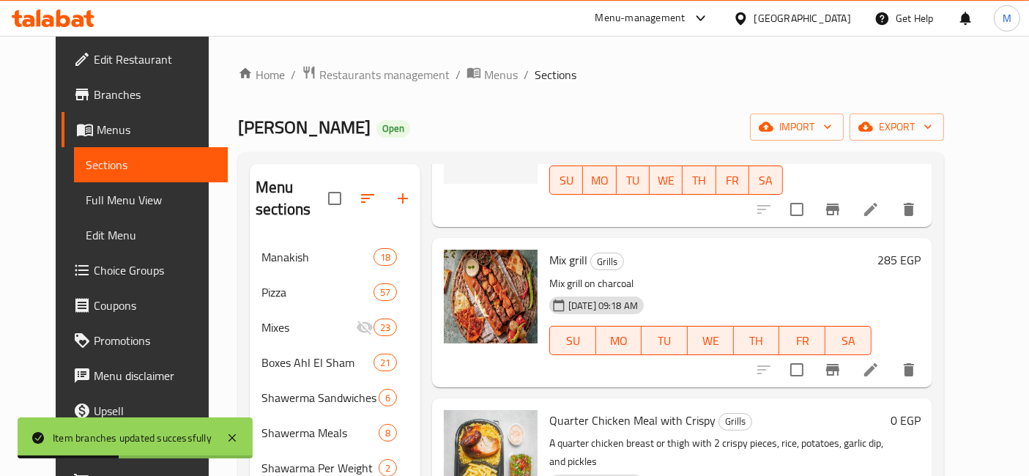
scroll to position [163, 0]
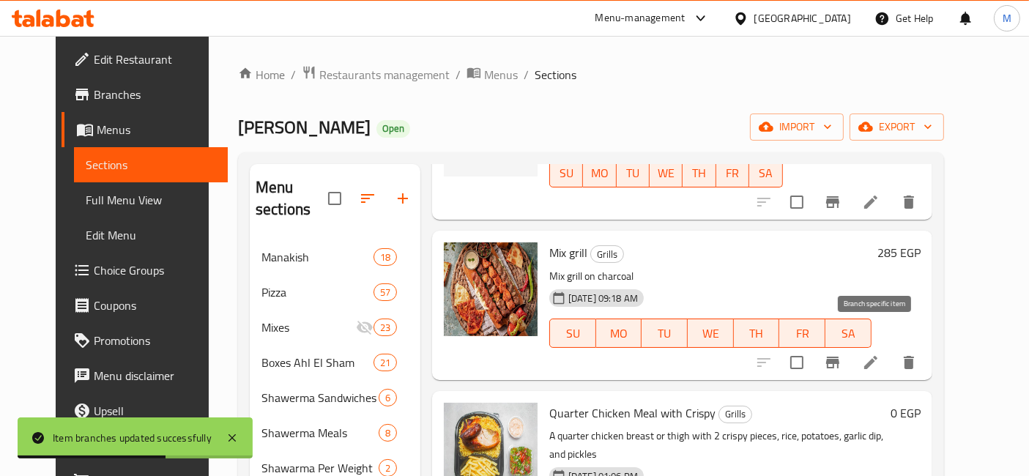
click at [839, 357] on icon "Branch-specific-item" at bounding box center [832, 363] width 13 height 12
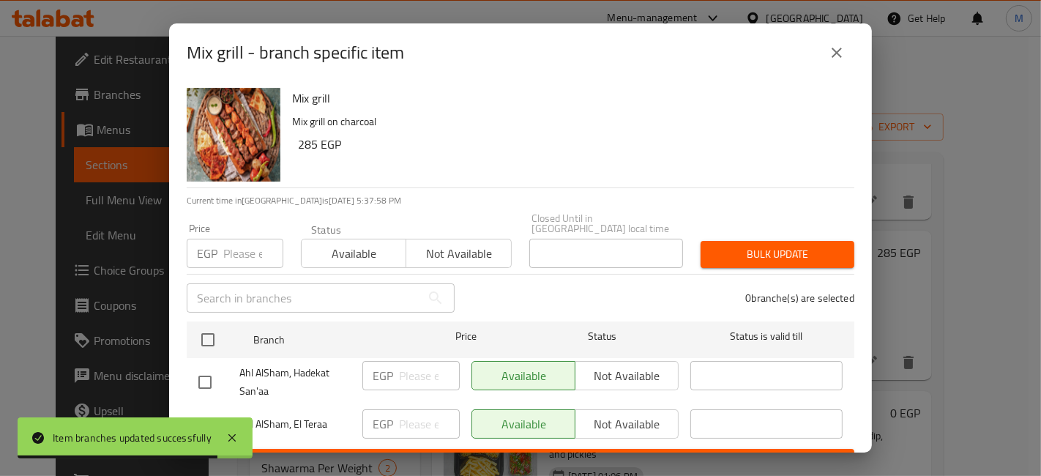
click at [206, 409] on input "checkbox" at bounding box center [205, 424] width 31 height 31
checkbox input "true"
click at [408, 415] on input "number" at bounding box center [429, 423] width 61 height 29
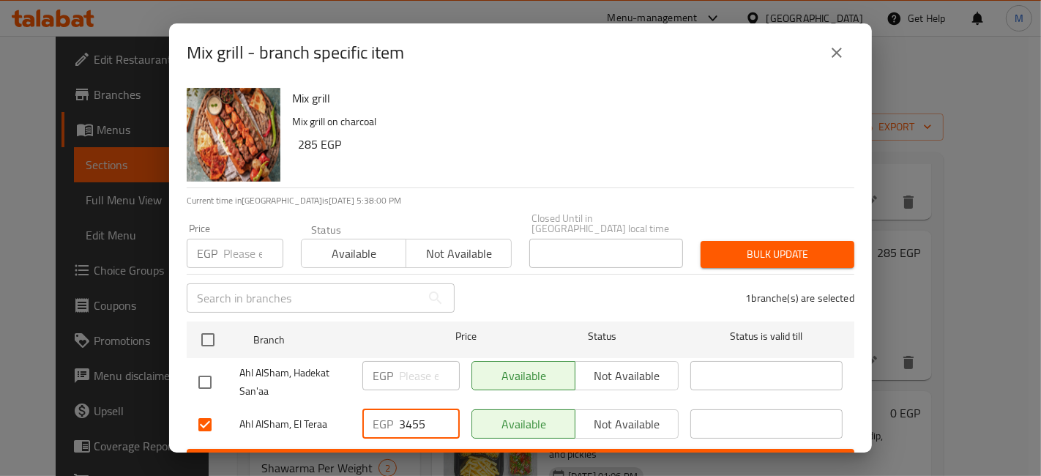
type input "3455"
click at [415, 449] on button "Save" at bounding box center [521, 462] width 668 height 27
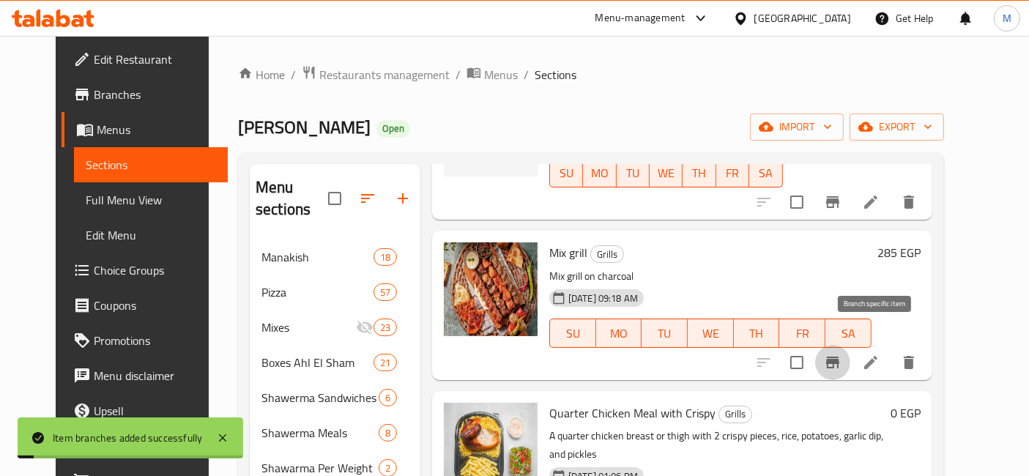
click at [839, 357] on icon "Branch-specific-item" at bounding box center [832, 363] width 13 height 12
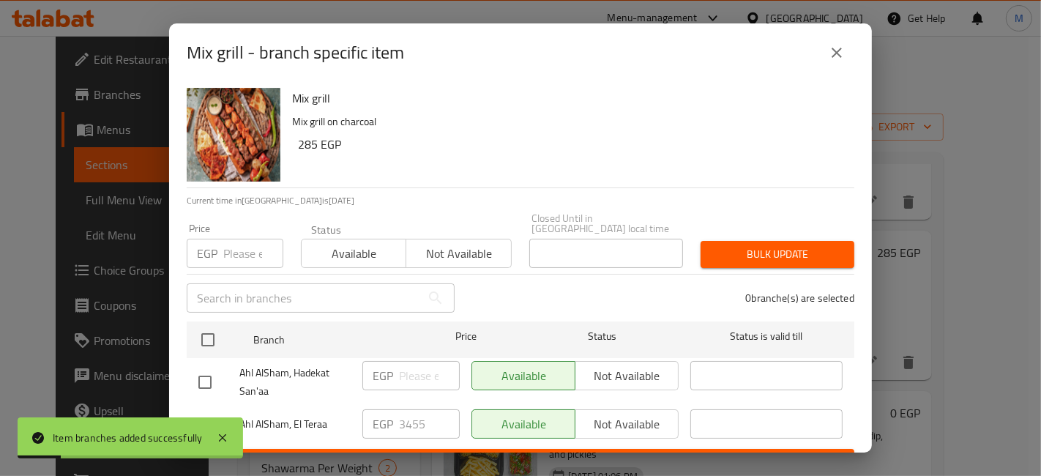
click at [234, 409] on div at bounding box center [218, 424] width 41 height 31
drag, startPoint x: 198, startPoint y: 409, endPoint x: 228, endPoint y: 413, distance: 30.3
click at [198, 409] on input "checkbox" at bounding box center [205, 424] width 31 height 31
checkbox input "true"
click at [404, 419] on input "3455" at bounding box center [429, 423] width 61 height 29
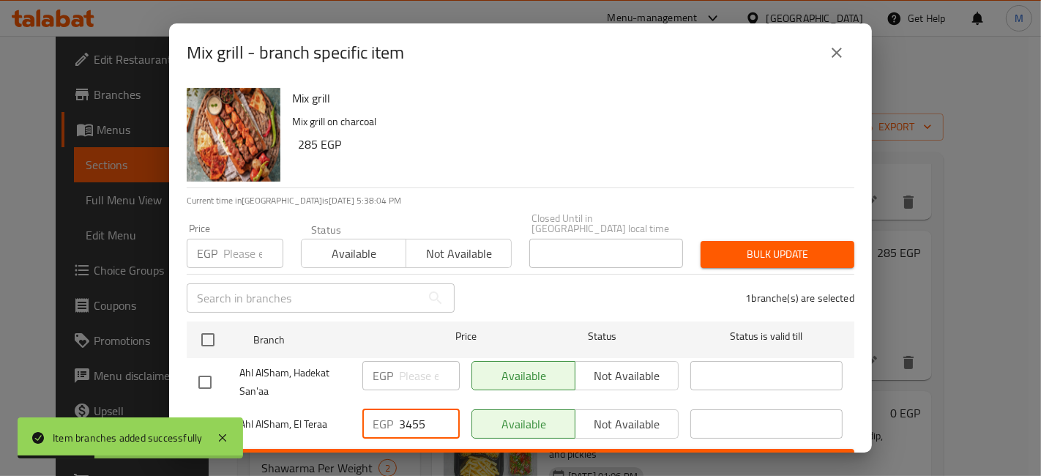
click at [404, 419] on input "3455" at bounding box center [429, 423] width 61 height 29
type input "345"
click at [408, 449] on button "Save" at bounding box center [521, 462] width 668 height 27
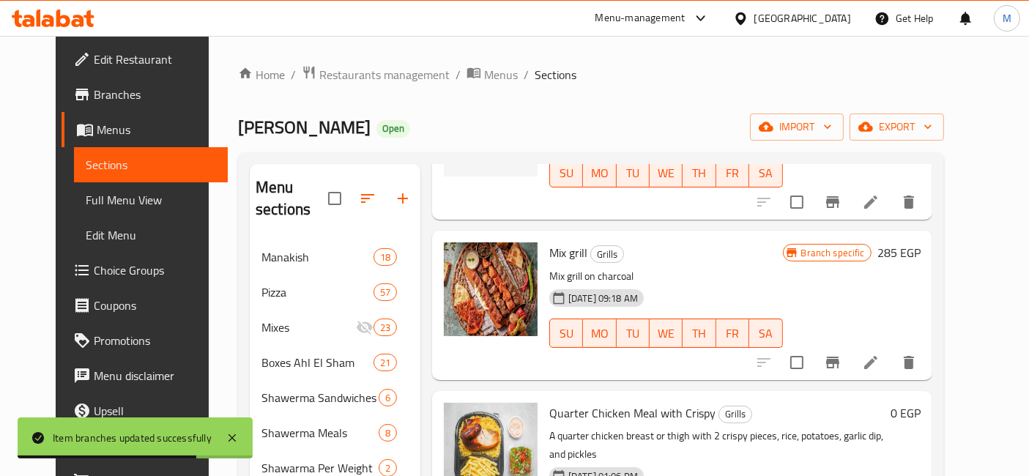
click at [62, 82] on link "Branches" at bounding box center [145, 94] width 166 height 35
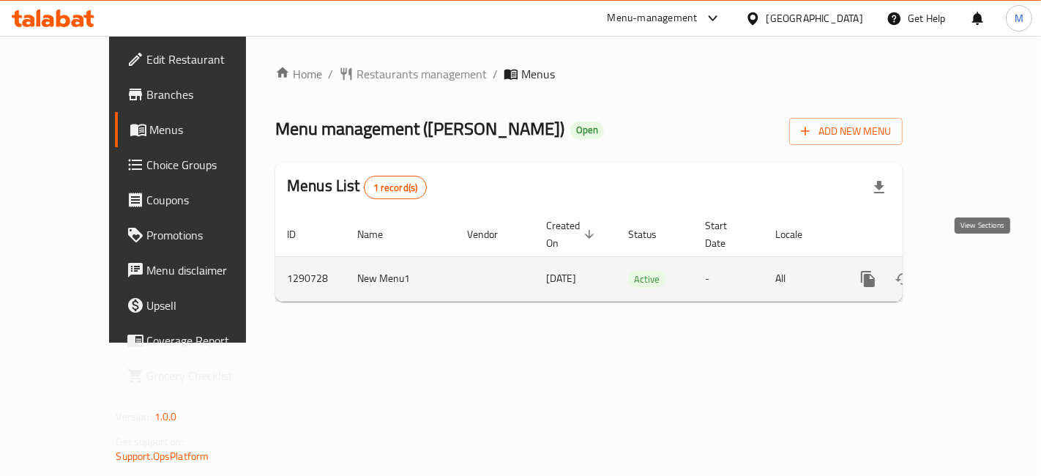
click at [983, 270] on icon "enhanced table" at bounding box center [974, 279] width 18 height 18
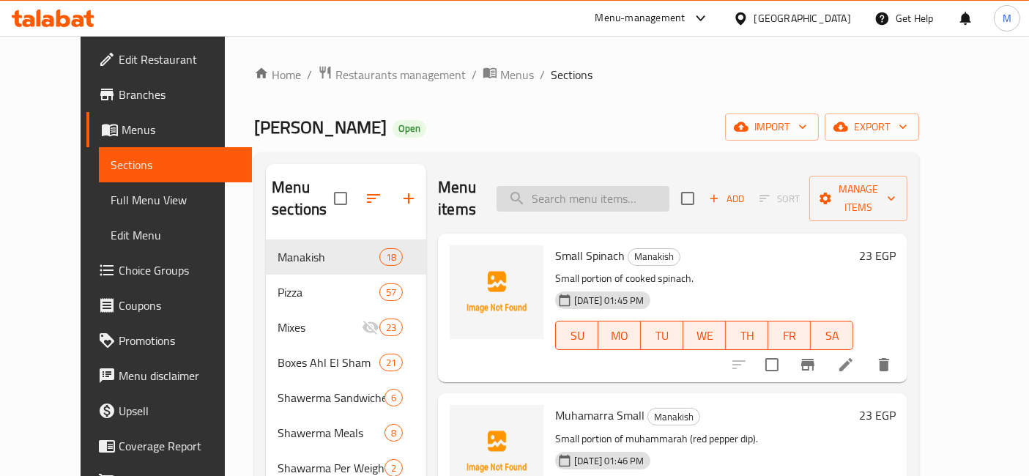
click at [649, 195] on input "search" at bounding box center [582, 199] width 173 height 26
type input "h"
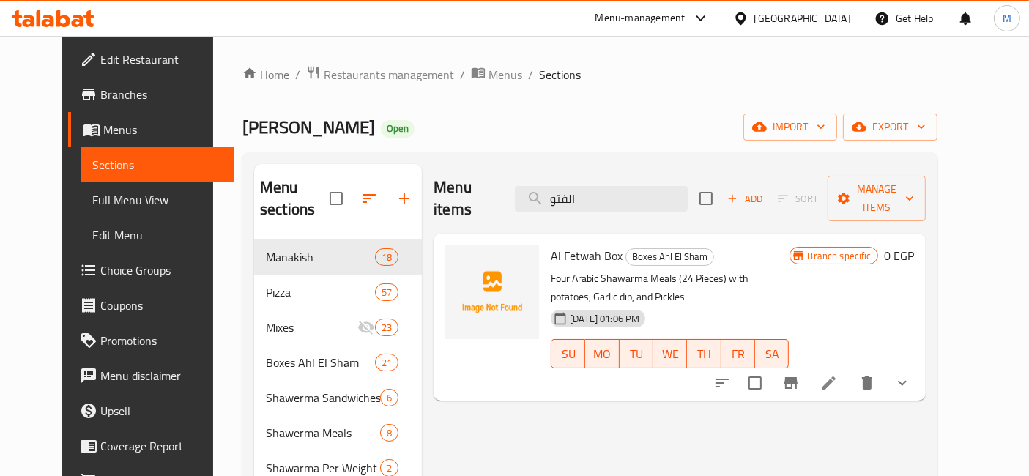
type input "الفتو"
click at [911, 374] on icon "show more" at bounding box center [902, 383] width 18 height 18
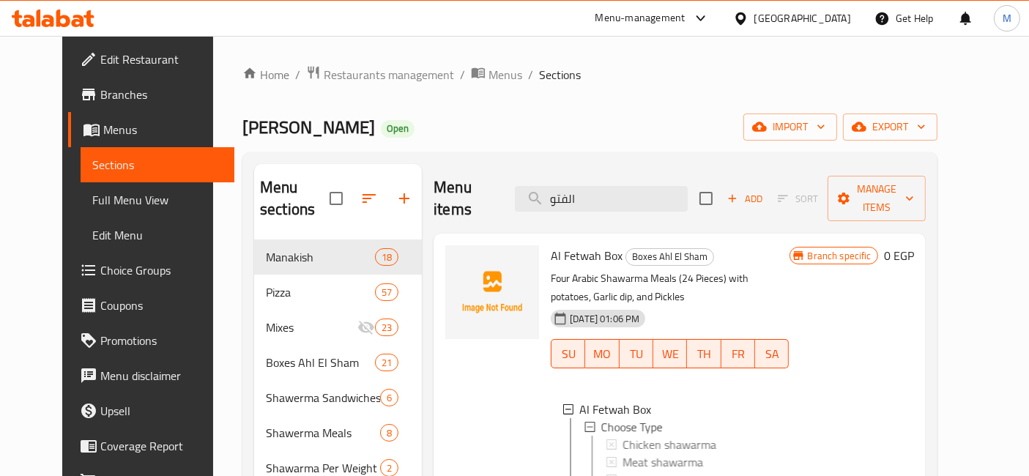
scroll to position [81, 0]
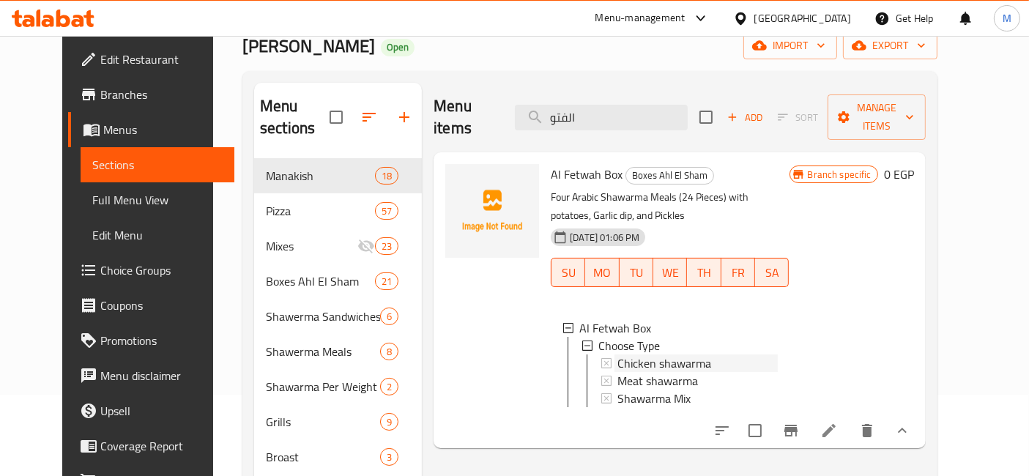
click at [642, 354] on span "Chicken shawarma" at bounding box center [664, 363] width 94 height 18
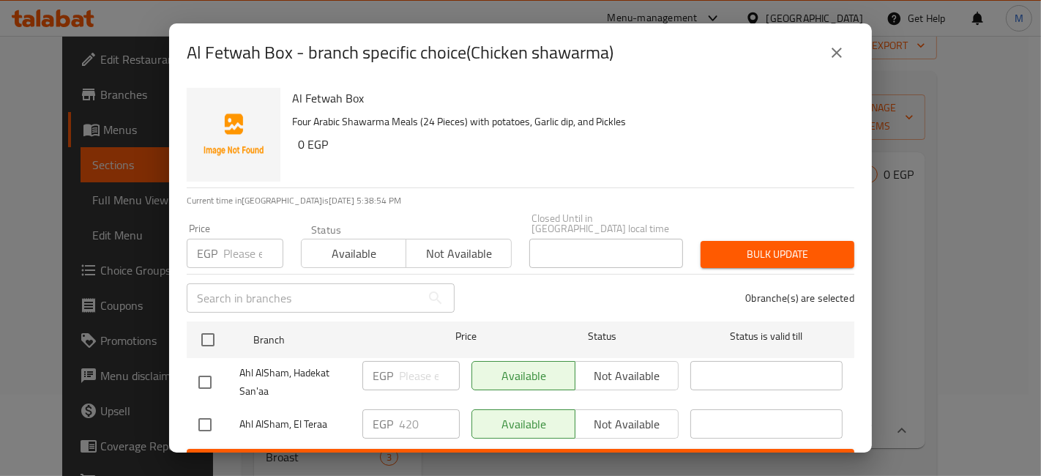
drag, startPoint x: 212, startPoint y: 403, endPoint x: 295, endPoint y: 429, distance: 86.8
click at [209, 409] on input "checkbox" at bounding box center [205, 424] width 31 height 31
checkbox input "true"
click at [411, 417] on input "420" at bounding box center [429, 423] width 61 height 29
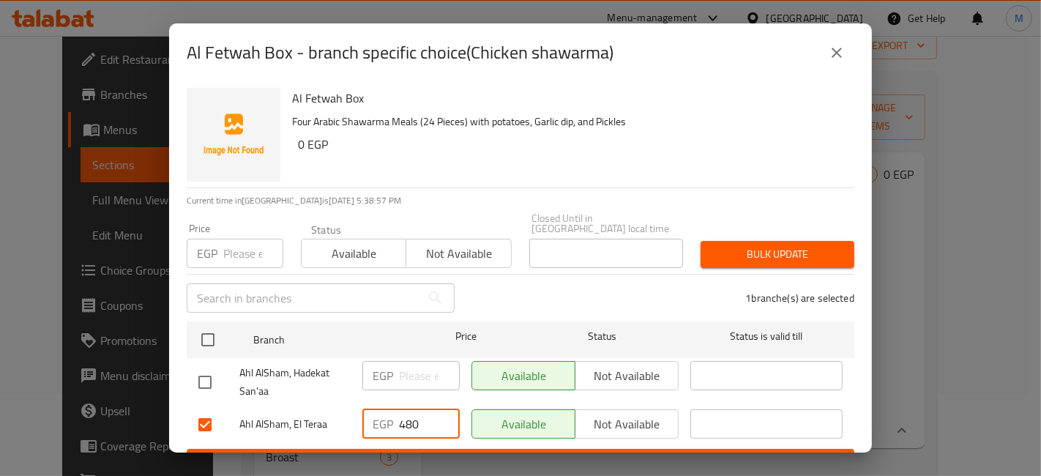
type input "480"
click at [439, 433] on div "EGP 480 ​" at bounding box center [411, 424] width 109 height 42
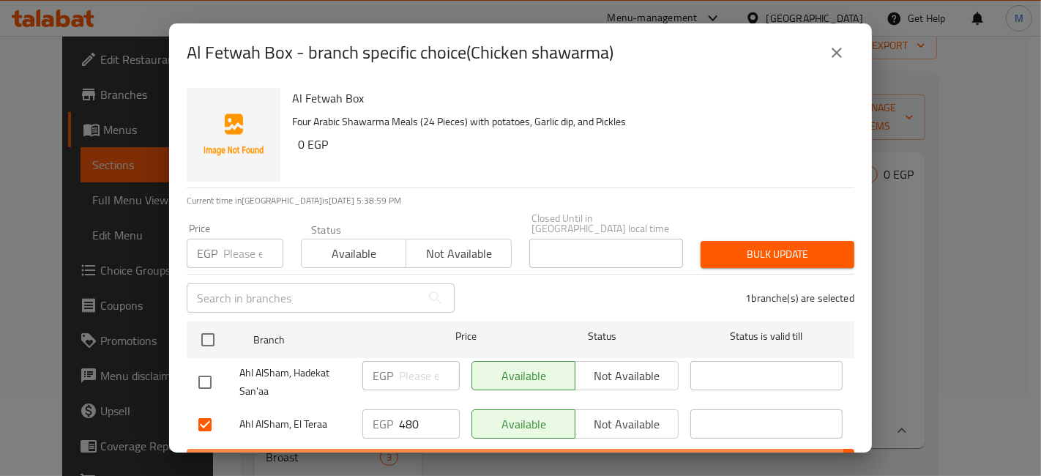
click at [450, 449] on button "Save" at bounding box center [521, 462] width 668 height 27
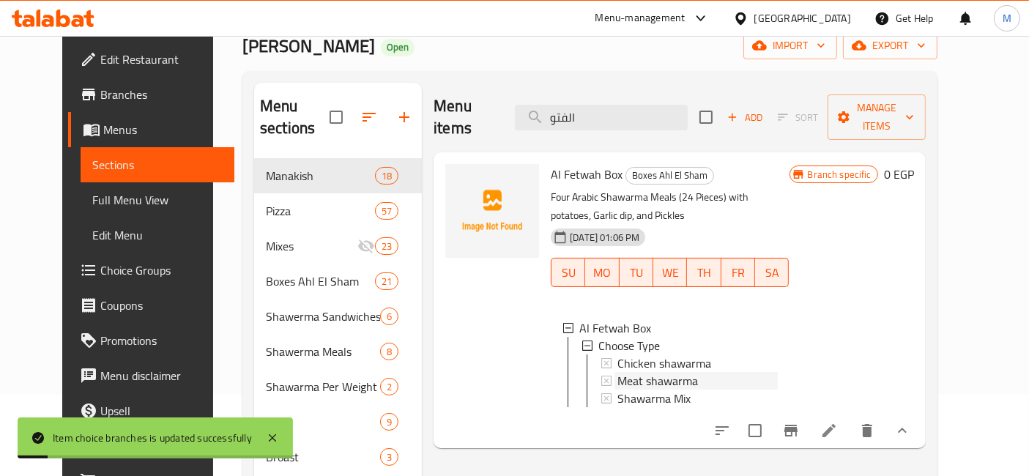
click at [664, 372] on span "Meat shawarma" at bounding box center [657, 381] width 81 height 18
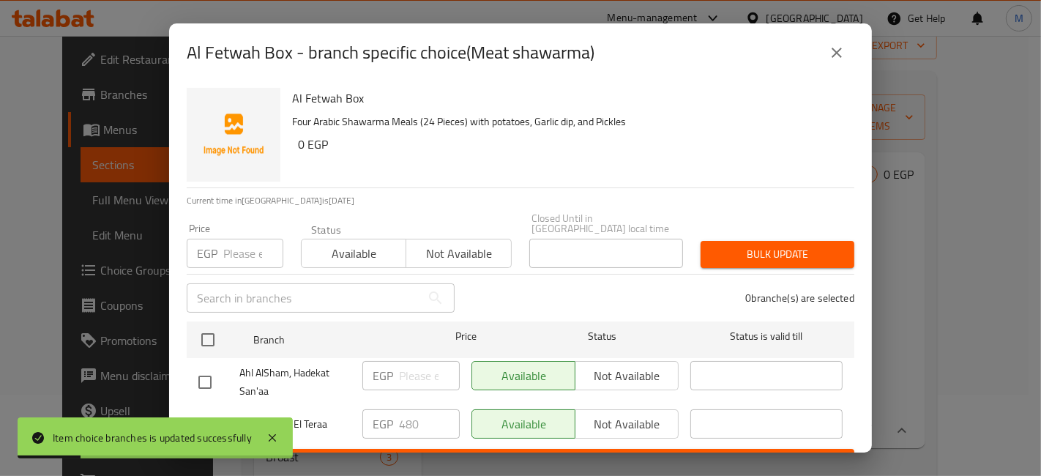
click at [209, 409] on input "checkbox" at bounding box center [205, 424] width 31 height 31
checkbox input "true"
click at [400, 409] on input "480" at bounding box center [429, 423] width 61 height 29
type input "570"
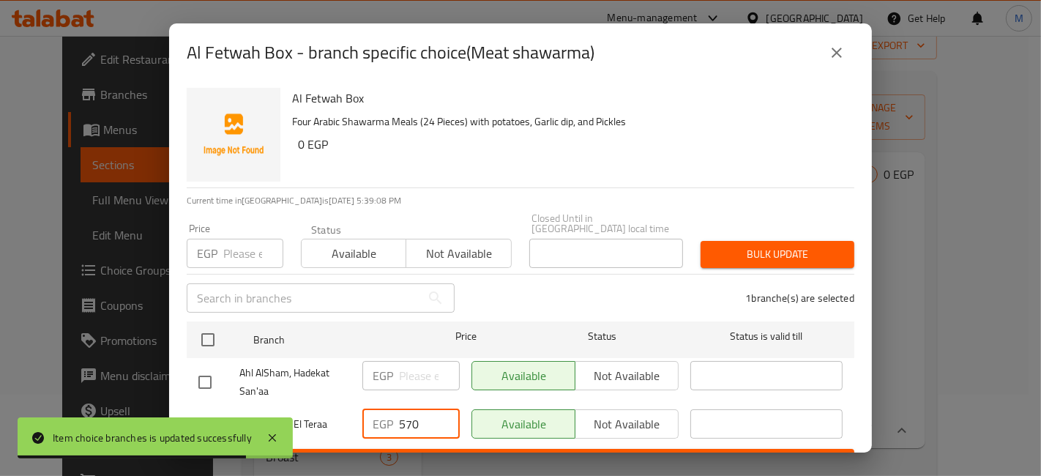
click at [420, 438] on form "Branch Price Status Status is valid till Ahl AlSham, Hadekat San'aa EGP ​ Avail…" at bounding box center [521, 396] width 668 height 160
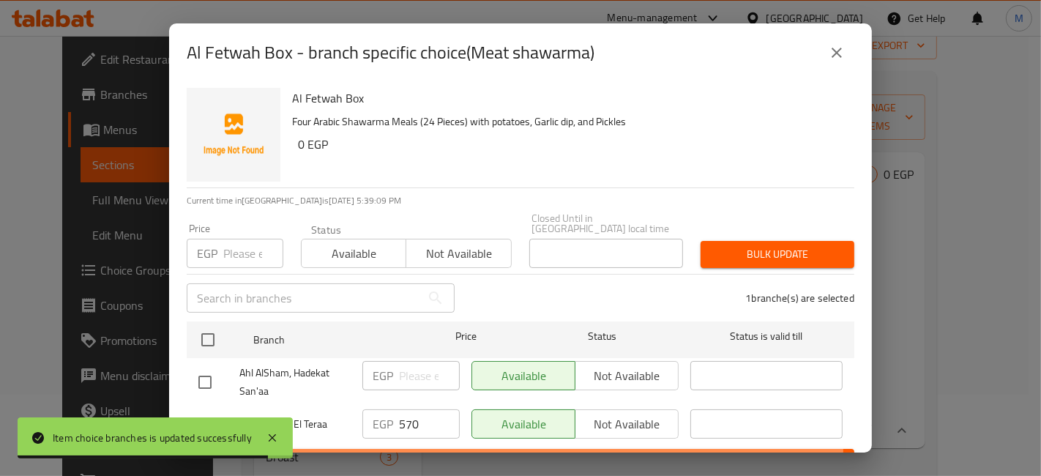
click at [417, 449] on button "Save" at bounding box center [521, 462] width 668 height 27
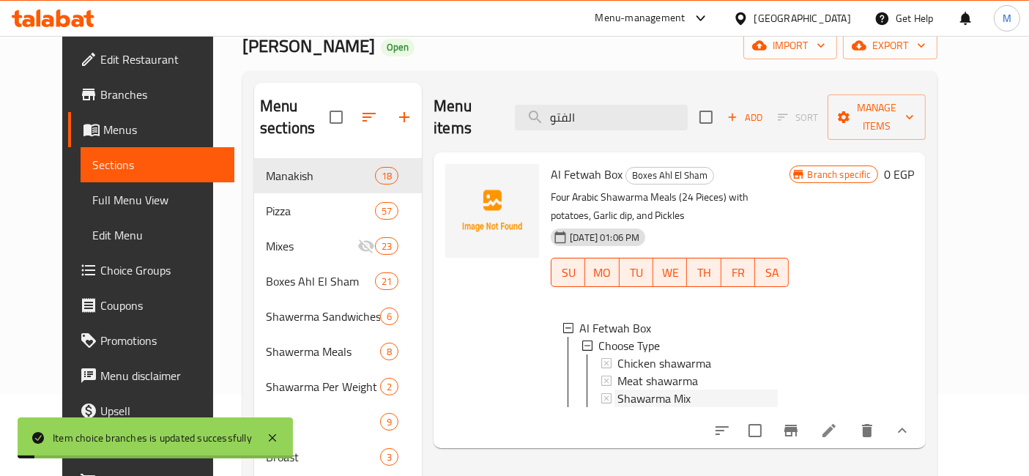
click at [627, 390] on span "Shawarma Mix" at bounding box center [653, 399] width 73 height 18
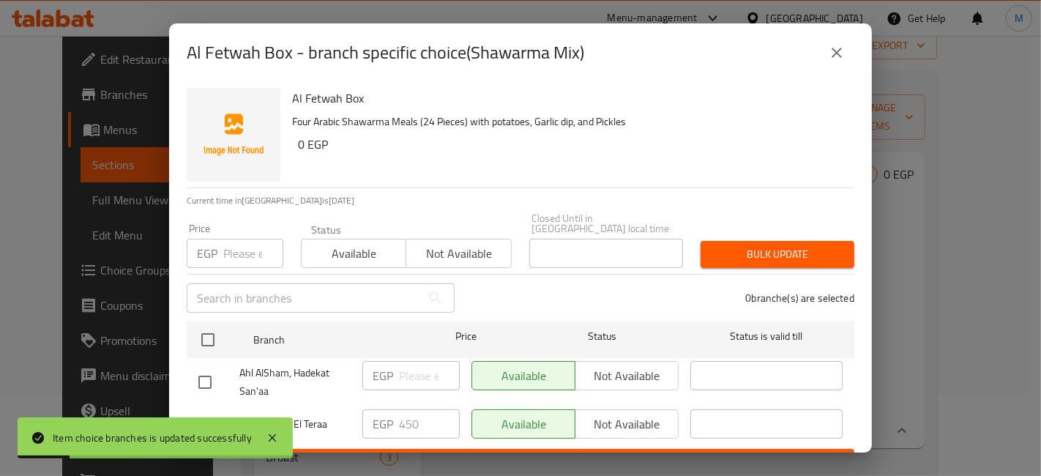
click at [224, 409] on div at bounding box center [218, 424] width 41 height 31
click at [209, 416] on input "checkbox" at bounding box center [205, 424] width 31 height 31
checkbox input "true"
click at [403, 412] on input "450" at bounding box center [429, 423] width 61 height 29
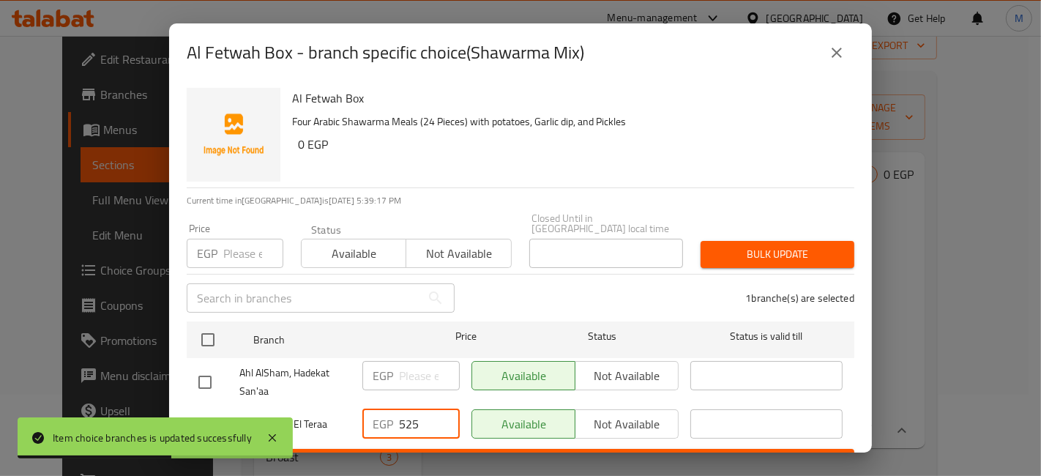
type input "525"
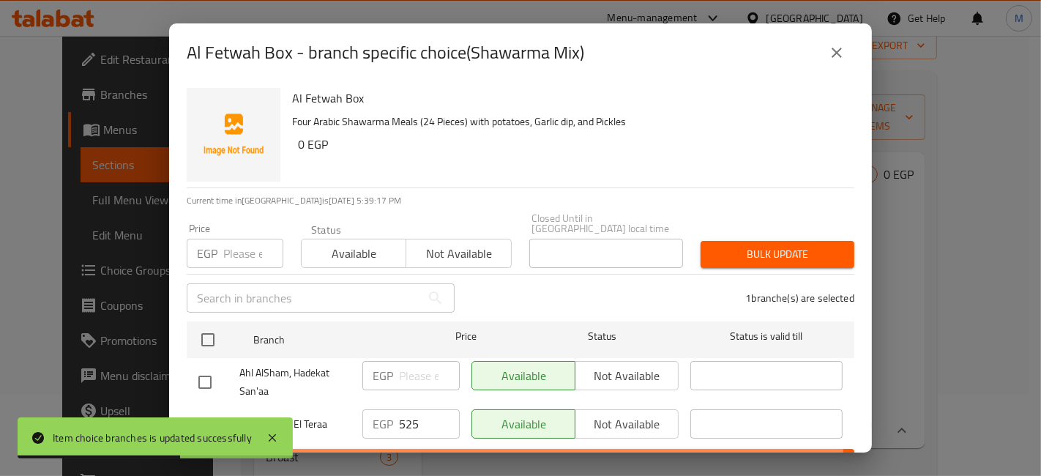
click at [418, 453] on span "Save" at bounding box center [520, 462] width 644 height 18
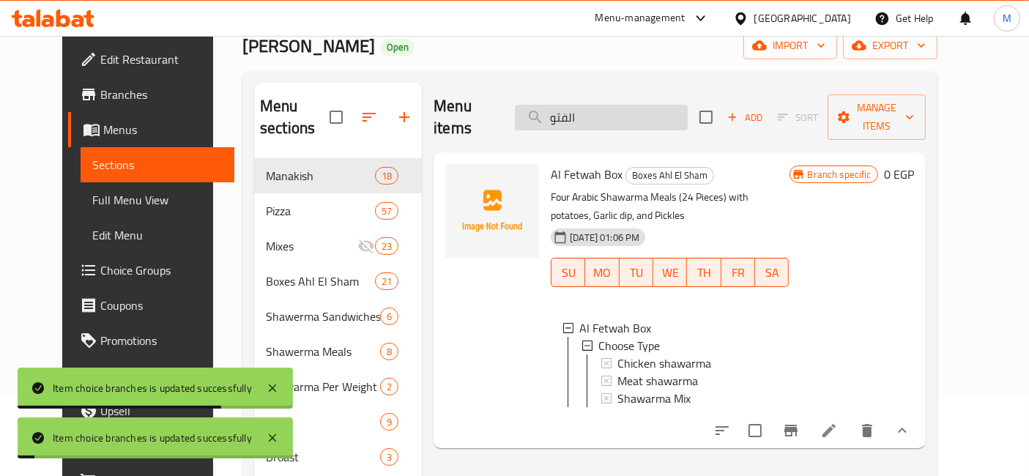
click at [625, 105] on input "الفتو" at bounding box center [601, 118] width 173 height 26
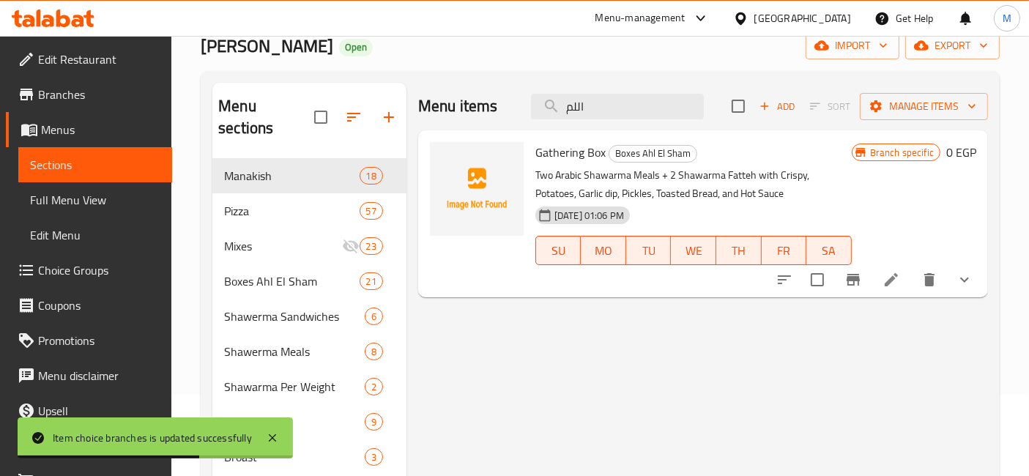
type input "اللم"
click at [964, 277] on icon "show more" at bounding box center [964, 280] width 18 height 18
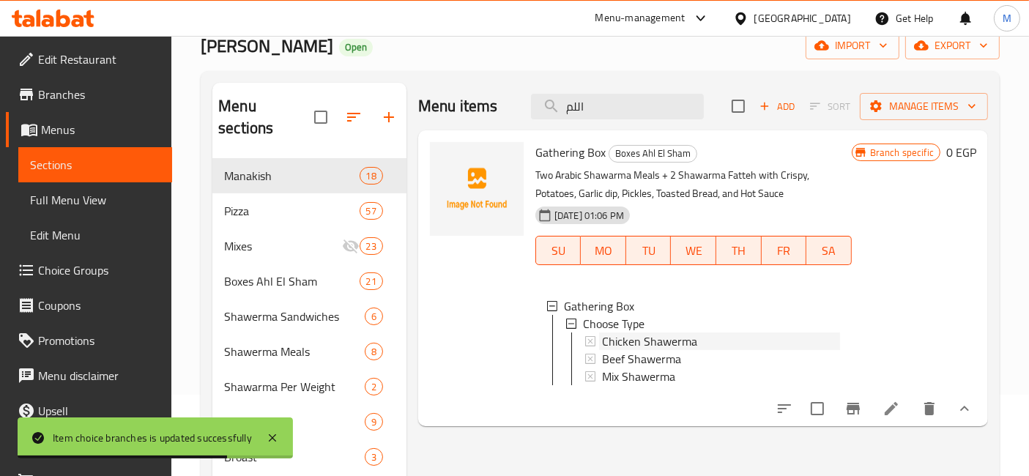
click at [634, 341] on span "Chicken Shawerma" at bounding box center [649, 341] width 95 height 18
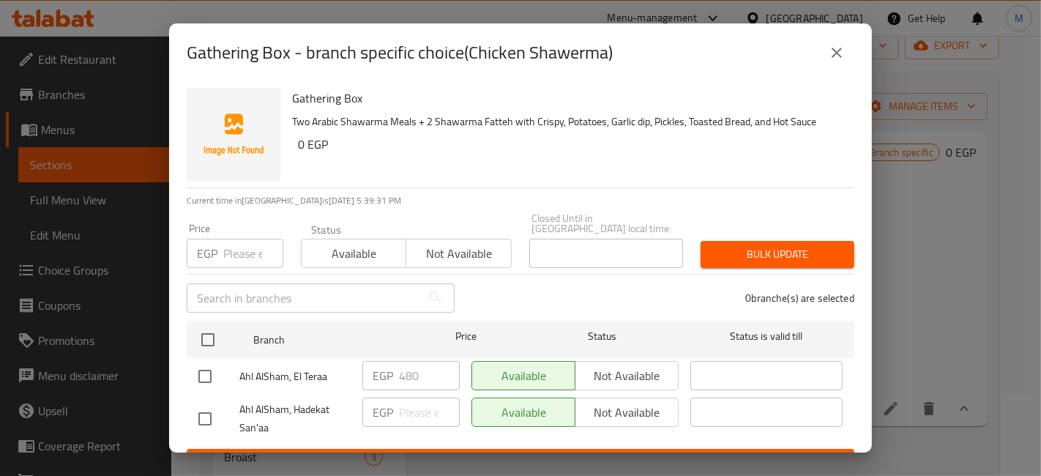
click at [203, 373] on input "checkbox" at bounding box center [205, 376] width 31 height 31
checkbox input "true"
click at [413, 373] on input "480" at bounding box center [429, 375] width 61 height 29
click at [411, 373] on input "480" at bounding box center [429, 375] width 61 height 29
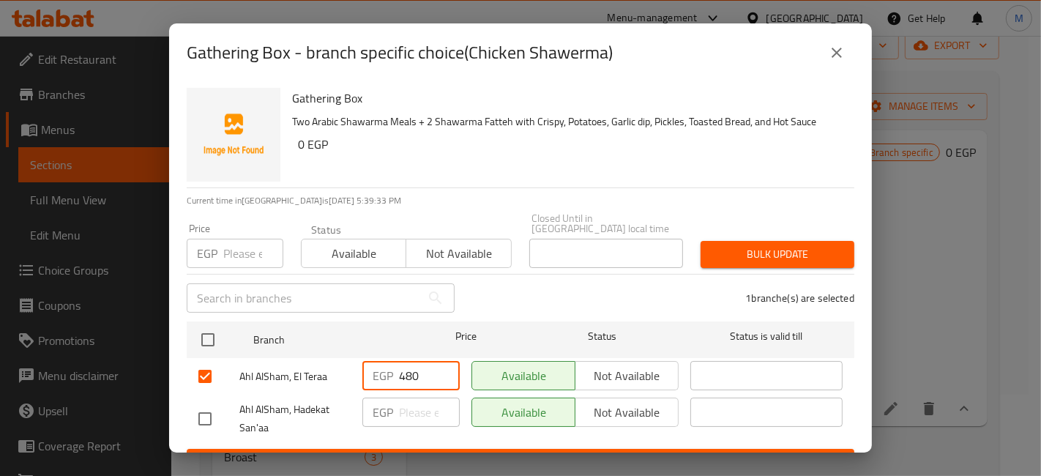
click at [411, 373] on input "480" at bounding box center [429, 375] width 61 height 29
type input "525"
click at [450, 455] on div "Gathering Box - branch specific choice(Chicken Shawerma) Gathering Box Two Arab…" at bounding box center [520, 238] width 1041 height 476
click at [455, 449] on button "Save" at bounding box center [521, 462] width 668 height 27
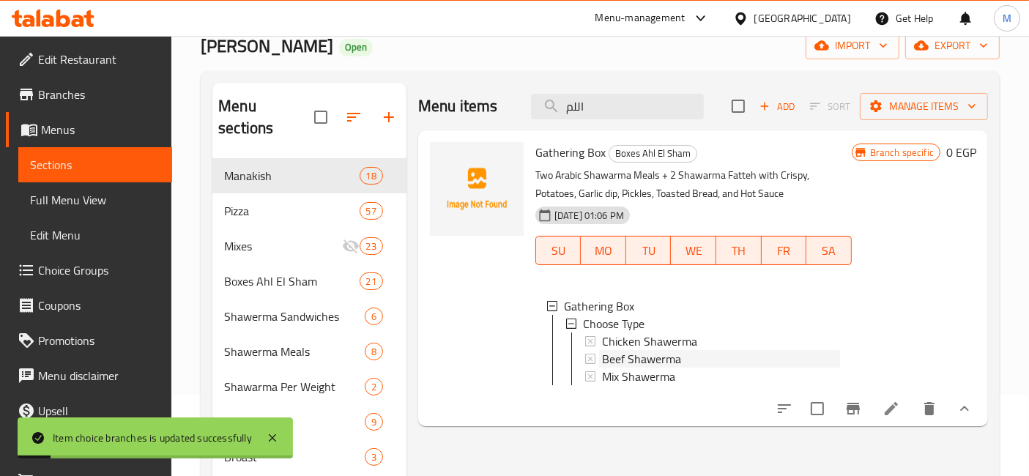
click at [640, 360] on span "Beef Shawerma" at bounding box center [641, 359] width 79 height 18
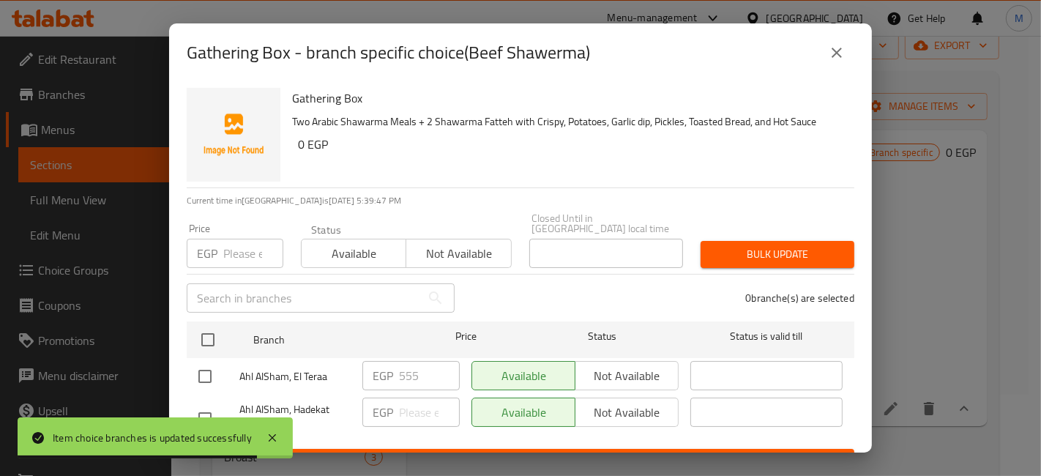
click at [206, 361] on input "checkbox" at bounding box center [205, 376] width 31 height 31
checkbox input "true"
click at [412, 361] on input "555" at bounding box center [429, 375] width 61 height 29
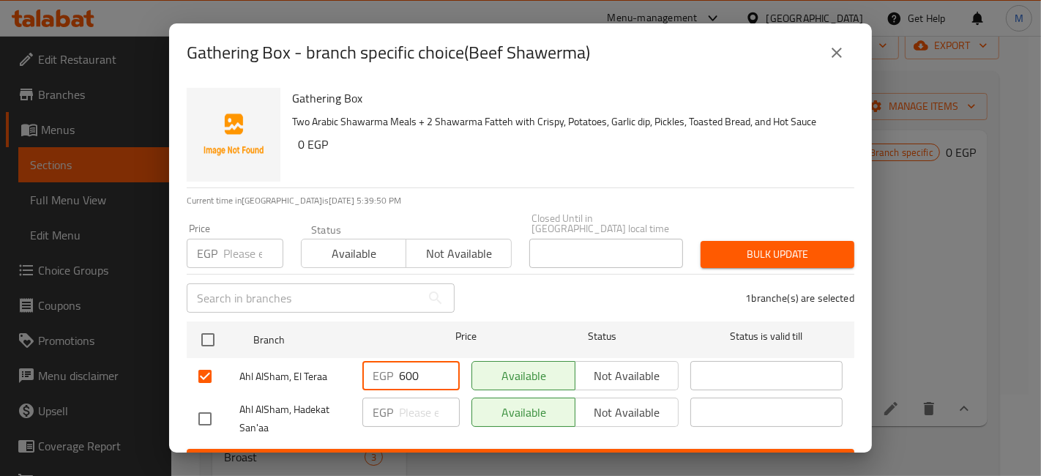
type input "600"
click at [475, 453] on span "Save" at bounding box center [520, 462] width 644 height 18
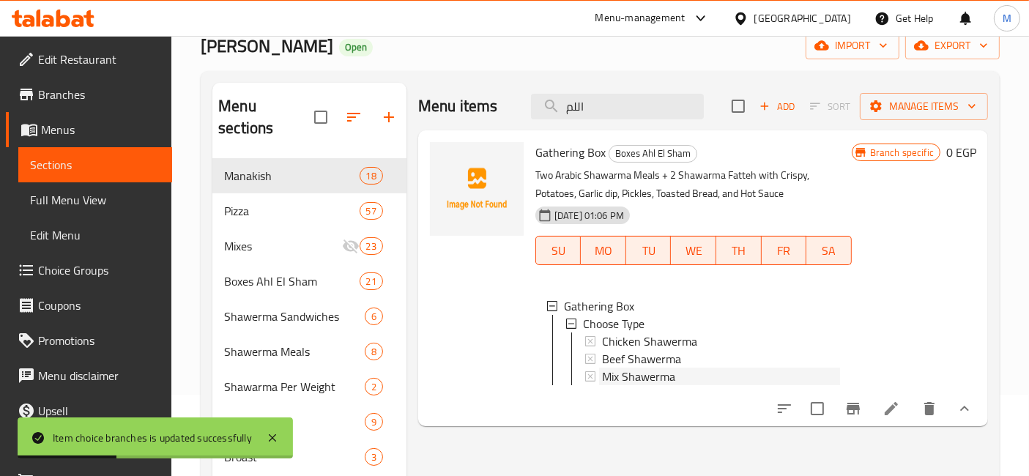
click at [652, 370] on span "Mix Shawerma" at bounding box center [638, 377] width 73 height 18
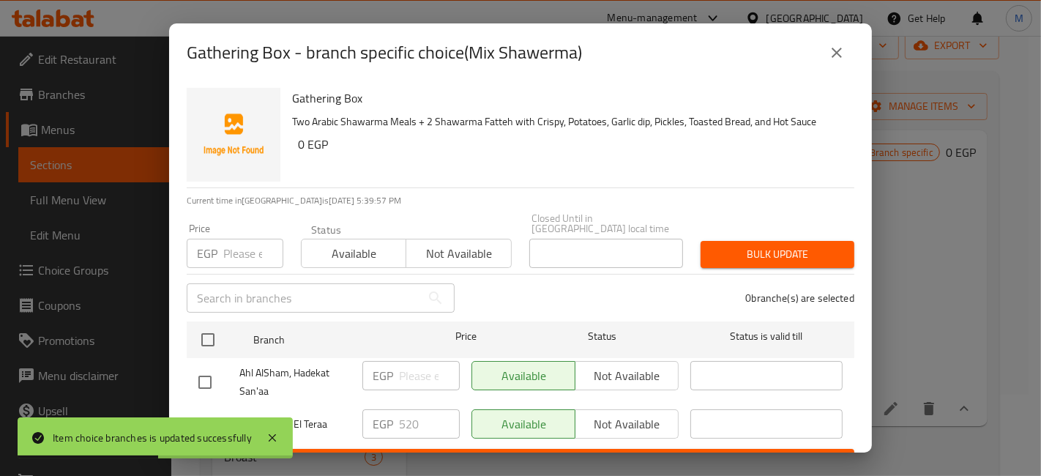
click at [209, 409] on input "checkbox" at bounding box center [205, 424] width 31 height 31
checkbox input "true"
click at [405, 419] on input "520" at bounding box center [429, 423] width 61 height 29
type input "565"
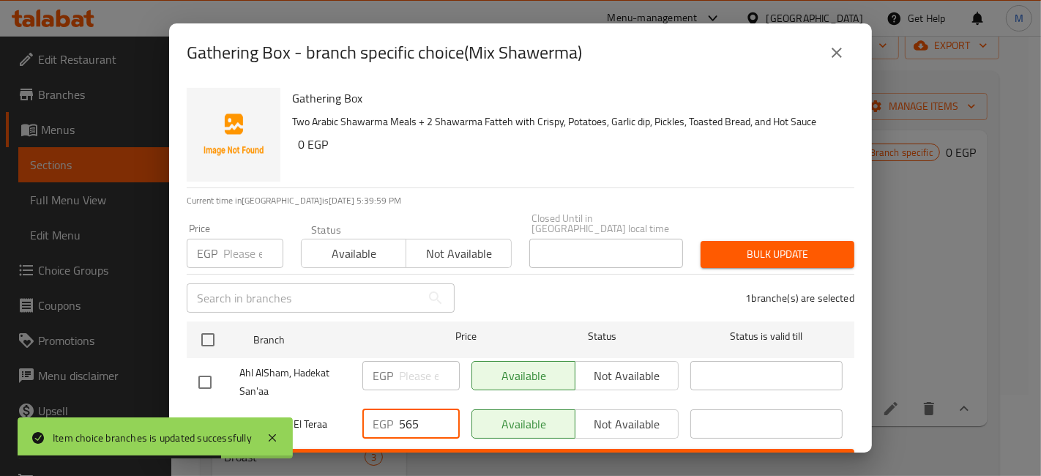
click at [425, 449] on button "Save" at bounding box center [521, 462] width 668 height 27
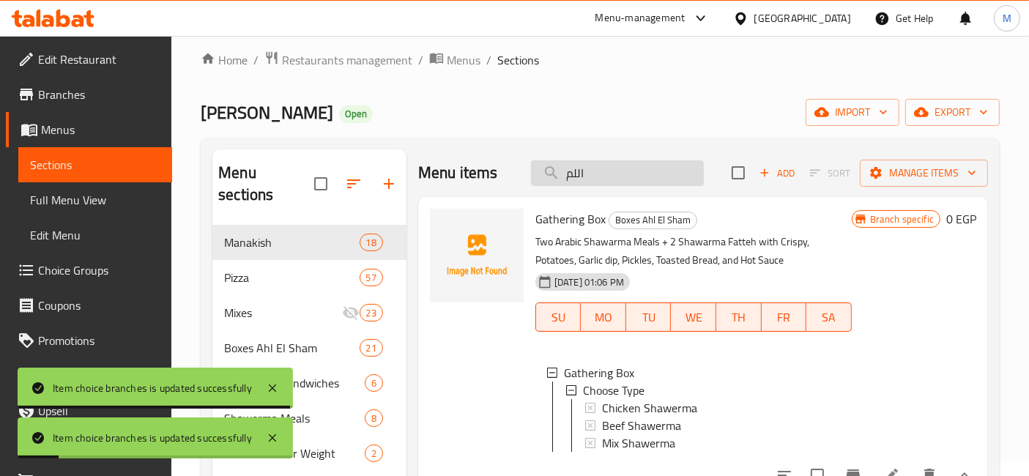
scroll to position [0, 0]
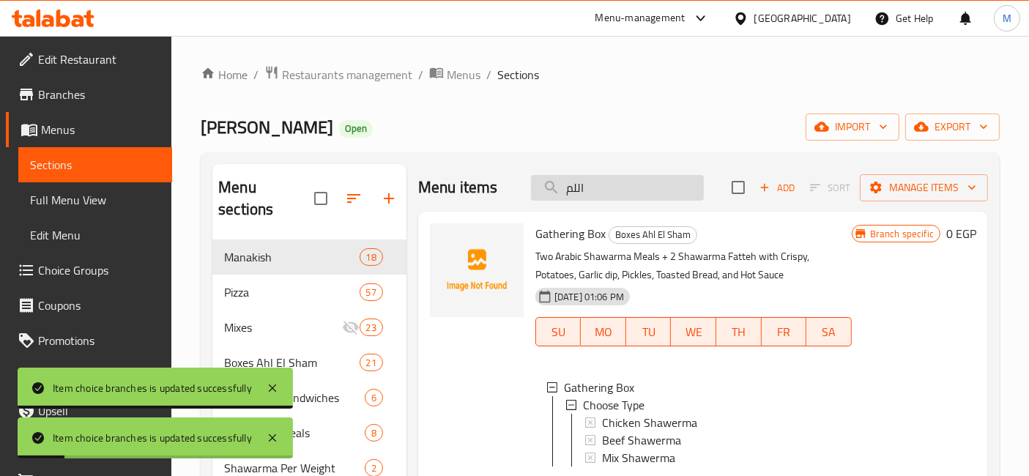
click at [581, 185] on input "اللم" at bounding box center [617, 188] width 173 height 26
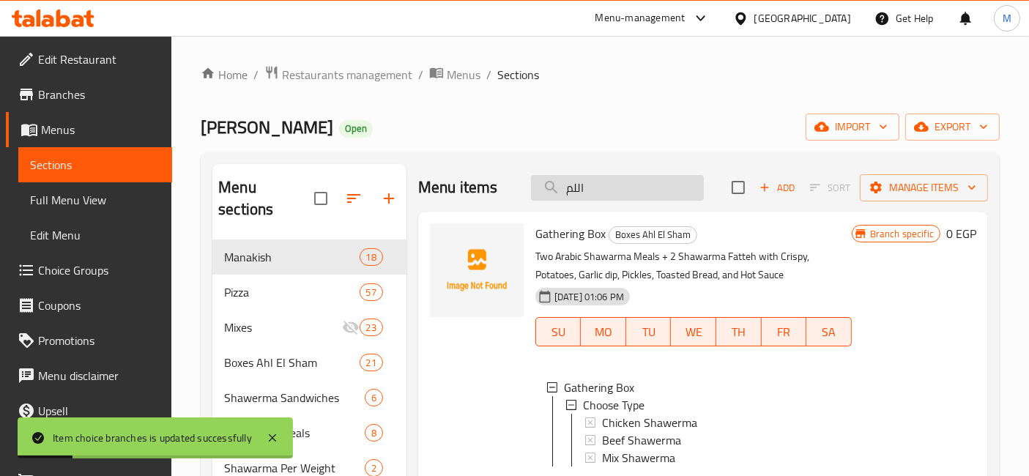
click at [581, 185] on input "اللم" at bounding box center [617, 188] width 173 height 26
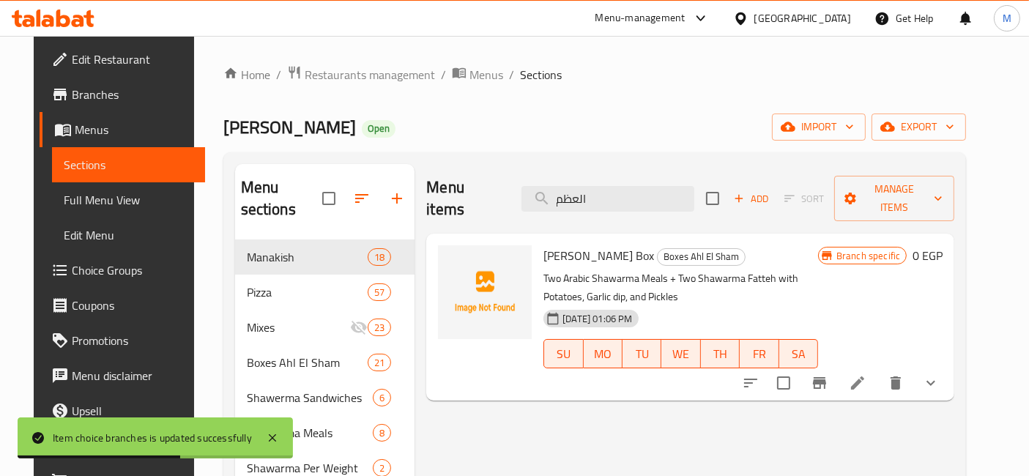
type input "العظم"
click at [948, 365] on button "show more" at bounding box center [930, 382] width 35 height 35
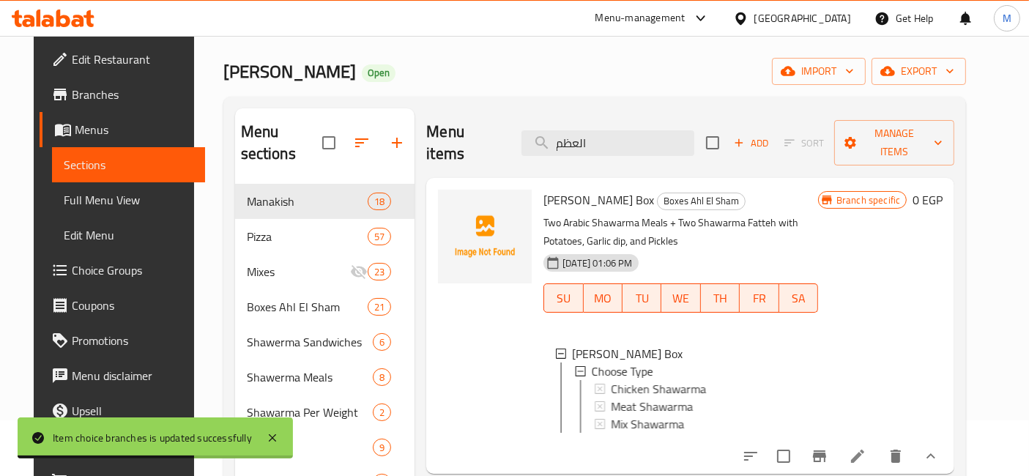
scroll to position [81, 0]
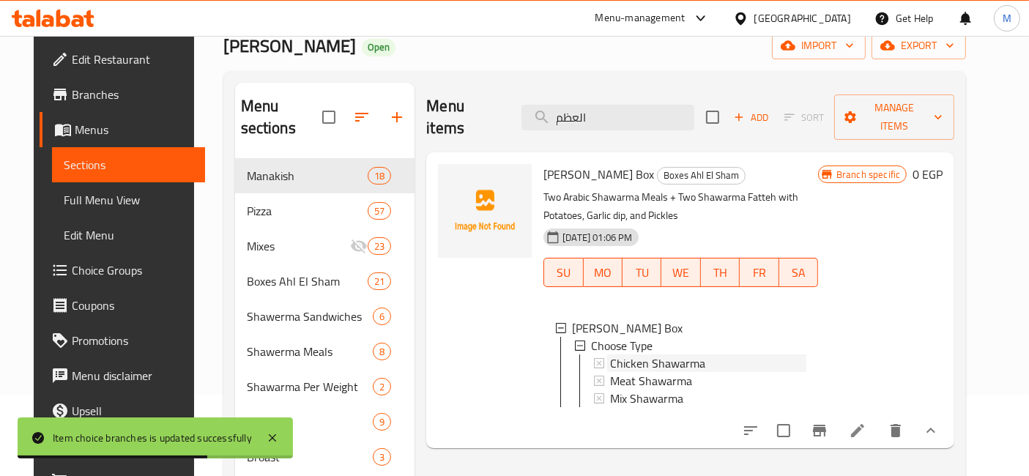
click at [645, 354] on span "Chicken Shawarma" at bounding box center [657, 363] width 95 height 18
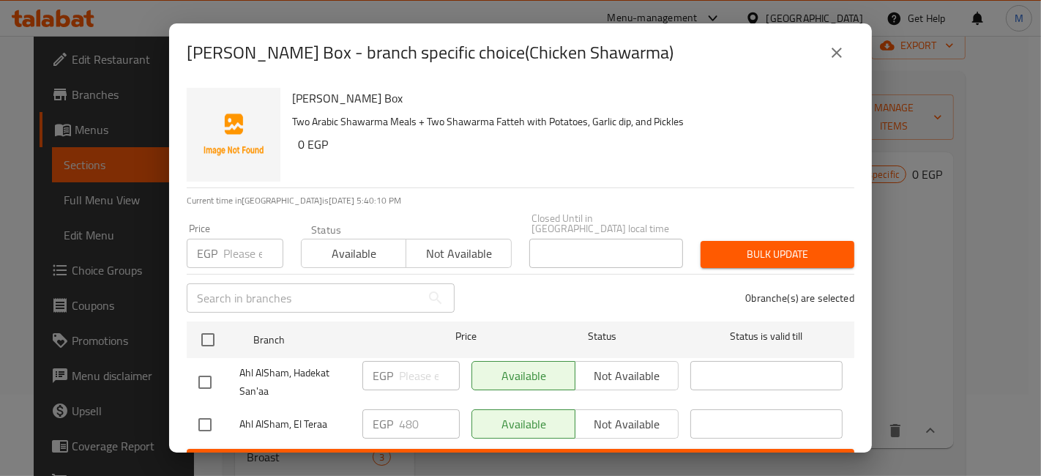
drag, startPoint x: 209, startPoint y: 415, endPoint x: 317, endPoint y: 403, distance: 108.3
click at [212, 414] on input "checkbox" at bounding box center [205, 424] width 31 height 31
checkbox input "true"
click at [402, 411] on input "480" at bounding box center [429, 423] width 61 height 29
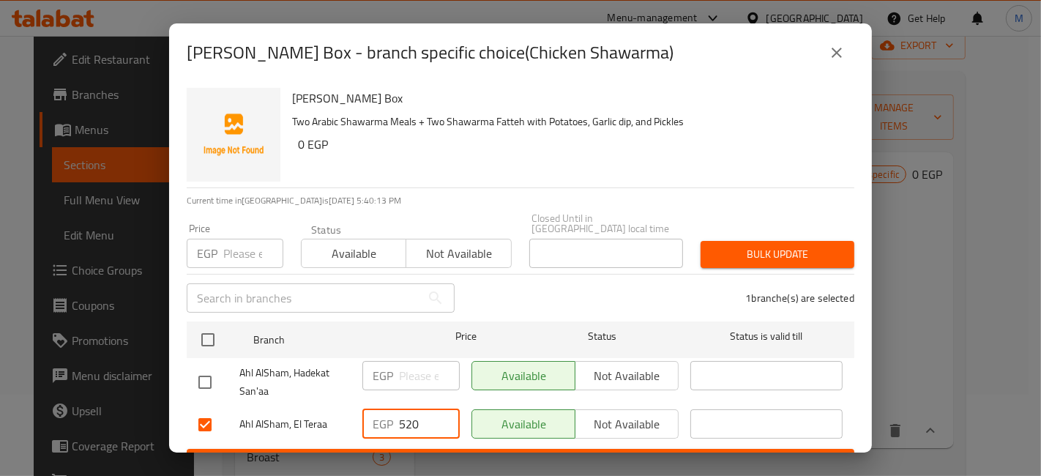
type input "520"
click at [418, 453] on span "Save" at bounding box center [520, 462] width 644 height 18
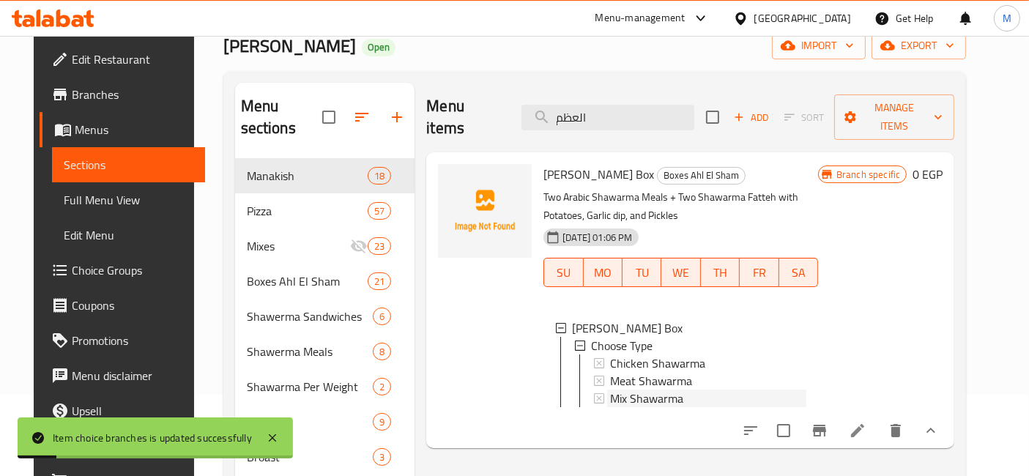
click at [640, 390] on span "Mix Shawarma" at bounding box center [646, 399] width 73 height 18
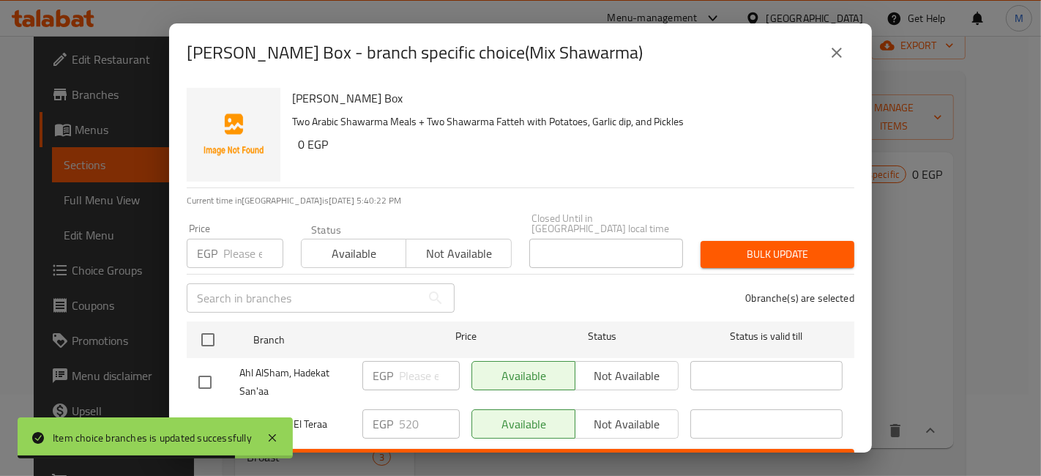
click at [209, 409] on input "checkbox" at bounding box center [205, 424] width 31 height 31
checkbox input "true"
click at [407, 417] on input "520" at bounding box center [429, 423] width 61 height 29
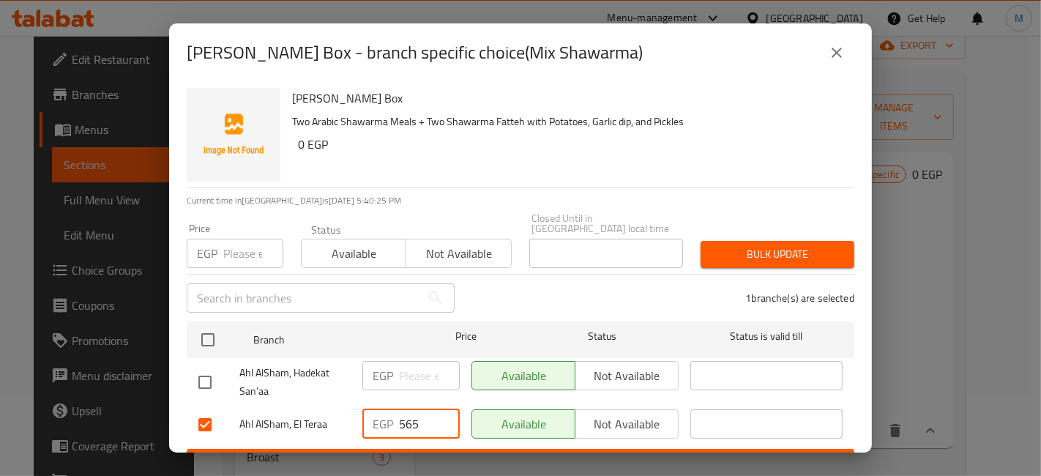
type input "565"
click at [420, 436] on ul "Branch Price Status Status is valid till Ahl AlSham, Hadekat San'aa EGP ​ Avail…" at bounding box center [521, 382] width 668 height 133
click at [424, 453] on span "Save" at bounding box center [520, 462] width 644 height 18
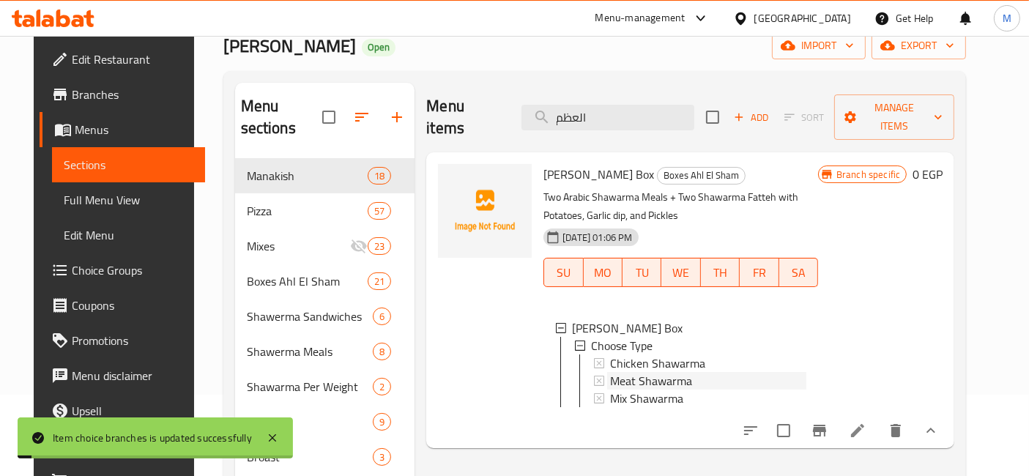
click at [654, 372] on span "Meat Shawarma" at bounding box center [651, 381] width 82 height 18
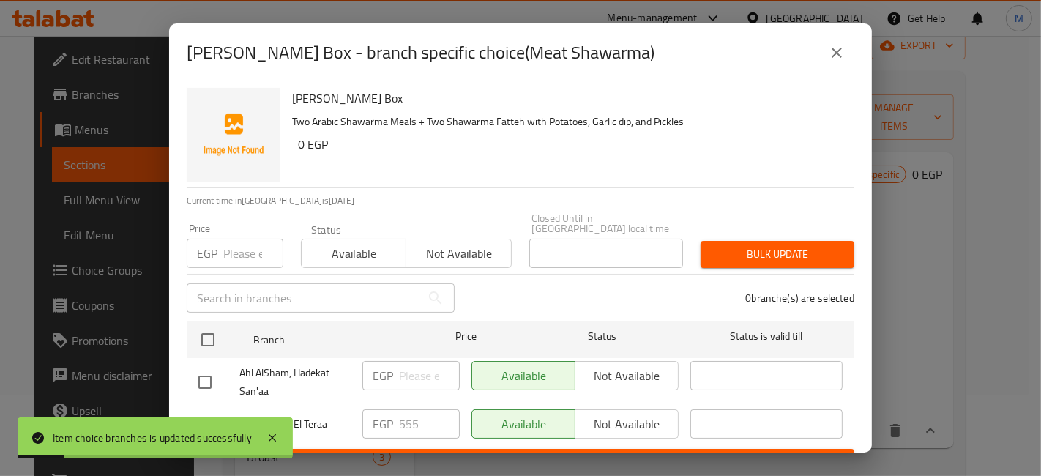
click at [204, 388] on div "Ahl AlSham, Hadekat San'aa" at bounding box center [275, 382] width 164 height 54
click at [206, 411] on input "checkbox" at bounding box center [205, 424] width 31 height 31
checkbox input "true"
click at [406, 417] on input "555" at bounding box center [429, 423] width 61 height 29
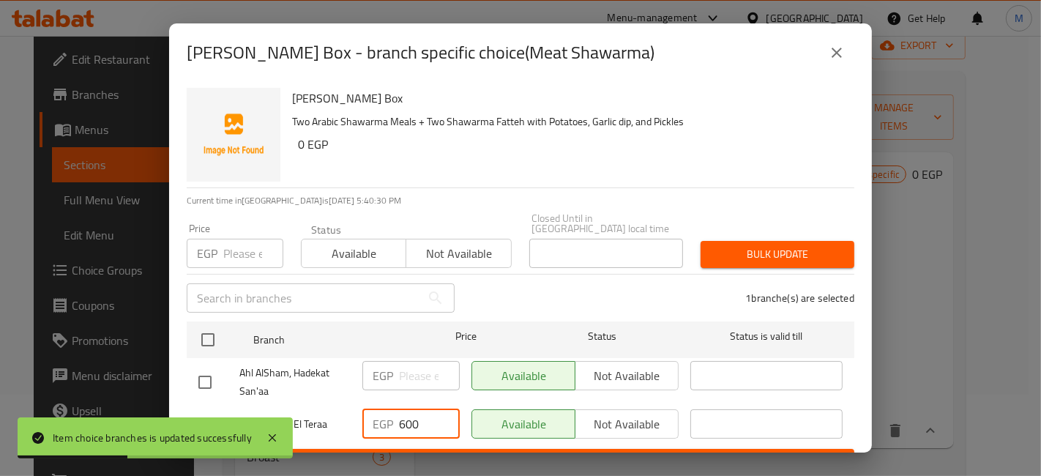
type input "600"
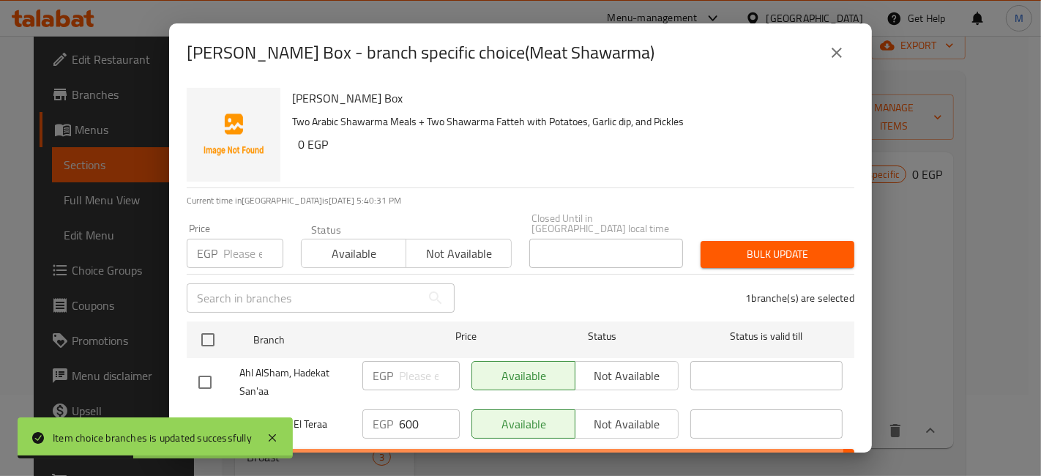
click at [420, 449] on button "Save" at bounding box center [521, 462] width 668 height 27
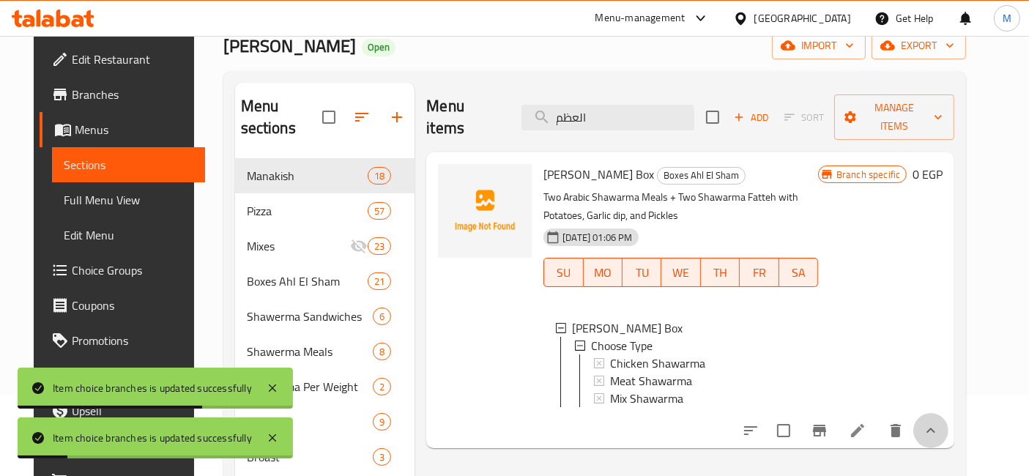
click at [948, 422] on button "show more" at bounding box center [930, 430] width 35 height 35
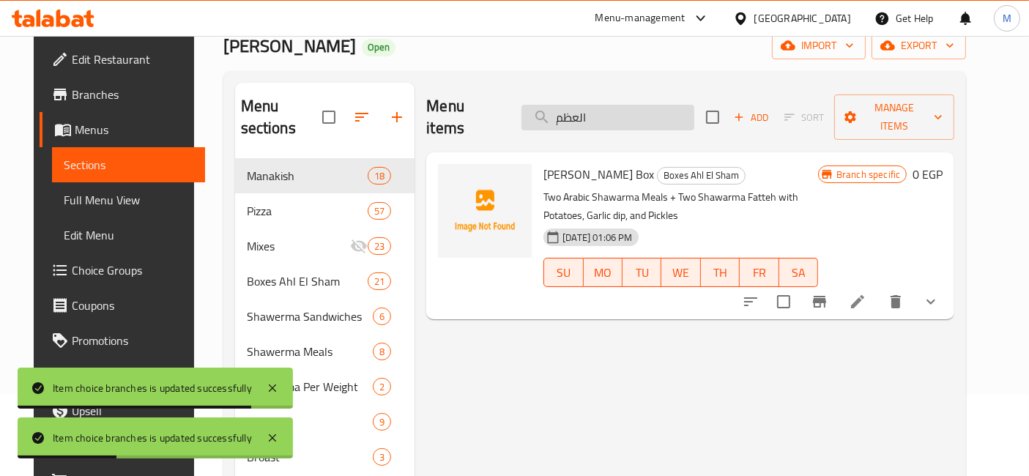
click at [619, 111] on input "العظم" at bounding box center [607, 118] width 173 height 26
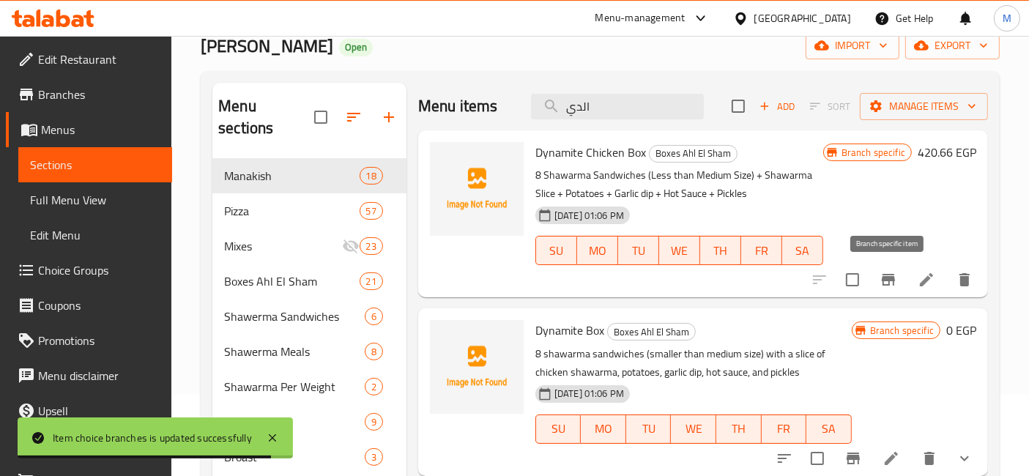
type input "الدي"
click at [887, 283] on icon "Branch-specific-item" at bounding box center [888, 280] width 13 height 12
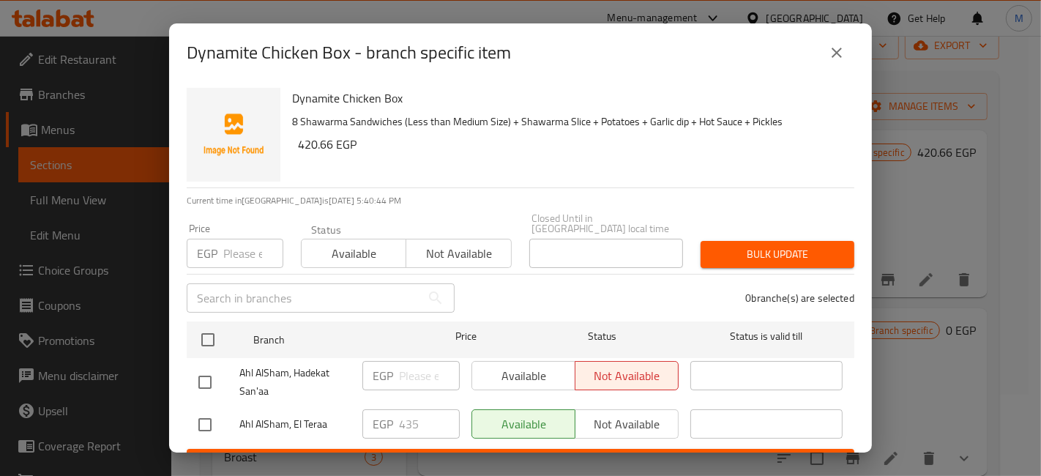
click at [208, 409] on input "checkbox" at bounding box center [205, 424] width 31 height 31
checkbox input "true"
click at [406, 414] on input "435" at bounding box center [429, 423] width 61 height 29
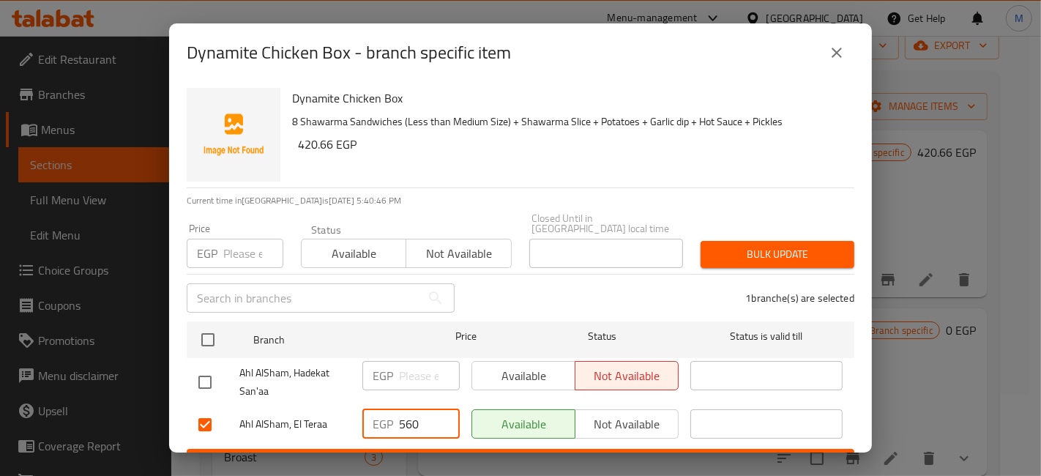
type input "560"
click at [433, 452] on div "Dynamite Chicken Box - branch specific item Dynamite Chicken Box 8 Shawarma San…" at bounding box center [520, 238] width 1041 height 476
click at [436, 453] on span "Save" at bounding box center [520, 462] width 644 height 18
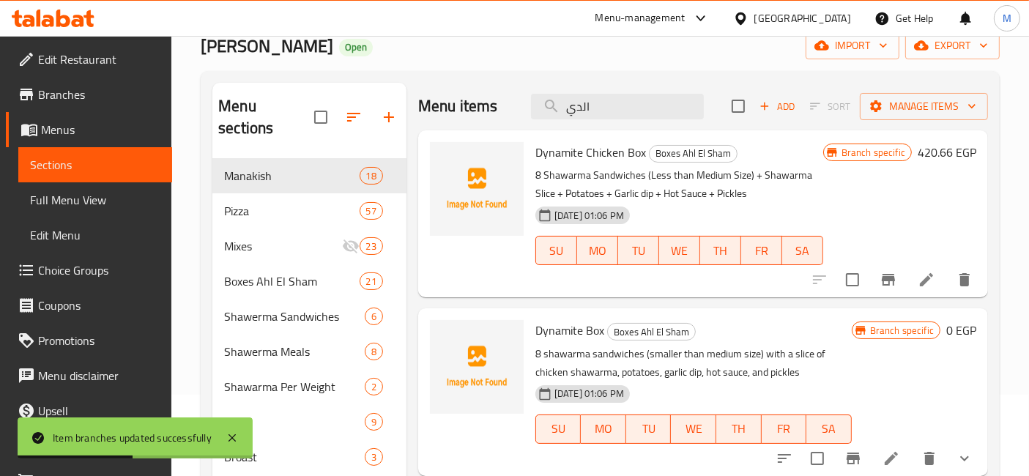
scroll to position [163, 0]
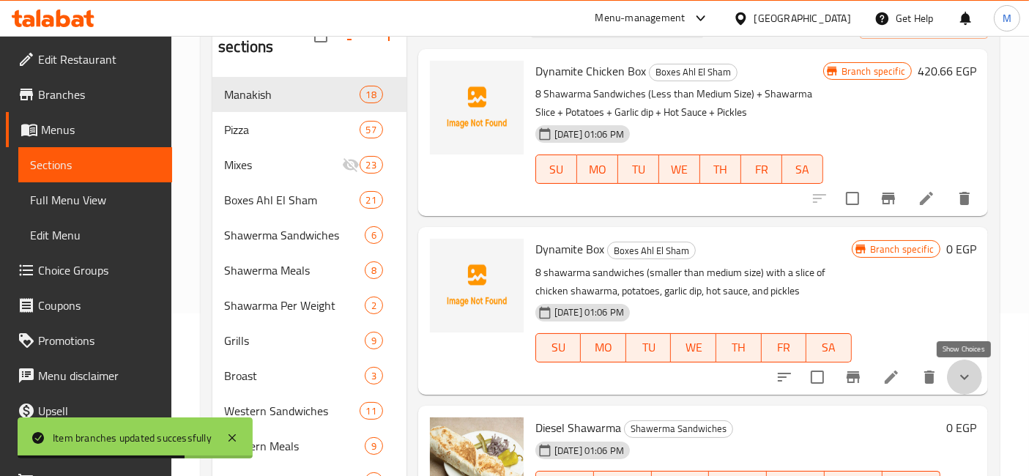
click at [972, 369] on icon "show more" at bounding box center [964, 377] width 18 height 18
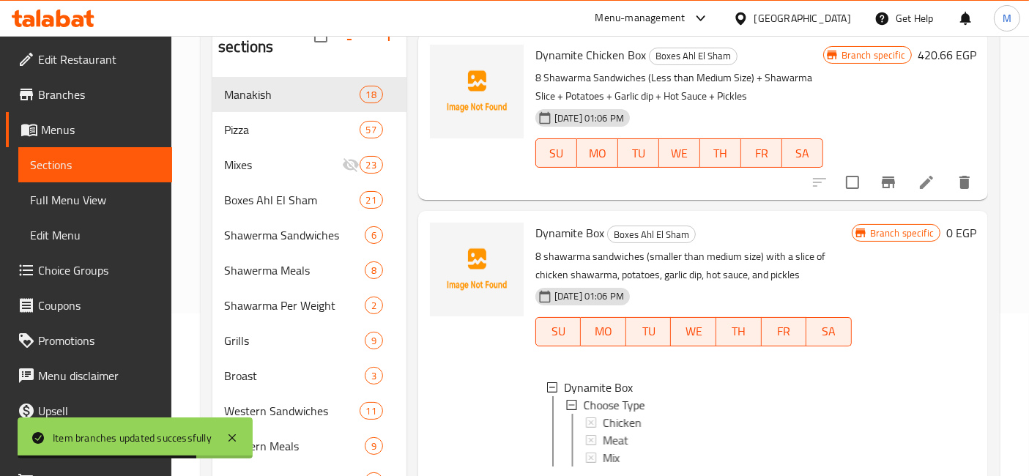
scroll to position [51, 0]
click at [674, 414] on div "Chicken" at bounding box center [721, 423] width 238 height 18
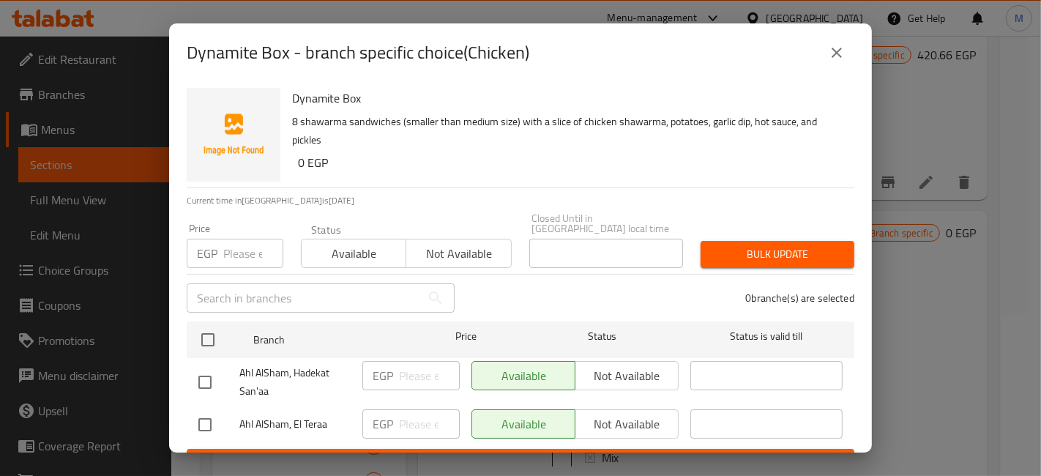
click at [182, 411] on div "Dynamite Box 8 shawarma sandwiches (smaller than medium size) with a slice of c…" at bounding box center [520, 267] width 703 height 370
click at [209, 418] on input "checkbox" at bounding box center [205, 424] width 31 height 31
checkbox input "true"
click at [413, 413] on input "number" at bounding box center [429, 423] width 61 height 29
click at [428, 426] on input "560" at bounding box center [429, 423] width 61 height 29
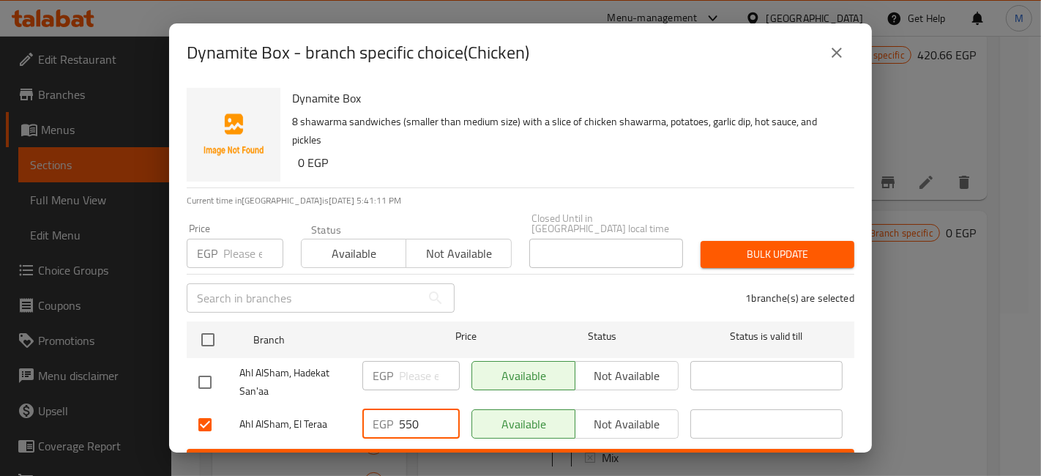
type input "550"
click at [437, 436] on ul "Branch Price Status Status is valid till Ahl AlSham, Hadekat San'aa EGP ​ Avail…" at bounding box center [521, 382] width 668 height 133
click at [520, 455] on div "Dynamite Box - branch specific choice(Chicken) Dynamite Box 8 shawarma sandwich…" at bounding box center [520, 238] width 1041 height 476
click at [521, 453] on span "Save" at bounding box center [520, 462] width 644 height 18
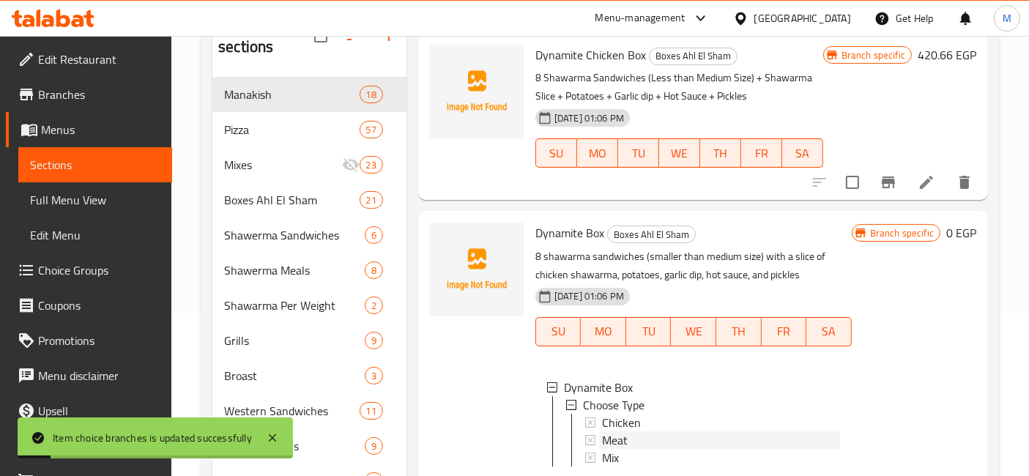
click at [620, 431] on span "Meat" at bounding box center [615, 440] width 26 height 18
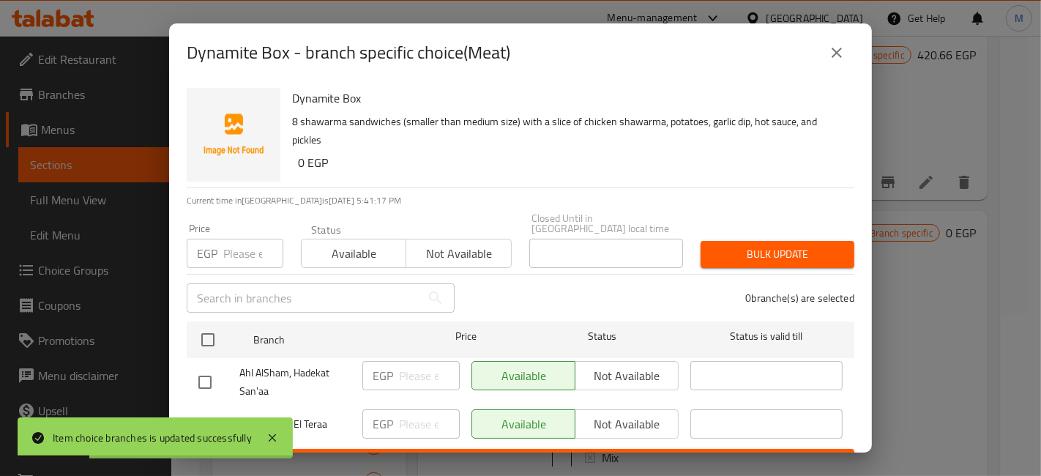
click at [208, 409] on input "checkbox" at bounding box center [205, 424] width 31 height 31
checkbox input "true"
click at [407, 409] on input "number" at bounding box center [429, 423] width 61 height 29
type input "1"
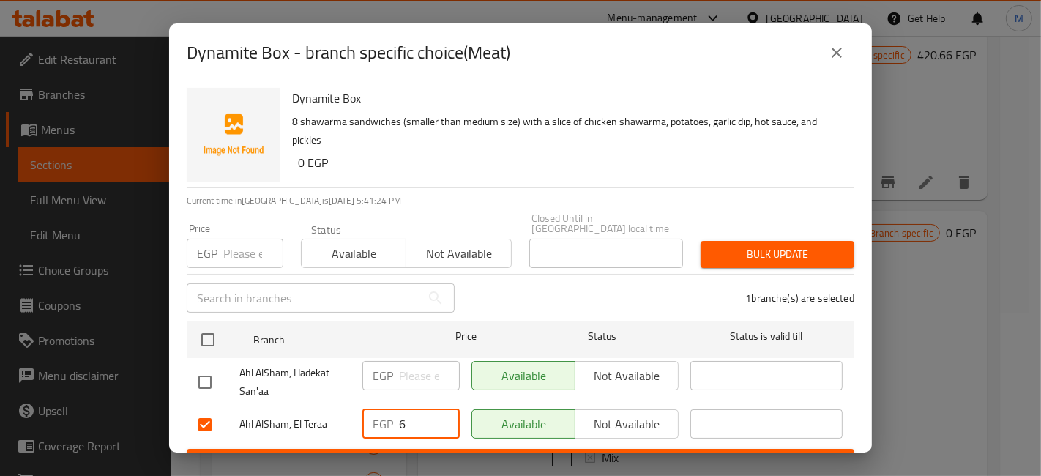
click at [419, 411] on input "6" at bounding box center [429, 423] width 61 height 29
click at [449, 457] on div "Dynamite Box - branch specific choice(Meat) Dynamite Box 8 shawarma sandwiches …" at bounding box center [520, 238] width 1041 height 476
click at [422, 409] on input "615" at bounding box center [429, 423] width 61 height 29
type input "675"
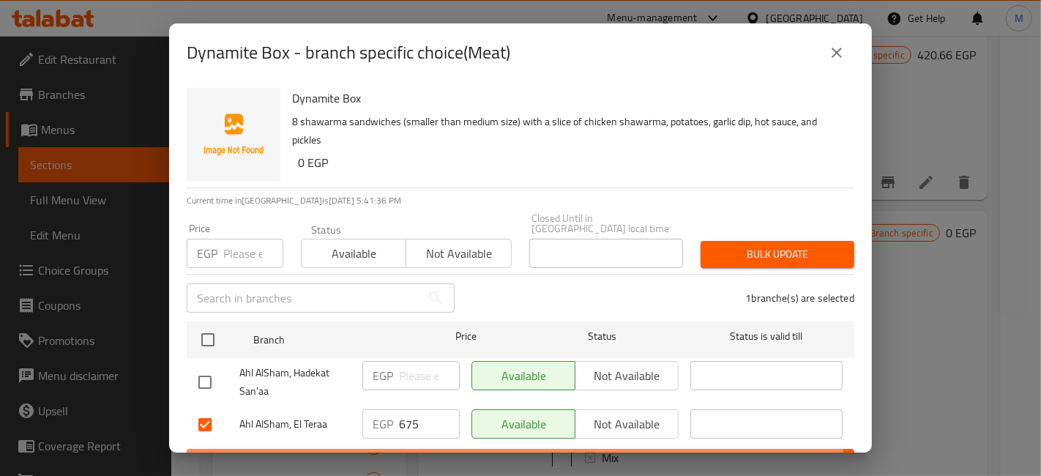
click at [415, 453] on span "Save" at bounding box center [520, 462] width 644 height 18
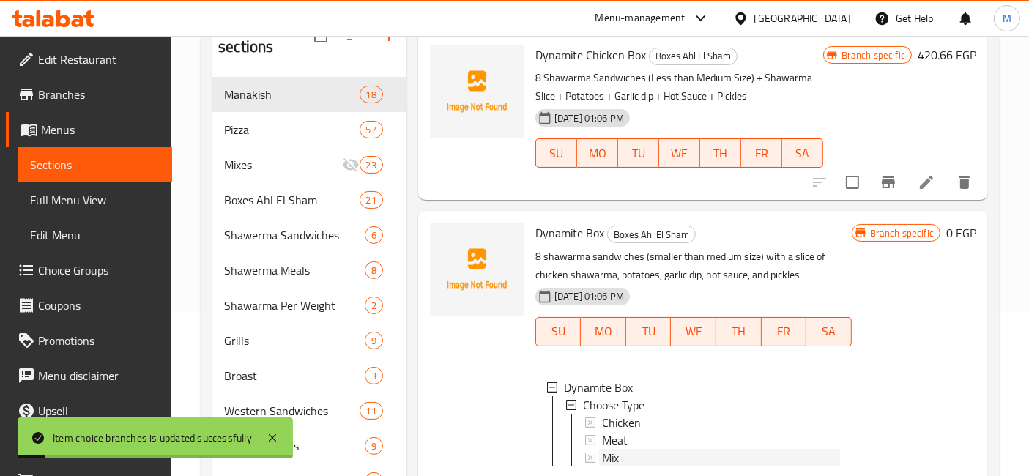
click at [612, 449] on span "Mix" at bounding box center [610, 458] width 17 height 18
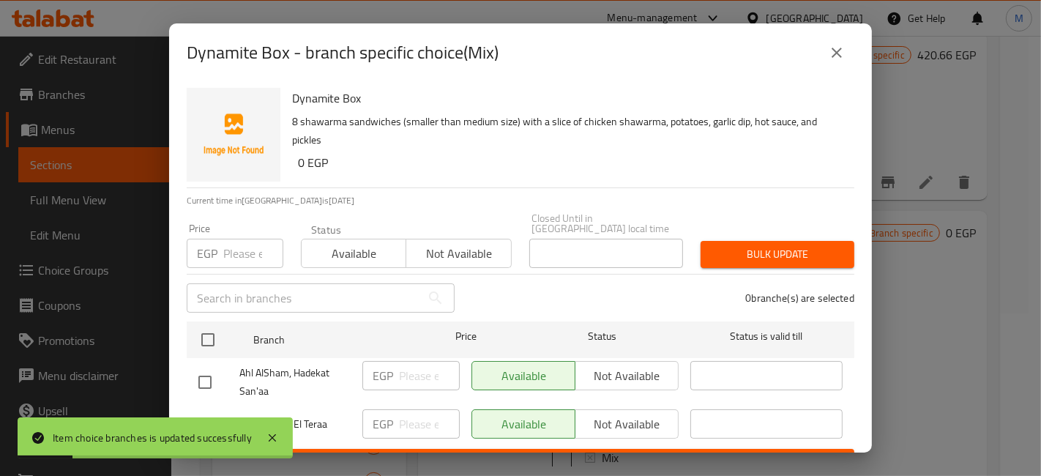
drag, startPoint x: 217, startPoint y: 408, endPoint x: 237, endPoint y: 416, distance: 21.3
click at [217, 409] on input "checkbox" at bounding box center [205, 424] width 31 height 31
checkbox input "true"
click at [399, 416] on input "number" at bounding box center [429, 423] width 61 height 29
type input "615"
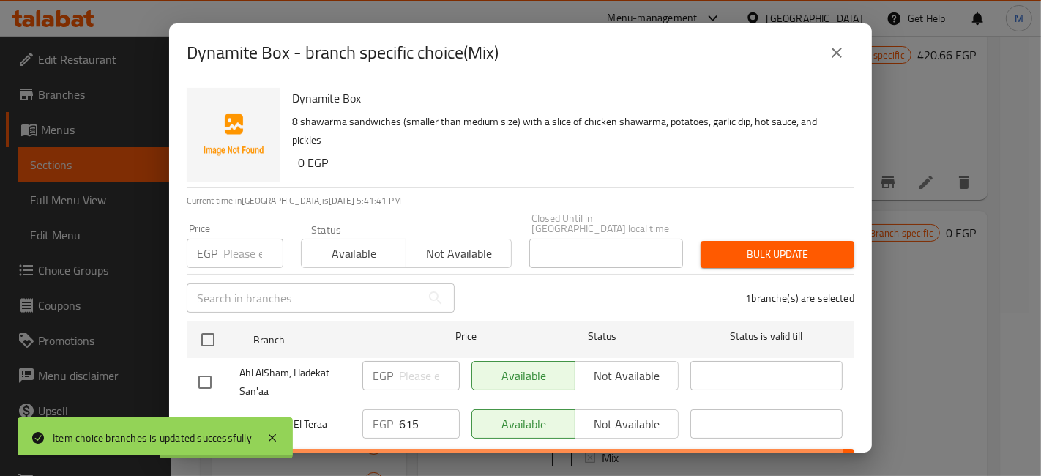
click at [461, 453] on span "Save" at bounding box center [520, 462] width 644 height 18
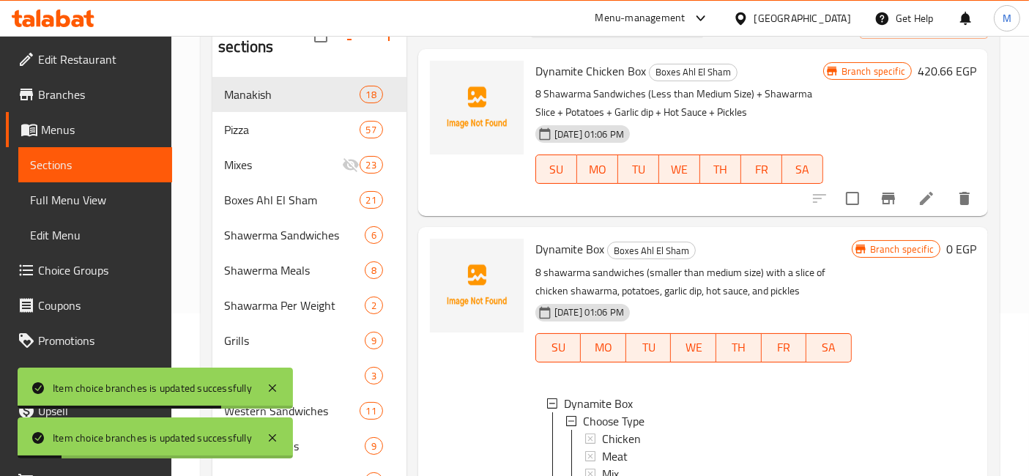
scroll to position [0, 0]
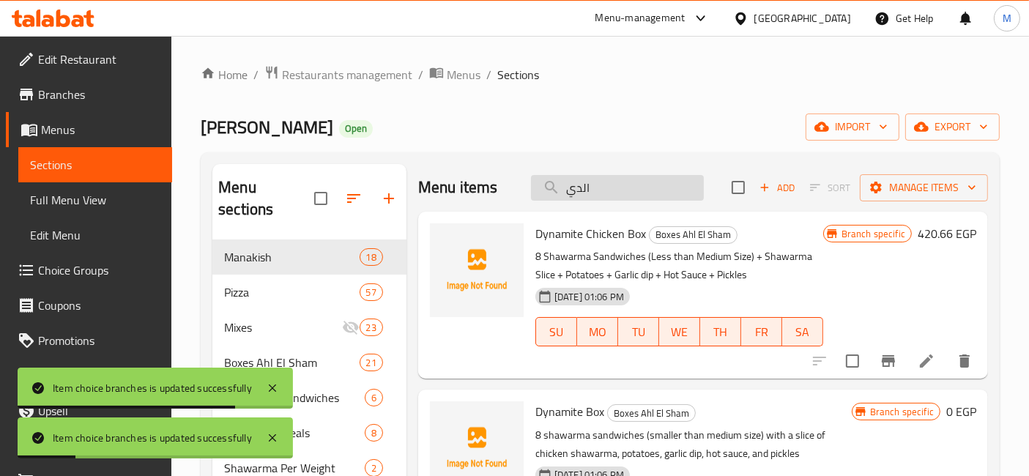
click at [628, 190] on input "الدي" at bounding box center [617, 188] width 173 height 26
drag, startPoint x: 628, startPoint y: 190, endPoint x: 611, endPoint y: 199, distance: 20.0
click at [626, 191] on input "الدي" at bounding box center [617, 188] width 173 height 26
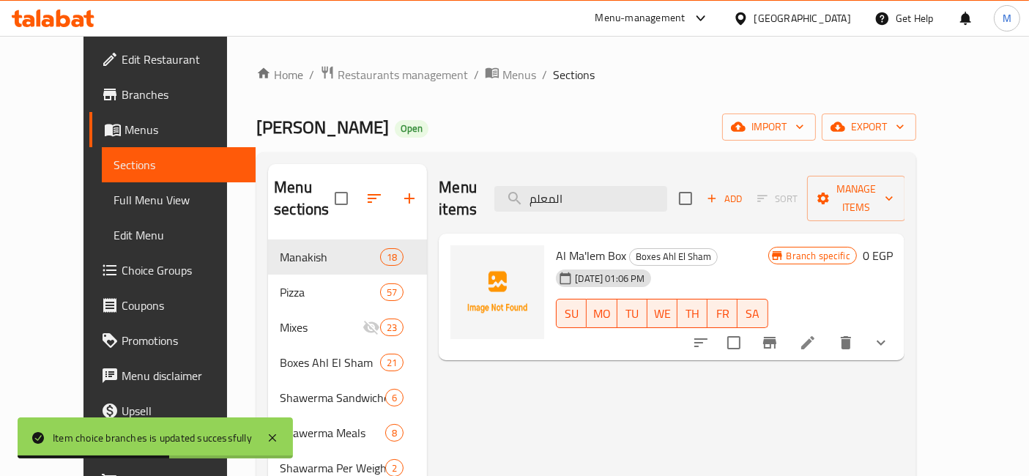
type input "المعلم"
click at [898, 325] on button "show more" at bounding box center [880, 342] width 35 height 35
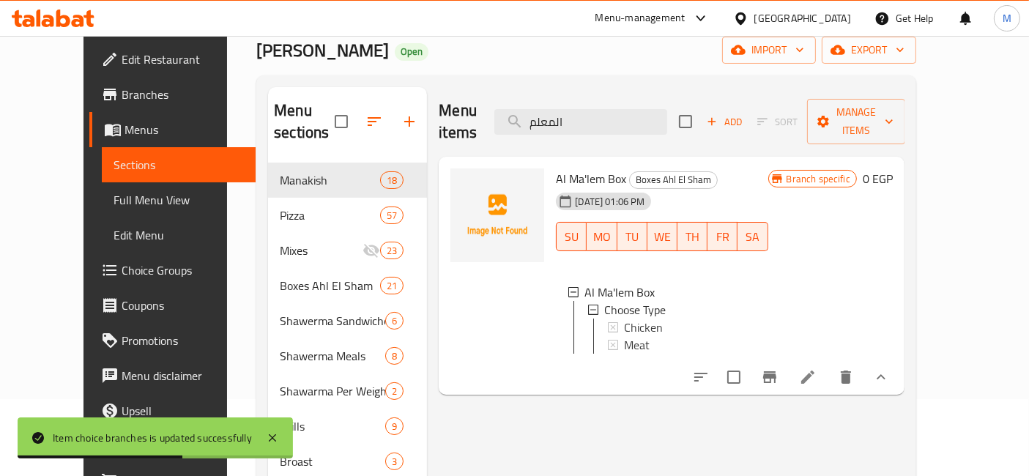
scroll to position [163, 0]
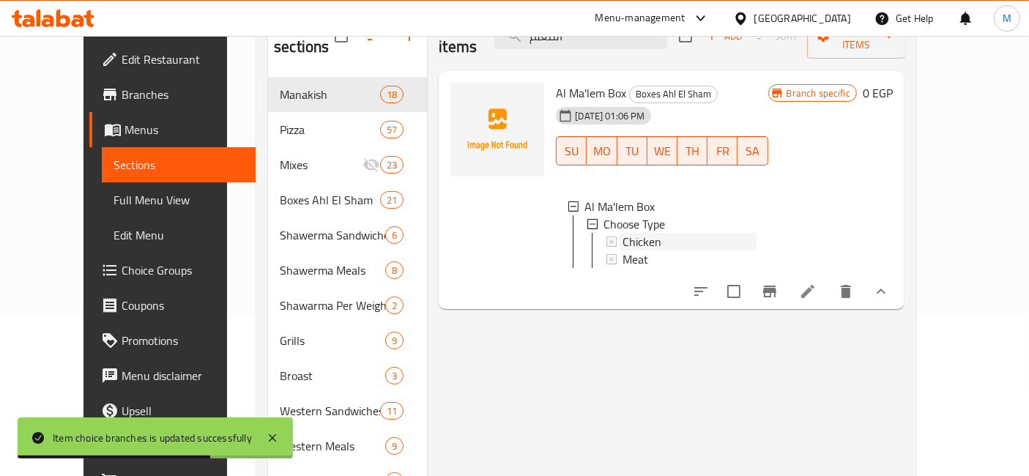
click at [624, 233] on span "Chicken" at bounding box center [641, 242] width 39 height 18
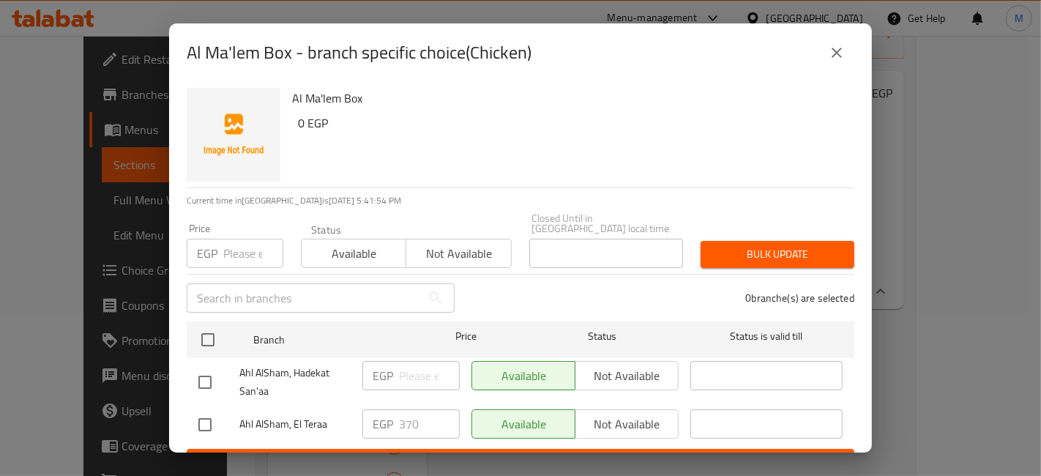
click at [211, 414] on input "checkbox" at bounding box center [205, 424] width 31 height 31
checkbox input "true"
click at [400, 417] on input "370" at bounding box center [429, 423] width 61 height 29
type input "450"
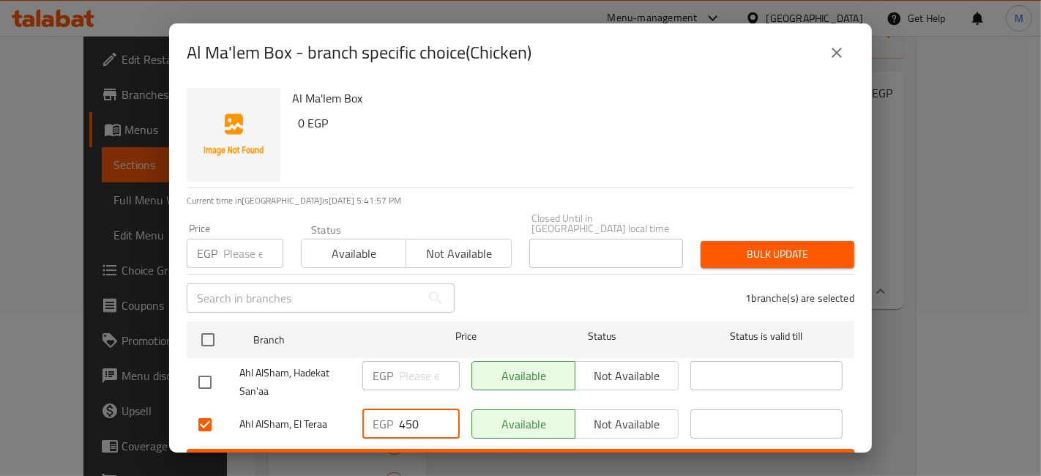
click at [409, 449] on button "Save" at bounding box center [521, 462] width 668 height 27
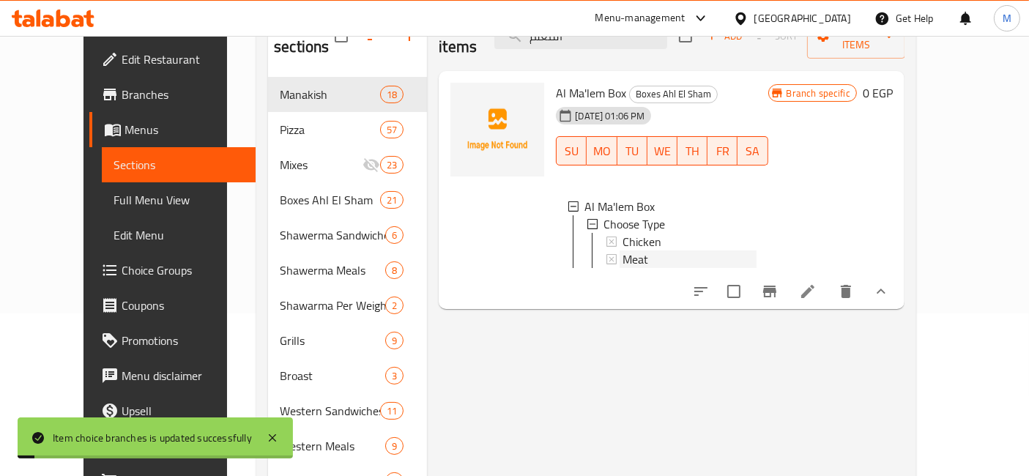
click at [647, 250] on div "Meat" at bounding box center [688, 259] width 133 height 18
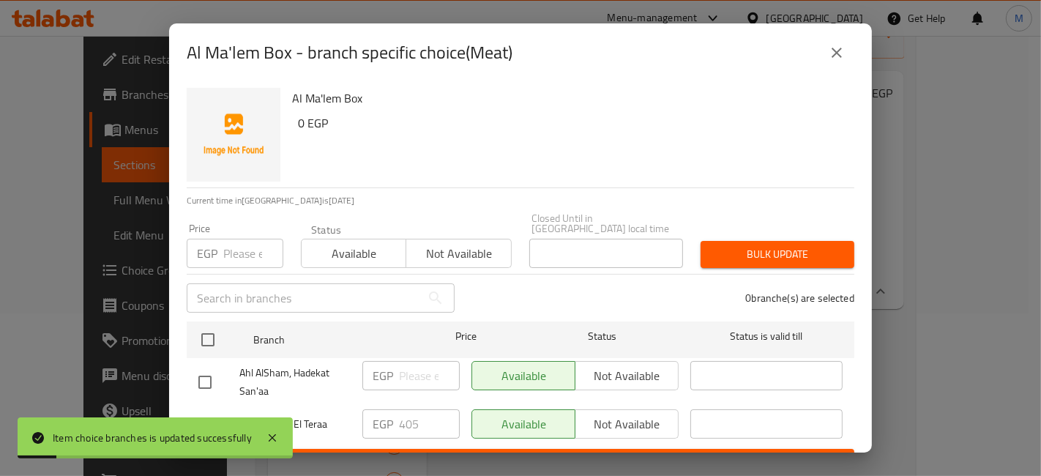
click at [197, 409] on input "checkbox" at bounding box center [205, 424] width 31 height 31
checkbox input "true"
click at [409, 417] on input "405" at bounding box center [429, 423] width 61 height 29
type input "495"
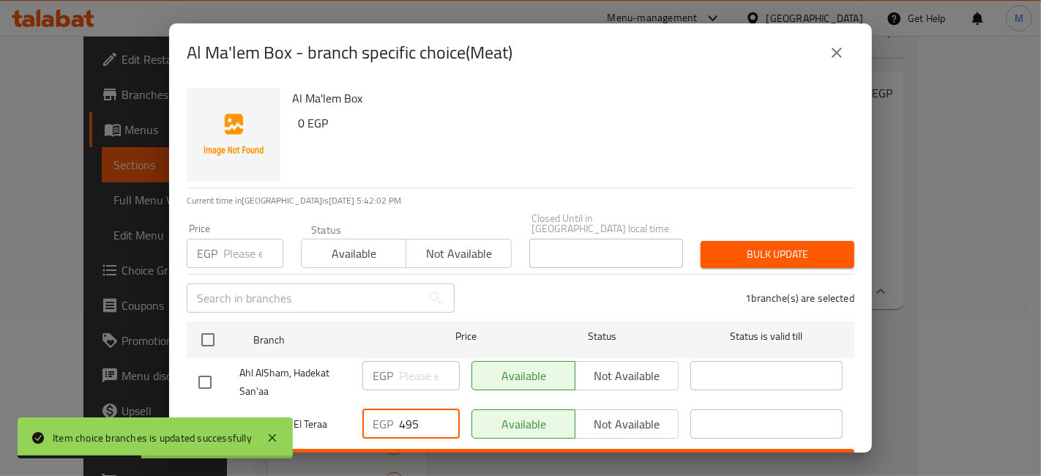
click at [409, 453] on span "Save" at bounding box center [520, 462] width 644 height 18
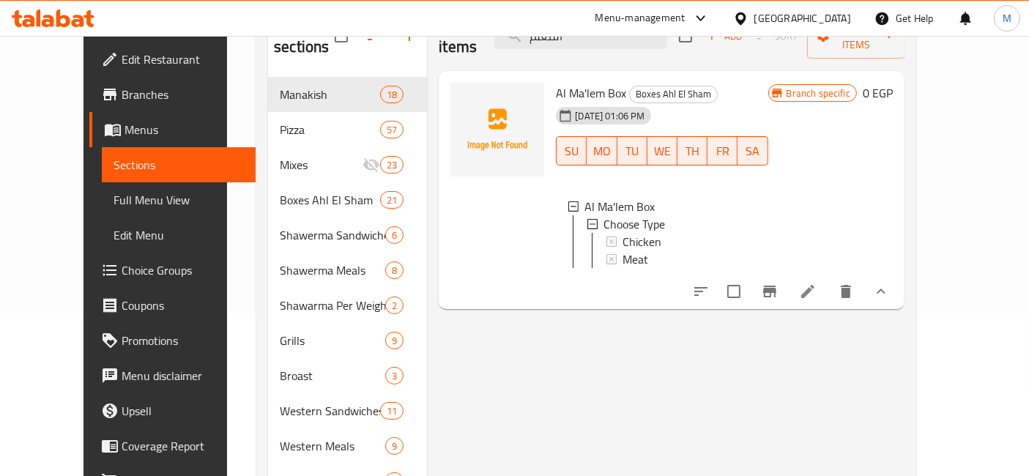
click at [81, 23] on icon at bounding box center [78, 21] width 12 height 12
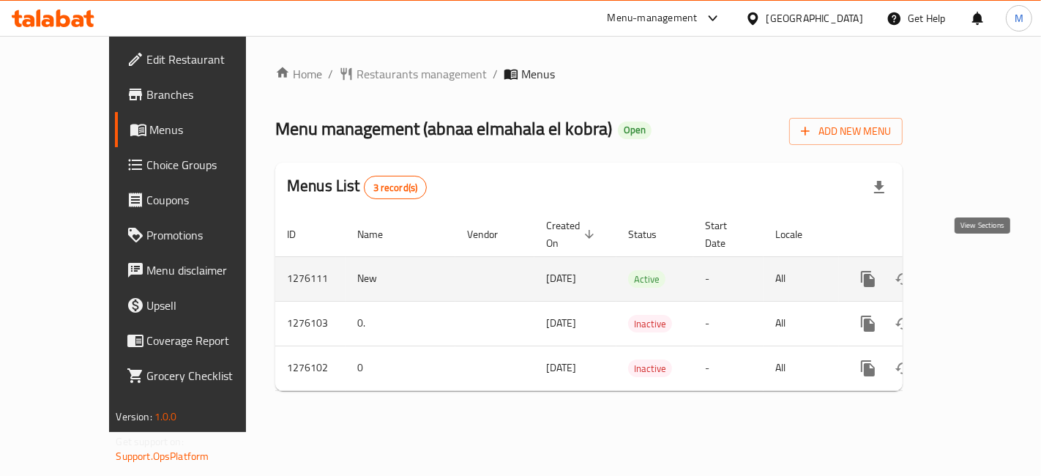
click at [991, 270] on link "enhanced table" at bounding box center [973, 278] width 35 height 35
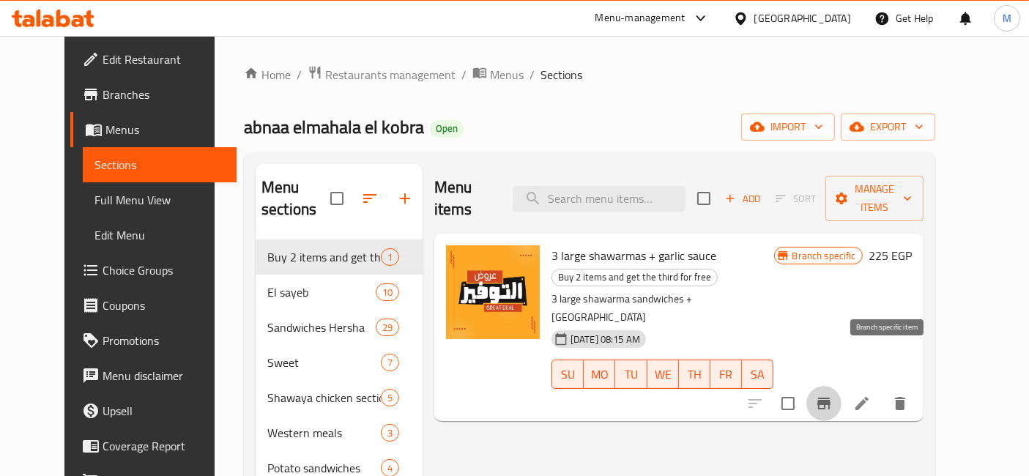
click at [832, 395] on icon "Branch-specific-item" at bounding box center [824, 404] width 18 height 18
click at [841, 386] on button "Branch-specific-item" at bounding box center [823, 403] width 35 height 35
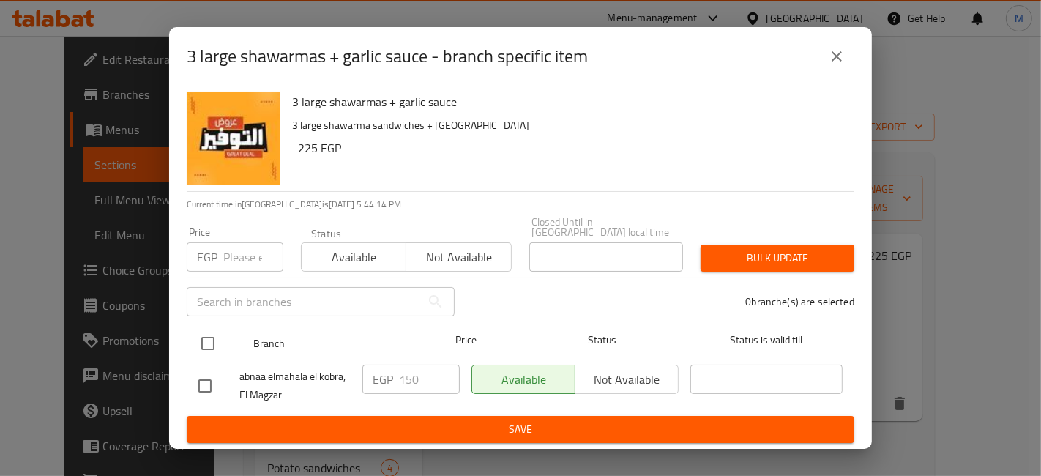
click at [215, 348] on input "checkbox" at bounding box center [208, 343] width 31 height 31
checkbox input "true"
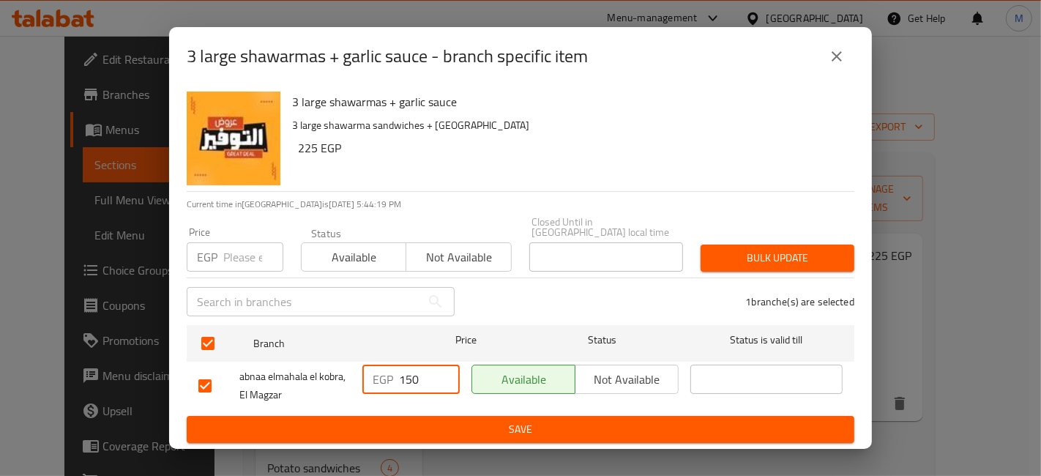
drag, startPoint x: 425, startPoint y: 375, endPoint x: 403, endPoint y: 386, distance: 23.9
click at [403, 386] on input "150" at bounding box center [429, 379] width 61 height 29
click at [843, 65] on icon "close" at bounding box center [837, 57] width 18 height 18
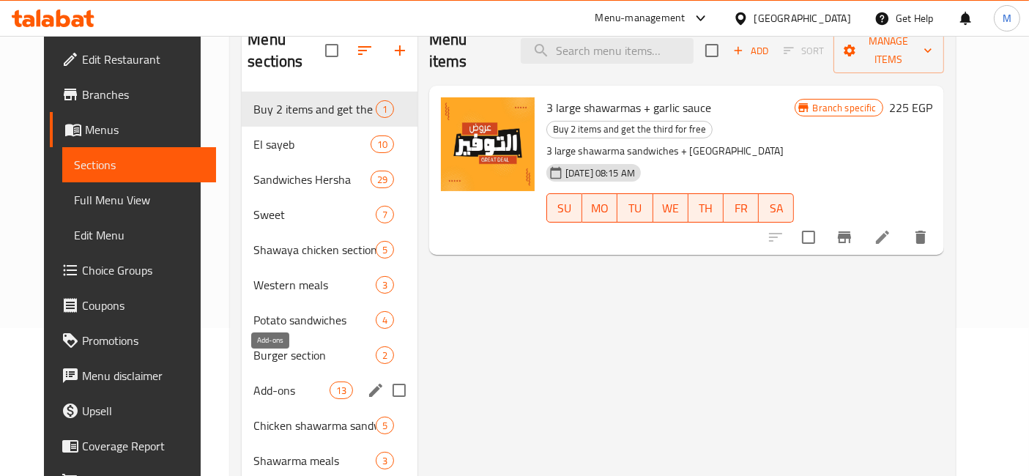
scroll to position [163, 0]
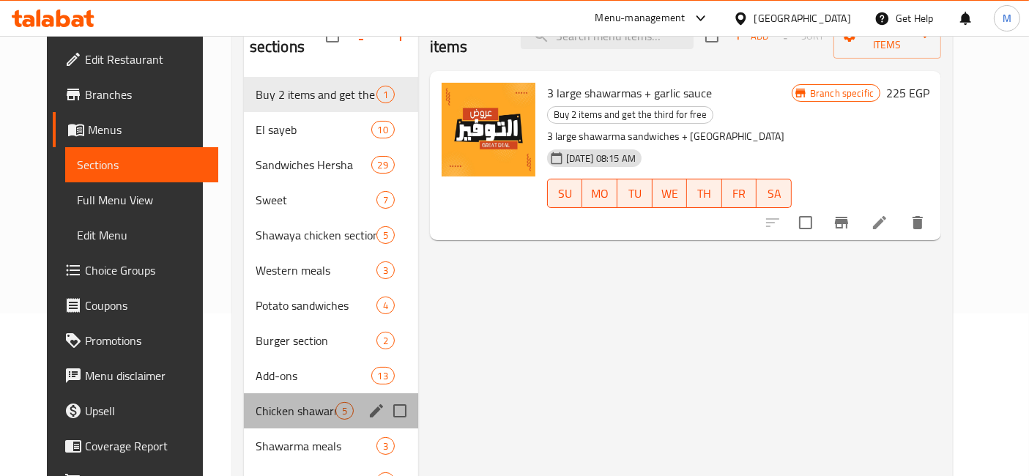
click at [311, 400] on div "Chicken shawarma sandwiches 5" at bounding box center [331, 410] width 174 height 35
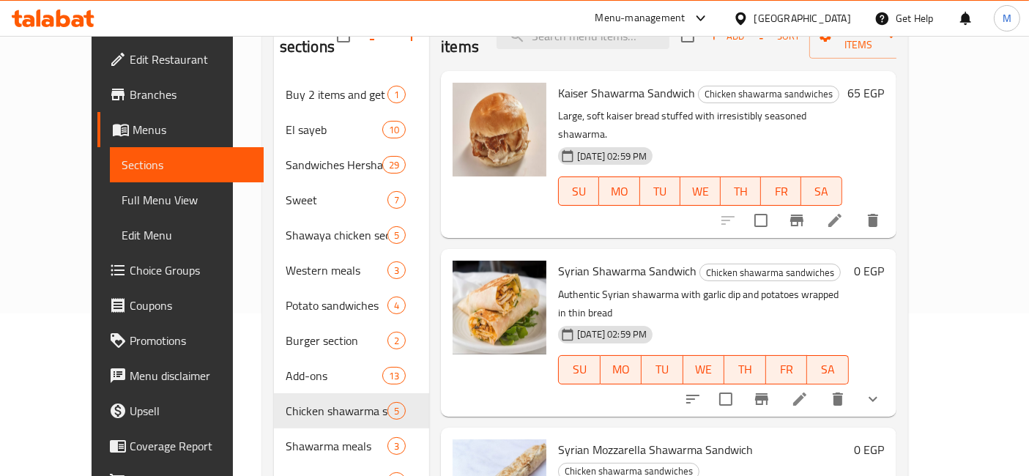
drag, startPoint x: 962, startPoint y: 318, endPoint x: 955, endPoint y: 349, distance: 31.4
click at [884, 321] on div "0 EGP" at bounding box center [867, 333] width 36 height 144
click at [890, 381] on button "show more" at bounding box center [872, 398] width 35 height 35
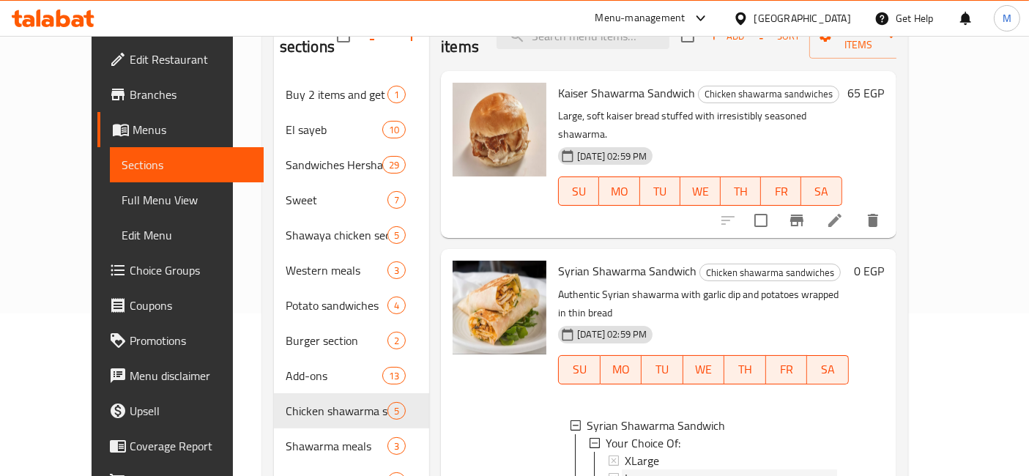
click at [625, 469] on span "Large" at bounding box center [639, 478] width 28 height 18
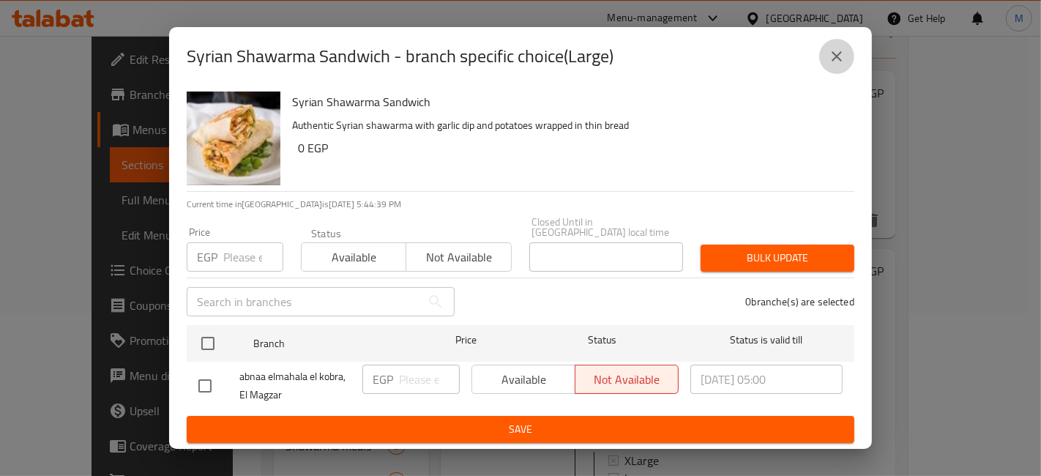
click at [830, 64] on icon "close" at bounding box center [837, 57] width 18 height 18
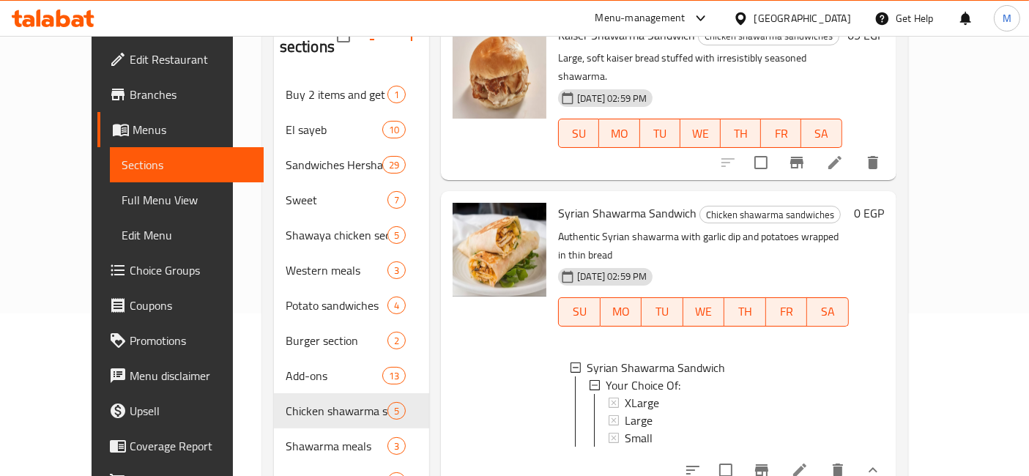
scroll to position [163, 0]
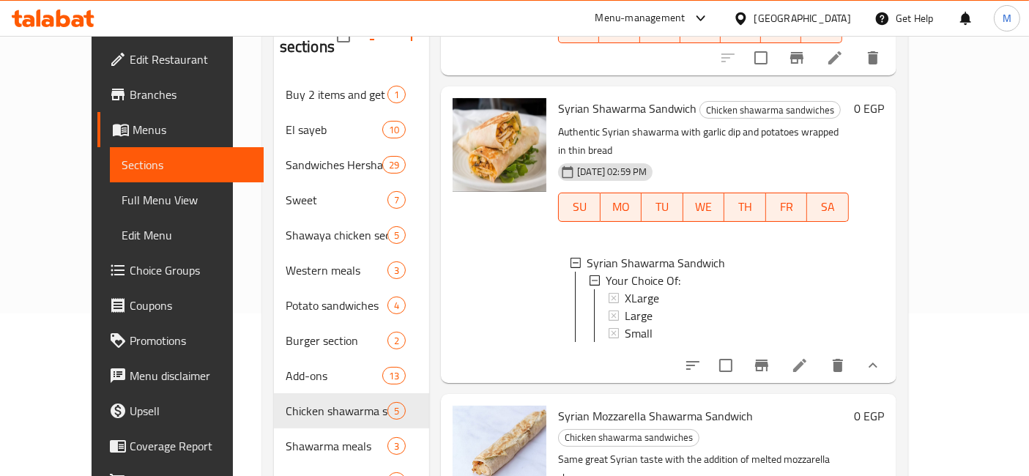
click at [806, 359] on icon at bounding box center [799, 365] width 13 height 13
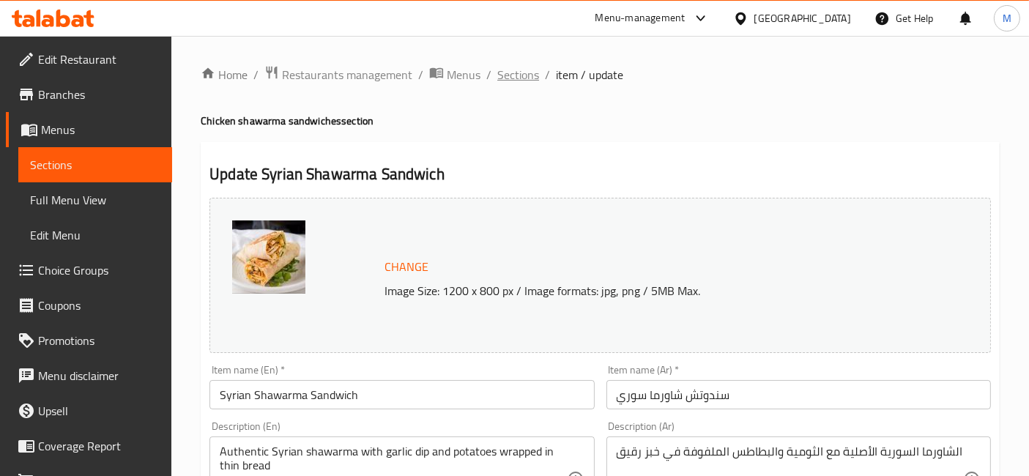
click at [507, 76] on span "Sections" at bounding box center [518, 75] width 42 height 18
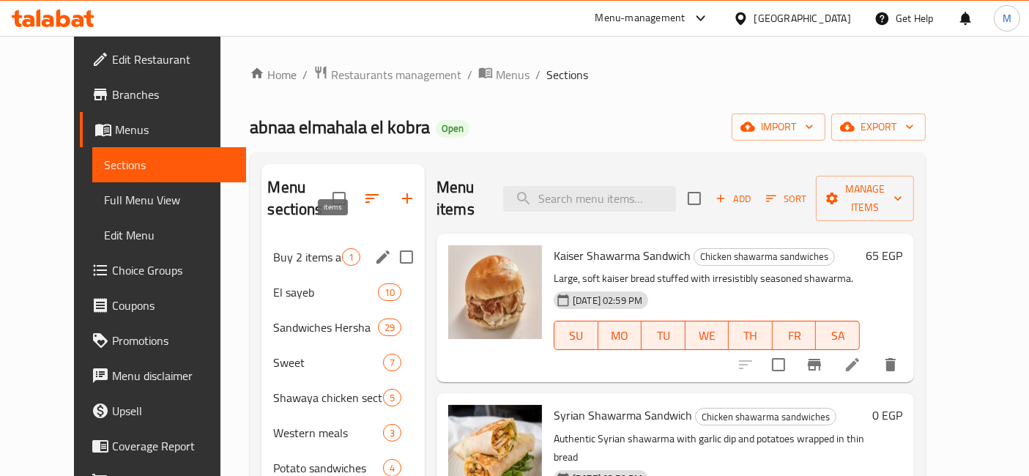
click at [343, 250] on span "1" at bounding box center [351, 257] width 17 height 14
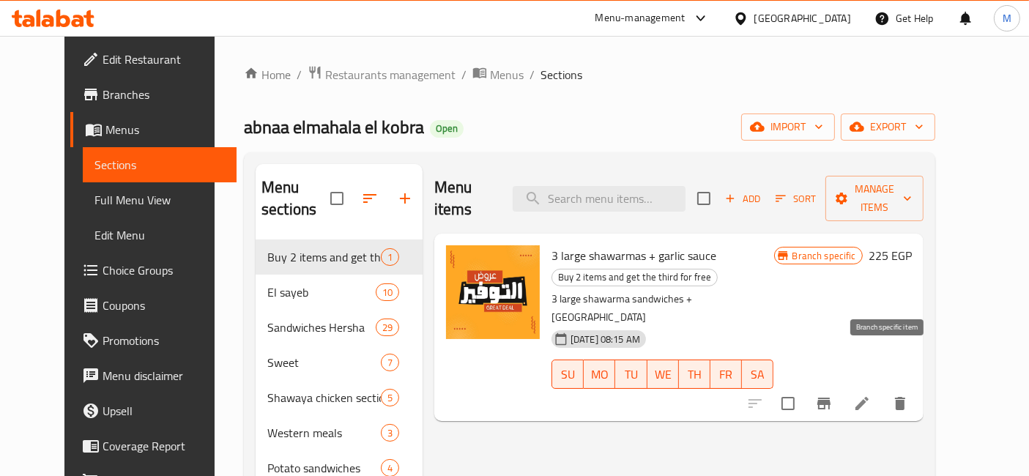
click at [841, 386] on button "Branch-specific-item" at bounding box center [823, 403] width 35 height 35
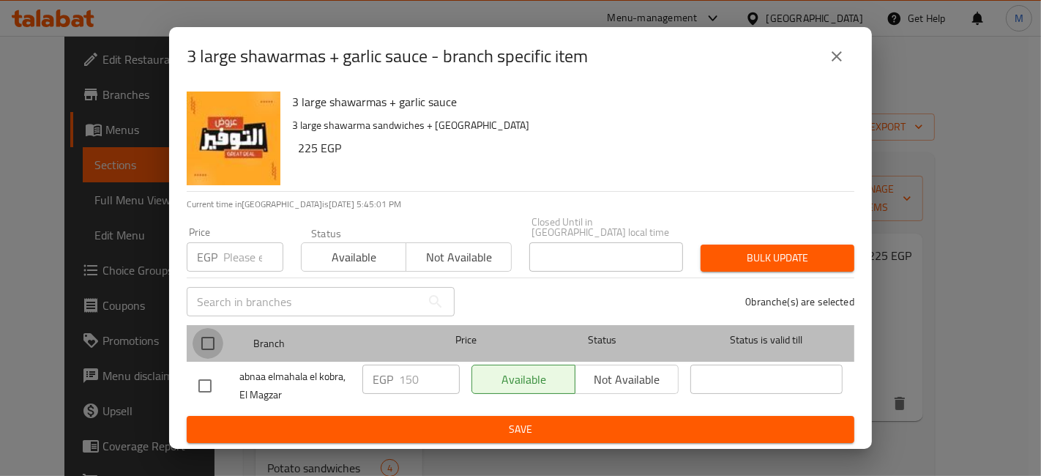
click at [215, 342] on input "checkbox" at bounding box center [208, 343] width 31 height 31
checkbox input "true"
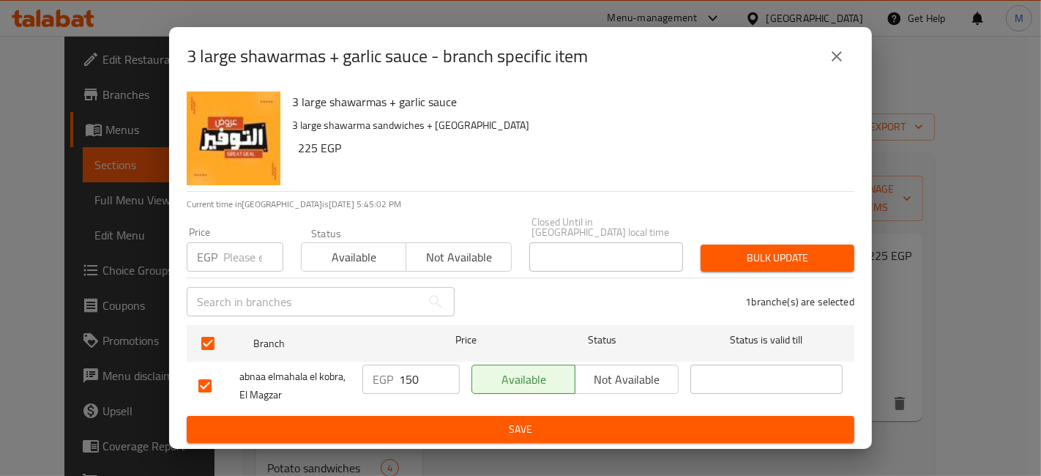
click at [416, 381] on input "150" at bounding box center [429, 379] width 61 height 29
type input "225"
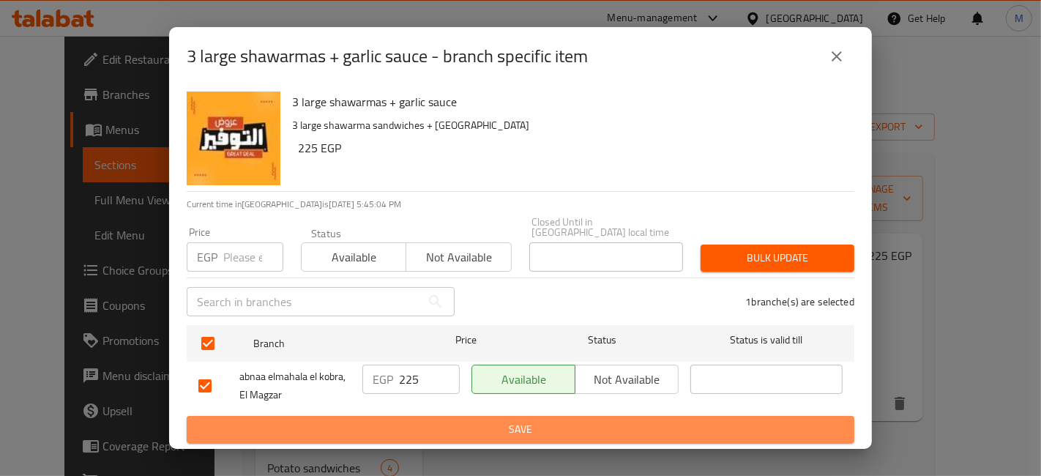
click at [518, 425] on span "Save" at bounding box center [520, 429] width 644 height 18
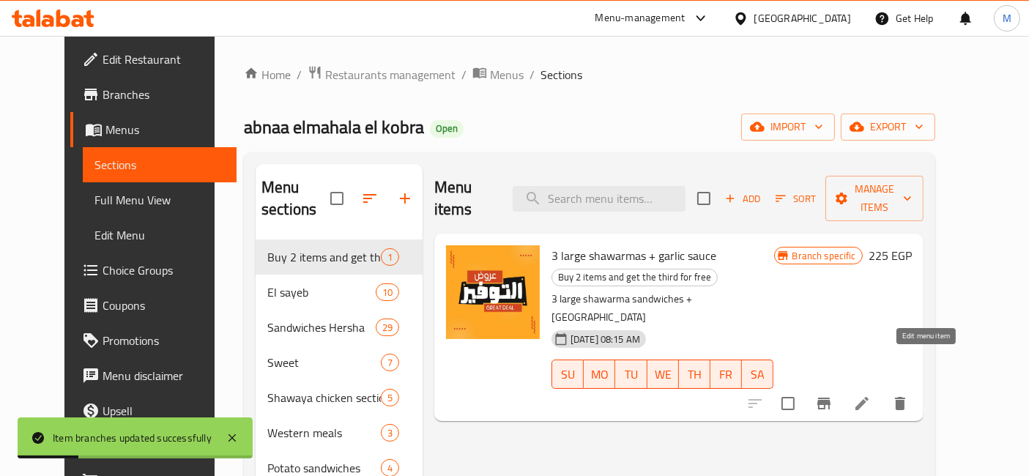
click at [871, 395] on icon at bounding box center [862, 404] width 18 height 18
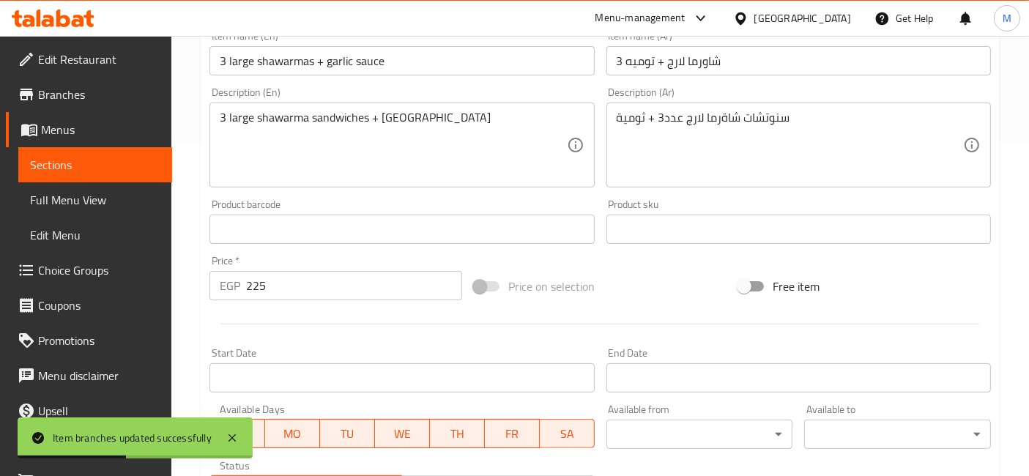
scroll to position [253, 0]
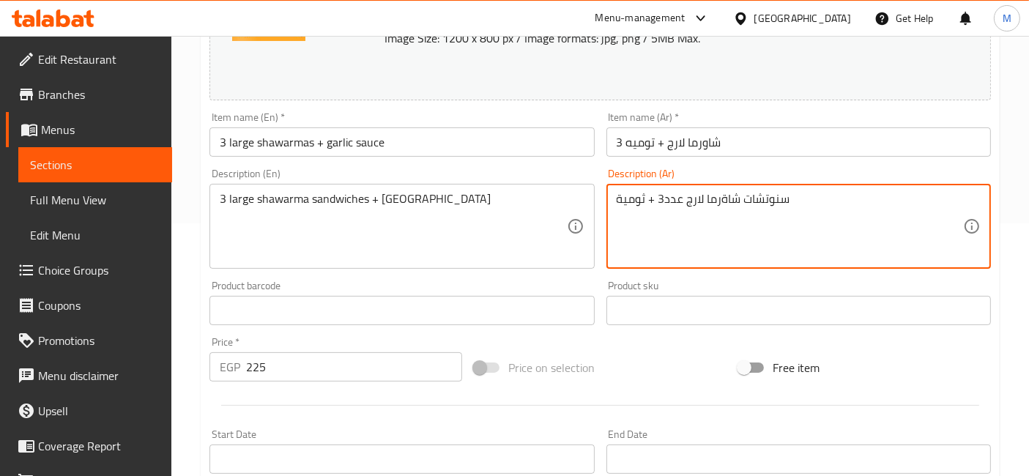
click at [769, 205] on textarea "سنوتشات شاةرما لارج عدد3 + ثومية" at bounding box center [789, 227] width 346 height 70
click at [721, 204] on textarea "ساندوتشات شاةرما لارج عدد3 + ثومية" at bounding box center [789, 227] width 346 height 70
type textarea "ساندوتشات شاورما لارج عدد3 + ثومية"
click at [745, 154] on input "3 شاورما لارج + توميه" at bounding box center [798, 141] width 384 height 29
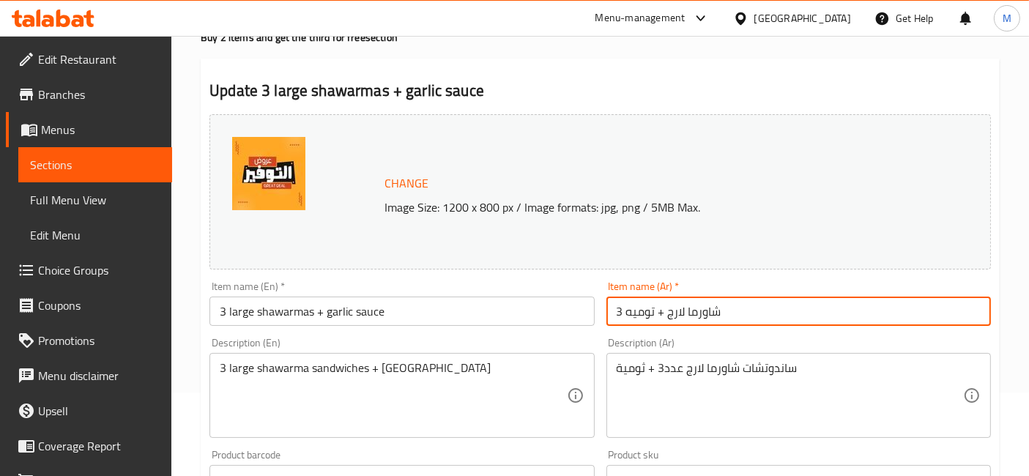
scroll to position [0, 0]
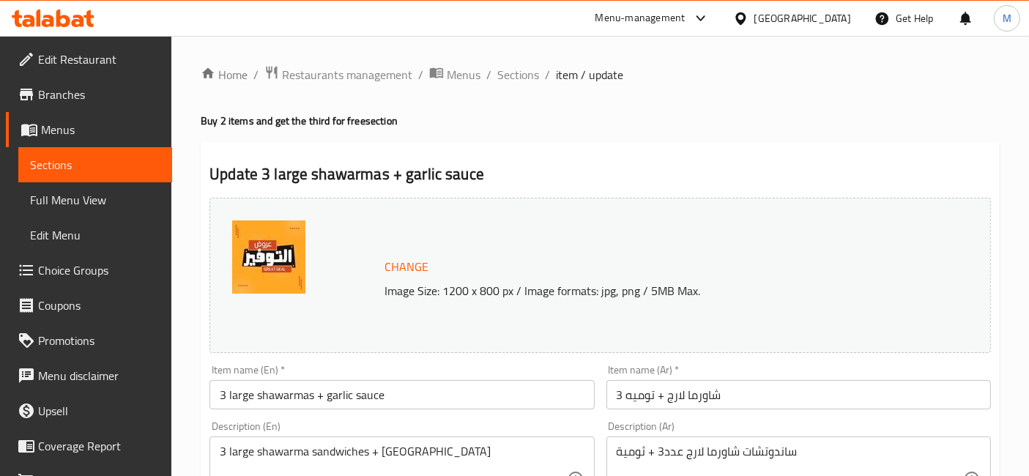
click at [50, 17] on icon at bounding box center [48, 21] width 12 height 12
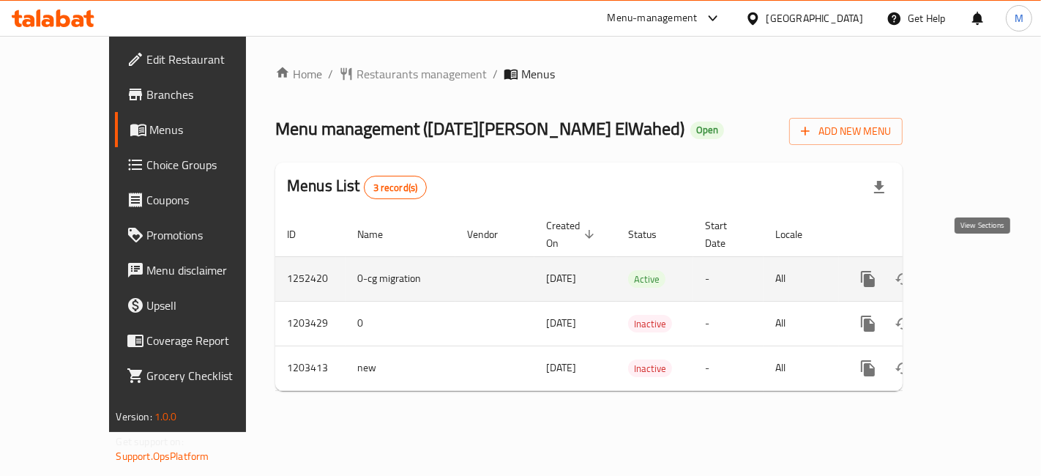
click at [983, 270] on icon "enhanced table" at bounding box center [974, 279] width 18 height 18
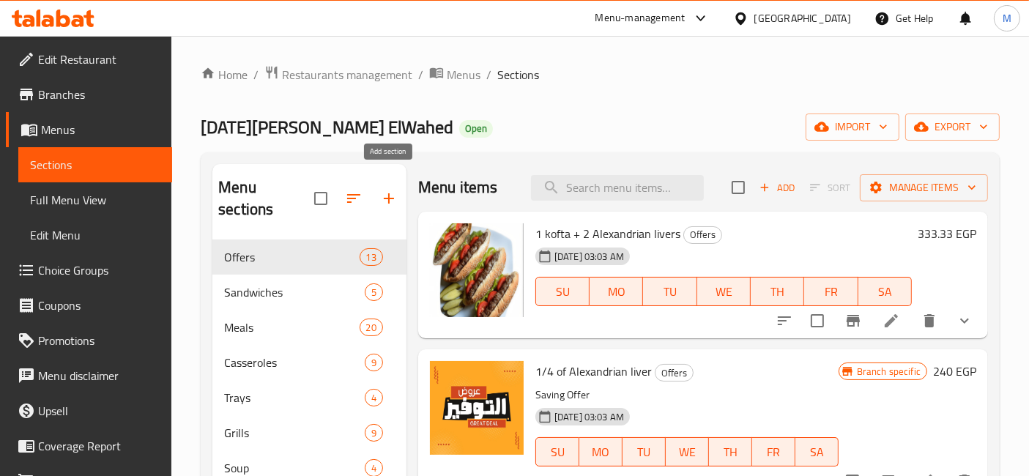
click at [380, 190] on icon "button" at bounding box center [389, 199] width 18 height 18
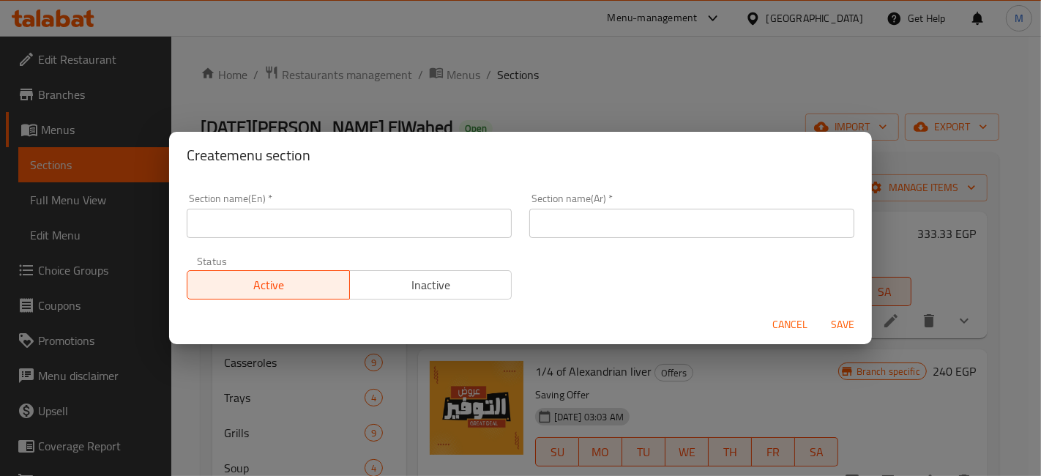
click at [347, 231] on input "text" at bounding box center [349, 223] width 325 height 29
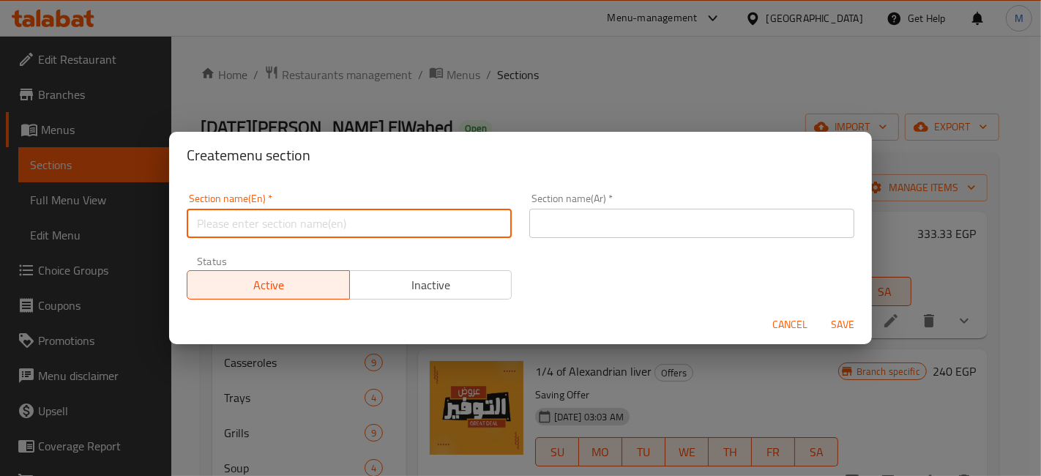
type input "س"
click at [423, 220] on input "text" at bounding box center [349, 223] width 325 height 29
type input "Sharing Meals"
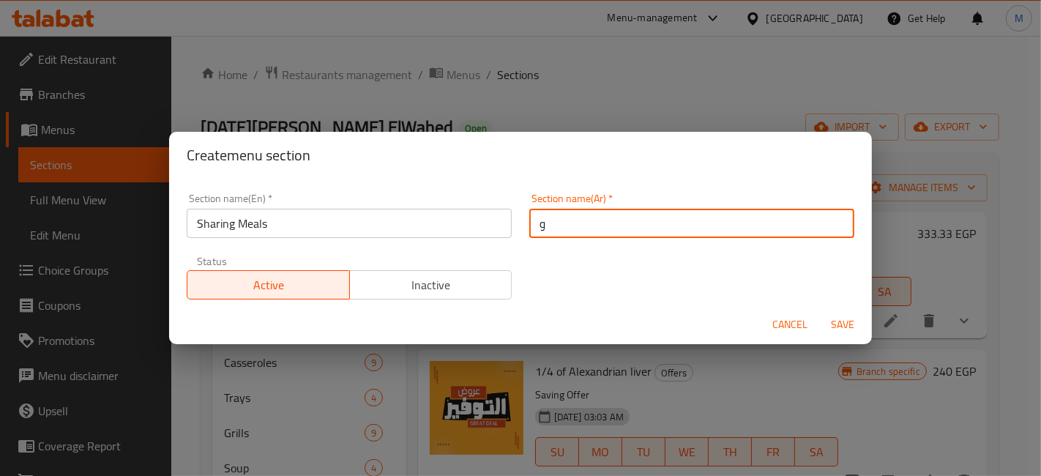
type input "وجبات للمشاركة"
click at [819, 311] on button "Save" at bounding box center [842, 324] width 47 height 27
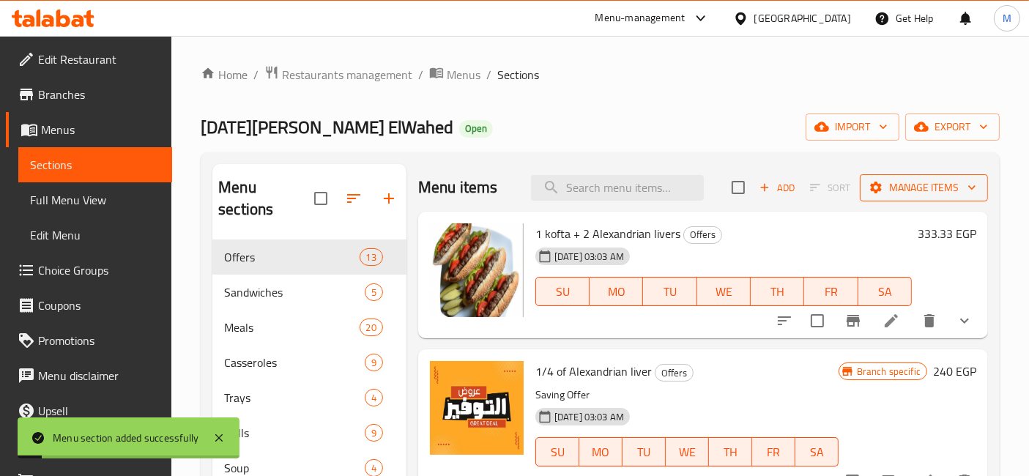
click at [889, 183] on span "Manage items" at bounding box center [923, 188] width 105 height 18
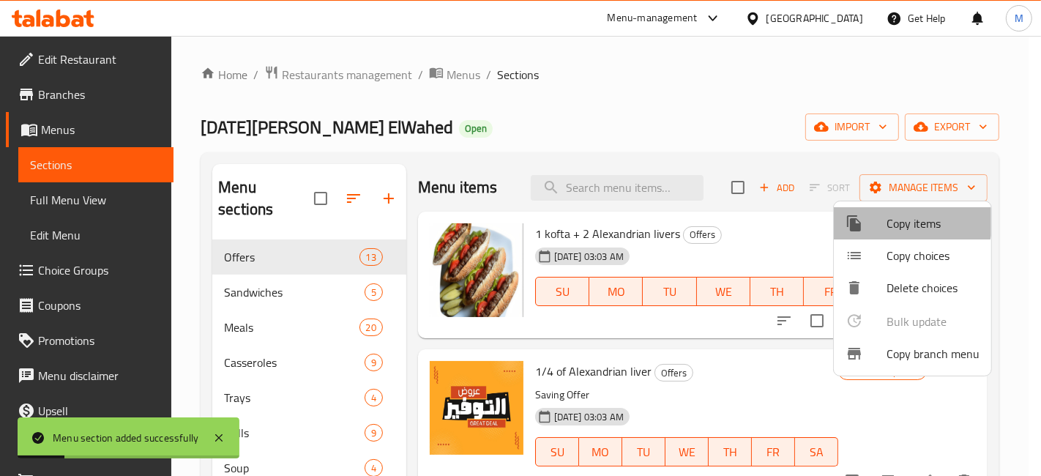
click at [899, 216] on span "Copy items" at bounding box center [933, 224] width 93 height 18
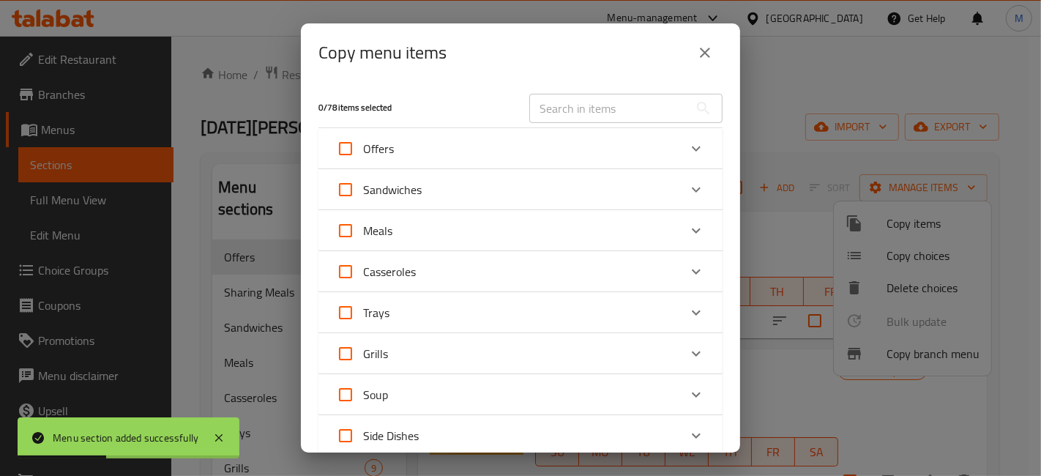
click at [546, 162] on div "Offers" at bounding box center [507, 148] width 343 height 35
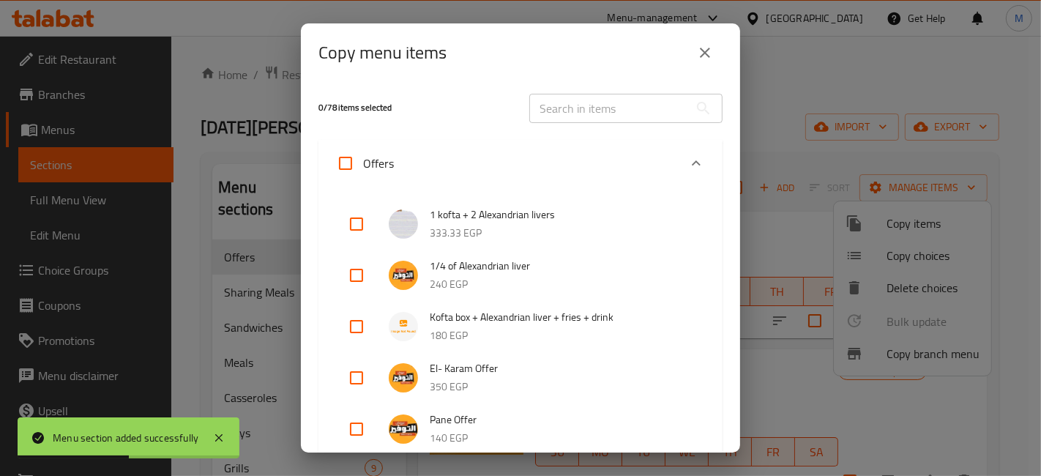
click at [355, 226] on input "checkbox" at bounding box center [356, 223] width 35 height 35
checkbox input "true"
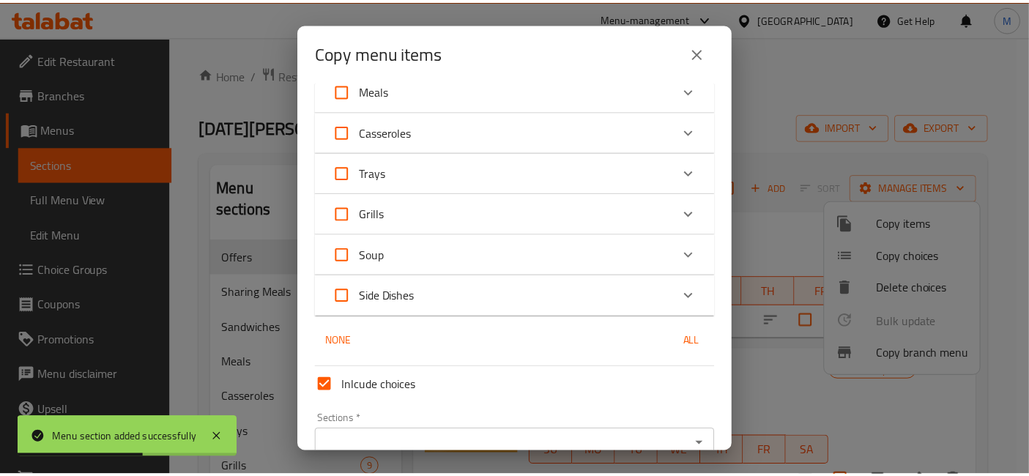
scroll to position [944, 0]
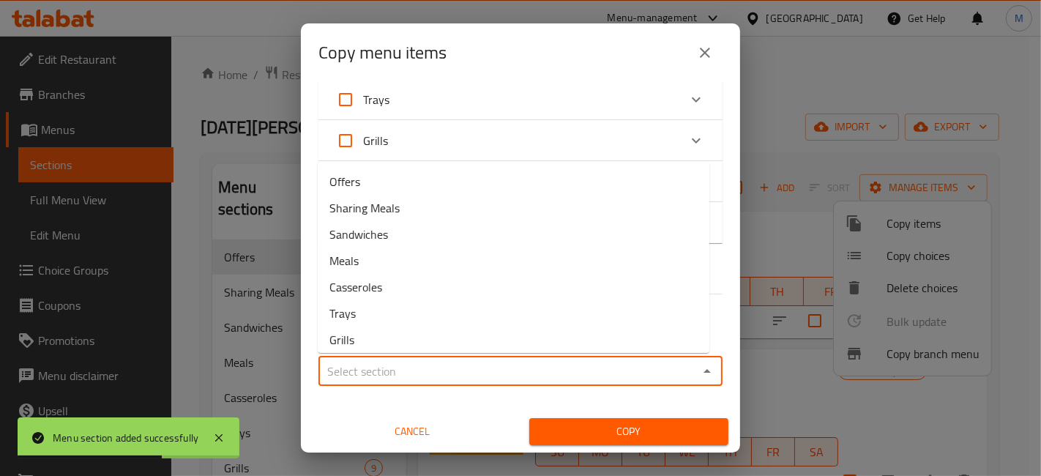
click at [425, 364] on input "Sections   *" at bounding box center [508, 371] width 371 height 21
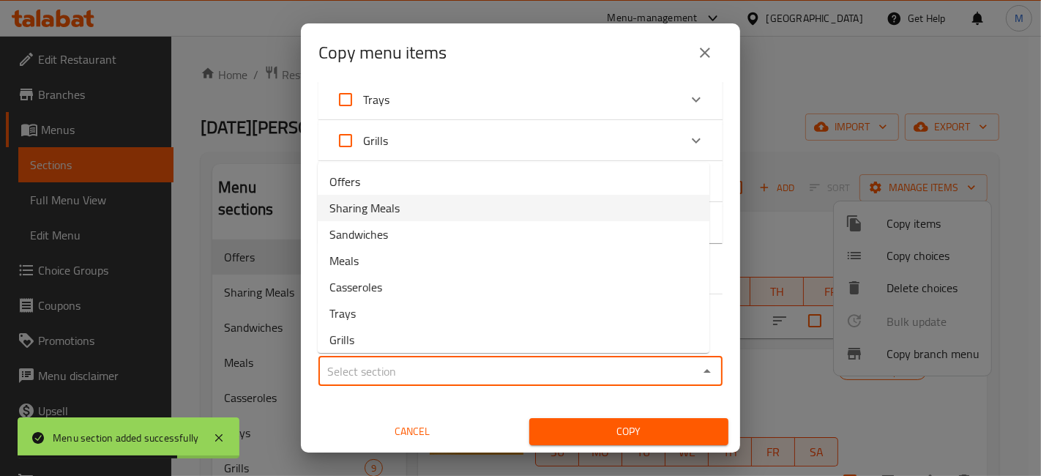
click at [425, 206] on li "Sharing Meals" at bounding box center [514, 208] width 392 height 26
type input "Sharing Meals"
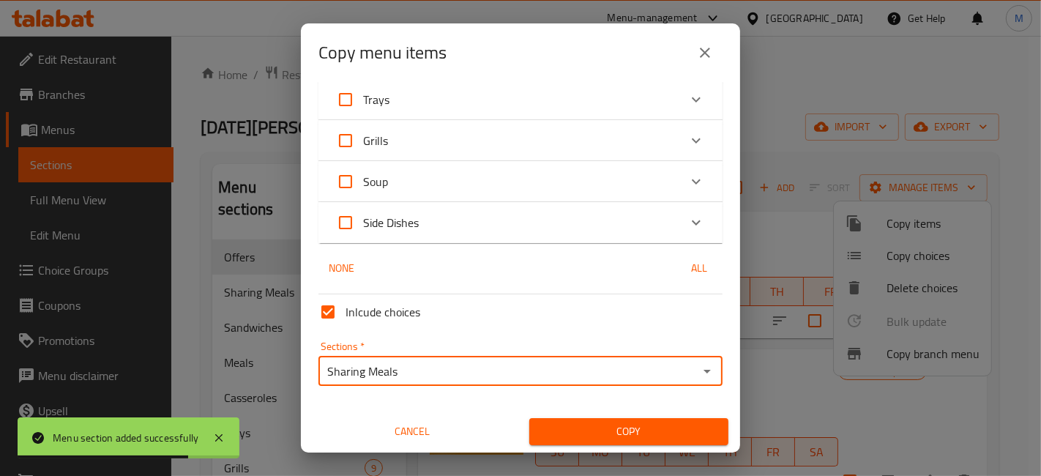
click at [558, 422] on span "Copy" at bounding box center [629, 431] width 176 height 18
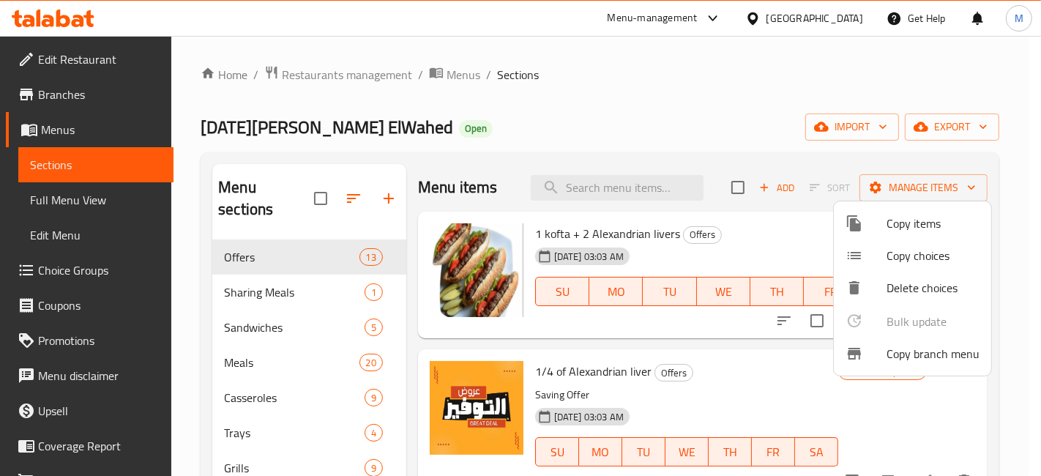
click at [65, 10] on div at bounding box center [520, 238] width 1041 height 476
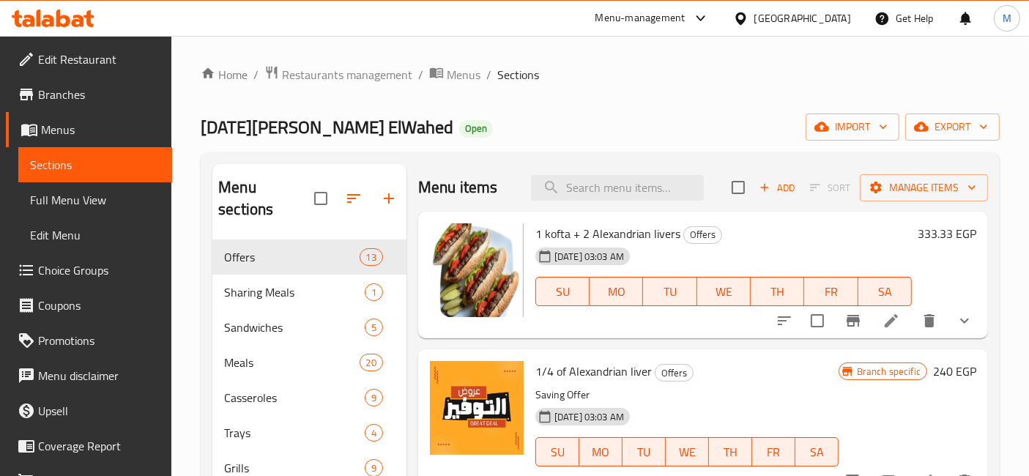
click at [67, 8] on div at bounding box center [53, 18] width 106 height 29
click at [75, 8] on div at bounding box center [53, 18] width 106 height 29
click at [78, 25] on icon at bounding box center [78, 21] width 12 height 12
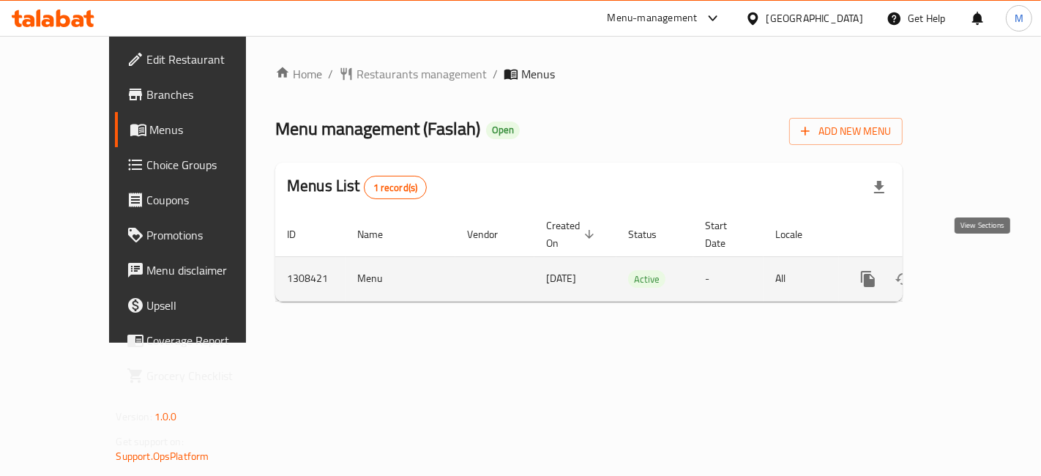
click at [976, 270] on icon "enhanced table" at bounding box center [974, 279] width 18 height 18
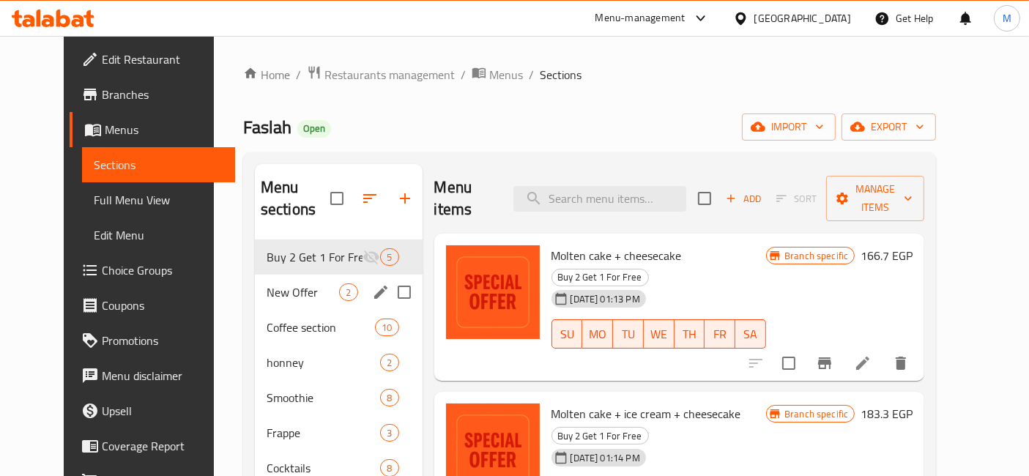
click at [326, 275] on div "New Offer 2" at bounding box center [339, 292] width 168 height 35
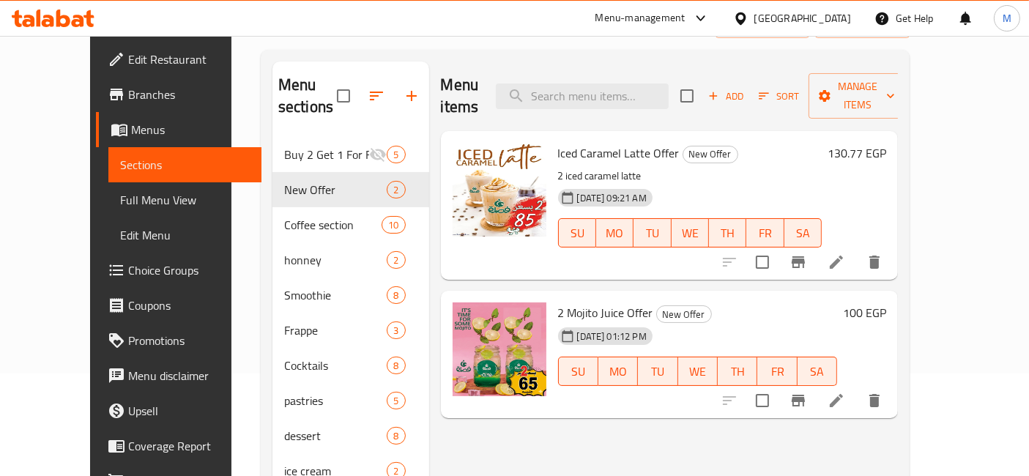
scroll to position [81, 0]
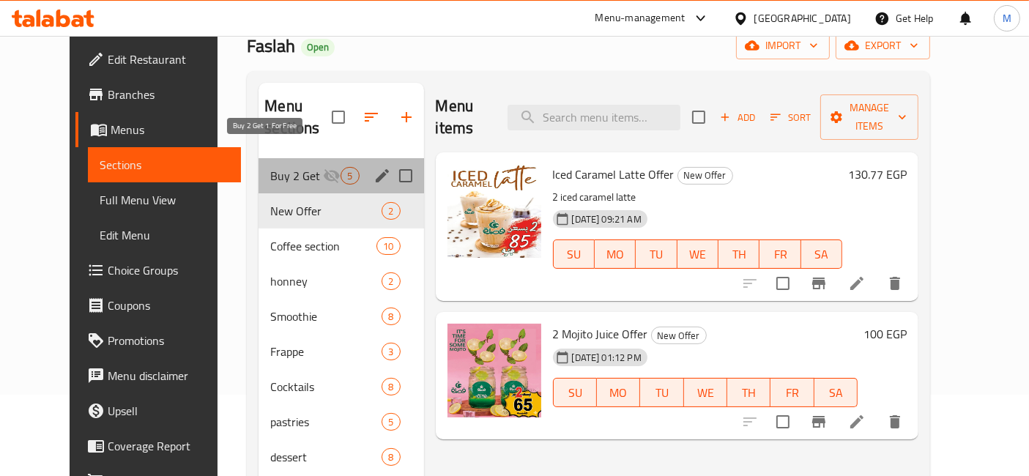
click at [270, 167] on span "Buy 2 Get 1 For Free" at bounding box center [296, 176] width 53 height 18
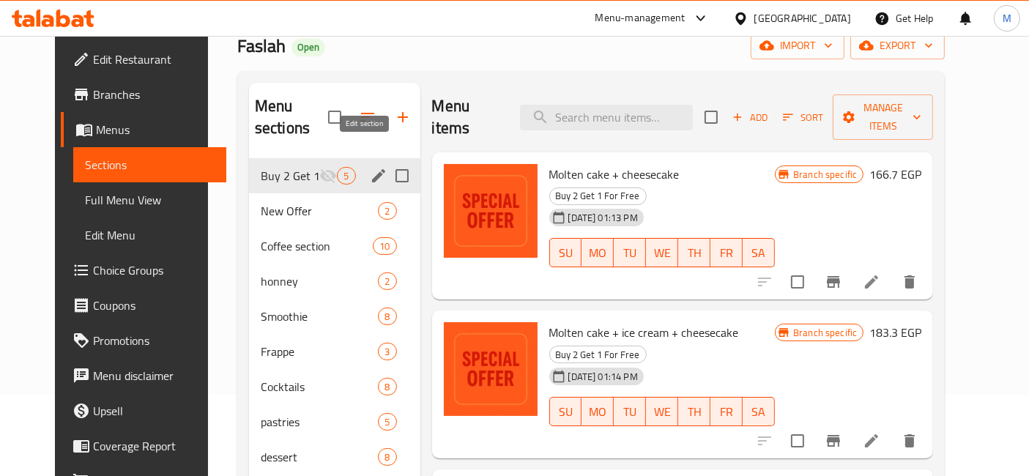
click at [372, 169] on icon "edit" at bounding box center [378, 175] width 13 height 13
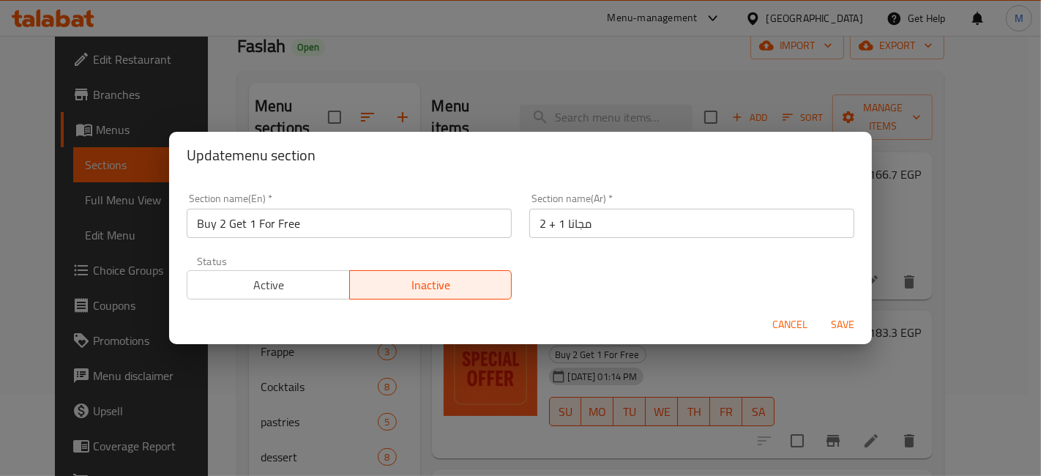
click at [353, 220] on input "Buy 2 Get 1 For Free" at bounding box center [349, 223] width 325 height 29
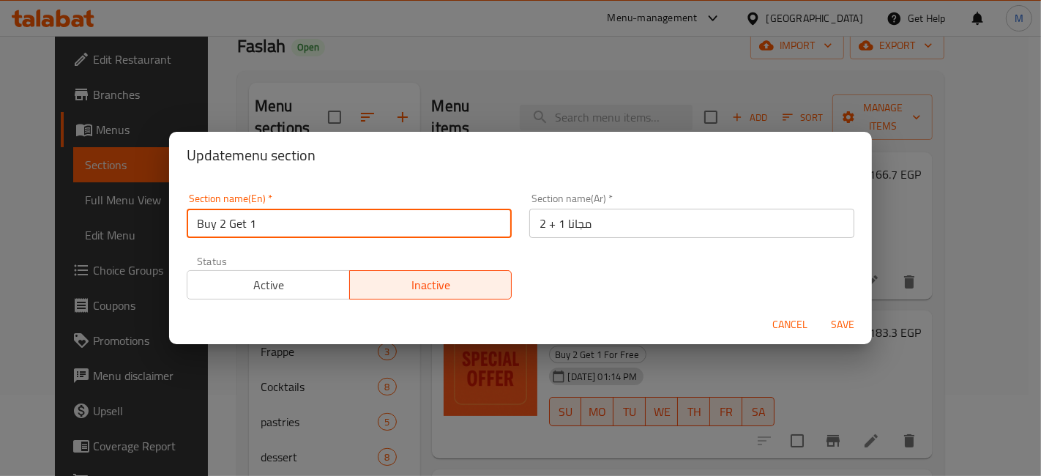
type input "Buy 2 Get 1"
click at [819, 311] on button "Save" at bounding box center [842, 324] width 47 height 27
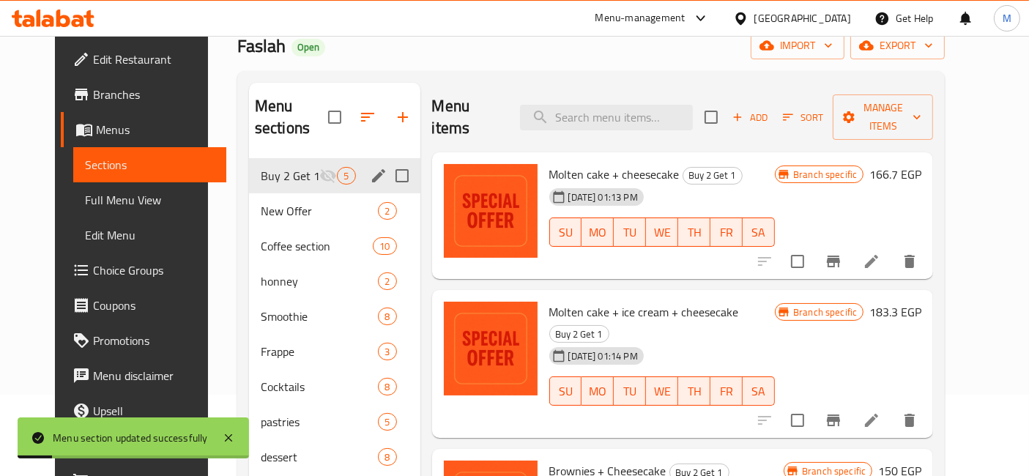
click at [619, 163] on span "Molten cake + cheesecake" at bounding box center [614, 174] width 130 height 22
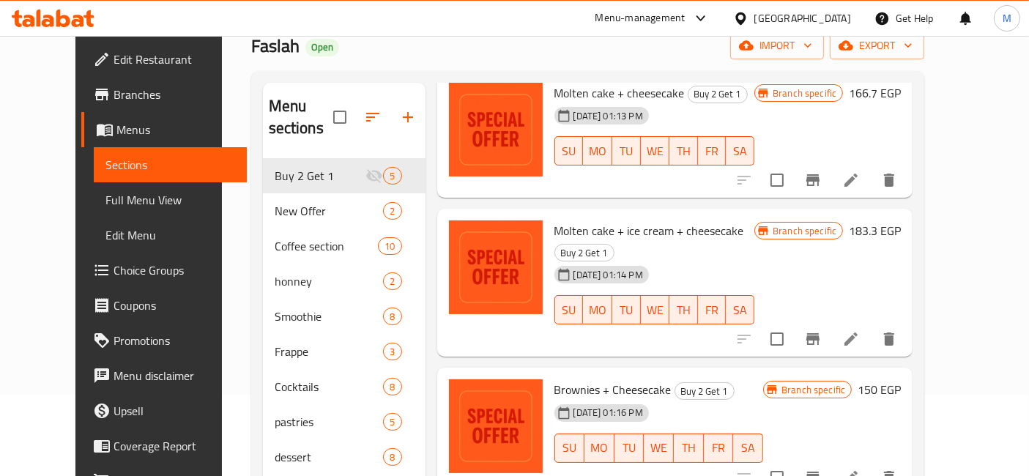
scroll to position [163, 0]
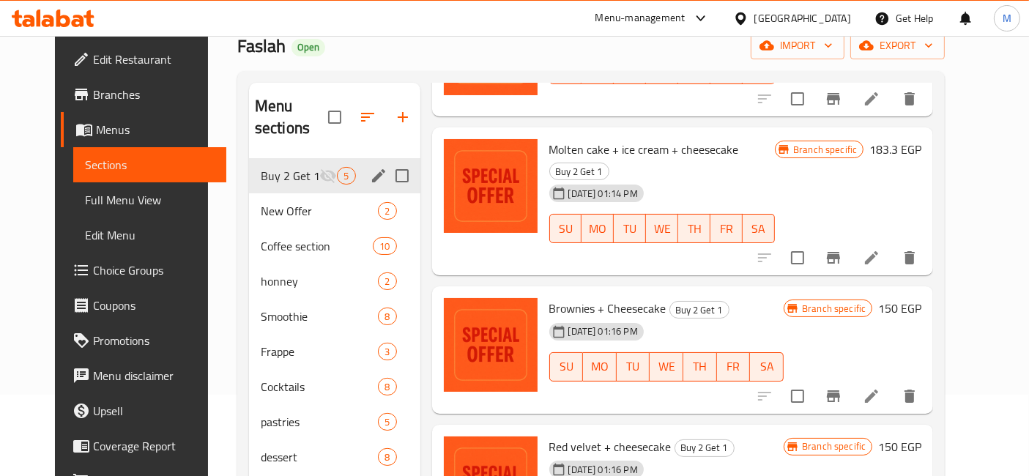
click at [389, 160] on input "Menu sections" at bounding box center [402, 175] width 31 height 31
checkbox input "true"
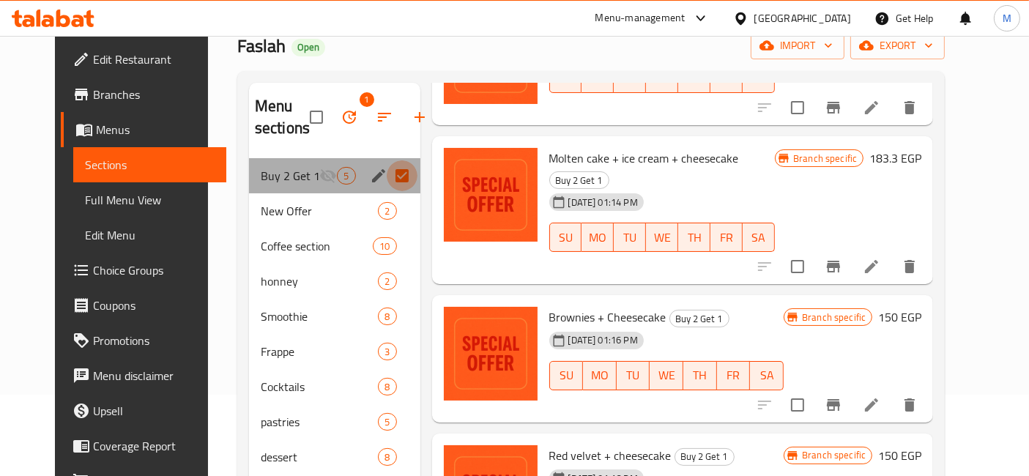
click at [387, 171] on input "Menu sections" at bounding box center [402, 175] width 31 height 31
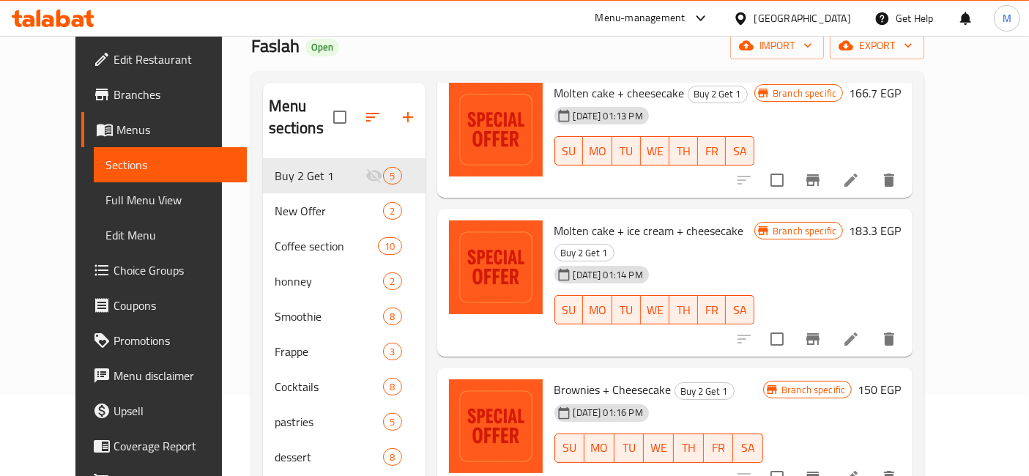
scroll to position [0, 0]
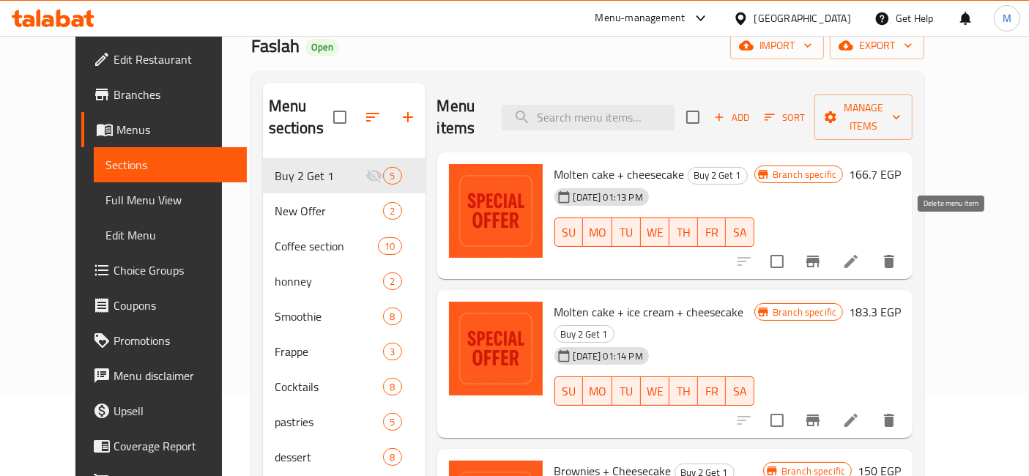
click at [898, 253] on icon "delete" at bounding box center [889, 262] width 18 height 18
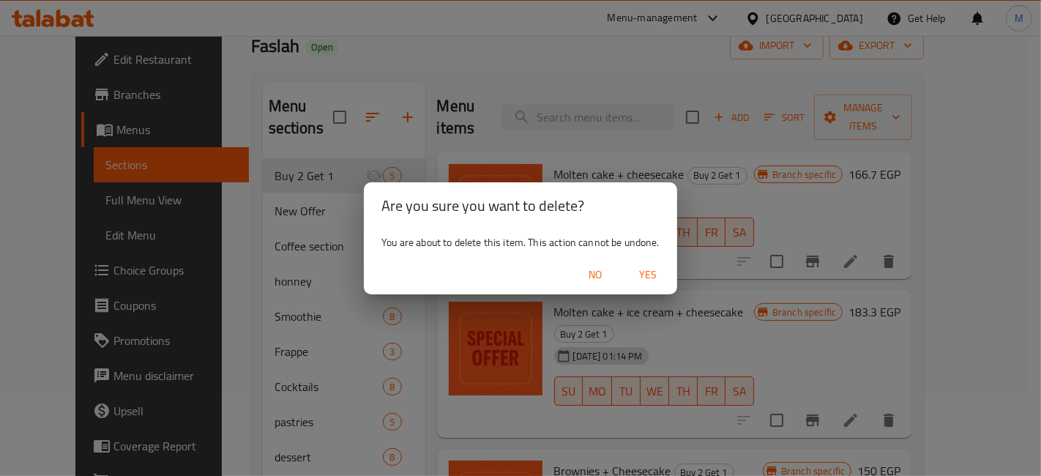
drag, startPoint x: 661, startPoint y: 260, endPoint x: 651, endPoint y: 272, distance: 16.1
click at [660, 261] on div "No Yes" at bounding box center [520, 275] width 313 height 39
click at [651, 272] on span "Yes" at bounding box center [647, 275] width 35 height 18
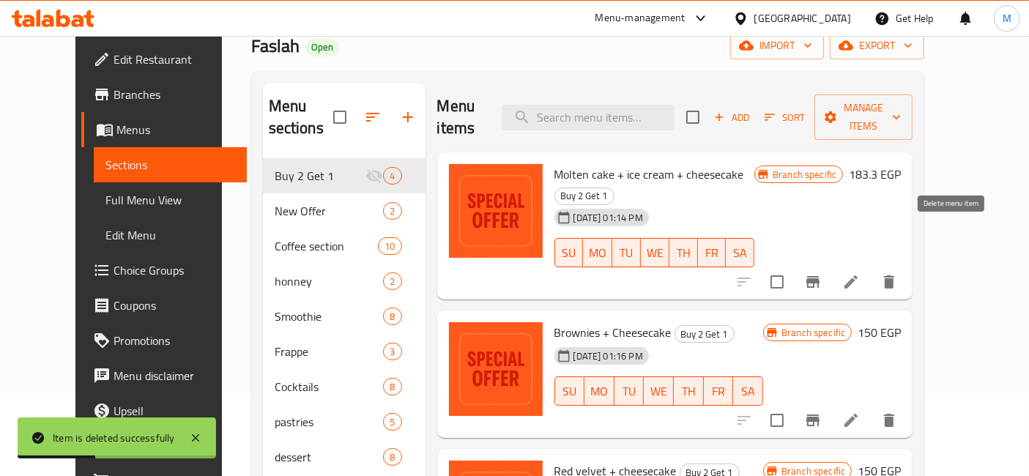
click at [894, 275] on icon "delete" at bounding box center [889, 281] width 10 height 13
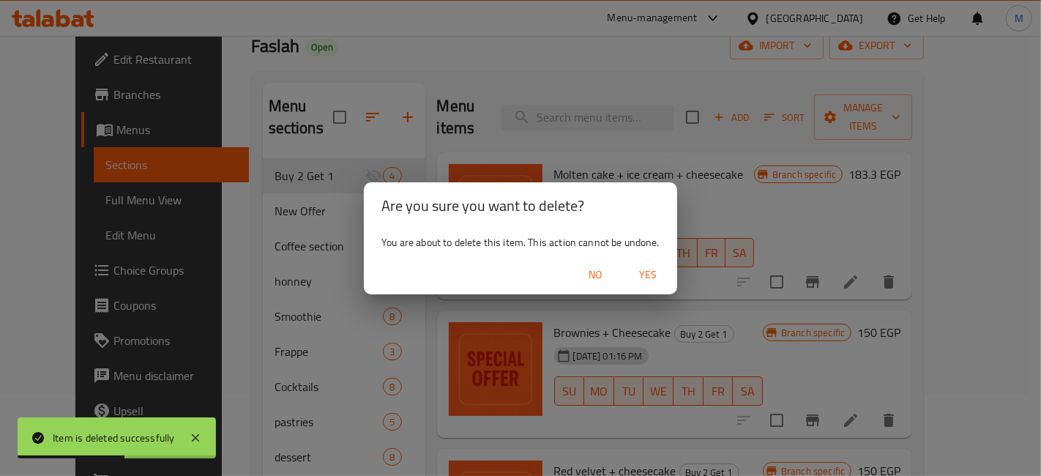
click at [653, 275] on span "Yes" at bounding box center [647, 275] width 35 height 18
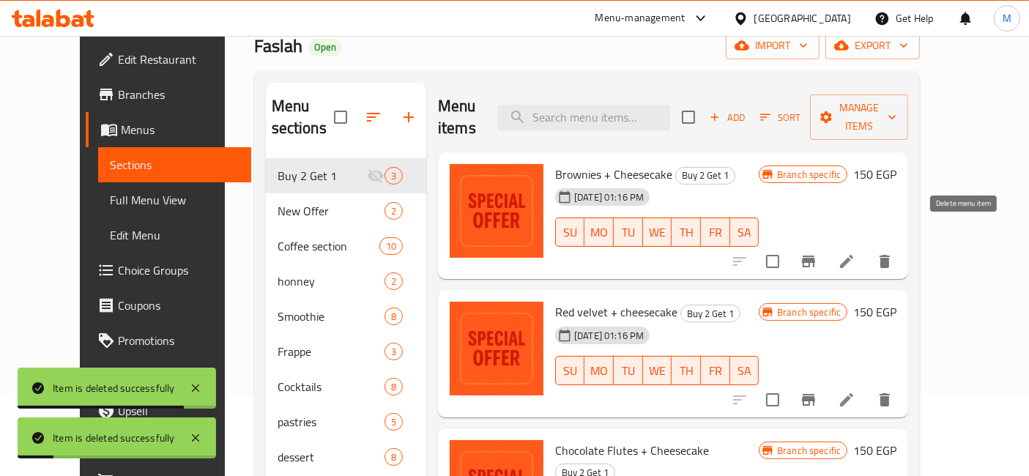
click at [893, 253] on icon "delete" at bounding box center [885, 262] width 18 height 18
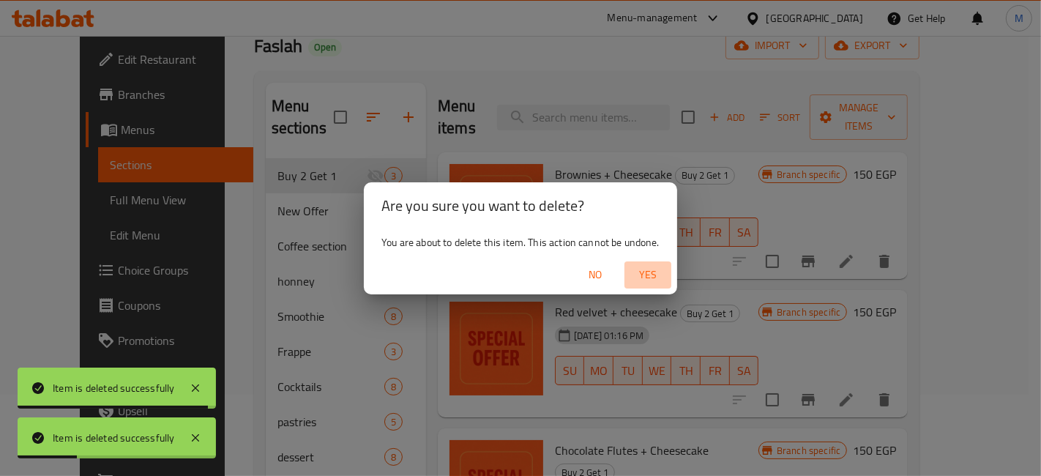
click at [663, 273] on span "Yes" at bounding box center [647, 275] width 35 height 18
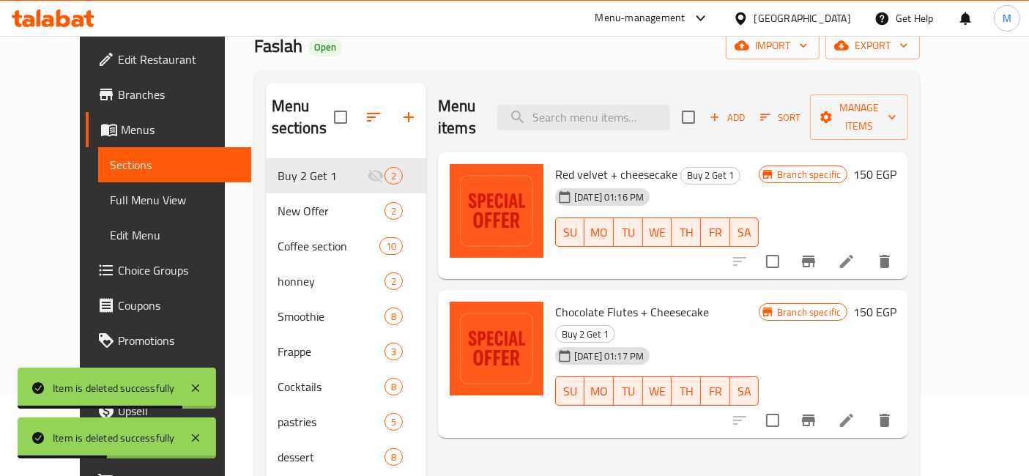
click at [890, 414] on icon "delete" at bounding box center [884, 420] width 10 height 13
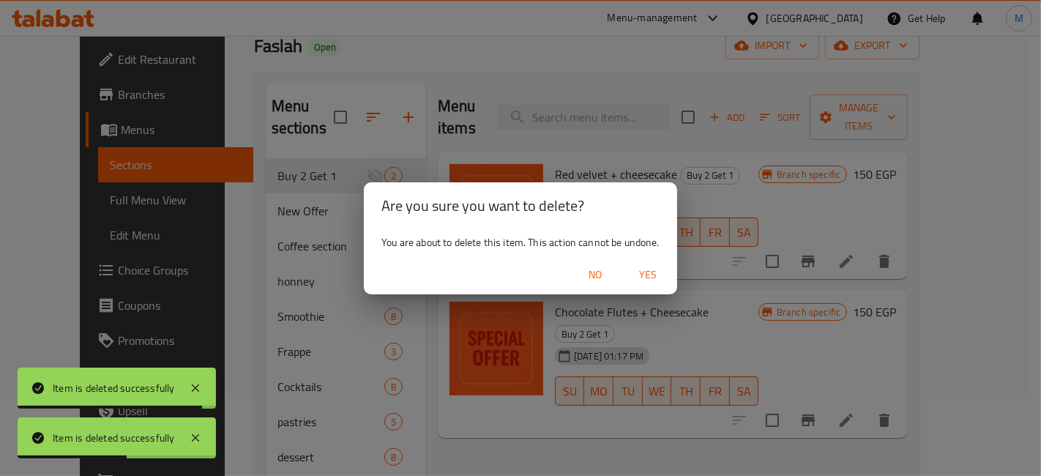
click at [669, 277] on div "No Yes" at bounding box center [520, 275] width 313 height 39
click at [667, 278] on button "Yes" at bounding box center [648, 274] width 47 height 27
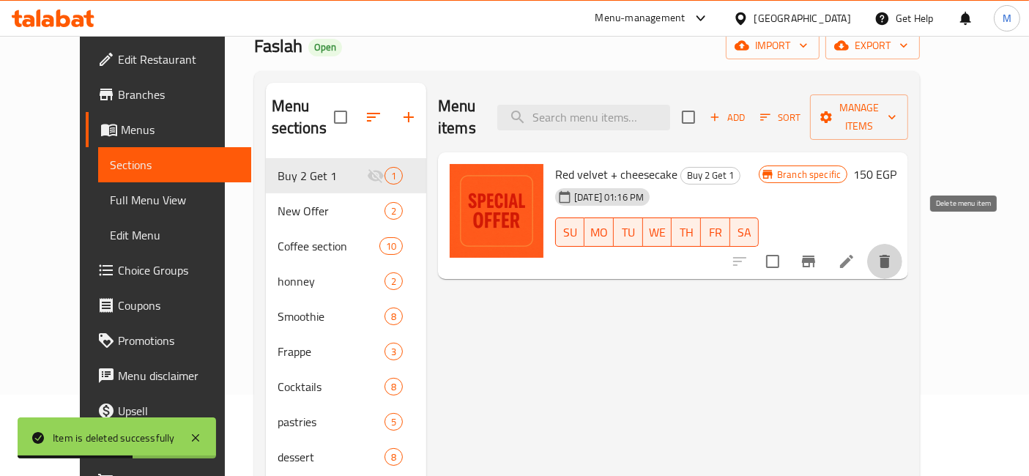
click at [902, 244] on button "delete" at bounding box center [884, 261] width 35 height 35
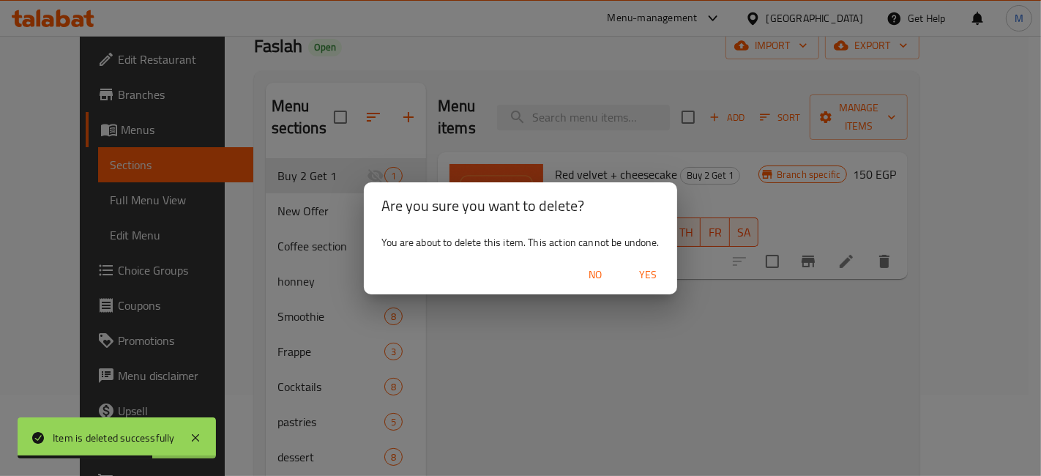
click at [657, 281] on span "Yes" at bounding box center [647, 275] width 35 height 18
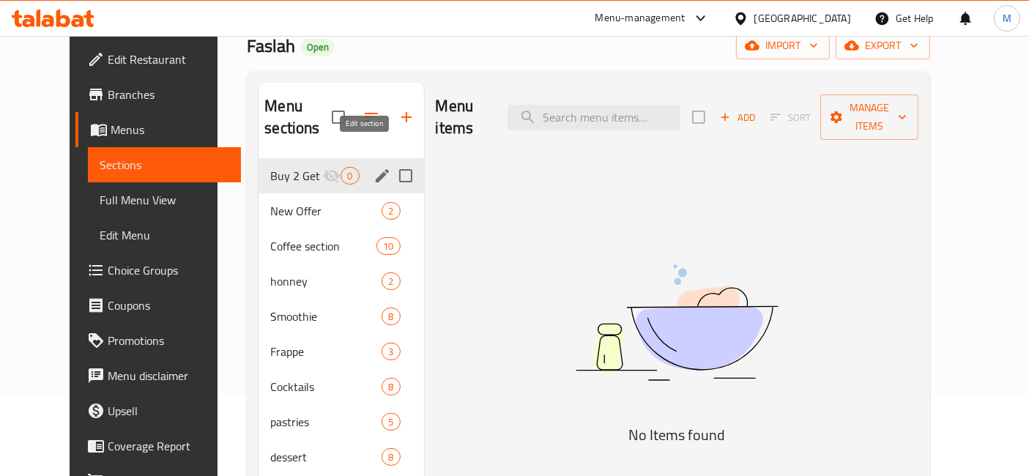
click at [373, 167] on icon "edit" at bounding box center [382, 176] width 18 height 18
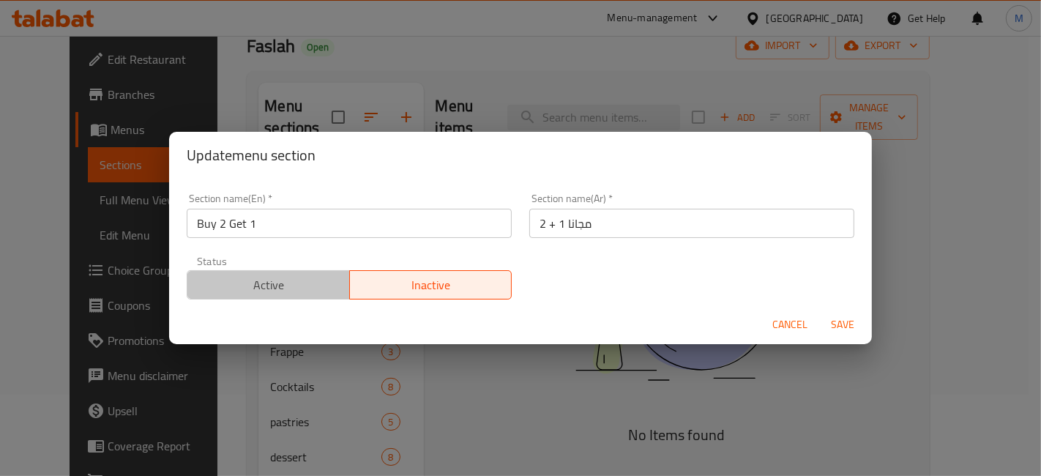
click at [308, 270] on button "Active" at bounding box center [268, 284] width 163 height 29
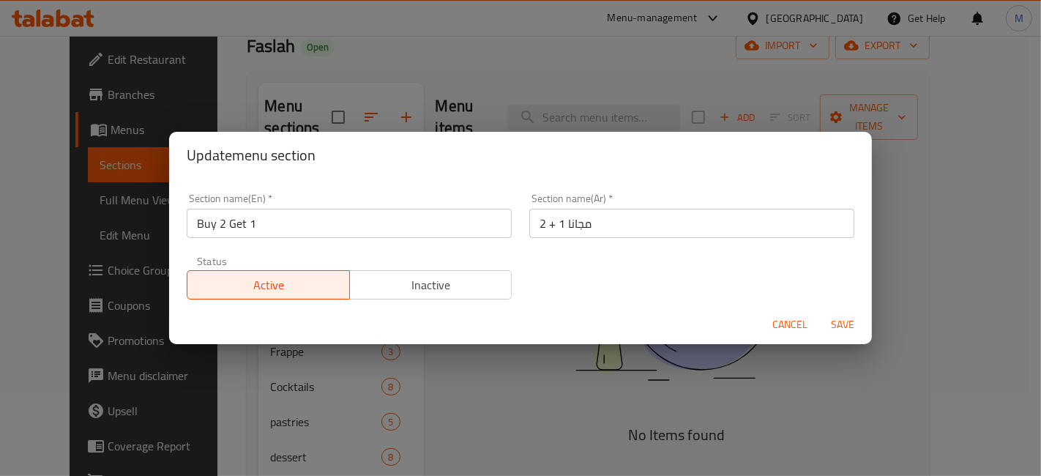
click at [863, 315] on button "Save" at bounding box center [842, 324] width 47 height 27
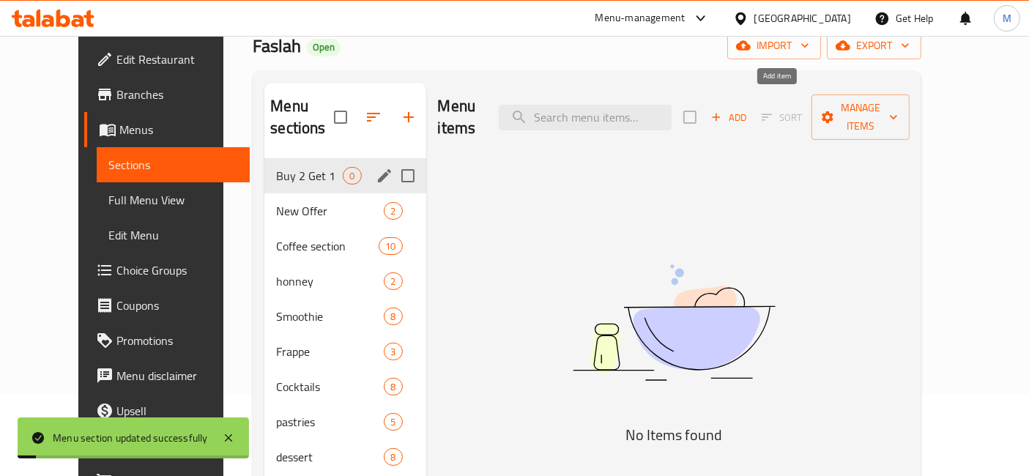
click at [752, 106] on button "Add" at bounding box center [728, 117] width 47 height 23
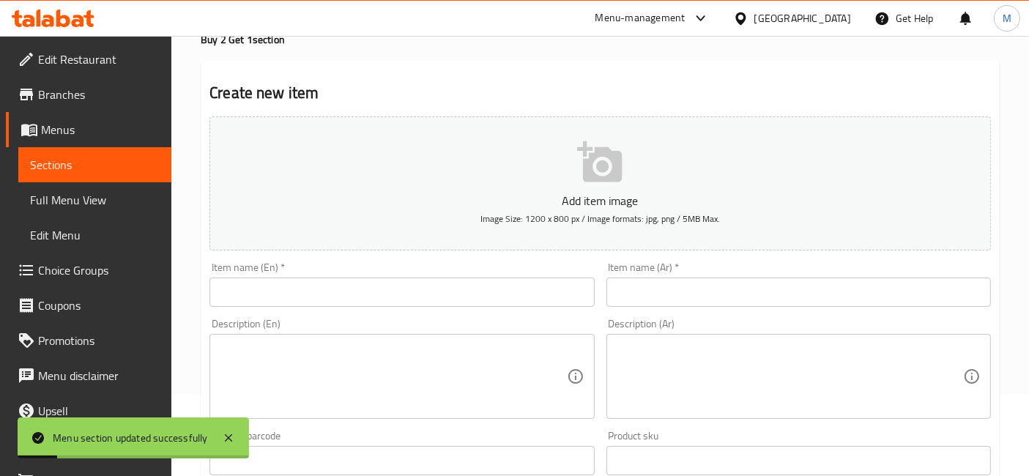
click at [720, 301] on input "text" at bounding box center [798, 291] width 384 height 29
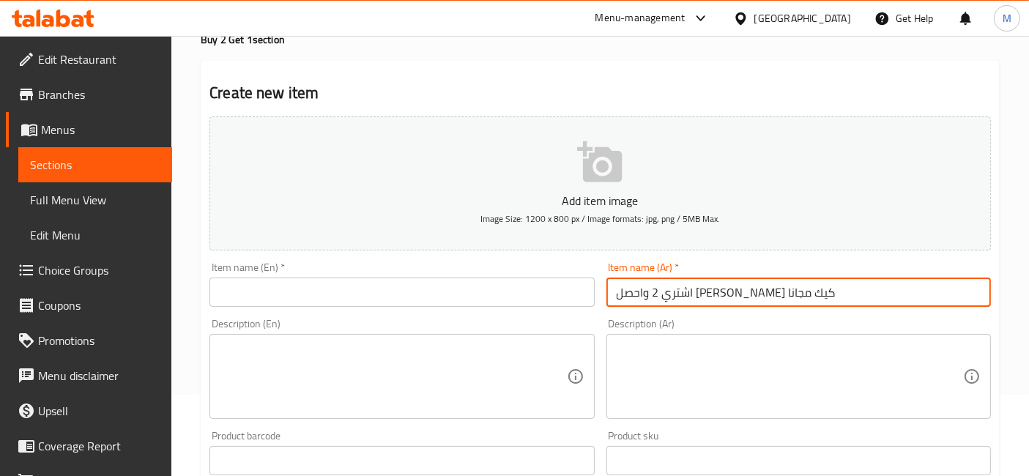
click at [723, 299] on input "اشتري 2 واحصل [PERSON_NAME] كيك مجانا" at bounding box center [798, 291] width 384 height 29
type input "اشتري 2 واحصل [PERSON_NAME] كيك مجانا"
click at [345, 288] on input "text" at bounding box center [401, 291] width 384 height 29
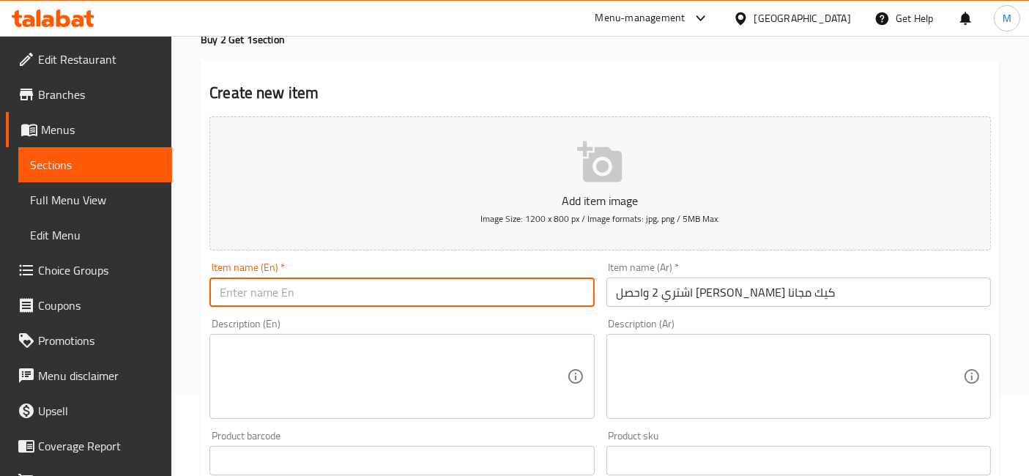
paste input "Buy 2 and get a free cheesecake"
type input "Buy 2 and get a free cheesecake"
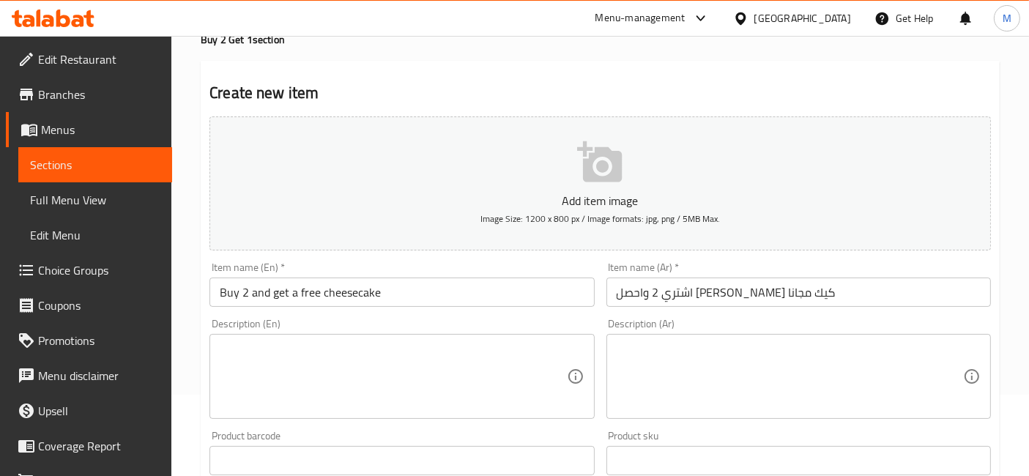
click at [376, 335] on div "Description (En)" at bounding box center [401, 376] width 384 height 85
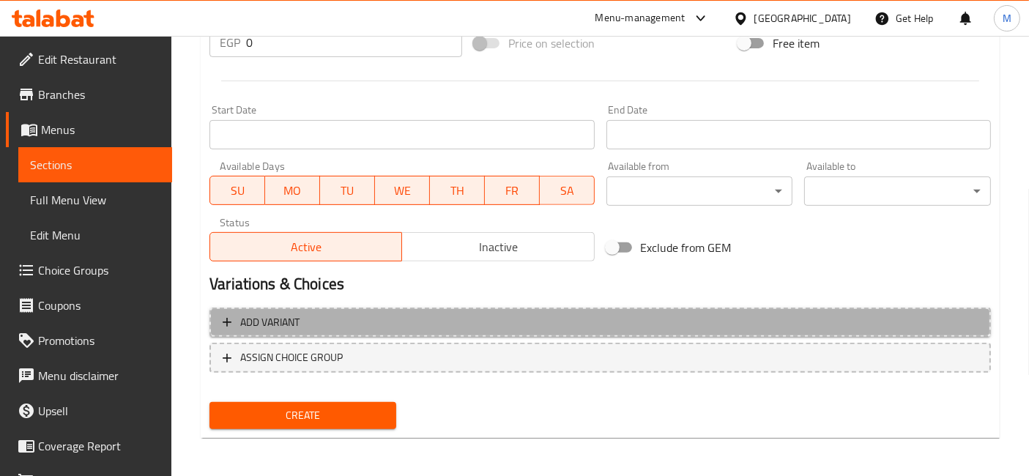
click at [275, 329] on button "Add variant" at bounding box center [599, 323] width 781 height 30
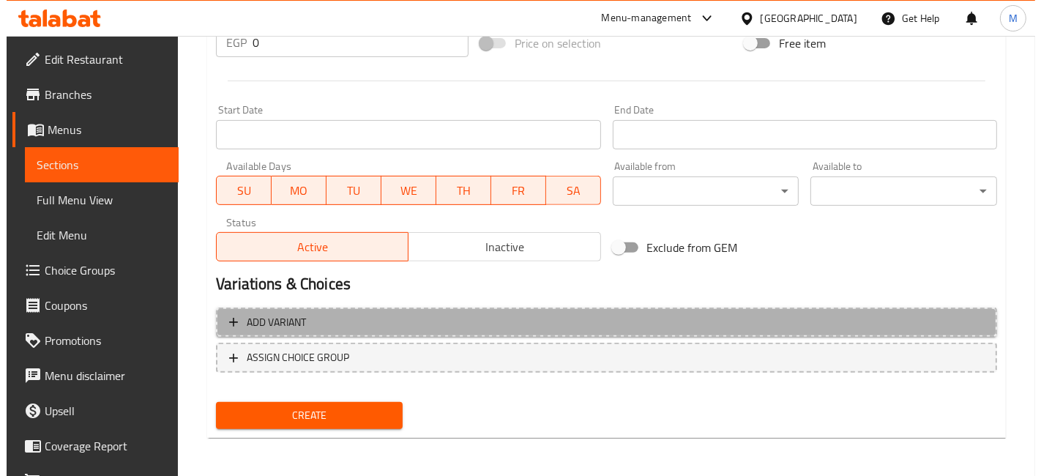
scroll to position [546, 0]
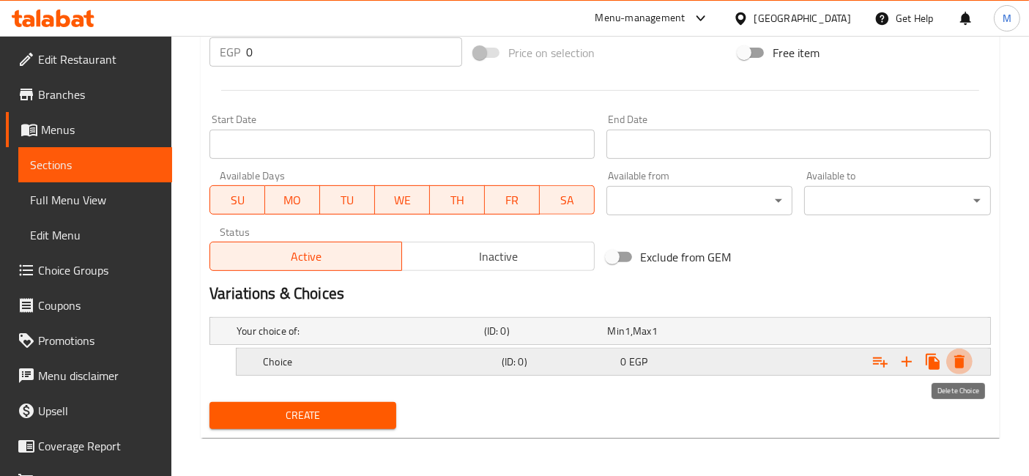
click at [961, 362] on icon "Expand" at bounding box center [959, 361] width 10 height 13
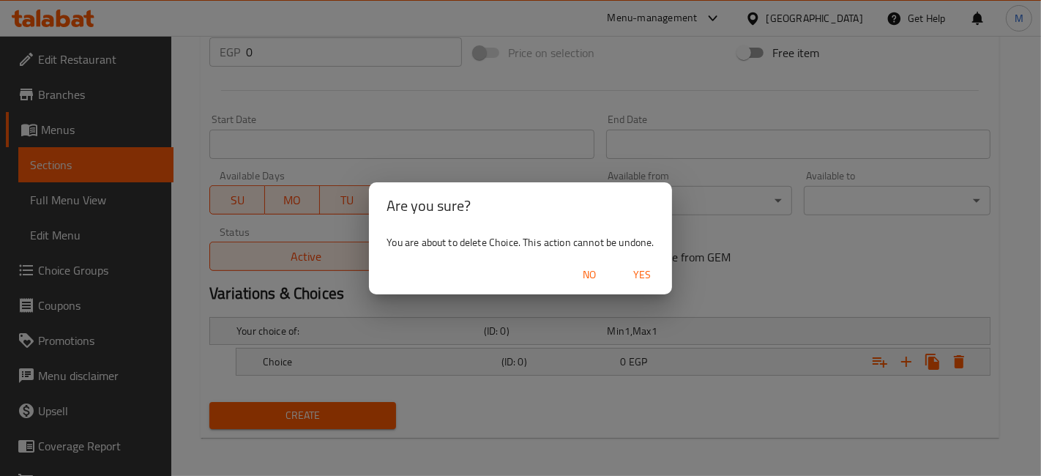
click at [645, 283] on span "Yes" at bounding box center [642, 275] width 35 height 18
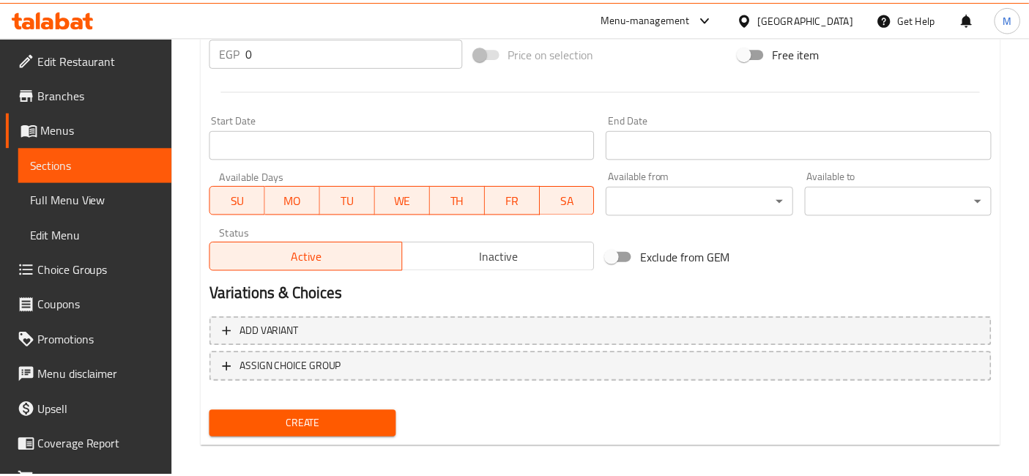
scroll to position [542, 0]
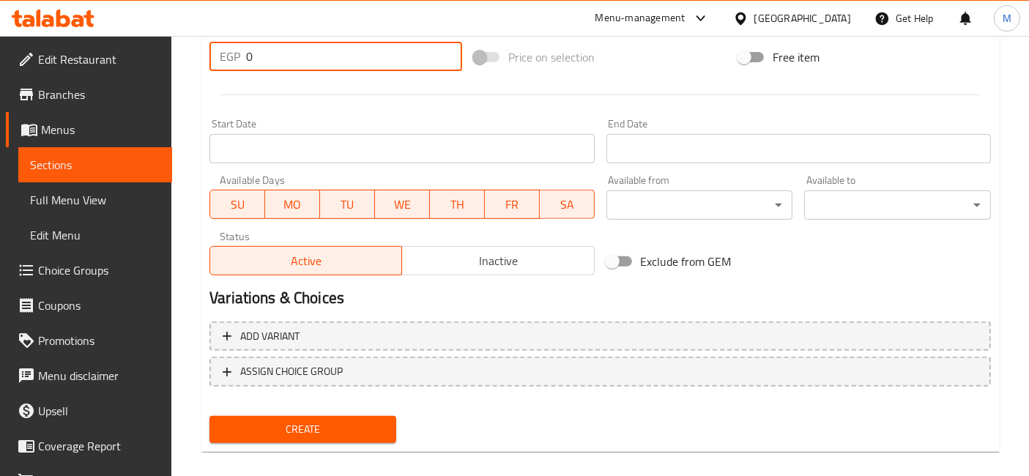
drag, startPoint x: 250, startPoint y: 46, endPoint x: 233, endPoint y: 56, distance: 20.0
click at [233, 56] on div "EGP 0 Price *" at bounding box center [335, 56] width 253 height 29
type input "270"
click at [209, 416] on button "Create" at bounding box center [302, 429] width 187 height 27
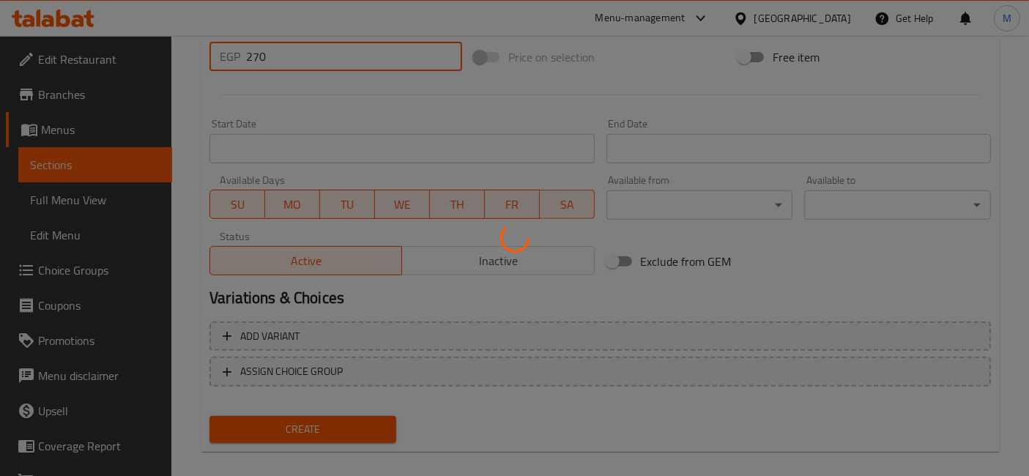
type input "0"
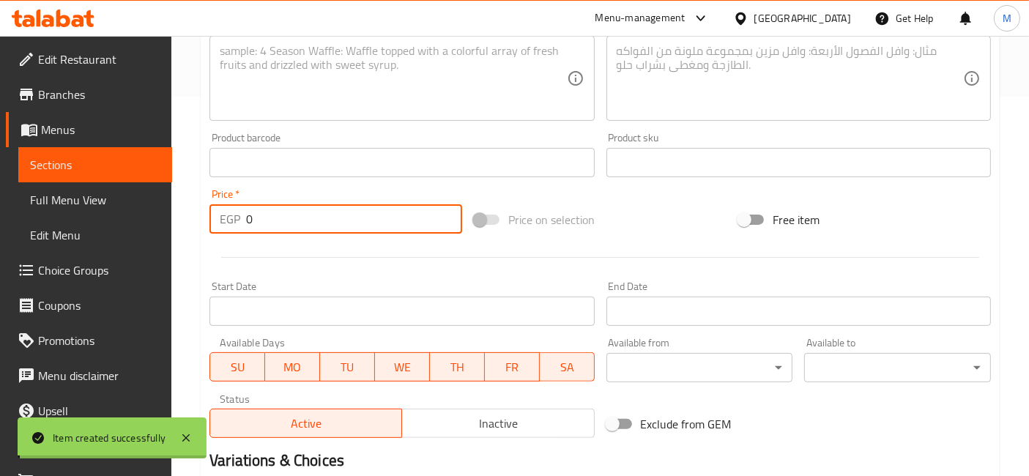
scroll to position [135, 0]
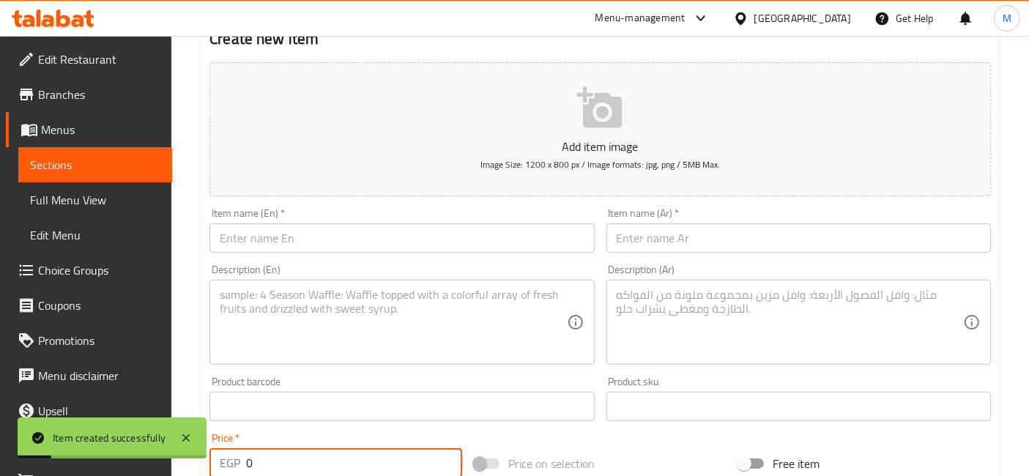
click at [83, 277] on span "Choice Groups" at bounding box center [99, 270] width 122 height 18
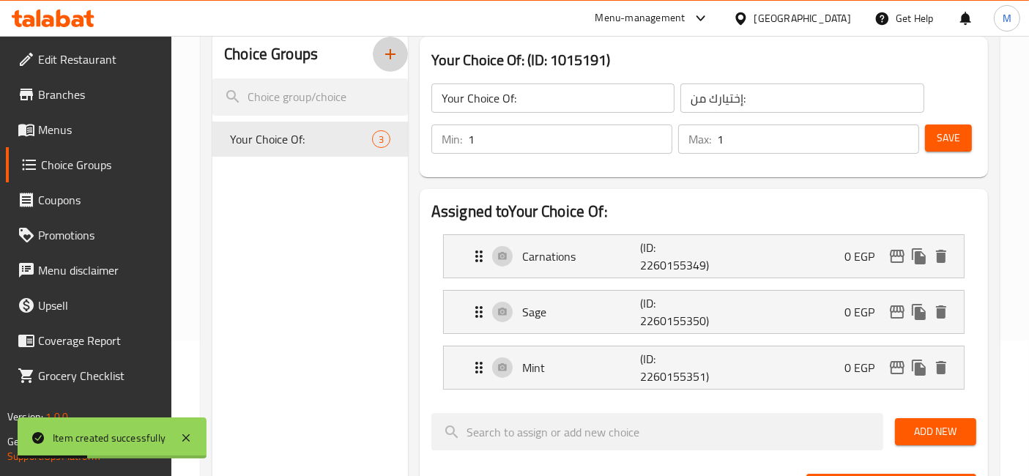
click at [386, 52] on icon "button" at bounding box center [390, 54] width 18 height 18
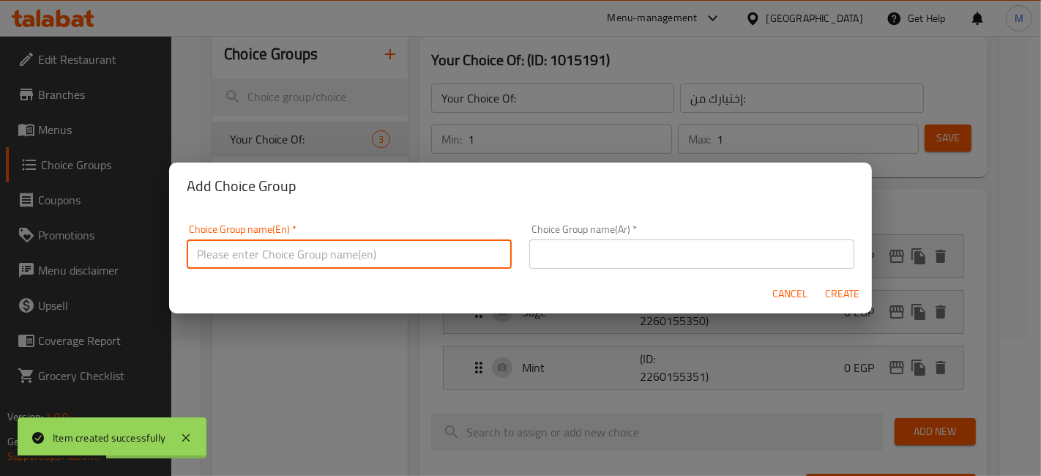
click at [335, 253] on input "text" at bounding box center [349, 253] width 325 height 29
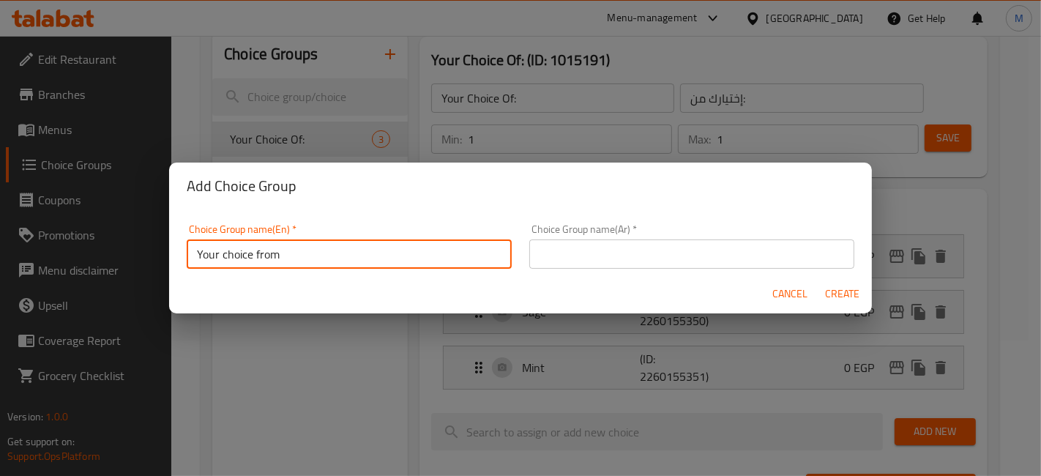
type input "Your choice from"
click at [643, 252] on input "text" at bounding box center [691, 253] width 325 height 29
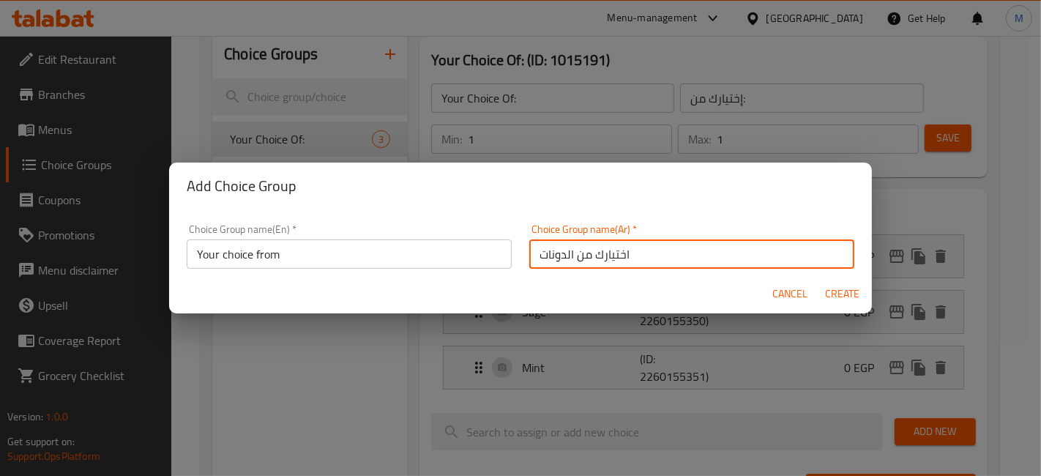
click at [556, 253] on input "اختيارك من الدونات" at bounding box center [691, 253] width 325 height 29
click at [580, 245] on input "اختيارك من الدونات" at bounding box center [691, 253] width 325 height 29
click at [577, 246] on input "اختيارك من الدونات" at bounding box center [691, 253] width 325 height 29
click at [665, 264] on input "اختيارك من الدونات" at bounding box center [691, 253] width 325 height 29
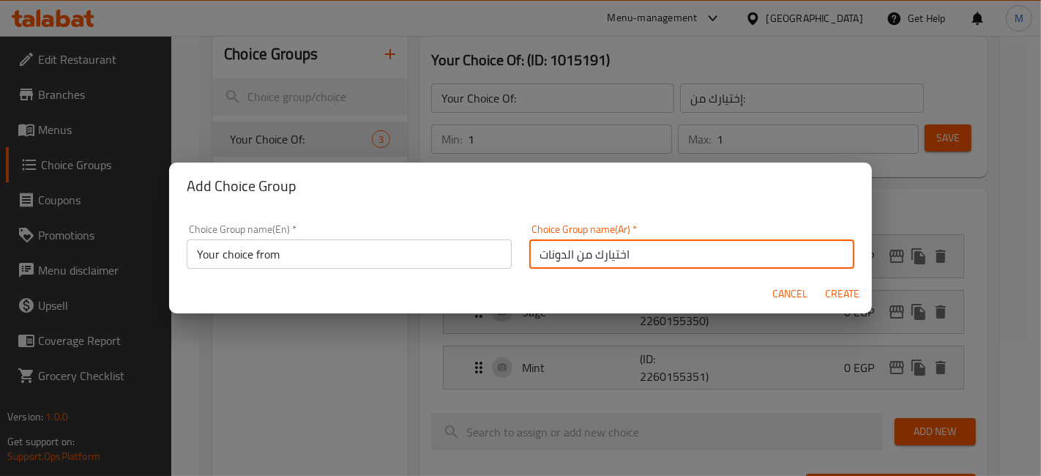
click at [665, 264] on input "اختيارك من الدونات" at bounding box center [691, 253] width 325 height 29
click at [548, 259] on input "اختيارك من الدونات" at bounding box center [691, 253] width 325 height 29
type input "اختيارك من"
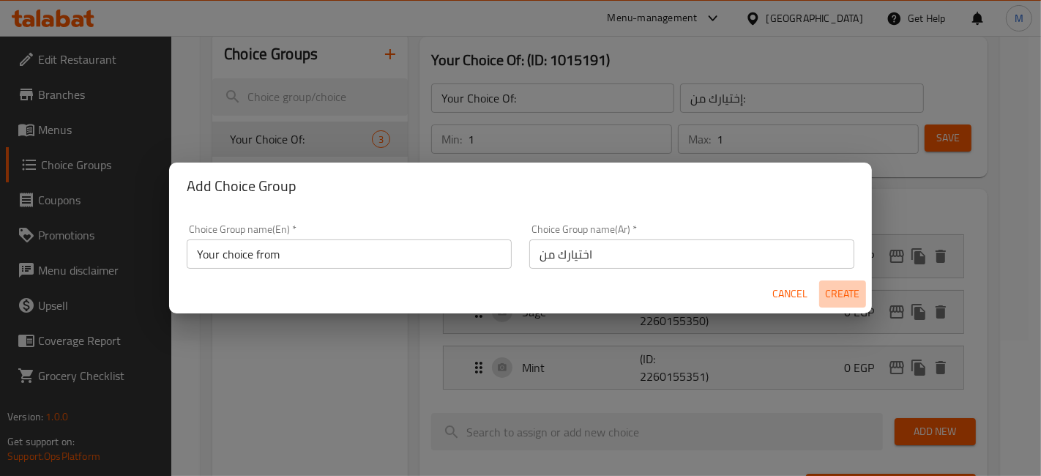
drag, startPoint x: 843, startPoint y: 285, endPoint x: 864, endPoint y: 276, distance: 23.0
click at [843, 285] on span "Create" at bounding box center [842, 294] width 35 height 18
type input "Your choice from"
type input "اختيارك من"
type input "0"
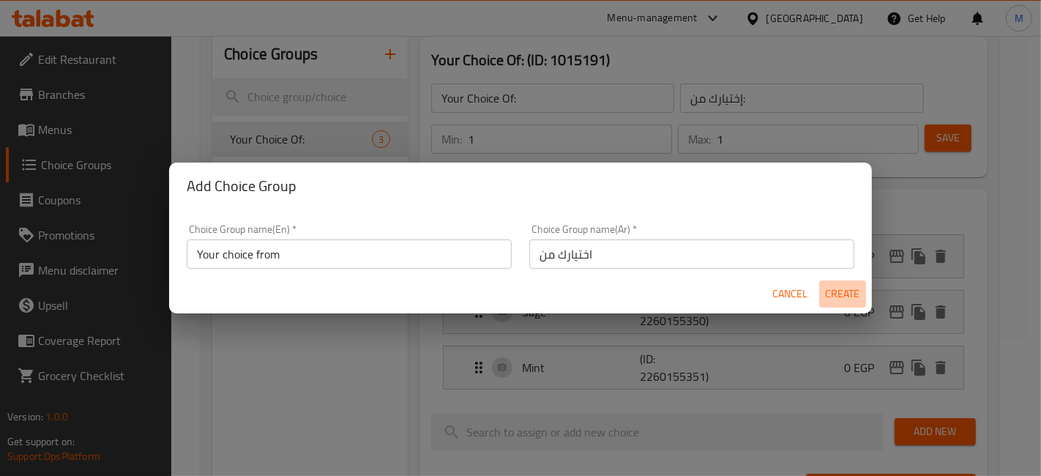
type input "0"
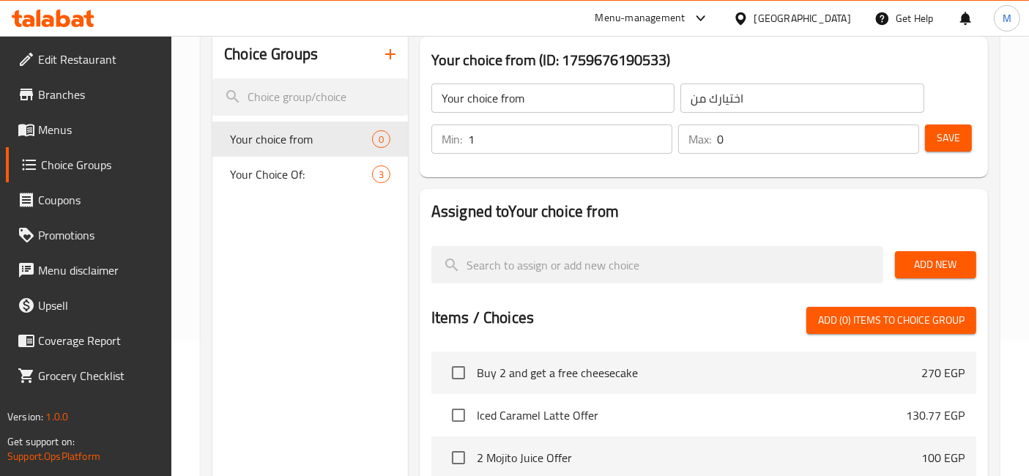
click at [652, 128] on input "1" at bounding box center [570, 138] width 204 height 29
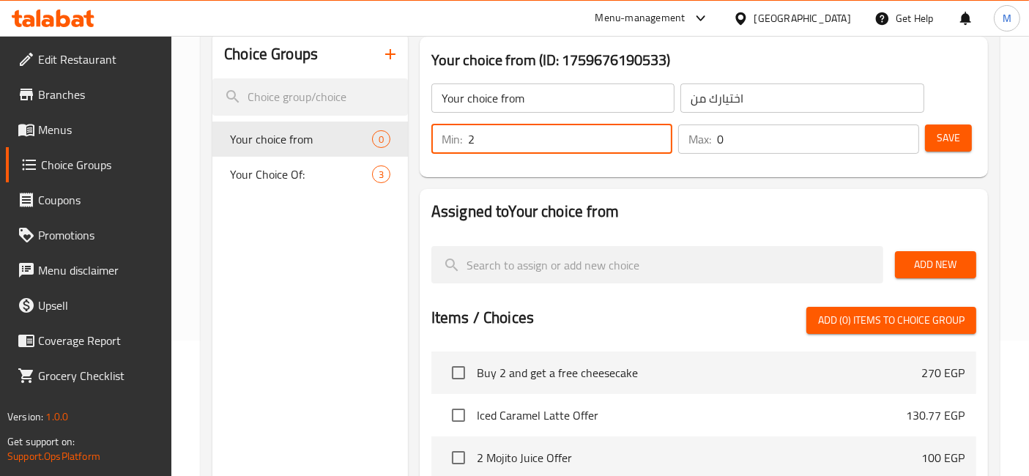
type input "2"
click at [652, 128] on input "2" at bounding box center [570, 138] width 204 height 29
click at [896, 134] on input "0" at bounding box center [818, 138] width 202 height 29
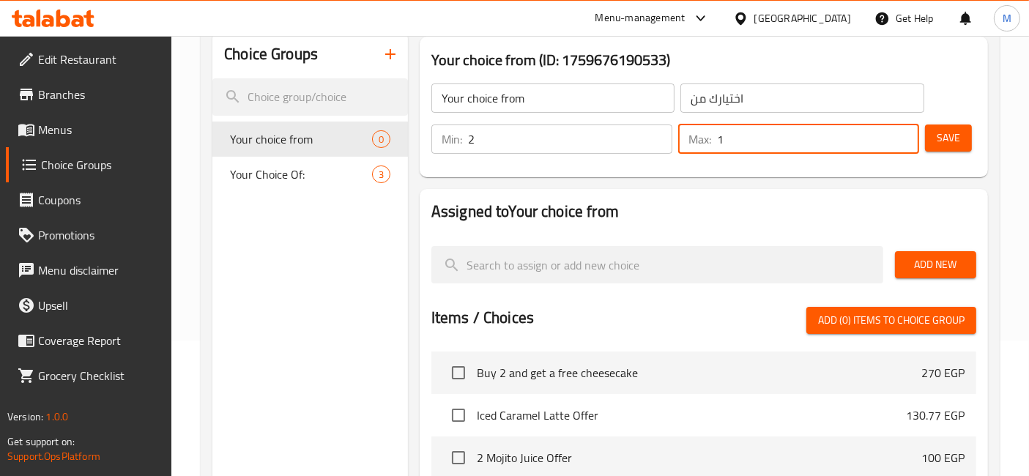
click at [901, 131] on input "1" at bounding box center [818, 138] width 202 height 29
type input "2"
click at [901, 131] on input "2" at bounding box center [818, 138] width 202 height 29
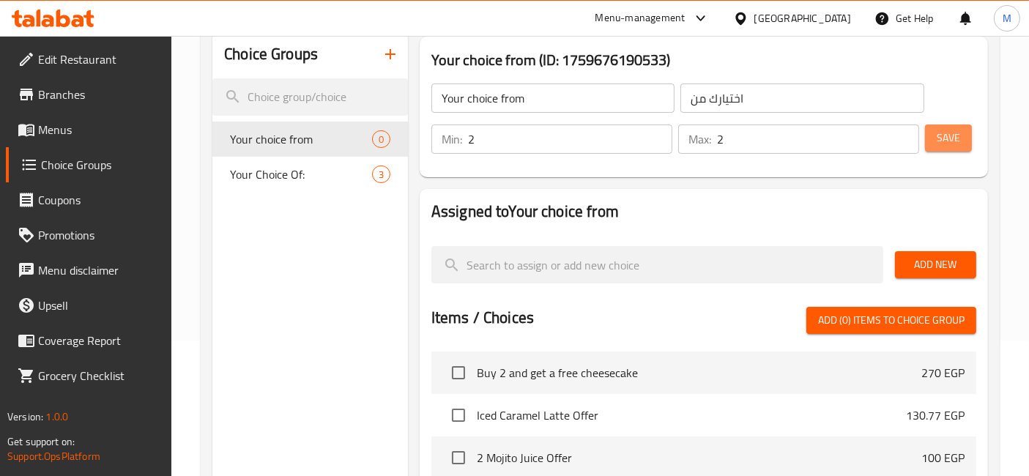
click at [959, 134] on span "Save" at bounding box center [947, 138] width 23 height 18
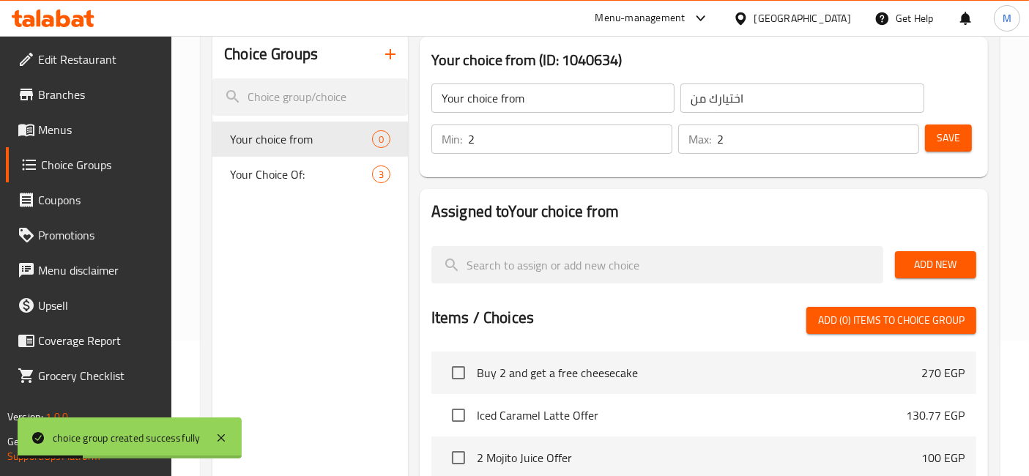
click at [931, 265] on span "Add New" at bounding box center [935, 265] width 58 height 18
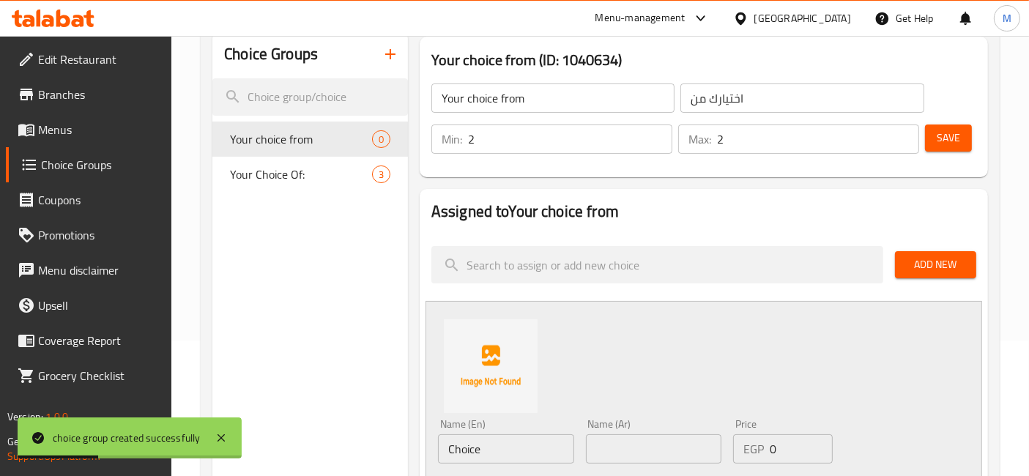
scroll to position [298, 0]
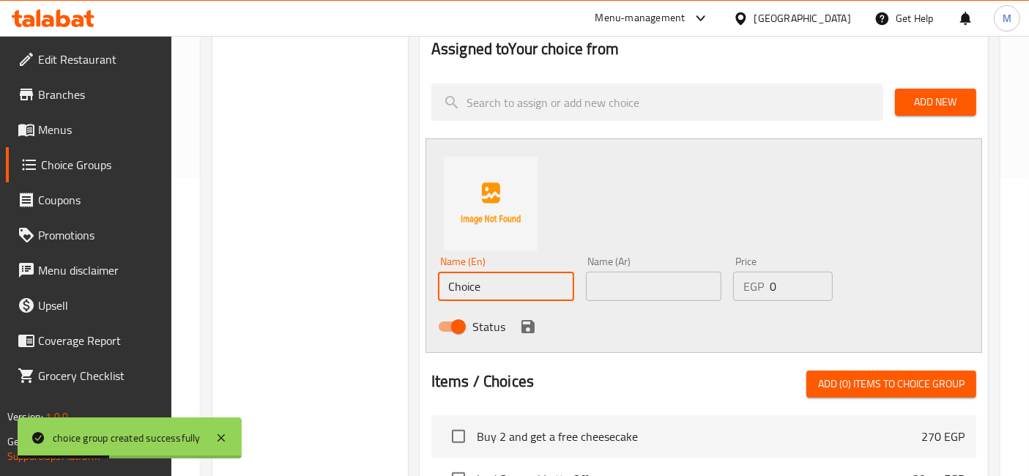
click at [495, 293] on input "Choice" at bounding box center [506, 286] width 136 height 29
click at [647, 269] on div "Name (Ar) Name (Ar)" at bounding box center [654, 278] width 136 height 45
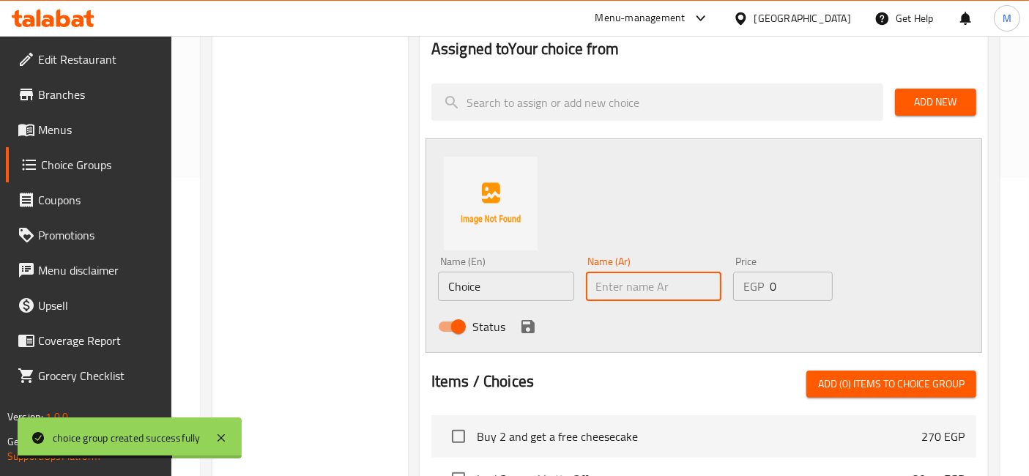
click at [653, 294] on input "text" at bounding box center [654, 286] width 136 height 29
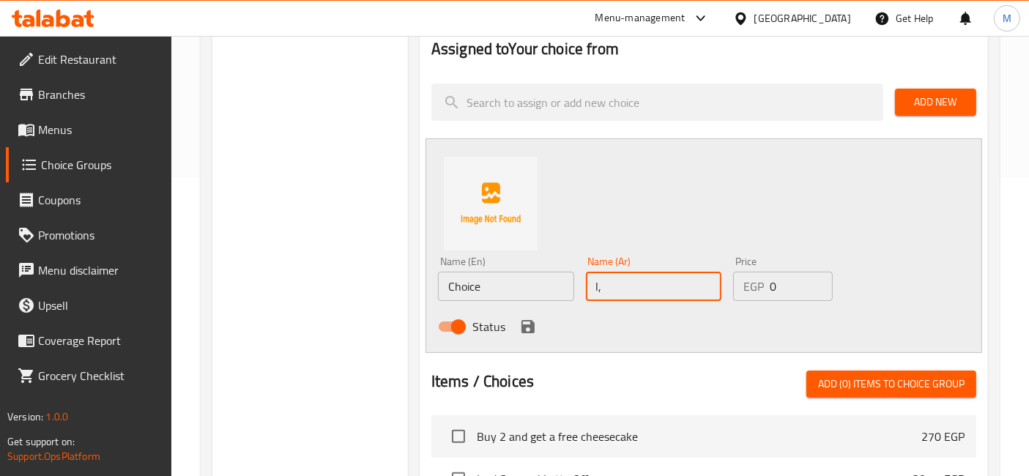
type input "l"
type input "مولتن كيك"
click at [464, 286] on input "Choice" at bounding box center [506, 286] width 136 height 29
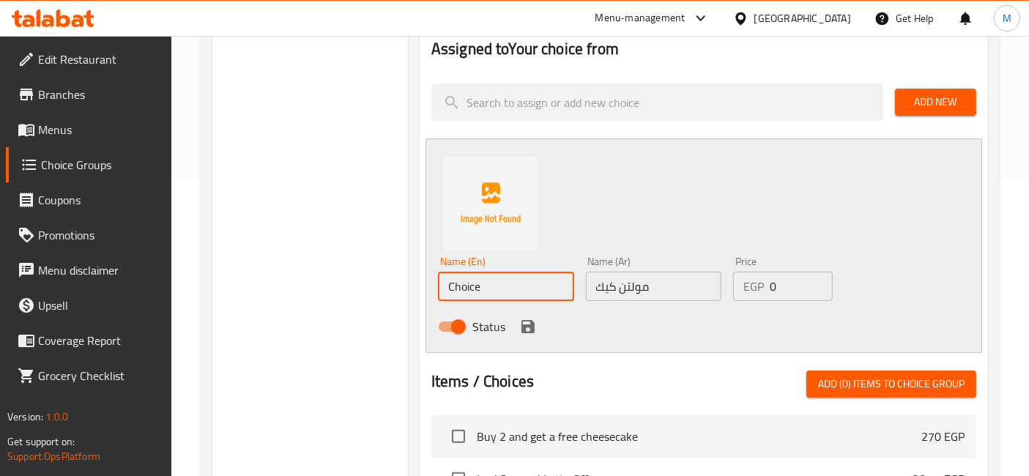
click at [464, 286] on input "Choice" at bounding box center [506, 286] width 136 height 29
click at [510, 290] on input "Molten Cake" at bounding box center [506, 286] width 136 height 29
type input "Molten Cake"
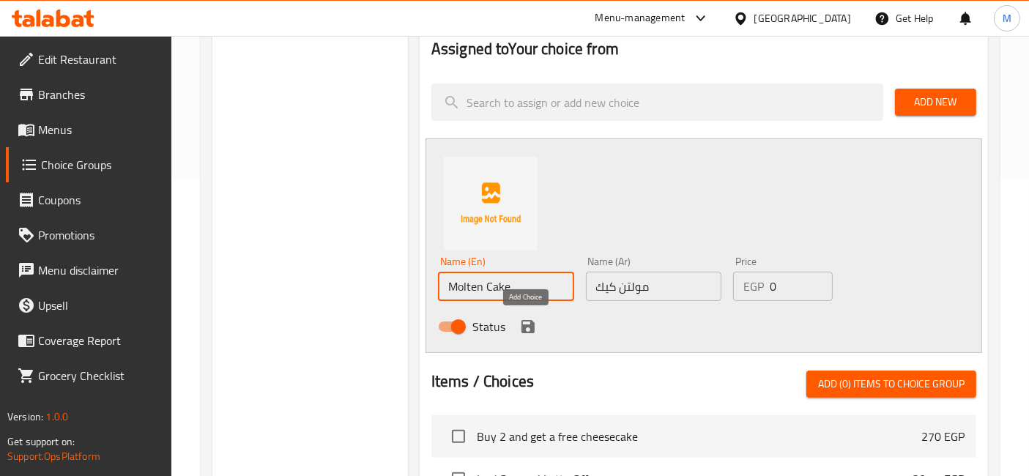
click at [519, 327] on icon "save" at bounding box center [528, 327] width 18 height 18
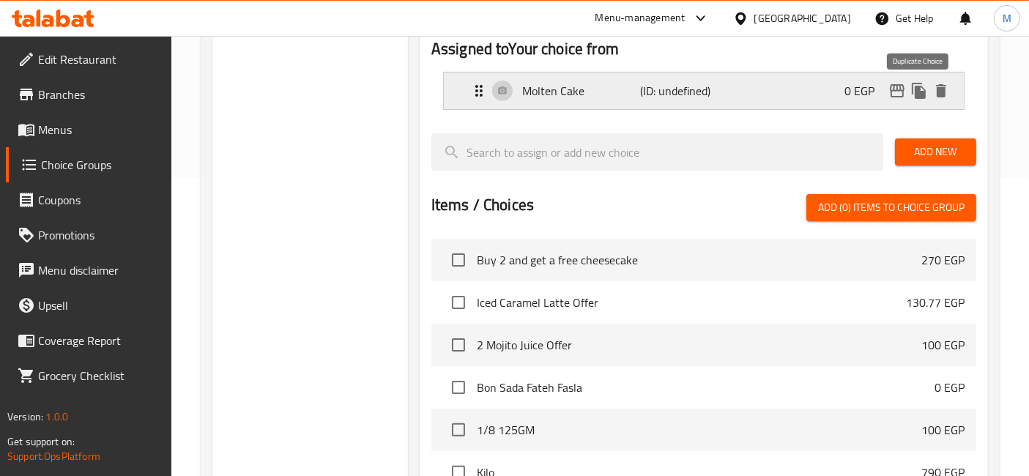
click at [918, 92] on icon "duplicate" at bounding box center [919, 91] width 14 height 16
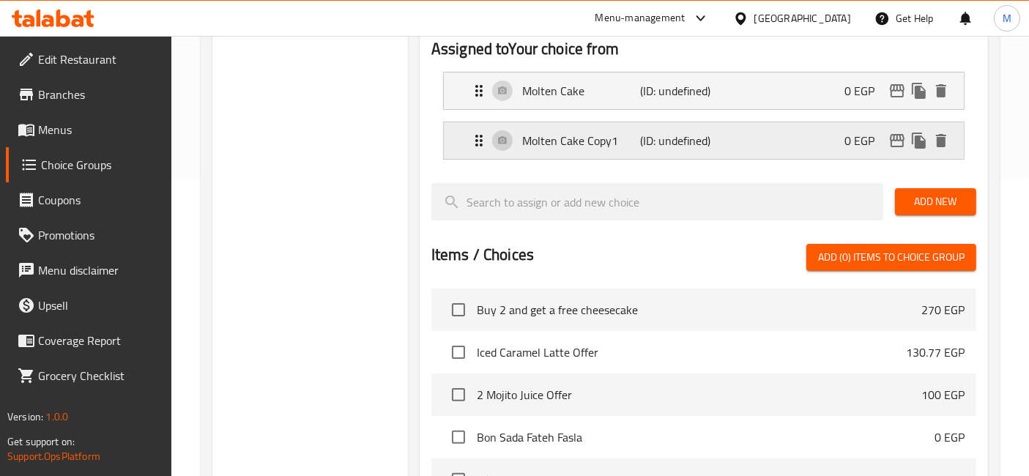
drag, startPoint x: 673, startPoint y: 139, endPoint x: 629, endPoint y: 148, distance: 44.8
click at [672, 139] on p "(ID: undefined)" at bounding box center [679, 141] width 79 height 18
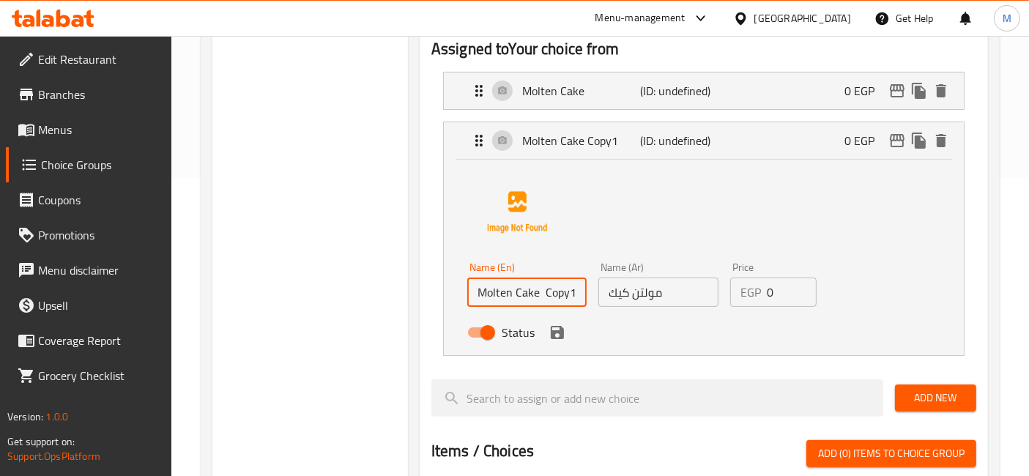
click at [531, 299] on input "Molten Cake Copy1" at bounding box center [526, 291] width 119 height 29
paste input "text"
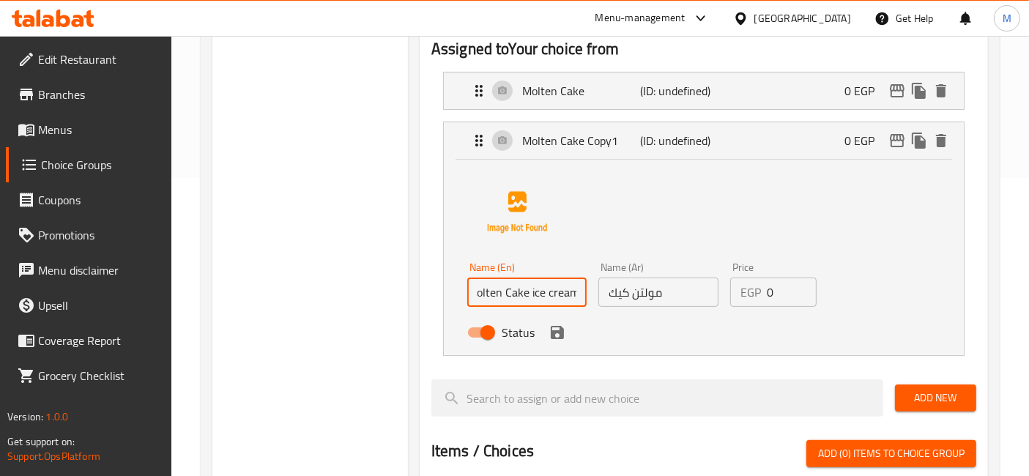
type input "Molten Cake ice cream"
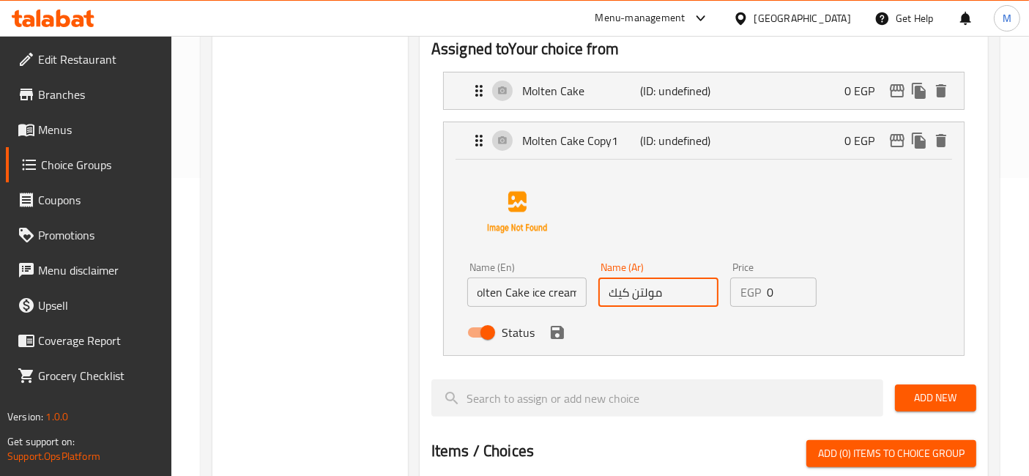
click at [685, 287] on input "مولتن كيك" at bounding box center [657, 291] width 119 height 29
click at [556, 329] on icon "save" at bounding box center [557, 332] width 13 height 13
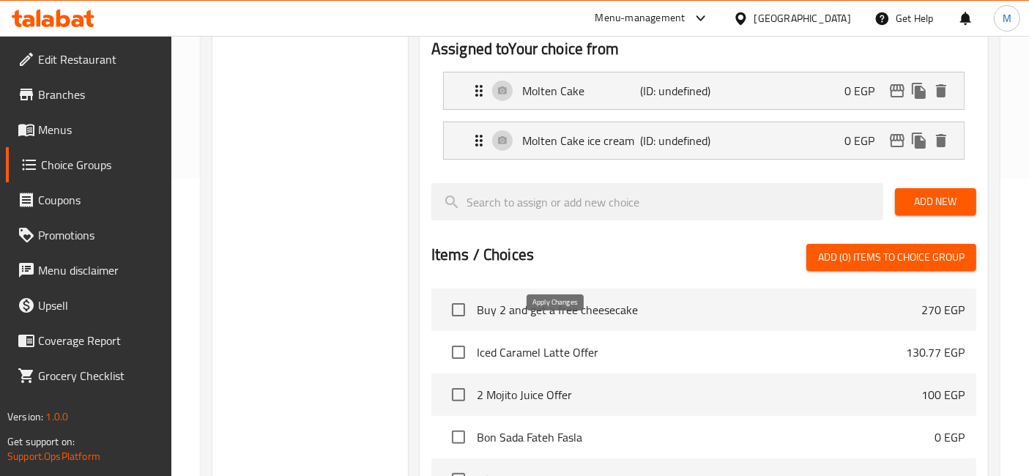
type input "مولتن كيك ايس كريم"
click at [921, 137] on icon "duplicate" at bounding box center [919, 141] width 18 height 18
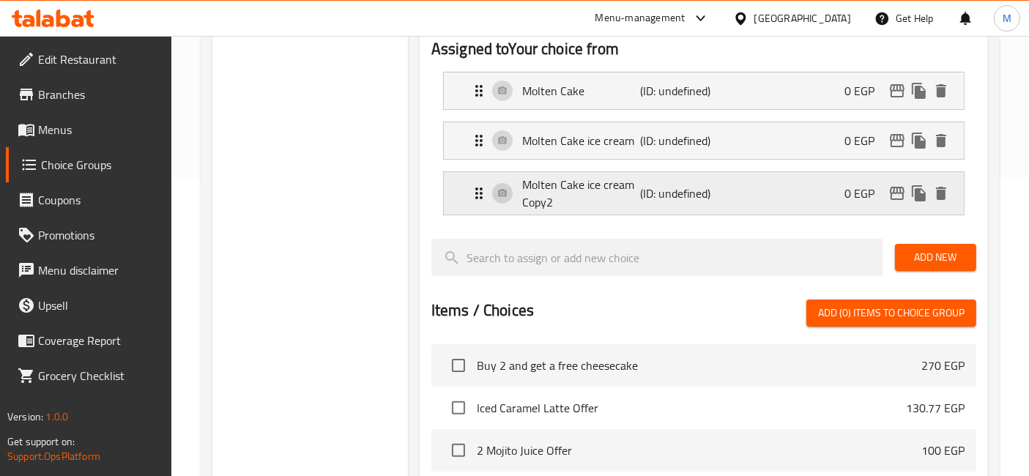
click at [699, 185] on p "(ID: undefined)" at bounding box center [679, 194] width 79 height 18
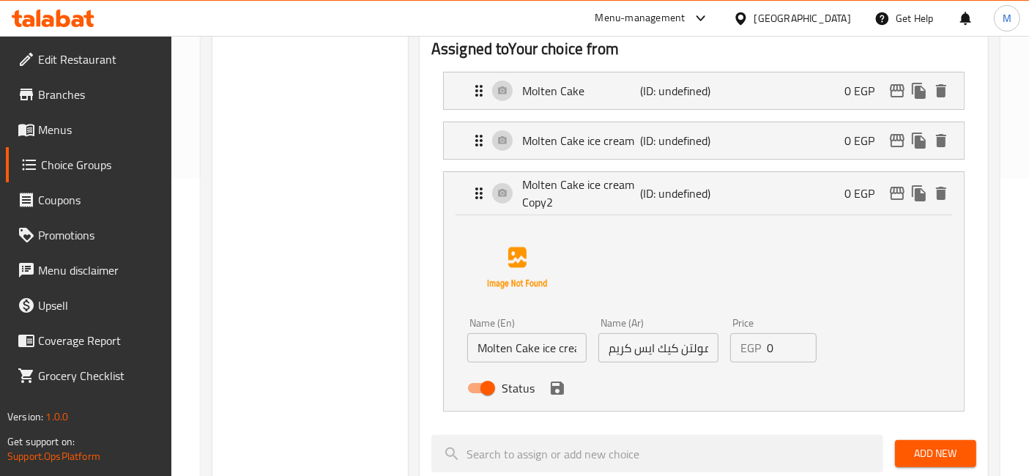
click at [534, 348] on input "Molten Cake ice cream Copy2" at bounding box center [526, 347] width 119 height 29
click at [485, 351] on input "براونيز" at bounding box center [526, 347] width 119 height 29
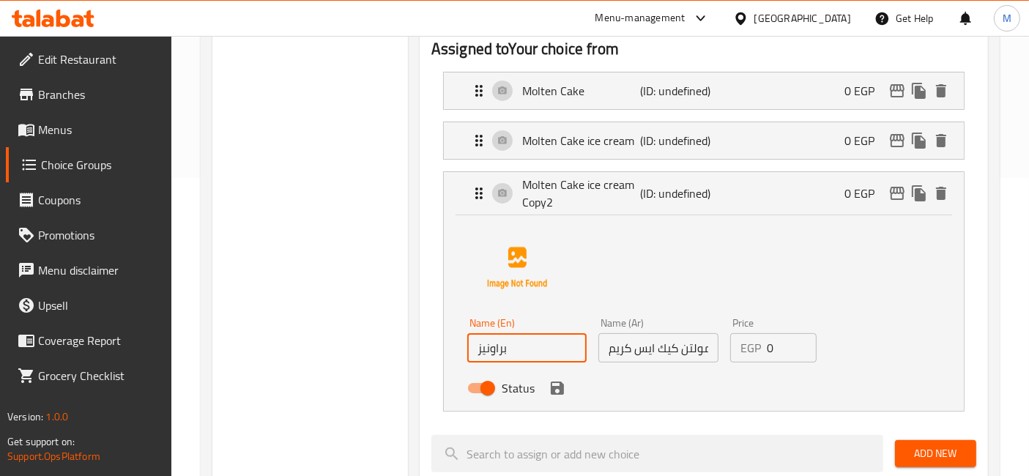
type input "براونيز"
click at [693, 360] on input "مولتن كيك ايس كريم" at bounding box center [657, 347] width 119 height 29
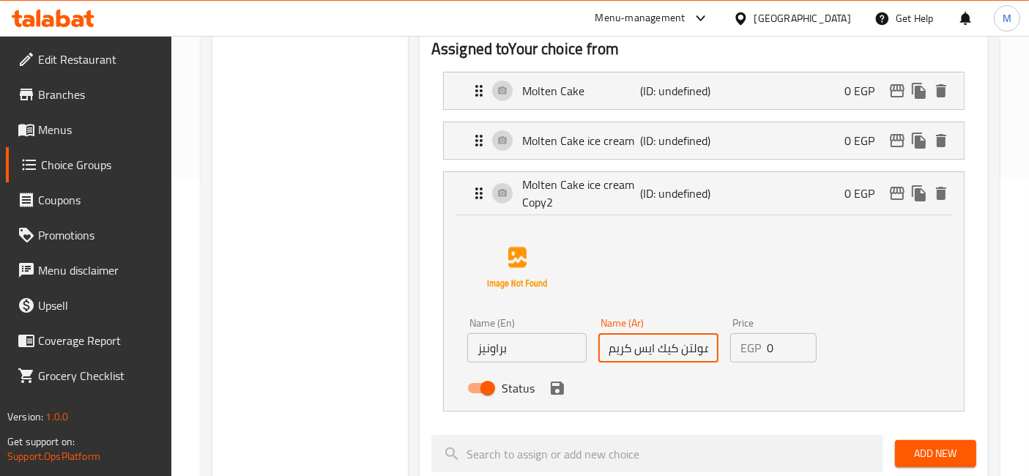
click at [693, 360] on input "مولتن كيك ايس كريم" at bounding box center [657, 347] width 119 height 29
paste input "براونيز"
type input "براونيز"
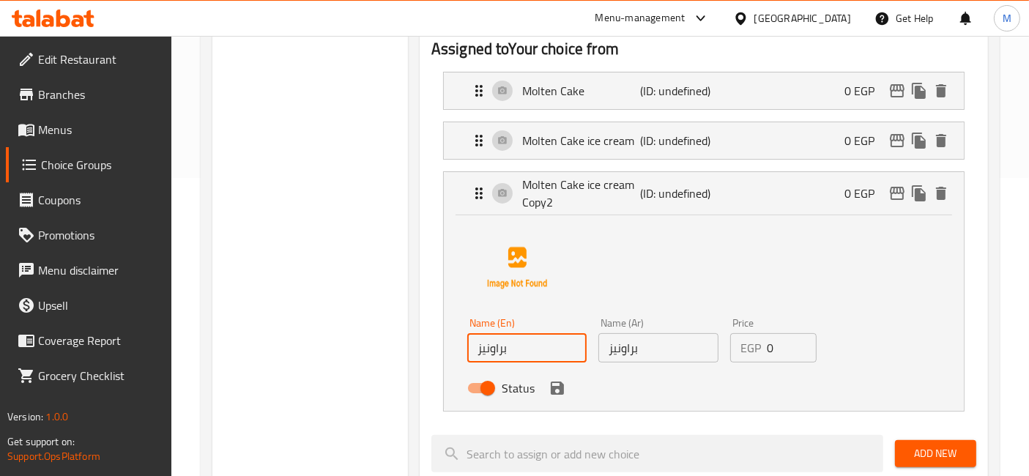
click at [551, 342] on input "براونيز" at bounding box center [526, 347] width 119 height 29
click at [619, 350] on input "براونيز" at bounding box center [657, 347] width 119 height 29
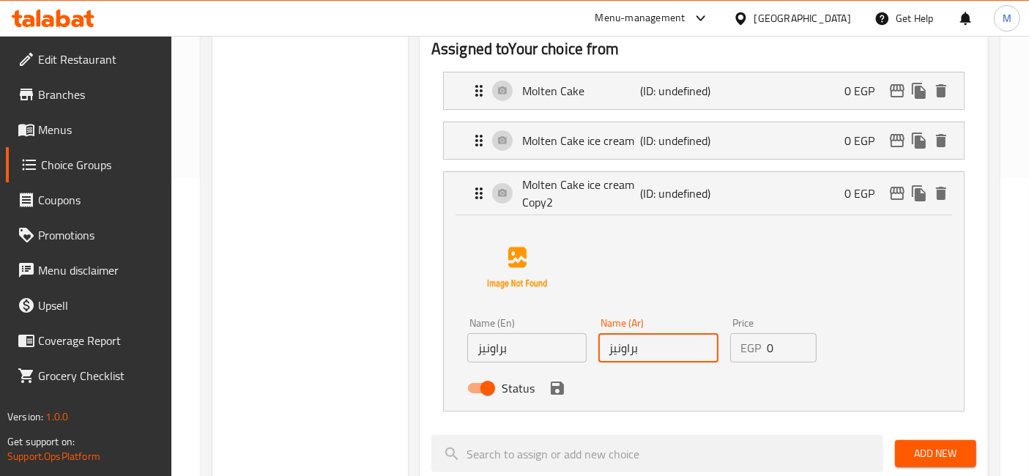
click at [619, 350] on input "براونيز" at bounding box center [657, 347] width 119 height 29
click at [489, 349] on input "براونيز" at bounding box center [526, 347] width 119 height 29
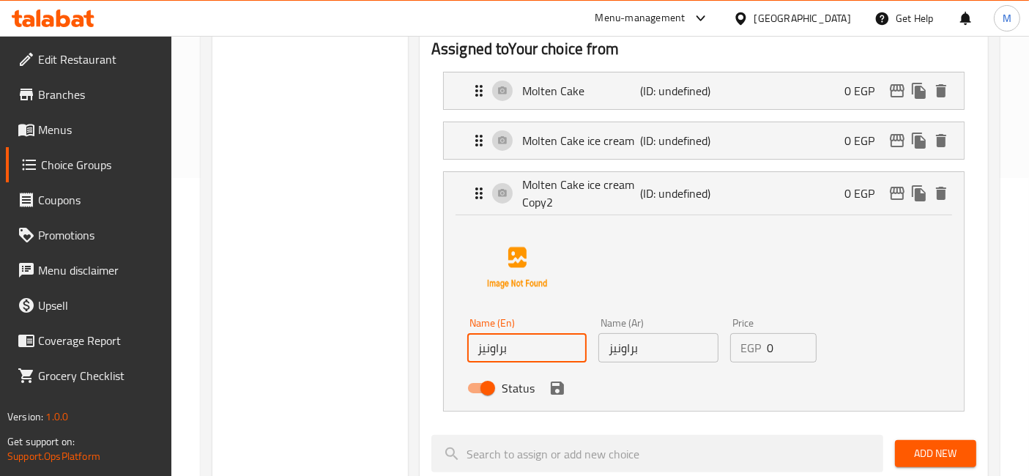
click at [488, 348] on input "براونيز" at bounding box center [526, 347] width 119 height 29
paste input "Brownies"
click at [558, 383] on icon "save" at bounding box center [557, 387] width 13 height 13
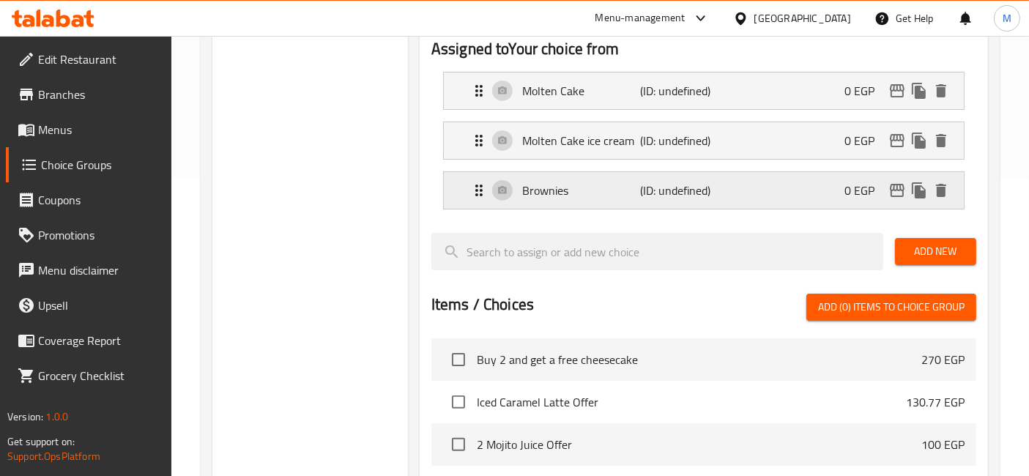
type input "Brownies"
click at [924, 187] on icon "duplicate" at bounding box center [919, 190] width 14 height 16
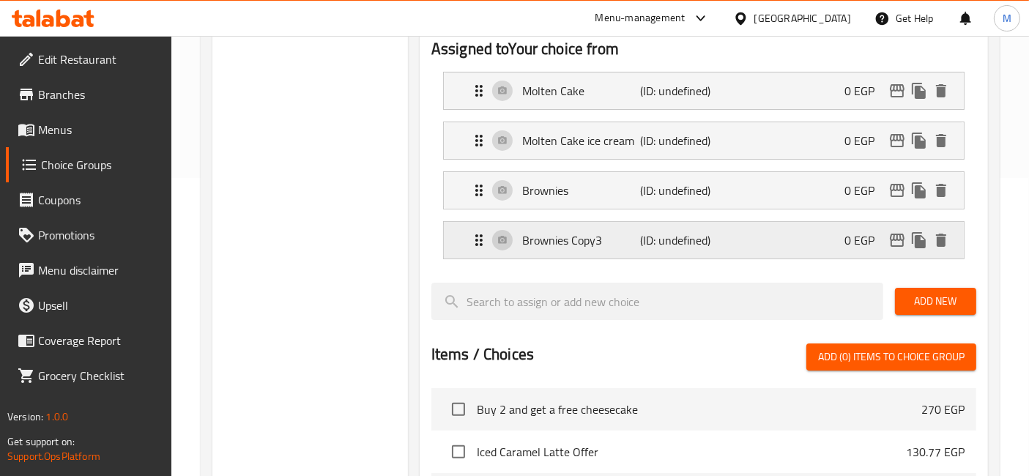
click at [682, 253] on div "Brownies Copy3 (ID: undefined) 0 EGP" at bounding box center [708, 240] width 476 height 37
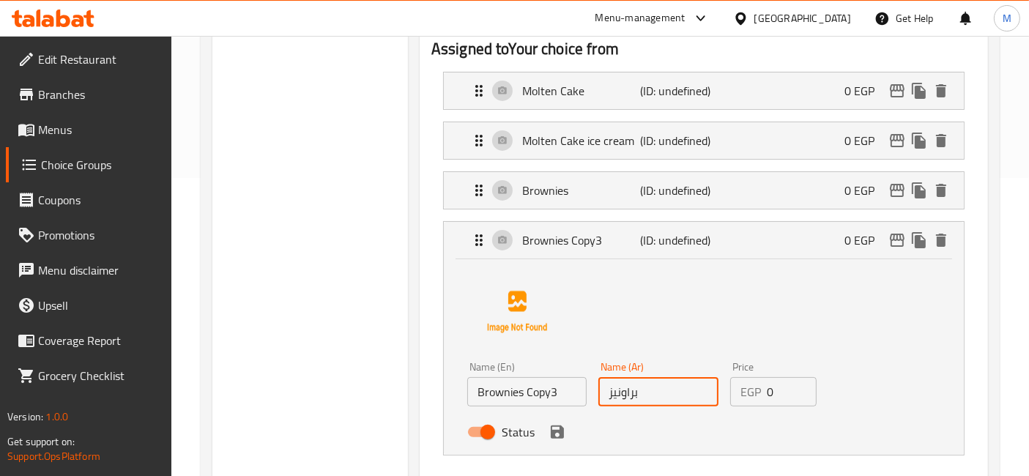
click at [636, 403] on input "براونيز" at bounding box center [657, 391] width 119 height 29
type input "ريد فيلفيت"
click at [540, 398] on input "Brownies Copy3" at bounding box center [526, 391] width 119 height 29
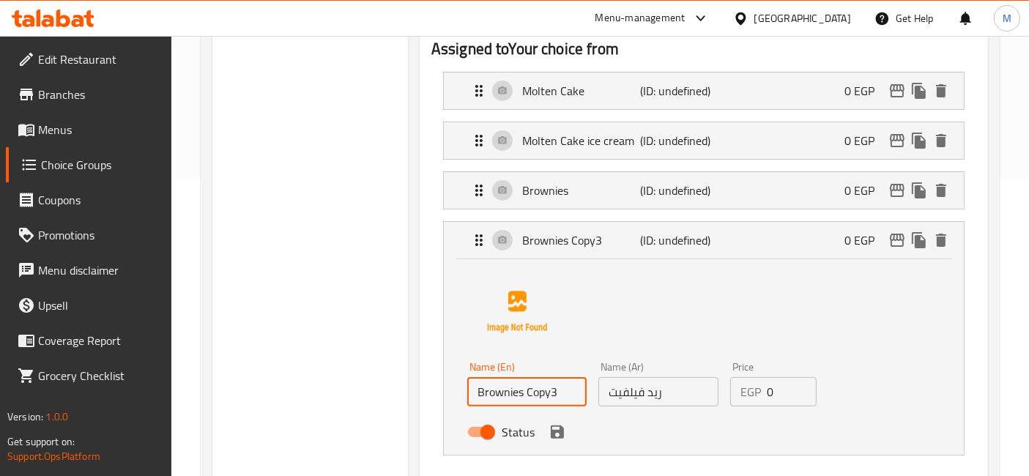
click at [540, 398] on input "Brownies Copy3" at bounding box center [526, 391] width 119 height 29
type input "Red velvet"
click at [562, 432] on icon "save" at bounding box center [557, 431] width 13 height 13
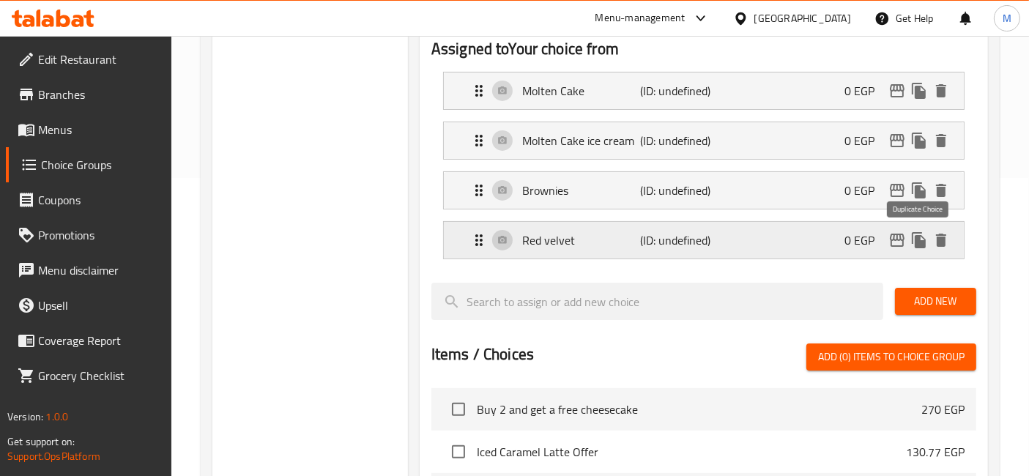
click at [918, 239] on icon "duplicate" at bounding box center [919, 240] width 14 height 16
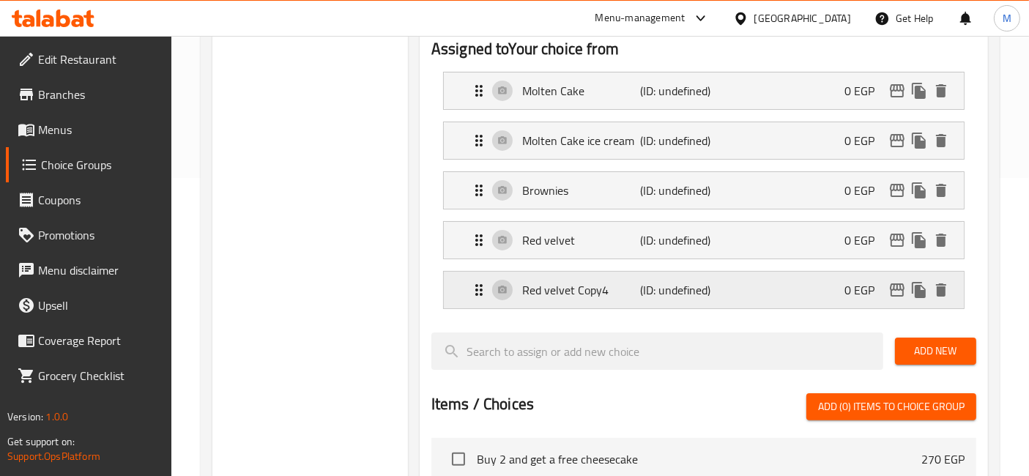
click at [720, 288] on div "Red velvet Copy4 (ID: undefined) 0 EGP" at bounding box center [708, 290] width 476 height 37
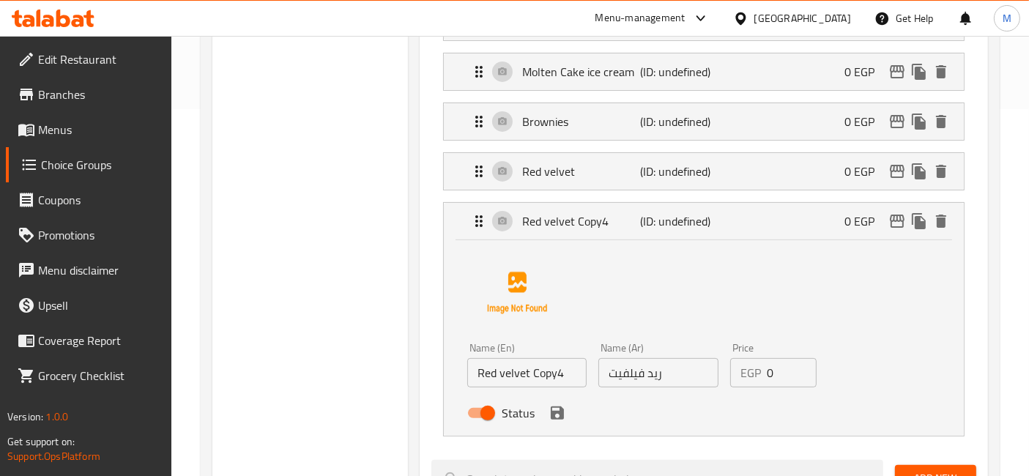
scroll to position [461, 0]
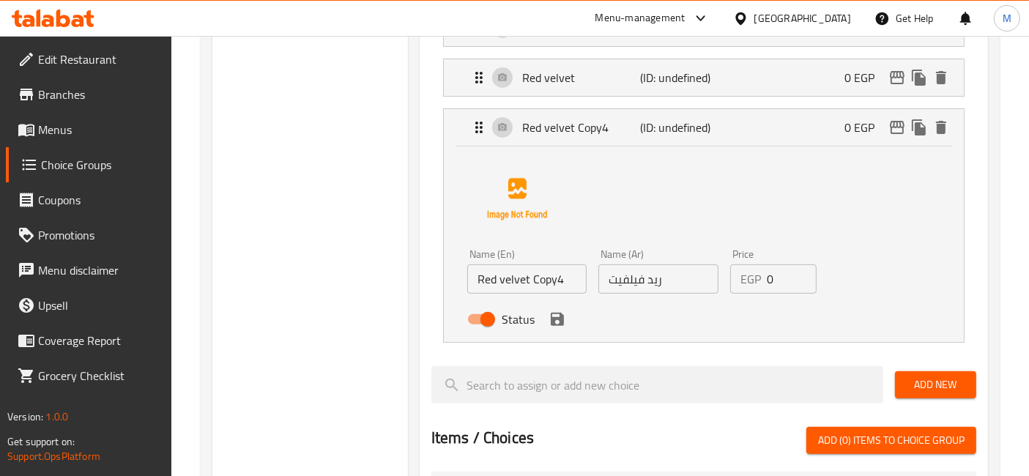
click at [633, 284] on input "ريد فيلفيت" at bounding box center [657, 278] width 119 height 29
type input "a"
click at [626, 286] on input "شوكلت فلوتس" at bounding box center [657, 278] width 119 height 29
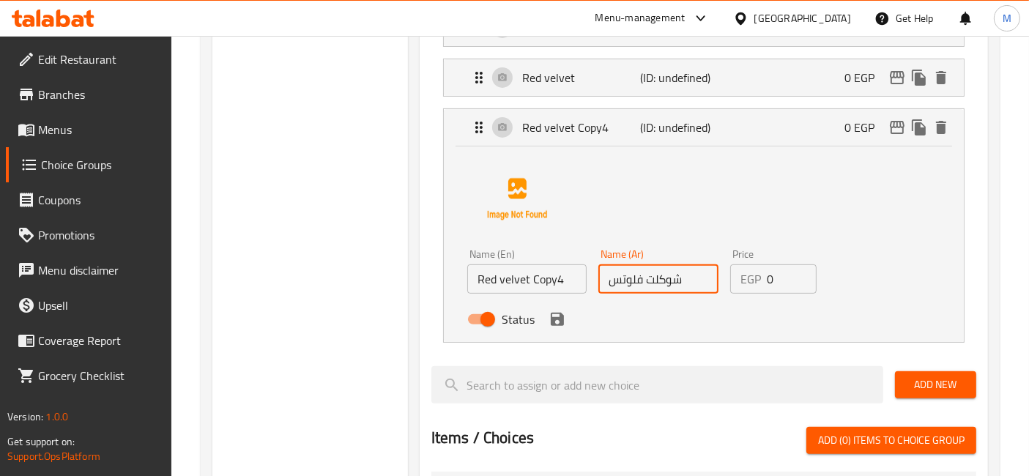
click at [626, 286] on input "شوكلت فلوتس" at bounding box center [657, 278] width 119 height 29
type input "شوكلت فلوتس"
click at [496, 283] on input "Red velvet Copy4" at bounding box center [526, 278] width 119 height 29
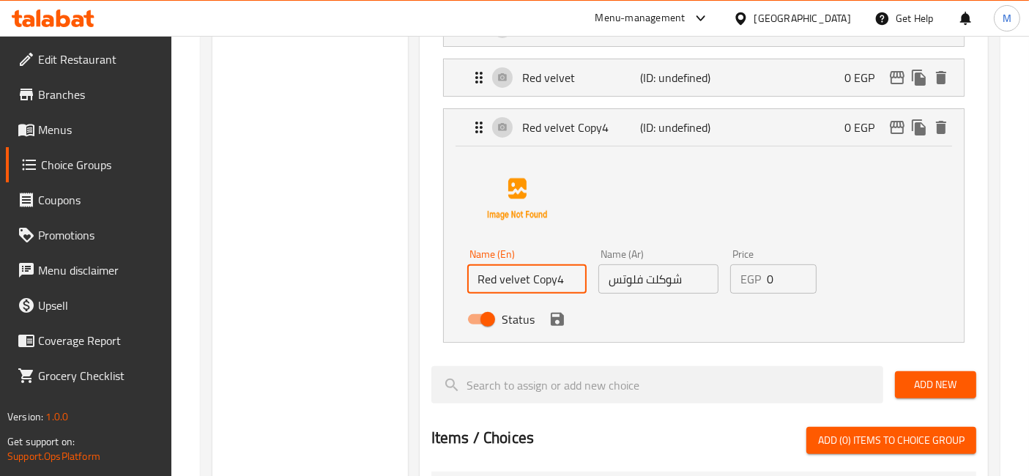
click at [496, 283] on input "Red velvet Copy4" at bounding box center [526, 278] width 119 height 29
paste input "Chocolate Flutes"
click at [559, 321] on icon "save" at bounding box center [557, 319] width 13 height 13
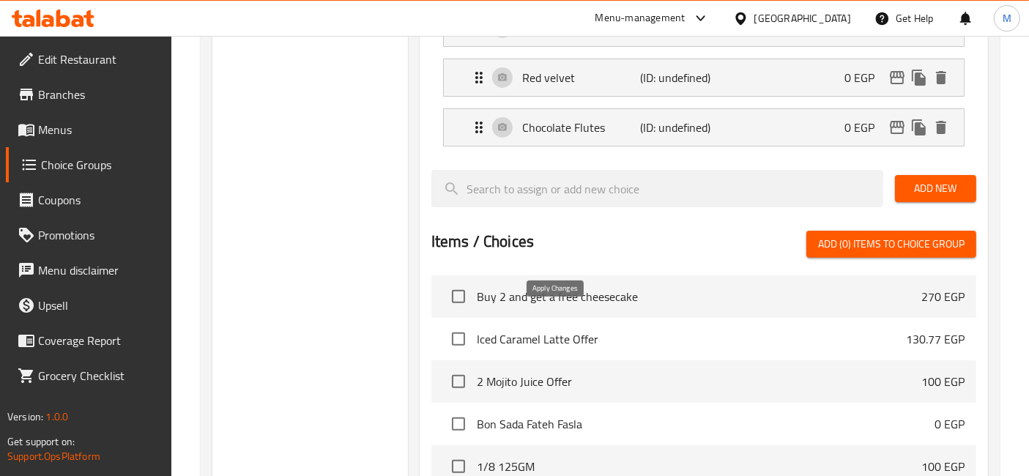
type input "Chocolate Flutes"
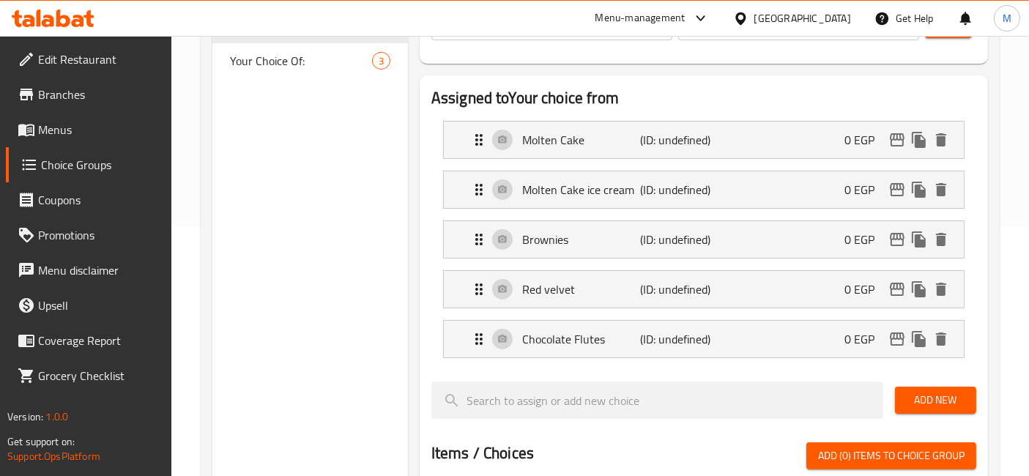
scroll to position [135, 0]
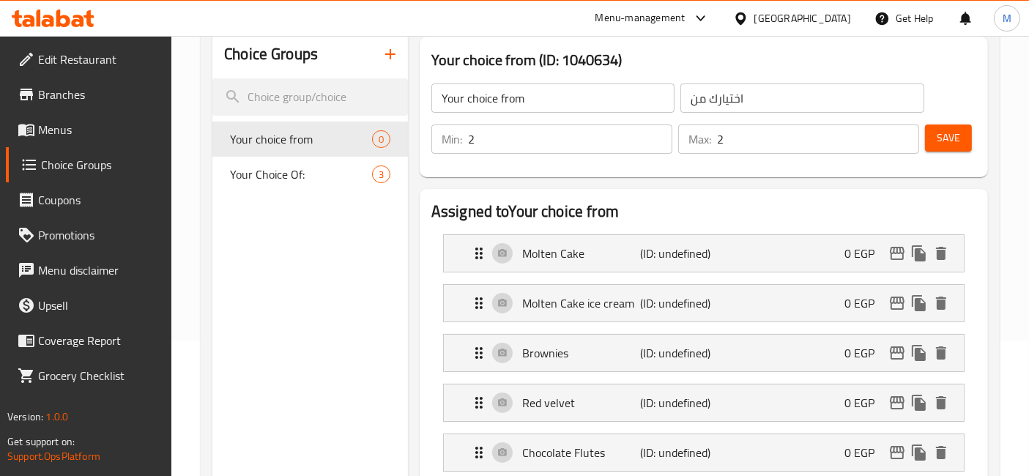
click at [959, 136] on span "Save" at bounding box center [947, 138] width 23 height 18
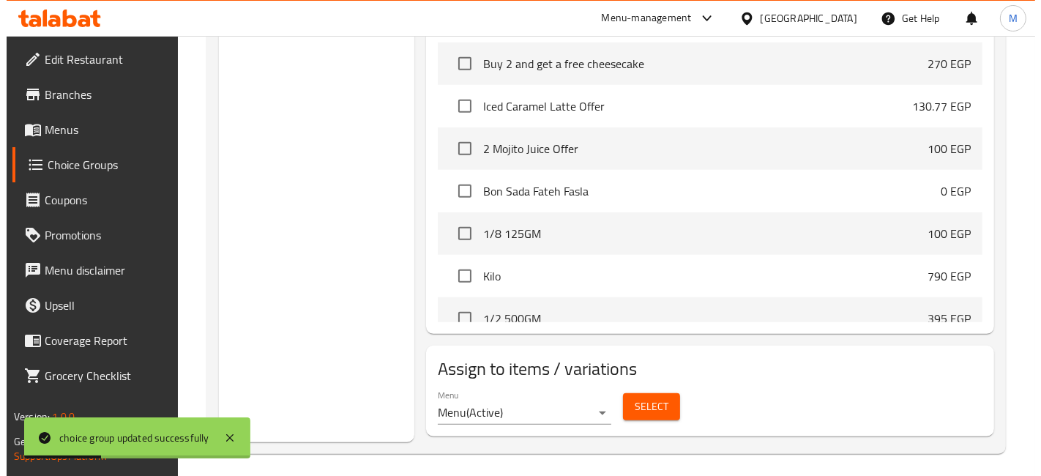
scroll to position [728, 0]
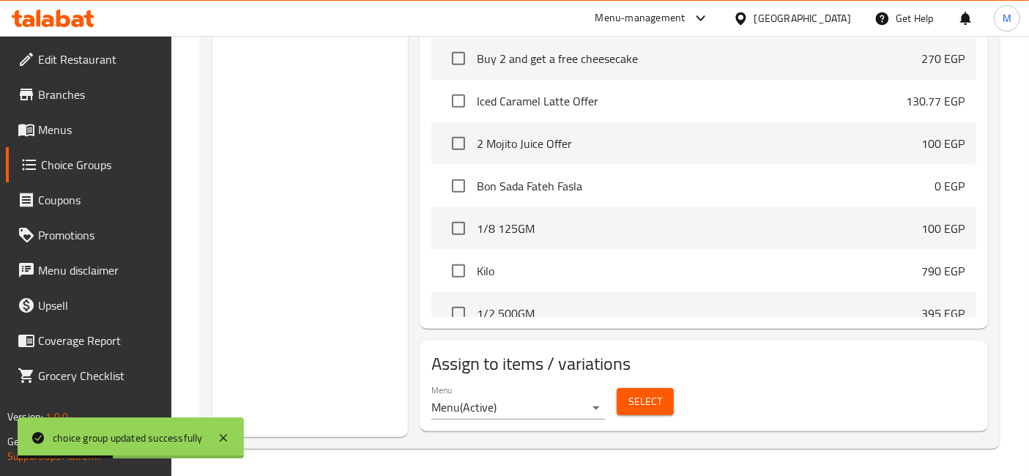
click at [646, 392] on span "Select" at bounding box center [645, 401] width 34 height 18
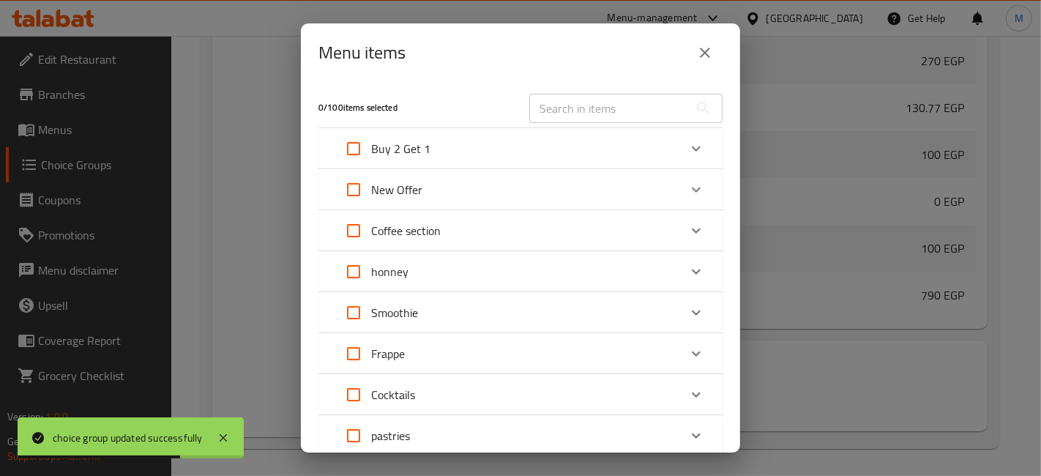
click at [464, 163] on div "Buy 2 Get 1" at bounding box center [507, 148] width 343 height 35
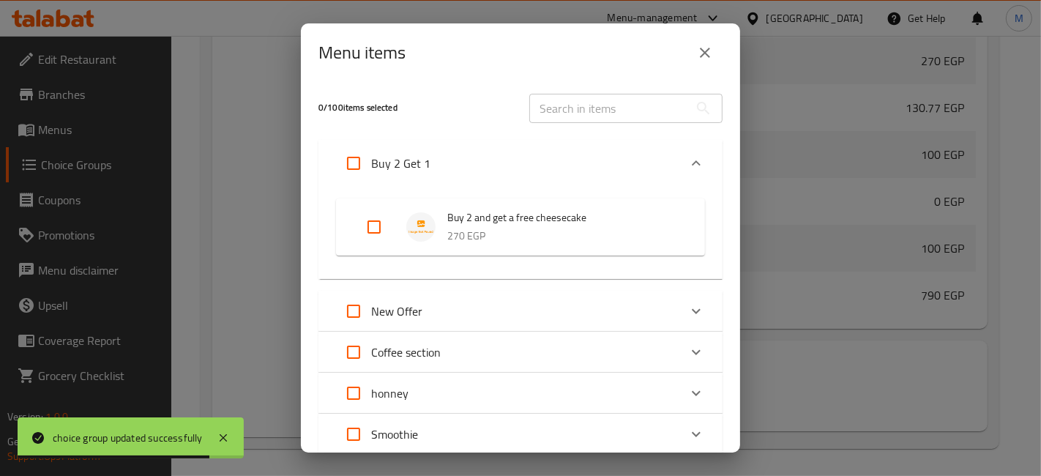
click at [368, 227] on input "Expand" at bounding box center [374, 226] width 35 height 35
checkbox input "true"
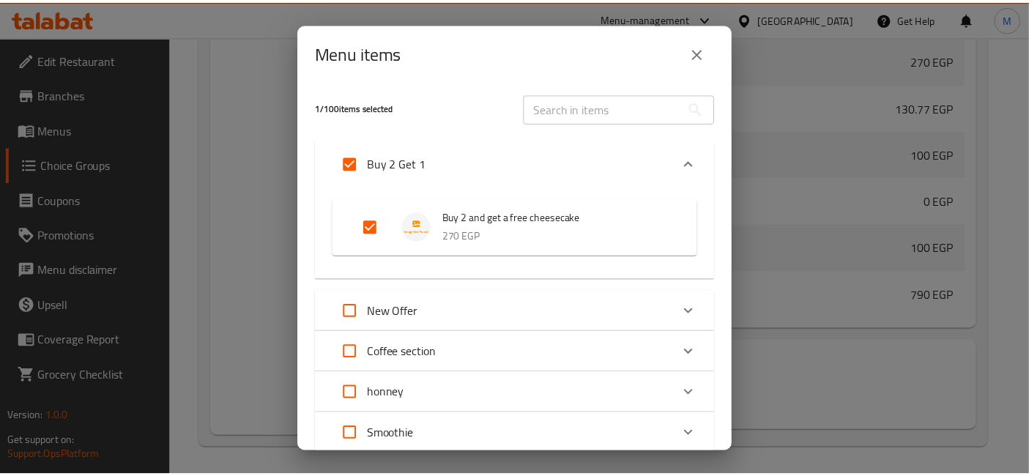
scroll to position [472, 0]
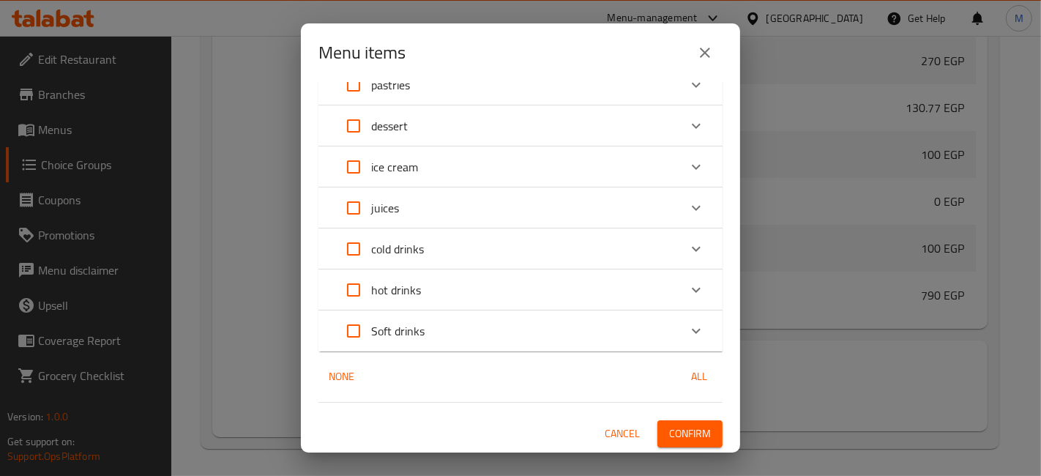
click at [704, 443] on button "Confirm" at bounding box center [689, 433] width 65 height 27
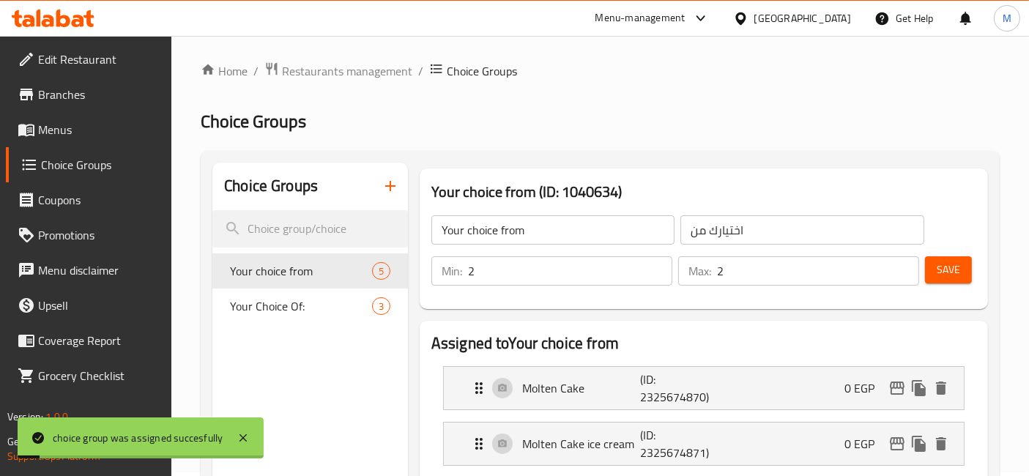
scroll to position [0, 0]
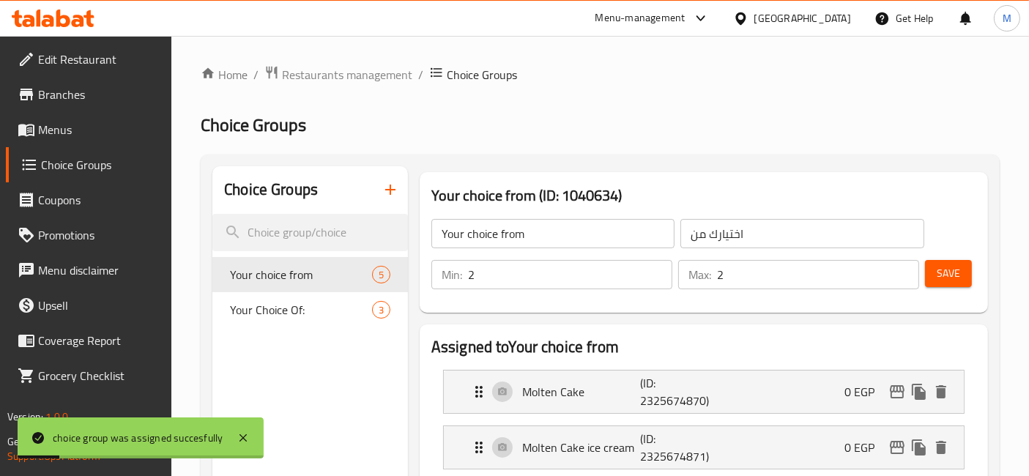
click at [960, 275] on span "Save" at bounding box center [947, 273] width 23 height 18
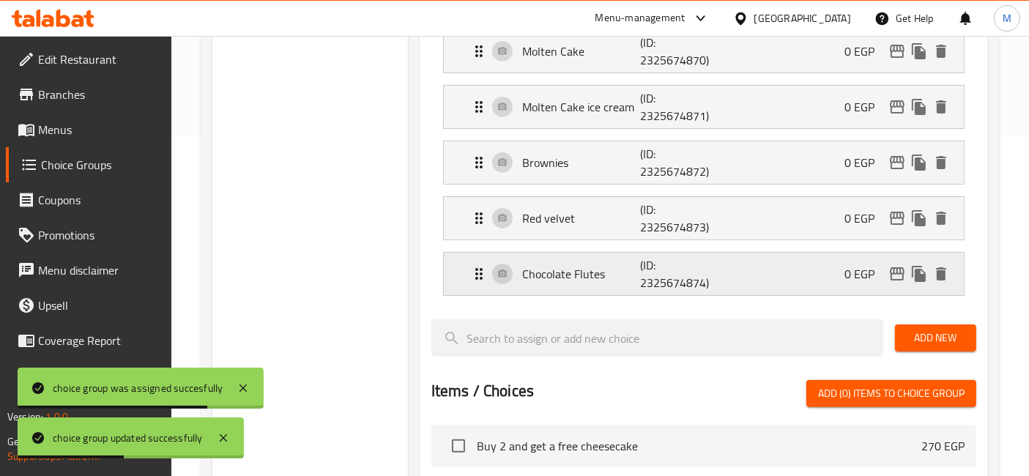
scroll to position [728, 0]
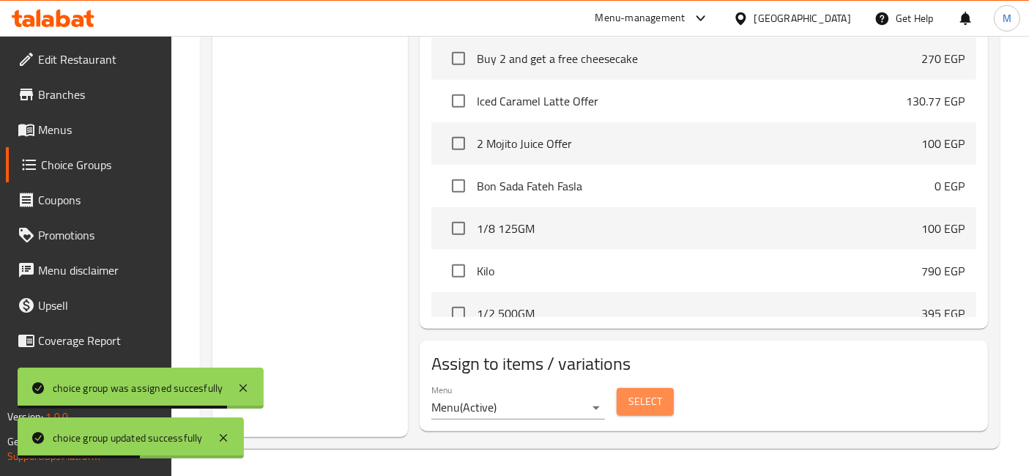
click at [630, 394] on span "Select" at bounding box center [645, 401] width 34 height 18
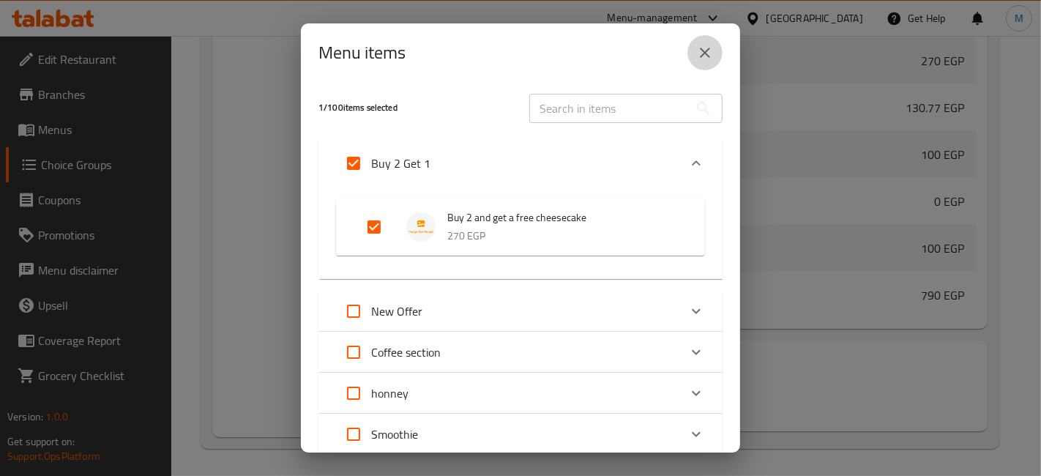
click at [693, 59] on button "close" at bounding box center [705, 52] width 35 height 35
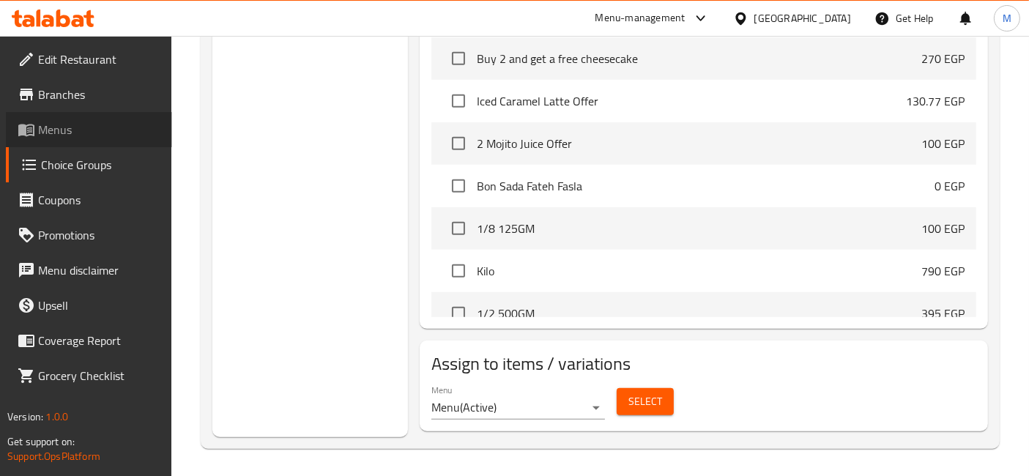
click at [111, 114] on link "Menus" at bounding box center [89, 129] width 166 height 35
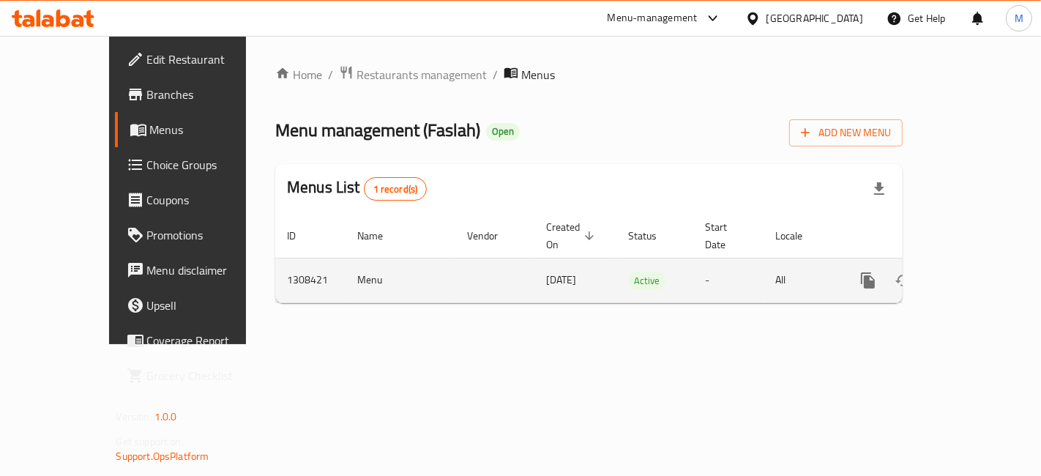
click at [983, 272] on icon "enhanced table" at bounding box center [974, 281] width 18 height 18
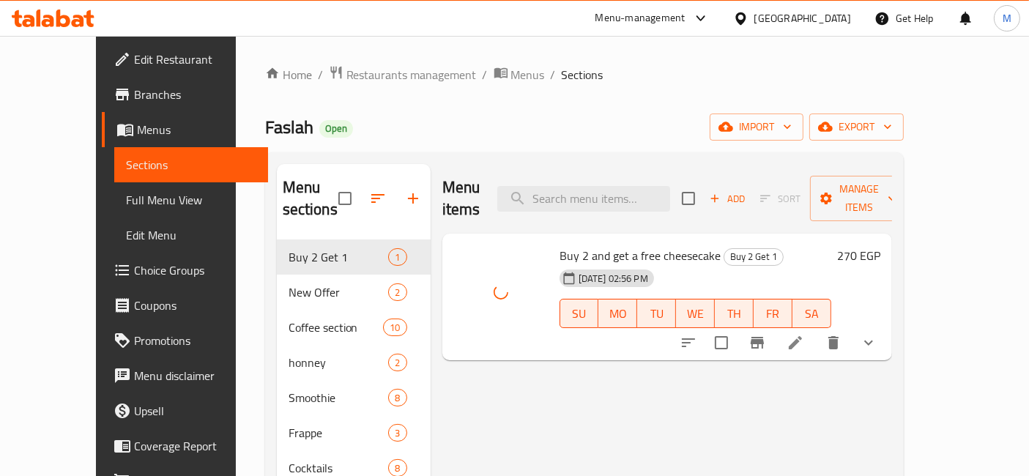
click at [877, 334] on icon "show more" at bounding box center [869, 343] width 18 height 18
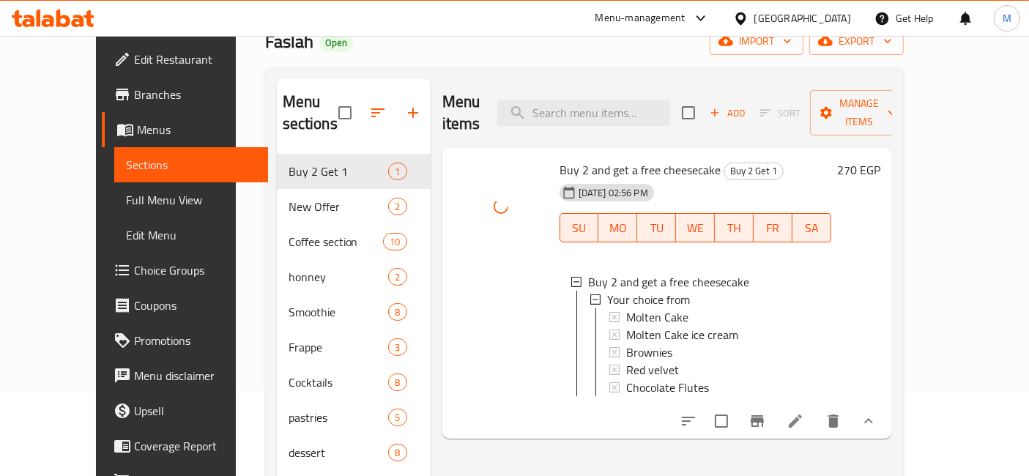
scroll to position [163, 0]
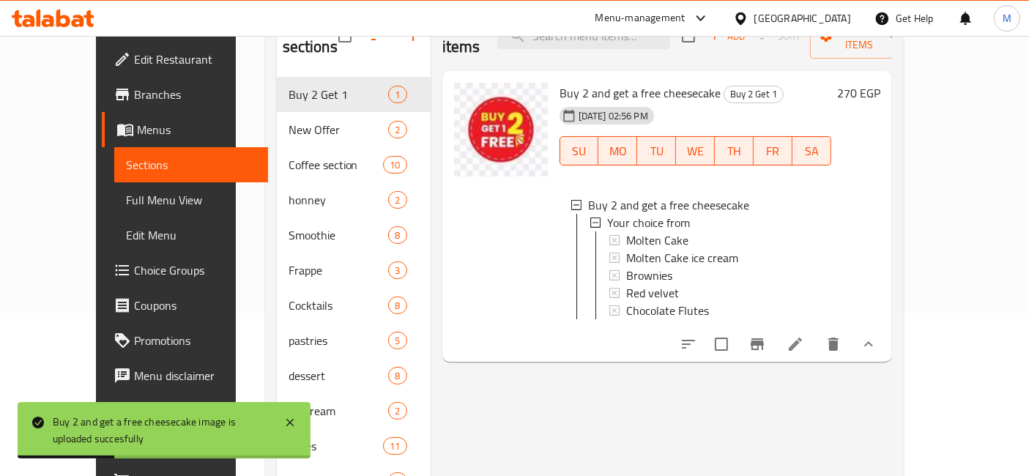
click at [804, 335] on icon at bounding box center [795, 344] width 18 height 18
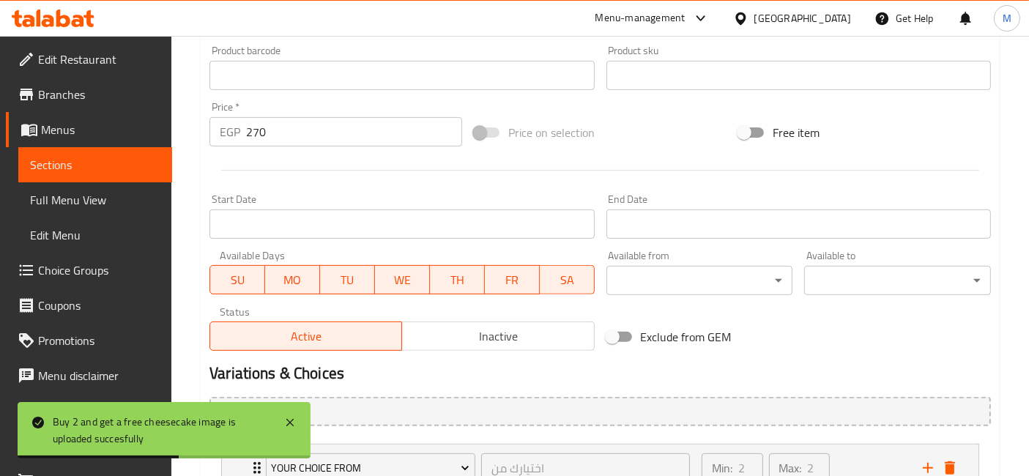
scroll to position [602, 0]
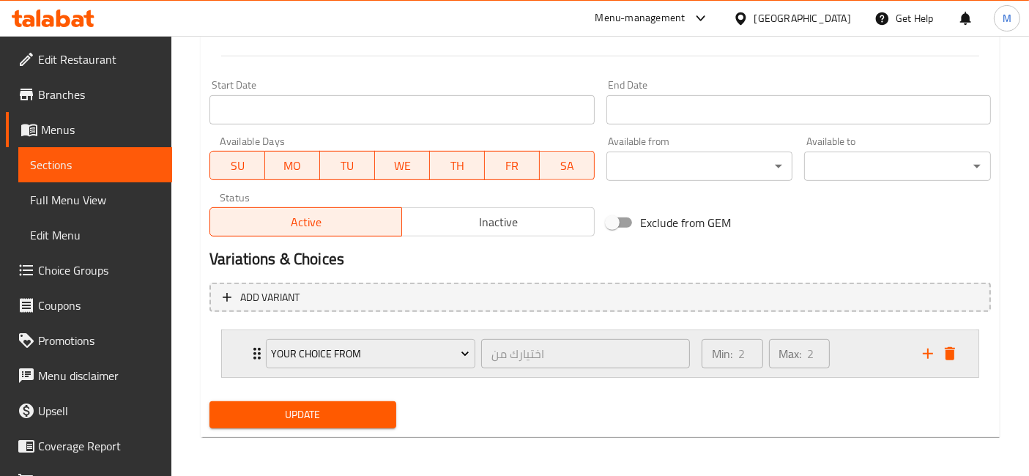
click at [228, 353] on div "Your choice from اختيارك من ​ Min: 2 ​ Max: 2 ​" at bounding box center [600, 353] width 756 height 47
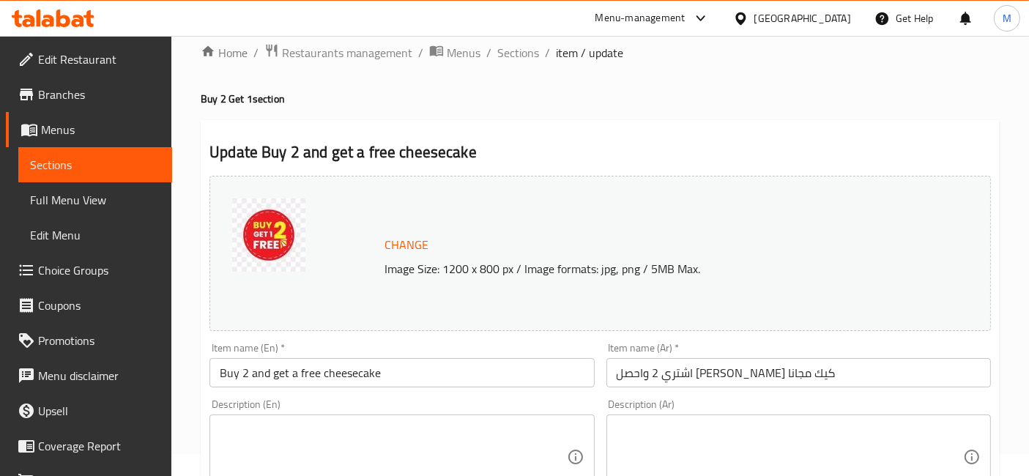
scroll to position [0, 0]
